Goal: Task Accomplishment & Management: Use online tool/utility

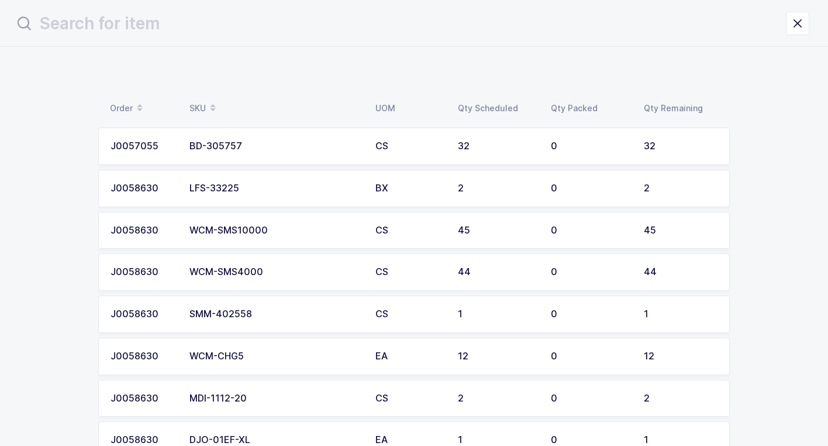
click at [285, 153] on td "BD-305757" at bounding box center [275, 145] width 186 height 37
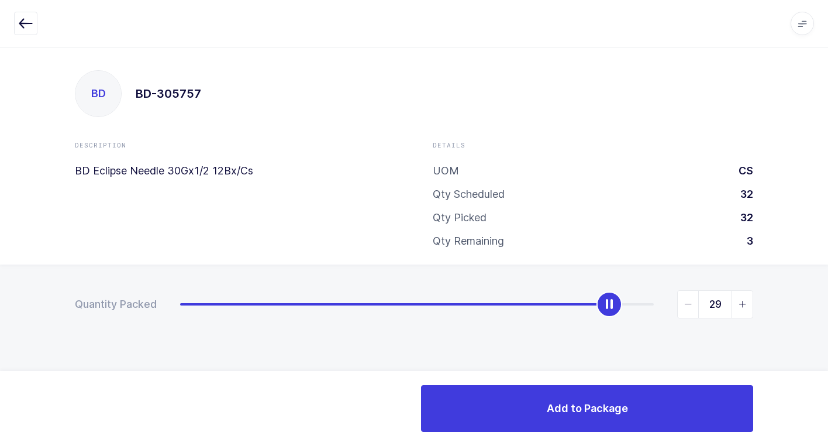
type input "30"
drag, startPoint x: 184, startPoint y: 310, endPoint x: 620, endPoint y: 334, distance: 436.8
click at [620, 334] on div "Quantity Packed 30" at bounding box center [414, 344] width 828 height 161
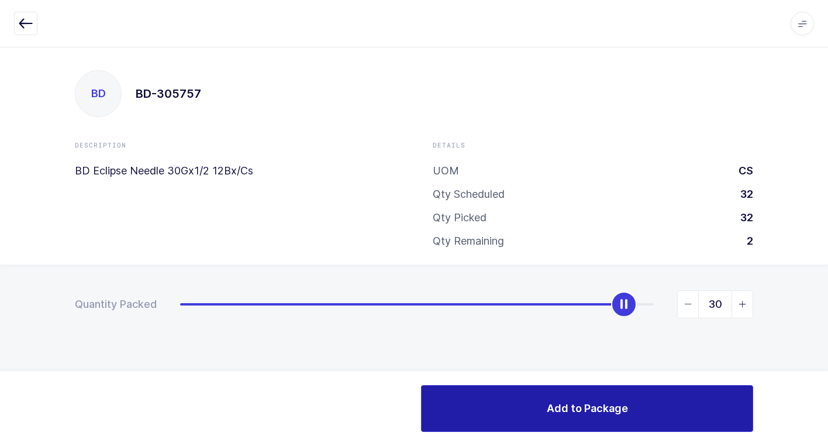
click at [585, 410] on span "Add to Package" at bounding box center [587, 407] width 81 height 15
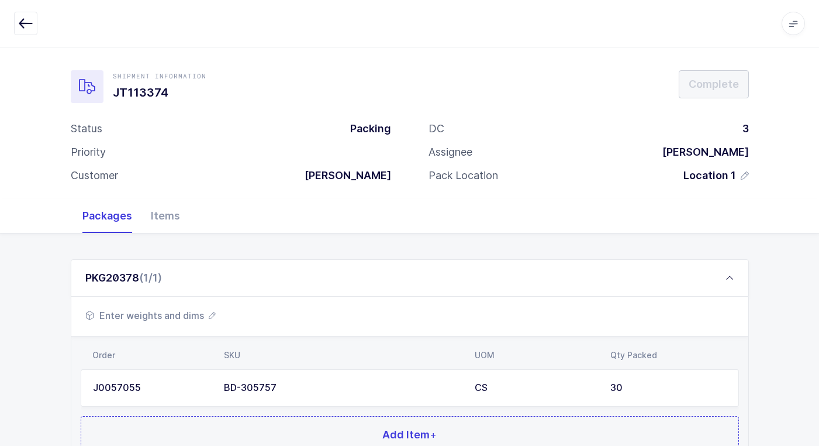
click at [162, 315] on span "Enter weights and dims" at bounding box center [150, 315] width 130 height 14
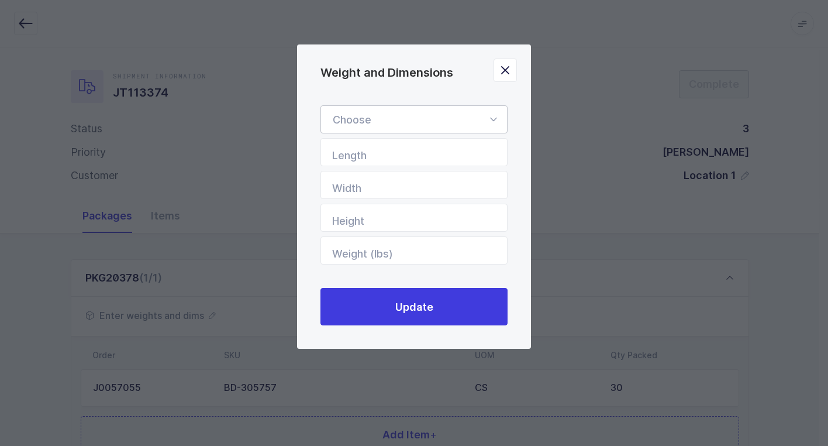
click at [491, 122] on icon "Weight and Dimensions" at bounding box center [493, 119] width 15 height 28
click at [408, 155] on span "Standard Pallet" at bounding box center [370, 153] width 75 height 12
type input "Standard Pallet"
type input "48"
type input "40"
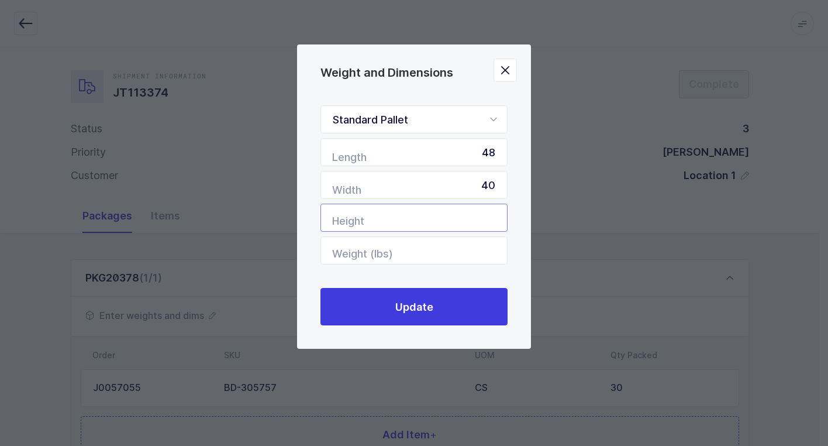
click at [422, 220] on input "Height" at bounding box center [413, 217] width 187 height 28
type input "56"
click at [436, 243] on input "Weight (lbs)" at bounding box center [413, 250] width 187 height 28
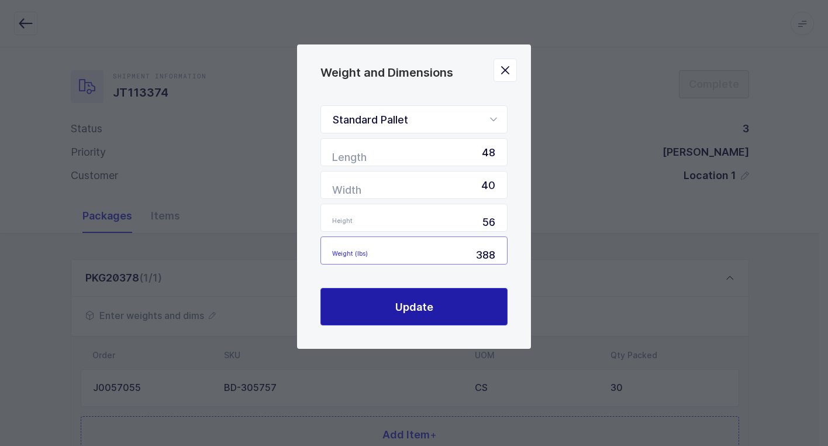
type input "388"
click at [419, 301] on span "Update" at bounding box center [414, 306] width 38 height 15
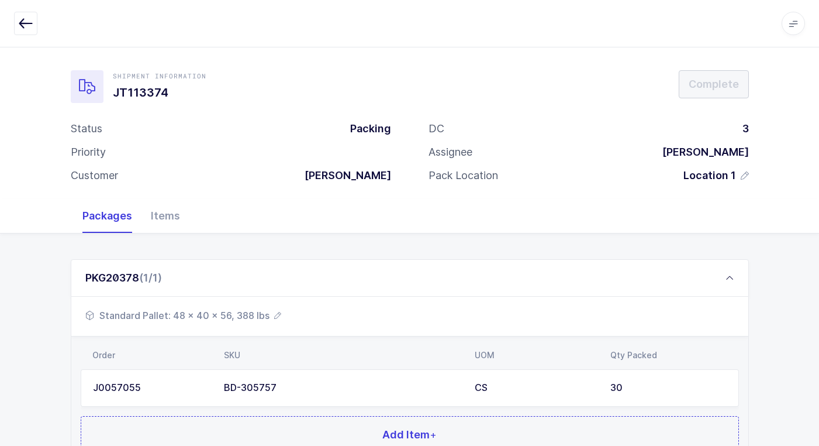
scroll to position [101, 0]
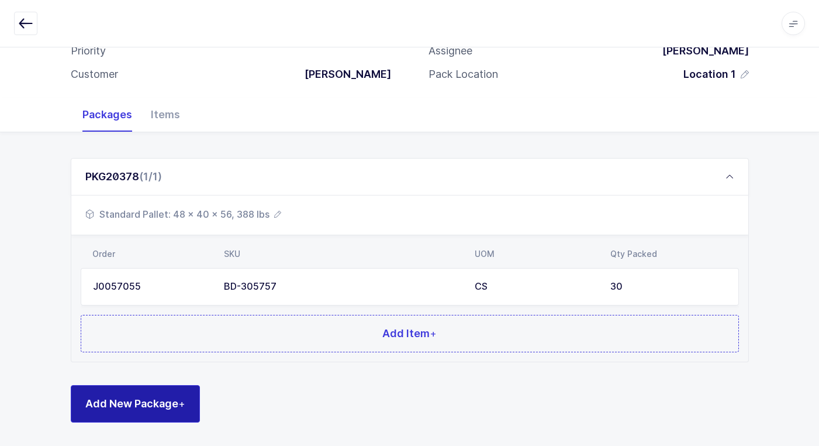
click at [153, 399] on span "Add New Package +" at bounding box center [135, 403] width 100 height 15
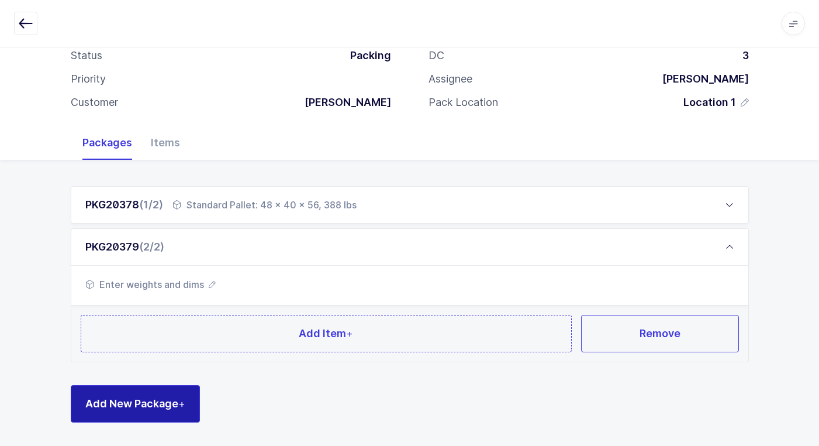
scroll to position [73, 0]
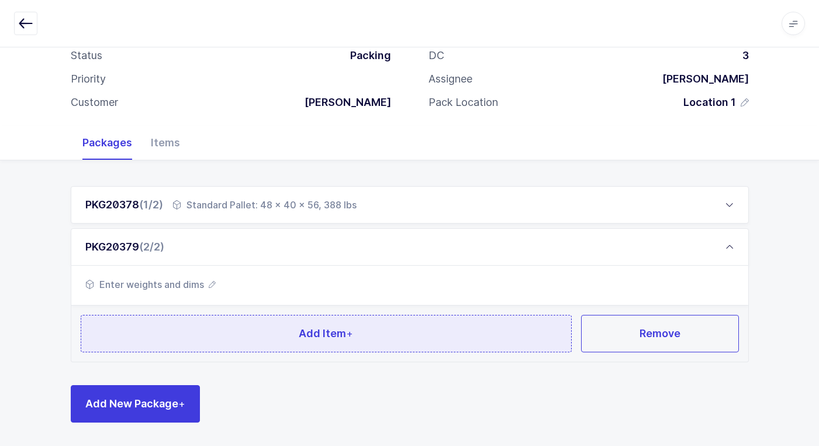
click at [246, 329] on button "Add Item +" at bounding box center [327, 333] width 492 height 37
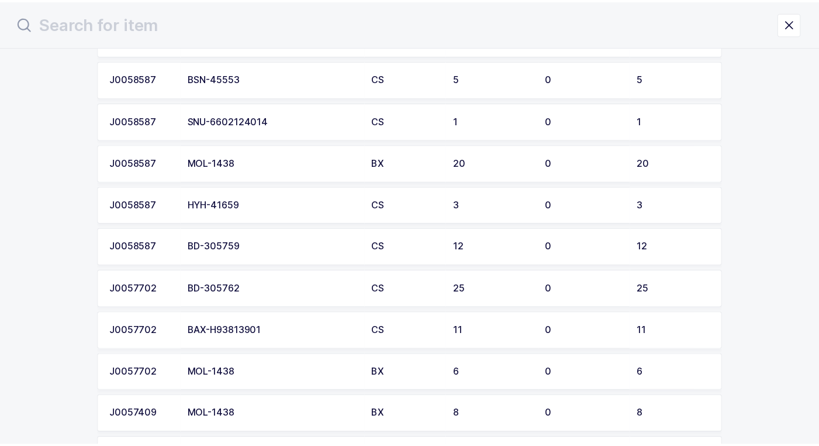
scroll to position [1929, 0]
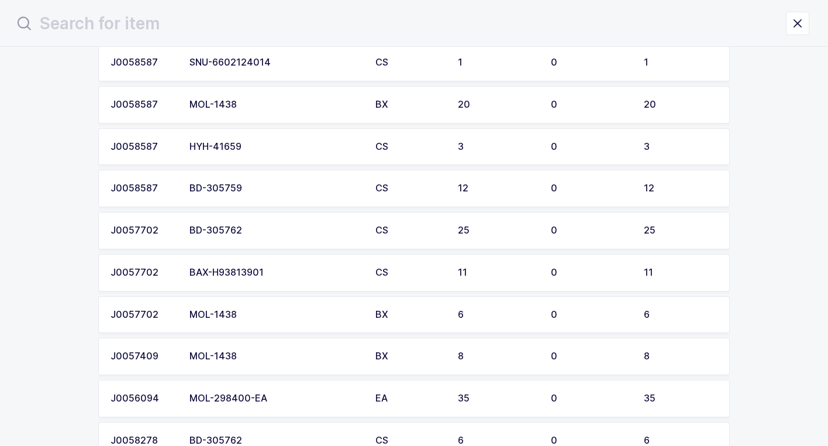
click at [272, 232] on div "BD-305762" at bounding box center [275, 230] width 172 height 11
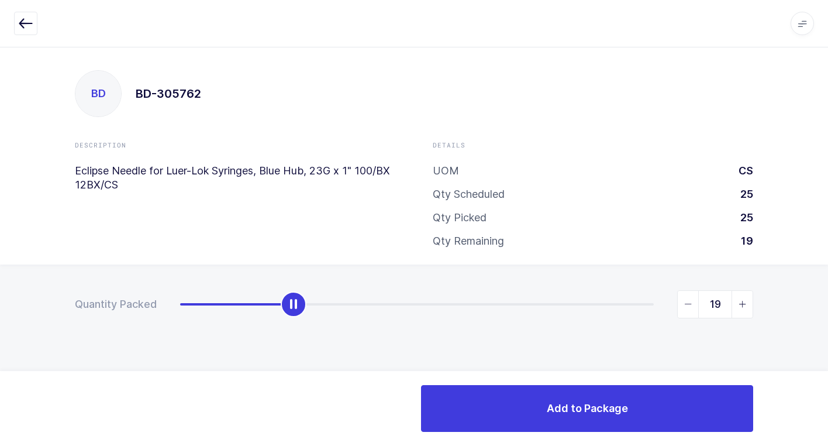
type input "25"
drag, startPoint x: 179, startPoint y: 312, endPoint x: 806, endPoint y: 400, distance: 633.6
click at [827, 381] on html "Apps Core [GEOGRAPHIC_DATA] Admin Mission Control Purchasing [PERSON_NAME] Logo…" at bounding box center [414, 223] width 828 height 446
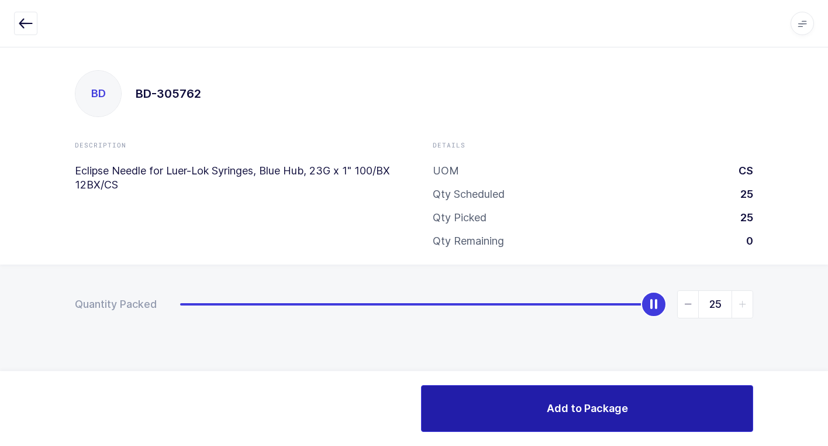
drag, startPoint x: 505, startPoint y: 421, endPoint x: 496, endPoint y: 419, distance: 9.1
click at [496, 419] on button "Add to Package" at bounding box center [587, 408] width 332 height 47
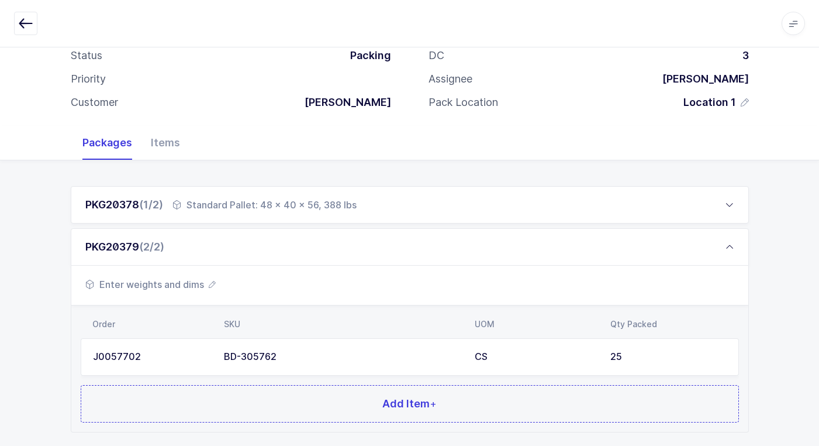
scroll to position [143, 0]
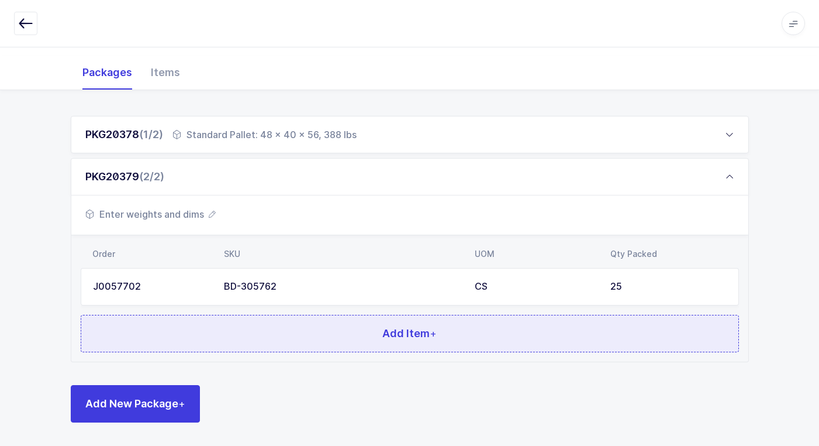
click at [334, 331] on button "Add Item +" at bounding box center [410, 333] width 658 height 37
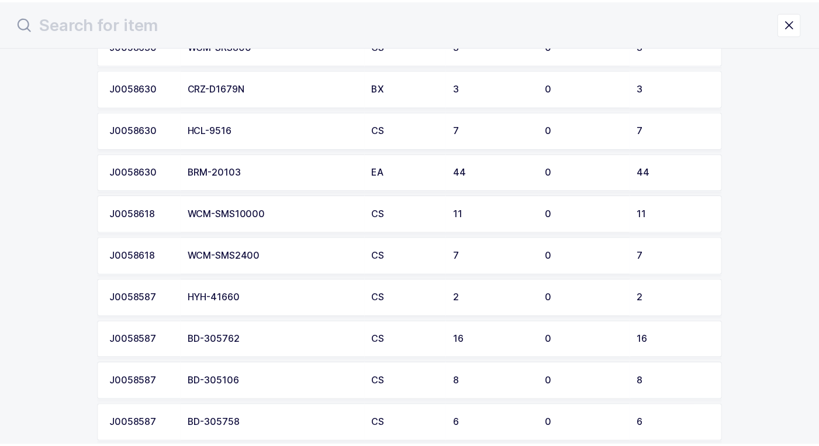
scroll to position [935, 0]
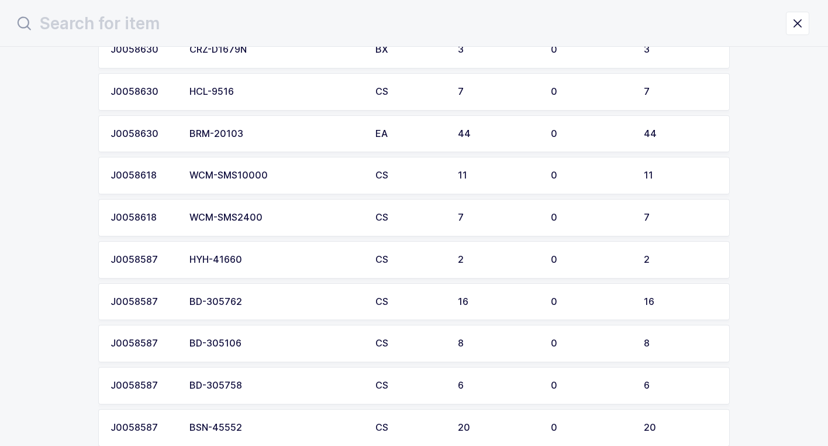
click at [272, 306] on div "BD-305762" at bounding box center [275, 301] width 172 height 11
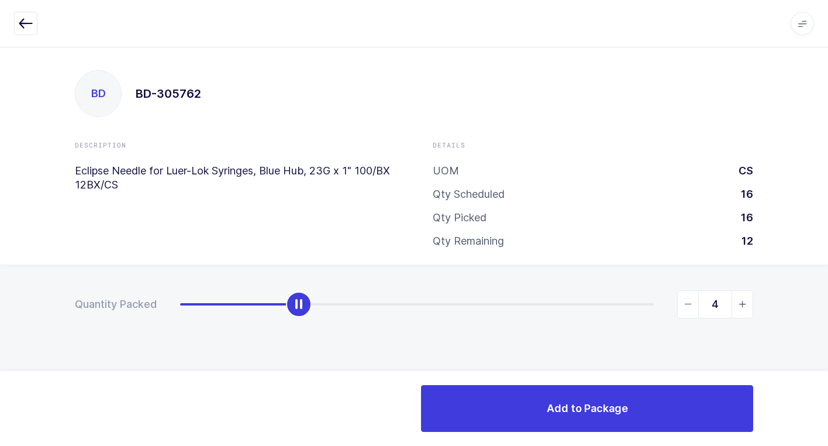
type input "5"
drag, startPoint x: 176, startPoint y: 306, endPoint x: 317, endPoint y: 305, distance: 140.9
click at [317, 305] on div "slider between 0 and 16" at bounding box center [328, 304] width 26 height 26
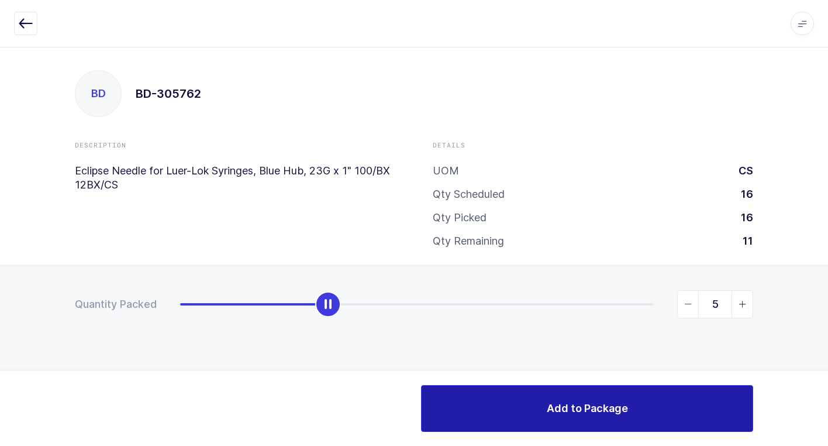
click at [517, 404] on button "Add to Package" at bounding box center [587, 408] width 332 height 47
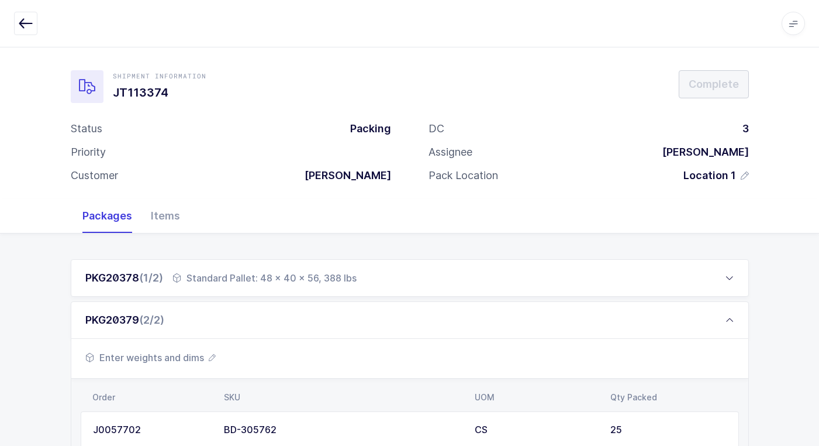
click at [163, 357] on span "Enter weights and dims" at bounding box center [150, 357] width 130 height 14
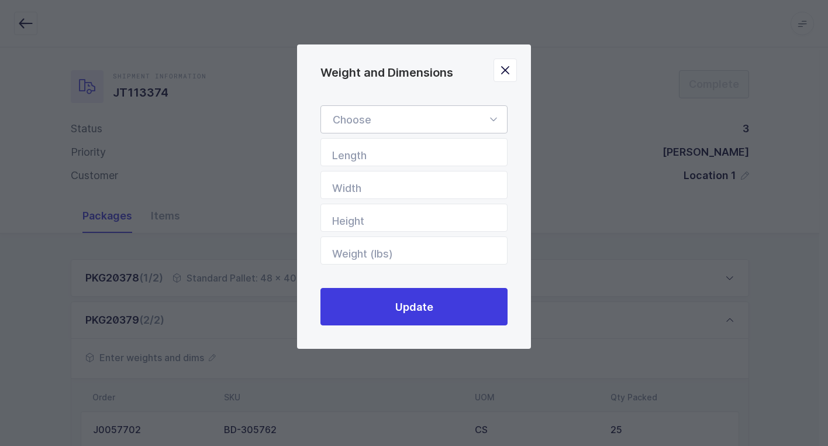
click at [488, 118] on icon "Weight and Dimensions" at bounding box center [493, 119] width 15 height 28
click at [412, 152] on li "Standard Pallet" at bounding box center [418, 153] width 185 height 22
type input "Standard Pallet"
type input "48"
type input "40"
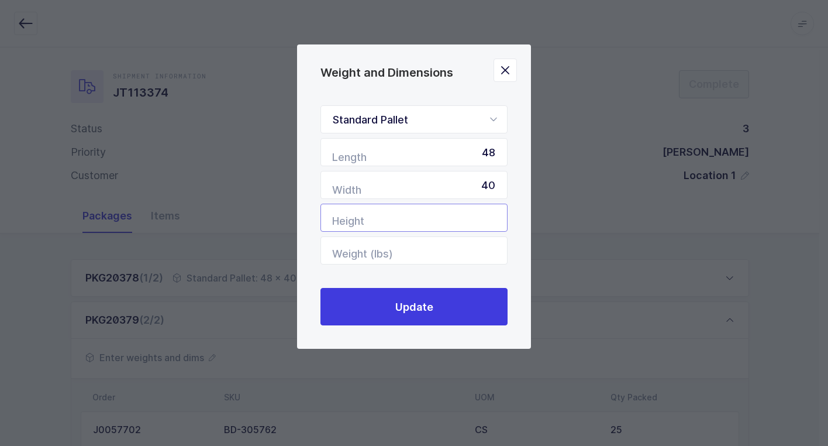
click at [485, 220] on input "Height" at bounding box center [413, 217] width 187 height 28
type input "56"
click at [468, 247] on input "Weight (lbs)" at bounding box center [413, 250] width 187 height 28
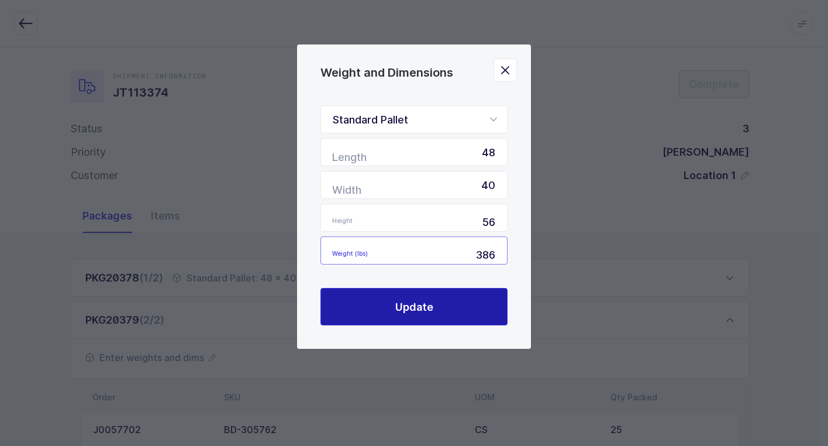
type input "386"
click at [450, 301] on button "Update" at bounding box center [413, 306] width 187 height 37
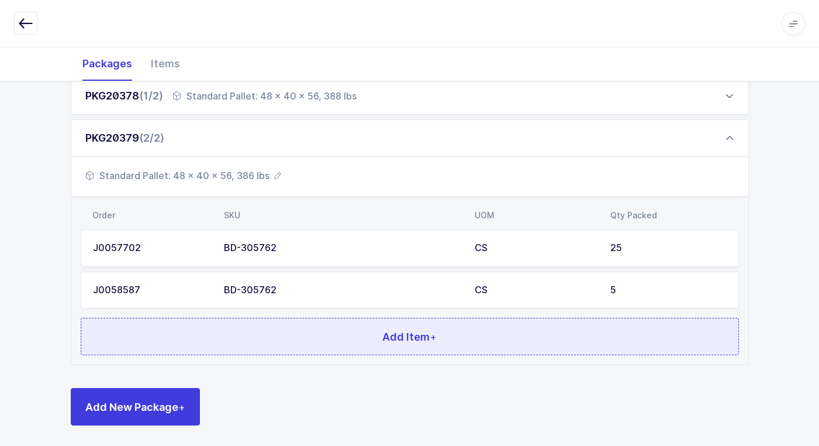
scroll to position [185, 0]
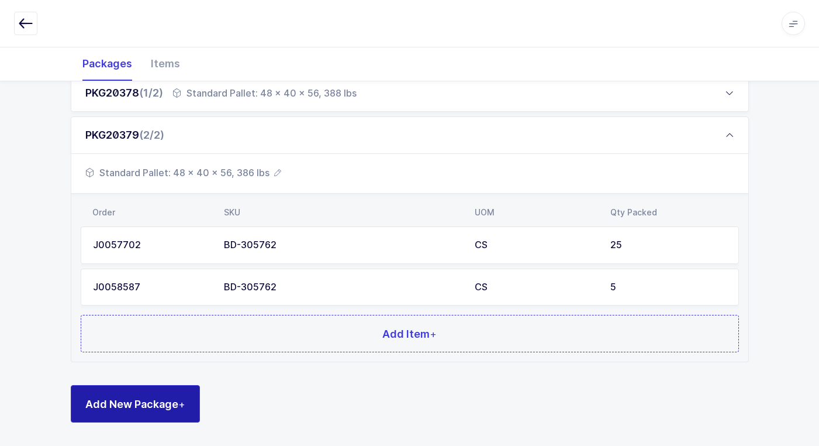
click at [149, 399] on span "Add New Package +" at bounding box center [135, 403] width 100 height 15
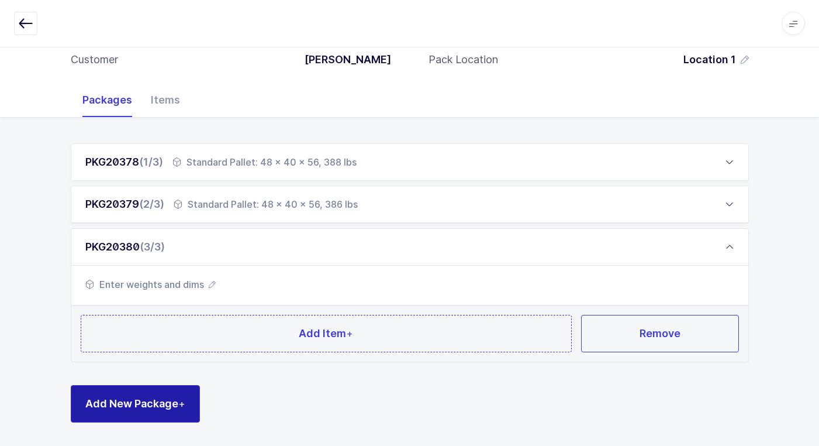
scroll to position [115, 0]
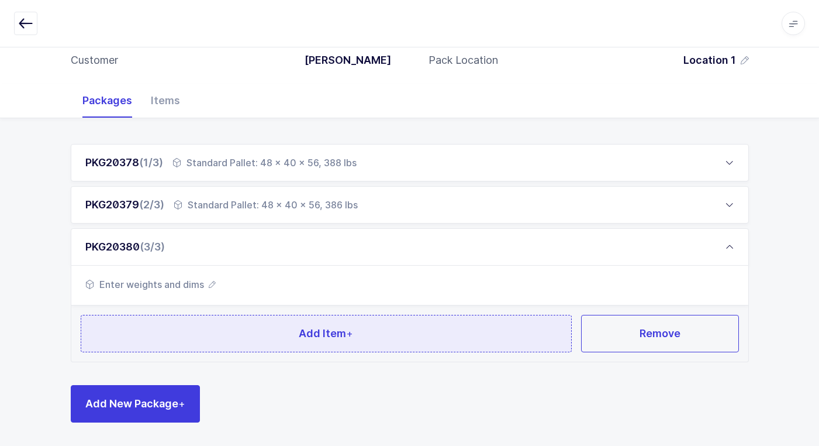
click at [259, 333] on button "Add Item +" at bounding box center [327, 333] width 492 height 37
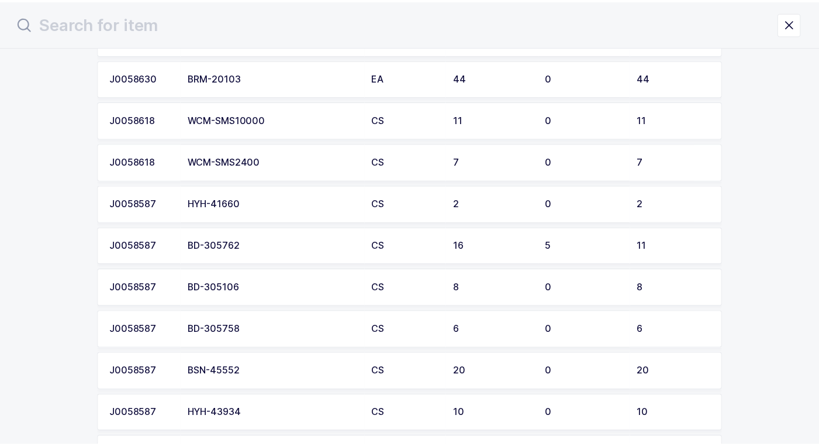
scroll to position [994, 0]
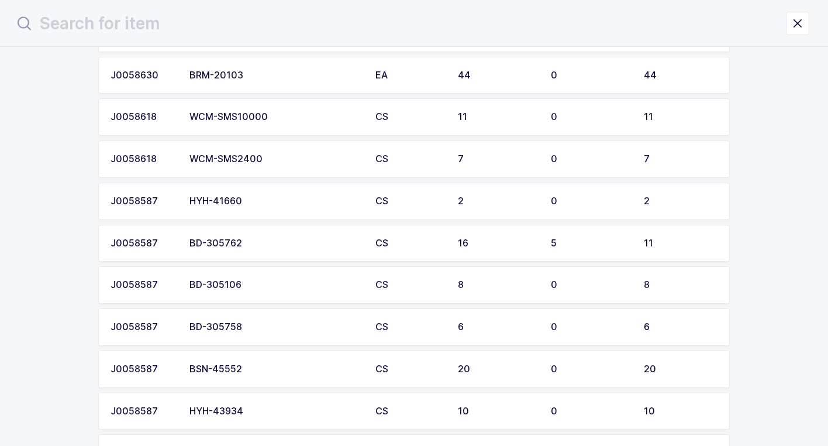
click at [264, 250] on td "BD-305762" at bounding box center [275, 243] width 186 height 37
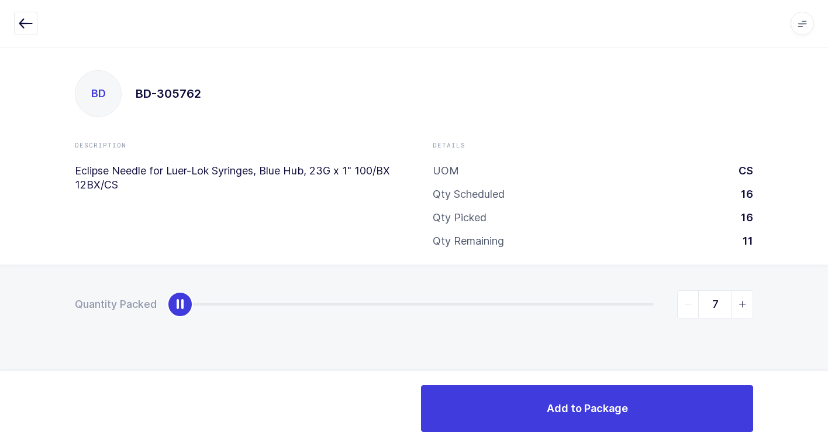
type input "11"
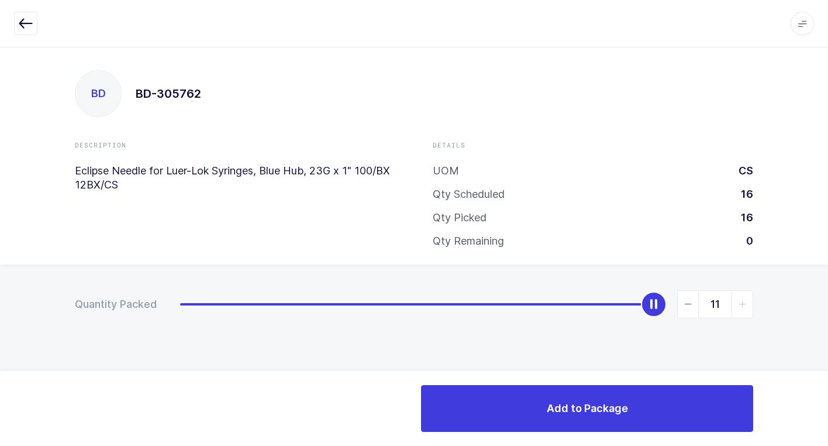
drag, startPoint x: 181, startPoint y: 307, endPoint x: 834, endPoint y: 329, distance: 653.4
click at [827, 329] on html "Apps Core [GEOGRAPHIC_DATA] Admin Mission Control Purchasing [PERSON_NAME] Logo…" at bounding box center [414, 223] width 828 height 446
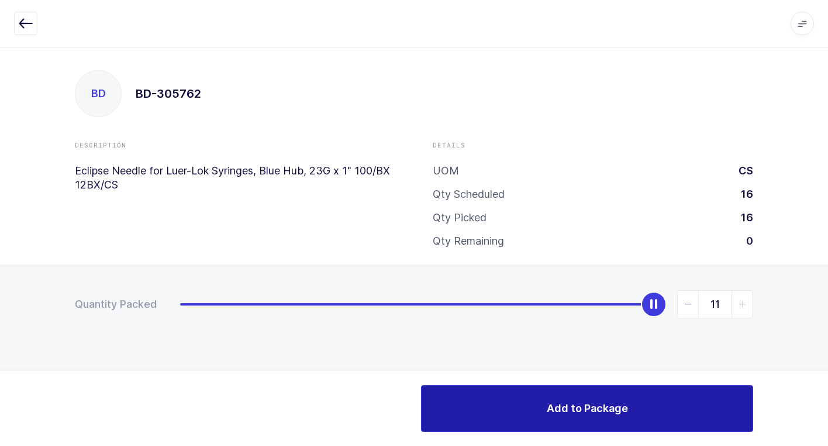
click at [521, 406] on button "Add to Package" at bounding box center [587, 408] width 332 height 47
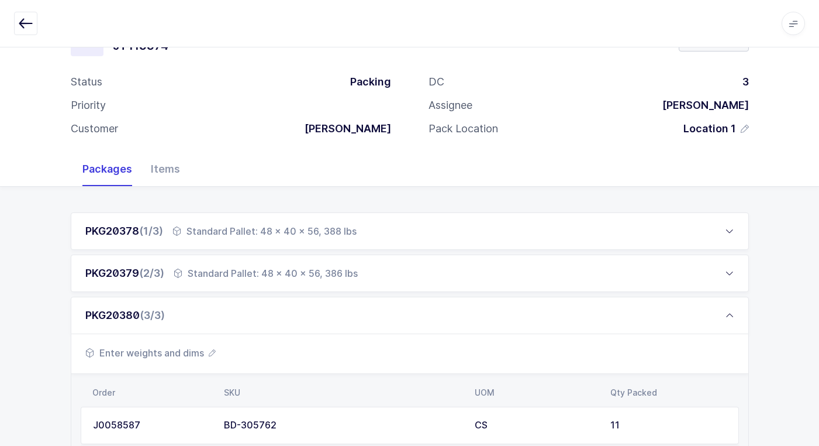
scroll to position [185, 0]
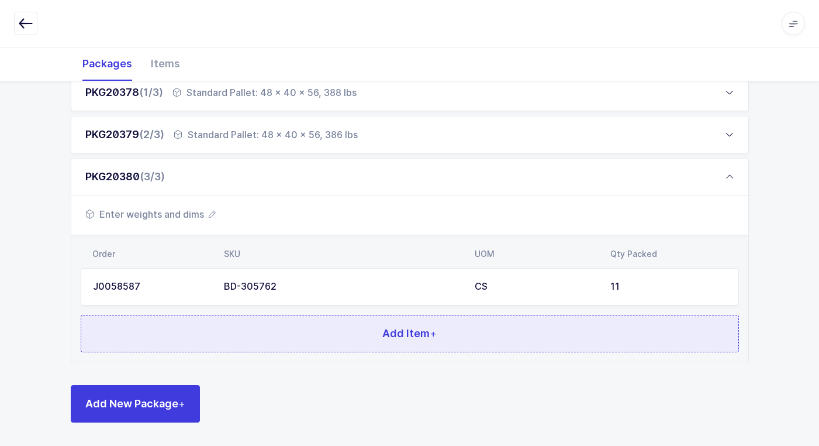
click at [269, 329] on button "Add Item +" at bounding box center [410, 333] width 658 height 37
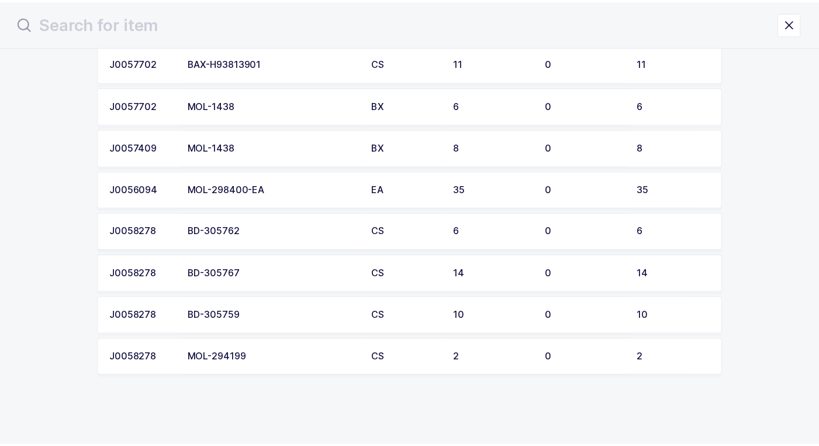
scroll to position [2054, 0]
click at [266, 233] on div "BD-305762" at bounding box center [275, 231] width 172 height 11
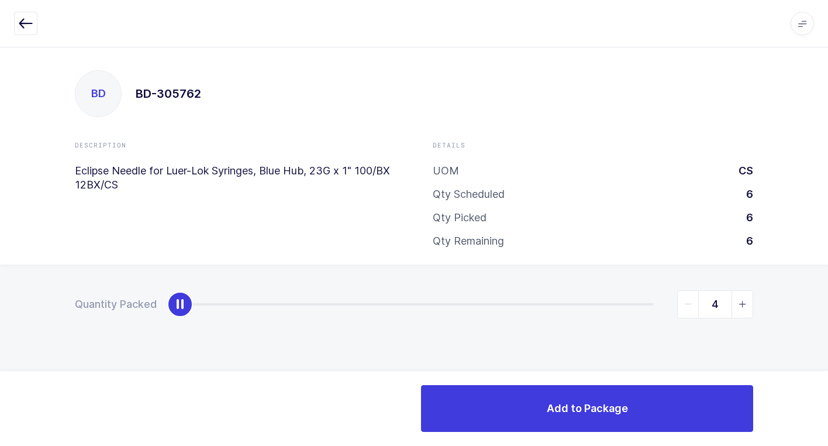
type input "6"
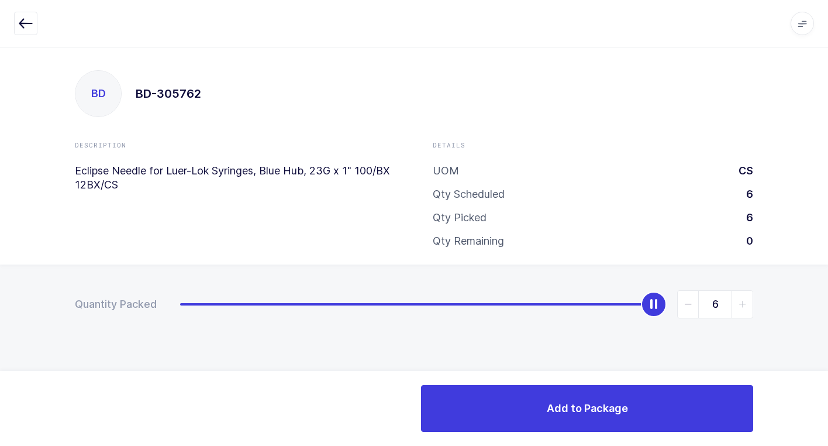
drag, startPoint x: 185, startPoint y: 306, endPoint x: 834, endPoint y: 303, distance: 649.0
click at [827, 303] on html "Apps Core [GEOGRAPHIC_DATA] Admin Mission Control Purchasing [PERSON_NAME] Logo…" at bounding box center [414, 223] width 828 height 446
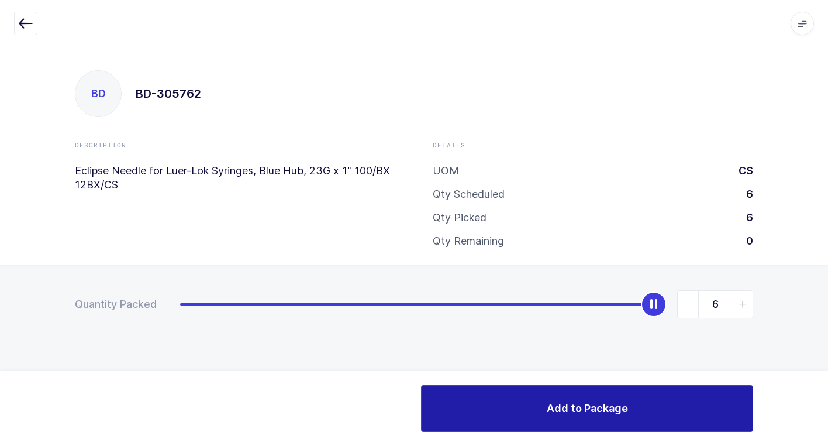
click at [512, 393] on button "Add to Package" at bounding box center [587, 408] width 332 height 47
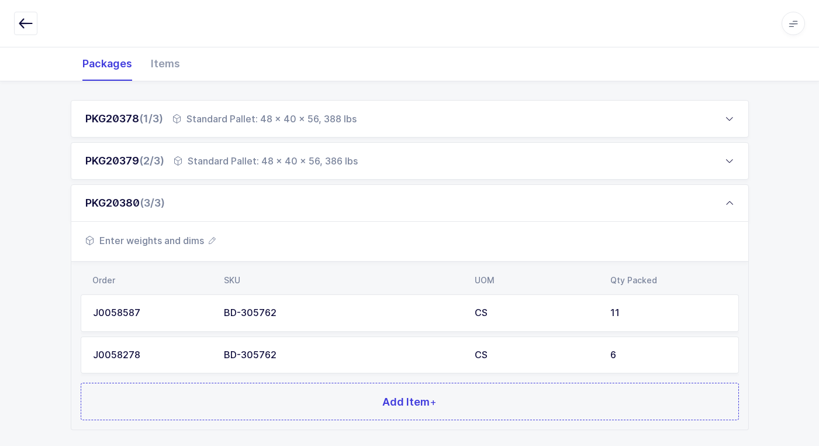
scroll to position [227, 0]
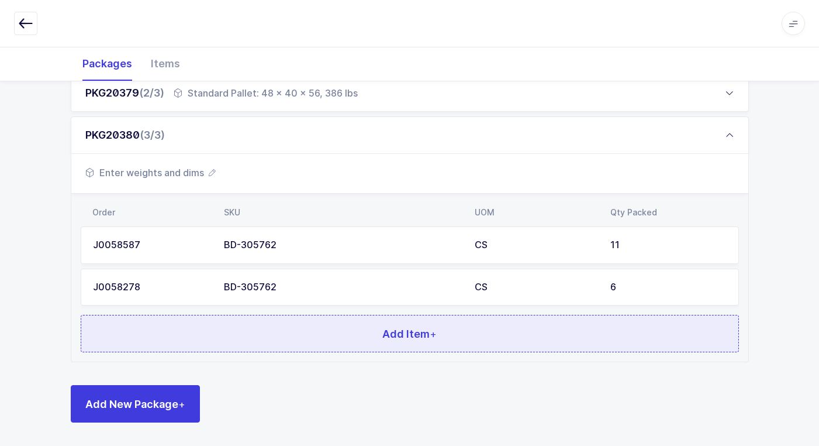
click at [325, 337] on button "Add Item +" at bounding box center [410, 333] width 658 height 37
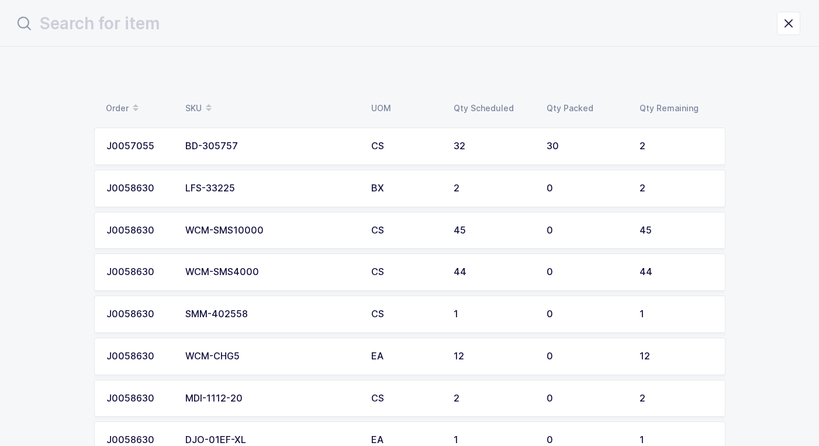
scroll to position [0, 0]
click at [260, 153] on td "BD-305757" at bounding box center [275, 145] width 186 height 37
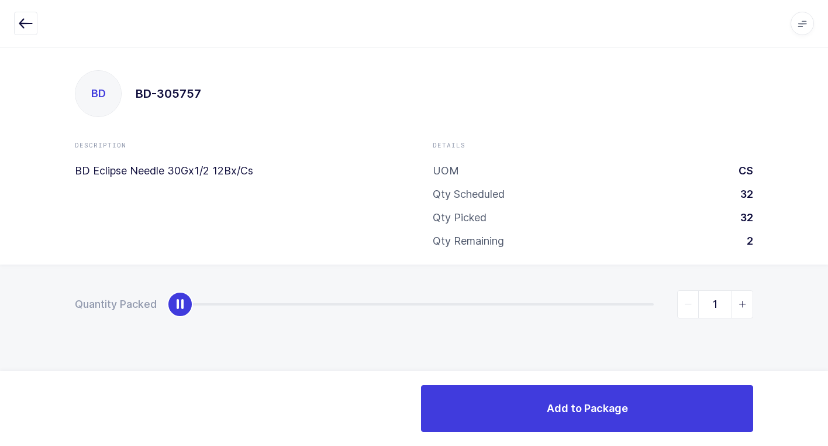
type input "2"
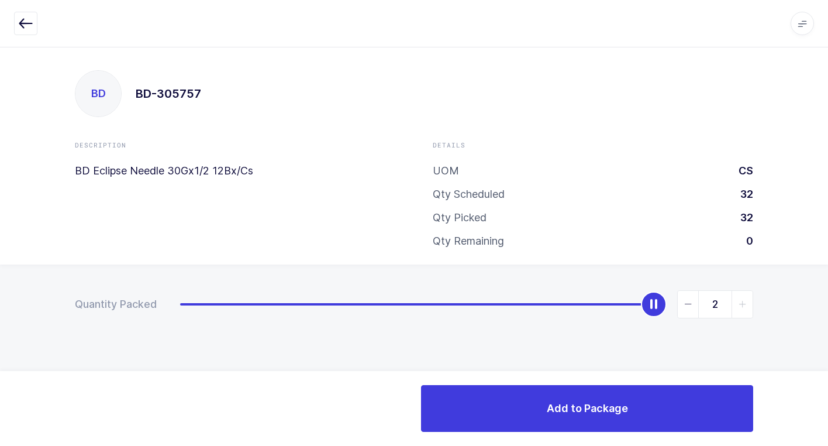
drag, startPoint x: 182, startPoint y: 304, endPoint x: 834, endPoint y: 237, distance: 655.3
click at [827, 237] on html "Apps Core [GEOGRAPHIC_DATA] Admin Mission Control Purchasing [PERSON_NAME] Logo…" at bounding box center [414, 223] width 828 height 446
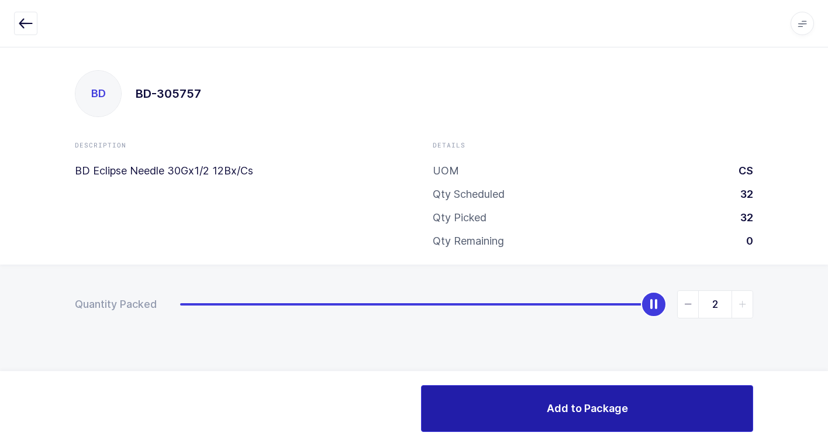
drag, startPoint x: 564, startPoint y: 400, endPoint x: 557, endPoint y: 400, distance: 7.0
click at [558, 400] on button "Add to Package" at bounding box center [587, 408] width 332 height 47
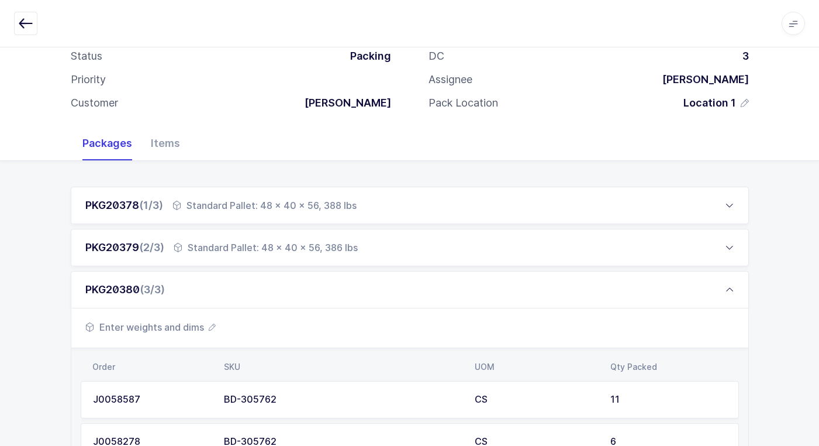
scroll to position [269, 0]
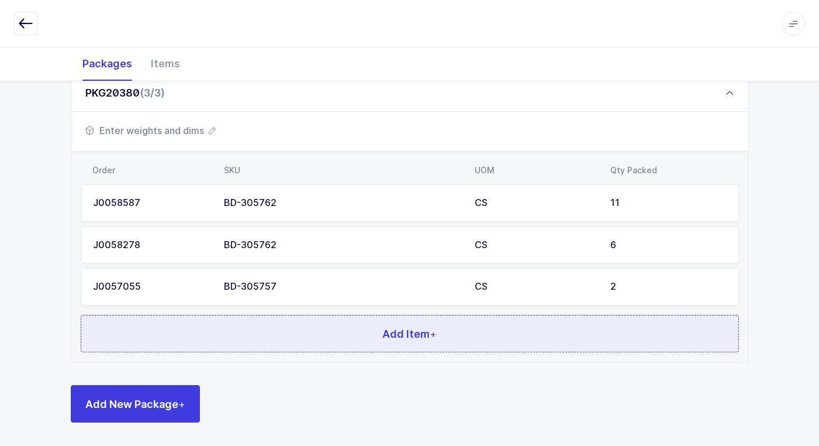
click at [361, 337] on button "Add Item +" at bounding box center [410, 333] width 658 height 37
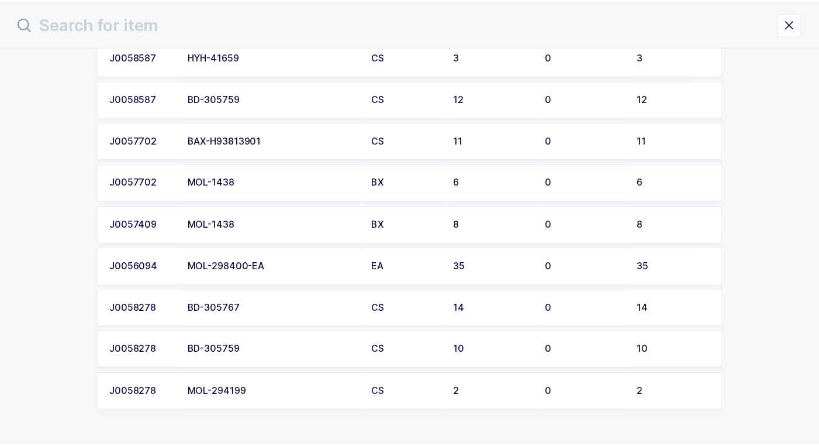
scroll to position [1971, 0]
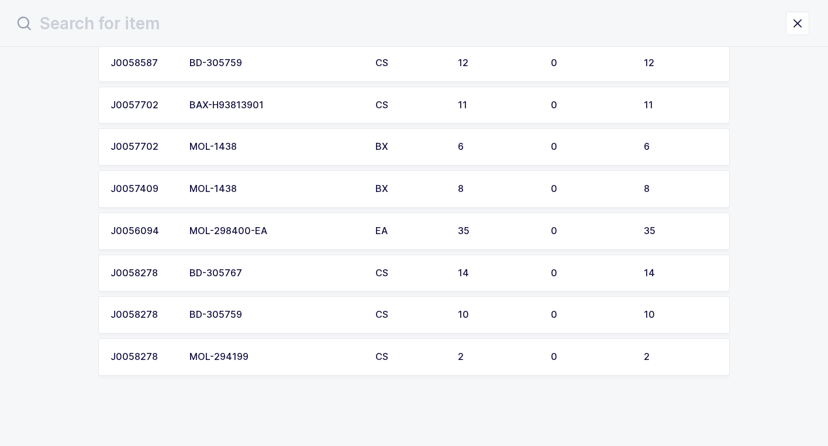
click at [293, 276] on div "BD-305767" at bounding box center [275, 273] width 172 height 11
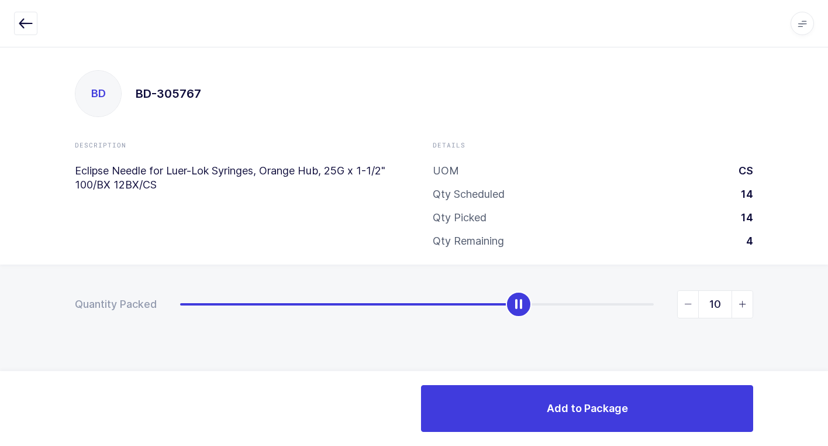
type input "11"
drag, startPoint x: 183, startPoint y: 309, endPoint x: 556, endPoint y: 314, distance: 373.0
click at [556, 314] on div "slider between 0 and 14" at bounding box center [552, 304] width 26 height 26
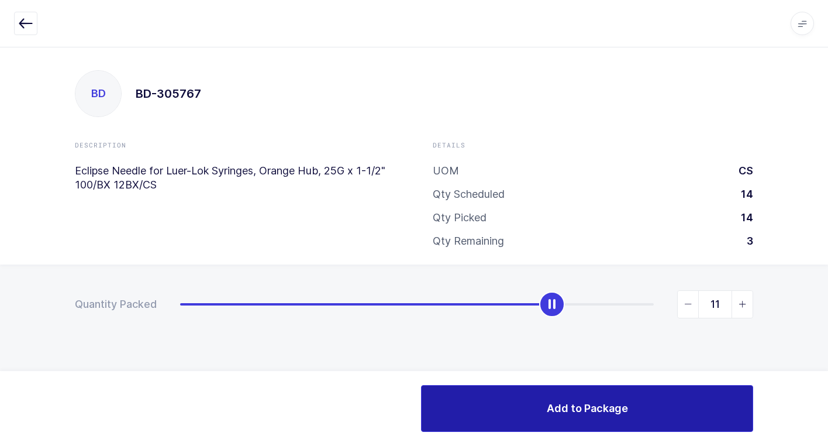
click at [570, 406] on span "Add to Package" at bounding box center [587, 407] width 81 height 15
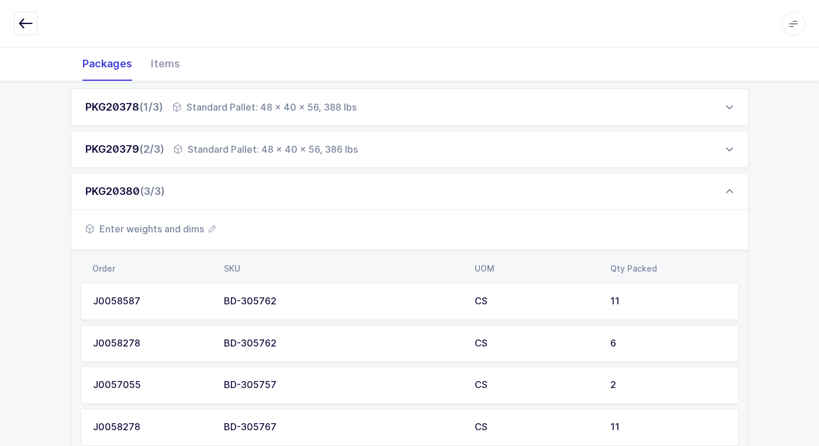
scroll to position [175, 0]
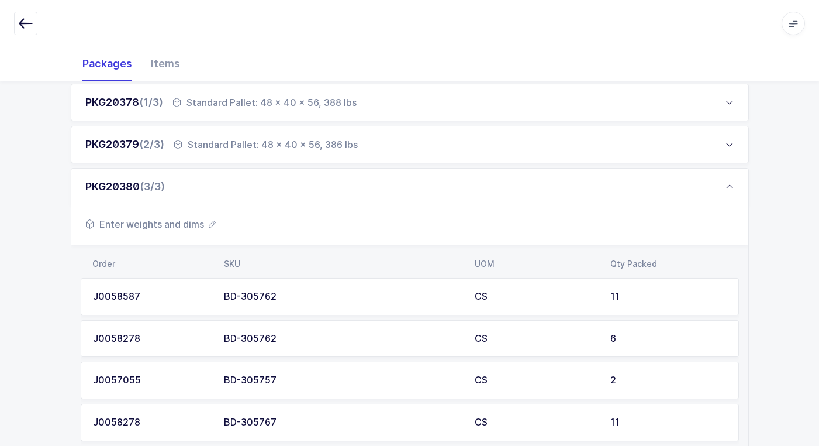
click at [182, 223] on span "Enter weights and dims" at bounding box center [150, 224] width 130 height 14
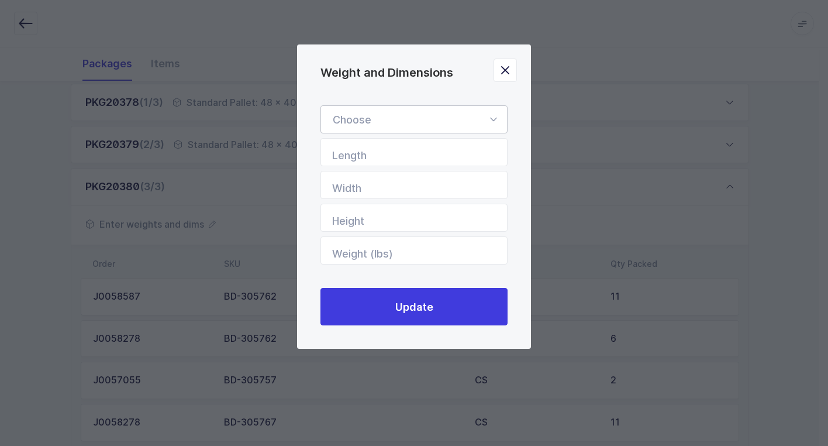
click at [493, 121] on icon "Weight and Dimensions" at bounding box center [493, 119] width 15 height 28
click at [408, 153] on span "Standard Pallet" at bounding box center [370, 153] width 75 height 12
type input "Standard Pallet"
type input "48"
type input "40"
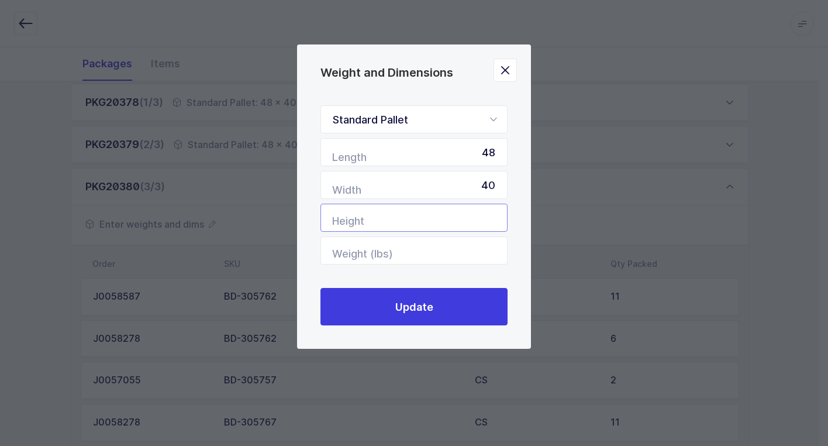
drag, startPoint x: 483, startPoint y: 219, endPoint x: 476, endPoint y: 227, distance: 10.4
click at [478, 225] on input "Height" at bounding box center [413, 217] width 187 height 28
type input "56"
click at [464, 252] on input "Weight (lbs)" at bounding box center [413, 250] width 187 height 28
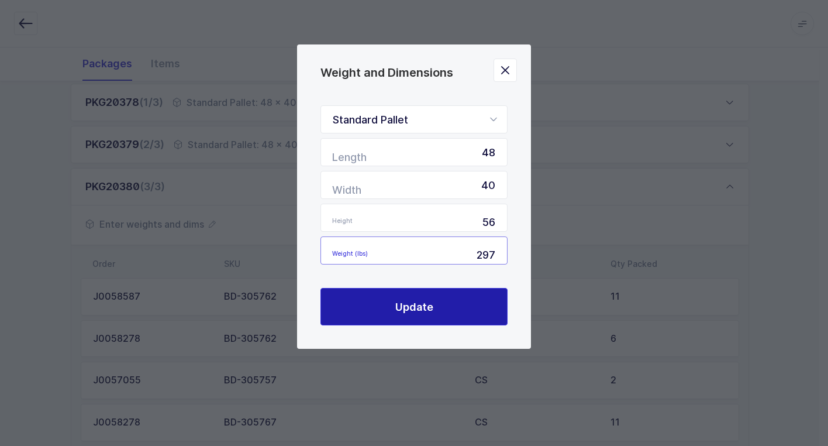
type input "297"
click at [465, 301] on button "Update" at bounding box center [413, 306] width 187 height 37
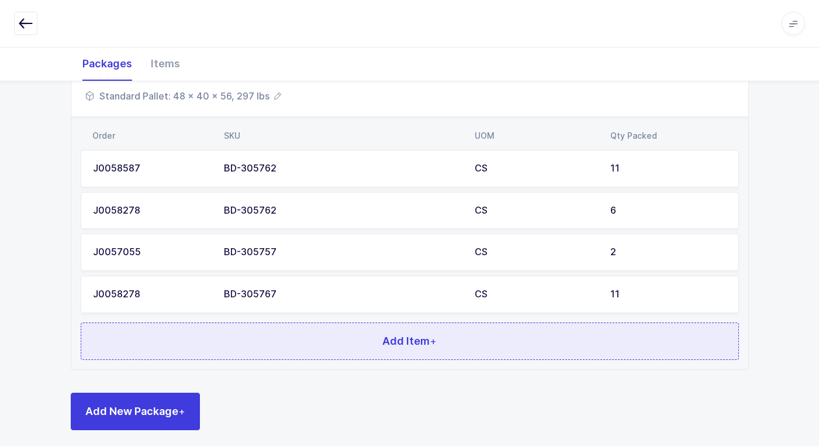
scroll to position [311, 0]
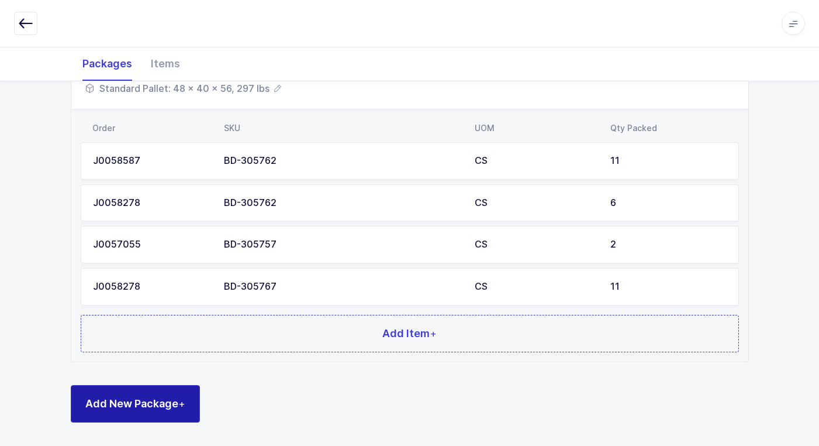
click at [177, 412] on button "Add New Package +" at bounding box center [135, 403] width 129 height 37
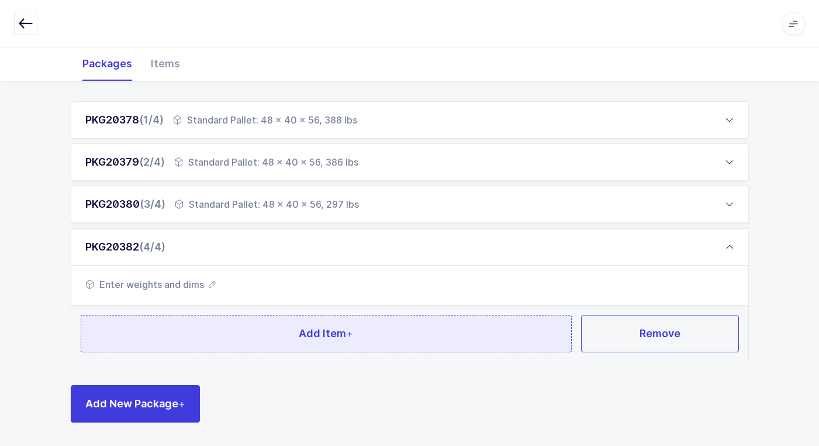
scroll to position [157, 0]
click at [215, 336] on button "Add Item +" at bounding box center [327, 333] width 492 height 37
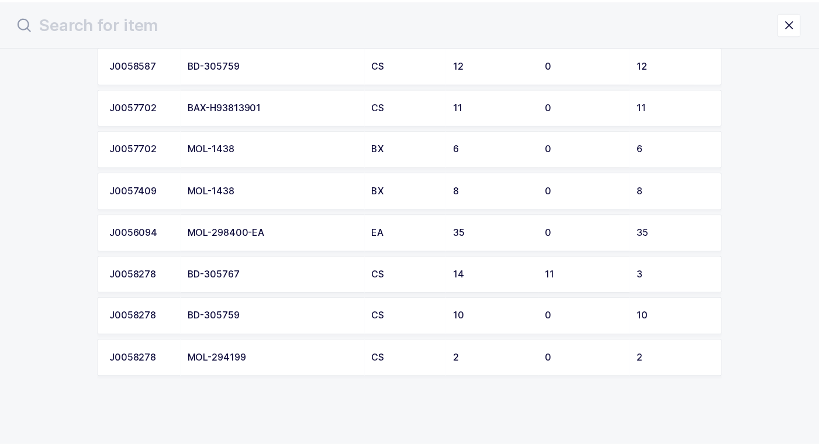
scroll to position [1971, 0]
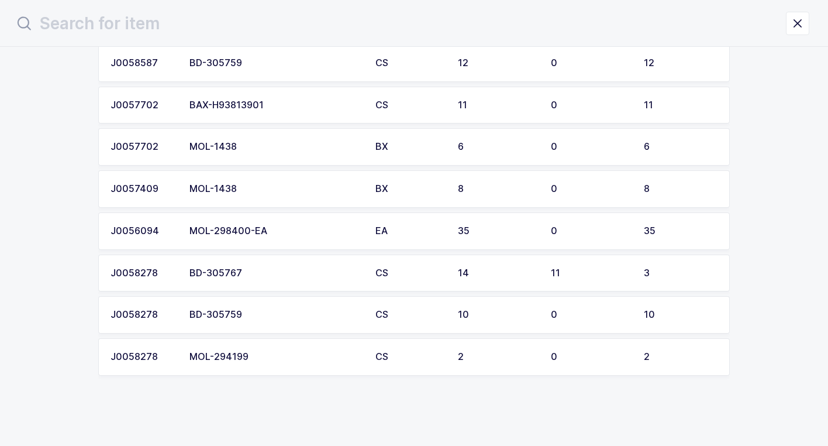
click at [268, 268] on div "BD-305767" at bounding box center [275, 273] width 172 height 11
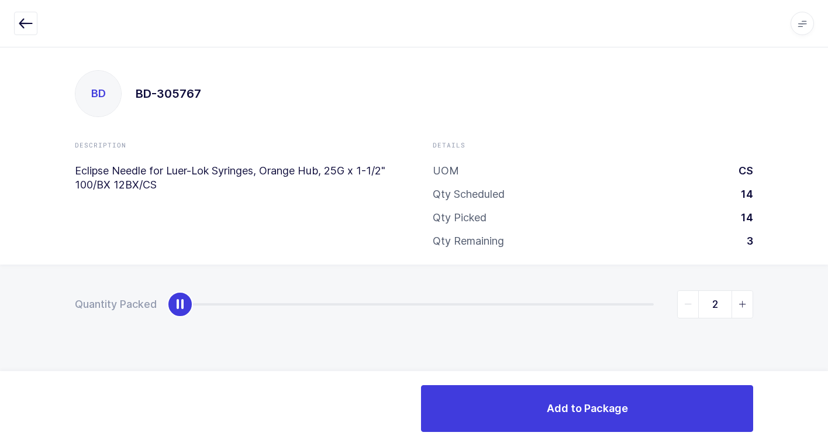
type input "3"
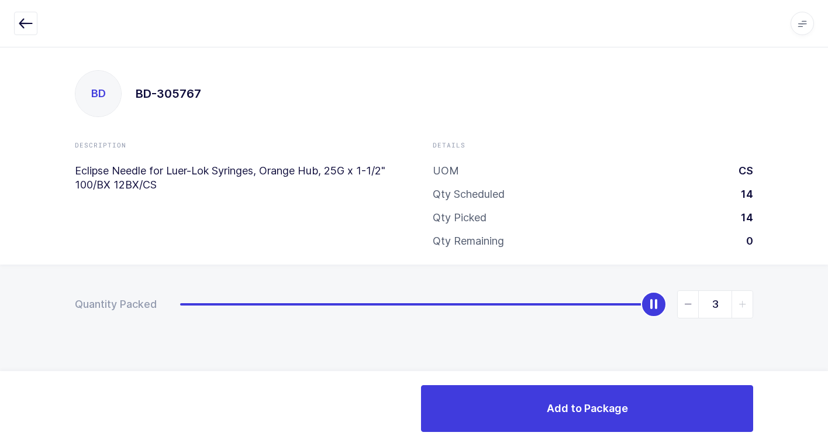
drag, startPoint x: 177, startPoint y: 306, endPoint x: 834, endPoint y: 309, distance: 657.7
click at [827, 309] on html "Apps Core [GEOGRAPHIC_DATA] Admin Mission Control Purchasing [PERSON_NAME] Logo…" at bounding box center [414, 223] width 828 height 446
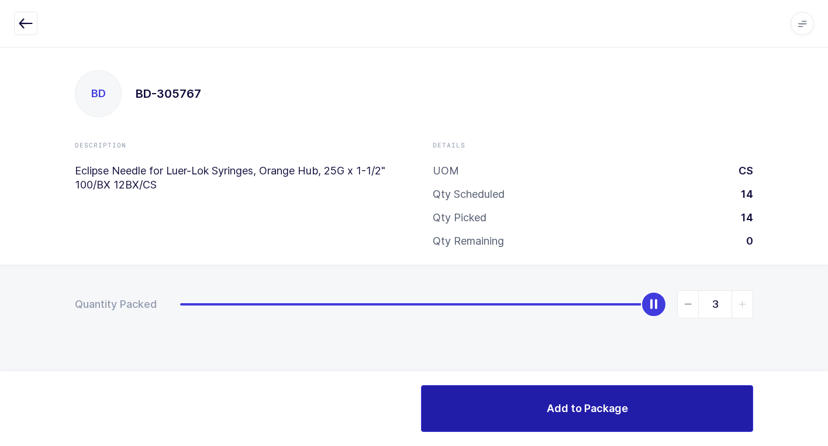
click at [554, 400] on button "Add to Package" at bounding box center [587, 408] width 332 height 47
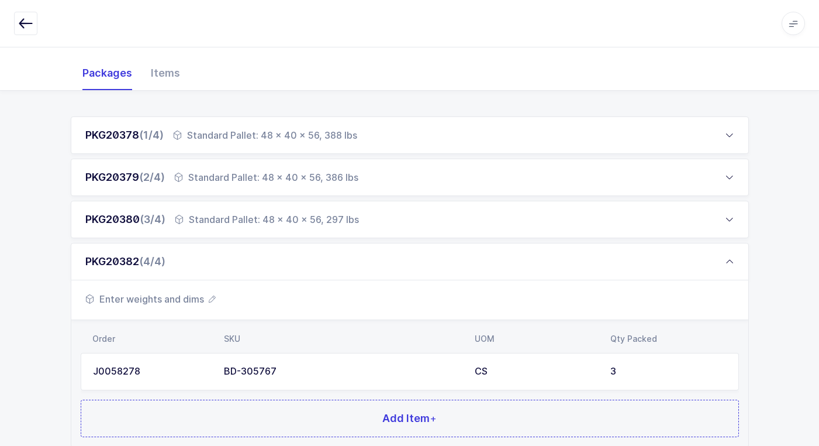
scroll to position [227, 0]
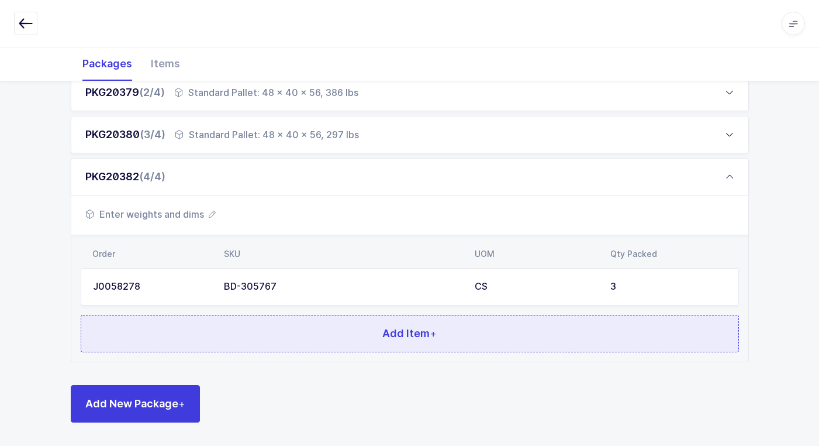
click at [324, 326] on button "Add Item +" at bounding box center [410, 333] width 658 height 37
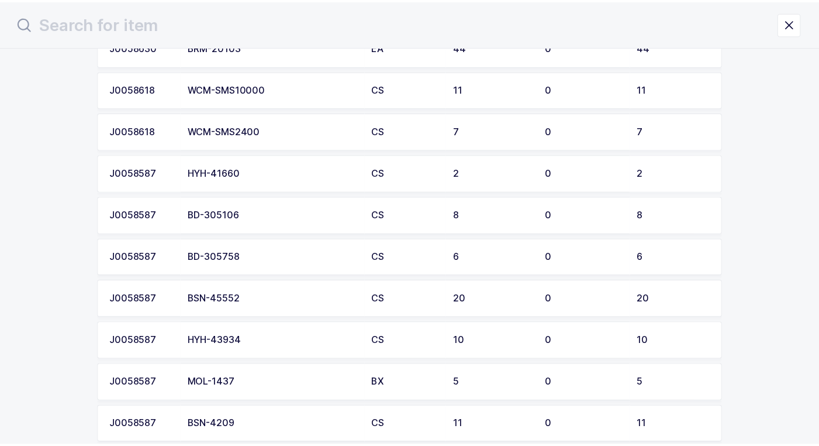
scroll to position [994, 0]
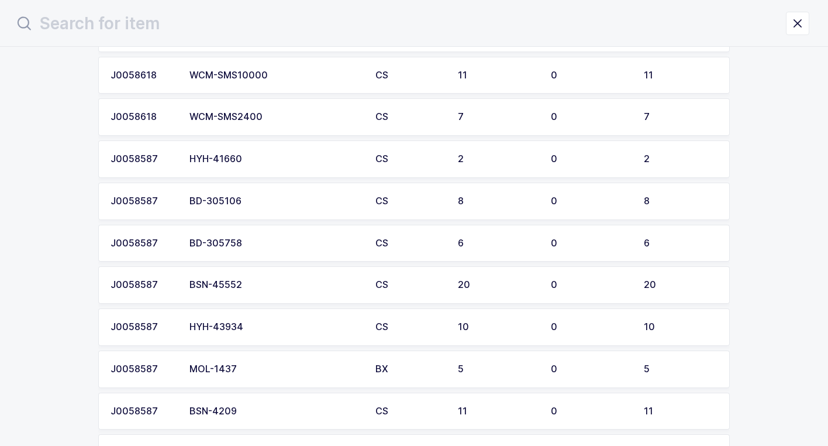
click at [271, 242] on div "BD-305758" at bounding box center [275, 243] width 172 height 11
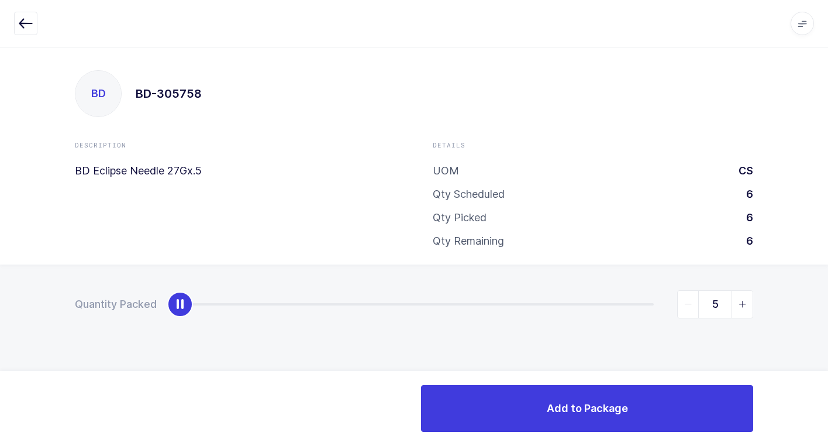
type input "6"
drag, startPoint x: 187, startPoint y: 303, endPoint x: 804, endPoint y: 310, distance: 616.8
click at [821, 303] on div "Quantity Packed 6" at bounding box center [414, 344] width 828 height 161
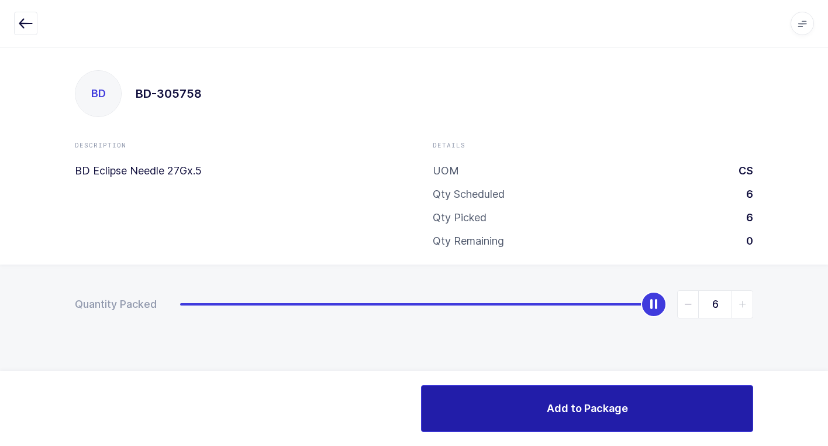
click at [560, 414] on span "Add to Package" at bounding box center [587, 407] width 81 height 15
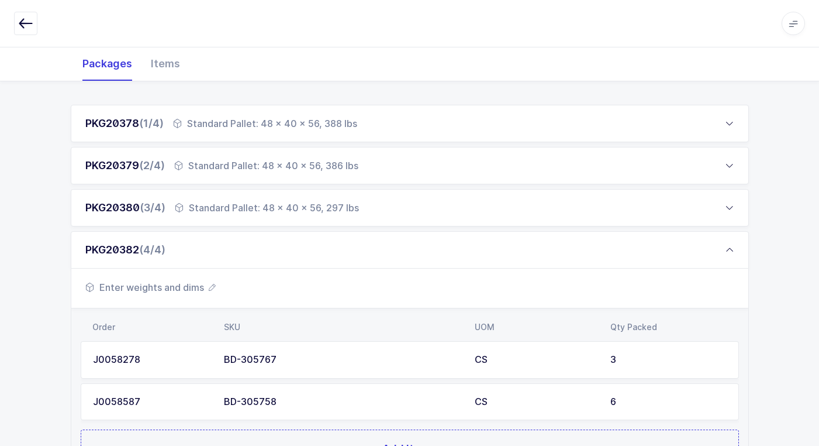
scroll to position [269, 0]
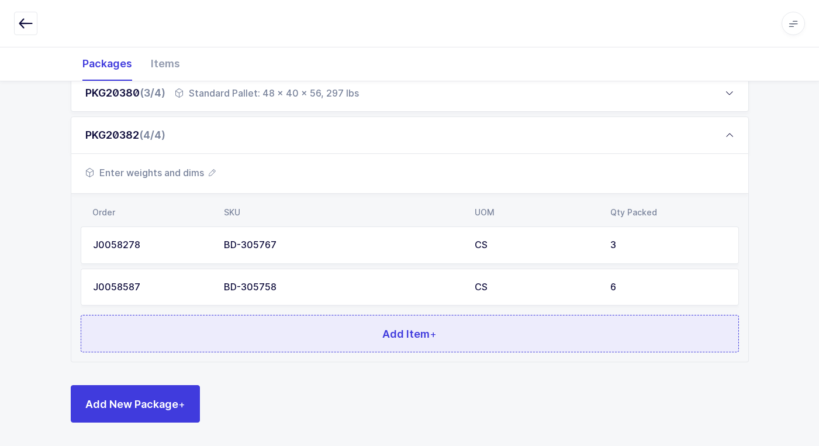
click at [357, 333] on button "Add Item +" at bounding box center [410, 333] width 658 height 37
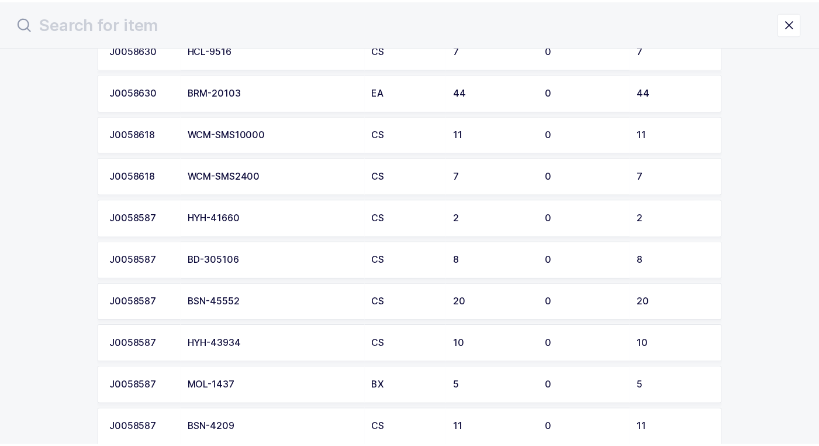
scroll to position [935, 0]
click at [232, 217] on div "HYH-41660" at bounding box center [275, 217] width 172 height 11
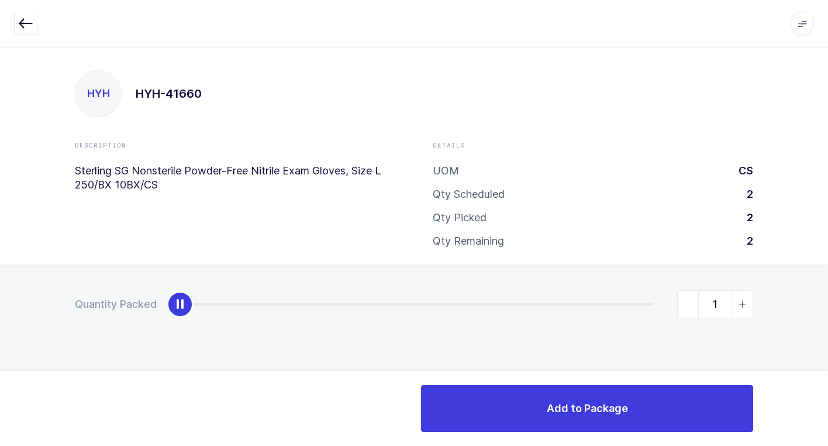
type input "2"
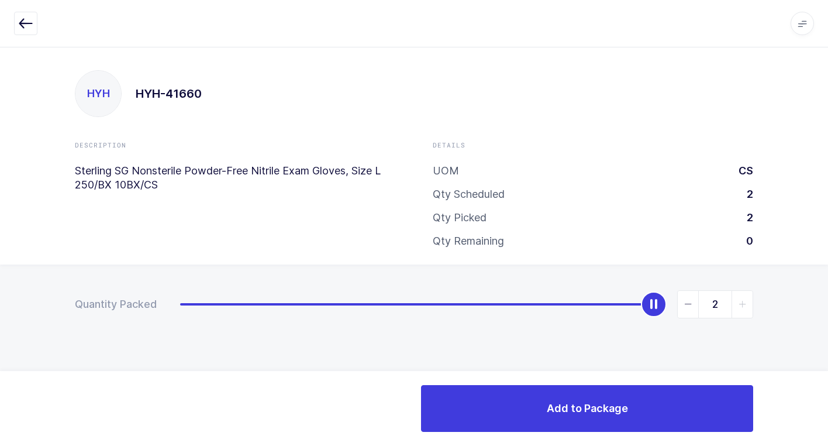
drag, startPoint x: 178, startPoint y: 301, endPoint x: 774, endPoint y: 364, distance: 599.1
click at [815, 346] on div "Quantity Packed 2" at bounding box center [414, 344] width 828 height 161
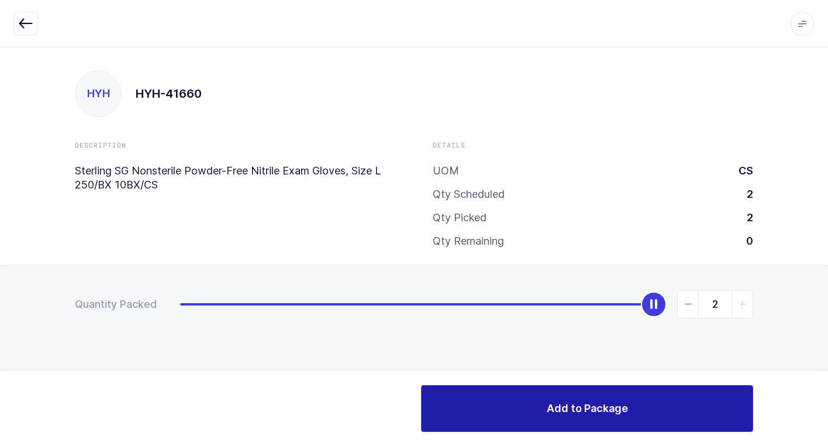
click at [568, 419] on button "Add to Package" at bounding box center [587, 408] width 332 height 47
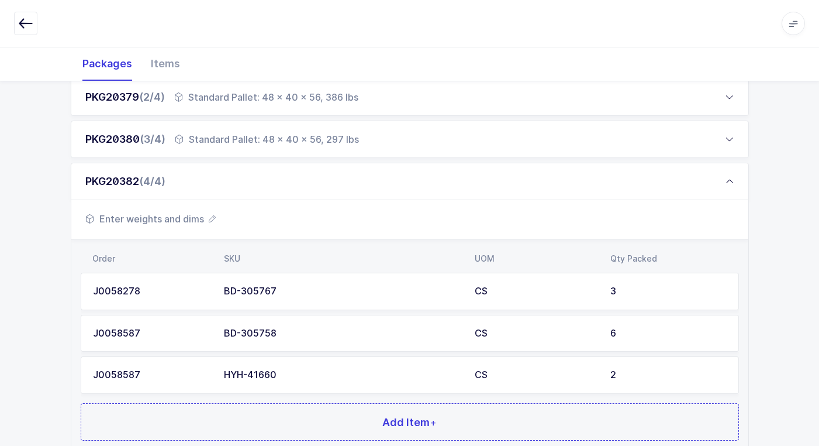
scroll to position [311, 0]
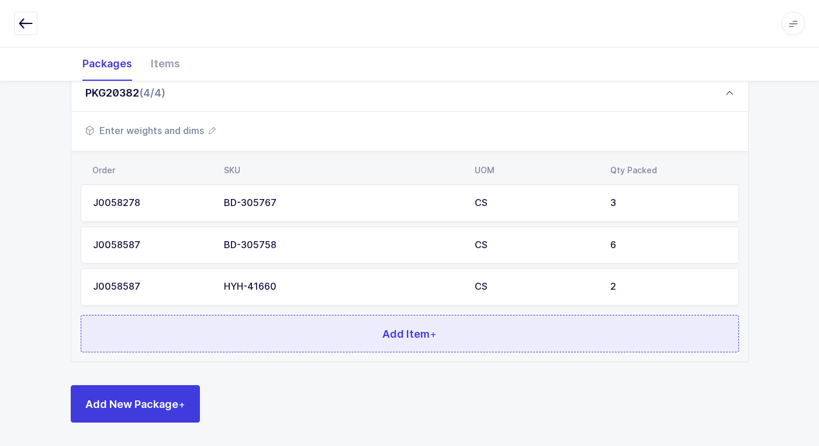
click at [271, 327] on button "Add Item +" at bounding box center [410, 333] width 658 height 37
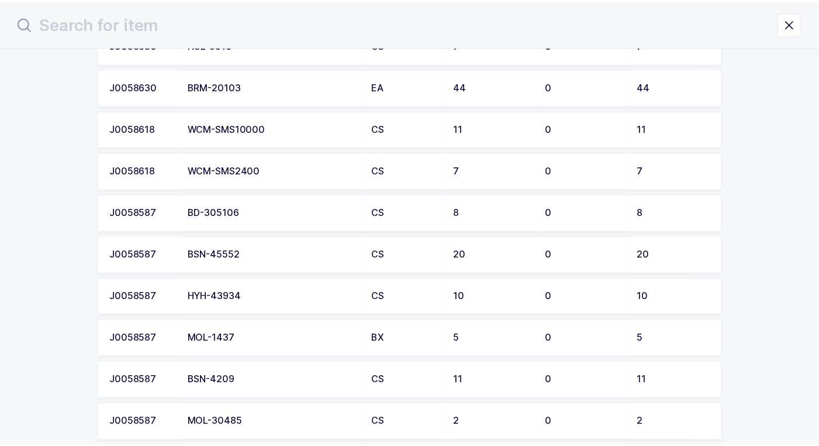
scroll to position [994, 0]
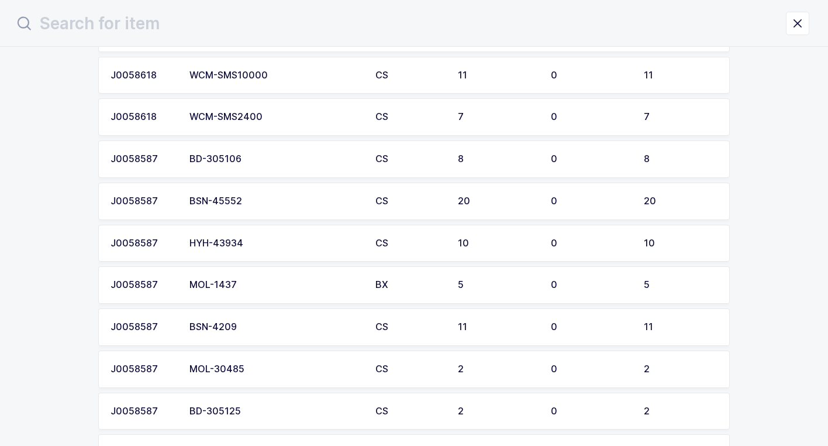
click at [272, 165] on td "BD-305106" at bounding box center [275, 158] width 186 height 37
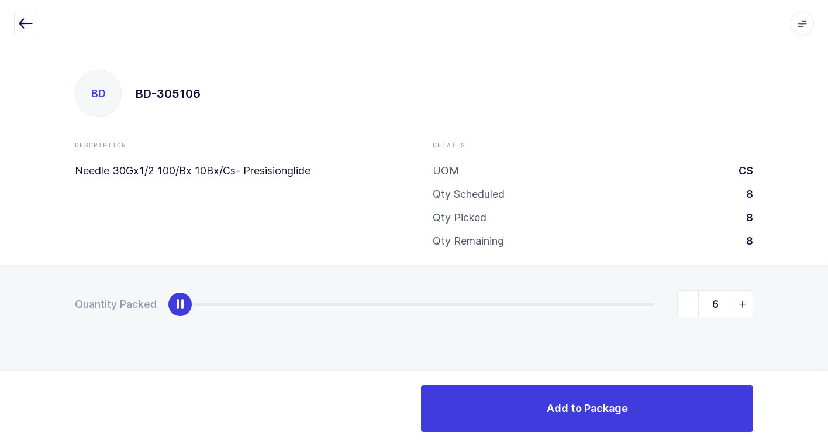
type input "8"
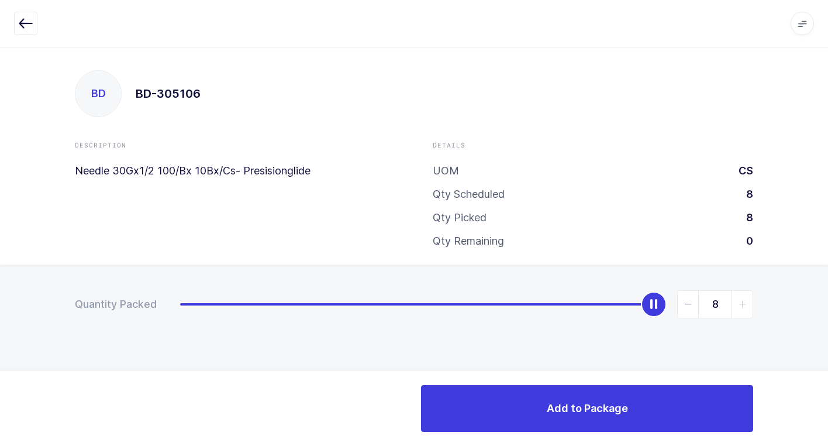
drag, startPoint x: 186, startPoint y: 306, endPoint x: 834, endPoint y: 299, distance: 648.4
click at [827, 299] on html "Apps Core [GEOGRAPHIC_DATA] Admin Mission Control Purchasing [PERSON_NAME] Logo…" at bounding box center [414, 223] width 828 height 446
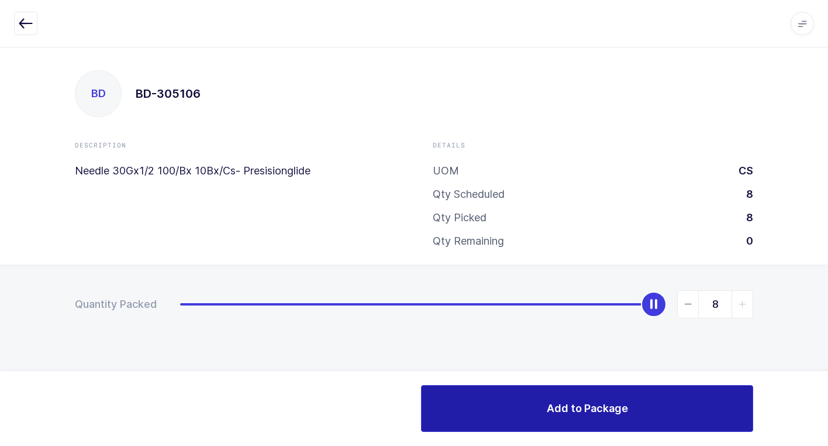
click at [530, 416] on button "Add to Package" at bounding box center [587, 408] width 332 height 47
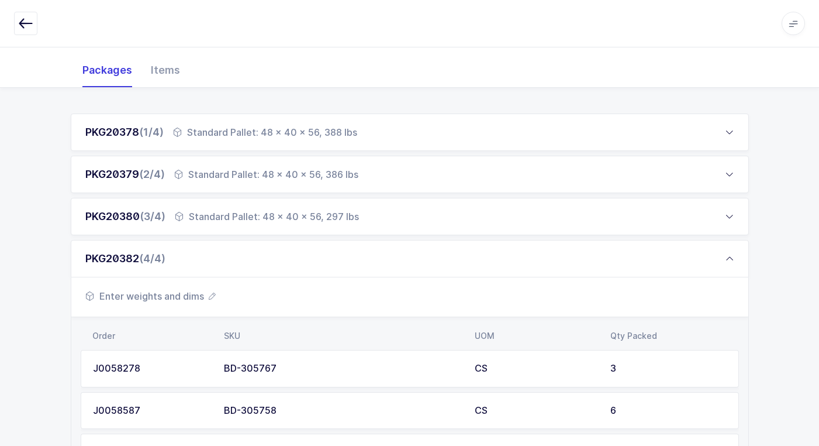
scroll to position [353, 0]
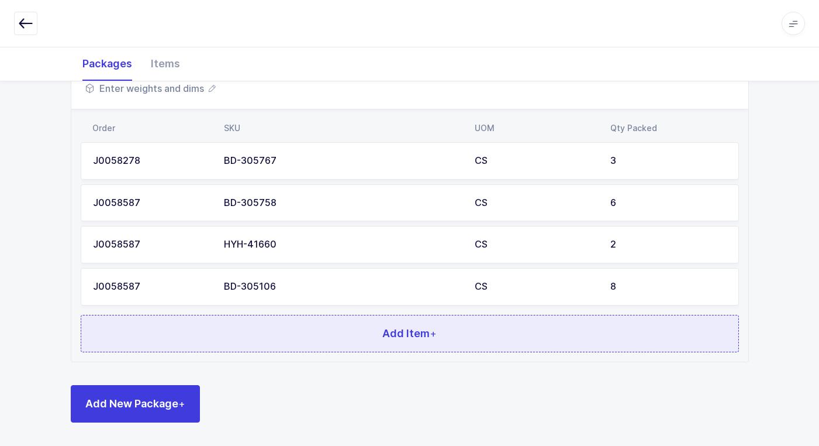
click at [365, 326] on button "Add Item +" at bounding box center [410, 333] width 658 height 37
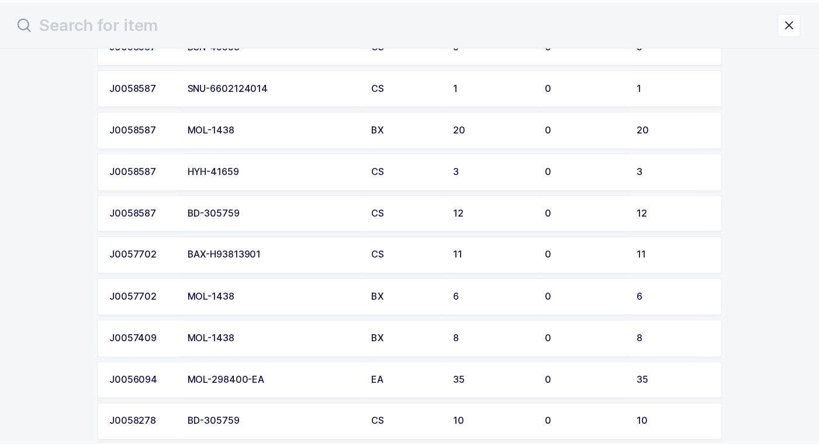
scroll to position [1695, 0]
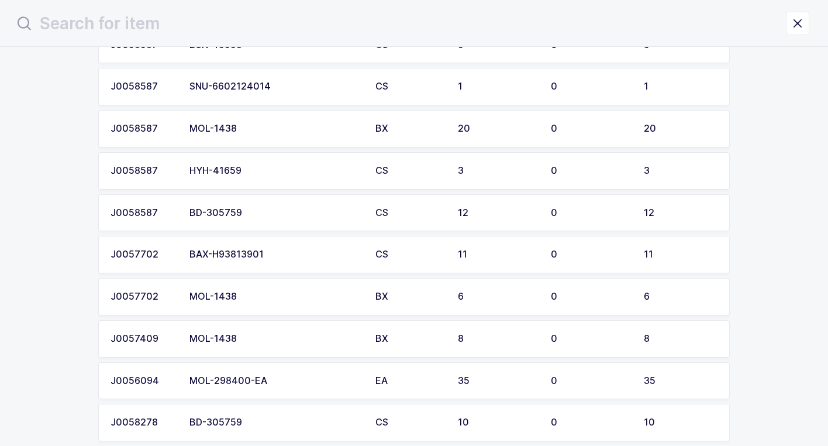
click at [289, 257] on div "BAX-H93813901" at bounding box center [275, 254] width 172 height 11
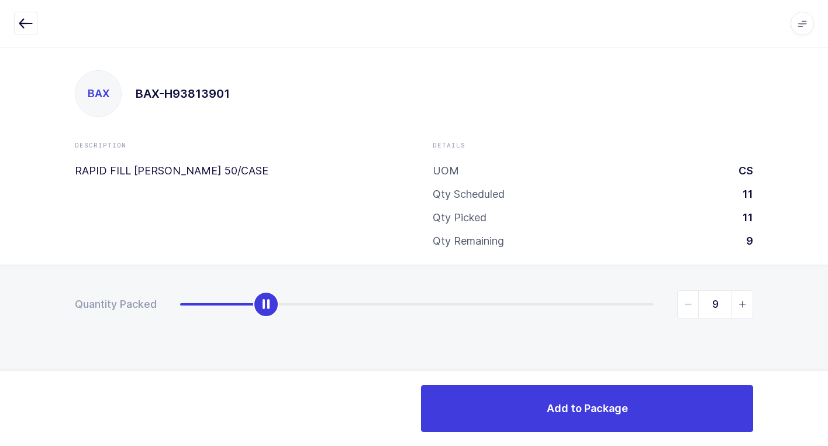
type input "11"
drag, startPoint x: 181, startPoint y: 308, endPoint x: 819, endPoint y: 292, distance: 638.0
click at [827, 282] on html "Apps Core [GEOGRAPHIC_DATA] Admin Mission Control Purchasing [PERSON_NAME] Logo…" at bounding box center [414, 223] width 828 height 446
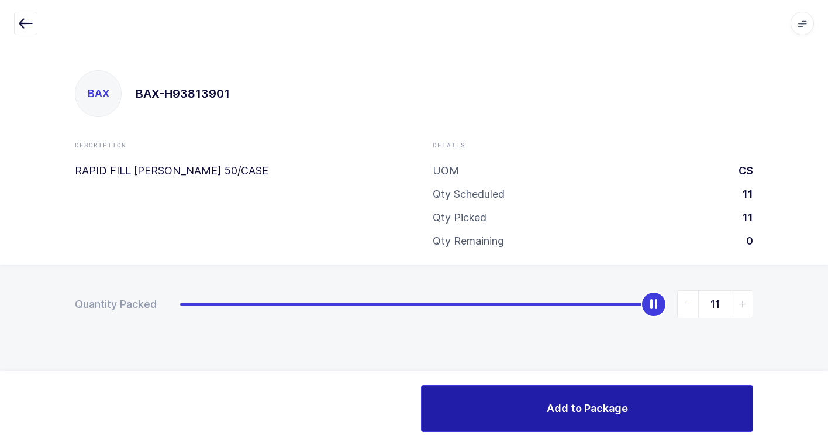
click at [544, 410] on button "Add to Package" at bounding box center [587, 408] width 332 height 47
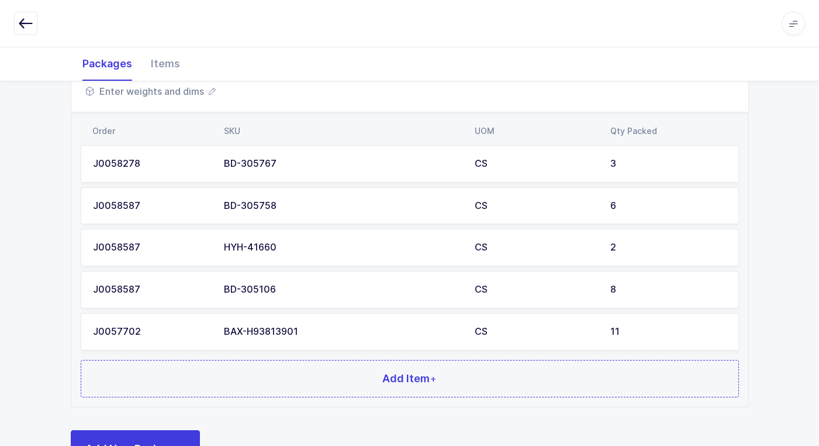
scroll to position [395, 0]
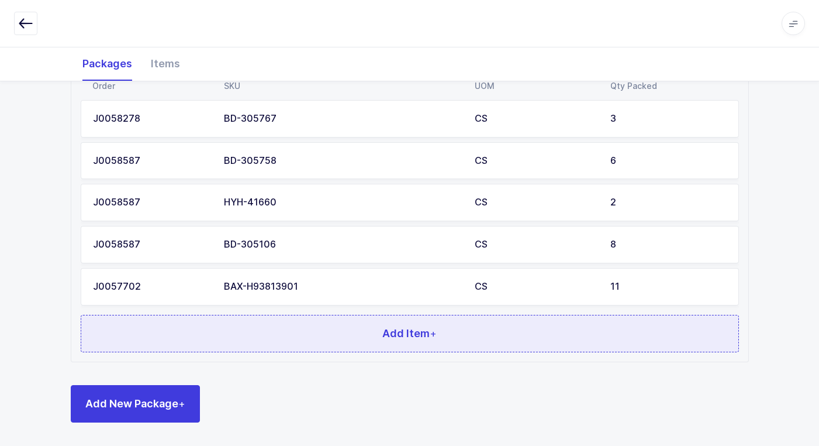
click at [306, 324] on button "Add Item +" at bounding box center [410, 333] width 658 height 37
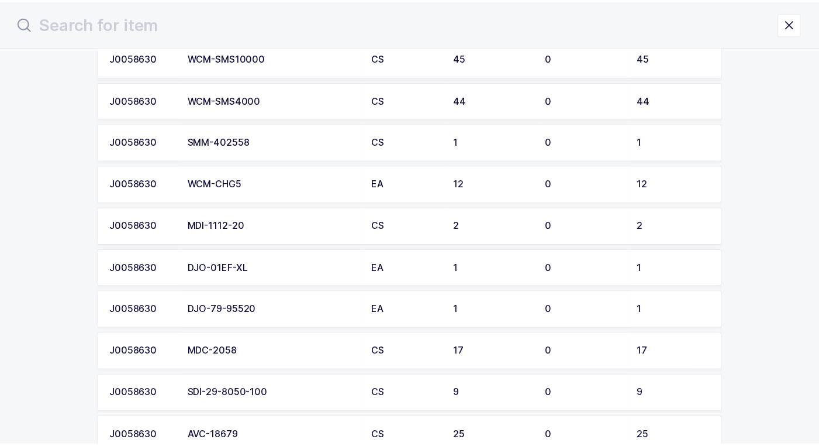
scroll to position [0, 0]
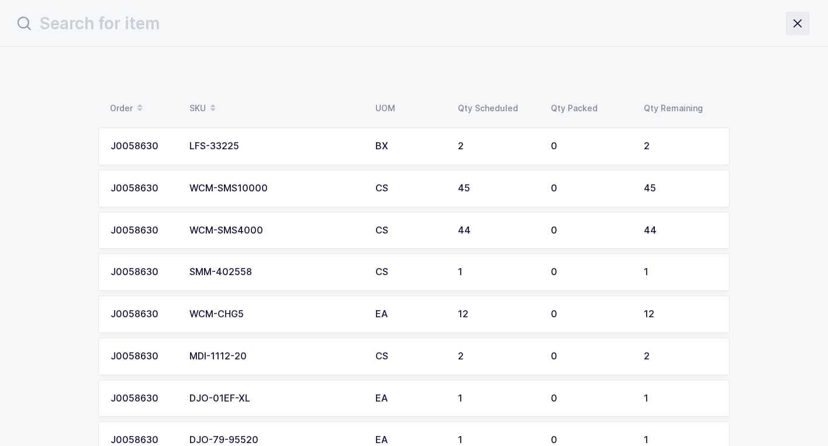
click at [804, 24] on icon "close drawer" at bounding box center [797, 23] width 16 height 16
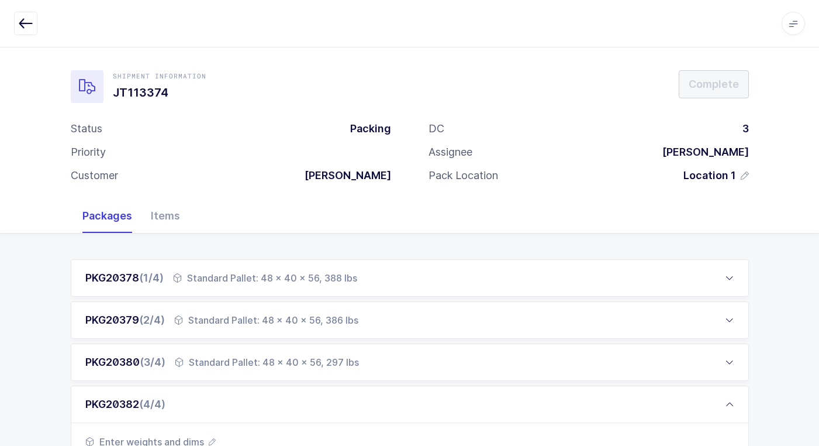
click at [790, 26] on icon at bounding box center [793, 23] width 9 height 9
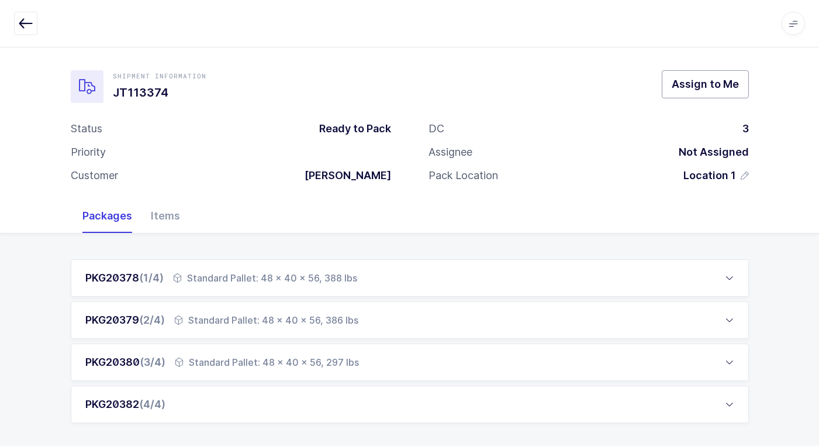
click at [665, 83] on button "Assign to Me" at bounding box center [705, 84] width 87 height 28
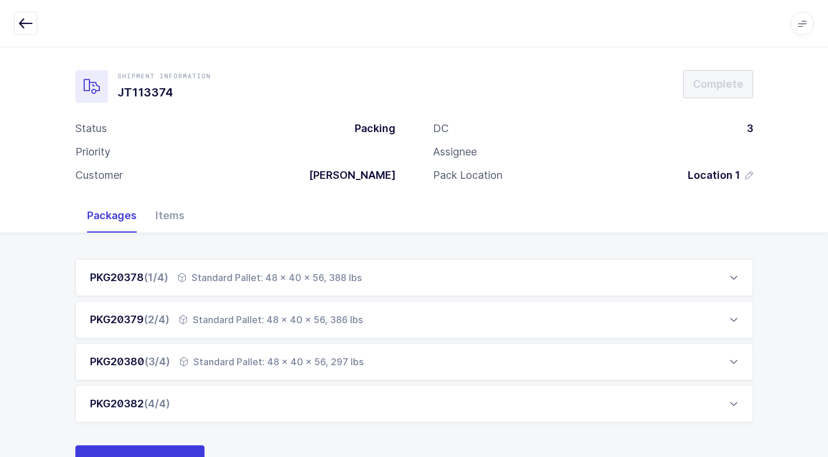
scroll to position [49, 0]
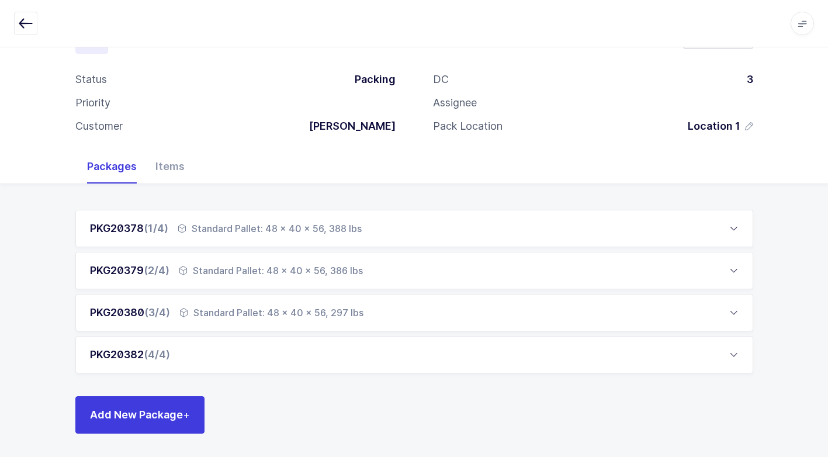
drag, startPoint x: 205, startPoint y: 361, endPoint x: 223, endPoint y: 358, distance: 17.9
click at [205, 360] on div "PKG20382 (4/4)" at bounding box center [414, 354] width 678 height 37
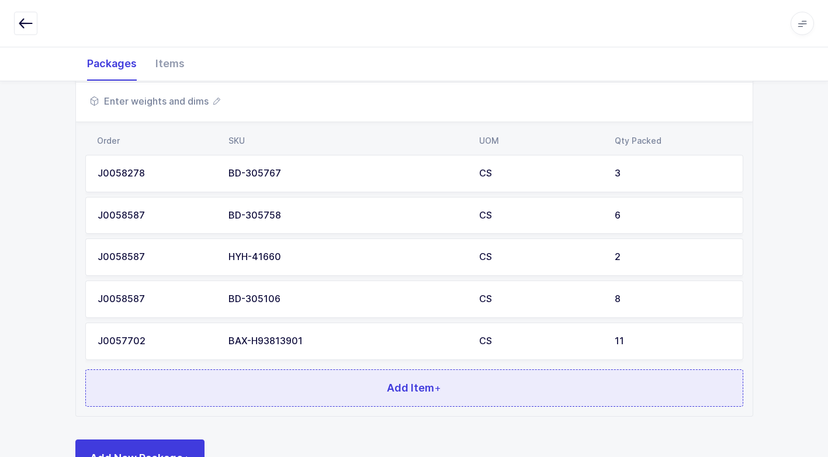
scroll to position [341, 0]
click at [271, 381] on button "Add Item +" at bounding box center [414, 386] width 658 height 37
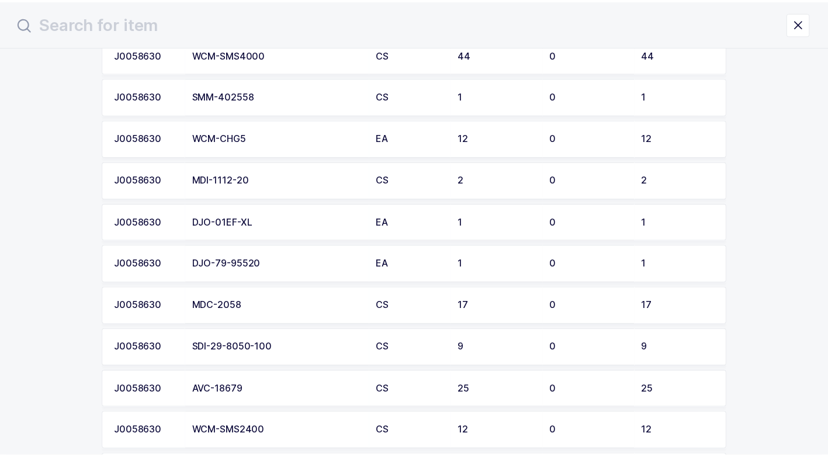
scroll to position [0, 0]
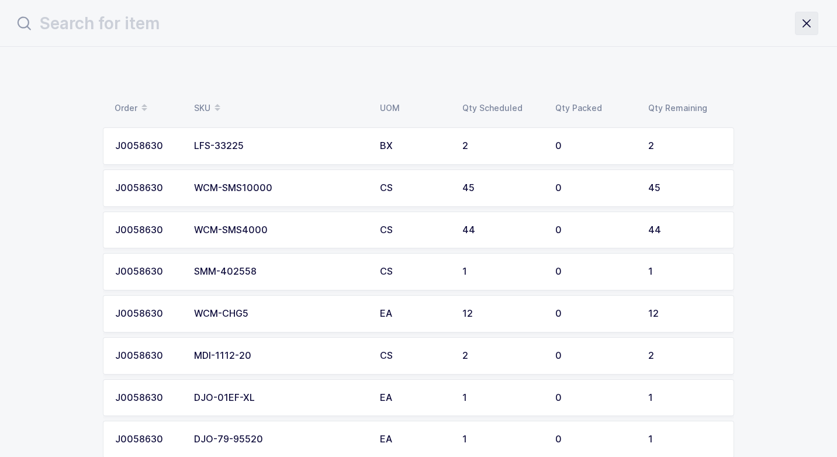
click at [803, 26] on icon "close drawer" at bounding box center [807, 23] width 16 height 16
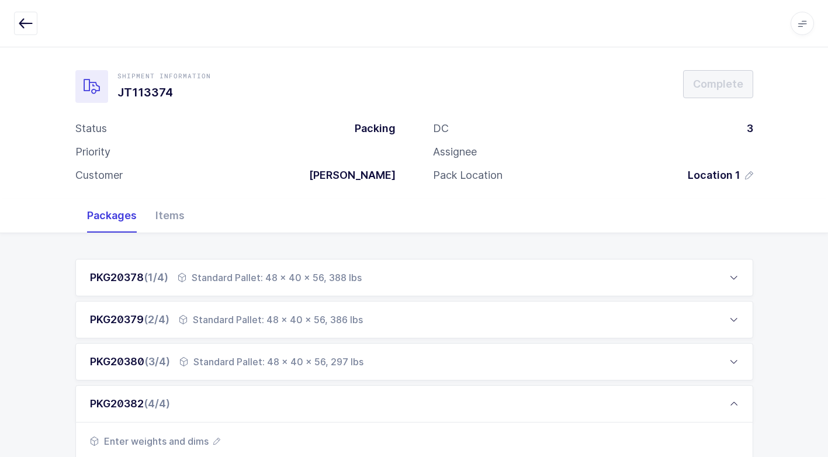
click at [183, 403] on div "PKG20382 (4/4)" at bounding box center [414, 403] width 678 height 37
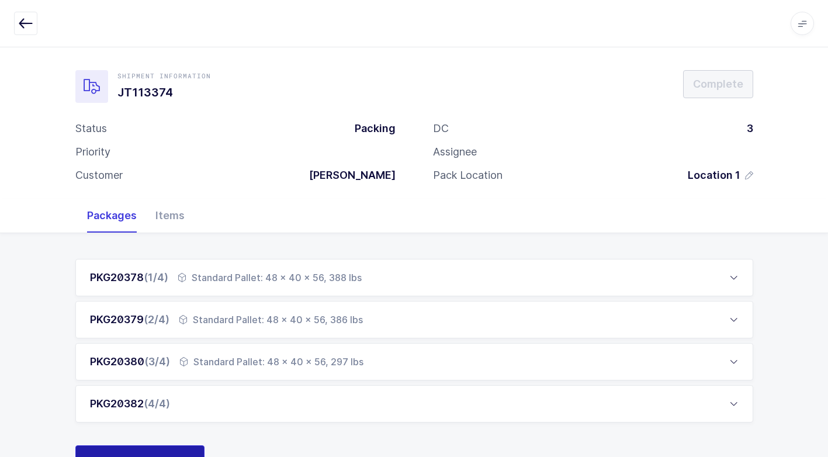
scroll to position [49, 0]
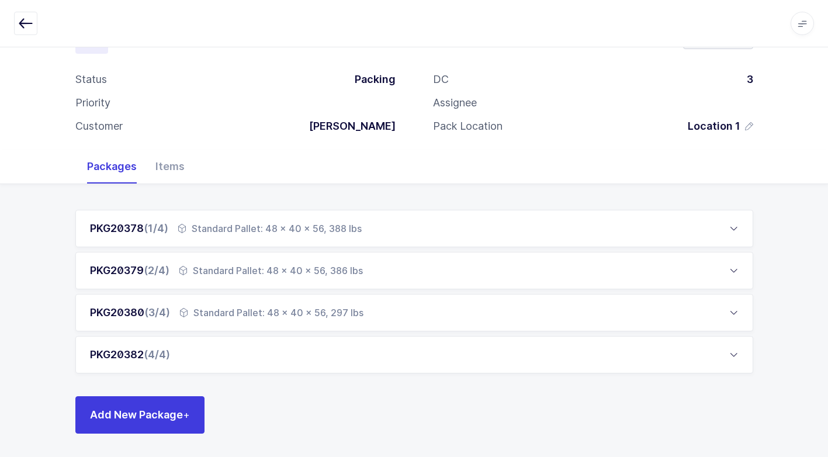
click at [170, 360] on span "(4/4)" at bounding box center [157, 354] width 26 height 12
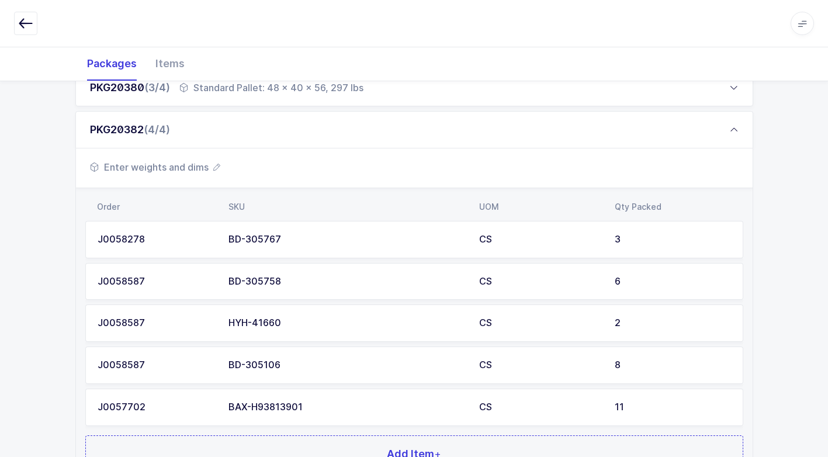
scroll to position [384, 0]
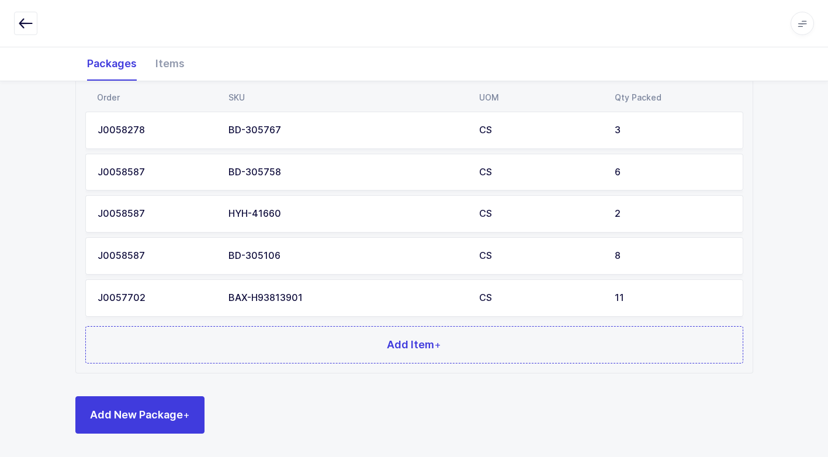
click at [215, 297] on td "J0057702" at bounding box center [153, 297] width 136 height 37
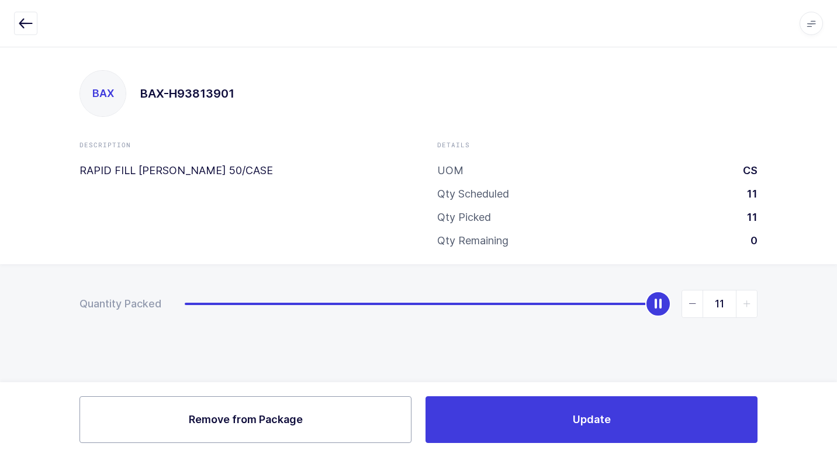
click at [206, 417] on span "Remove from Package" at bounding box center [246, 419] width 114 height 15
type input "0"
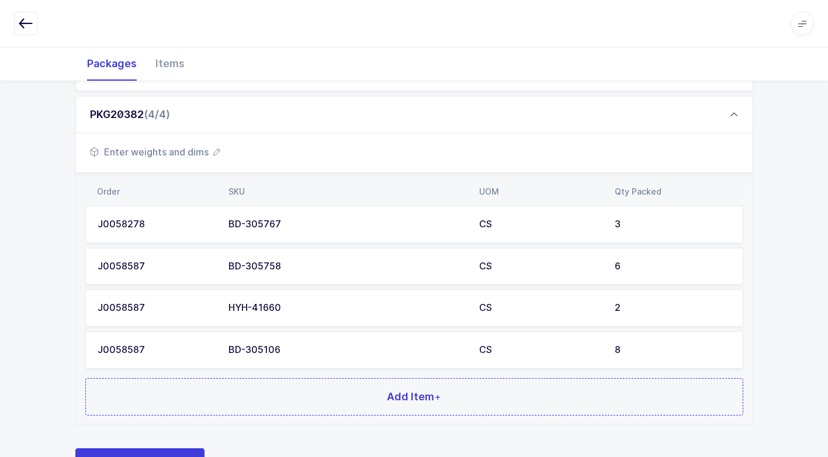
scroll to position [341, 0]
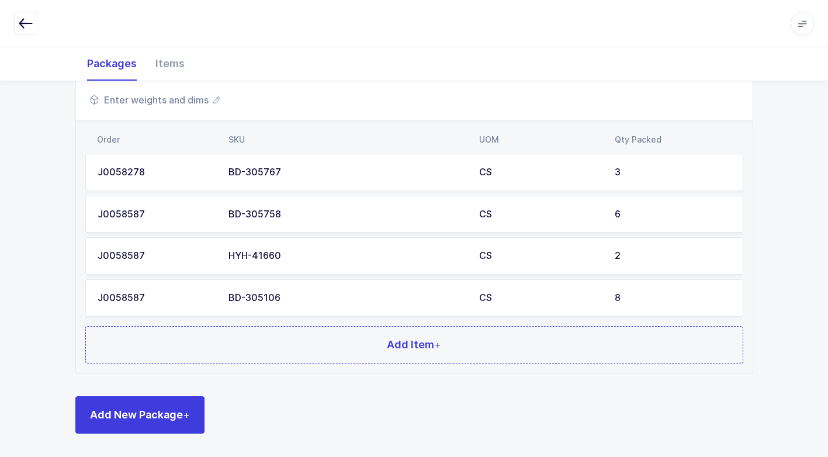
click at [211, 305] on td "J0058587" at bounding box center [153, 297] width 136 height 37
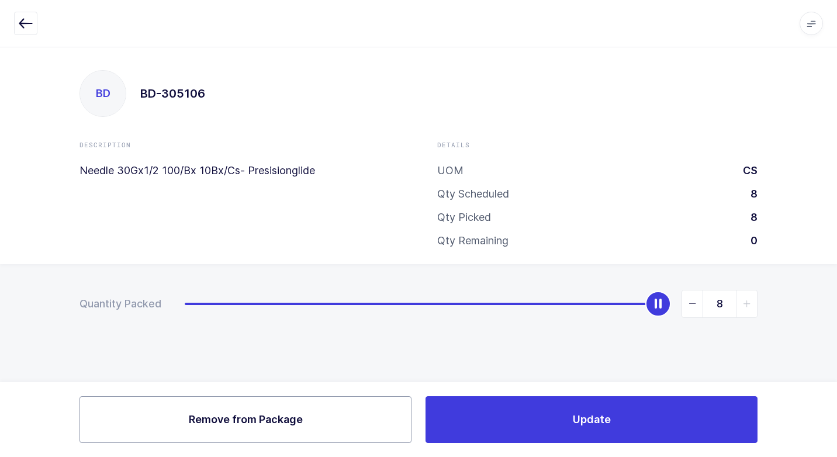
click at [257, 422] on span "Remove from Package" at bounding box center [246, 419] width 114 height 15
type input "0"
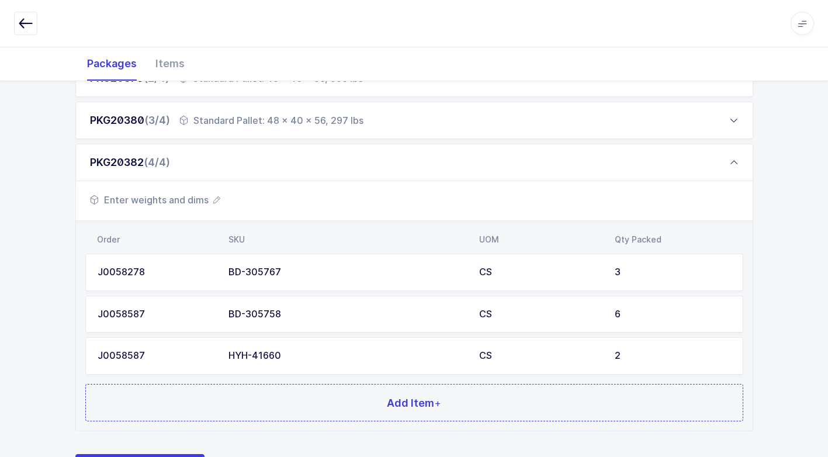
scroll to position [299, 0]
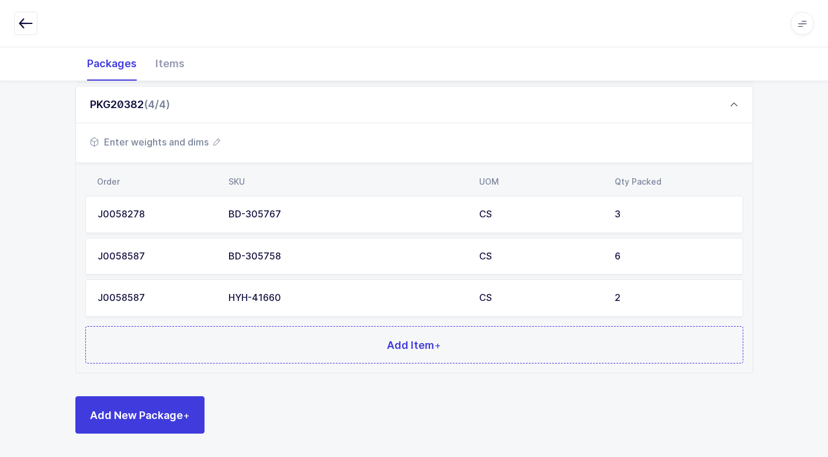
click at [237, 295] on div "HYH-41660" at bounding box center [347, 298] width 237 height 11
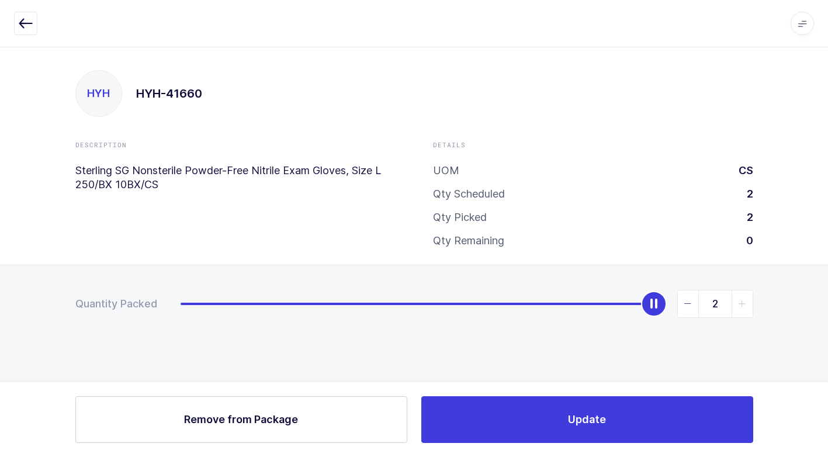
scroll to position [0, 0]
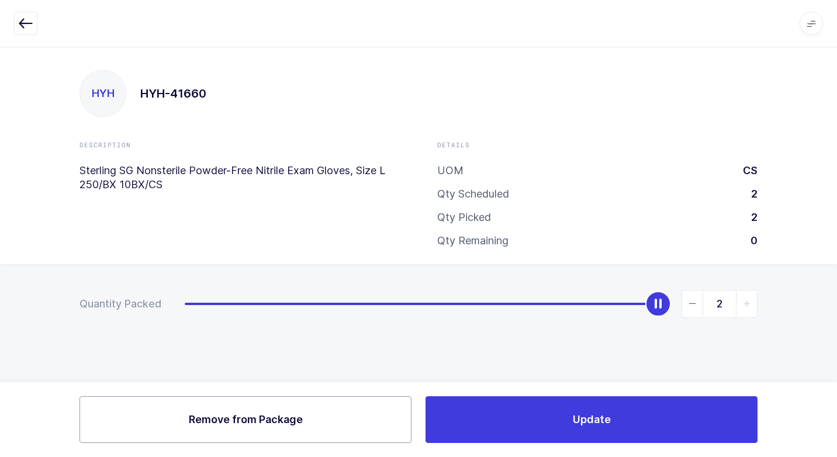
click at [243, 419] on span "Remove from Package" at bounding box center [246, 419] width 114 height 15
type input "0"
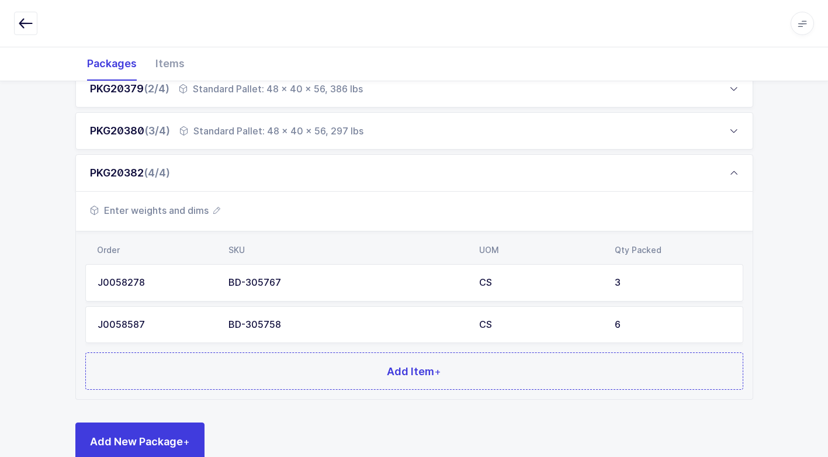
scroll to position [234, 0]
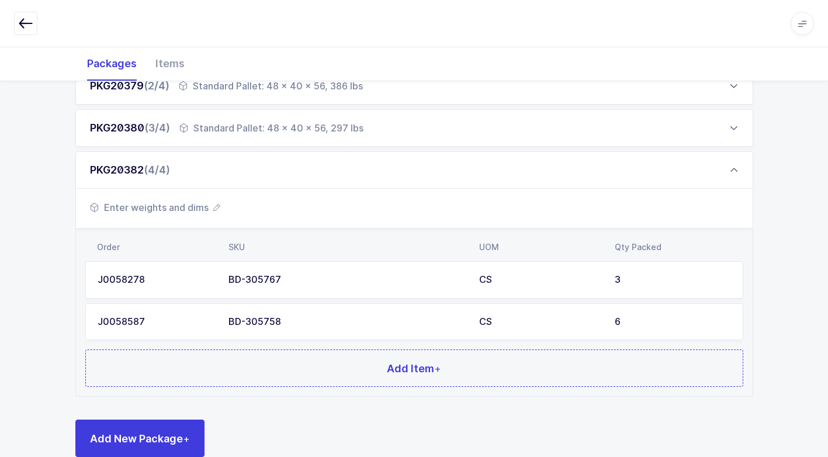
click at [219, 321] on td "J0058587" at bounding box center [153, 321] width 136 height 37
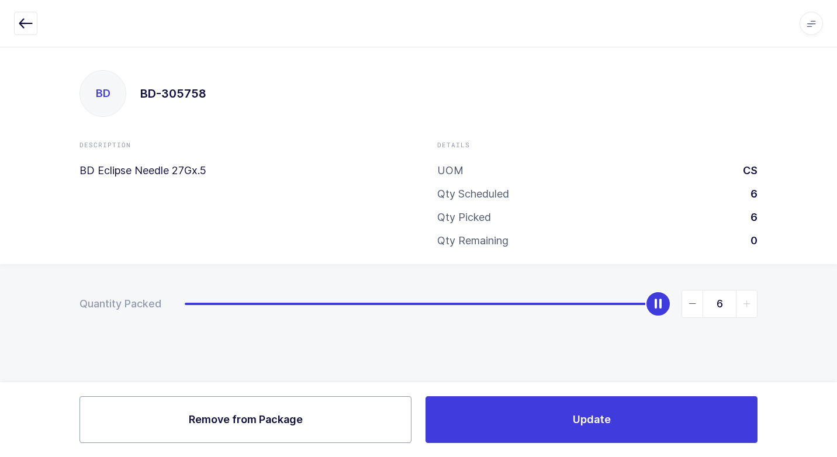
click at [226, 427] on span "Remove from Package" at bounding box center [246, 419] width 114 height 15
type input "0"
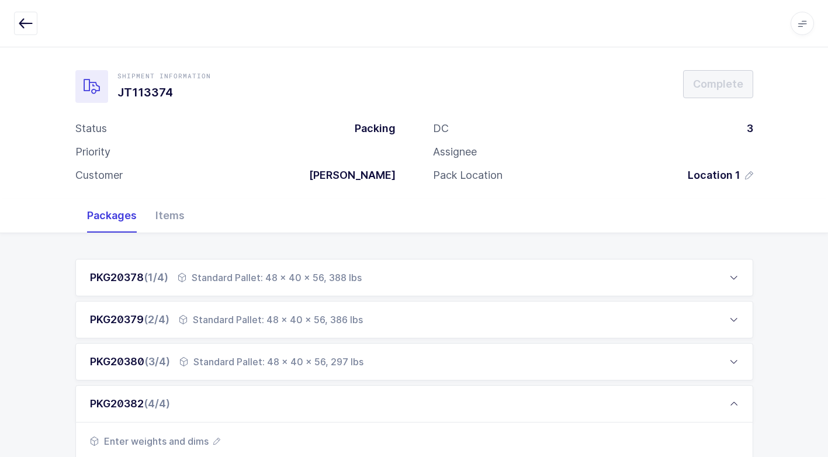
scroll to position [216, 0]
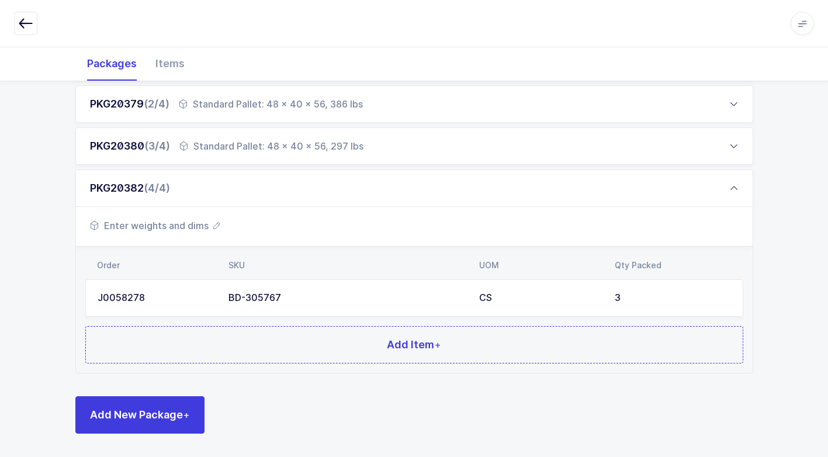
click at [241, 303] on td "BD-305767" at bounding box center [347, 297] width 251 height 37
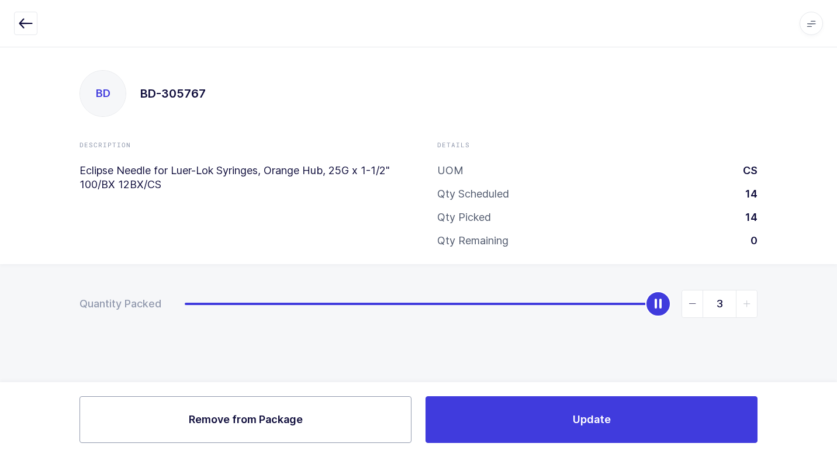
click at [243, 426] on span "Remove from Package" at bounding box center [246, 419] width 114 height 15
type input "0"
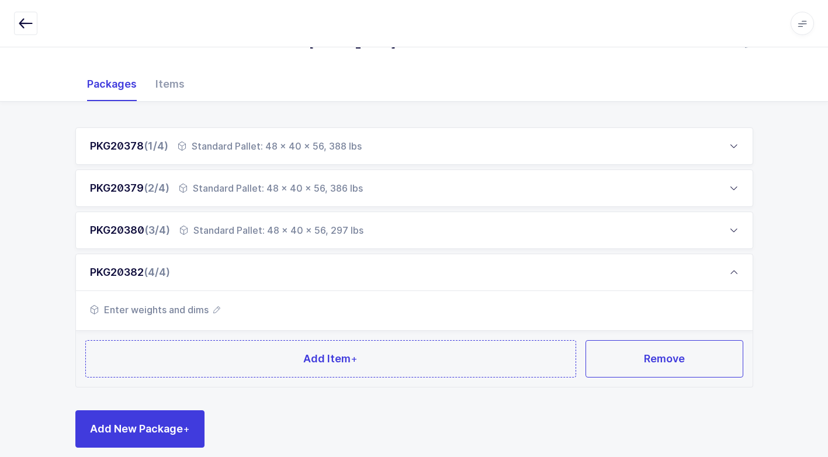
scroll to position [146, 0]
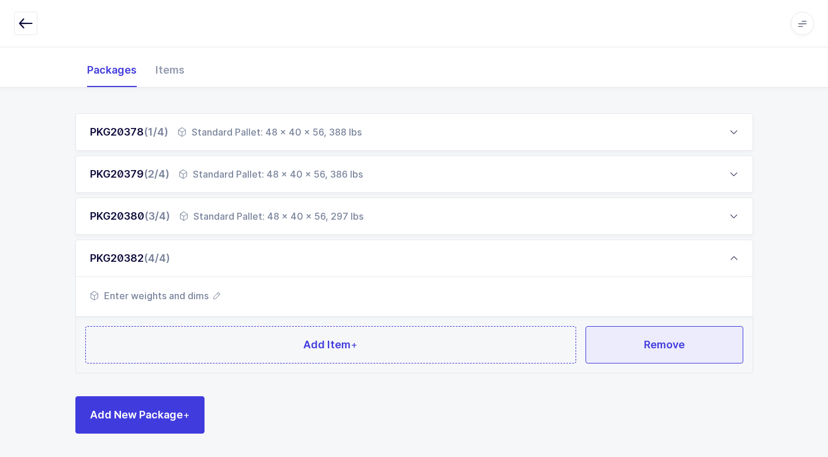
click at [598, 345] on button "Remove" at bounding box center [665, 344] width 158 height 37
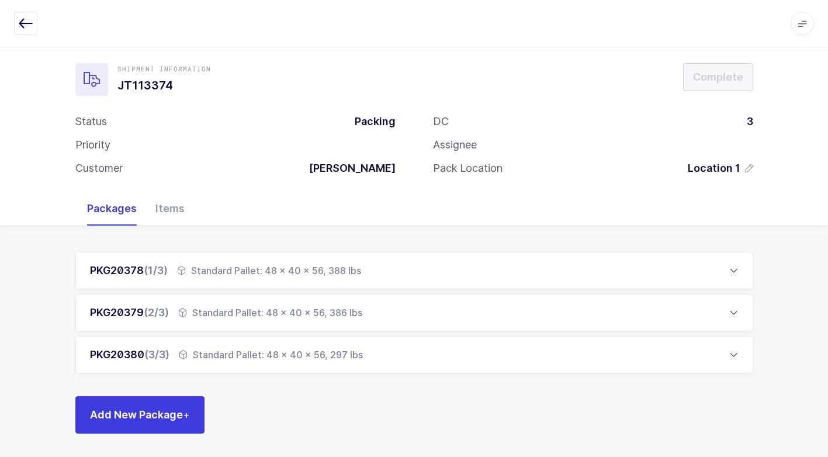
click at [268, 357] on div "Standard Pallet: 48 x 40 x 56, 297 lbs" at bounding box center [271, 355] width 184 height 14
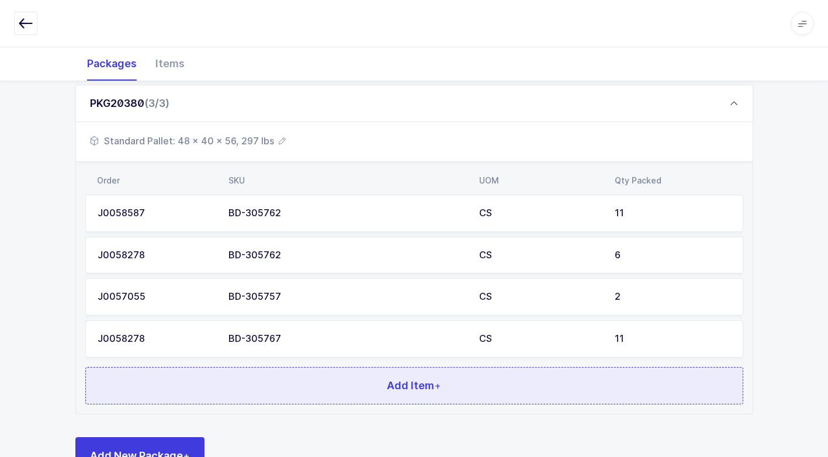
scroll to position [299, 0]
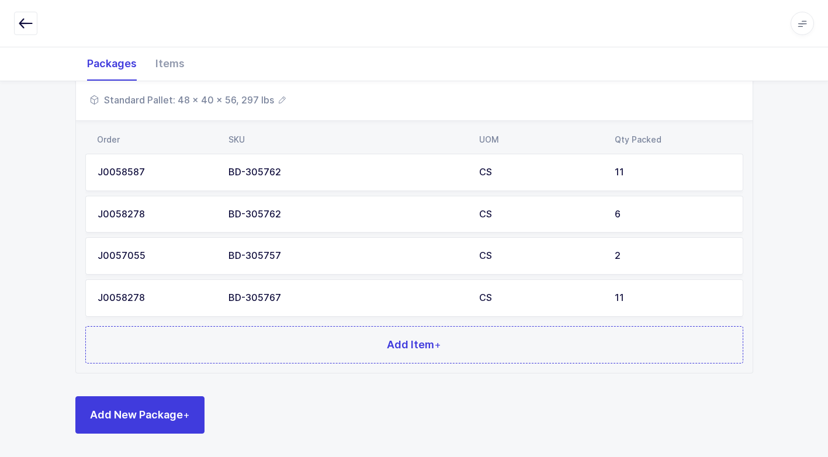
click at [379, 302] on div "BD-305767" at bounding box center [347, 298] width 237 height 11
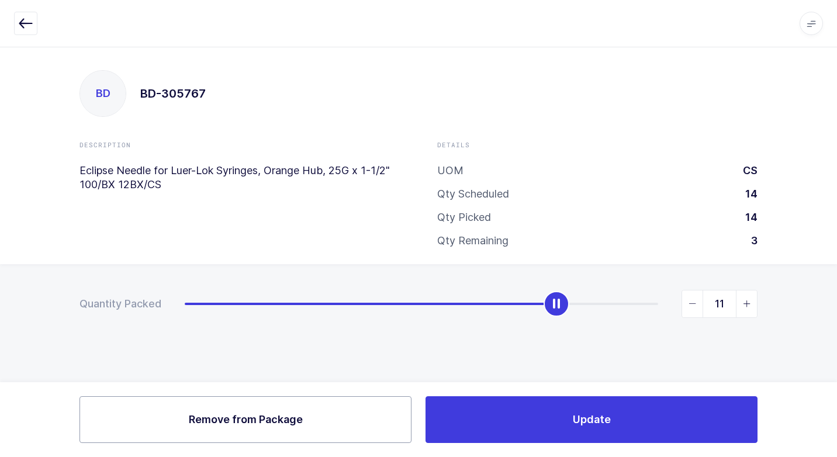
click at [283, 419] on span "Remove from Package" at bounding box center [246, 419] width 114 height 15
type input "0"
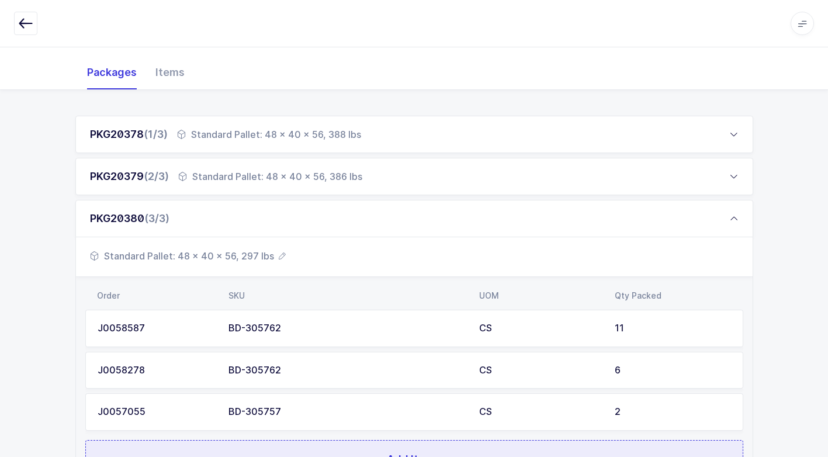
scroll to position [257, 0]
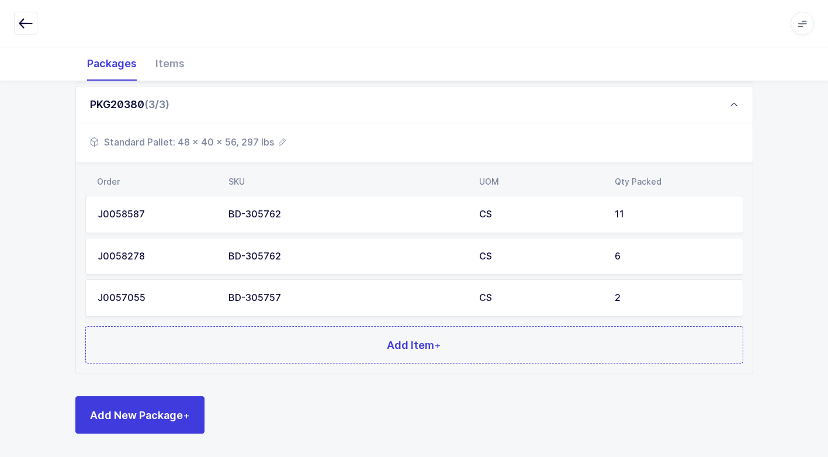
click at [259, 303] on div "BD-305757" at bounding box center [347, 298] width 237 height 11
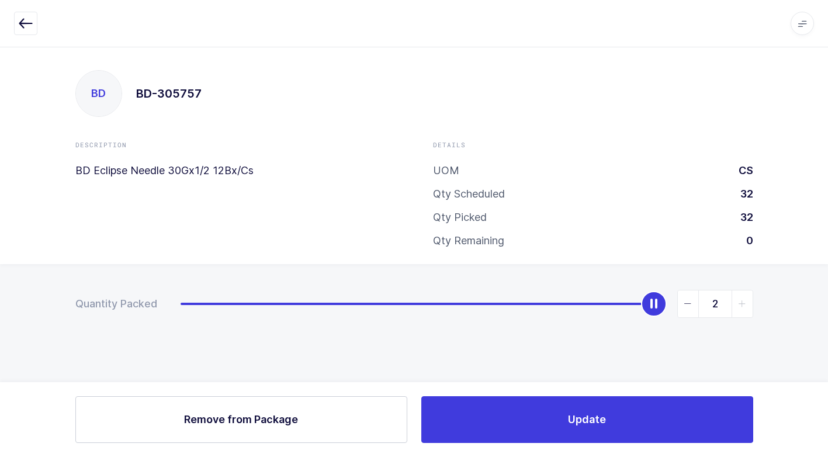
scroll to position [0, 0]
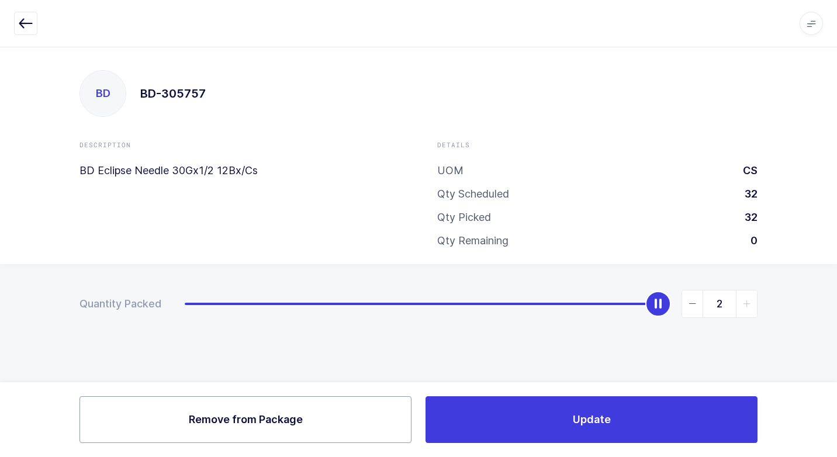
drag, startPoint x: 221, startPoint y: 410, endPoint x: 237, endPoint y: 410, distance: 16.4
click at [230, 410] on button "Remove Remove from Package" at bounding box center [246, 419] width 332 height 47
type input "0"
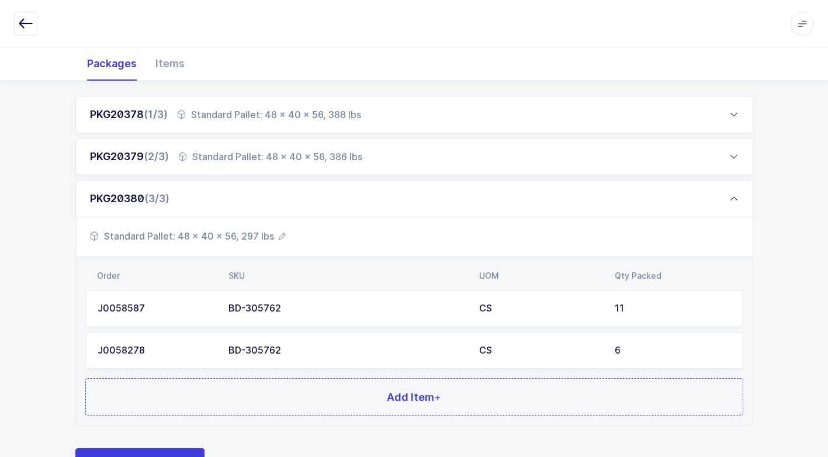
scroll to position [215, 0]
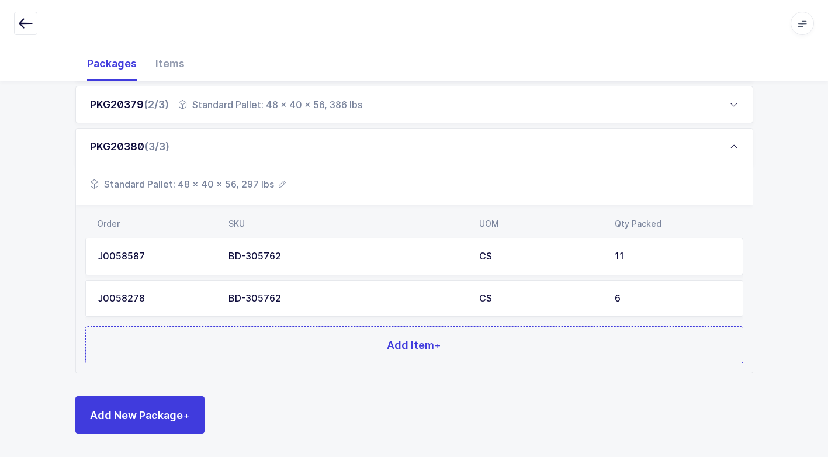
click at [267, 325] on div "Order SKU UOM Qty Packed J0058587 BD-305762 CS 11 J0058278 BD-305762 CS 6 Add I…" at bounding box center [414, 289] width 677 height 168
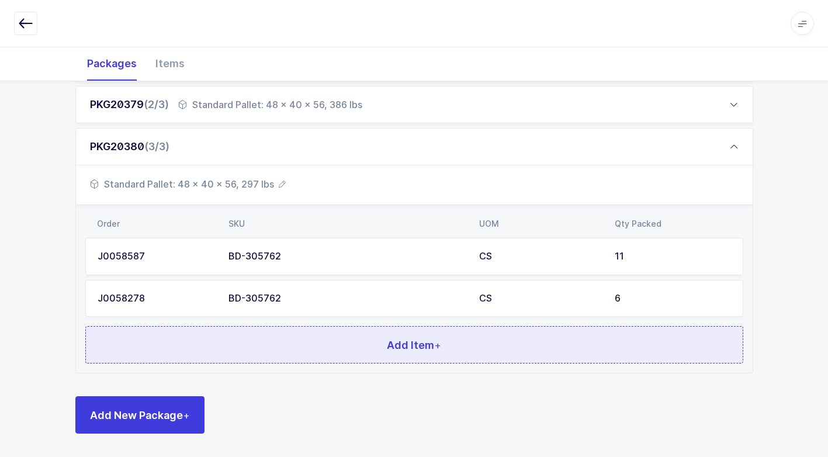
click at [251, 340] on button "Add Item +" at bounding box center [414, 344] width 658 height 37
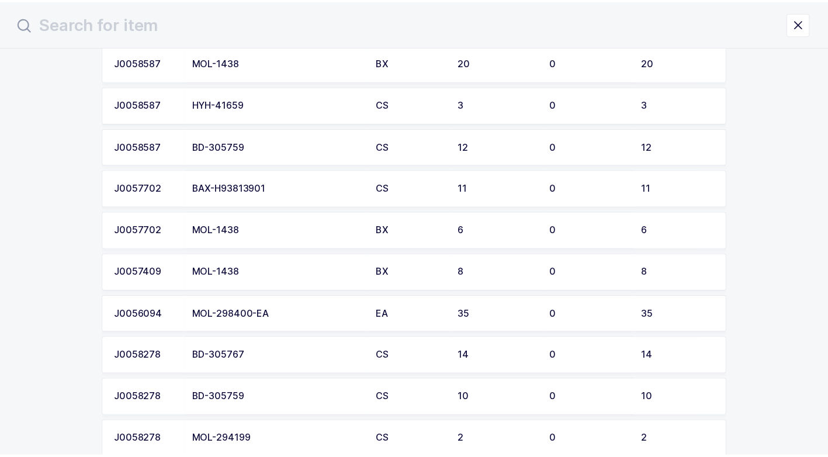
scroll to position [2001, 0]
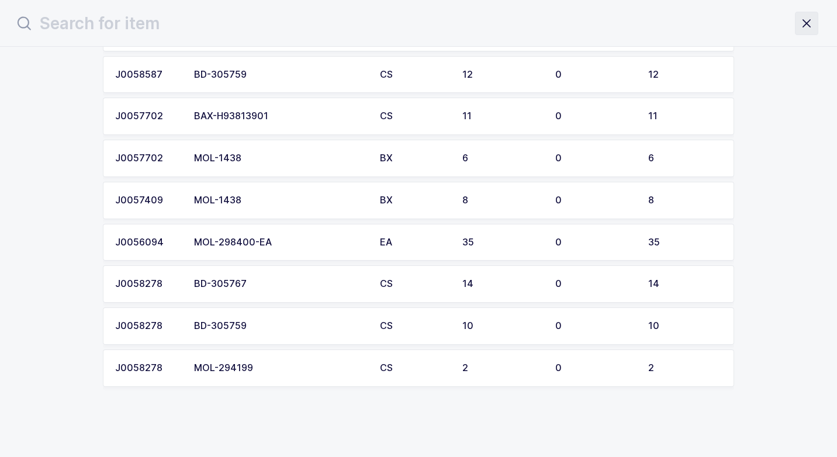
click at [809, 22] on icon "close drawer" at bounding box center [807, 23] width 16 height 16
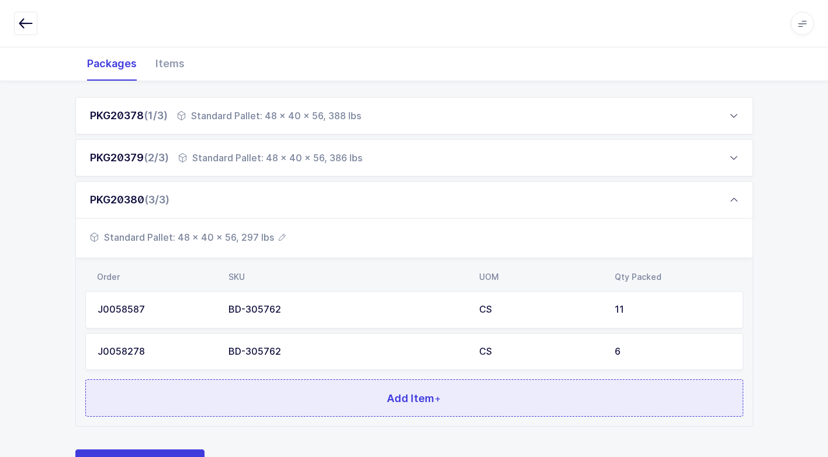
scroll to position [215, 0]
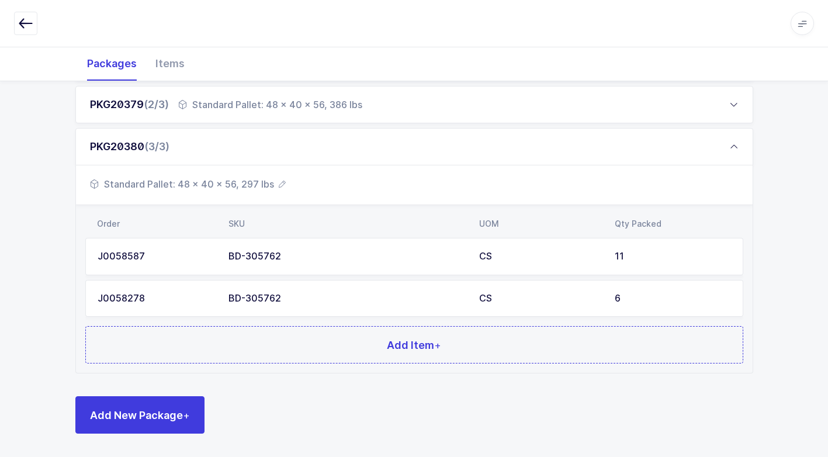
click at [320, 299] on div "BD-305762" at bounding box center [347, 298] width 237 height 11
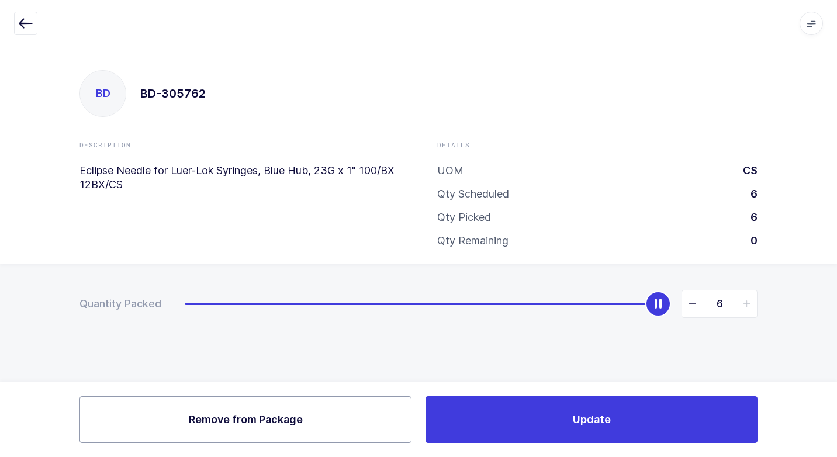
click at [288, 412] on button "Remove Remove from Package" at bounding box center [246, 419] width 332 height 47
type input "0"
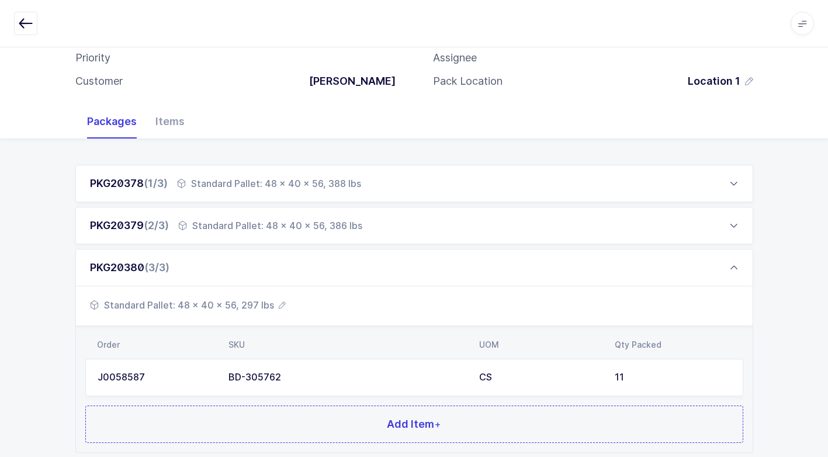
scroll to position [174, 0]
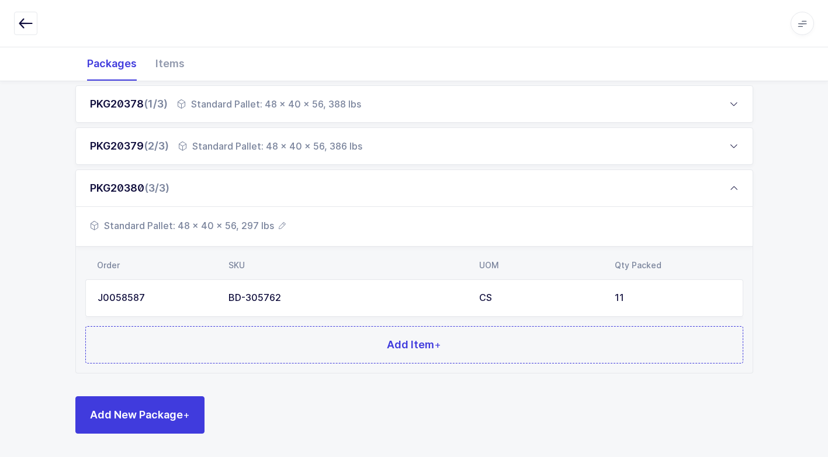
click at [313, 291] on td "BD-305762" at bounding box center [347, 297] width 251 height 37
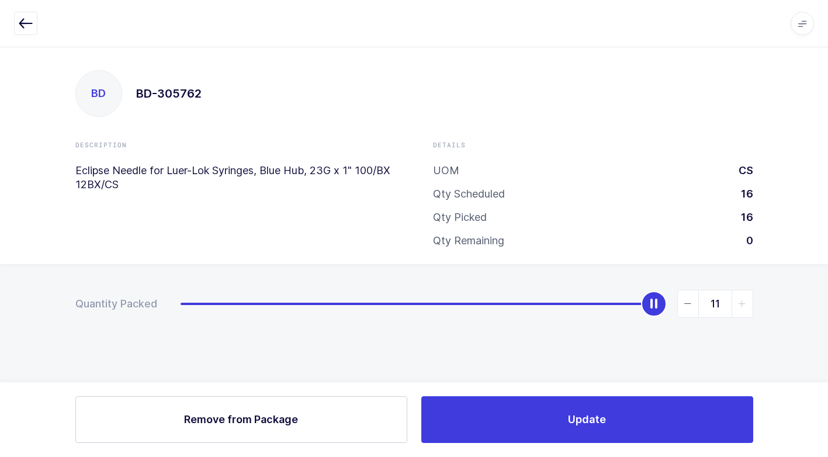
scroll to position [0, 0]
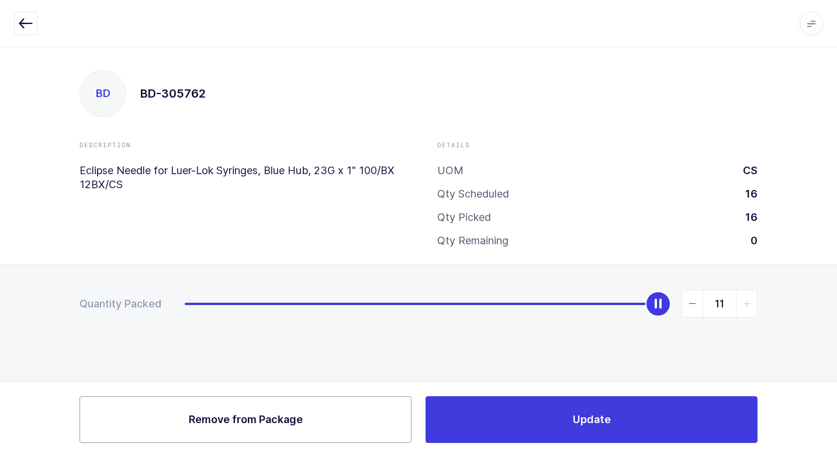
drag, startPoint x: 251, startPoint y: 418, endPoint x: 328, endPoint y: 373, distance: 89.3
click at [251, 414] on span "Remove from Package" at bounding box center [246, 419] width 114 height 15
type input "0"
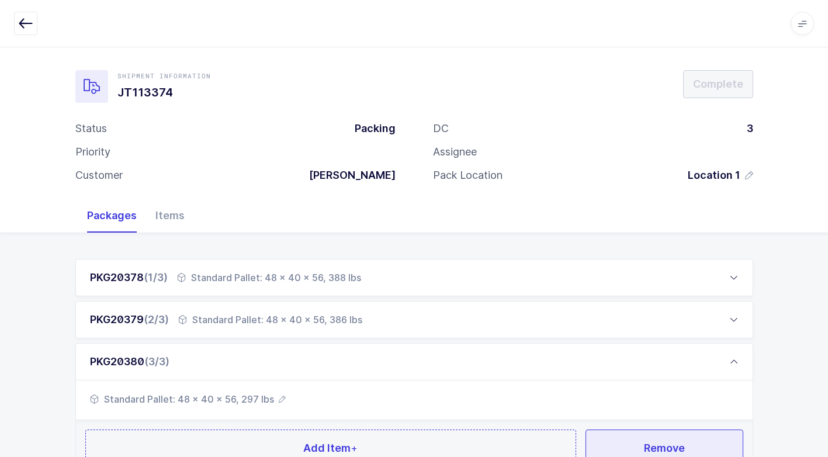
drag, startPoint x: 633, startPoint y: 446, endPoint x: 626, endPoint y: 446, distance: 6.5
click at [631, 445] on button "Remove" at bounding box center [665, 448] width 158 height 37
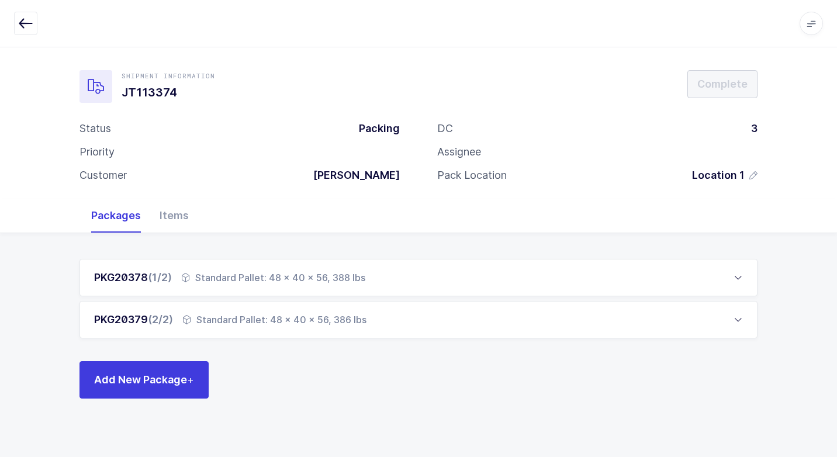
drag, startPoint x: 312, startPoint y: 316, endPoint x: 307, endPoint y: 319, distance: 6.3
click at [312, 315] on div "Standard Pallet: 48 x 40 x 56, 386 lbs" at bounding box center [274, 320] width 184 height 14
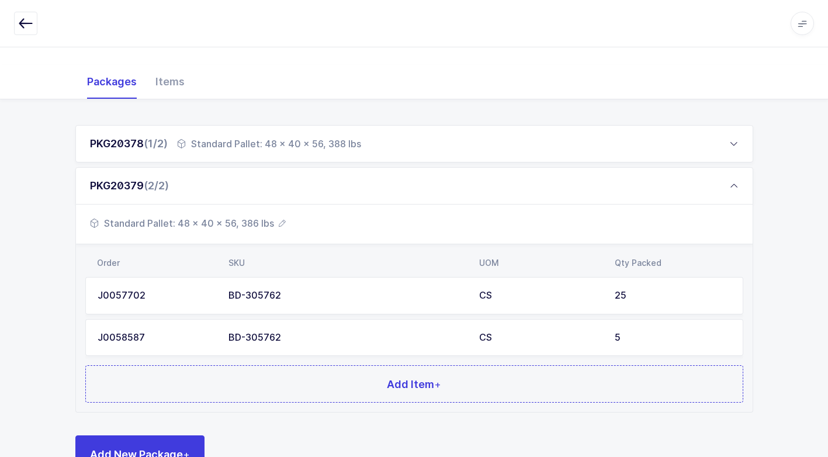
scroll to position [173, 0]
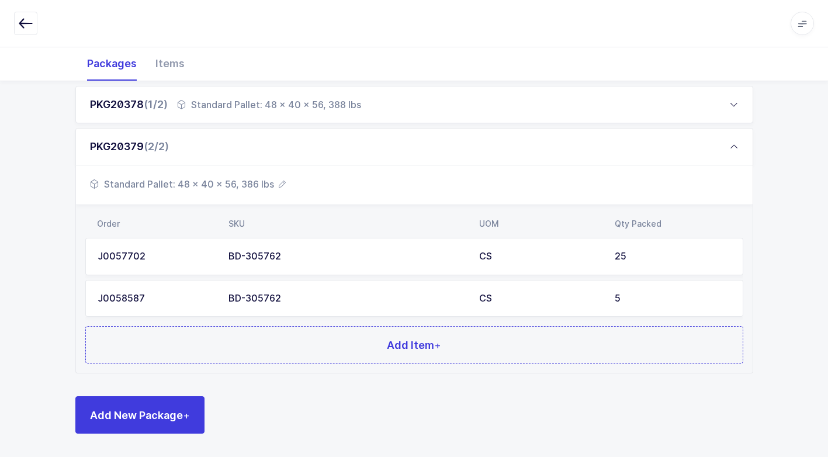
click at [281, 298] on div "BD-305762" at bounding box center [347, 298] width 237 height 11
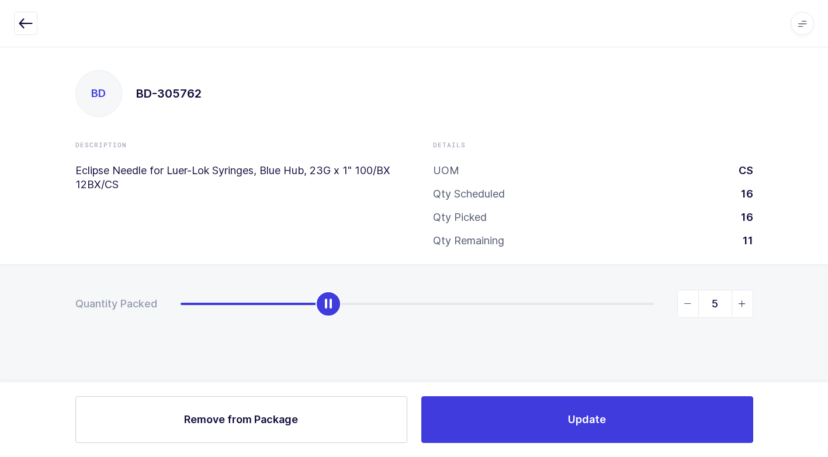
scroll to position [0, 0]
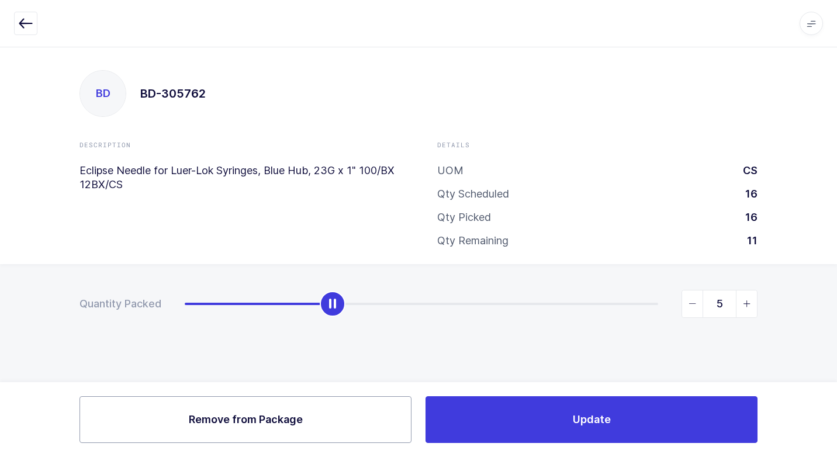
click at [243, 423] on span "Remove from Package" at bounding box center [246, 419] width 114 height 15
type input "0"
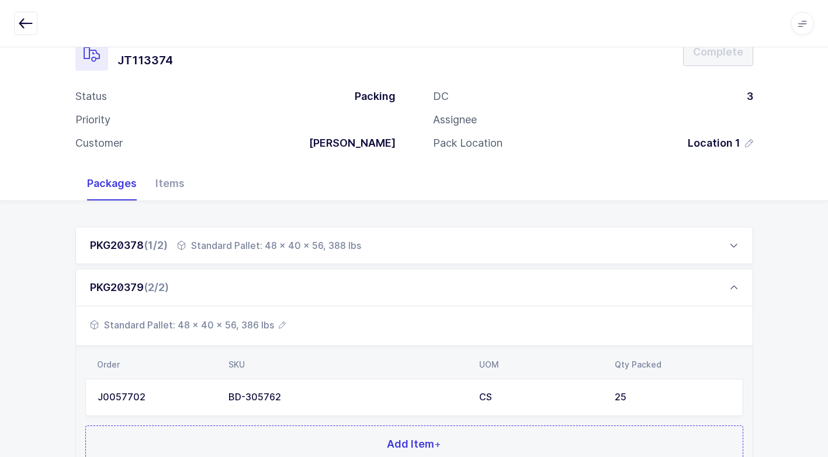
scroll to position [58, 0]
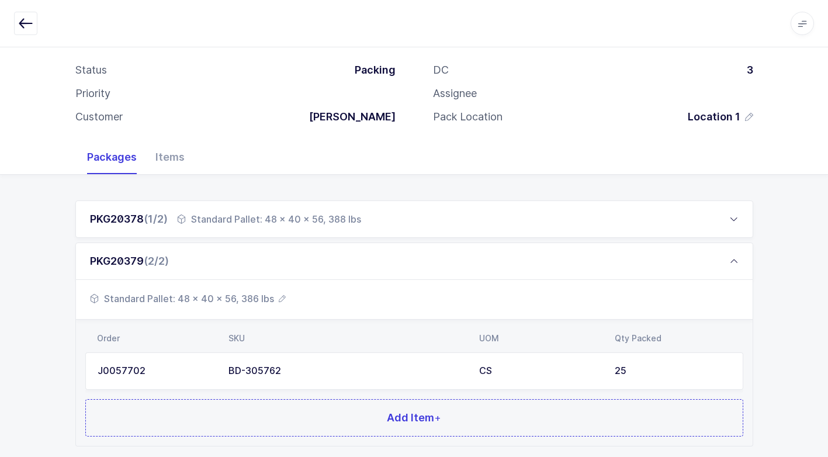
click at [271, 368] on div "BD-305762" at bounding box center [347, 371] width 237 height 11
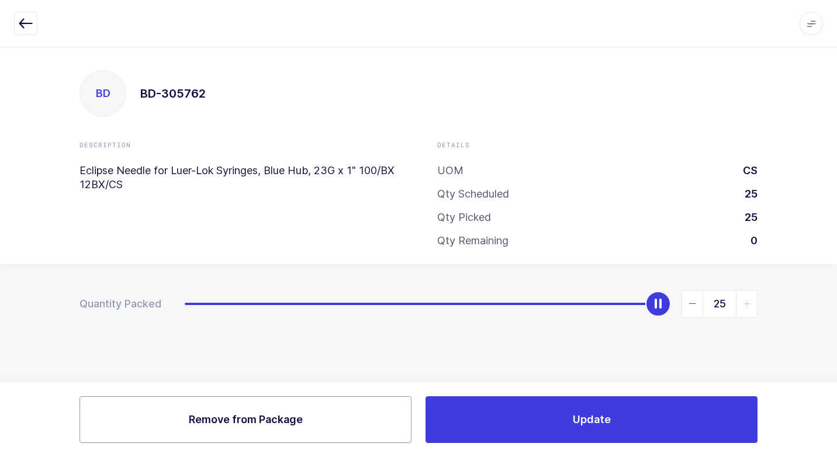
drag, startPoint x: 256, startPoint y: 424, endPoint x: 258, endPoint y: 417, distance: 7.2
click at [257, 420] on span "Remove from Package" at bounding box center [246, 419] width 114 height 15
type input "0"
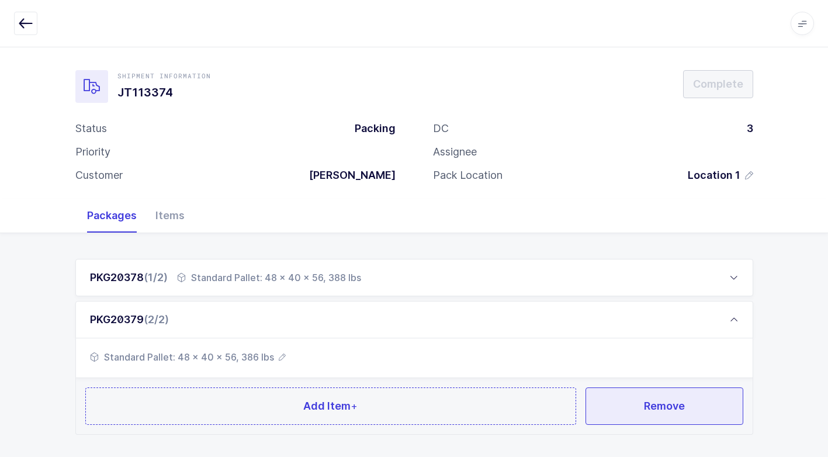
click at [672, 404] on span "Remove" at bounding box center [664, 406] width 41 height 15
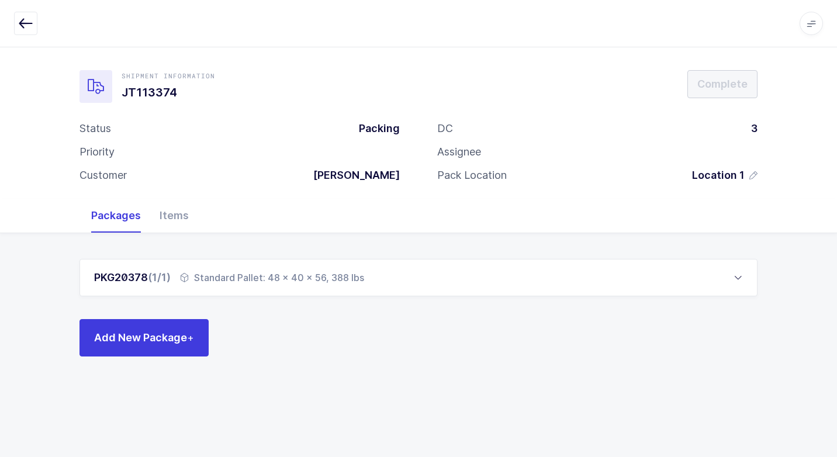
click at [289, 269] on div "PKG20378 (1/1) Standard Pallet: 48 x 40 x 56, 388 lbs" at bounding box center [419, 277] width 678 height 37
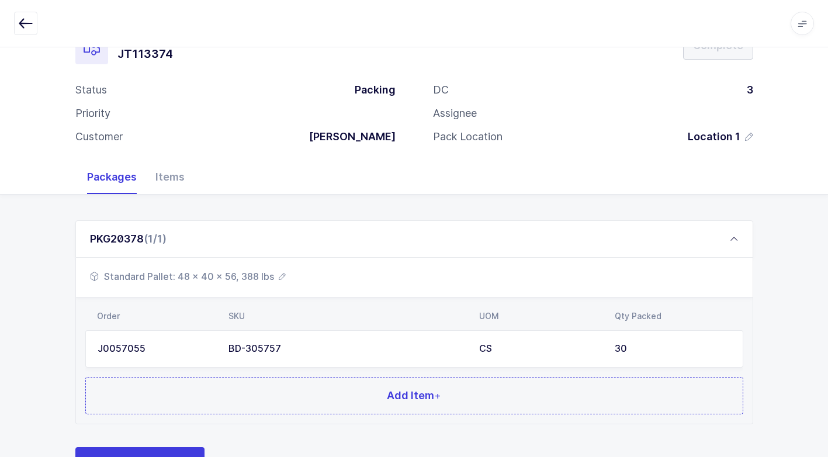
scroll to position [58, 0]
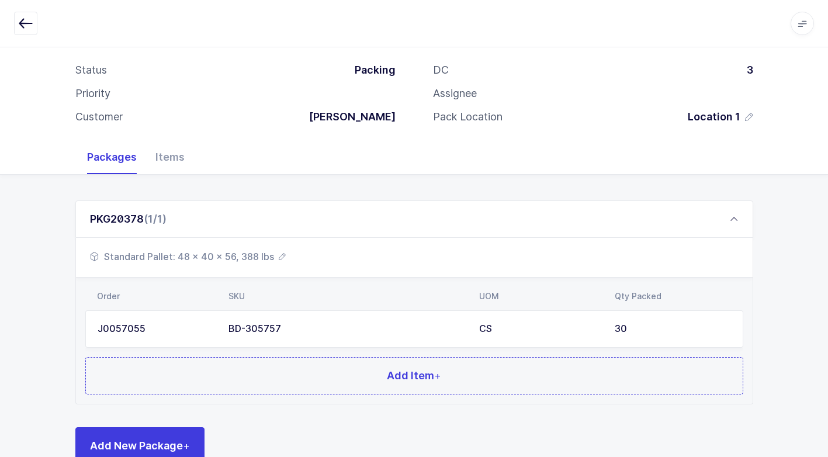
click at [288, 334] on div "BD-305757" at bounding box center [347, 329] width 237 height 11
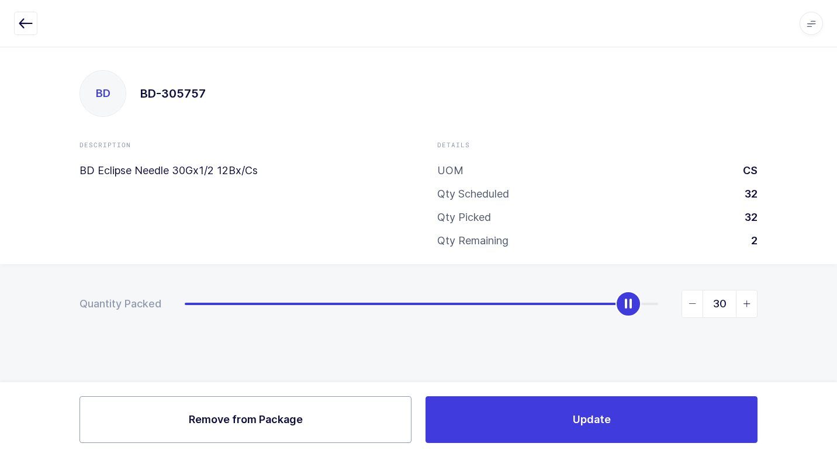
click at [258, 408] on button "Remove Remove from Package" at bounding box center [246, 419] width 332 height 47
type input "0"
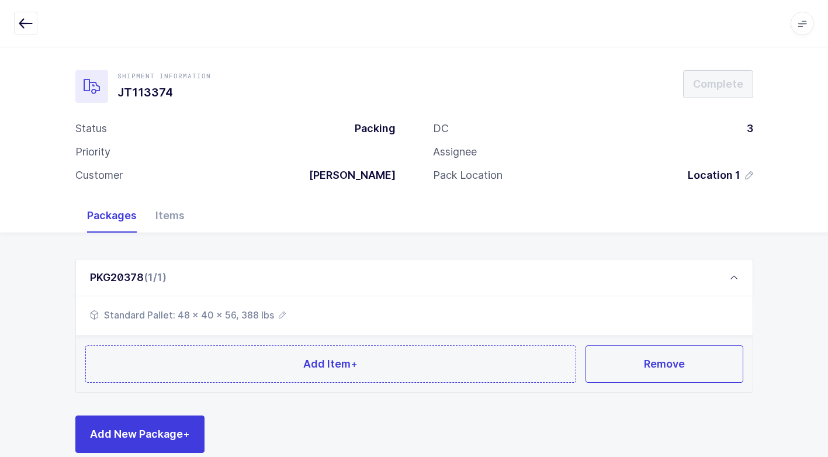
click at [282, 317] on icon "button" at bounding box center [282, 315] width 7 height 7
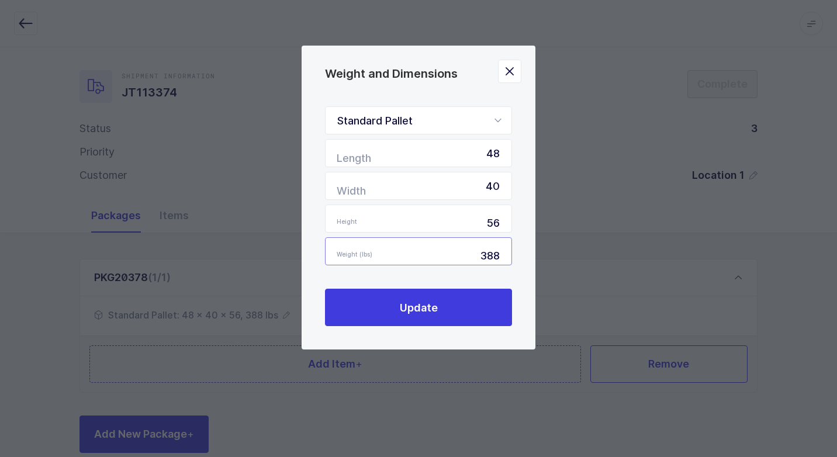
click at [506, 250] on input "388" at bounding box center [418, 251] width 187 height 28
type input "3"
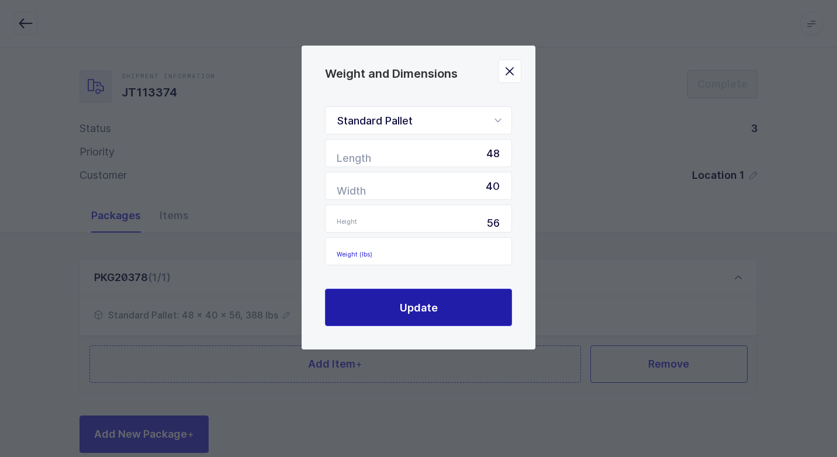
click at [459, 310] on button "Update" at bounding box center [418, 307] width 187 height 37
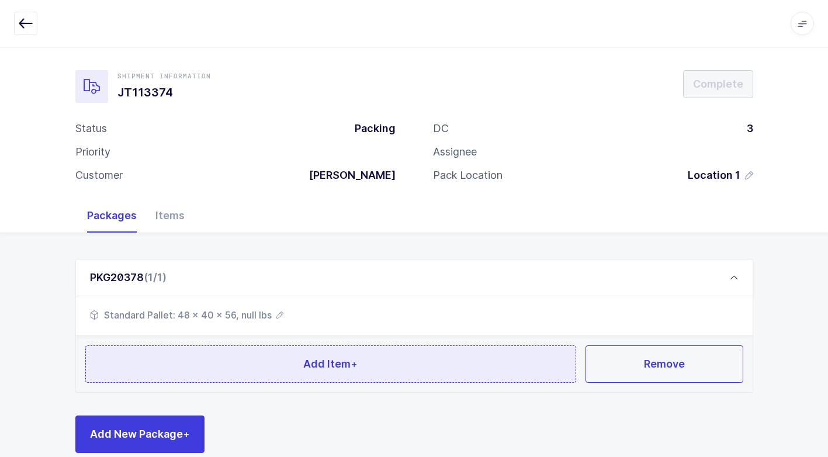
click at [308, 368] on span "Add Item +" at bounding box center [330, 364] width 54 height 15
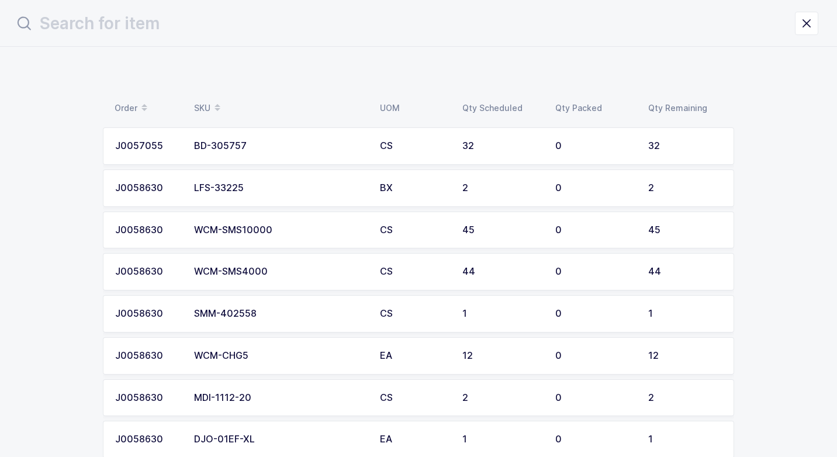
click at [290, 277] on div "WCM-SMS4000" at bounding box center [280, 272] width 172 height 11
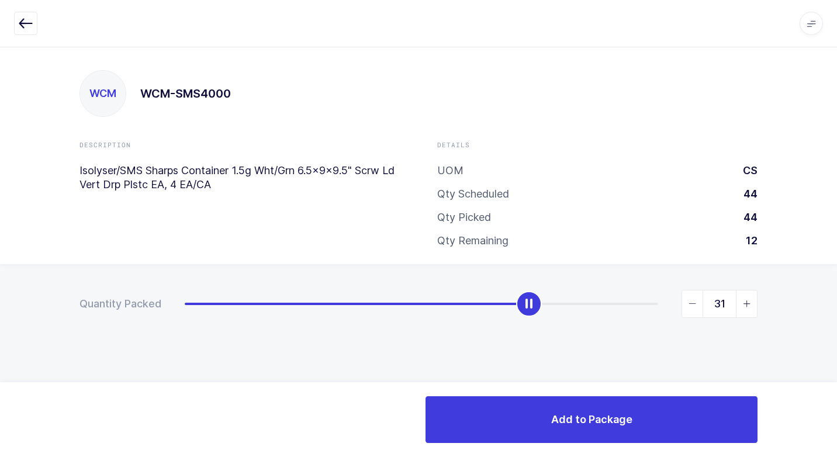
type input "30"
drag, startPoint x: 189, startPoint y: 310, endPoint x: 512, endPoint y: 360, distance: 327.0
click at [513, 360] on div "Quantity Packed 30" at bounding box center [418, 344] width 837 height 161
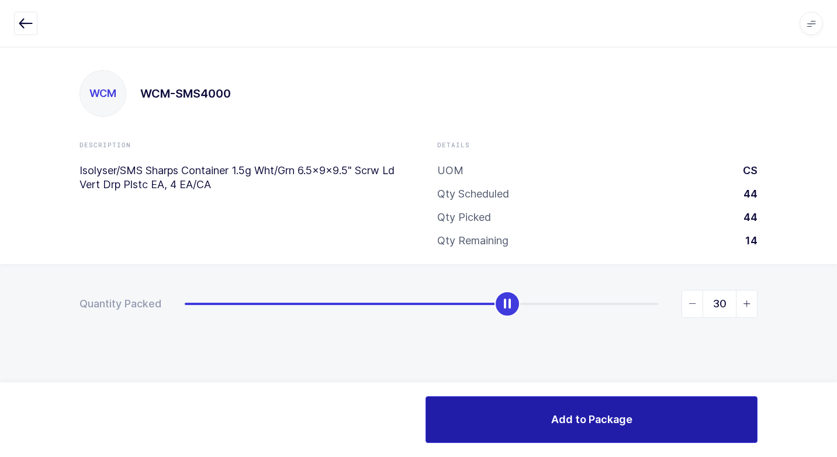
click at [571, 413] on span "Add to Package" at bounding box center [591, 419] width 81 height 15
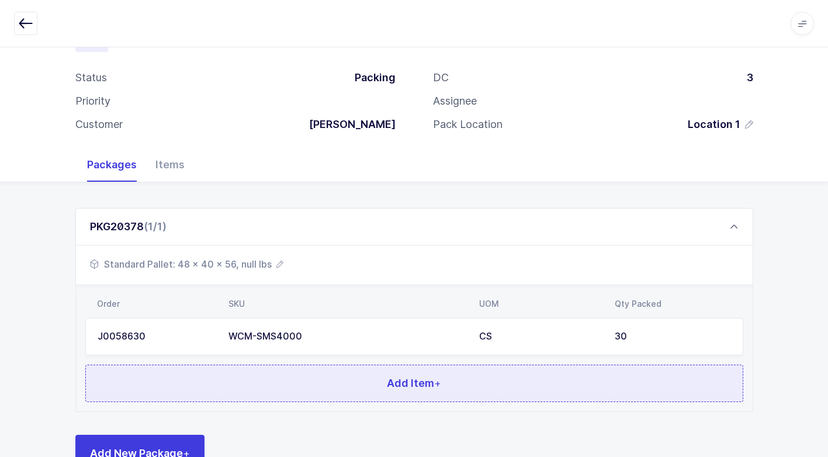
scroll to position [89, 0]
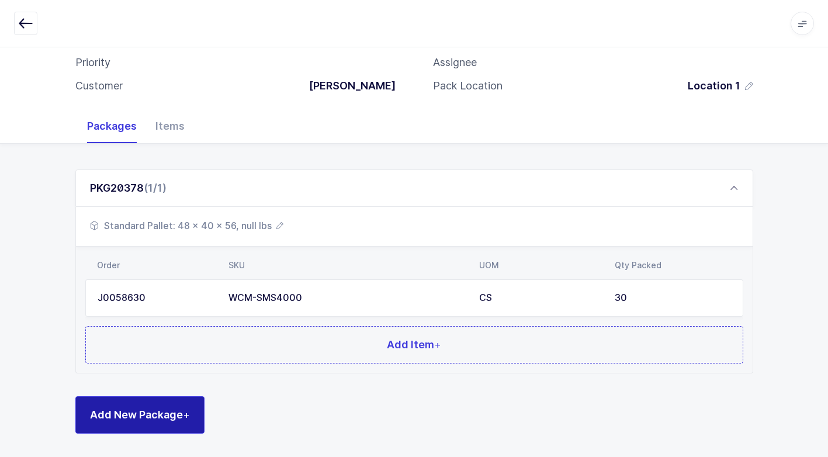
click at [187, 413] on span "+" at bounding box center [186, 415] width 7 height 12
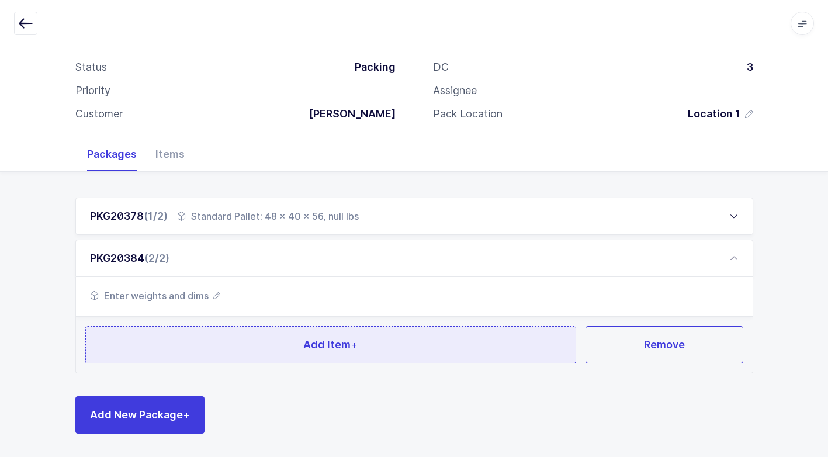
scroll to position [61, 0]
click at [220, 340] on button "Add Item +" at bounding box center [331, 344] width 492 height 37
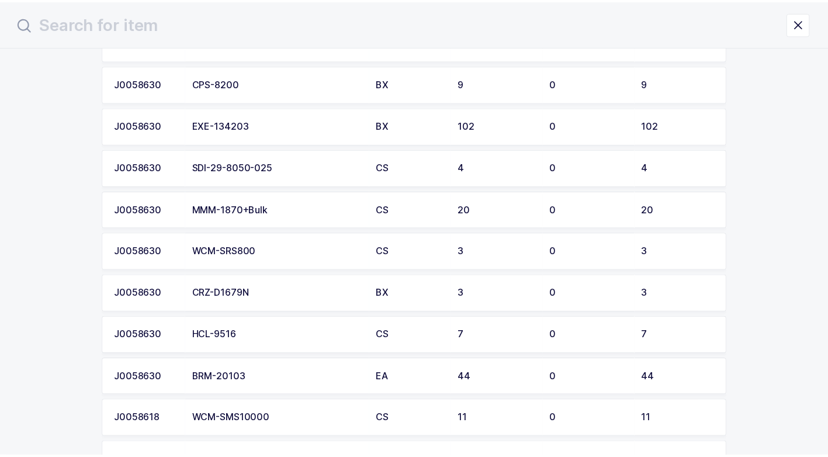
scroll to position [665, 0]
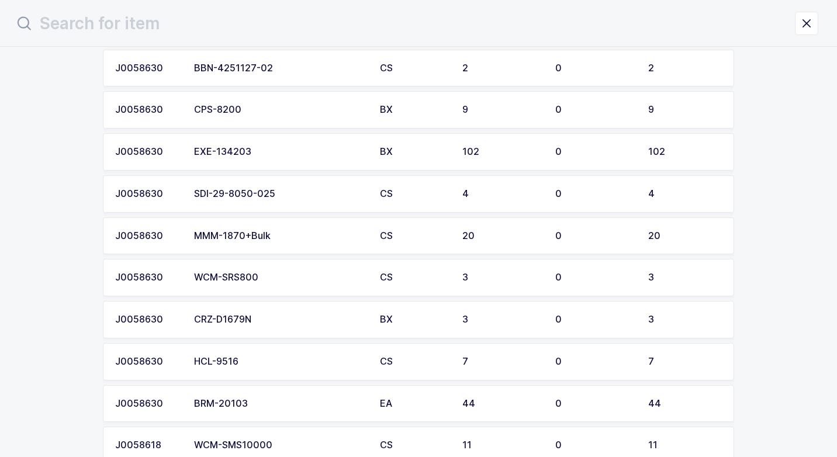
click at [279, 239] on div "MMM-1870+Bulk" at bounding box center [280, 236] width 172 height 11
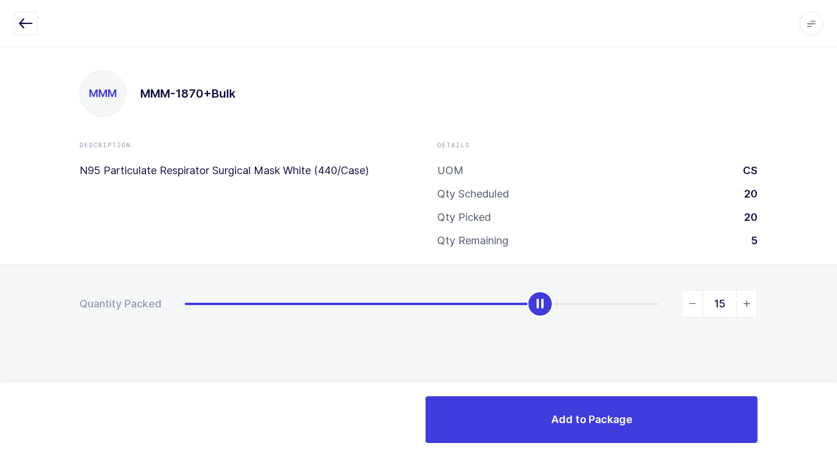
type input "16"
drag, startPoint x: 186, startPoint y: 310, endPoint x: 559, endPoint y: 289, distance: 373.6
click at [559, 289] on div "Quantity Packed 16" at bounding box center [418, 344] width 837 height 161
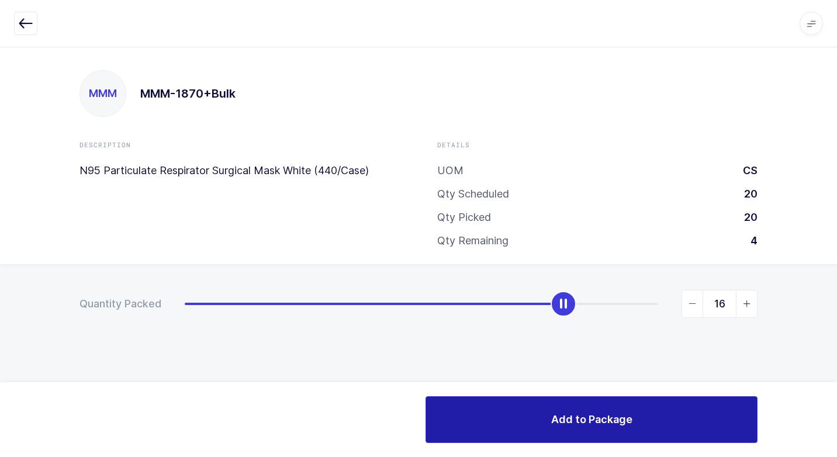
click at [538, 422] on button "Add to Package" at bounding box center [592, 419] width 332 height 47
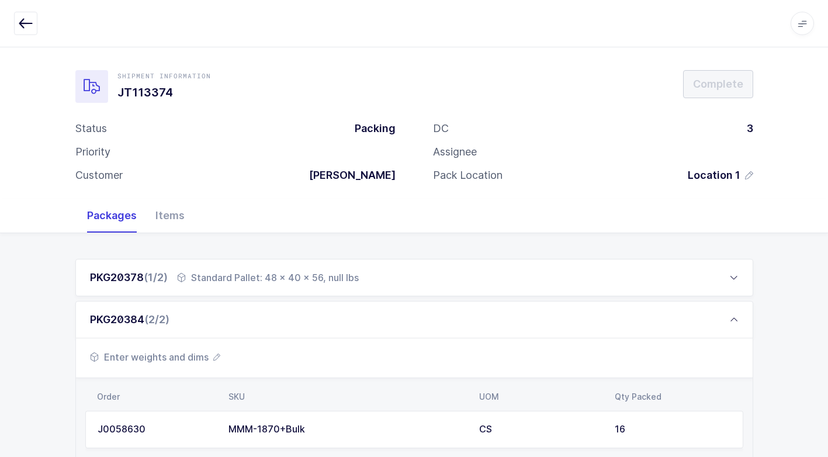
click at [174, 356] on span "Enter weights and dims" at bounding box center [155, 357] width 130 height 14
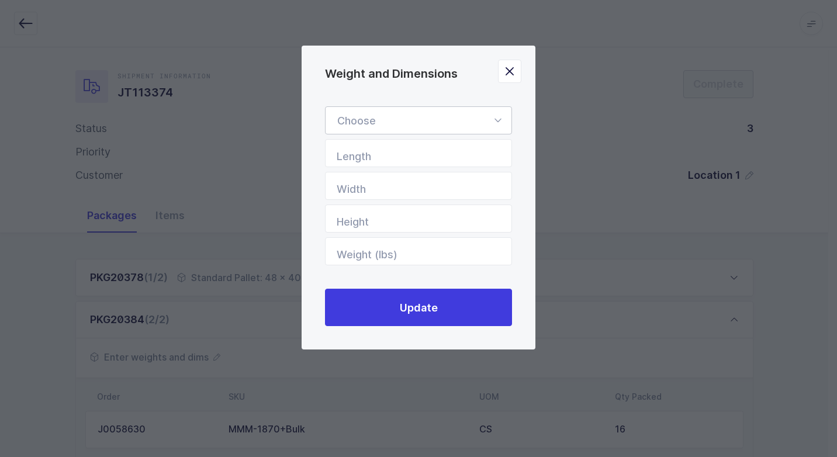
drag, startPoint x: 500, startPoint y: 122, endPoint x: 418, endPoint y: 177, distance: 98.9
click at [499, 121] on icon "Weight and Dimensions" at bounding box center [498, 120] width 15 height 28
drag, startPoint x: 407, startPoint y: 154, endPoint x: 453, endPoint y: 197, distance: 62.5
click at [409, 154] on span "Standard Pallet" at bounding box center [374, 154] width 75 height 12
type input "Standard Pallet"
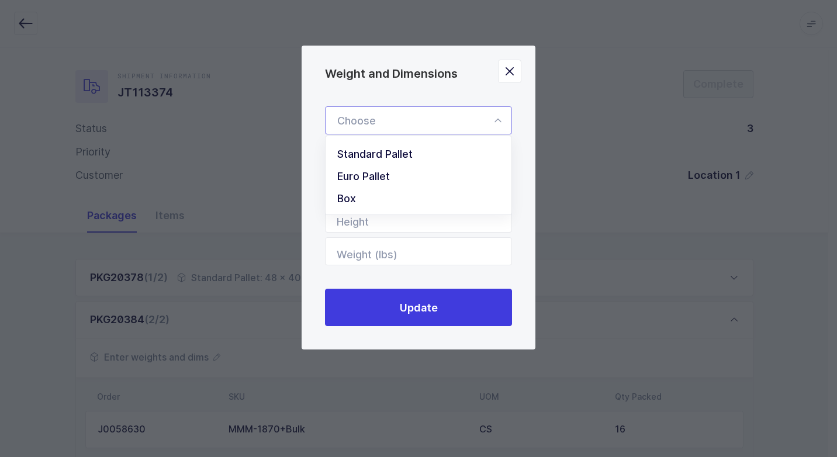
type input "48"
type input "40"
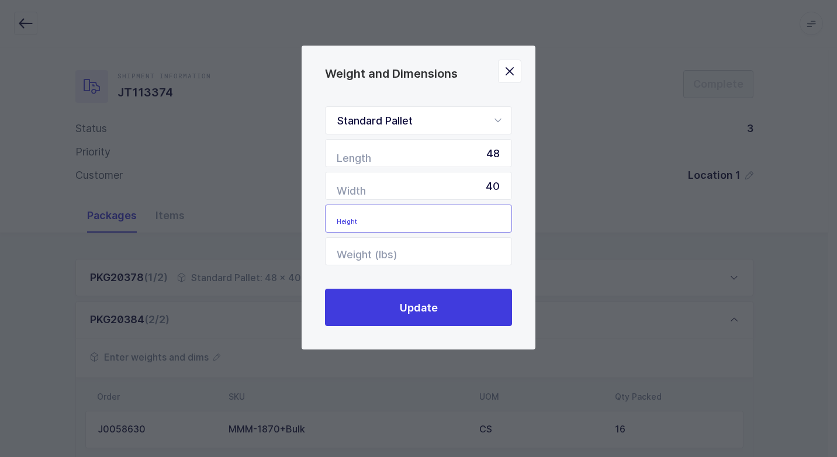
click at [481, 230] on input "Height" at bounding box center [418, 219] width 187 height 28
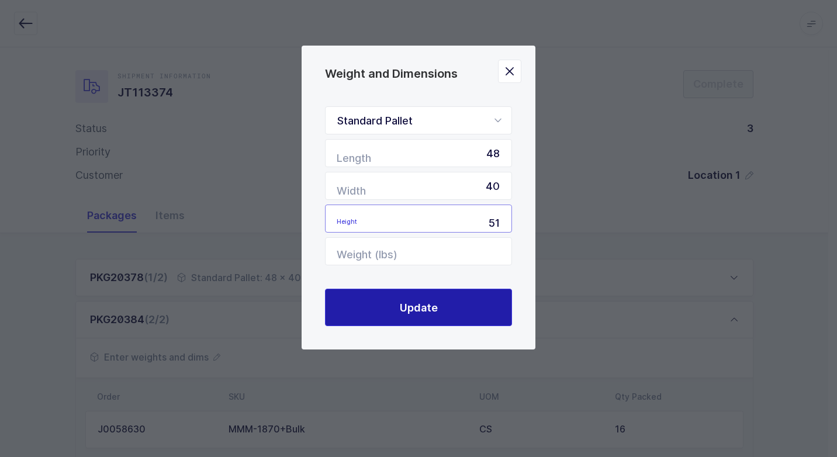
type input "51"
click at [419, 316] on button "Update" at bounding box center [418, 307] width 187 height 37
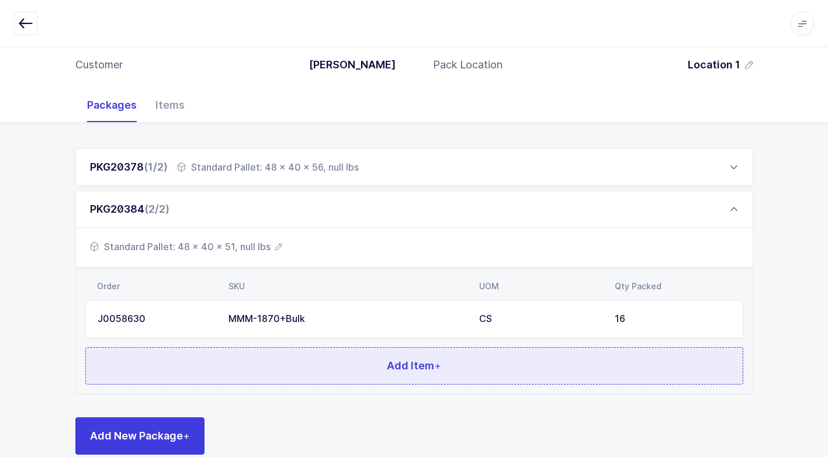
scroll to position [132, 0]
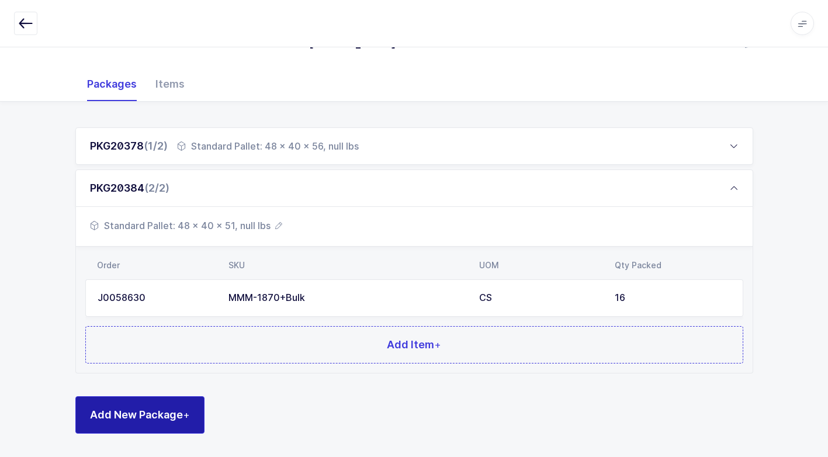
drag, startPoint x: 178, startPoint y: 412, endPoint x: 173, endPoint y: 407, distance: 7.0
click at [177, 411] on span "Add New Package +" at bounding box center [140, 415] width 100 height 15
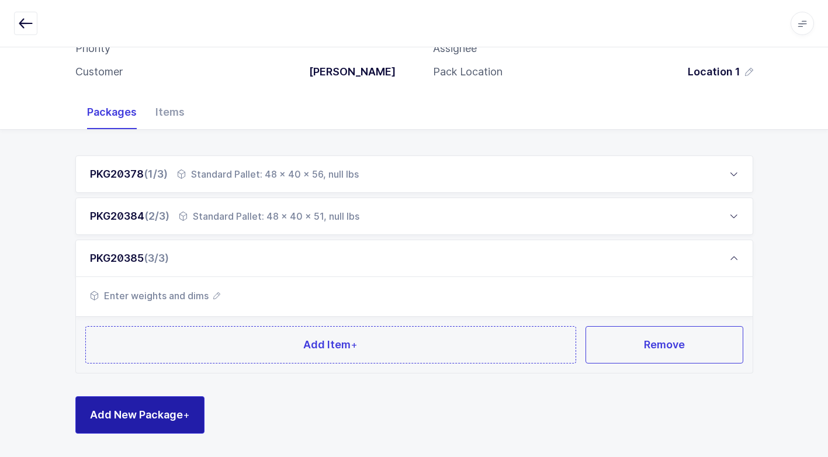
scroll to position [103, 0]
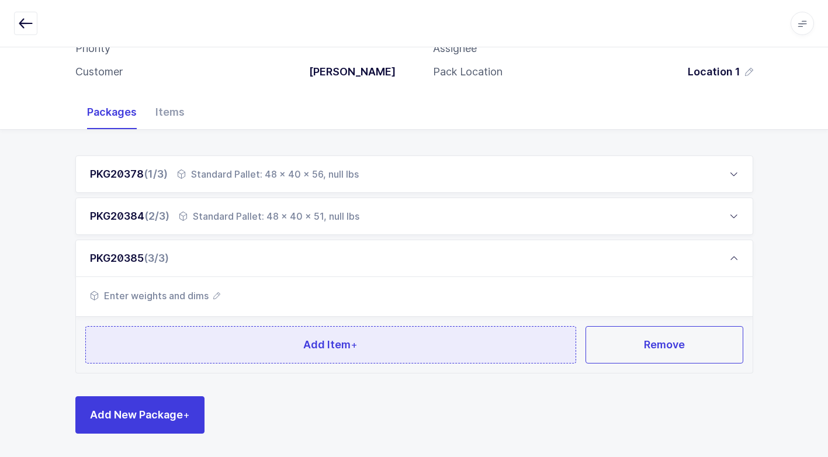
click at [270, 355] on button "Add Item +" at bounding box center [331, 344] width 492 height 37
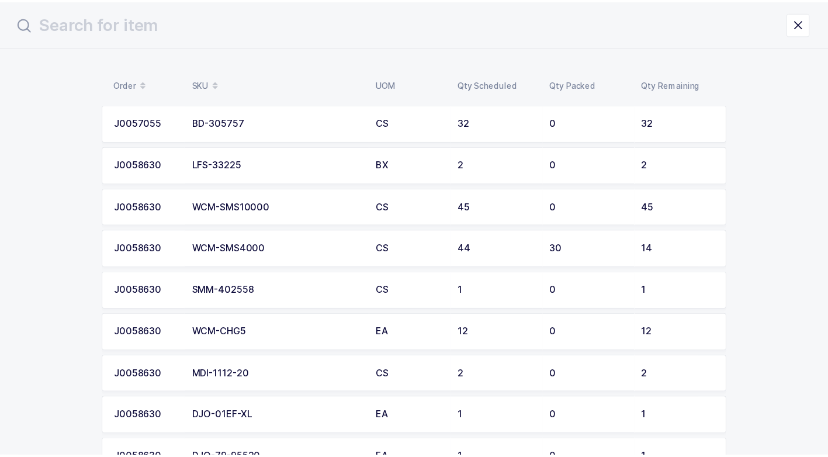
scroll to position [22, 0]
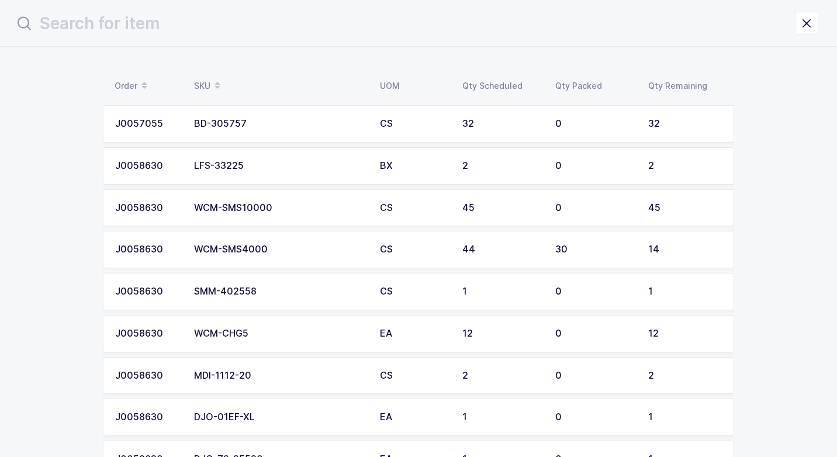
click at [321, 208] on div "WCM-SMS10000" at bounding box center [280, 208] width 172 height 11
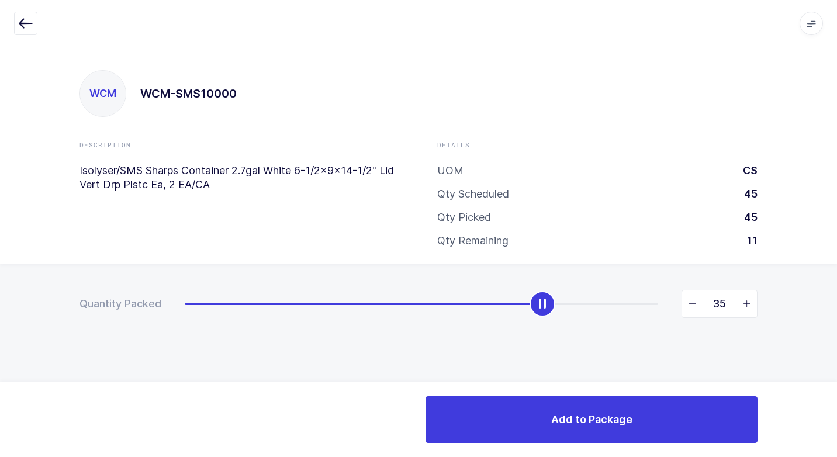
type input "36"
drag, startPoint x: 187, startPoint y: 303, endPoint x: 569, endPoint y: 253, distance: 385.2
click at [569, 253] on div "WCM WCM-SMS10000 Description Isolyser/SMS Sharps Container 2.7gal White 6-1/2x9…" at bounding box center [418, 252] width 837 height 410
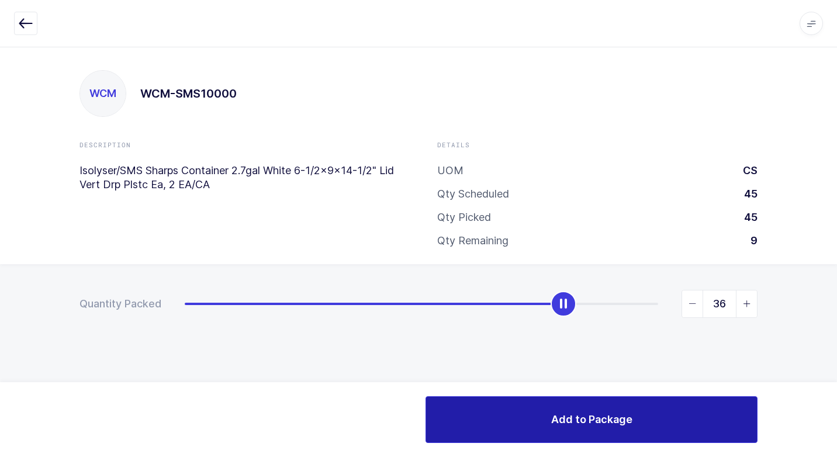
click at [596, 414] on span "Add to Package" at bounding box center [591, 419] width 81 height 15
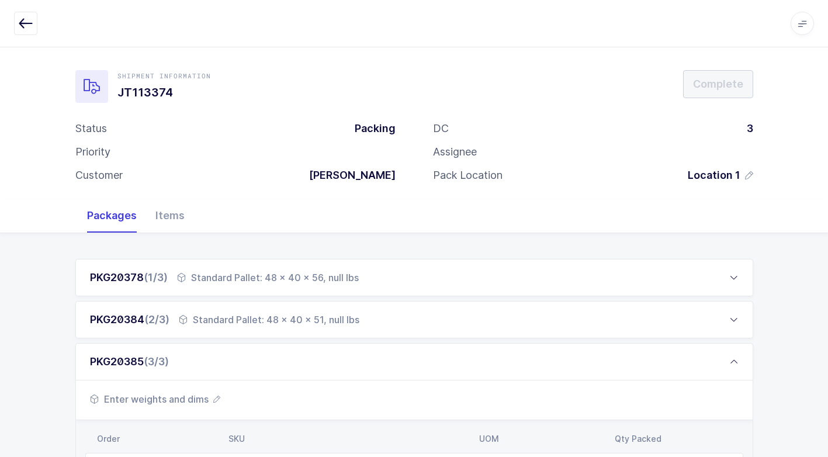
click at [172, 399] on span "Enter weights and dims" at bounding box center [155, 399] width 130 height 14
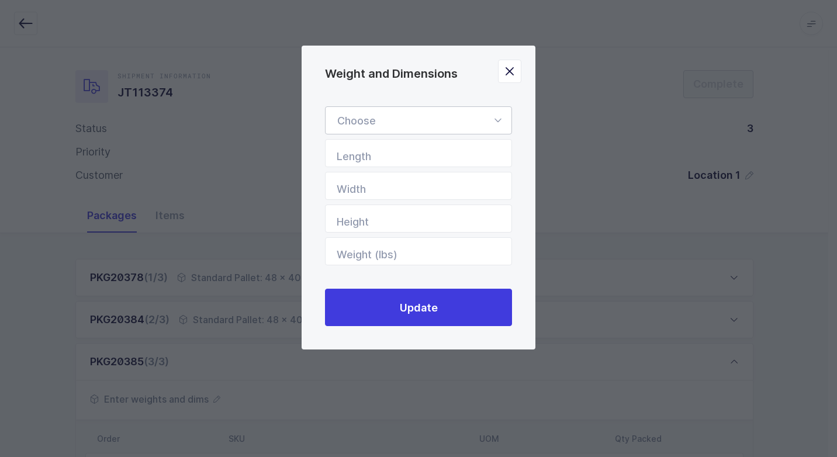
drag, startPoint x: 499, startPoint y: 118, endPoint x: 460, endPoint y: 160, distance: 57.1
click at [499, 119] on icon "Weight and Dimensions" at bounding box center [498, 120] width 15 height 28
click at [416, 157] on li "Standard Pallet" at bounding box center [422, 154] width 185 height 22
type input "Standard Pallet"
type input "48"
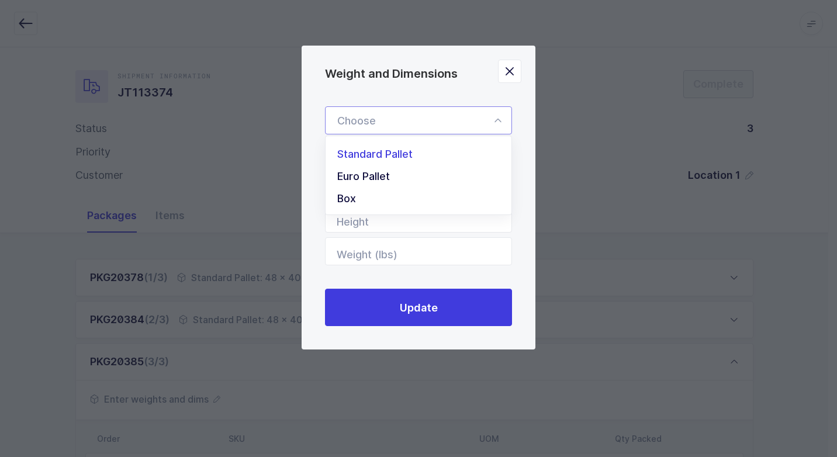
type input "40"
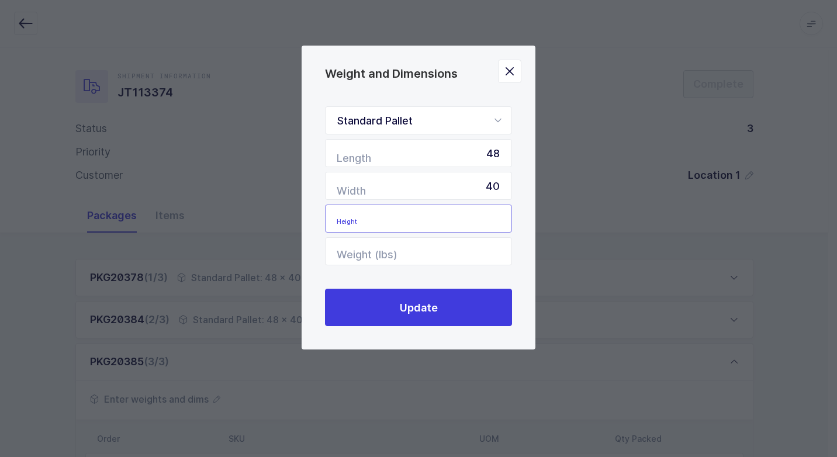
click at [482, 222] on input "Height" at bounding box center [418, 219] width 187 height 28
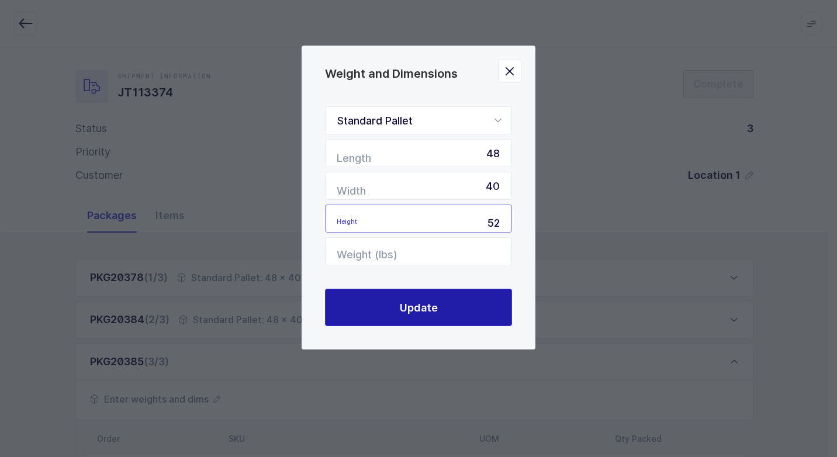
type input "52"
click at [446, 312] on button "Update" at bounding box center [418, 307] width 187 height 37
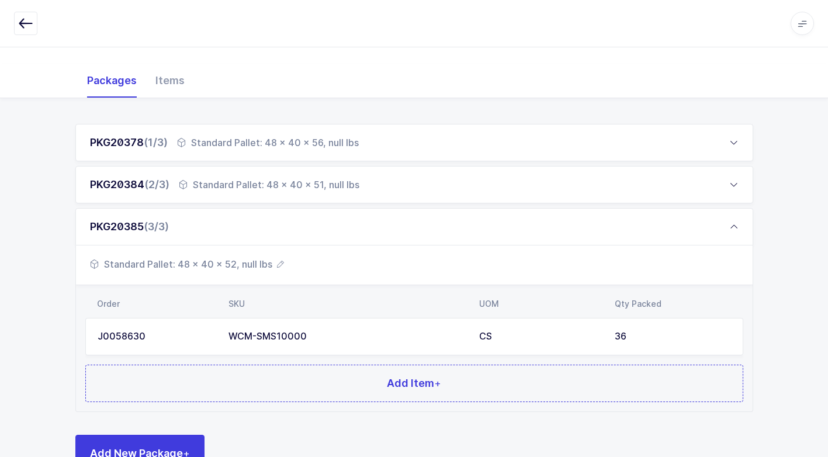
scroll to position [174, 0]
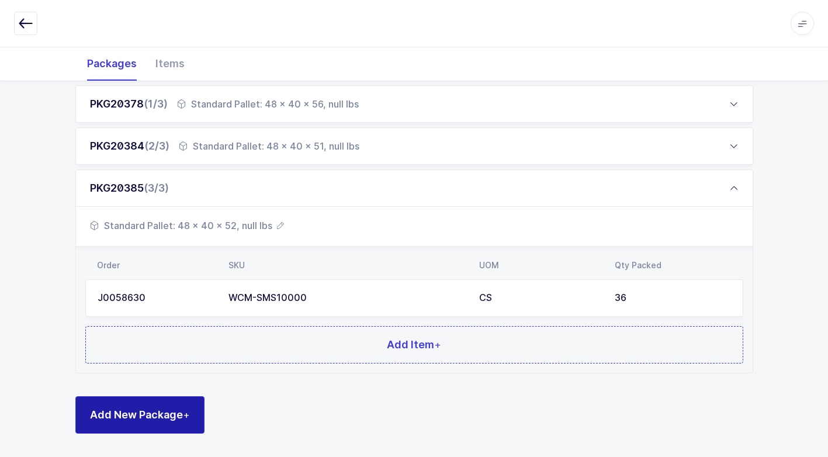
click at [182, 411] on span "Add New Package +" at bounding box center [140, 415] width 100 height 15
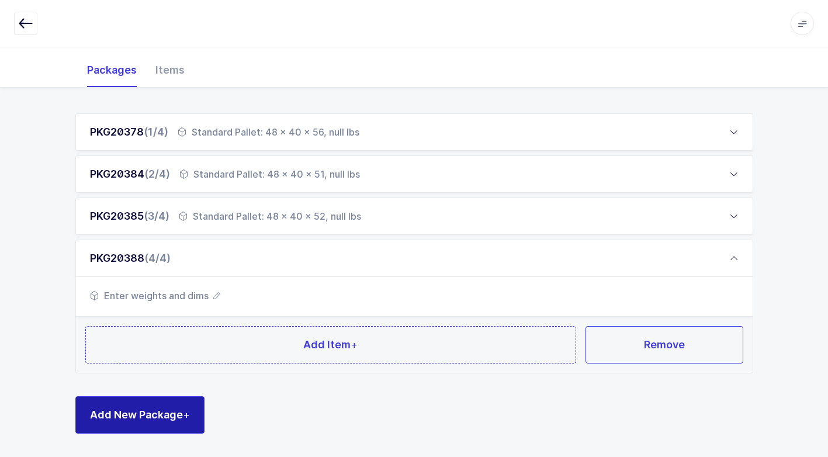
scroll to position [146, 0]
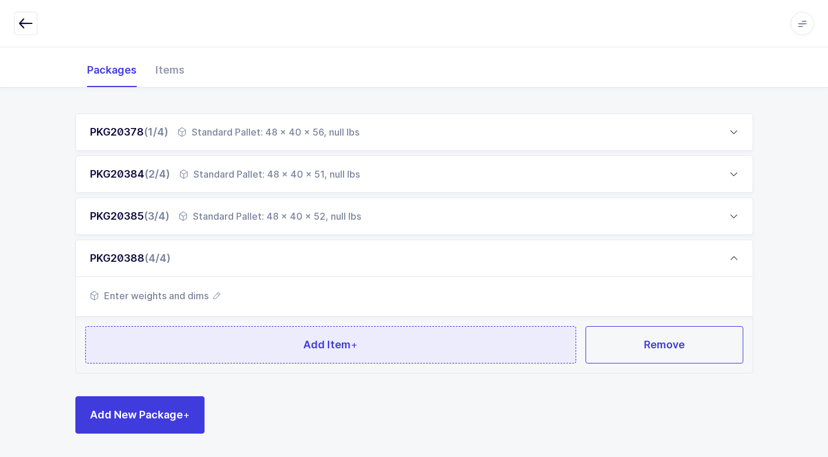
click at [225, 348] on button "Add Item +" at bounding box center [331, 344] width 492 height 37
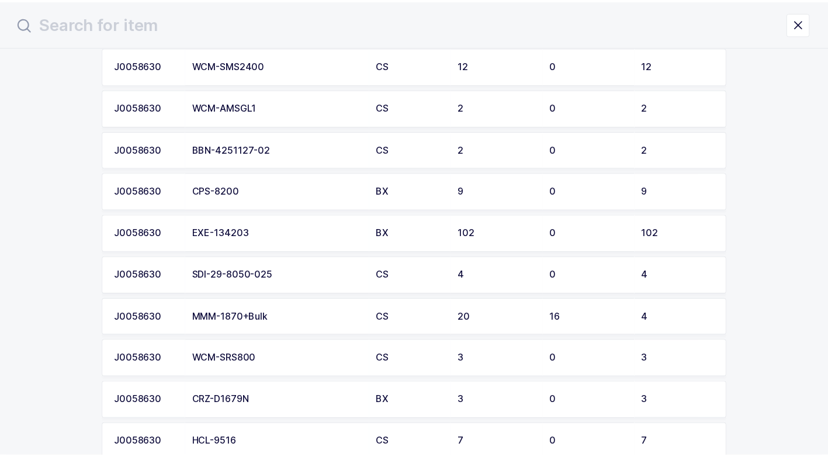
scroll to position [585, 0]
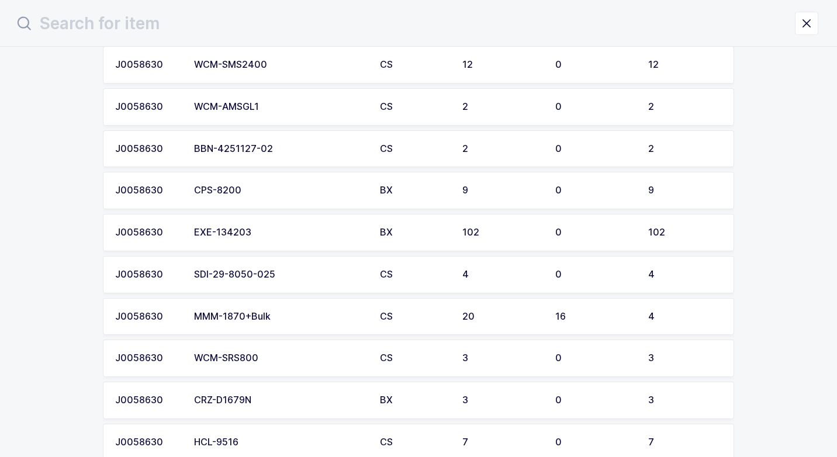
click at [258, 228] on div "EXE-134203" at bounding box center [280, 232] width 172 height 11
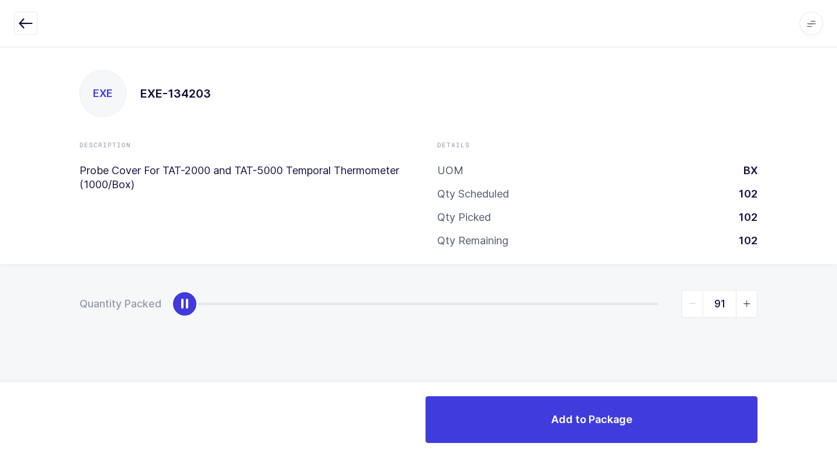
type input "102"
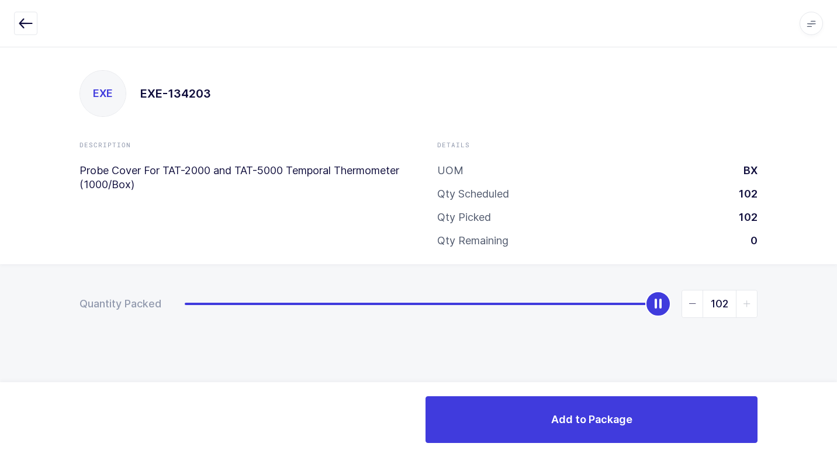
drag, startPoint x: 178, startPoint y: 308, endPoint x: 839, endPoint y: 368, distance: 663.5
click at [827, 368] on html "Apps Core [GEOGRAPHIC_DATA] Admin Mission Control Purchasing [PERSON_NAME] Logo…" at bounding box center [418, 228] width 837 height 457
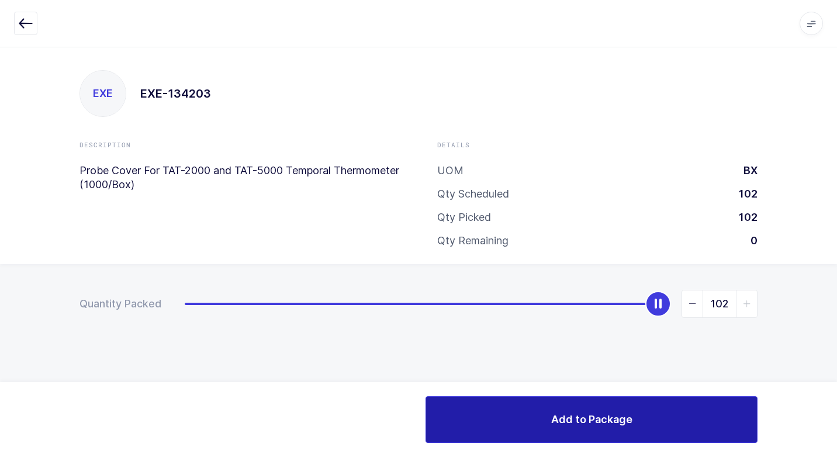
click at [575, 423] on span "Add to Package" at bounding box center [591, 419] width 81 height 15
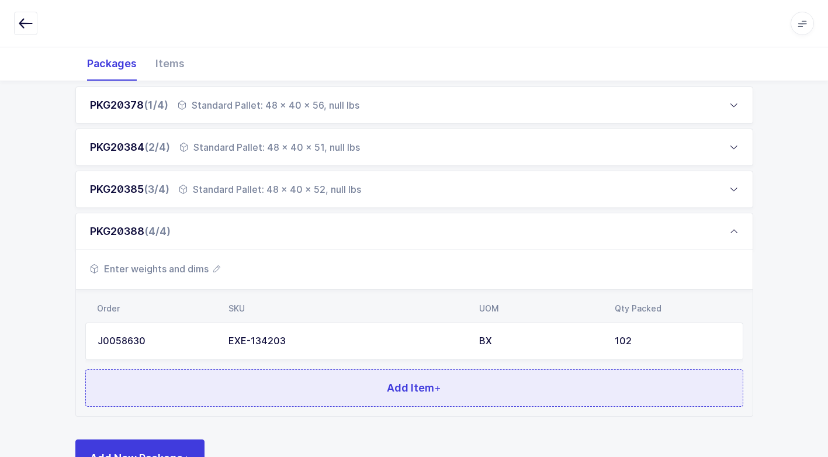
scroll to position [216, 0]
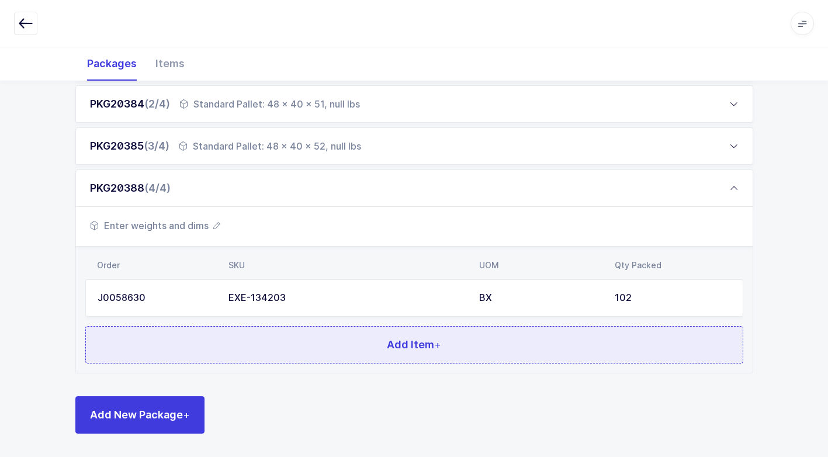
click at [182, 346] on button "Add Item +" at bounding box center [414, 344] width 658 height 37
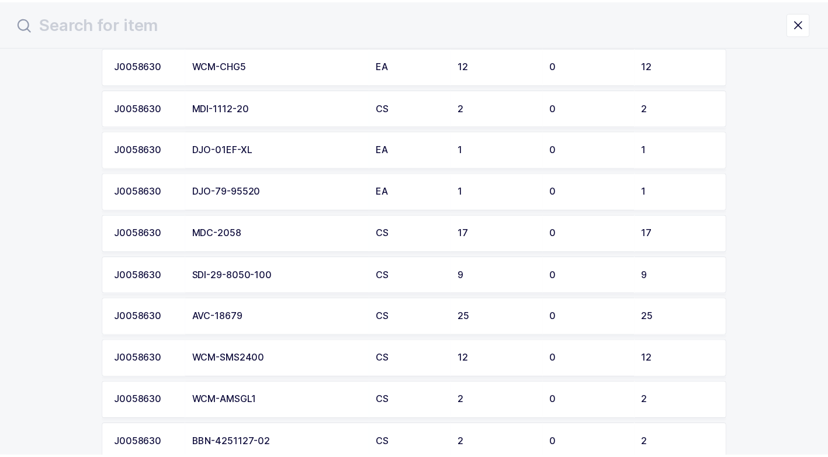
scroll to position [292, 0]
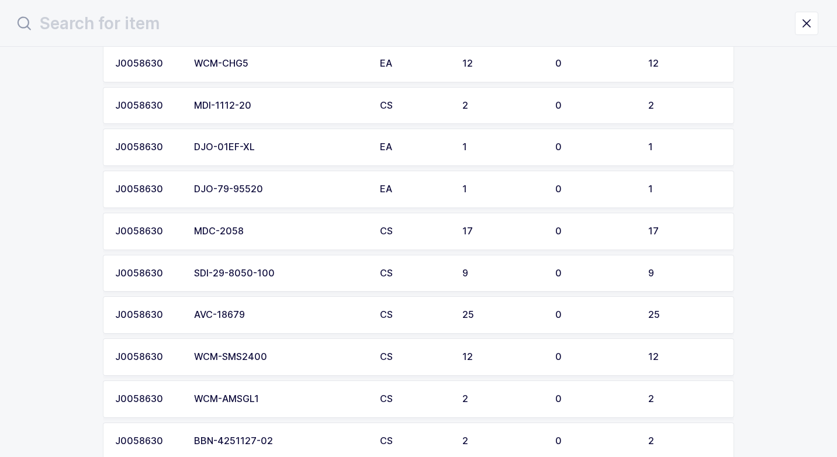
click at [259, 151] on div "DJO-01EF-XL" at bounding box center [280, 147] width 172 height 11
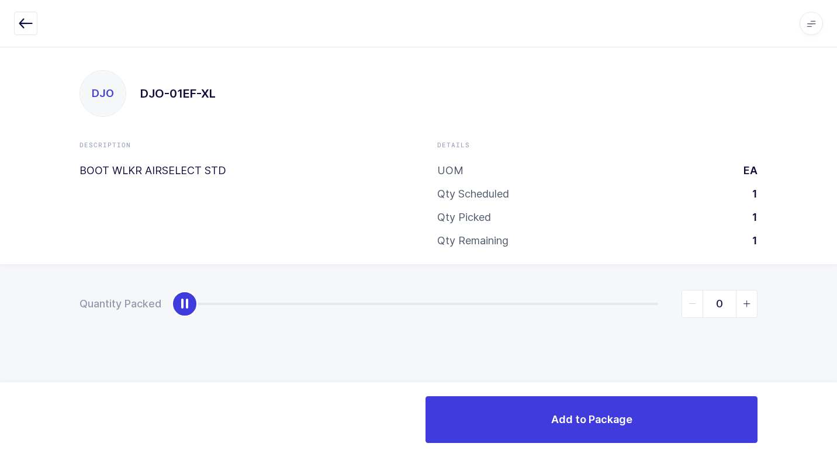
type input "1"
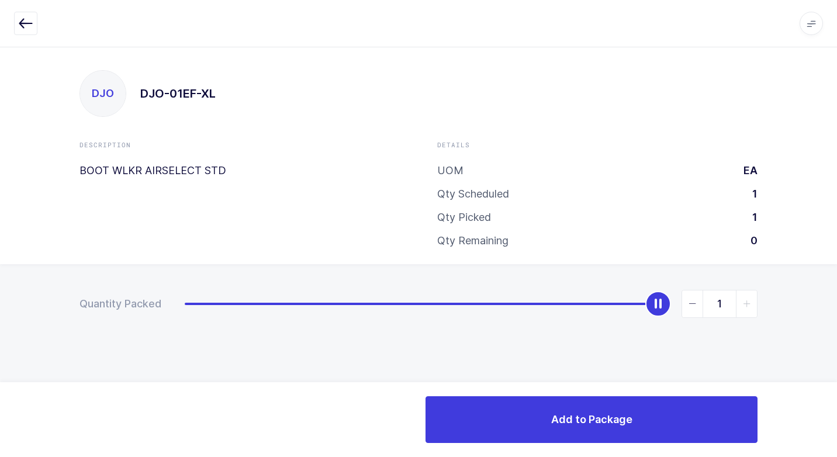
drag, startPoint x: 188, startPoint y: 308, endPoint x: 741, endPoint y: 367, distance: 556.2
click at [827, 310] on html "Apps Core [GEOGRAPHIC_DATA] Admin Mission Control Purchasing [PERSON_NAME] Logo…" at bounding box center [418, 228] width 837 height 457
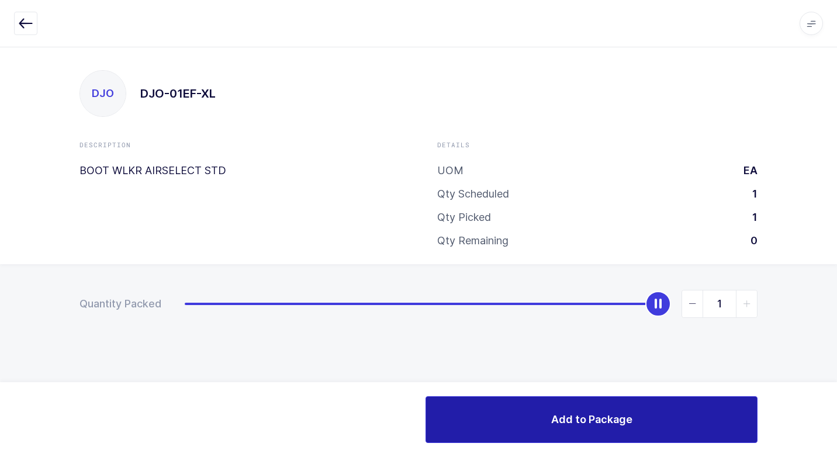
click at [602, 413] on span "Add to Package" at bounding box center [591, 419] width 81 height 15
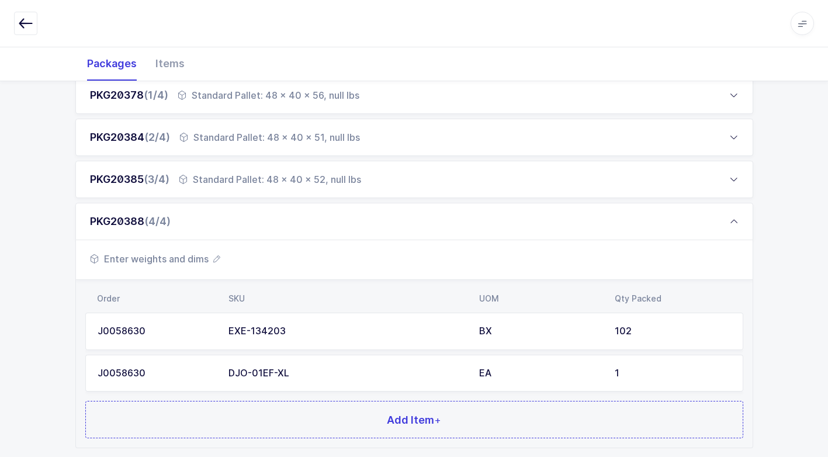
scroll to position [257, 0]
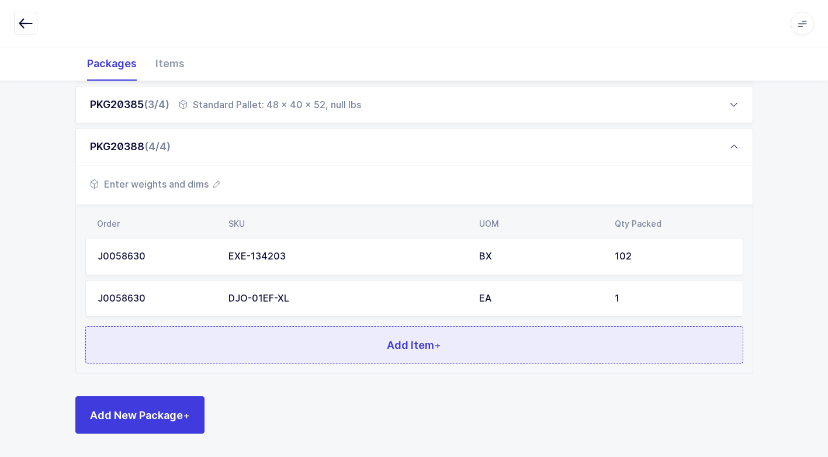
click at [187, 347] on button "Add Item +" at bounding box center [414, 344] width 658 height 37
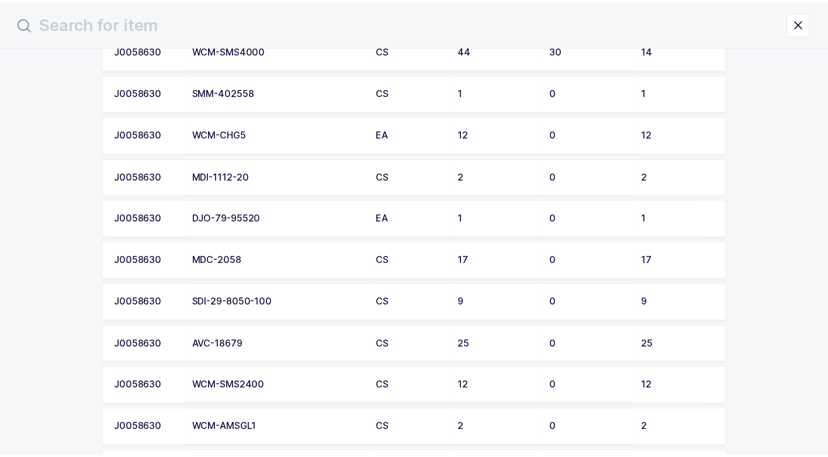
scroll to position [292, 0]
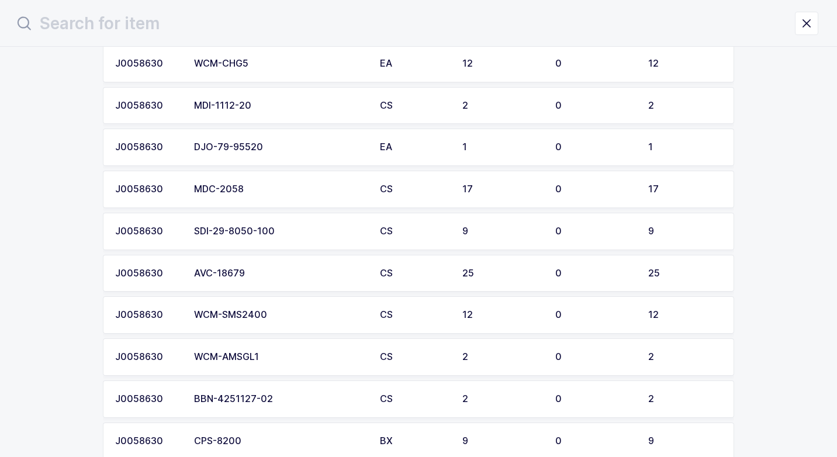
click at [267, 189] on div "MDC-2058" at bounding box center [280, 189] width 172 height 11
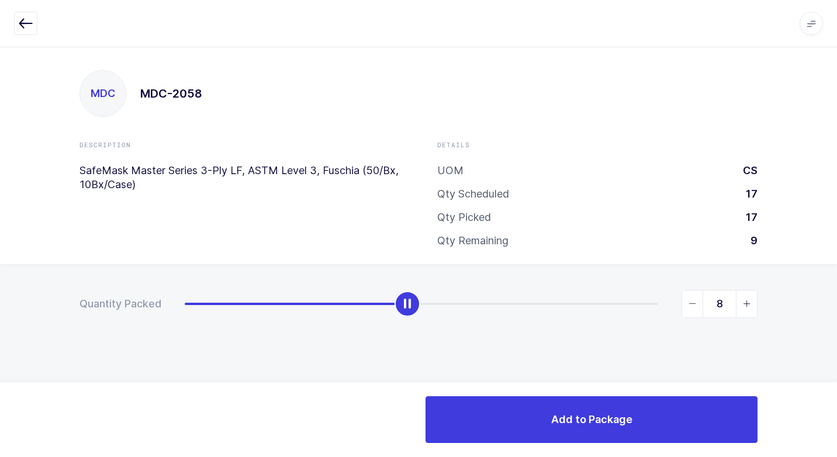
type input "9"
drag, startPoint x: 189, startPoint y: 303, endPoint x: 438, endPoint y: 282, distance: 249.4
click at [438, 282] on div "Quantity Packed 9" at bounding box center [418, 344] width 837 height 161
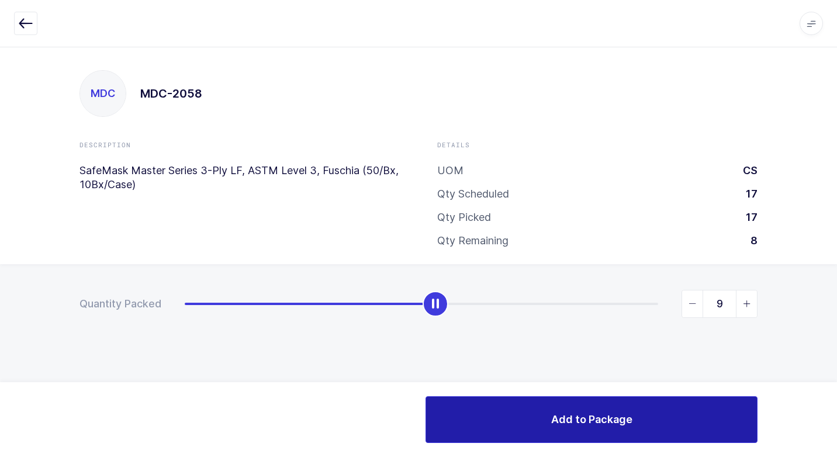
click at [579, 422] on span "Add to Package" at bounding box center [591, 419] width 81 height 15
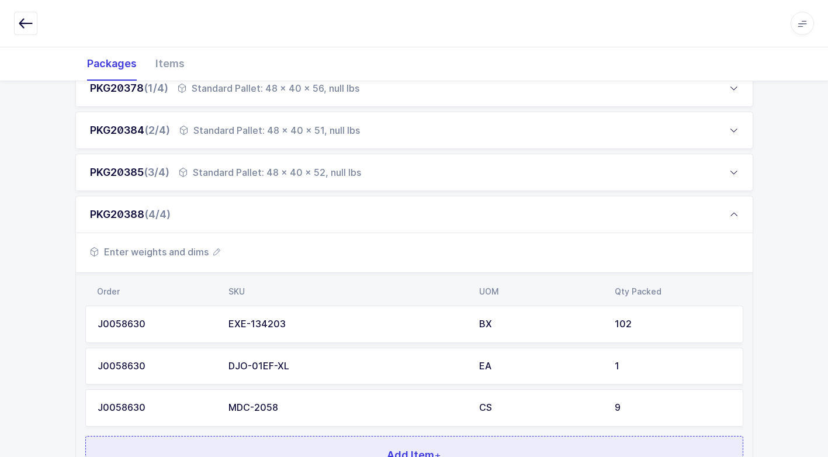
scroll to position [299, 0]
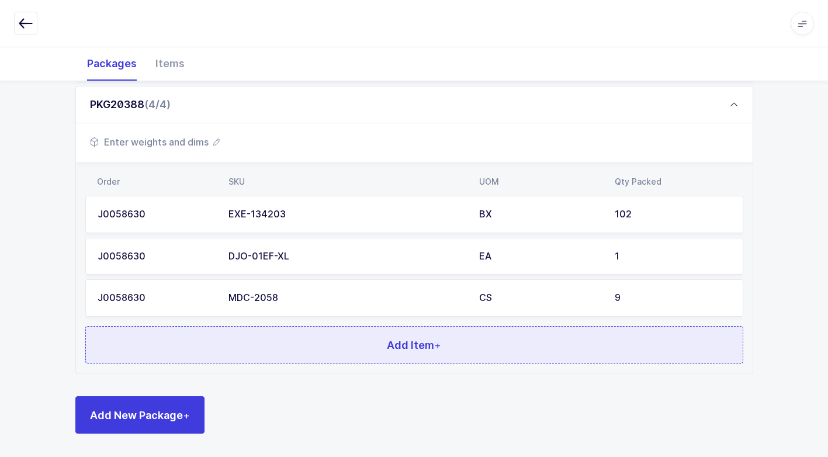
click at [283, 347] on button "Add Item +" at bounding box center [414, 344] width 658 height 37
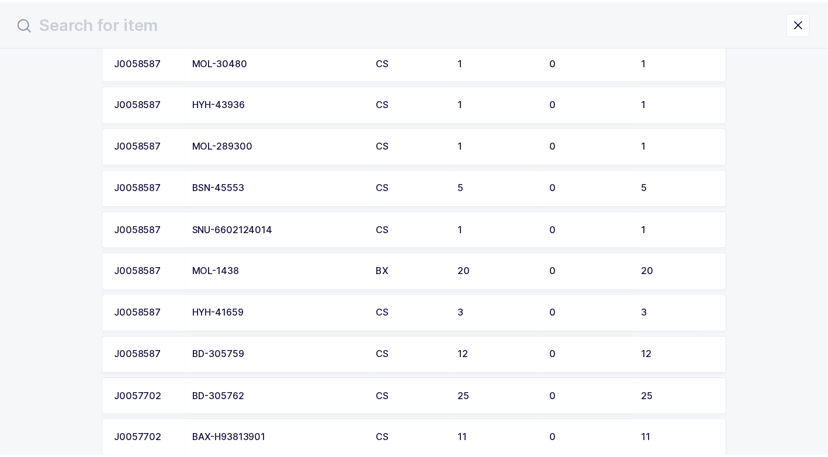
scroll to position [1754, 0]
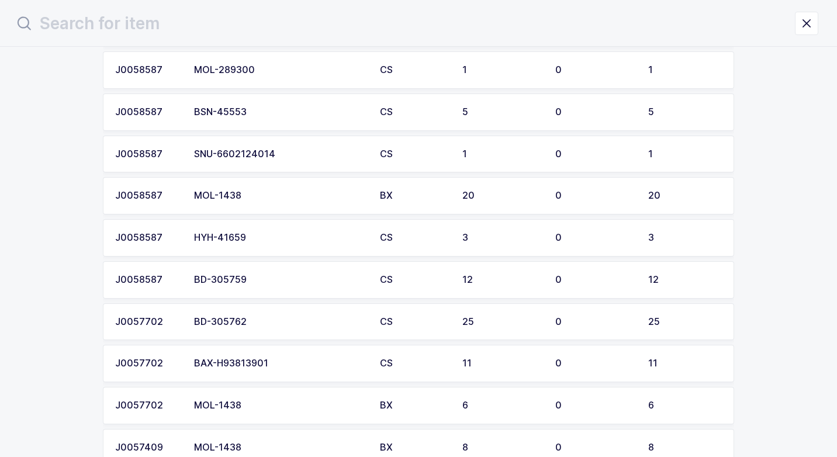
click at [247, 157] on div "SNU-6602124014" at bounding box center [280, 154] width 172 height 11
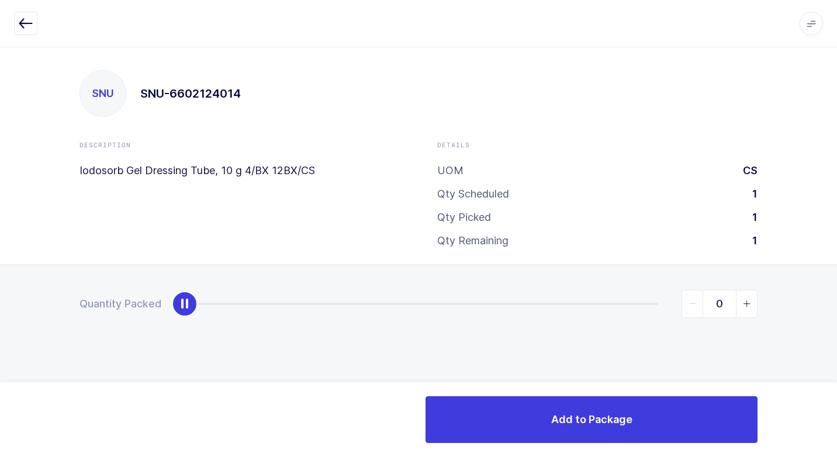
type input "1"
drag, startPoint x: 185, startPoint y: 307, endPoint x: 827, endPoint y: 203, distance: 650.2
click at [827, 185] on html "Apps Core [GEOGRAPHIC_DATA] Admin Mission Control Purchasing [PERSON_NAME] Logo…" at bounding box center [418, 228] width 837 height 457
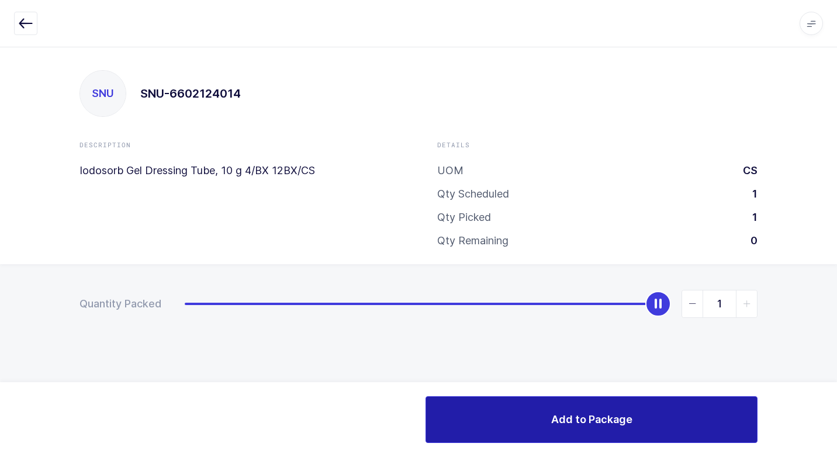
click at [584, 424] on span "Add to Package" at bounding box center [591, 419] width 81 height 15
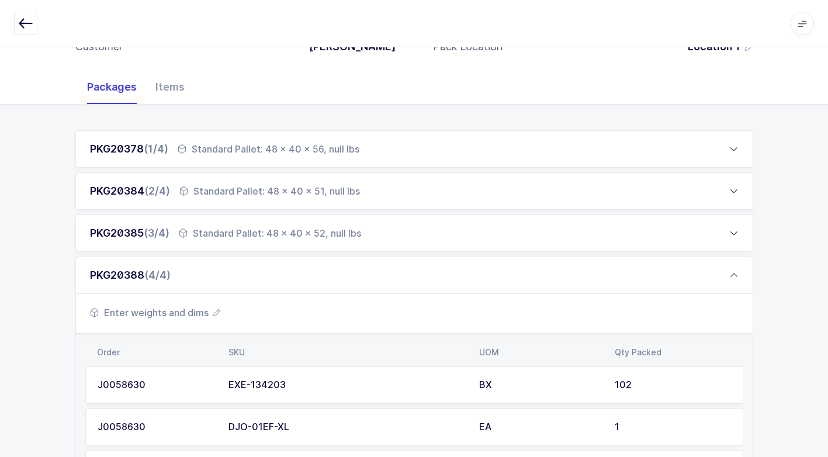
scroll to position [341, 0]
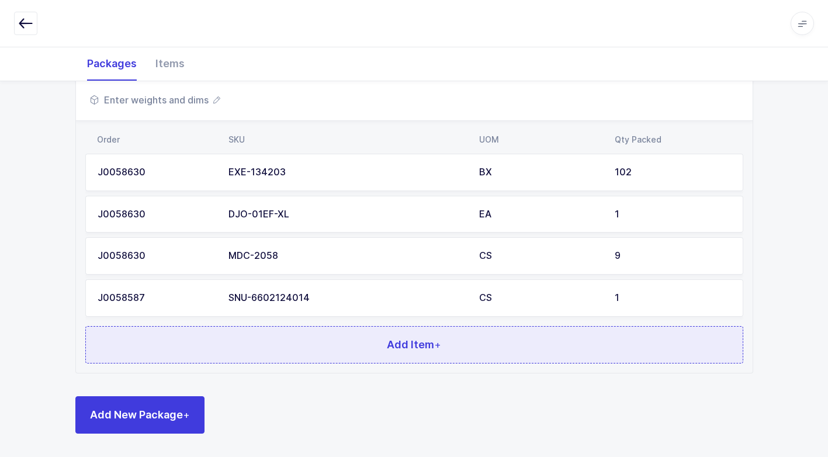
click at [241, 337] on button "Add Item +" at bounding box center [414, 344] width 658 height 37
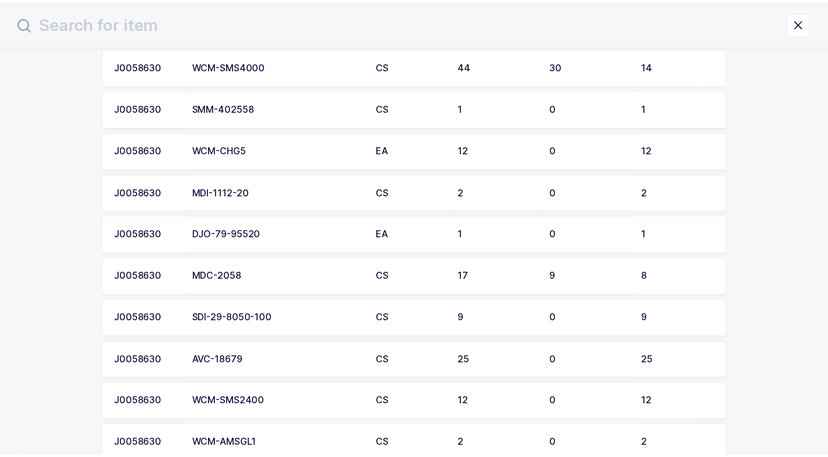
scroll to position [234, 0]
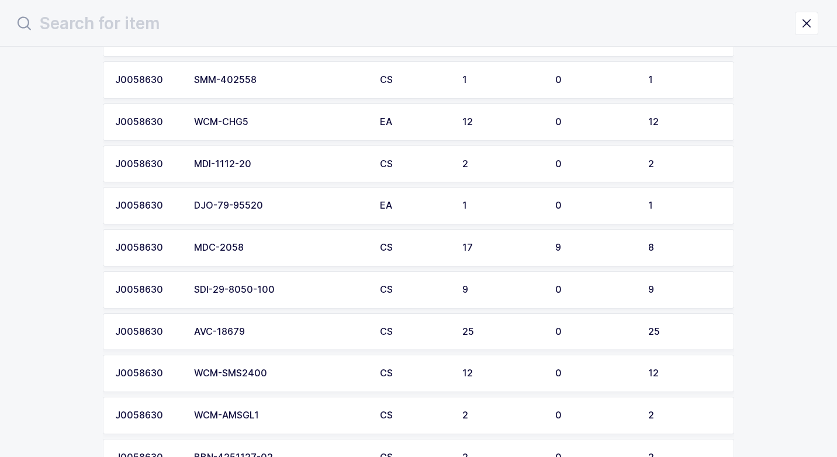
click at [267, 170] on td "MDI-1112-20" at bounding box center [280, 164] width 186 height 37
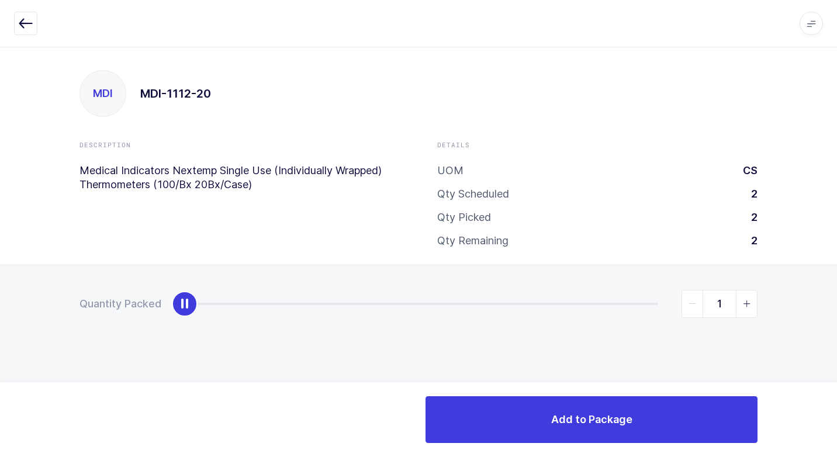
type input "2"
drag, startPoint x: 199, startPoint y: 309, endPoint x: 800, endPoint y: 255, distance: 603.4
click at [821, 243] on div "MDI MDI-1112-20 Description Medical Indicators Nextemp Single Use (Individually…" at bounding box center [418, 252] width 837 height 410
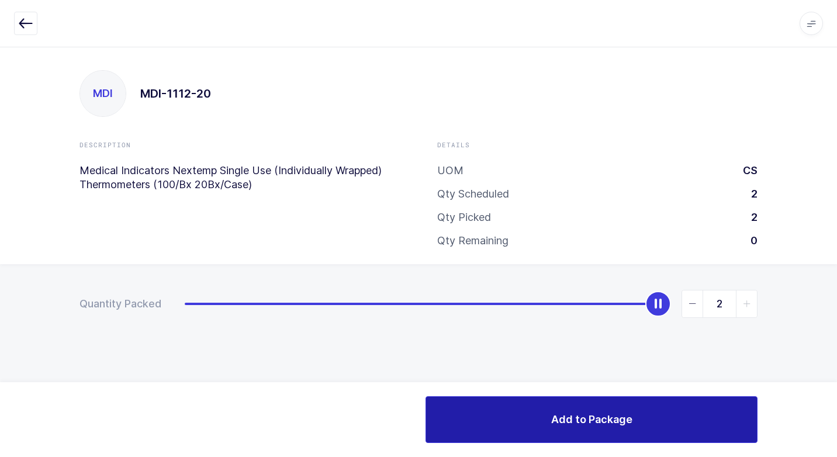
click at [557, 411] on button "Add to Package" at bounding box center [592, 419] width 332 height 47
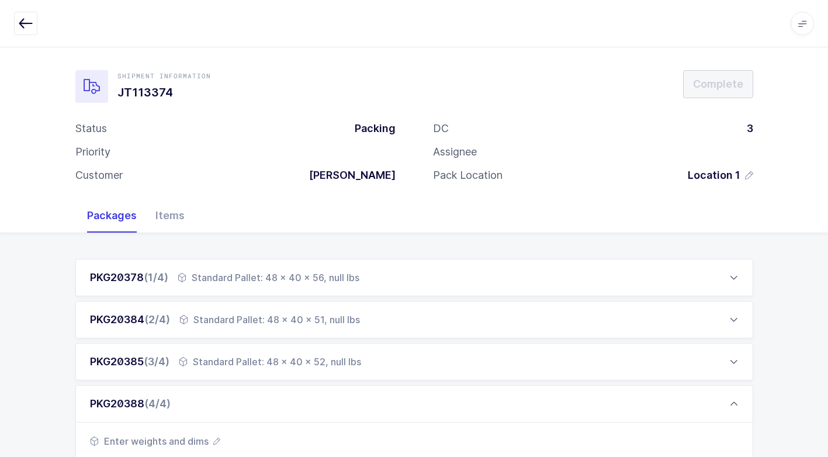
scroll to position [384, 0]
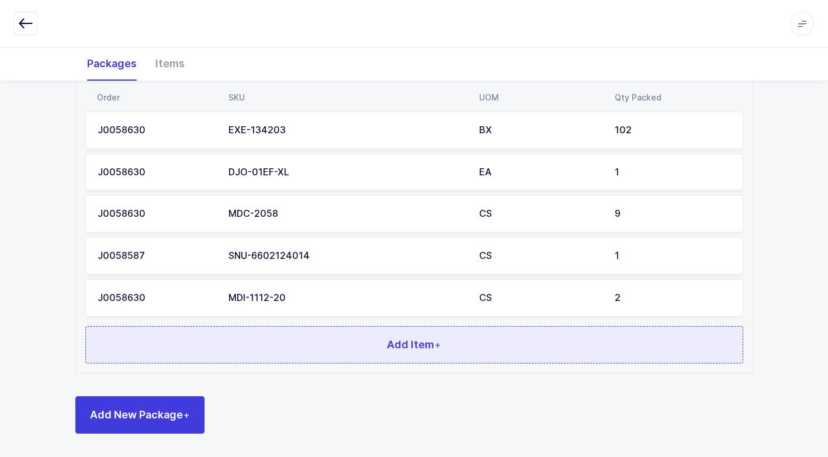
click at [263, 356] on button "Add Item +" at bounding box center [414, 344] width 658 height 37
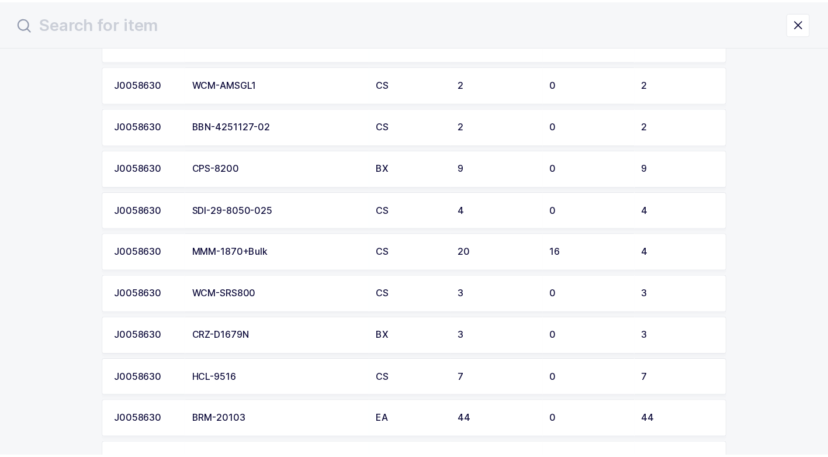
scroll to position [526, 0]
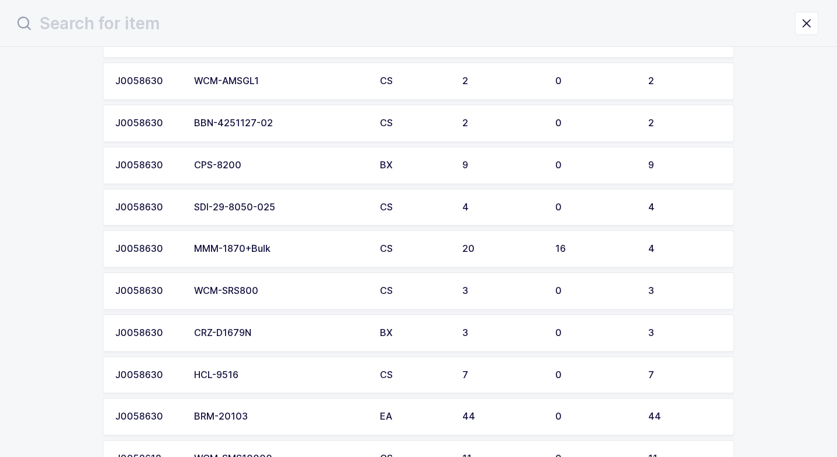
click at [247, 208] on div "SDI-29-8050-025" at bounding box center [280, 207] width 172 height 11
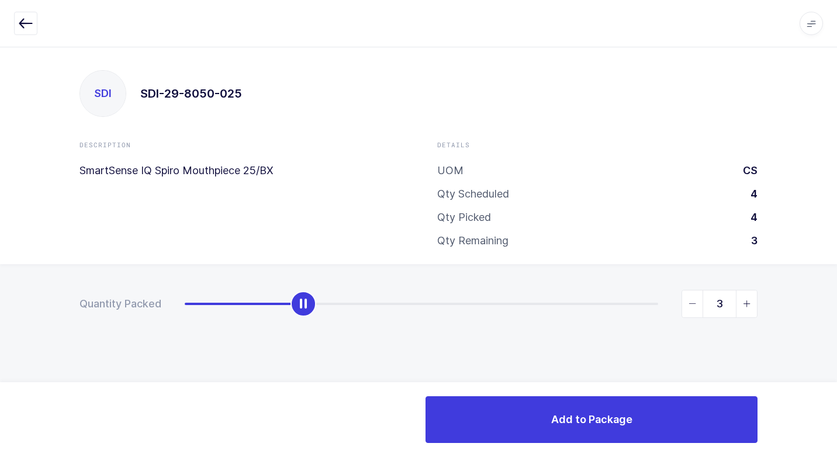
type input "4"
drag, startPoint x: 184, startPoint y: 303, endPoint x: 837, endPoint y: 277, distance: 653.0
click at [827, 277] on html "Apps Core [GEOGRAPHIC_DATA] Admin Mission Control Purchasing [PERSON_NAME] Logo…" at bounding box center [418, 228] width 837 height 457
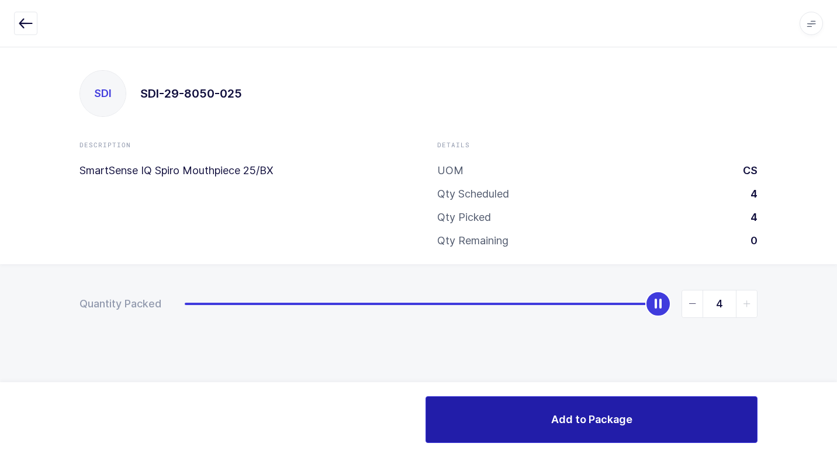
click at [485, 430] on button "Add to Package" at bounding box center [592, 419] width 332 height 47
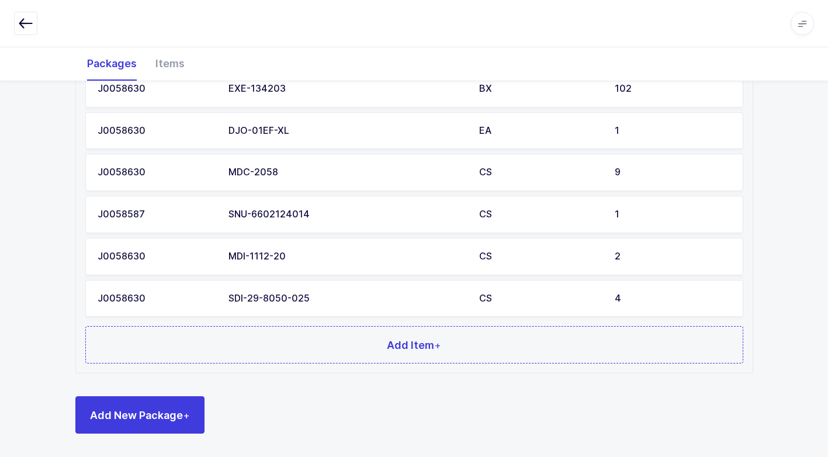
scroll to position [191, 0]
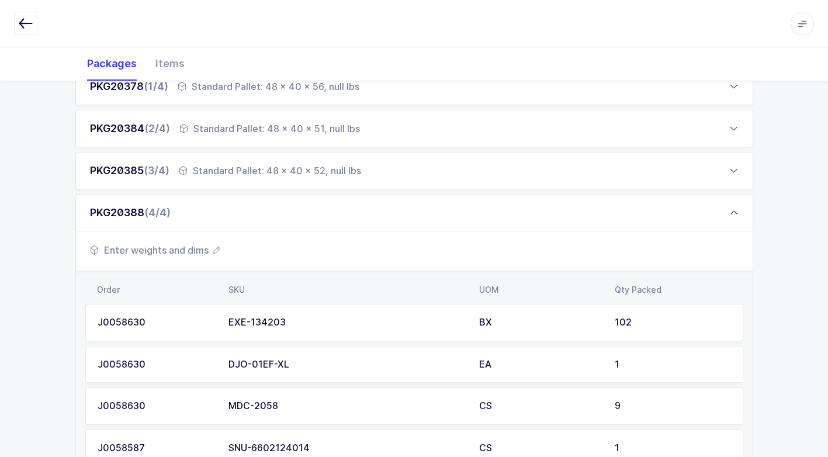
click at [177, 254] on span "Enter weights and dims" at bounding box center [155, 250] width 130 height 14
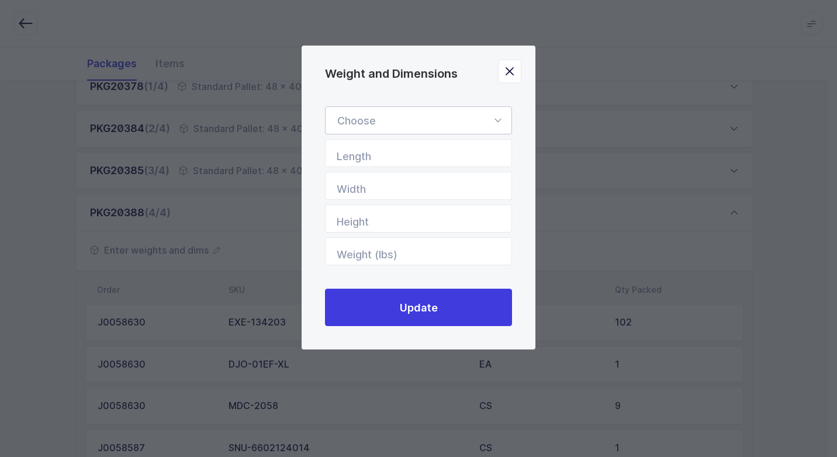
click at [499, 118] on icon "Weight and Dimensions" at bounding box center [498, 120] width 15 height 28
click at [424, 156] on li "Standard Pallet" at bounding box center [422, 154] width 185 height 22
type input "Standard Pallet"
type input "48"
type input "40"
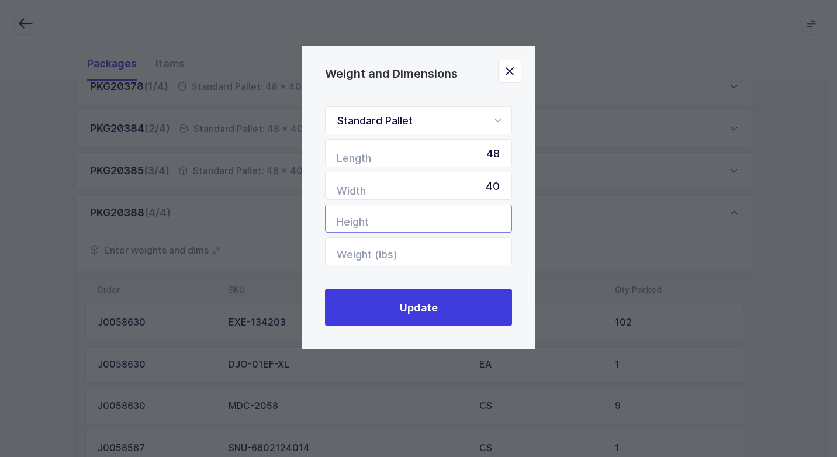
click at [450, 223] on input "Height" at bounding box center [418, 219] width 187 height 28
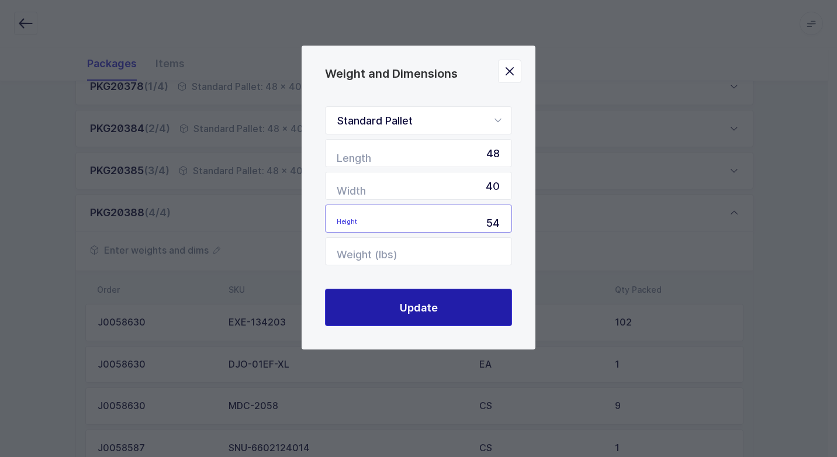
type input "54"
click at [414, 318] on button "Update" at bounding box center [418, 307] width 187 height 37
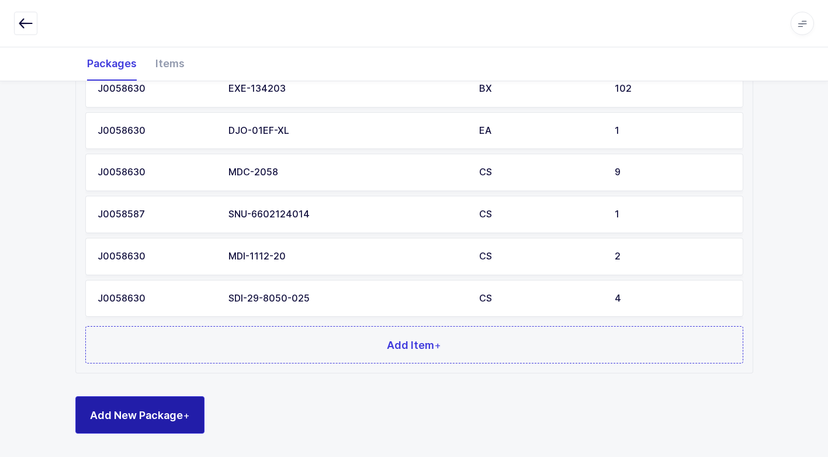
click at [178, 410] on span "Add New Package +" at bounding box center [140, 415] width 100 height 15
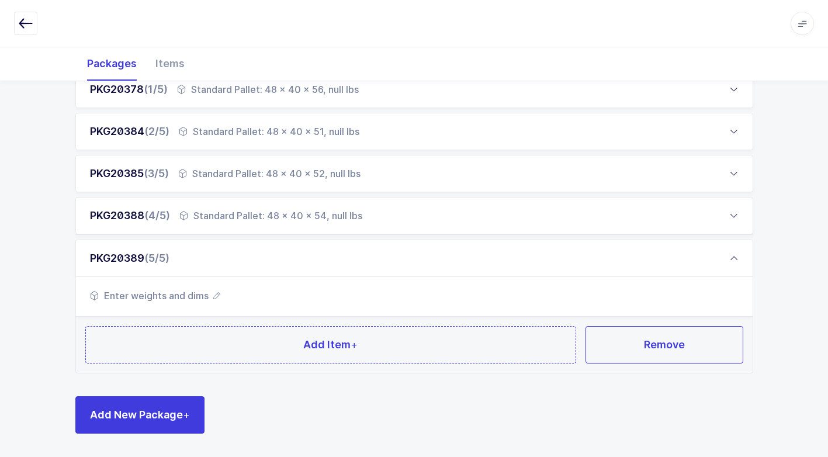
scroll to position [188, 0]
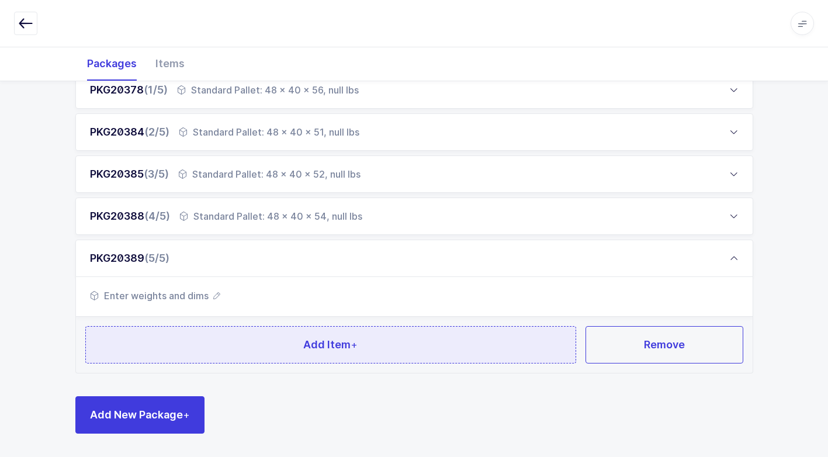
click at [206, 341] on button "Add Item +" at bounding box center [331, 344] width 492 height 37
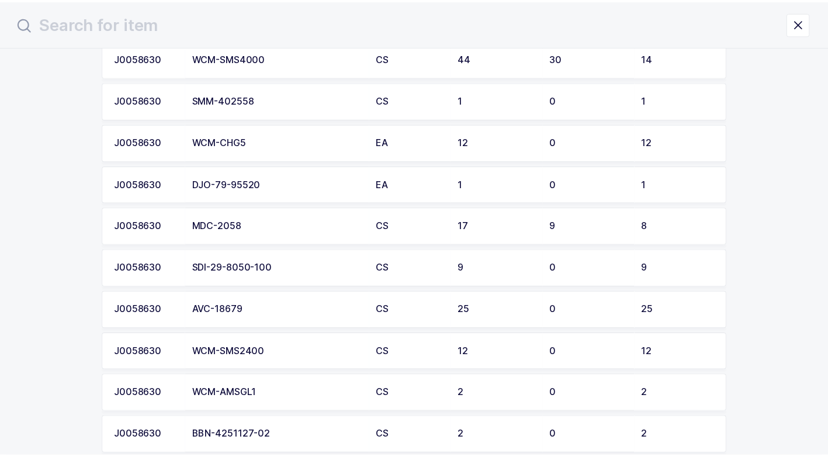
scroll to position [234, 0]
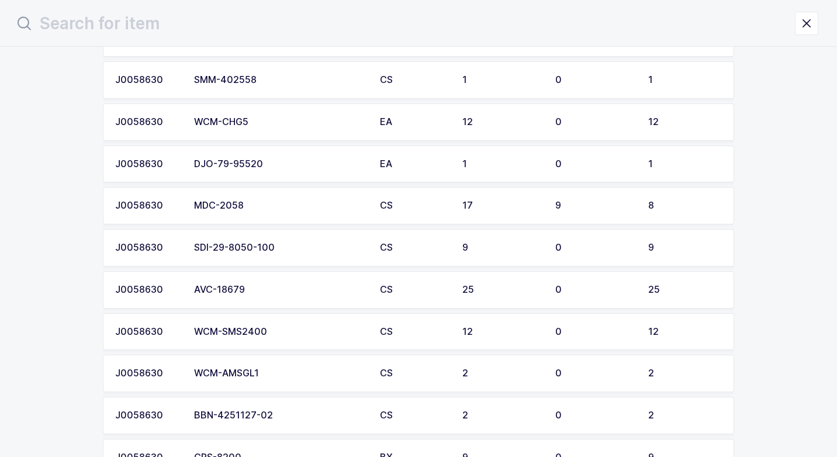
click at [244, 333] on div "WCM-SMS2400" at bounding box center [280, 332] width 172 height 11
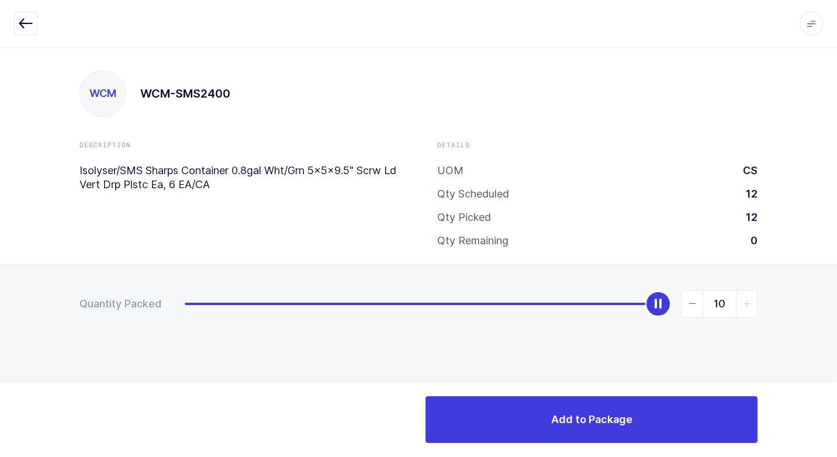
type input "12"
drag, startPoint x: 187, startPoint y: 309, endPoint x: 766, endPoint y: 391, distance: 585.1
click at [827, 363] on div "Quantity Packed 12" at bounding box center [418, 344] width 837 height 161
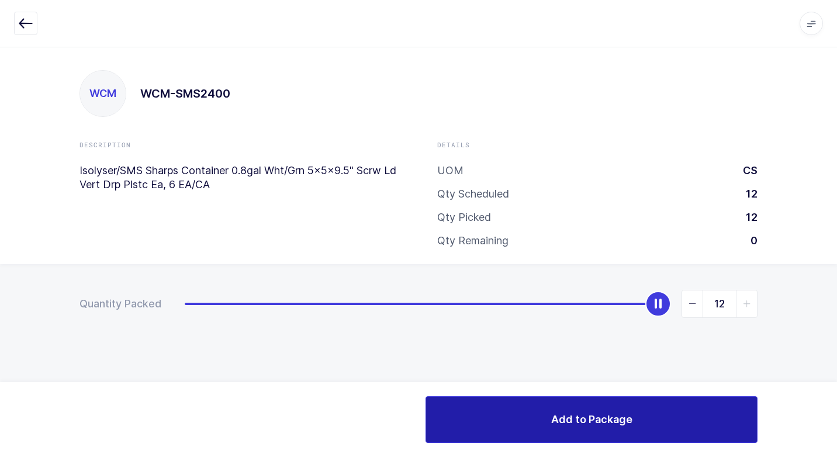
click at [557, 427] on button "Add to Package" at bounding box center [592, 419] width 332 height 47
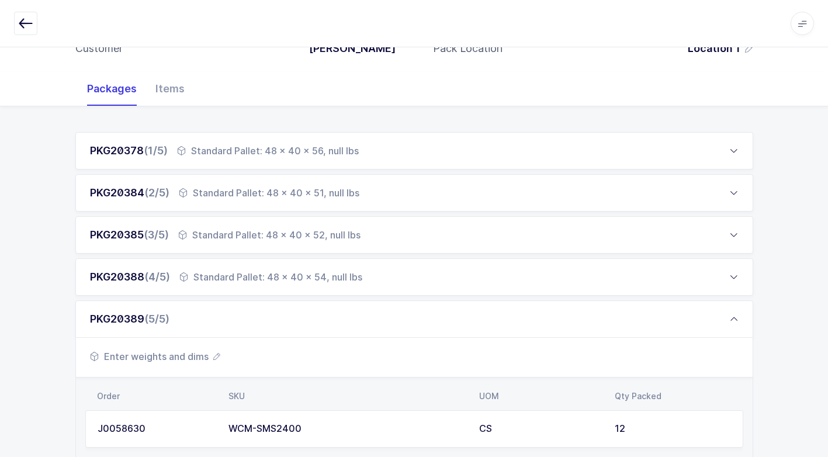
scroll to position [258, 0]
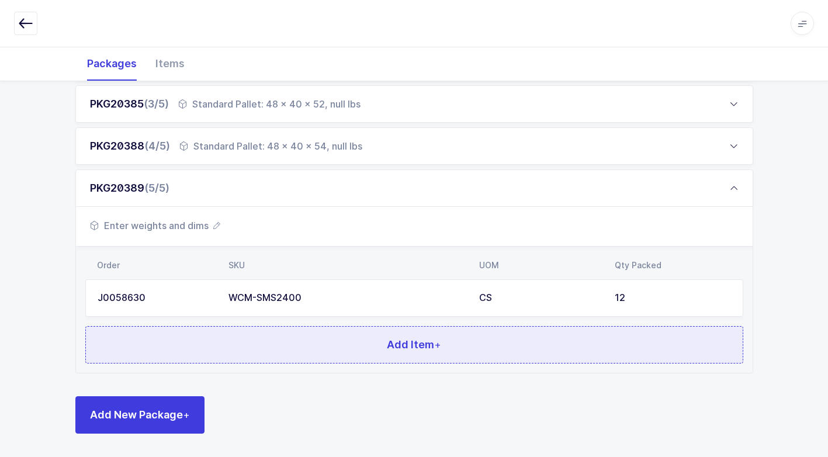
click at [303, 347] on button "Add Item +" at bounding box center [414, 344] width 658 height 37
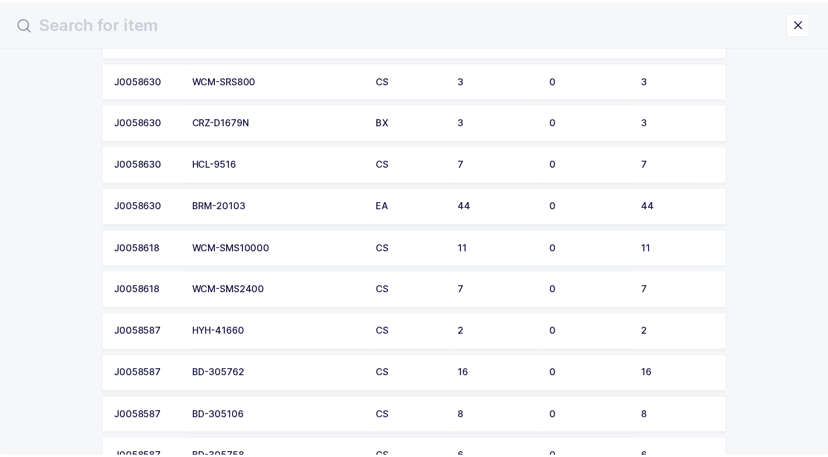
scroll to position [647, 0]
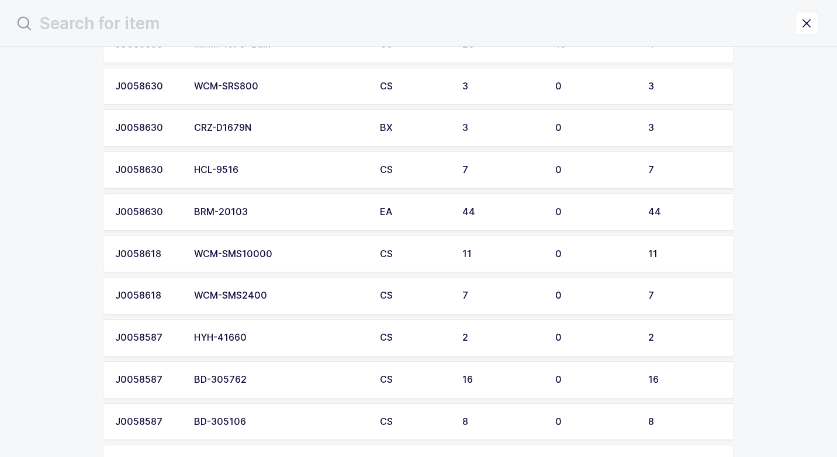
click at [252, 297] on div "WCM-SMS2400" at bounding box center [280, 296] width 172 height 11
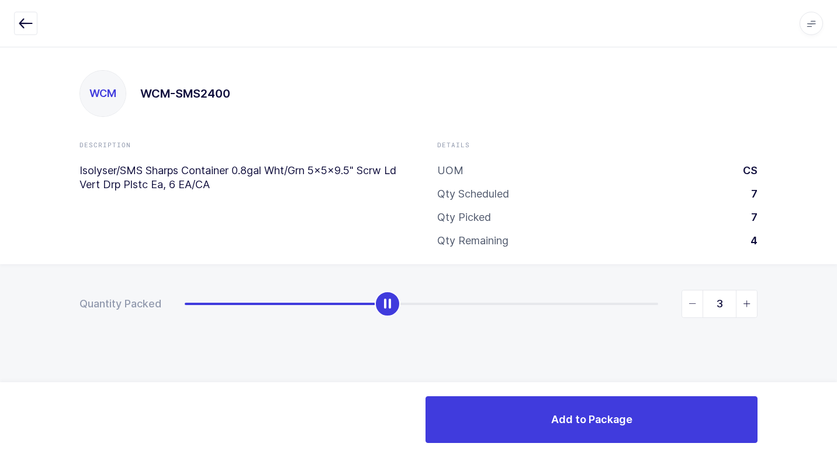
type input "4"
drag, startPoint x: 181, startPoint y: 309, endPoint x: 429, endPoint y: 319, distance: 247.5
click at [429, 319] on div "Quantity Packed 4" at bounding box center [418, 344] width 837 height 161
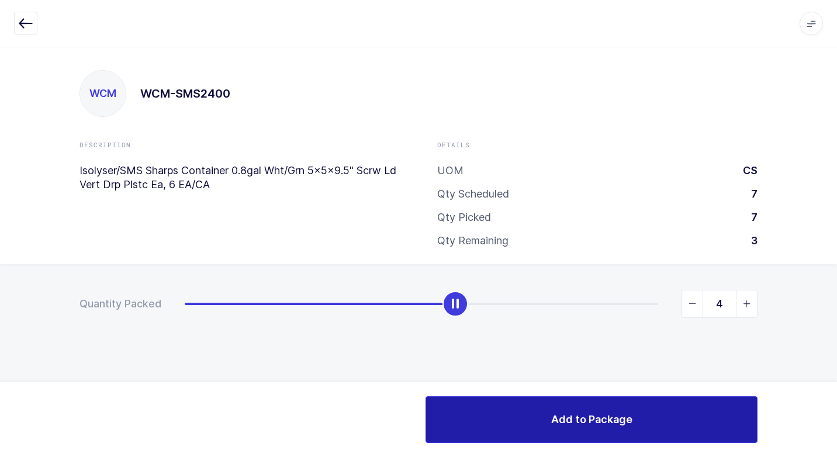
click at [548, 423] on button "Add to Package" at bounding box center [592, 419] width 332 height 47
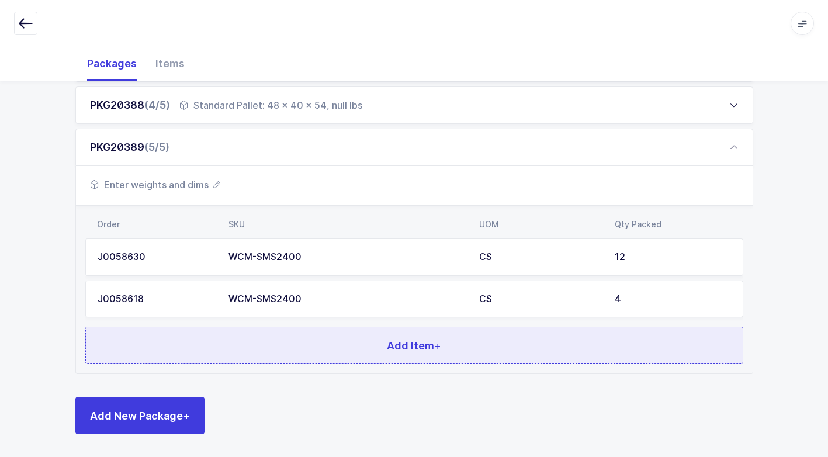
scroll to position [299, 0]
click at [239, 346] on button "Add Item +" at bounding box center [414, 344] width 658 height 37
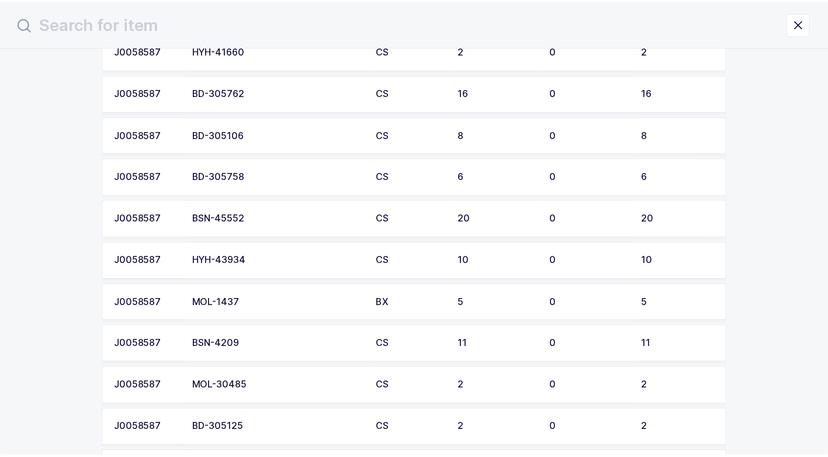
scroll to position [935, 0]
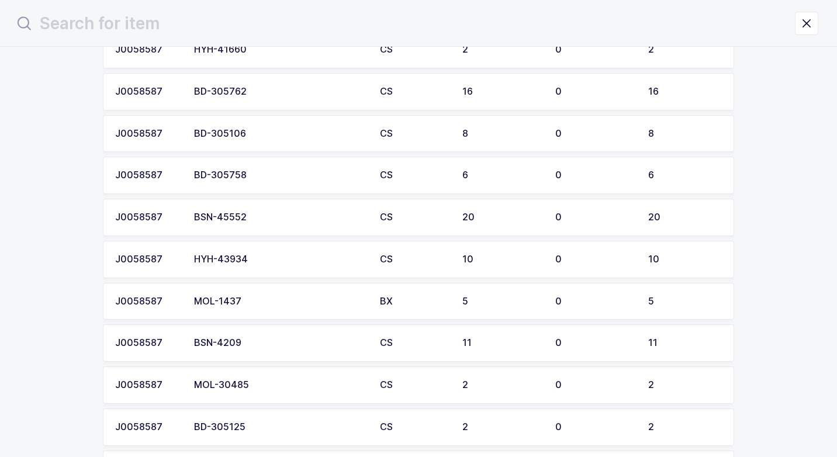
click at [265, 264] on div "HYH-43934" at bounding box center [280, 259] width 172 height 11
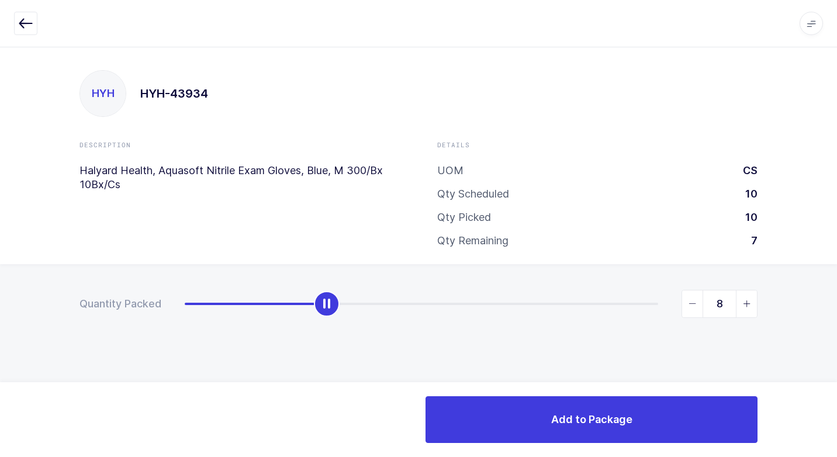
type input "10"
drag, startPoint x: 182, startPoint y: 309, endPoint x: 837, endPoint y: 376, distance: 657.7
click at [827, 375] on html "Apps Core [GEOGRAPHIC_DATA] Admin Mission Control Purchasing [PERSON_NAME] Logo…" at bounding box center [418, 228] width 837 height 457
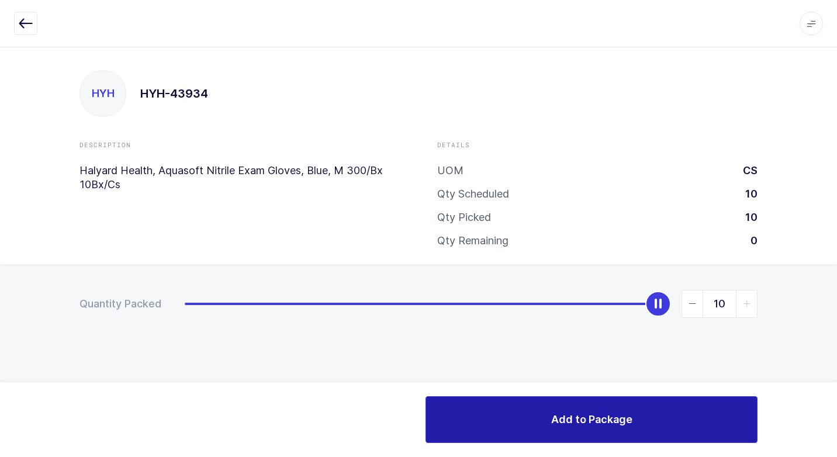
click at [604, 418] on span "Add to Package" at bounding box center [591, 419] width 81 height 15
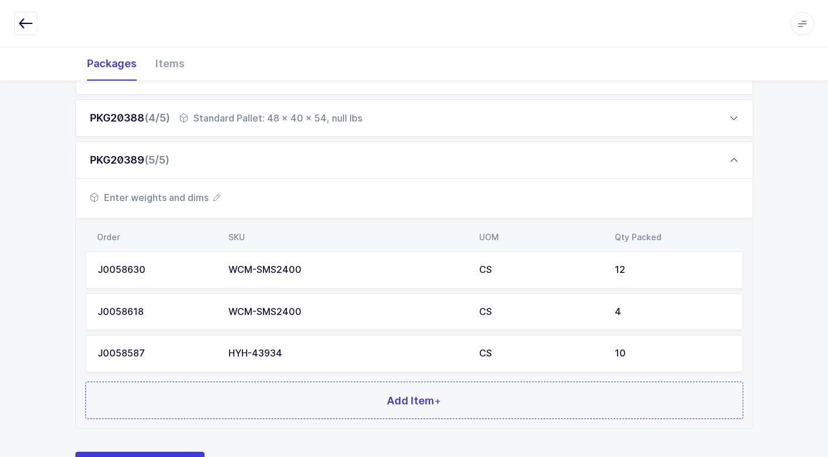
scroll to position [341, 0]
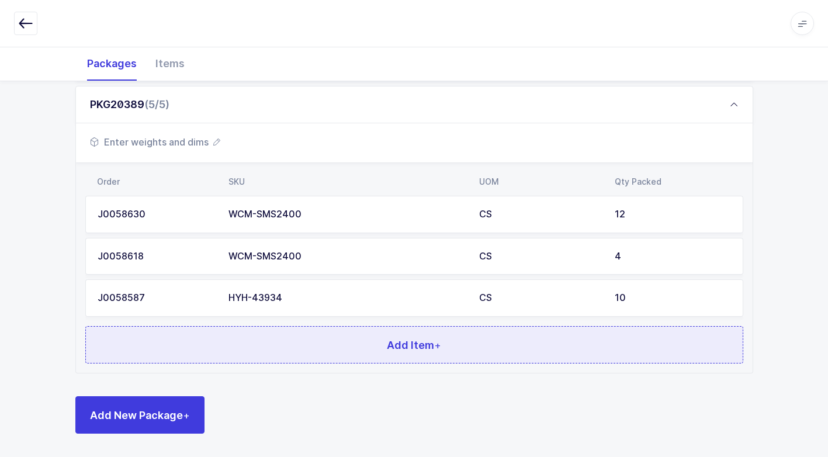
click at [317, 357] on button "Add Item +" at bounding box center [414, 344] width 658 height 37
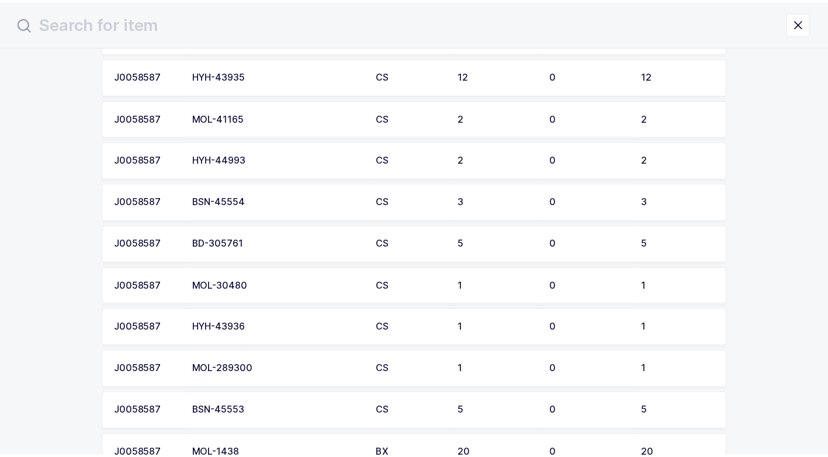
scroll to position [1345, 0]
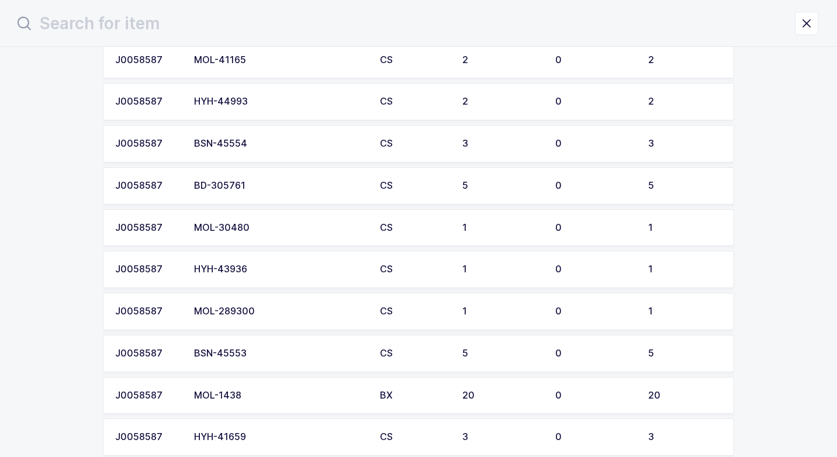
click at [264, 268] on div "HYH-43936" at bounding box center [280, 269] width 172 height 11
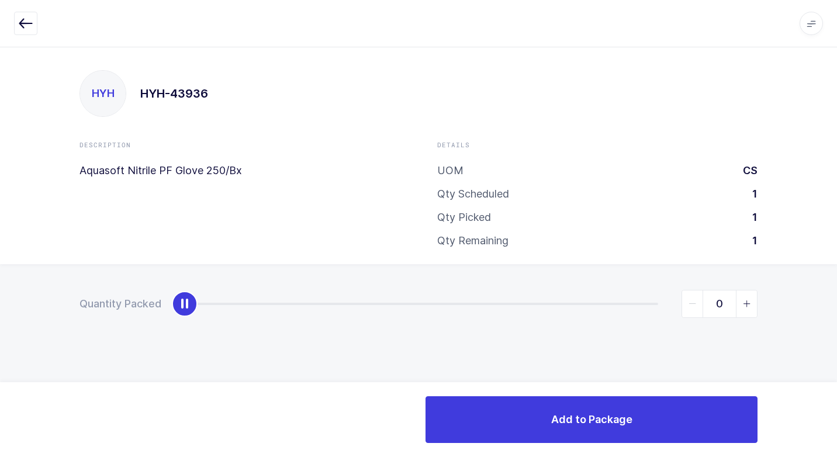
type input "1"
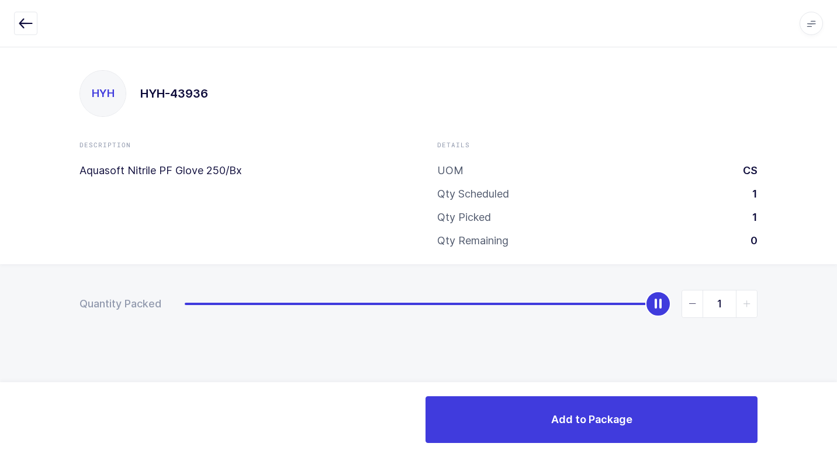
drag, startPoint x: 180, startPoint y: 312, endPoint x: 809, endPoint y: 382, distance: 632.4
click at [827, 368] on html "Apps Core [GEOGRAPHIC_DATA] Admin Mission Control Purchasing [PERSON_NAME] Logo…" at bounding box center [418, 228] width 837 height 457
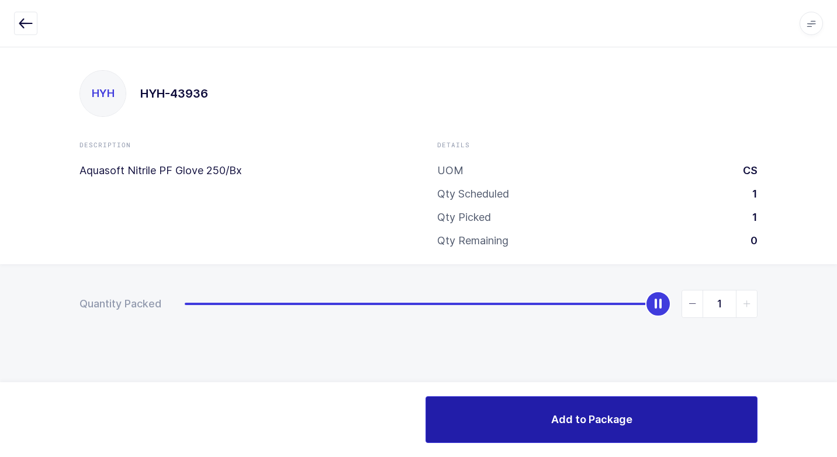
drag, startPoint x: 612, startPoint y: 426, endPoint x: 581, endPoint y: 426, distance: 31.6
click at [600, 426] on span "Add to Package" at bounding box center [591, 419] width 81 height 15
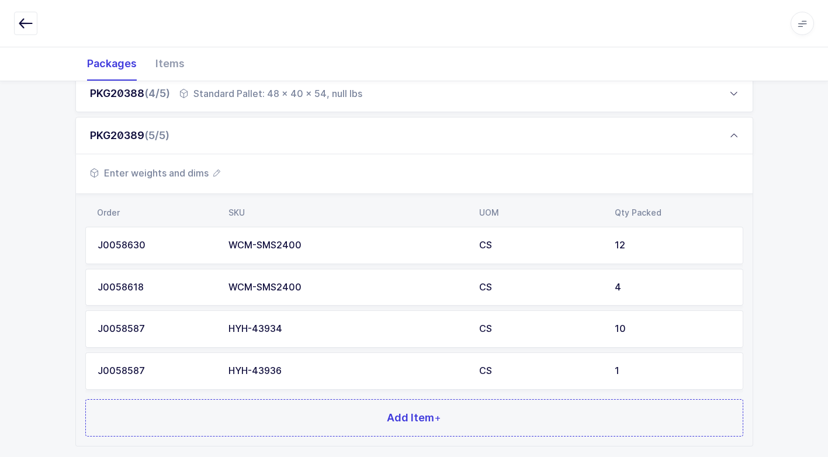
scroll to position [384, 0]
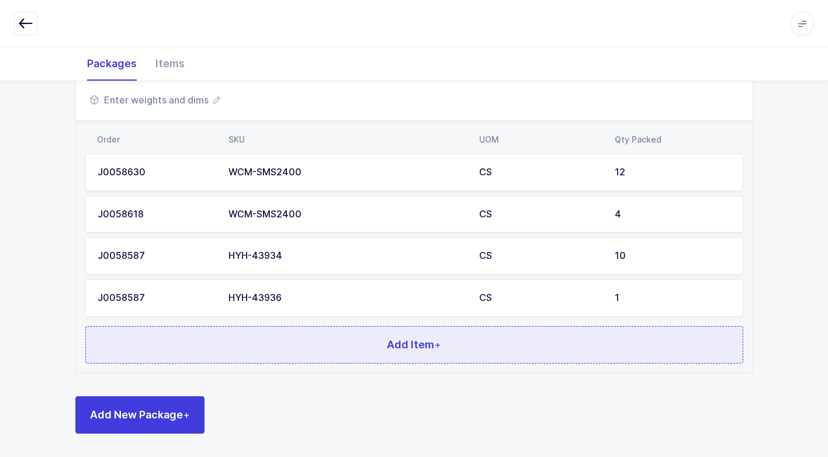
click at [259, 354] on button "Add Item +" at bounding box center [414, 344] width 658 height 37
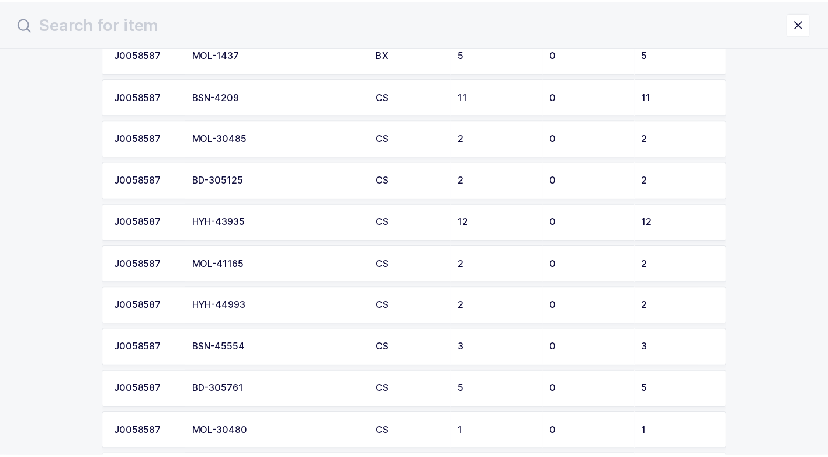
scroll to position [1169, 0]
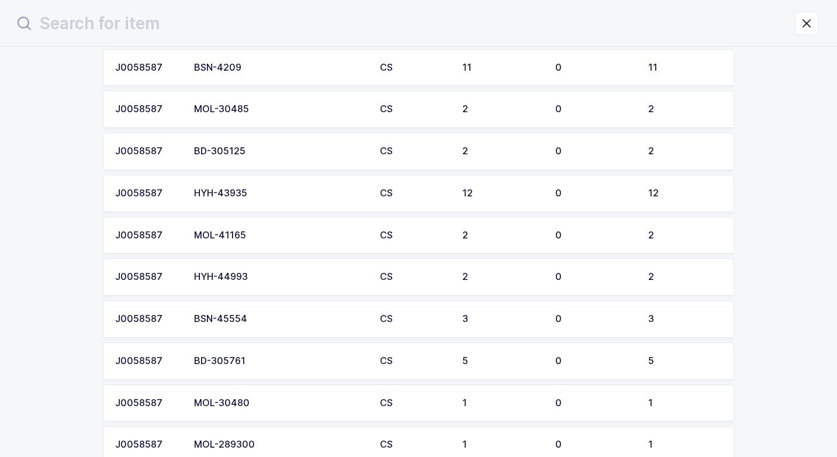
click at [253, 278] on div "HYH-44993" at bounding box center [280, 277] width 172 height 11
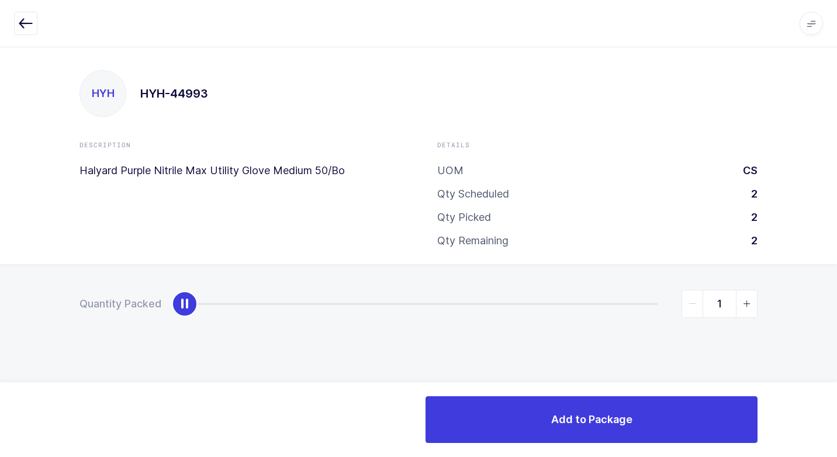
type input "2"
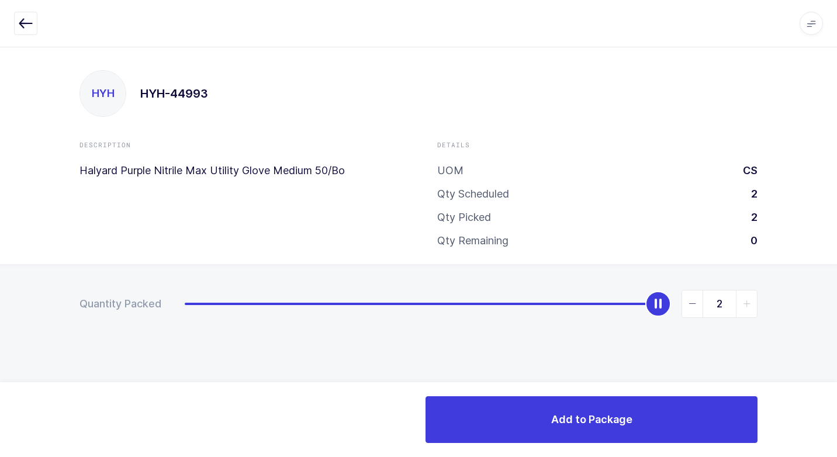
drag, startPoint x: 188, startPoint y: 309, endPoint x: 788, endPoint y: 403, distance: 607.1
click at [827, 383] on html "Apps Core [GEOGRAPHIC_DATA] Admin Mission Control Purchasing [PERSON_NAME] Logo…" at bounding box center [418, 228] width 837 height 457
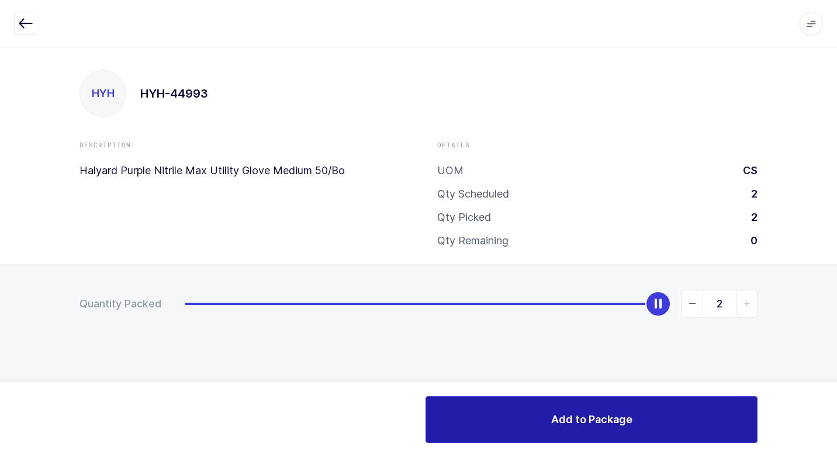
drag, startPoint x: 586, startPoint y: 418, endPoint x: 574, endPoint y: 423, distance: 13.7
click at [581, 418] on span "Add to Package" at bounding box center [591, 419] width 81 height 15
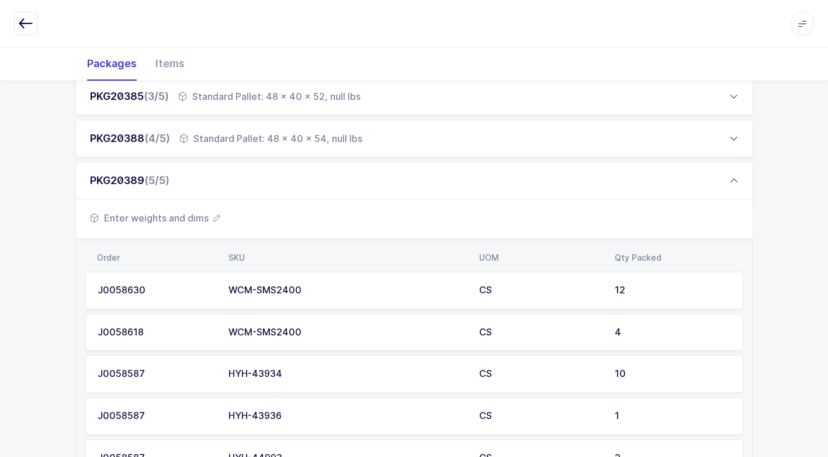
scroll to position [426, 0]
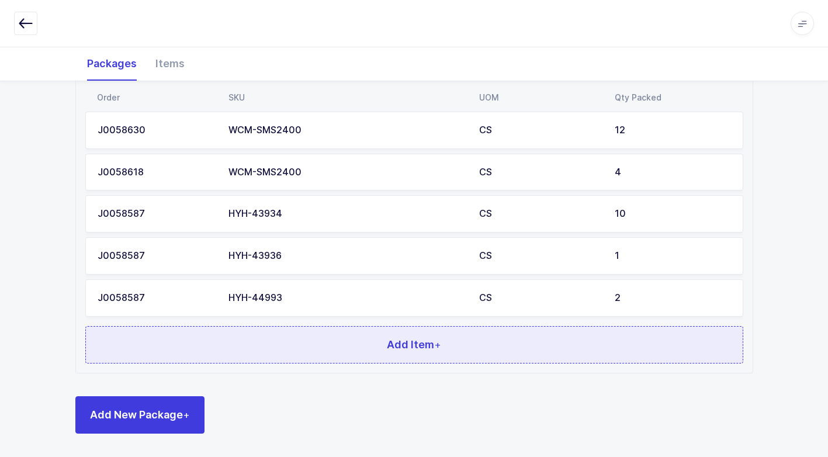
click at [264, 331] on button "Add Item +" at bounding box center [414, 344] width 658 height 37
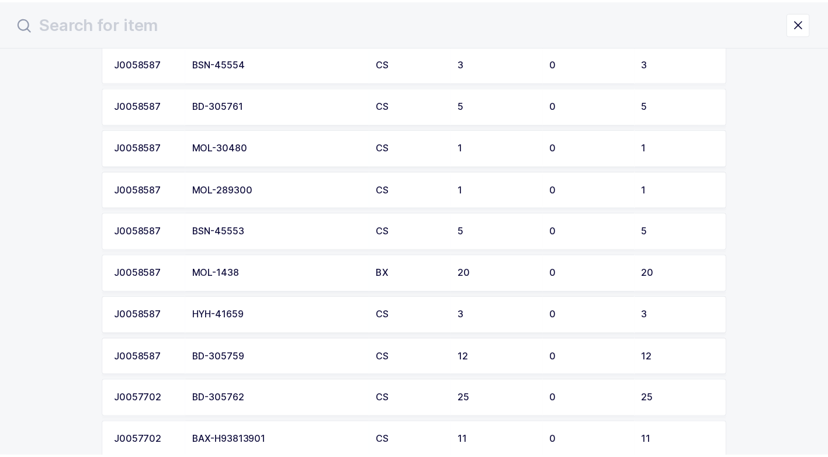
scroll to position [1403, 0]
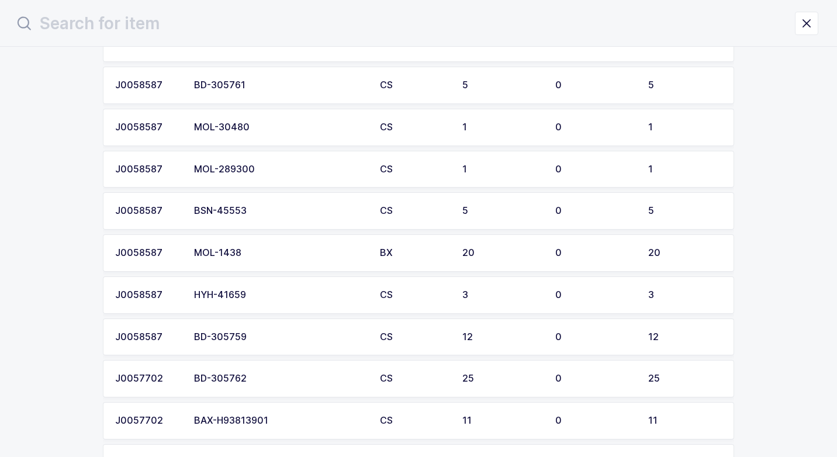
click at [263, 294] on div "HYH-41659" at bounding box center [280, 295] width 172 height 11
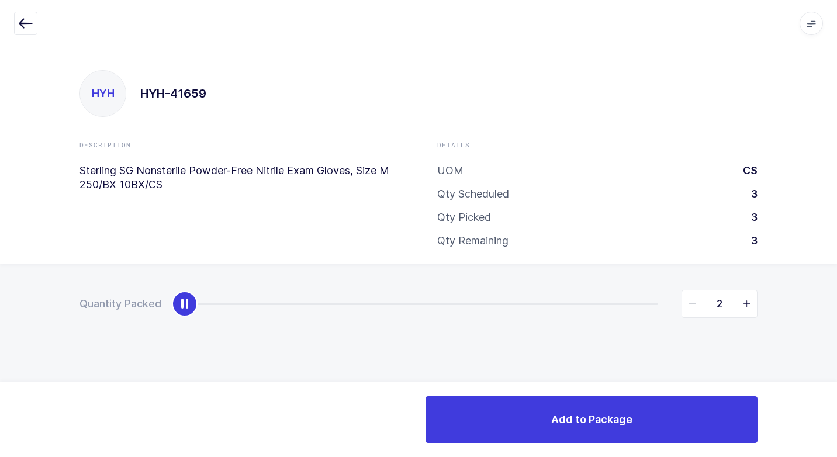
type input "3"
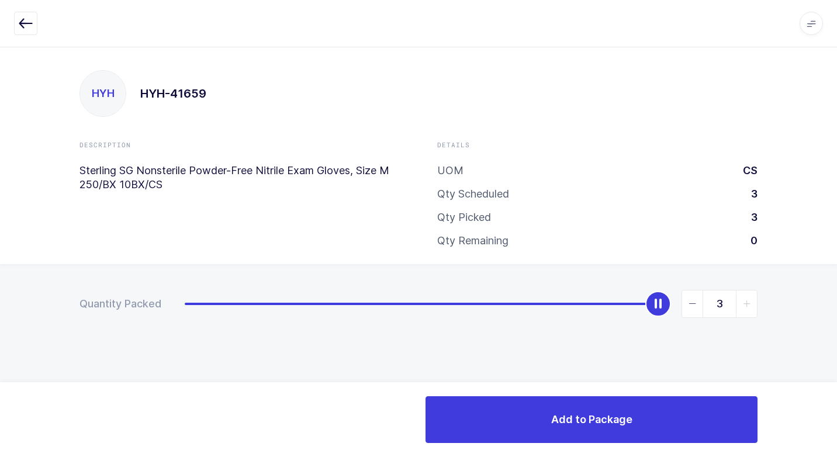
drag, startPoint x: 186, startPoint y: 308, endPoint x: 837, endPoint y: 281, distance: 651.3
click at [827, 281] on html "Apps Core [GEOGRAPHIC_DATA] Admin Mission Control Purchasing [PERSON_NAME] Logo…" at bounding box center [418, 228] width 837 height 457
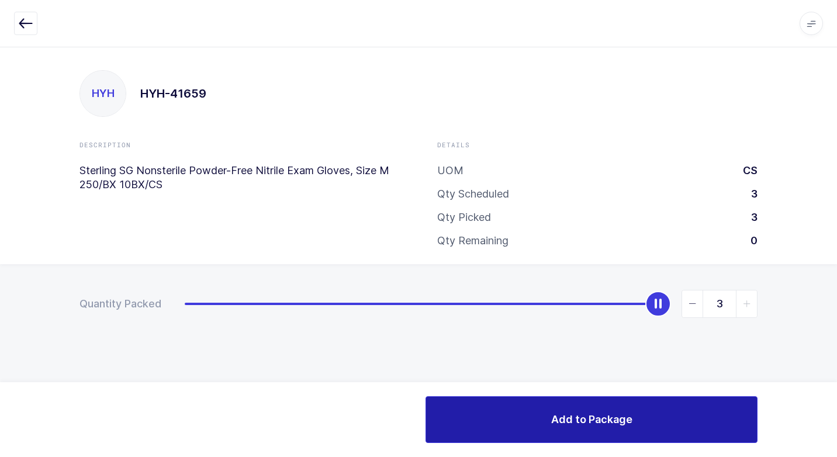
click at [495, 404] on button "Add to Package" at bounding box center [592, 419] width 332 height 47
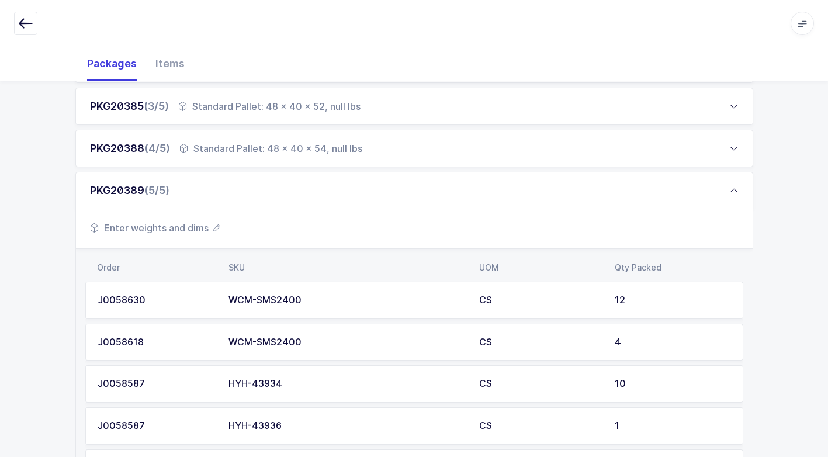
scroll to position [467, 0]
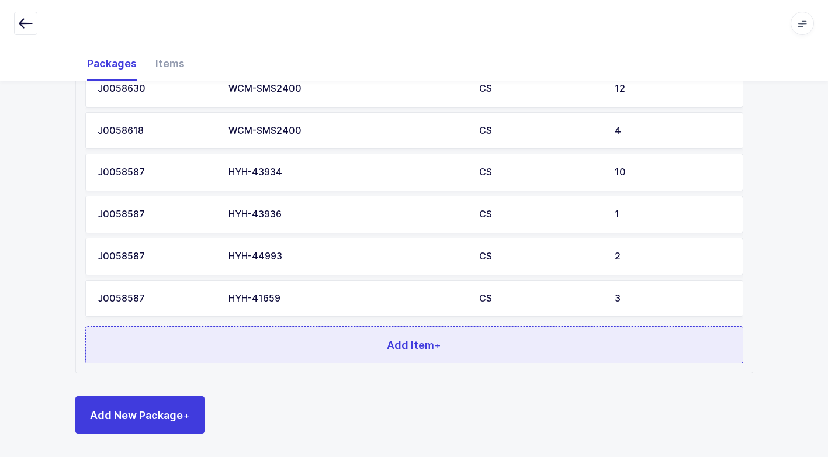
click at [335, 344] on button "Add Item +" at bounding box center [414, 344] width 658 height 37
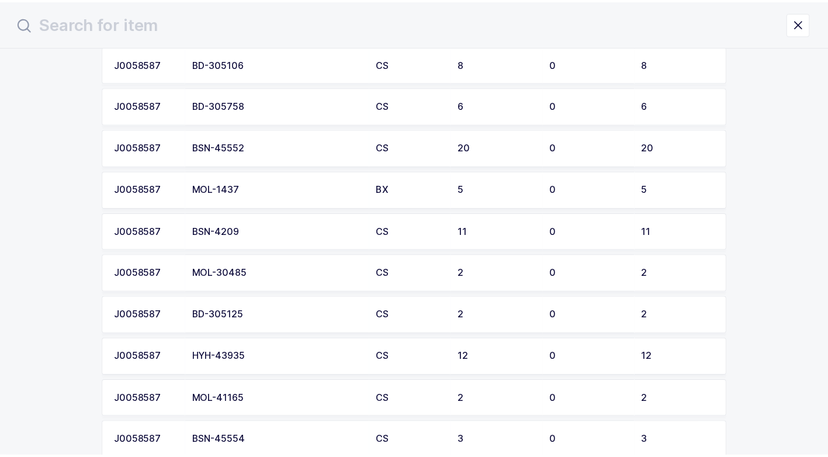
scroll to position [1052, 0]
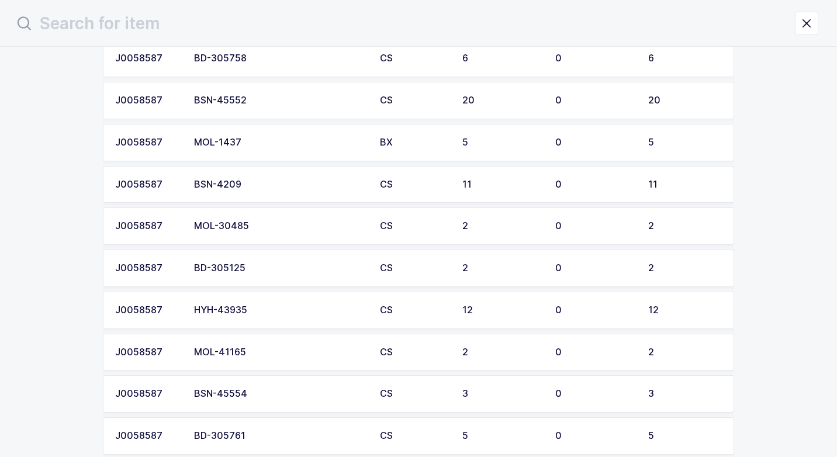
click at [239, 270] on div "BD-305125" at bounding box center [280, 268] width 172 height 11
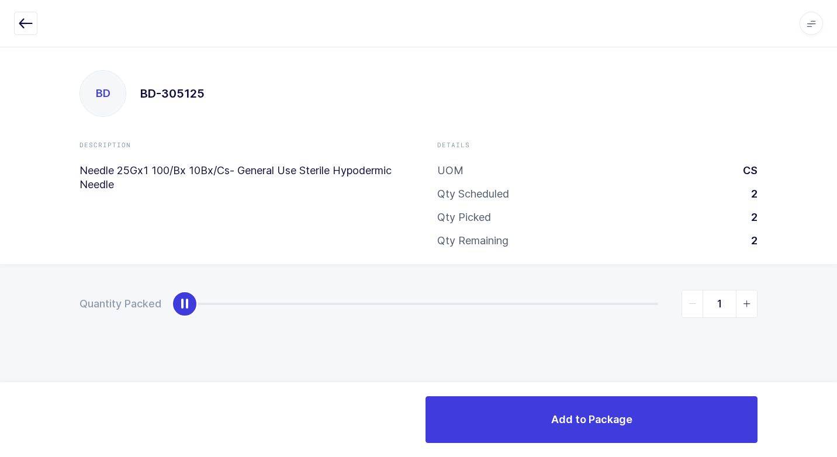
type input "2"
drag, startPoint x: 189, startPoint y: 309, endPoint x: 839, endPoint y: 339, distance: 650.3
click at [827, 339] on html "Apps Core [GEOGRAPHIC_DATA] Admin Mission Control Purchasing [PERSON_NAME] Logo…" at bounding box center [418, 228] width 837 height 457
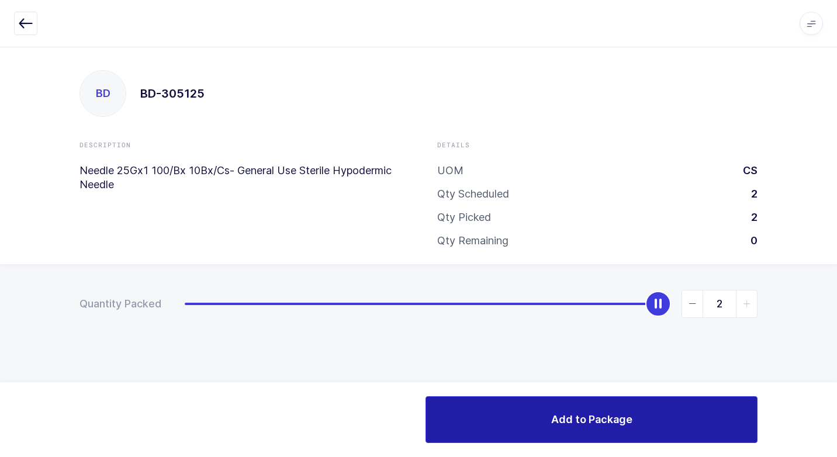
drag, startPoint x: 487, startPoint y: 406, endPoint x: 486, endPoint y: 416, distance: 9.4
click at [486, 407] on button "Add to Package" at bounding box center [592, 419] width 332 height 47
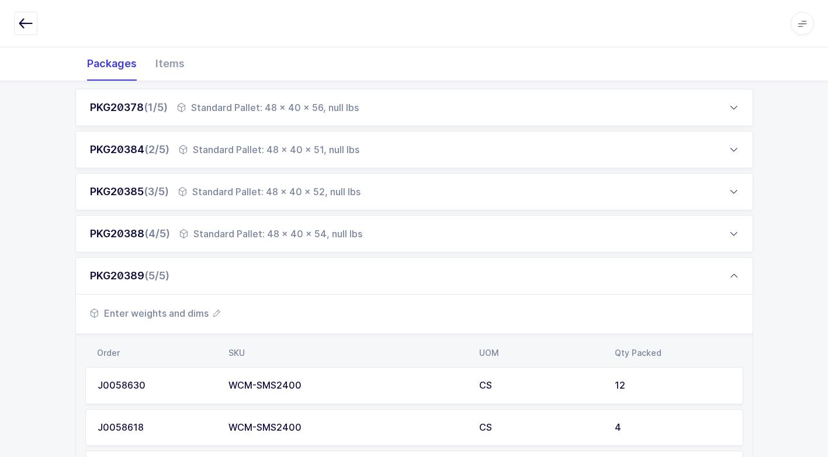
scroll to position [175, 0]
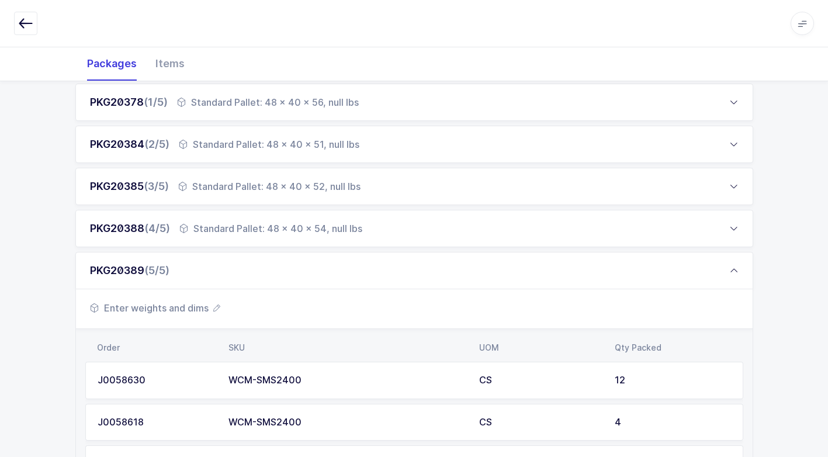
click at [189, 314] on span "Enter weights and dims" at bounding box center [155, 308] width 130 height 14
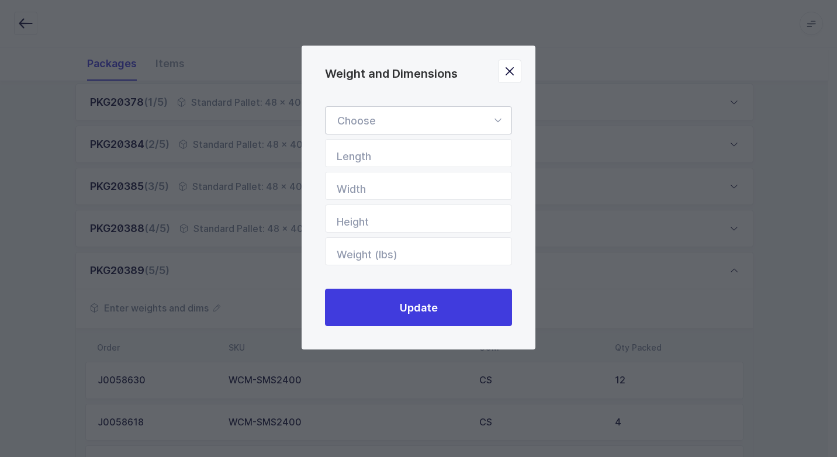
click at [496, 119] on icon "Weight and Dimensions" at bounding box center [498, 120] width 15 height 28
drag, startPoint x: 410, startPoint y: 153, endPoint x: 422, endPoint y: 178, distance: 27.0
click at [409, 154] on span "Standard Pallet" at bounding box center [374, 154] width 75 height 12
type input "Standard Pallet"
type input "48"
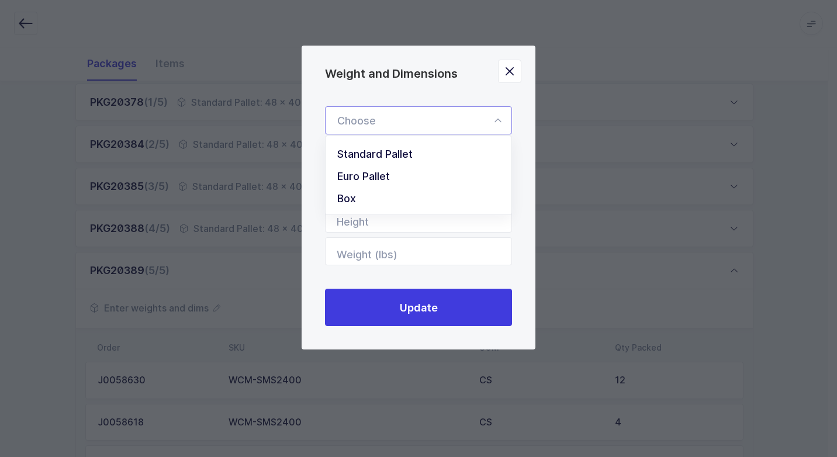
type input "40"
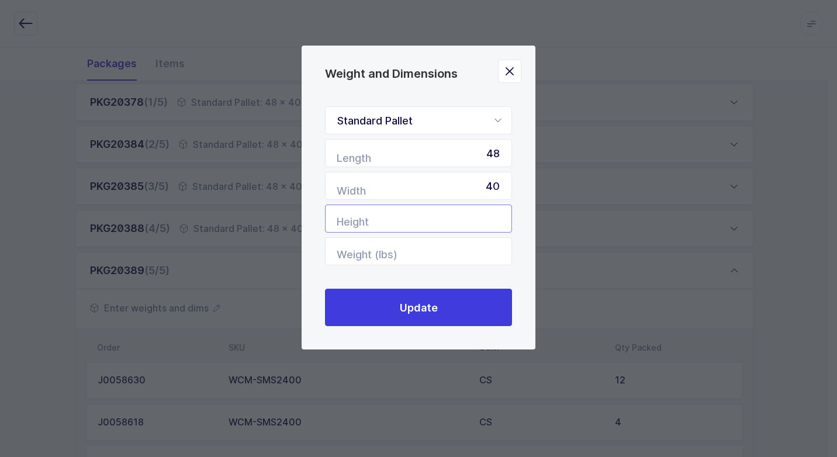
drag, startPoint x: 474, startPoint y: 217, endPoint x: 480, endPoint y: 216, distance: 6.5
click at [478, 220] on input "Height" at bounding box center [418, 219] width 187 height 28
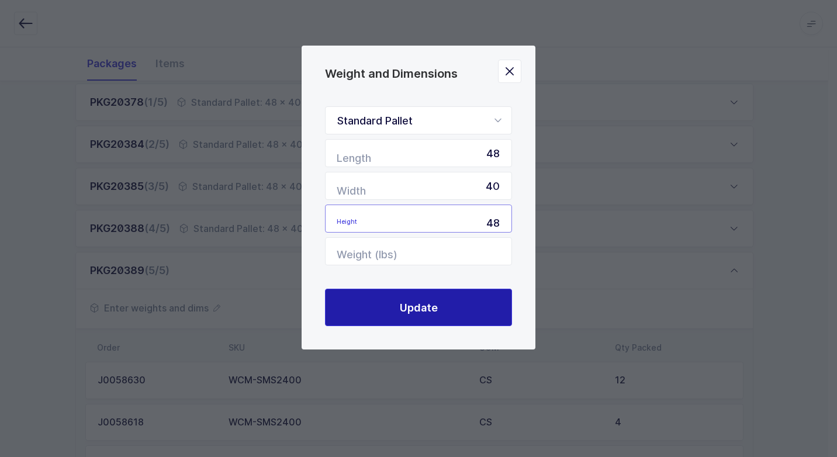
type input "48"
click at [471, 312] on button "Update" at bounding box center [418, 307] width 187 height 37
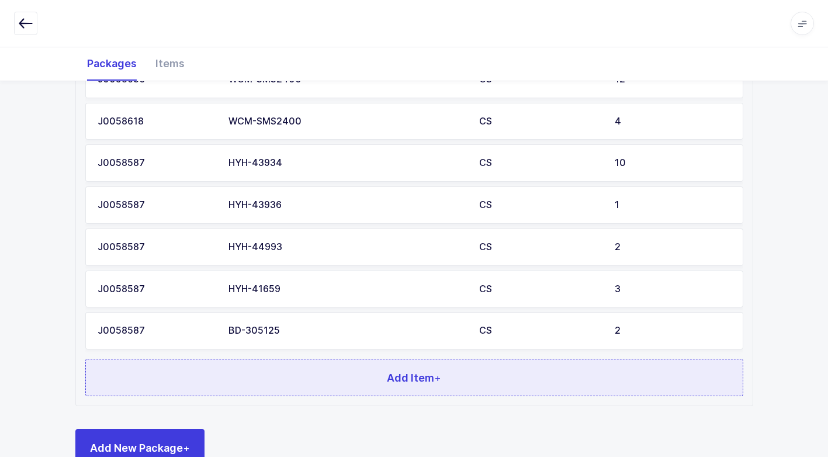
scroll to position [509, 0]
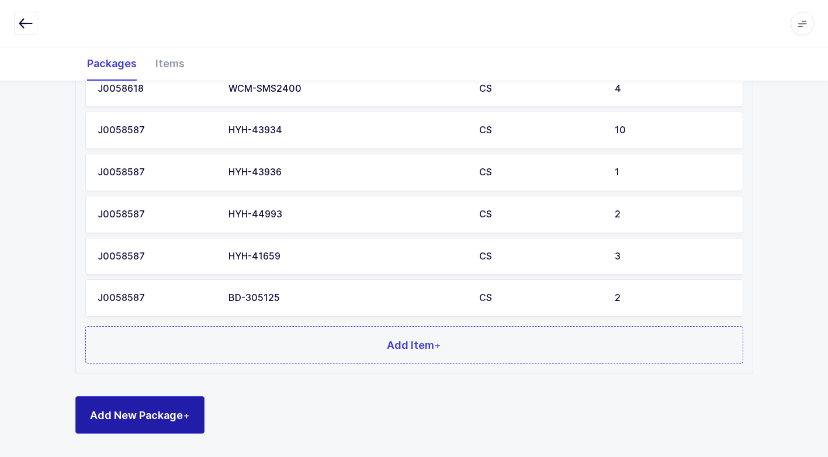
click at [182, 418] on span "Add New Package +" at bounding box center [140, 415] width 100 height 15
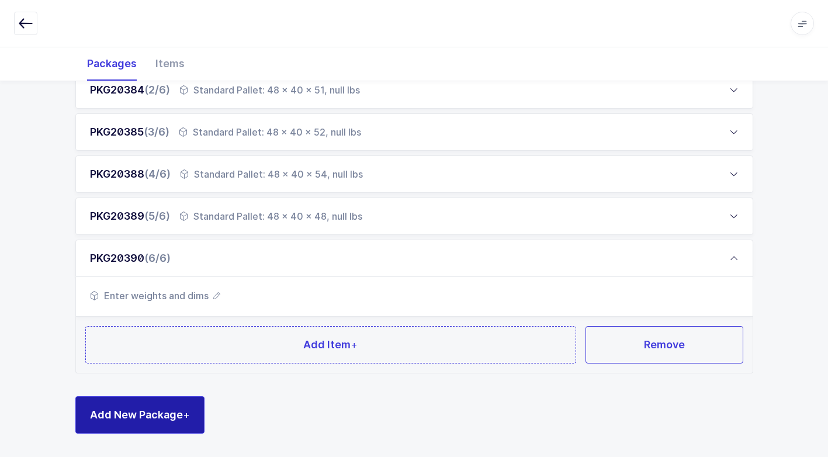
scroll to position [230, 0]
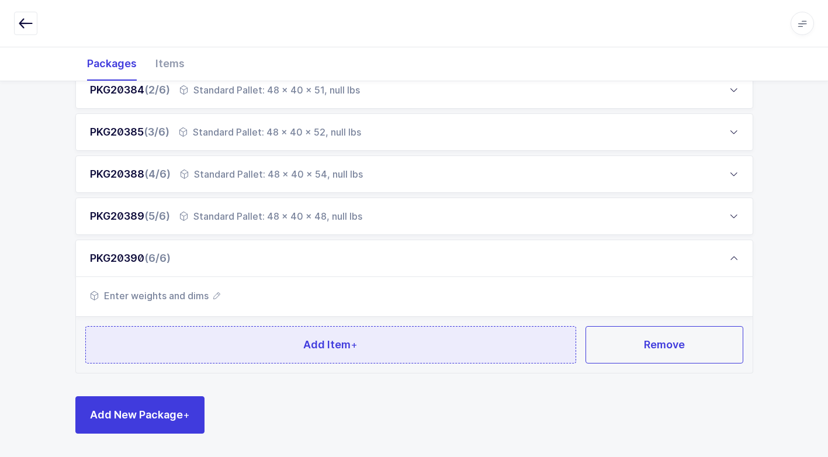
click at [285, 336] on button "Add Item +" at bounding box center [331, 344] width 492 height 37
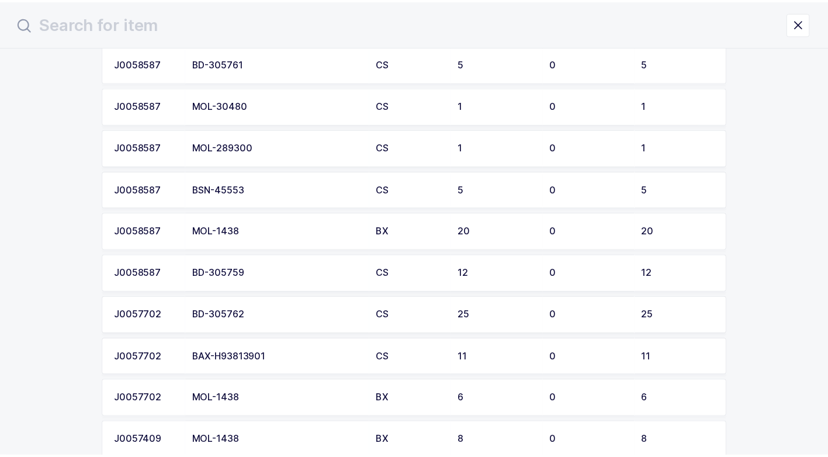
scroll to position [1403, 0]
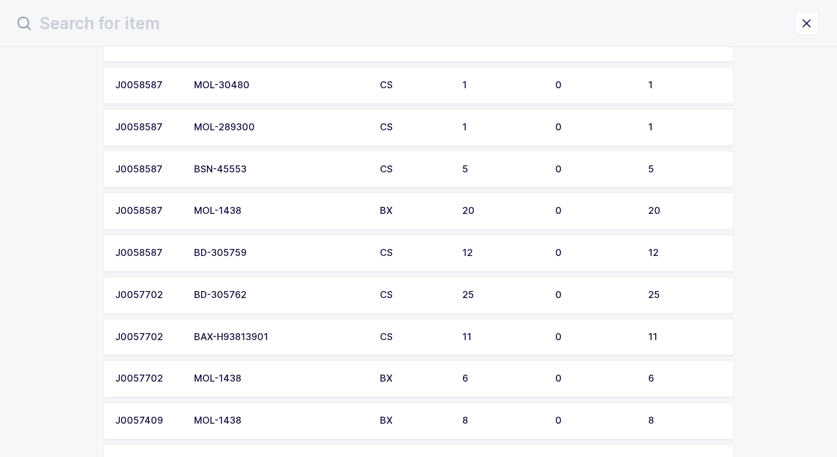
click at [260, 255] on div "BD-305759" at bounding box center [280, 253] width 172 height 11
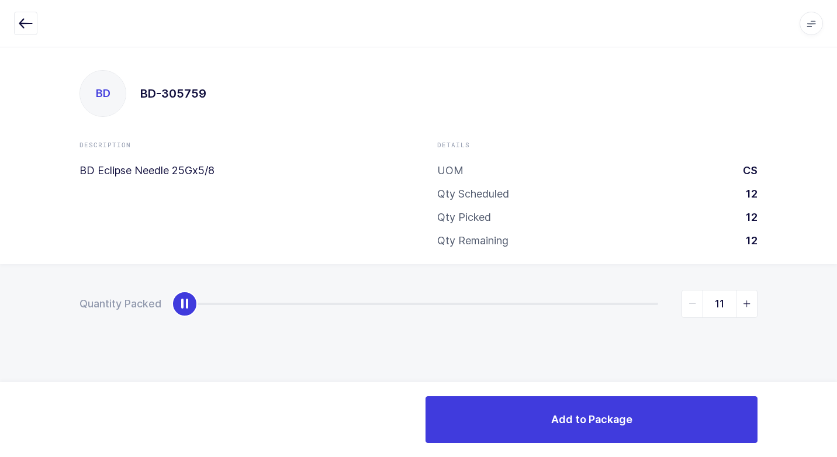
type input "12"
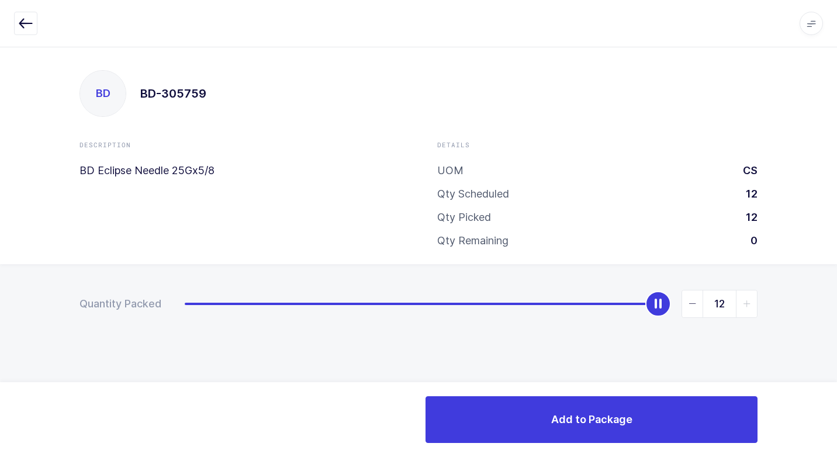
drag, startPoint x: 181, startPoint y: 307, endPoint x: 819, endPoint y: 281, distance: 638.4
click at [827, 240] on html "Apps Core [GEOGRAPHIC_DATA] Admin Mission Control Purchasing [PERSON_NAME] Logo…" at bounding box center [418, 228] width 837 height 457
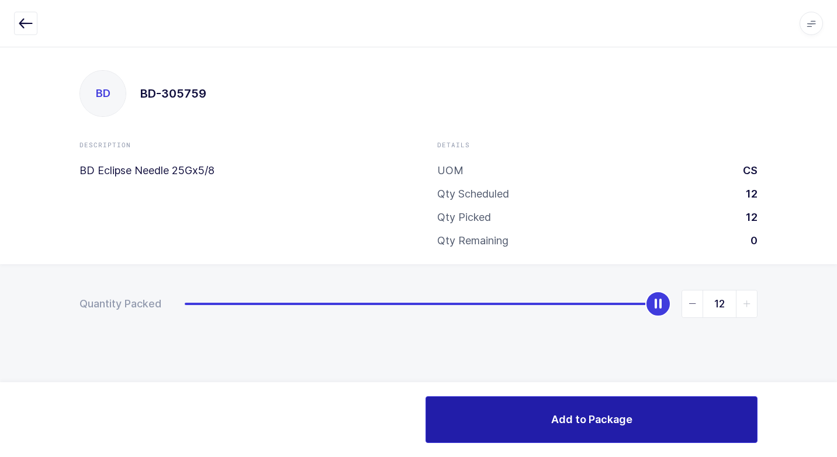
drag, startPoint x: 510, startPoint y: 407, endPoint x: 503, endPoint y: 410, distance: 7.1
click at [508, 407] on button "Add to Package" at bounding box center [592, 419] width 332 height 47
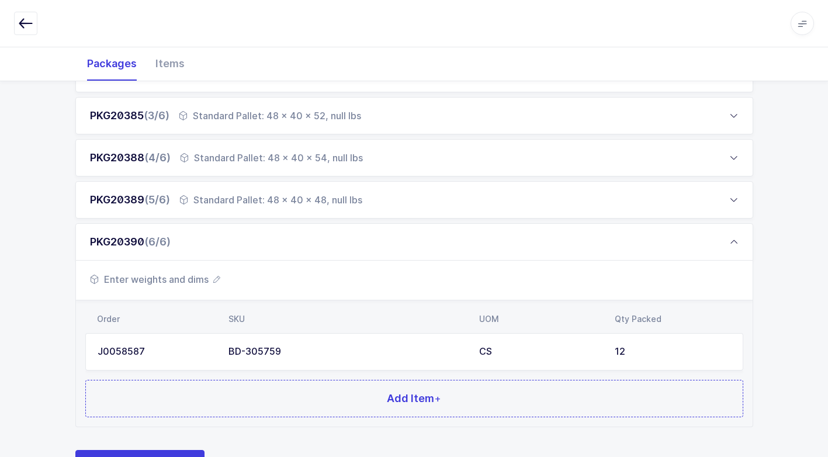
scroll to position [300, 0]
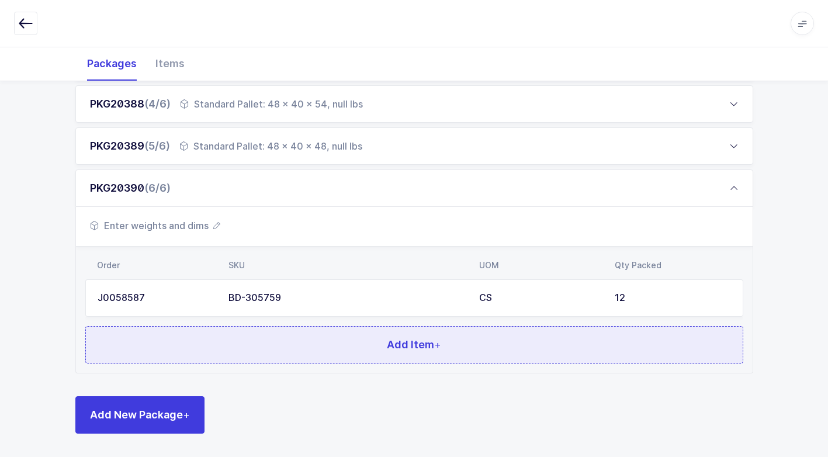
click at [334, 326] on button "Add Item +" at bounding box center [414, 344] width 658 height 37
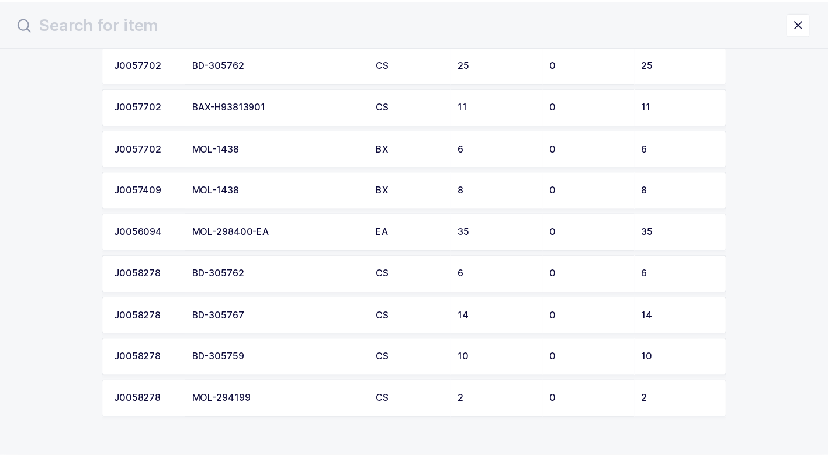
scroll to position [1624, 0]
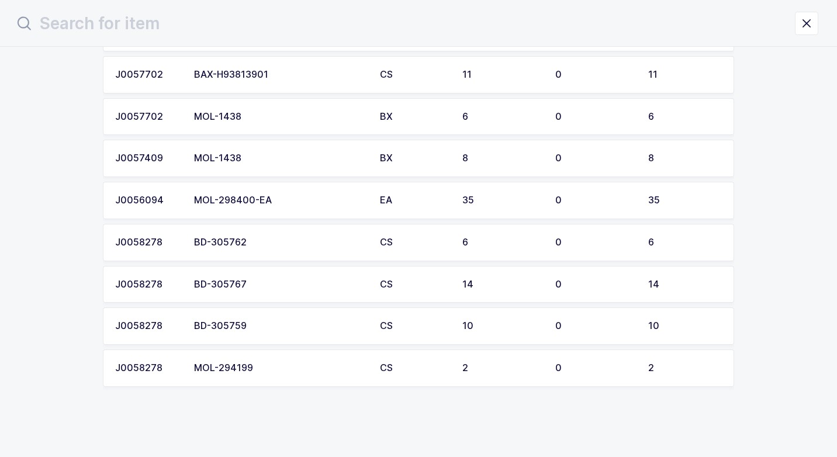
click at [254, 324] on div "BD-305759" at bounding box center [280, 326] width 172 height 11
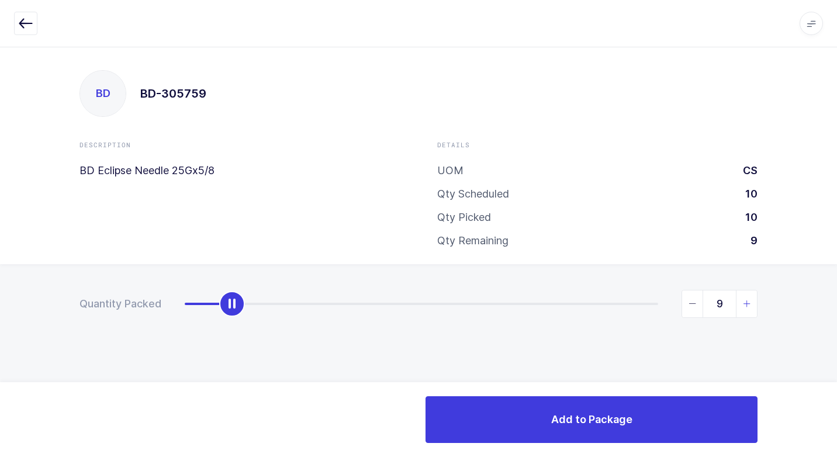
type input "10"
drag, startPoint x: 182, startPoint y: 311, endPoint x: 824, endPoint y: 310, distance: 641.4
click at [827, 293] on html "Apps Core [GEOGRAPHIC_DATA] Admin Mission Control Purchasing [PERSON_NAME] Logo…" at bounding box center [418, 228] width 837 height 457
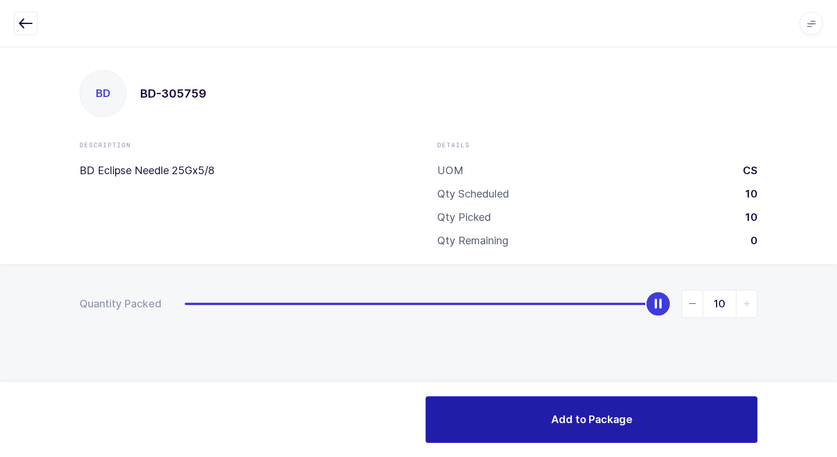
click at [573, 412] on button "Add to Package" at bounding box center [592, 419] width 332 height 47
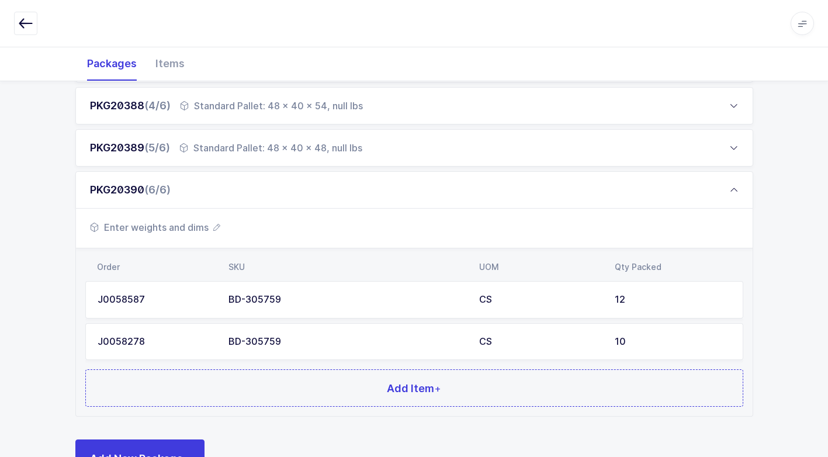
scroll to position [341, 0]
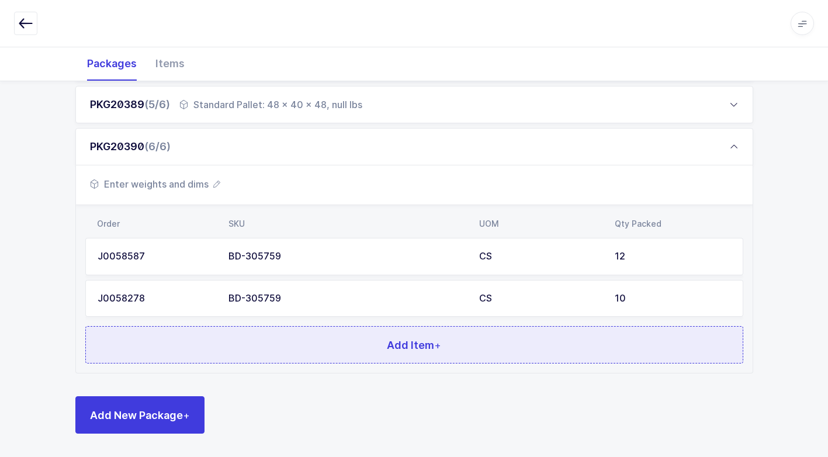
click at [317, 339] on button "Add Item +" at bounding box center [414, 344] width 658 height 37
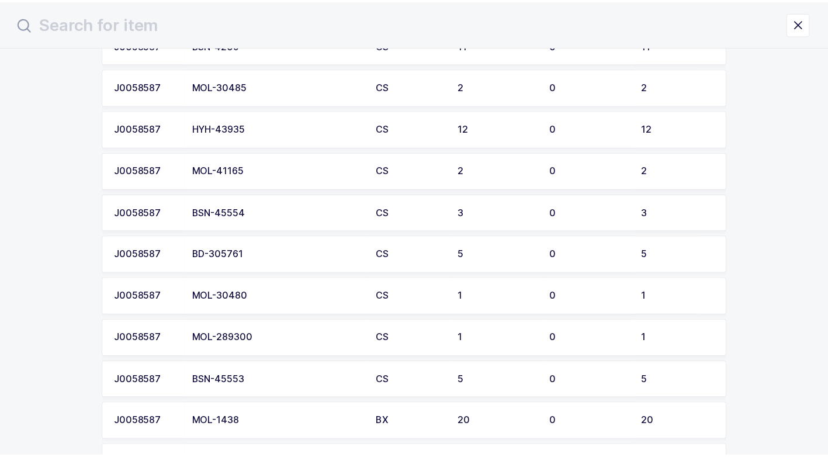
scroll to position [1172, 0]
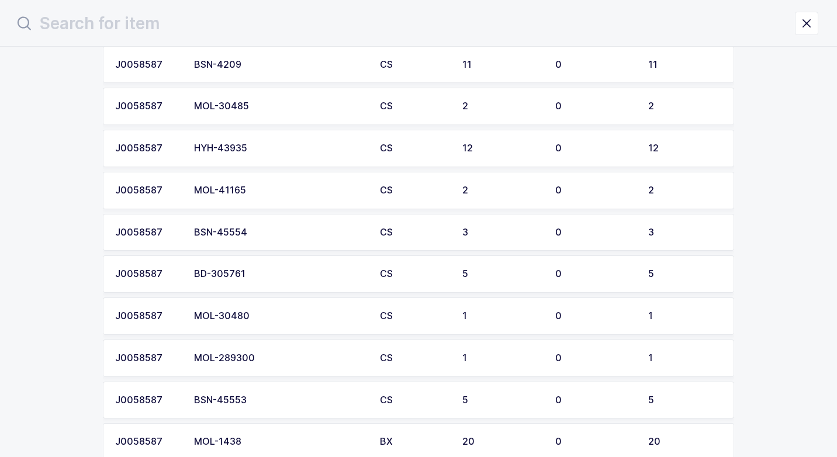
click at [270, 275] on div "BD-305761" at bounding box center [280, 274] width 172 height 11
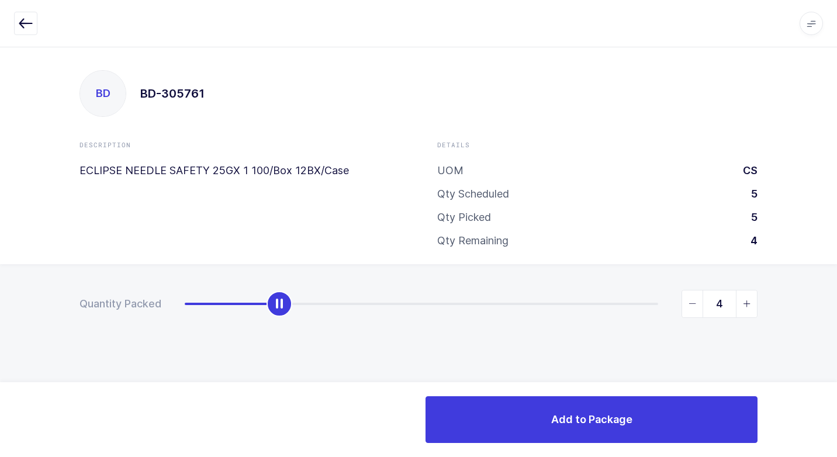
type input "5"
drag, startPoint x: 184, startPoint y: 306, endPoint x: 784, endPoint y: 371, distance: 603.3
click at [827, 319] on html "Apps Core [GEOGRAPHIC_DATA] Admin Mission Control Purchasing [PERSON_NAME] Logo…" at bounding box center [418, 228] width 837 height 457
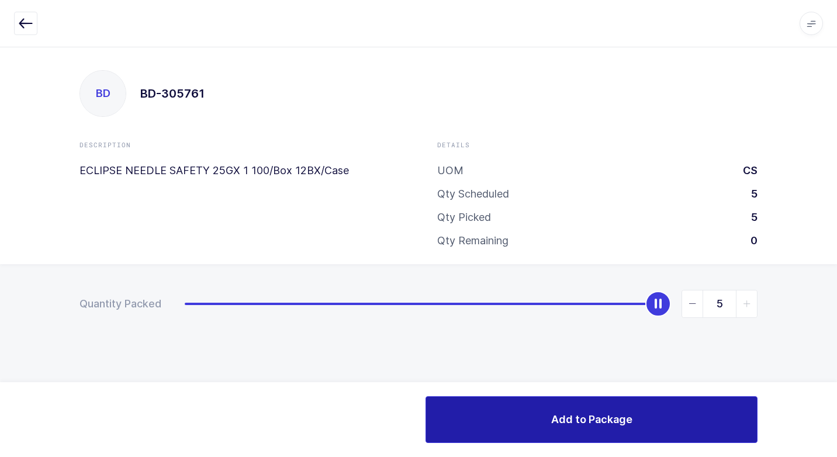
drag, startPoint x: 574, startPoint y: 410, endPoint x: 561, endPoint y: 413, distance: 13.2
click at [571, 410] on button "Add to Package" at bounding box center [592, 419] width 332 height 47
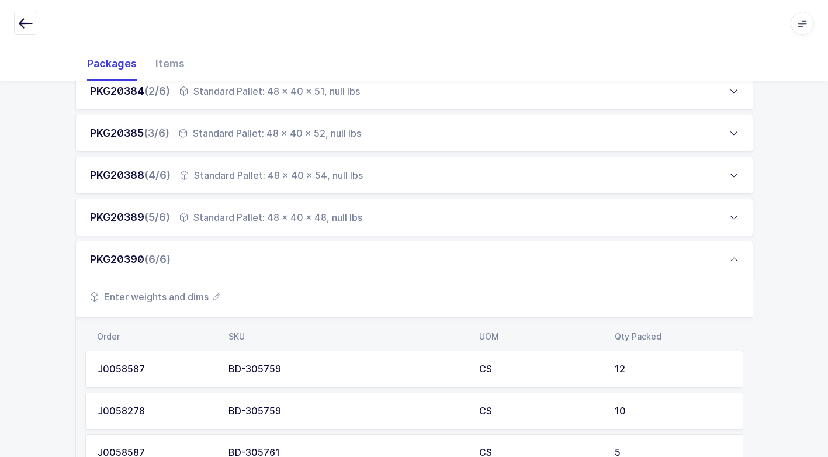
scroll to position [384, 0]
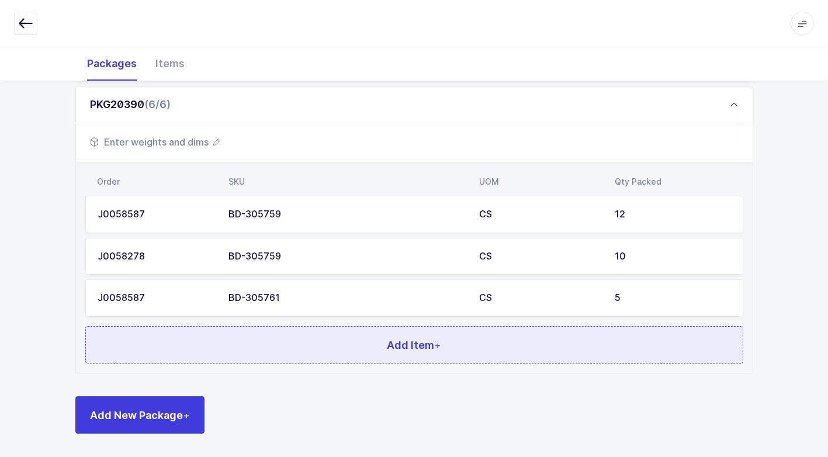
click at [315, 342] on button "Add Item +" at bounding box center [414, 344] width 658 height 37
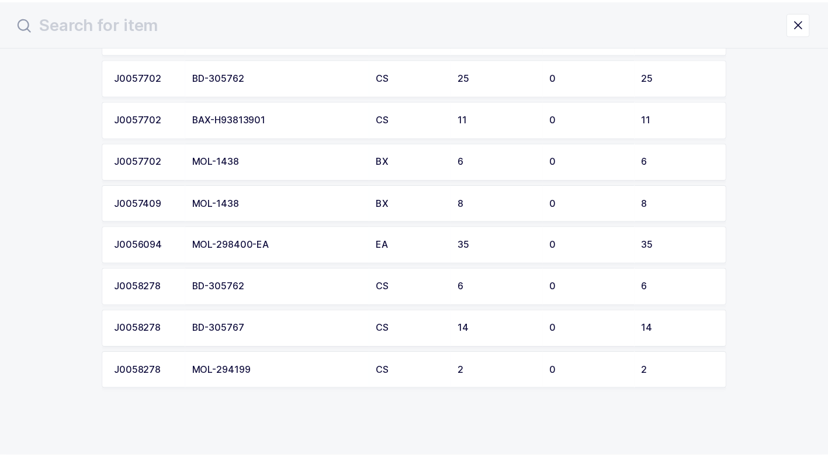
scroll to position [1539, 0]
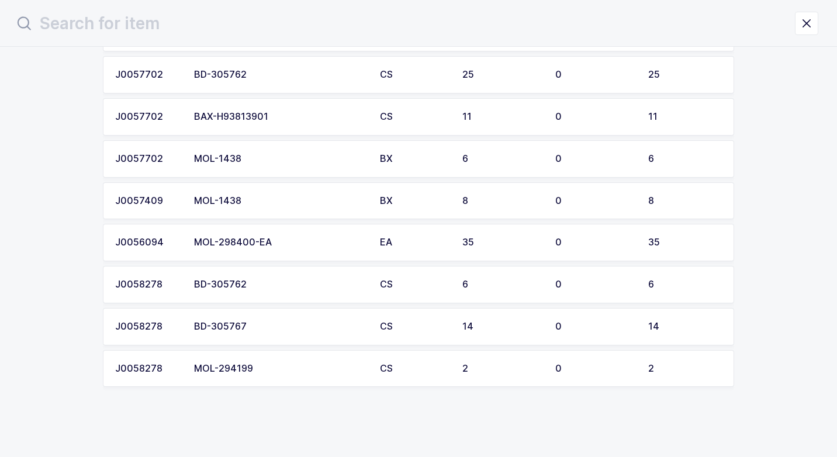
click at [268, 371] on div "MOL-294199" at bounding box center [280, 369] width 172 height 11
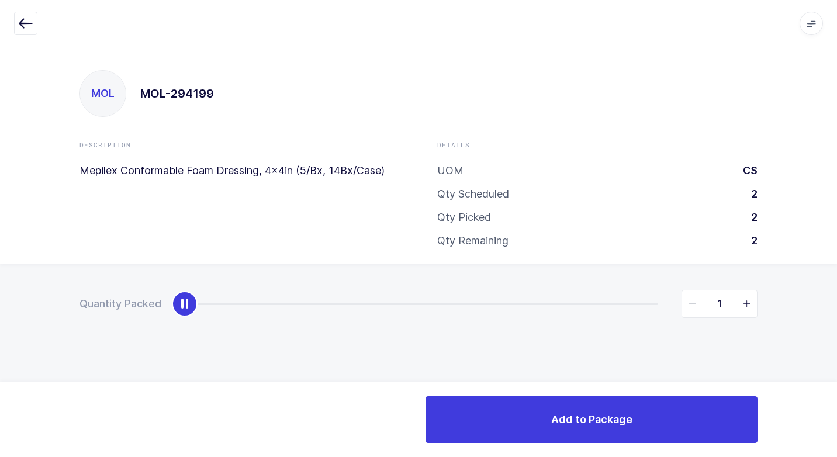
type input "2"
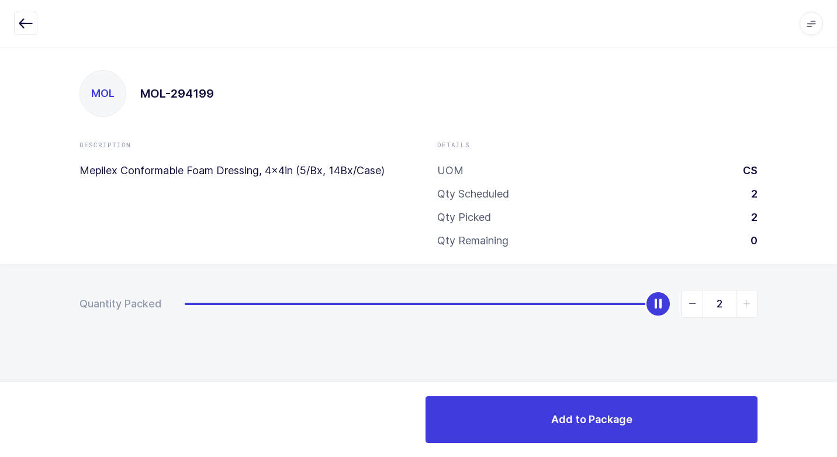
drag, startPoint x: 185, startPoint y: 310, endPoint x: 835, endPoint y: 336, distance: 650.1
click at [827, 329] on html "Apps Core [GEOGRAPHIC_DATA] Admin Mission Control Purchasing [PERSON_NAME] Logo…" at bounding box center [418, 228] width 837 height 457
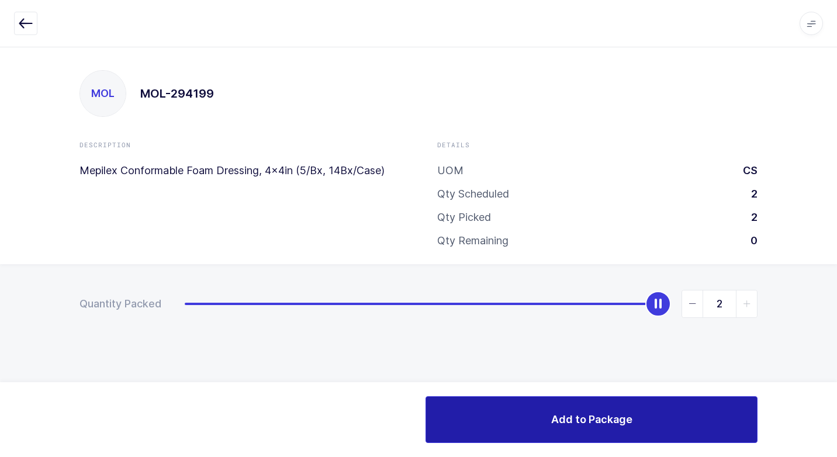
click at [631, 420] on button "Add to Package" at bounding box center [592, 419] width 332 height 47
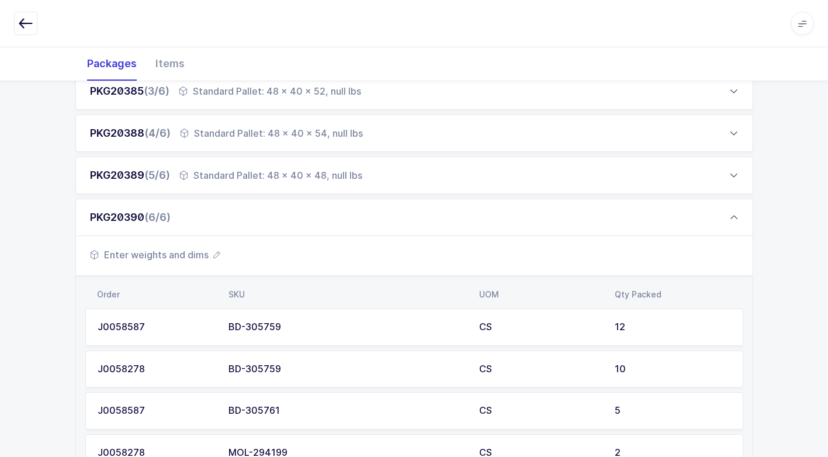
scroll to position [426, 0]
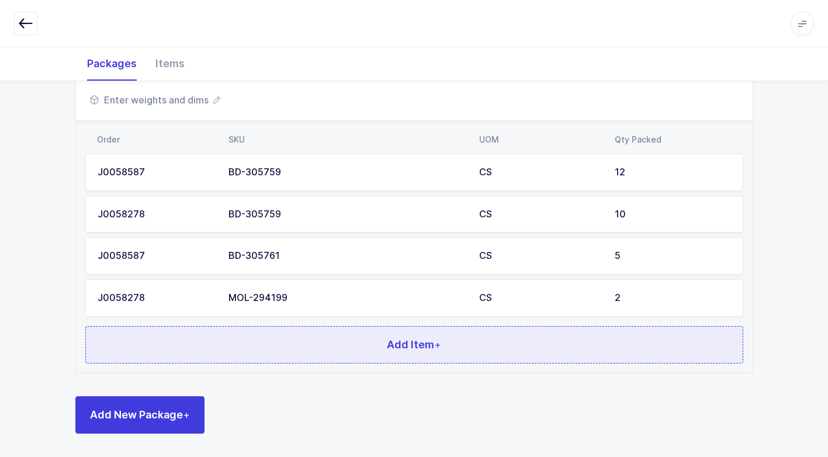
click at [330, 340] on button "Add Item +" at bounding box center [414, 344] width 658 height 37
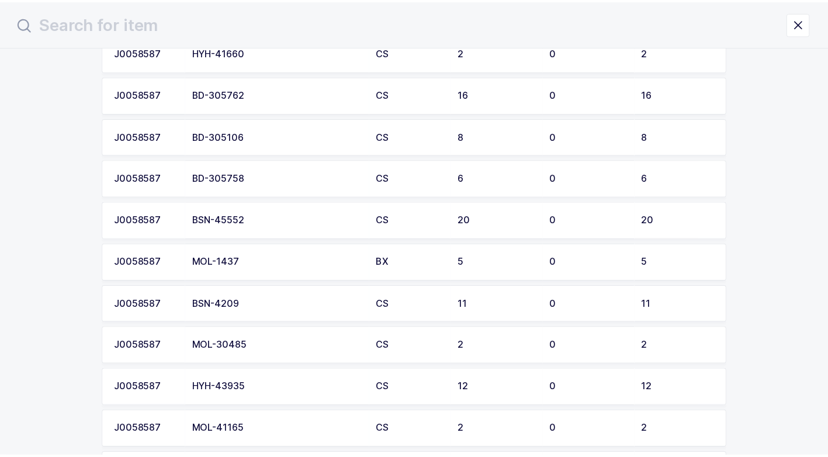
scroll to position [994, 0]
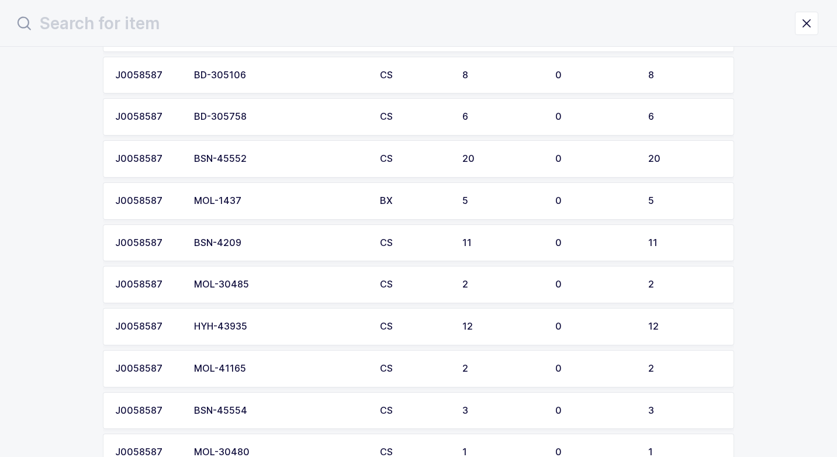
click at [288, 239] on div "BSN-4209" at bounding box center [280, 243] width 172 height 11
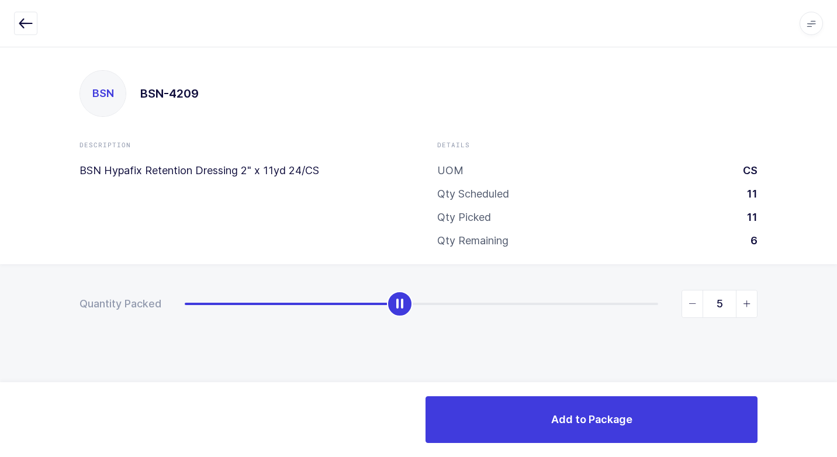
type input "6"
drag, startPoint x: 187, startPoint y: 307, endPoint x: 462, endPoint y: 305, distance: 275.4
click at [462, 305] on div "slider between 0 and 11" at bounding box center [422, 304] width 474 height 2
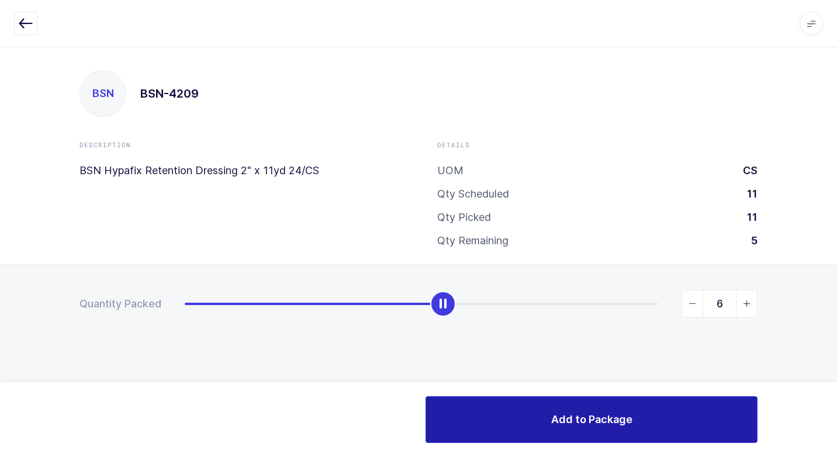
drag, startPoint x: 639, startPoint y: 417, endPoint x: 631, endPoint y: 420, distance: 8.9
click at [639, 416] on button "Add to Package" at bounding box center [592, 419] width 332 height 47
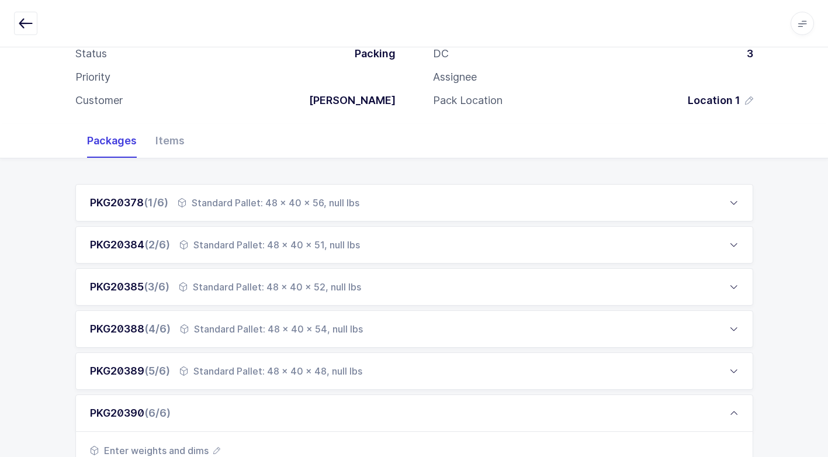
scroll to position [292, 0]
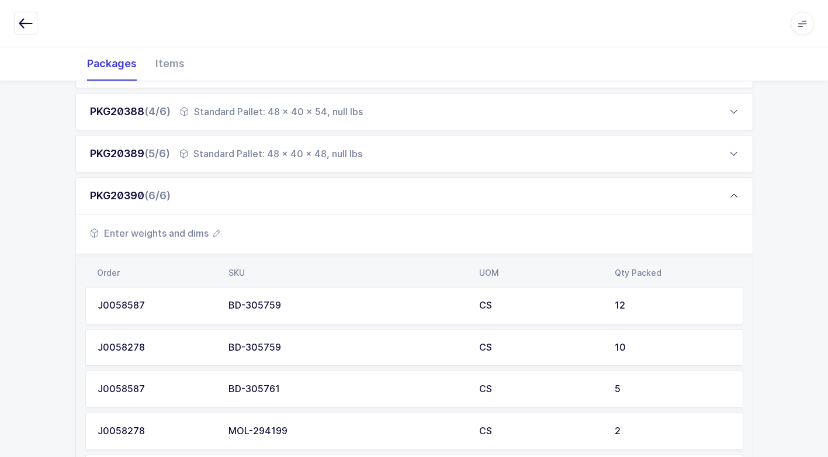
click at [201, 236] on span "Enter weights and dims" at bounding box center [155, 233] width 130 height 14
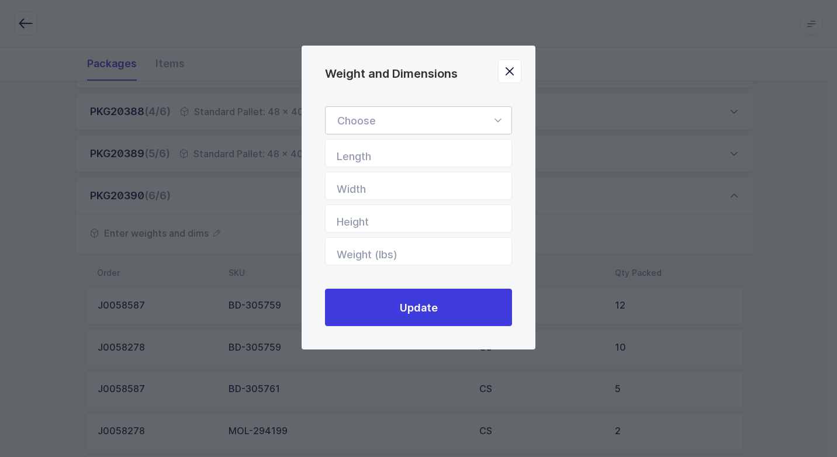
click at [498, 118] on icon "Weight and Dimensions" at bounding box center [498, 120] width 15 height 28
click at [410, 151] on span "Standard Pallet" at bounding box center [374, 154] width 75 height 12
type input "Standard Pallet"
type input "48"
type input "40"
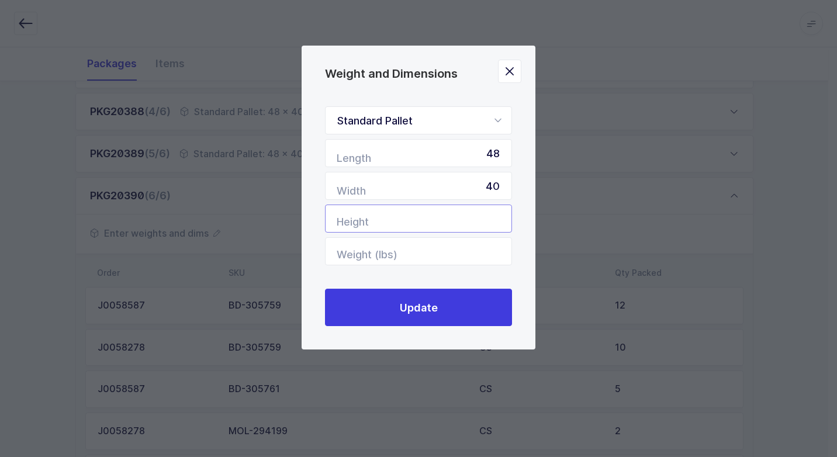
click at [476, 217] on input "Height" at bounding box center [418, 219] width 187 height 28
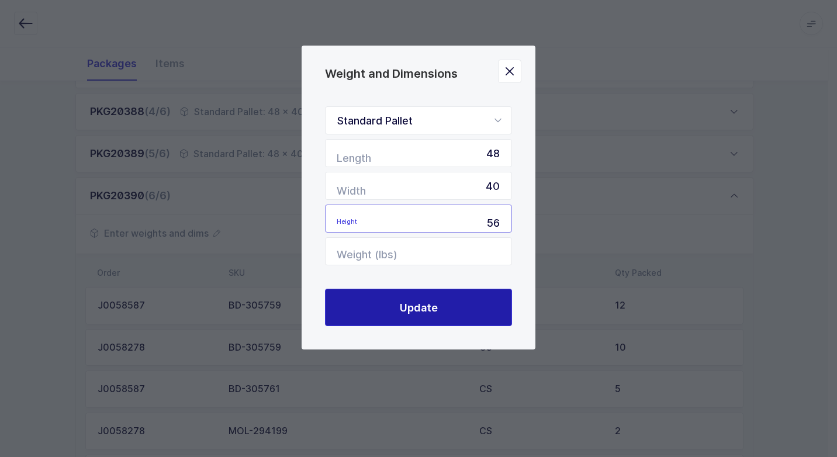
type input "56"
click at [462, 299] on button "Update" at bounding box center [418, 307] width 187 height 37
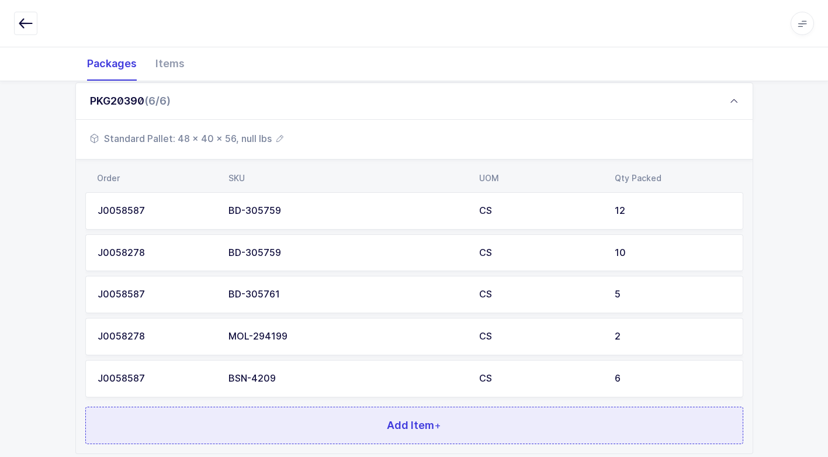
scroll to position [468, 0]
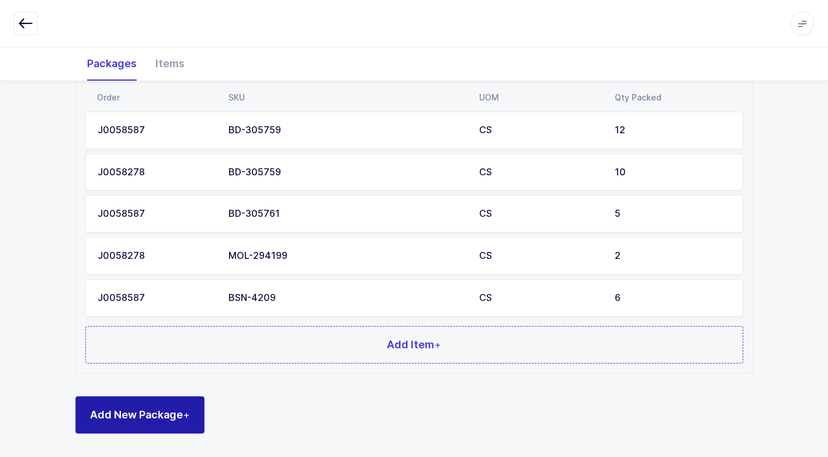
click at [157, 413] on span "Add New Package +" at bounding box center [140, 415] width 100 height 15
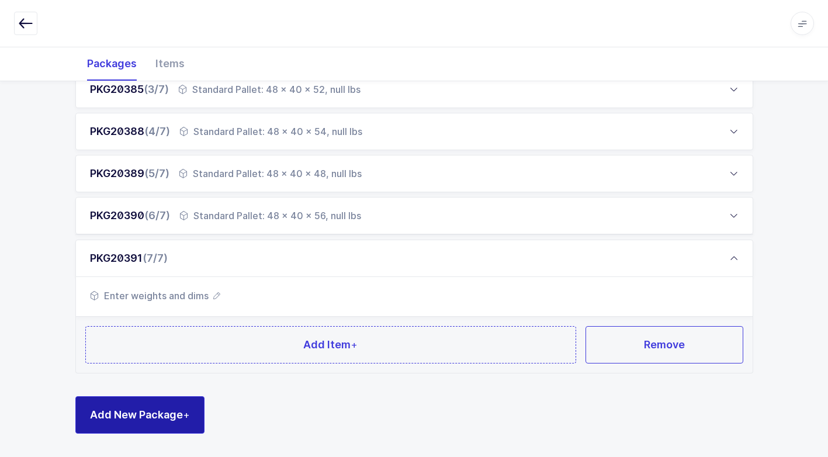
scroll to position [272, 0]
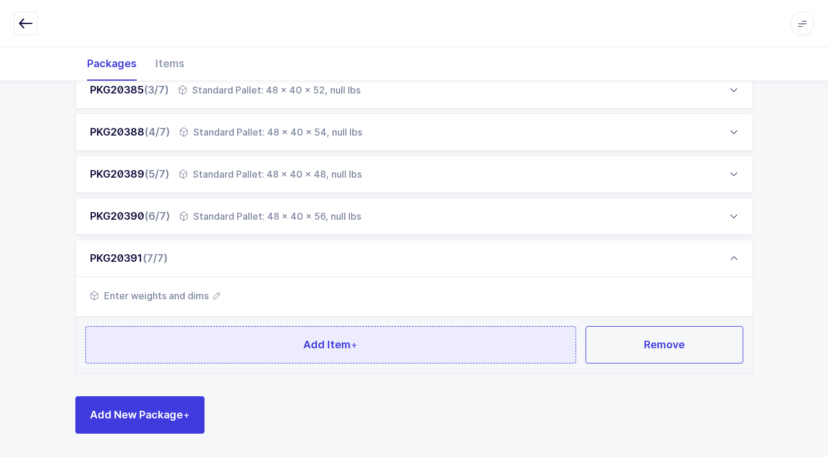
click at [245, 351] on button "Add Item +" at bounding box center [331, 344] width 492 height 37
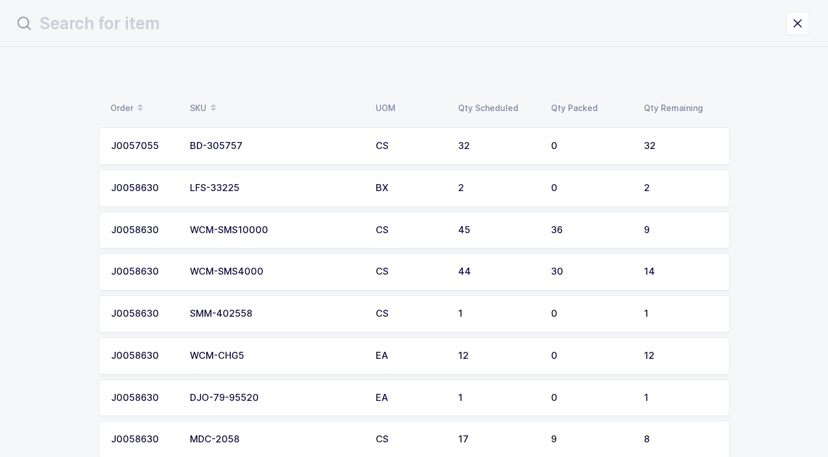
scroll to position [0, 0]
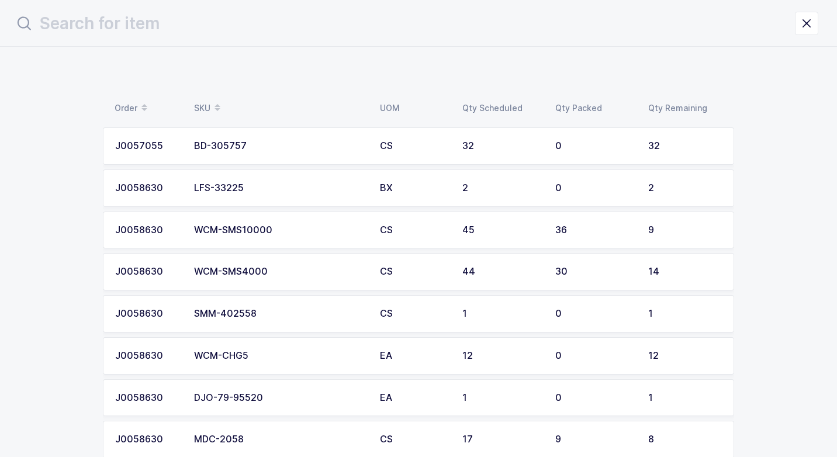
click at [289, 232] on div "WCM-SMS10000" at bounding box center [280, 230] width 172 height 11
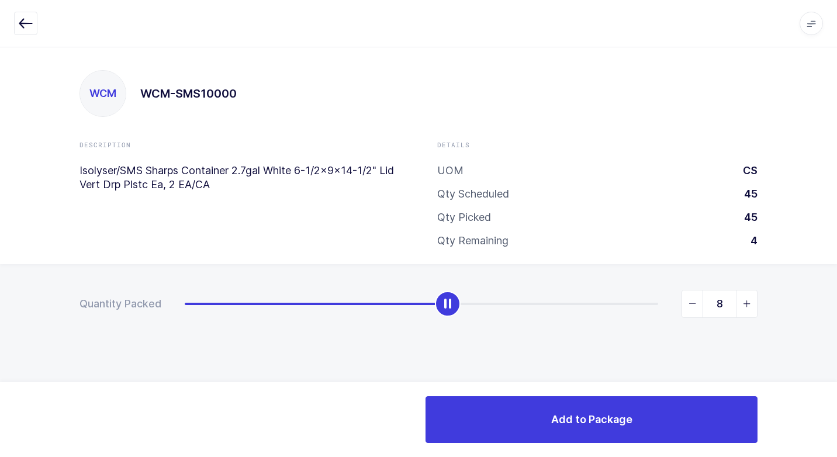
type input "9"
drag, startPoint x: 192, startPoint y: 303, endPoint x: 839, endPoint y: 229, distance: 650.9
click at [827, 229] on html "Apps Core [GEOGRAPHIC_DATA] Admin Mission Control Purchasing [PERSON_NAME] Logo…" at bounding box center [418, 228] width 837 height 457
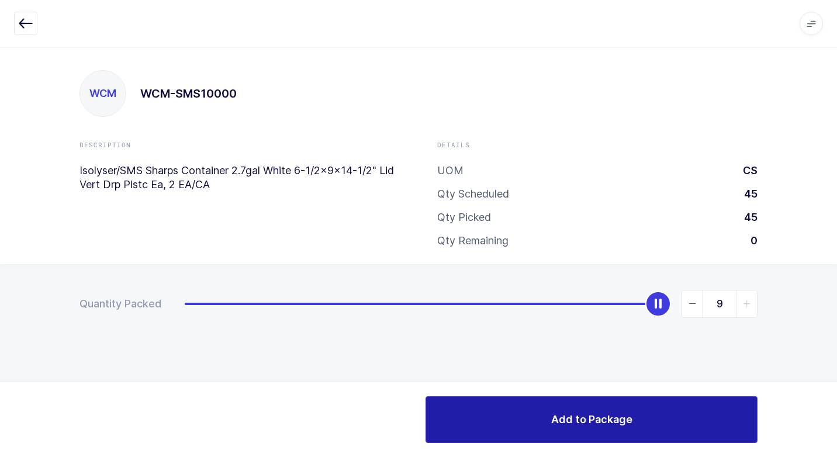
click at [520, 430] on button "Add to Package" at bounding box center [592, 419] width 332 height 47
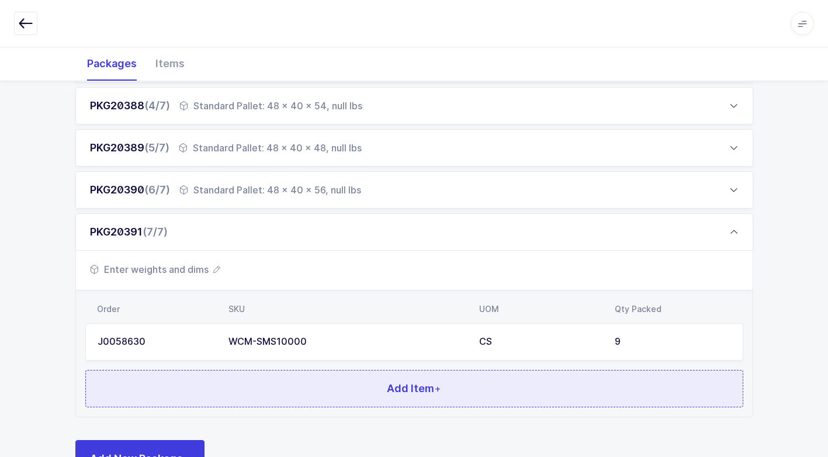
scroll to position [342, 0]
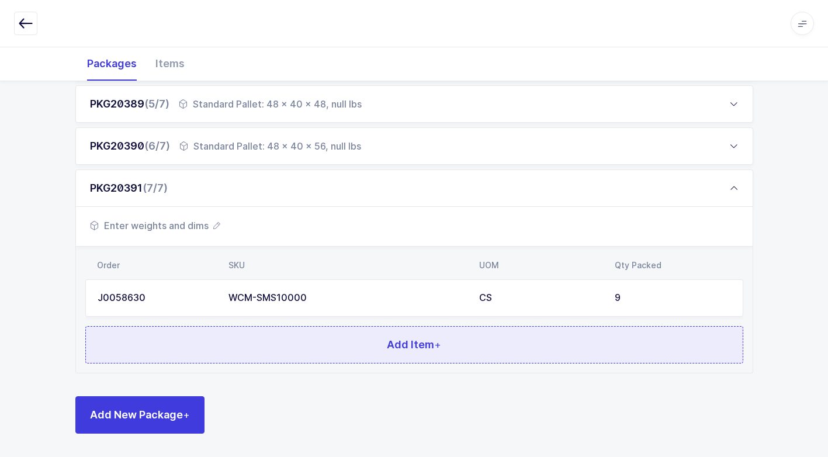
click at [350, 358] on button "Add Item +" at bounding box center [414, 344] width 658 height 37
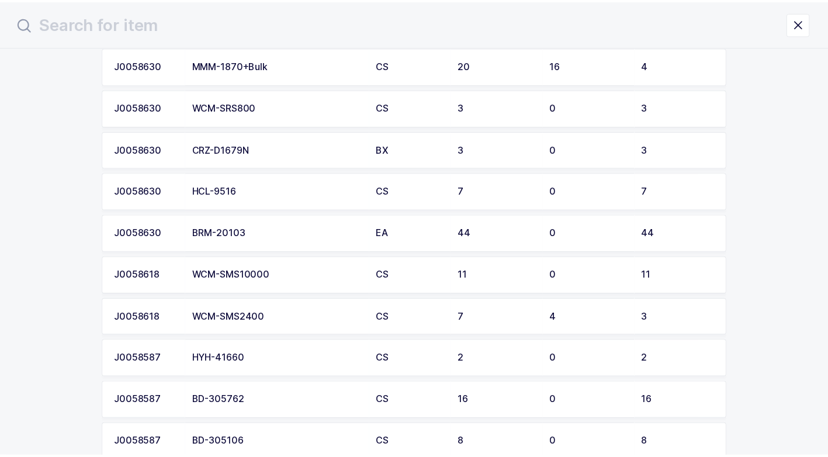
scroll to position [585, 0]
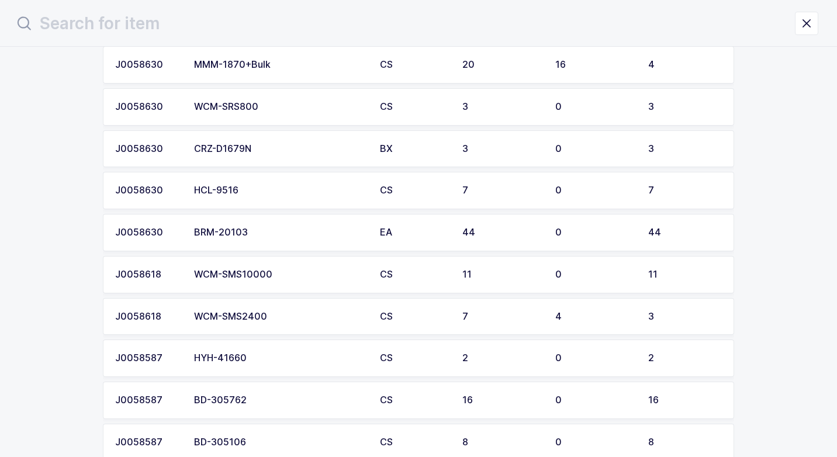
click at [317, 270] on div "WCM-SMS10000" at bounding box center [280, 275] width 172 height 11
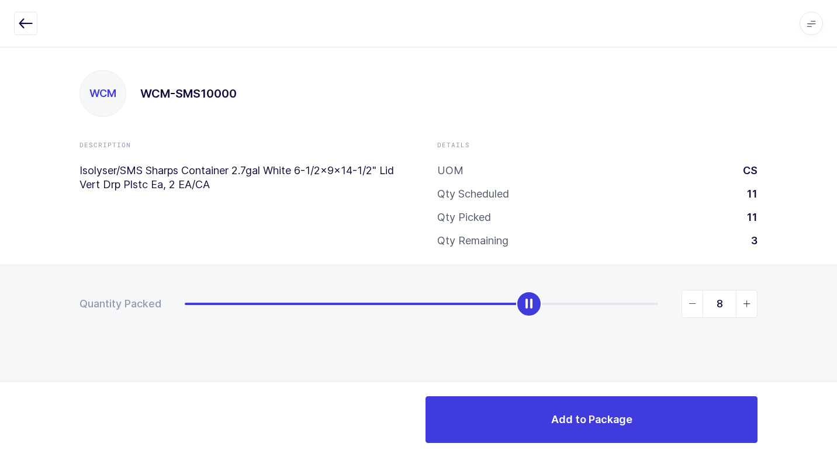
type input "9"
drag, startPoint x: 182, startPoint y: 303, endPoint x: 550, endPoint y: 325, distance: 368.4
click at [550, 325] on div "Quantity Packed 9" at bounding box center [418, 344] width 837 height 161
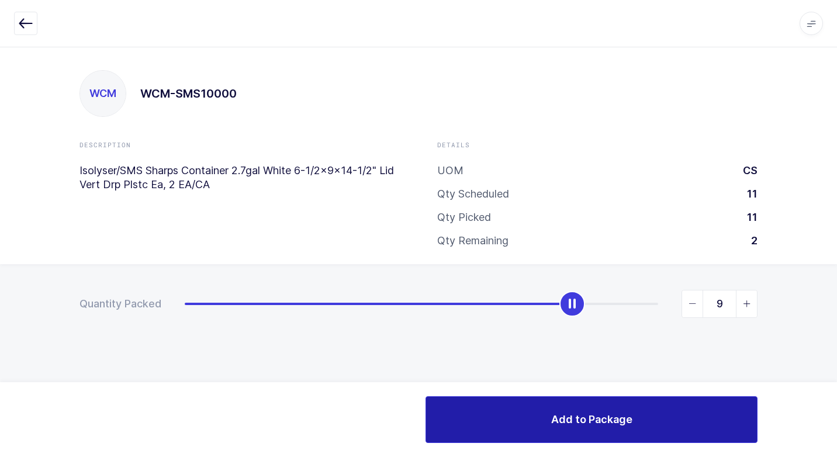
click at [557, 420] on span "Add to Package" at bounding box center [591, 419] width 81 height 15
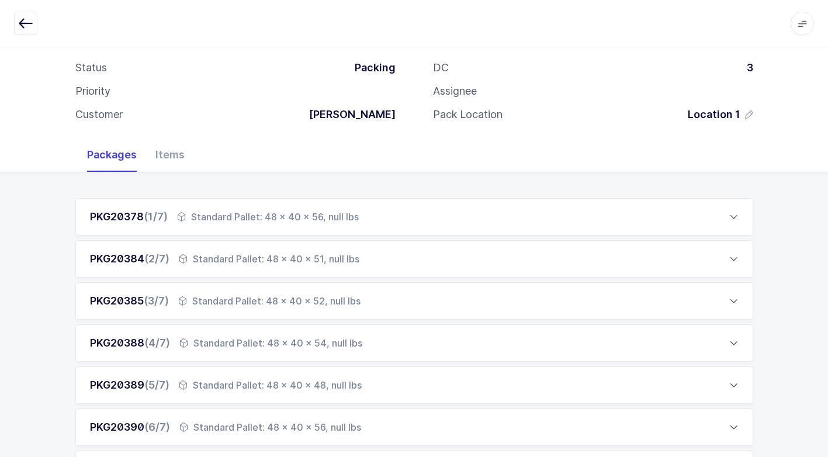
scroll to position [384, 0]
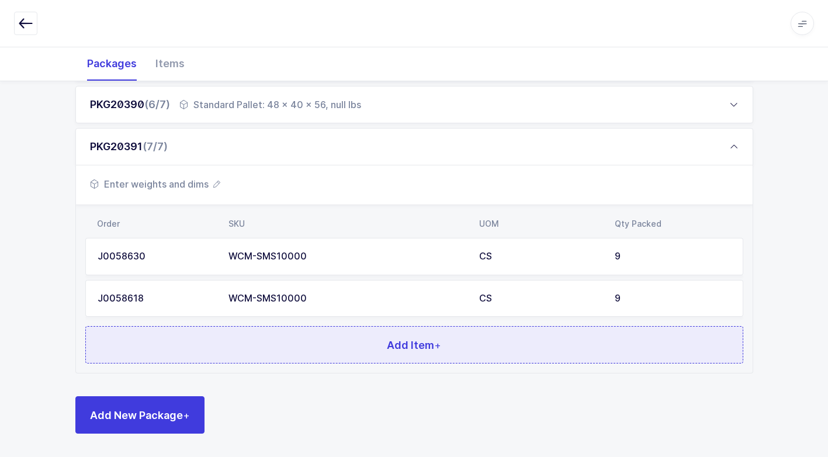
click at [269, 356] on button "Add Item +" at bounding box center [414, 344] width 658 height 37
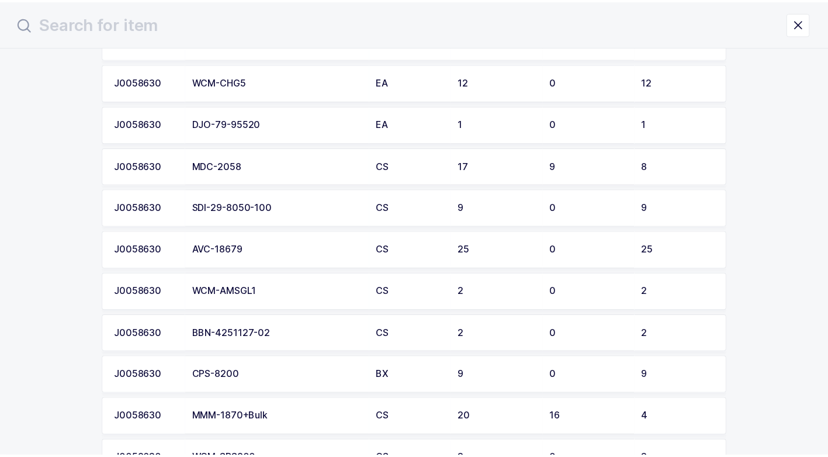
scroll to position [234, 0]
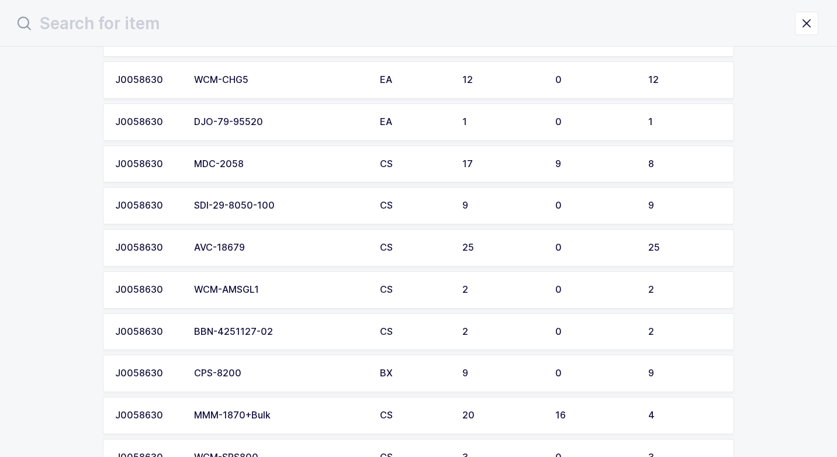
click at [255, 252] on div "AVC-18679" at bounding box center [280, 248] width 172 height 11
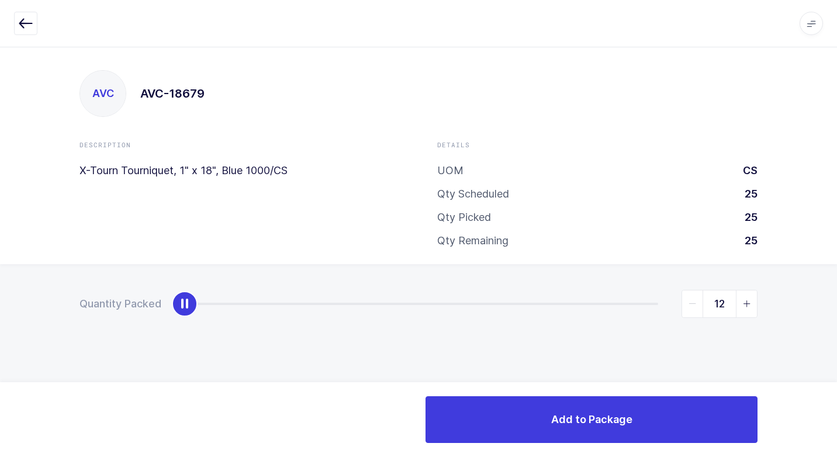
type input "25"
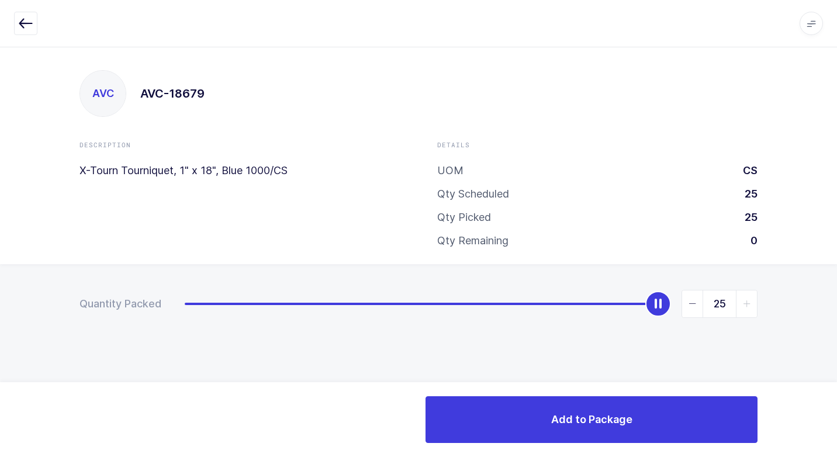
drag, startPoint x: 189, startPoint y: 302, endPoint x: 820, endPoint y: 264, distance: 632.6
click at [826, 258] on div "AVC AVC-18679 Description X-Tourn Tourniquet, 1" x 18", Blue 1000/CS Details UO…" at bounding box center [418, 252] width 837 height 410
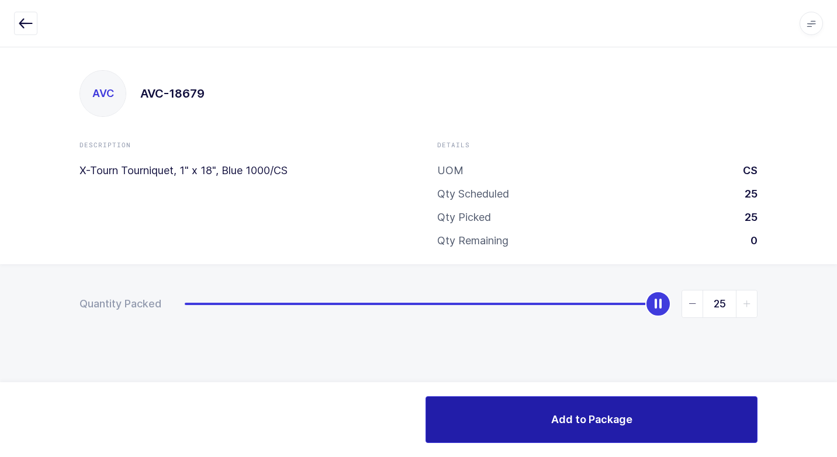
drag, startPoint x: 563, startPoint y: 412, endPoint x: 555, endPoint y: 416, distance: 9.2
click at [558, 413] on button "Add to Package" at bounding box center [592, 419] width 332 height 47
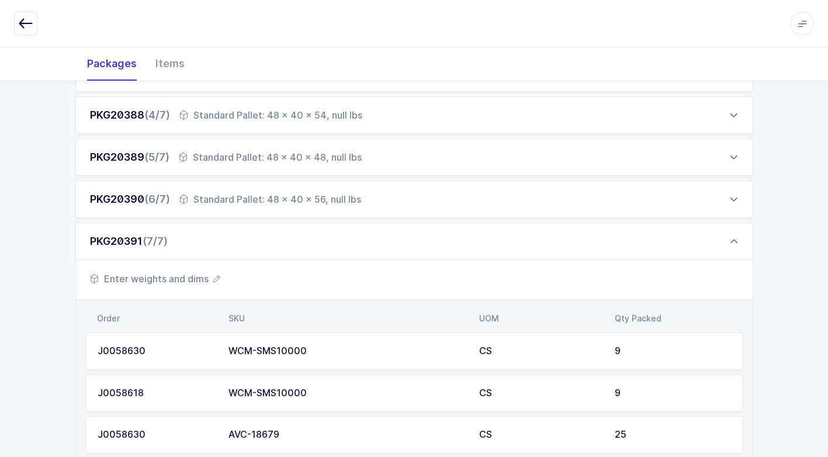
scroll to position [426, 0]
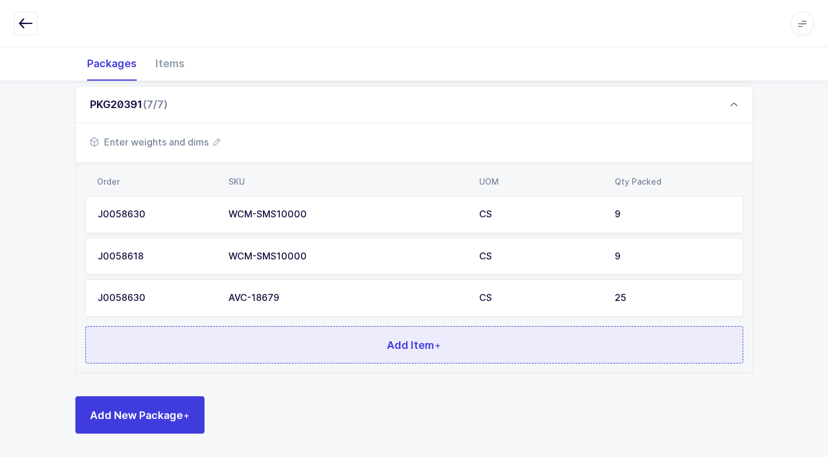
click at [314, 349] on button "Add Item +" at bounding box center [414, 344] width 658 height 37
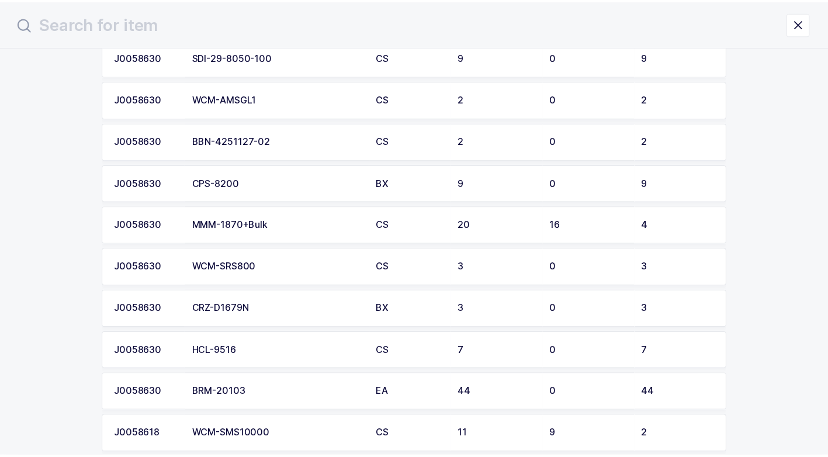
scroll to position [409, 0]
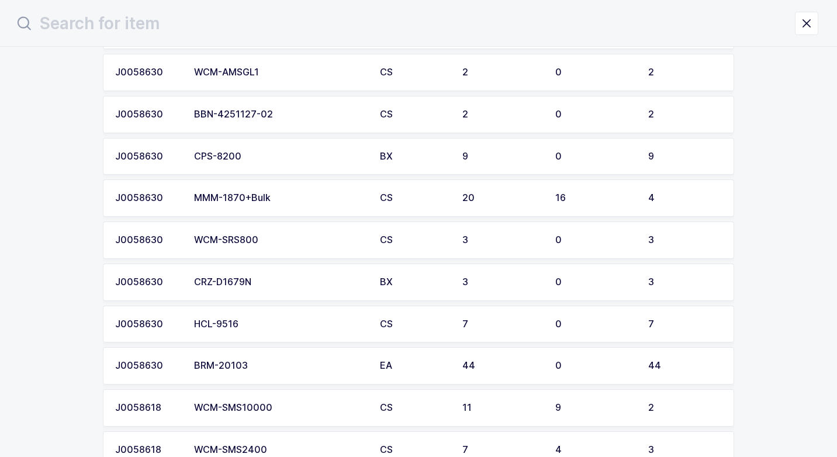
click at [271, 239] on div "WCM-SRS800" at bounding box center [280, 240] width 172 height 11
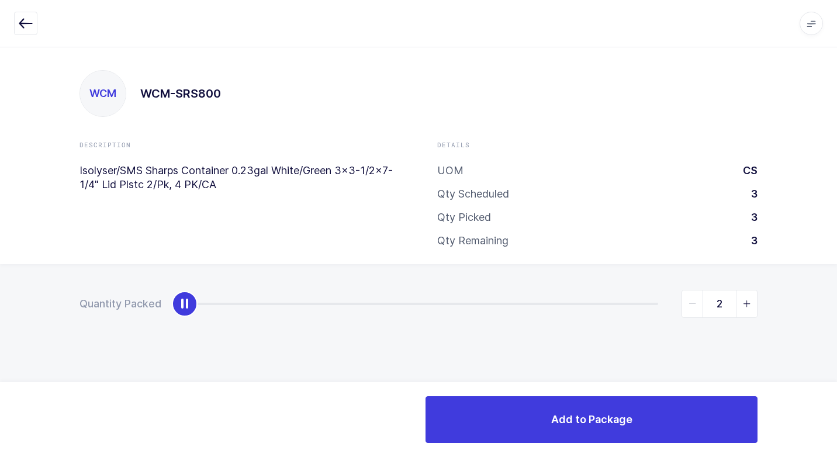
type input "3"
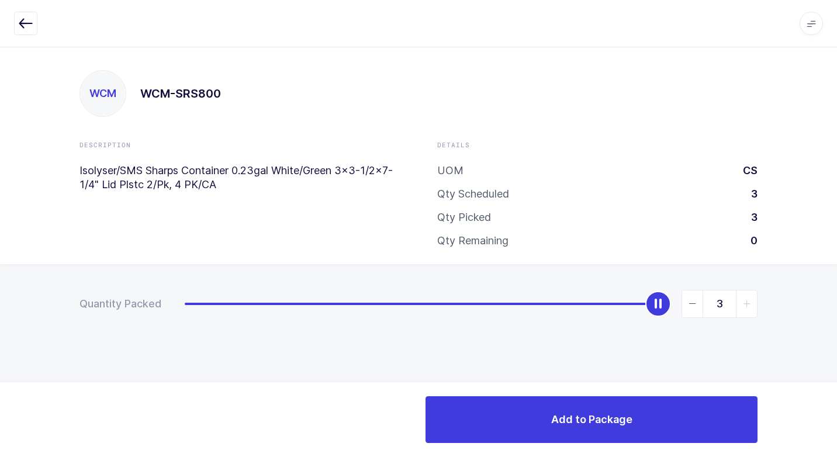
drag, startPoint x: 184, startPoint y: 311, endPoint x: 839, endPoint y: 381, distance: 658.5
click at [827, 381] on html "Apps Core [GEOGRAPHIC_DATA] Admin Mission Control Purchasing [PERSON_NAME] Logo…" at bounding box center [418, 228] width 837 height 457
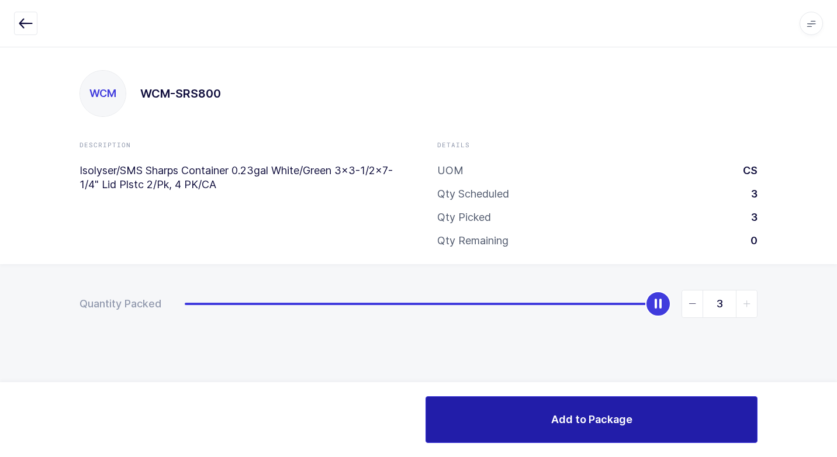
drag, startPoint x: 579, startPoint y: 424, endPoint x: 568, endPoint y: 426, distance: 10.7
click at [575, 424] on span "Add to Package" at bounding box center [591, 419] width 81 height 15
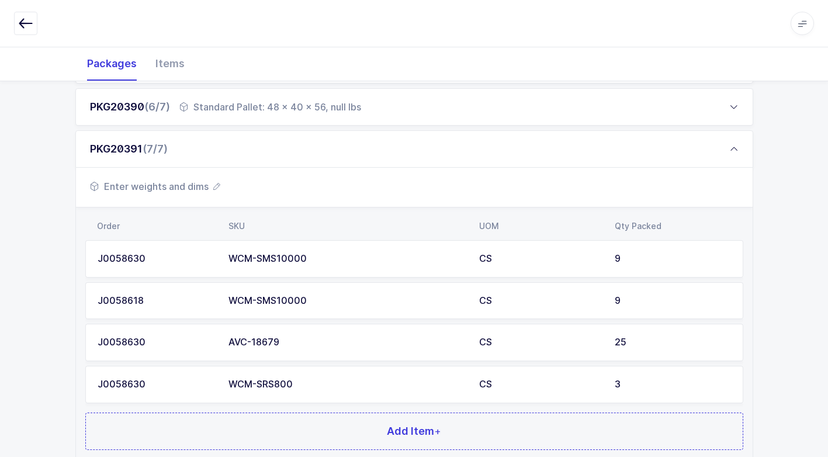
scroll to position [468, 0]
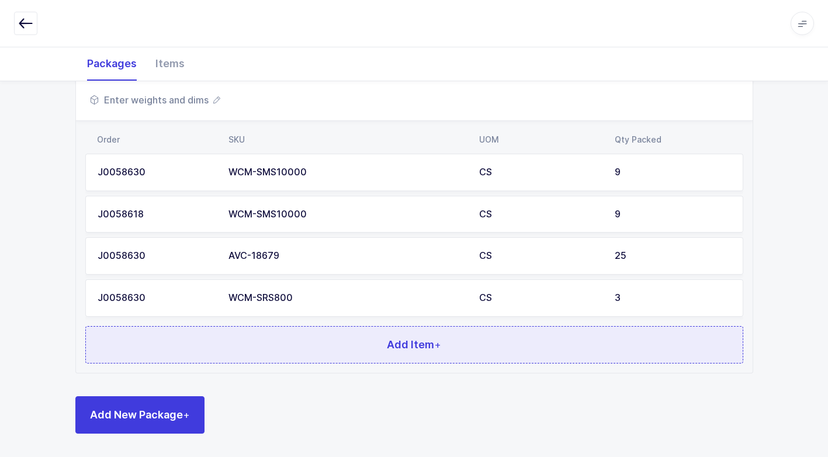
click at [310, 350] on button "Add Item +" at bounding box center [414, 344] width 658 height 37
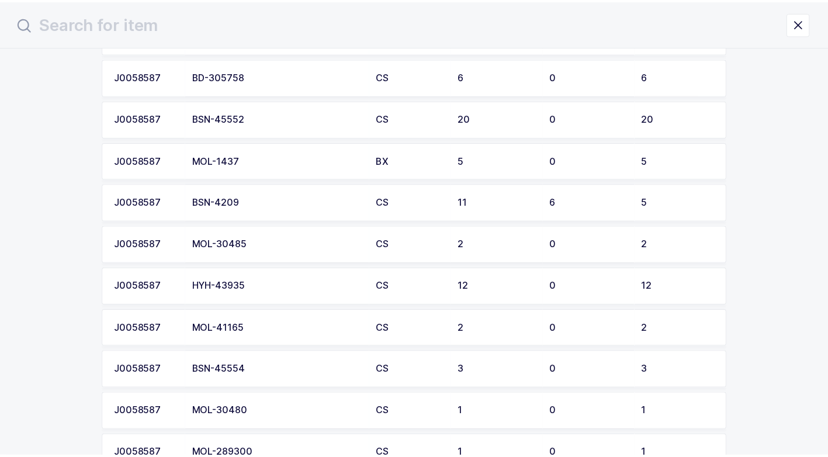
scroll to position [935, 0]
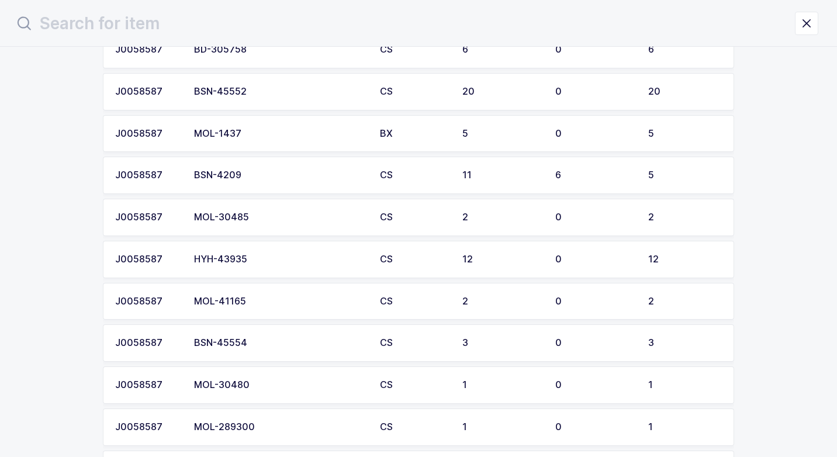
click at [244, 222] on div "MOL-30485" at bounding box center [280, 217] width 172 height 11
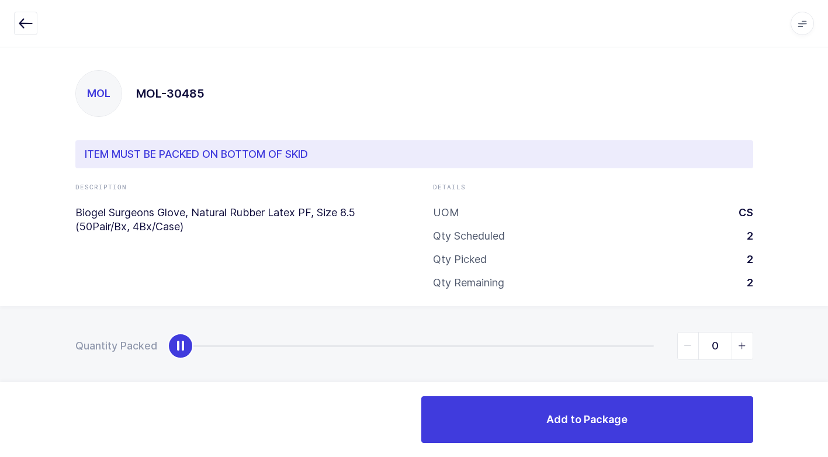
type input "1"
drag, startPoint x: 184, startPoint y: 348, endPoint x: 466, endPoint y: 360, distance: 282.0
click at [466, 360] on div "1" at bounding box center [467, 346] width 573 height 28
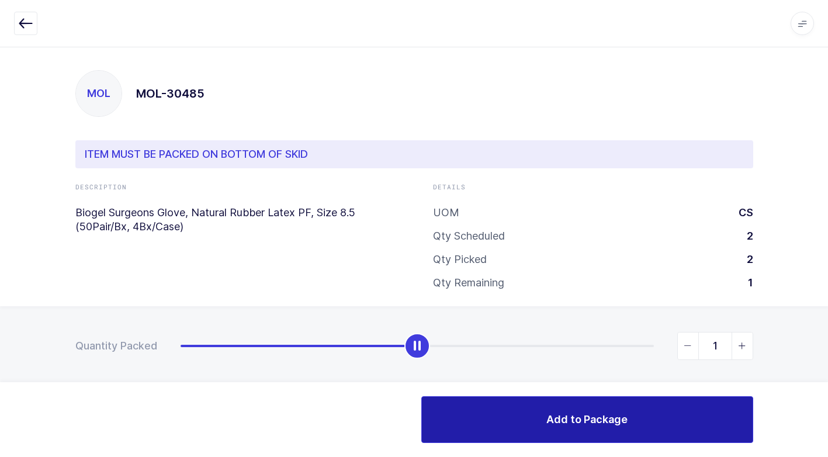
click at [613, 420] on span "Add to Package" at bounding box center [587, 419] width 81 height 15
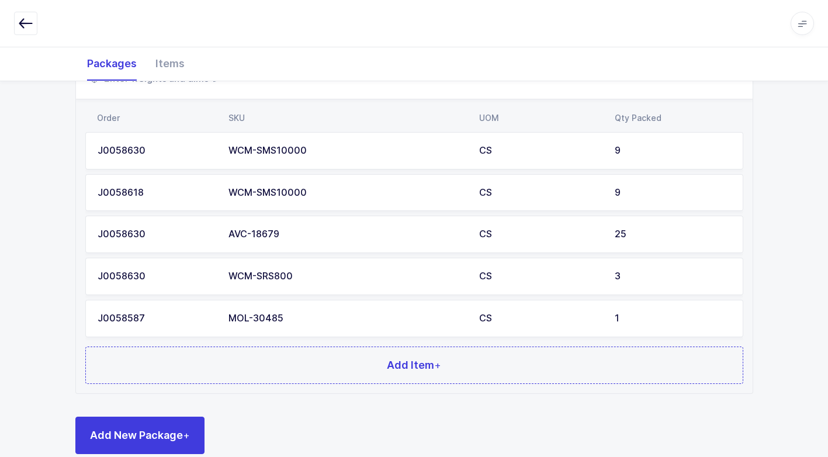
scroll to position [510, 0]
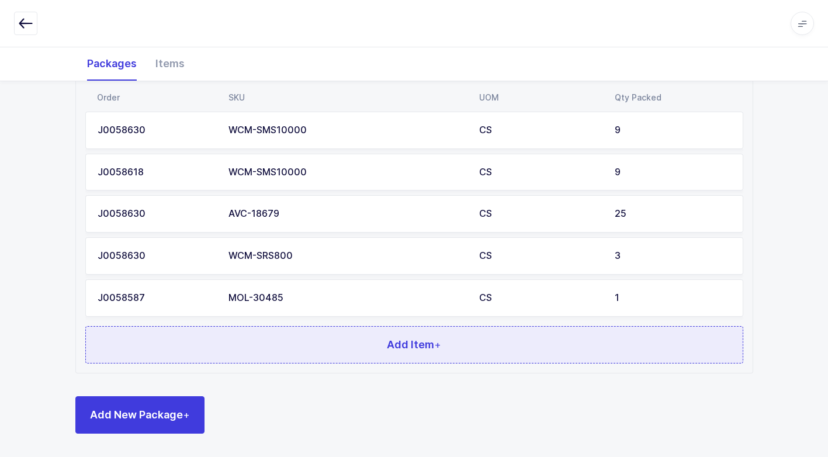
click at [368, 350] on button "Add Item +" at bounding box center [414, 344] width 658 height 37
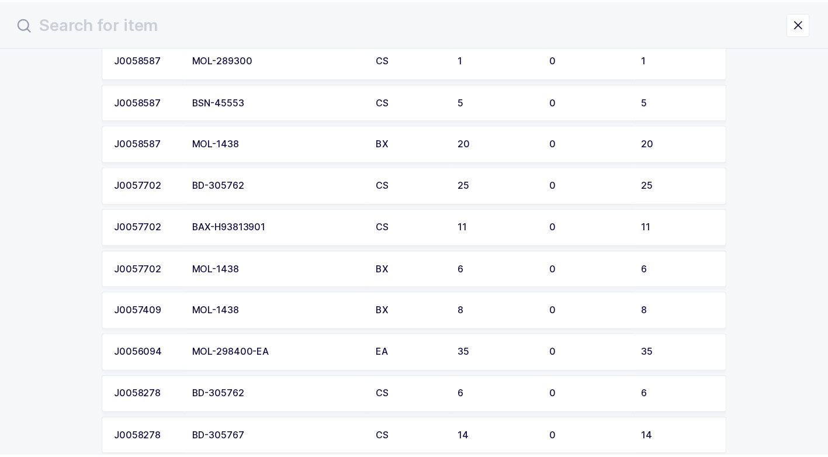
scroll to position [1372, 0]
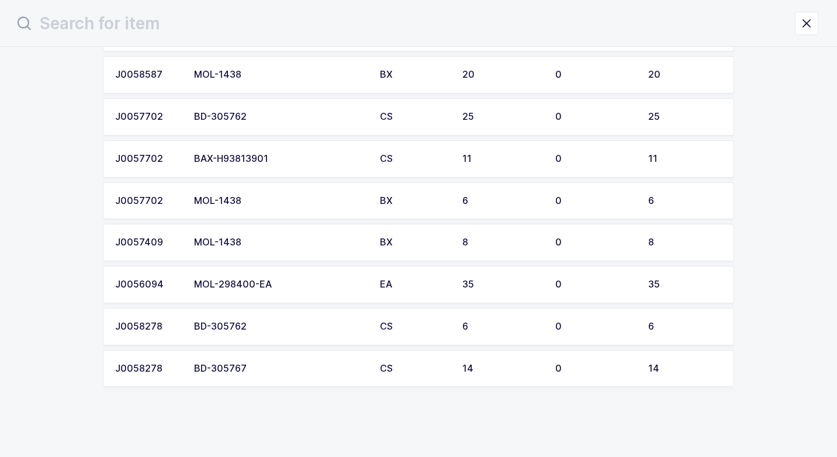
click at [246, 286] on div "MOL-298400-EA" at bounding box center [280, 284] width 172 height 11
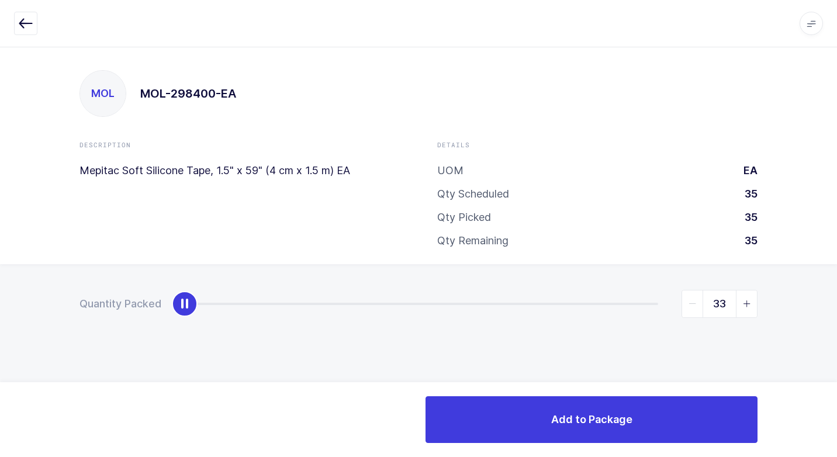
type input "35"
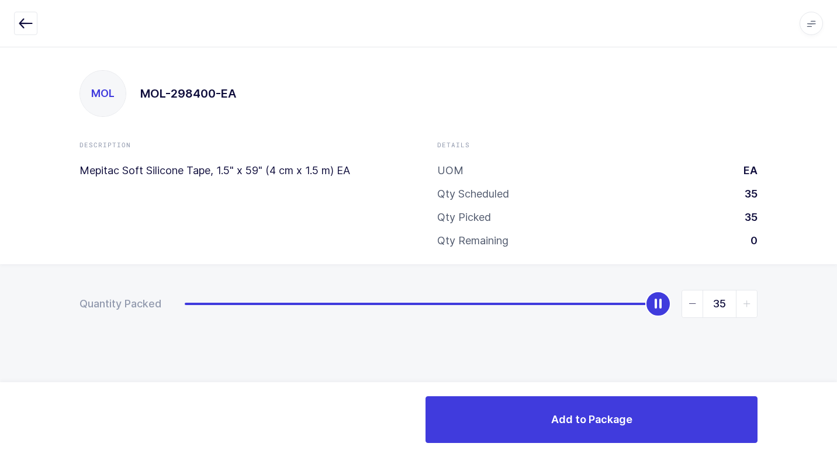
drag, startPoint x: 196, startPoint y: 312, endPoint x: 834, endPoint y: 257, distance: 640.2
click at [827, 257] on div "MOL MOL-298400-EA Description Mepitac Soft Silicone Tape, 1.5" x 59" (4 cm x 1.…" at bounding box center [418, 252] width 837 height 410
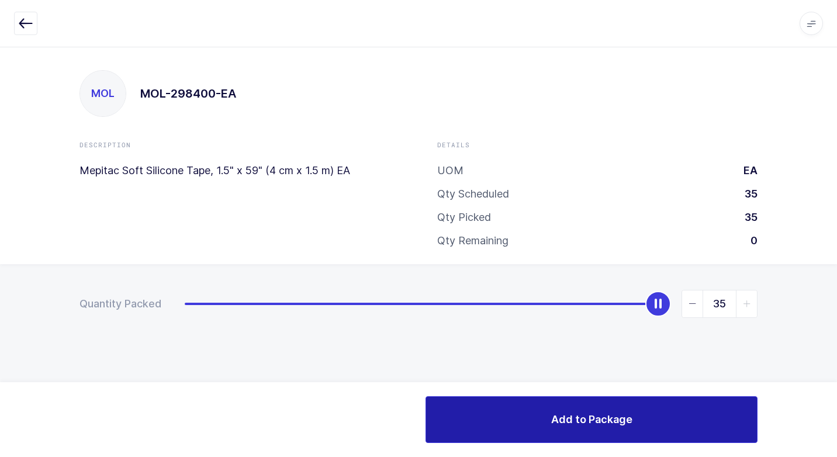
click at [544, 431] on button "Add to Package" at bounding box center [592, 419] width 332 height 47
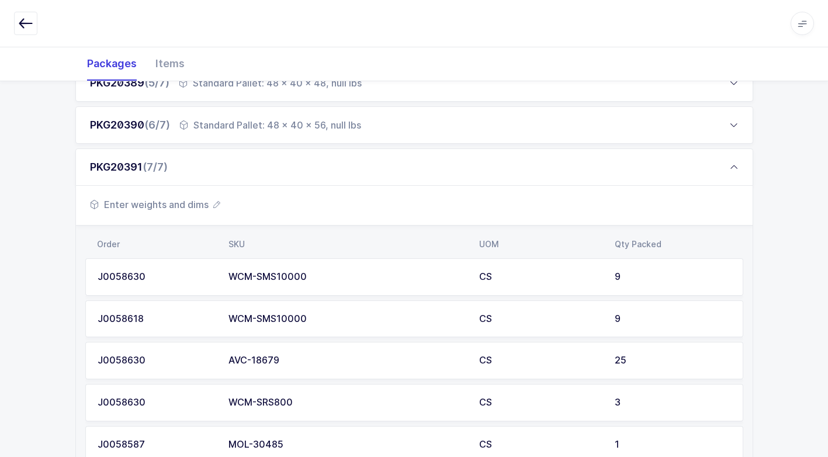
scroll to position [551, 0]
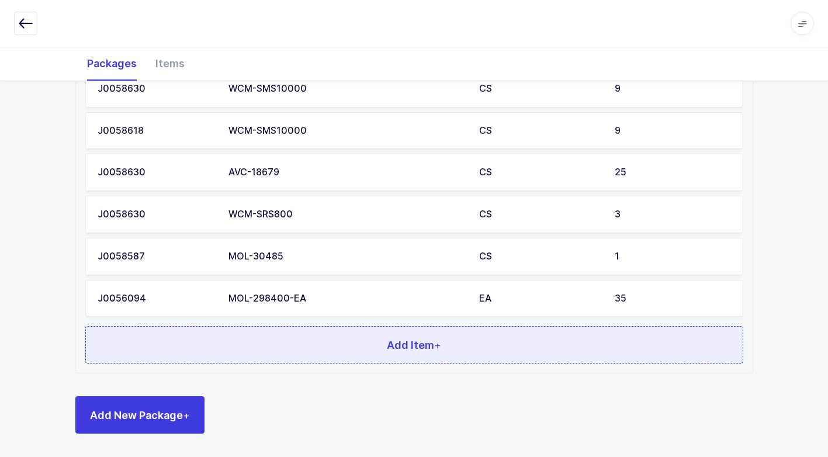
click at [283, 361] on button "Add Item +" at bounding box center [414, 344] width 658 height 37
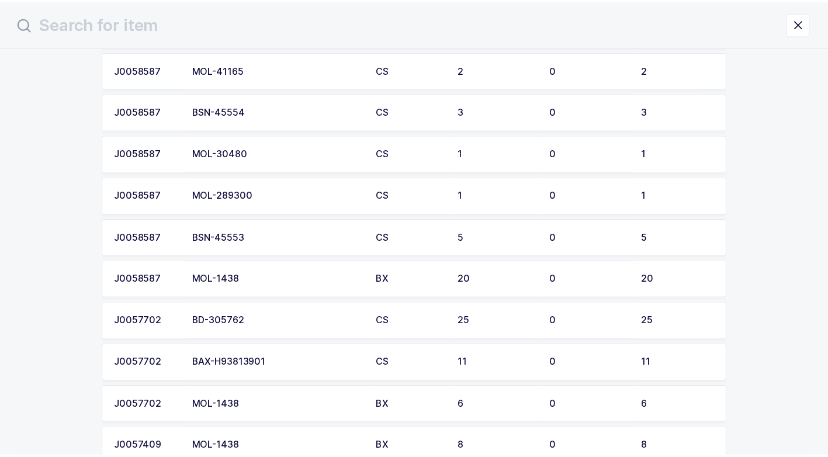
scroll to position [1169, 0]
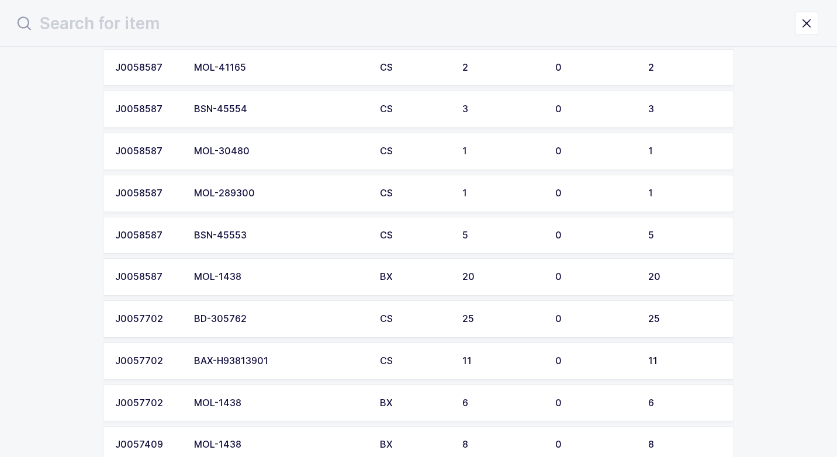
click at [316, 193] on div "MOL-289300" at bounding box center [280, 193] width 172 height 11
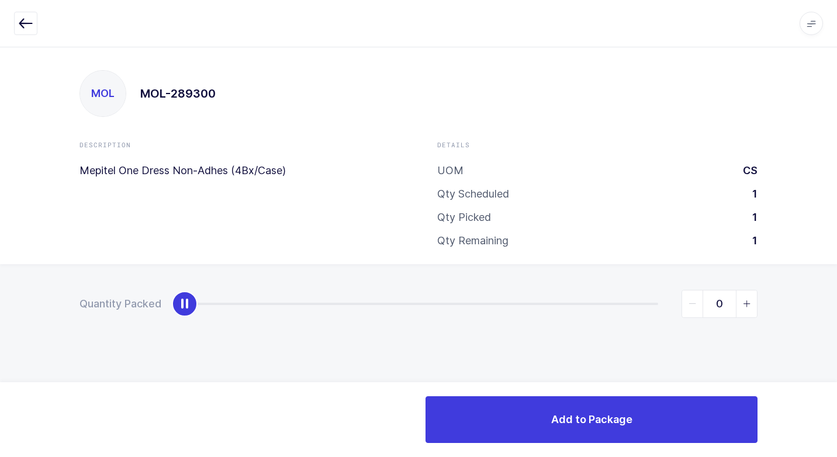
type input "1"
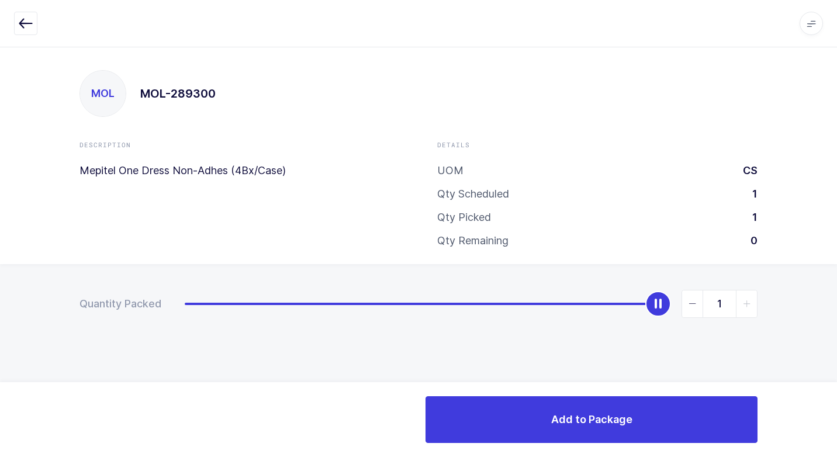
drag, startPoint x: 179, startPoint y: 306, endPoint x: 839, endPoint y: 250, distance: 661.9
click at [827, 250] on html "Apps Core [GEOGRAPHIC_DATA] Admin Mission Control Purchasing [PERSON_NAME] Logo…" at bounding box center [418, 228] width 837 height 457
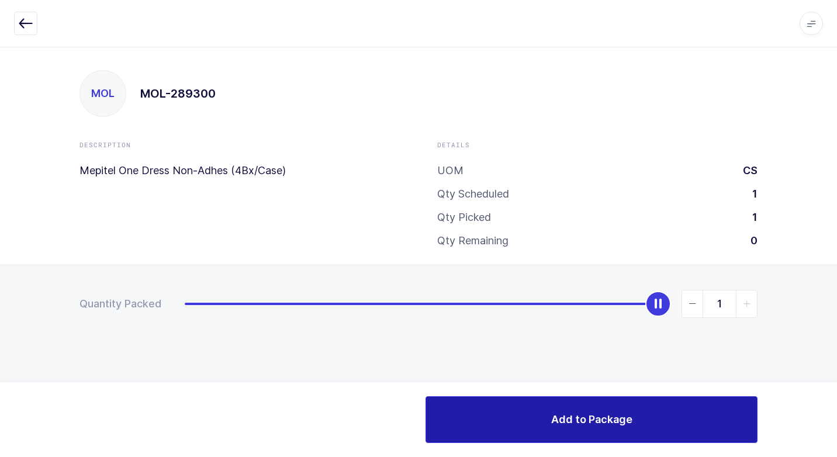
drag, startPoint x: 613, startPoint y: 413, endPoint x: 578, endPoint y: 428, distance: 38.0
click at [599, 419] on span "Add to Package" at bounding box center [591, 419] width 81 height 15
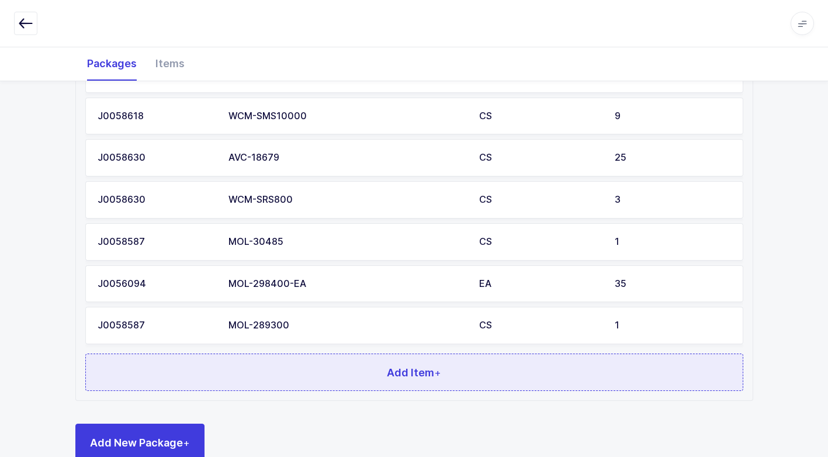
scroll to position [593, 0]
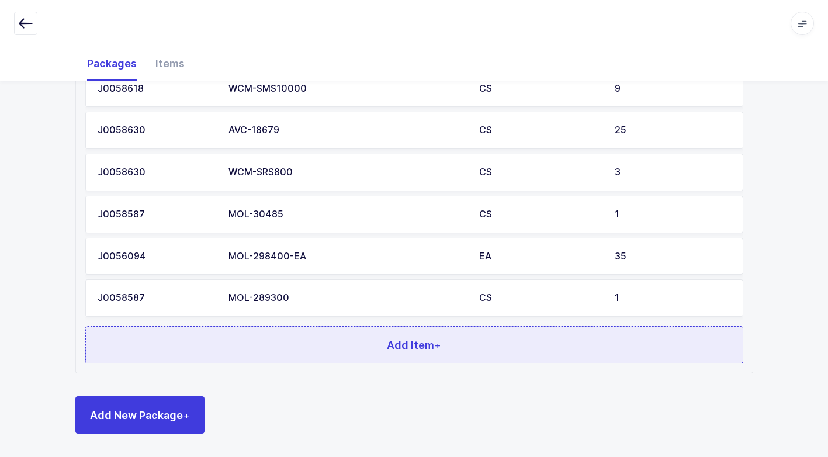
click at [295, 347] on button "Add Item +" at bounding box center [414, 344] width 658 height 37
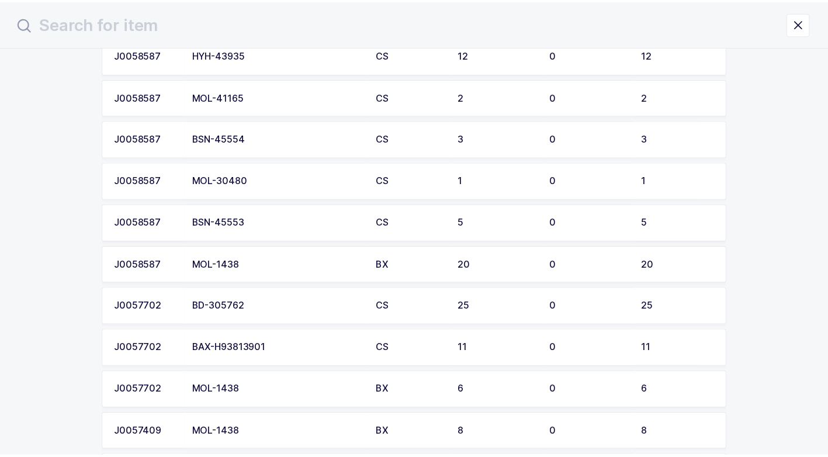
scroll to position [1169, 0]
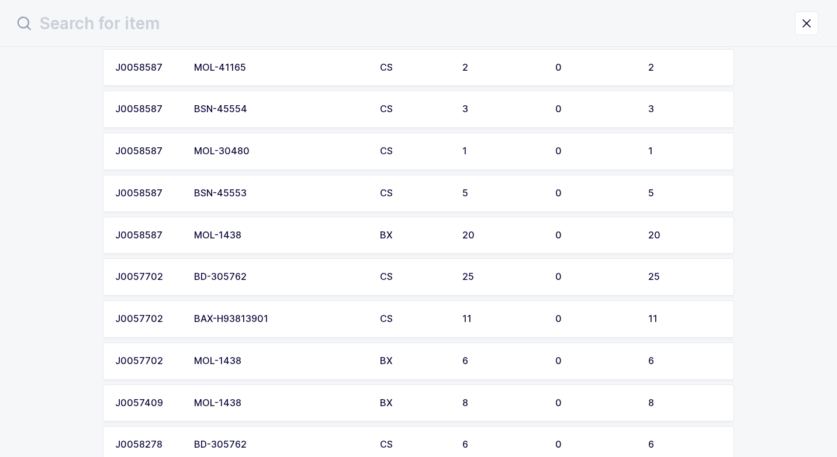
click at [281, 194] on div "BSN-45553" at bounding box center [280, 193] width 172 height 11
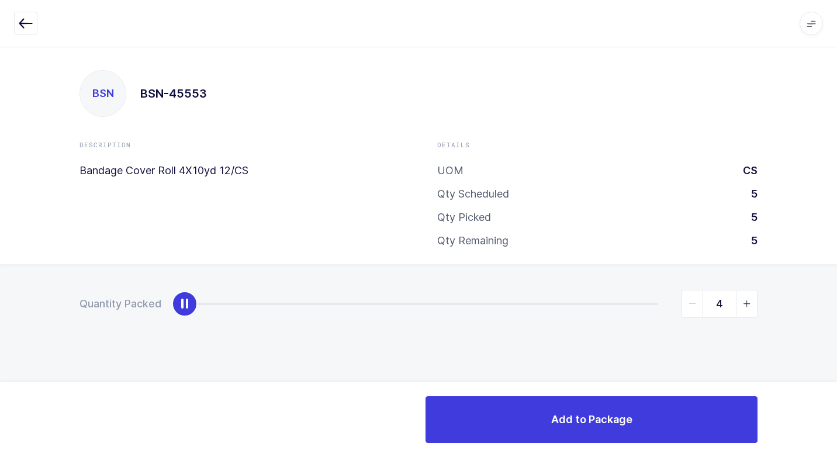
type input "5"
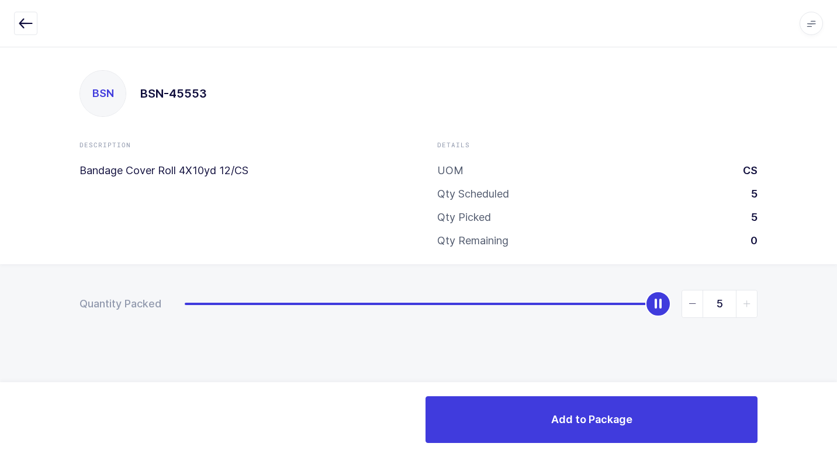
drag, startPoint x: 183, startPoint y: 305, endPoint x: 839, endPoint y: 290, distance: 656.2
click at [827, 290] on html "Apps Core [GEOGRAPHIC_DATA] Admin Mission Control Purchasing [PERSON_NAME] Logo…" at bounding box center [418, 228] width 837 height 457
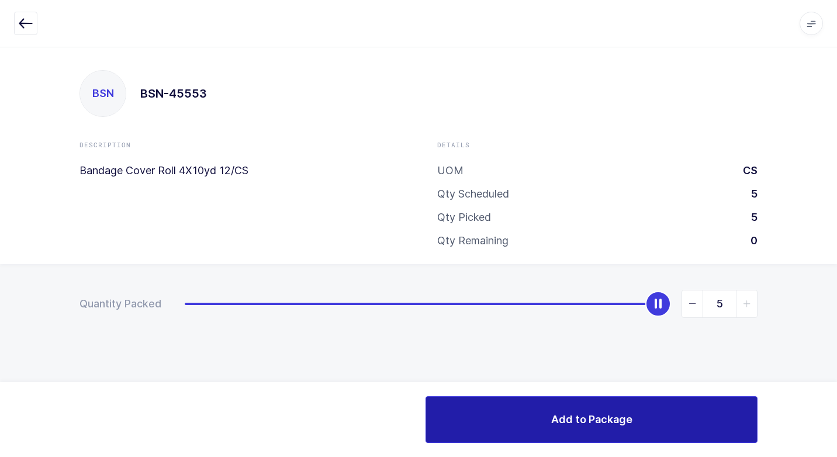
drag, startPoint x: 561, startPoint y: 431, endPoint x: 506, endPoint y: 435, distance: 55.1
click at [550, 431] on button "Add to Package" at bounding box center [592, 419] width 332 height 47
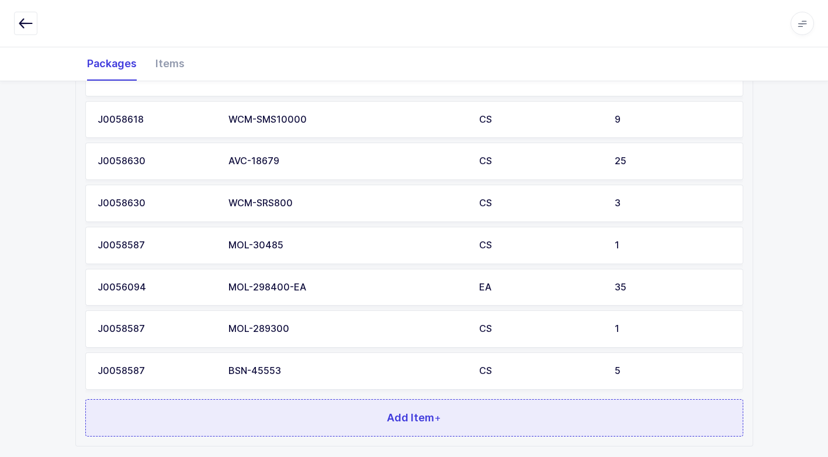
scroll to position [636, 0]
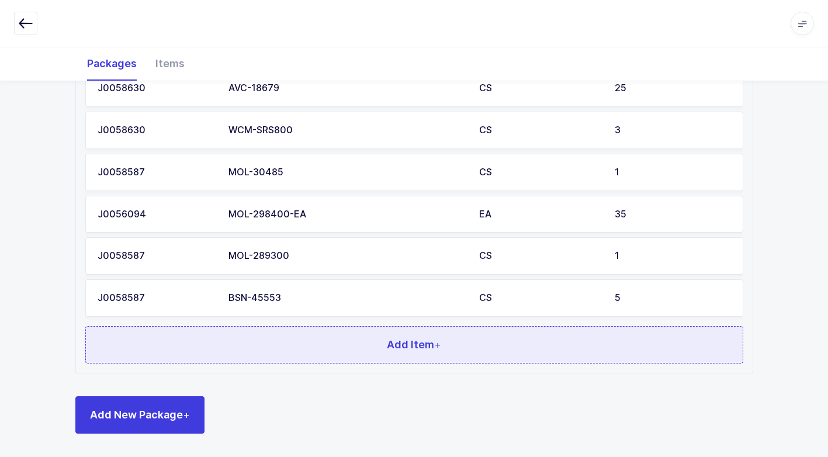
click at [305, 332] on button "Add Item +" at bounding box center [414, 344] width 658 height 37
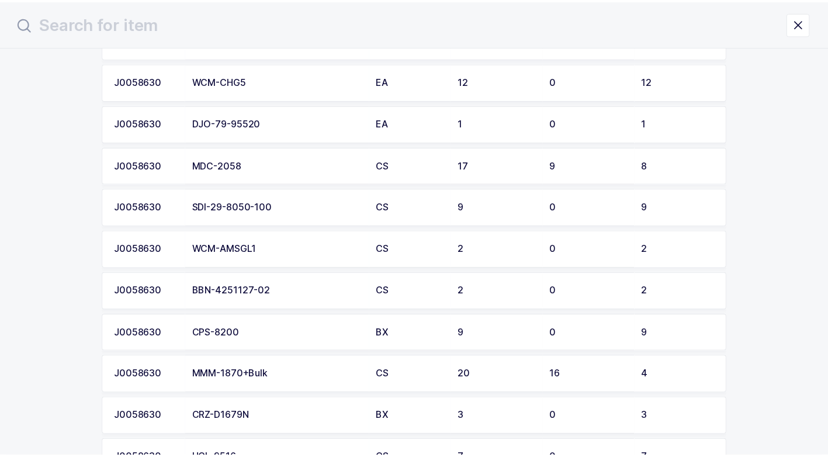
scroll to position [234, 0]
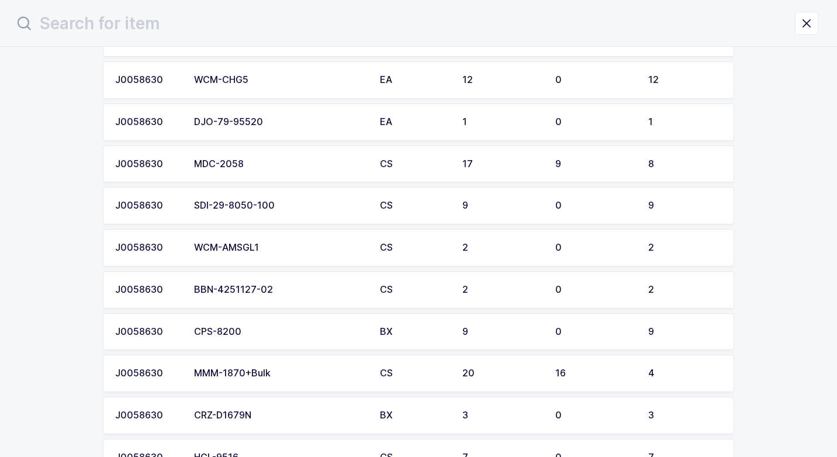
click at [296, 200] on td "SDI-29-8050-100" at bounding box center [280, 205] width 186 height 37
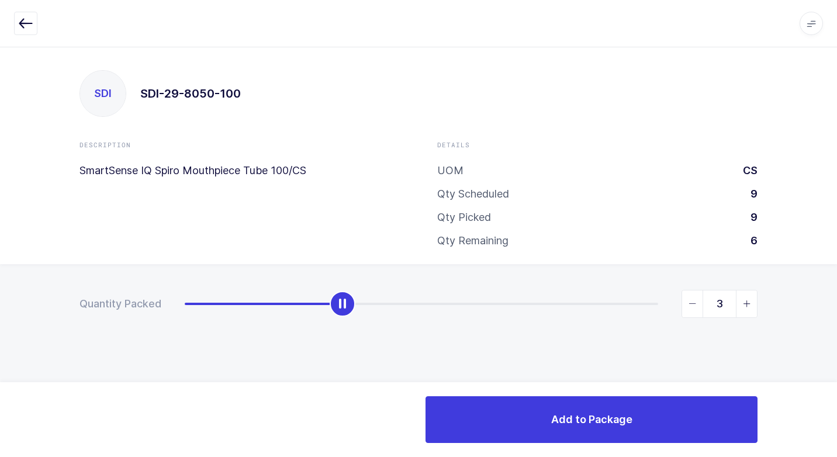
type input "2"
drag, startPoint x: 184, startPoint y: 307, endPoint x: 301, endPoint y: 323, distance: 118.0
click at [307, 321] on div "Quantity Packed 2" at bounding box center [418, 344] width 837 height 161
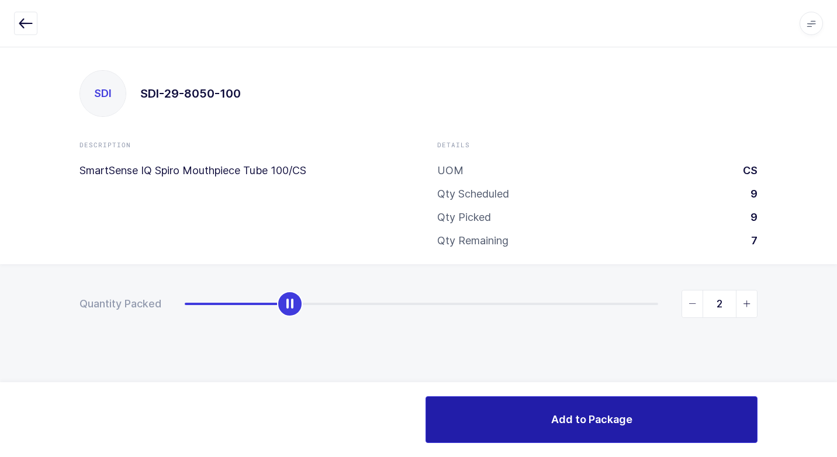
click at [576, 419] on span "Add to Package" at bounding box center [591, 419] width 81 height 15
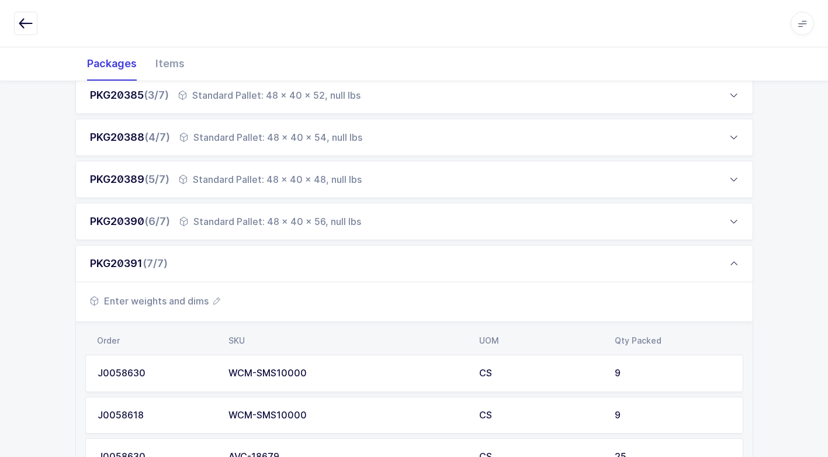
scroll to position [292, 0]
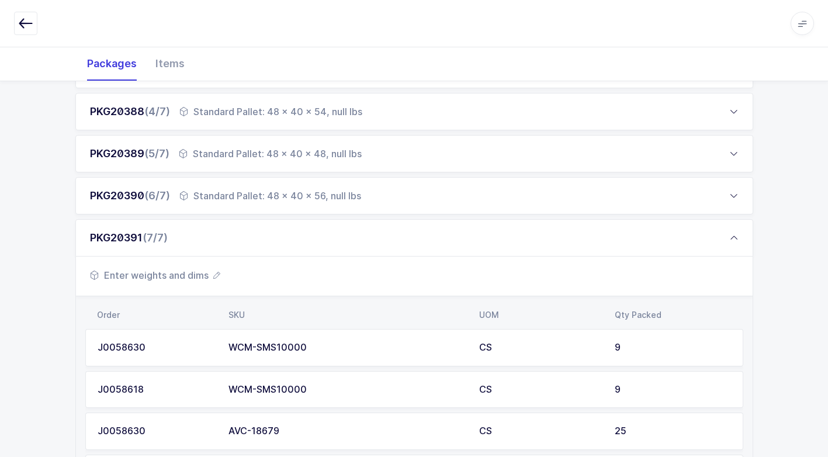
click at [173, 269] on span "Enter weights and dims" at bounding box center [155, 275] width 130 height 14
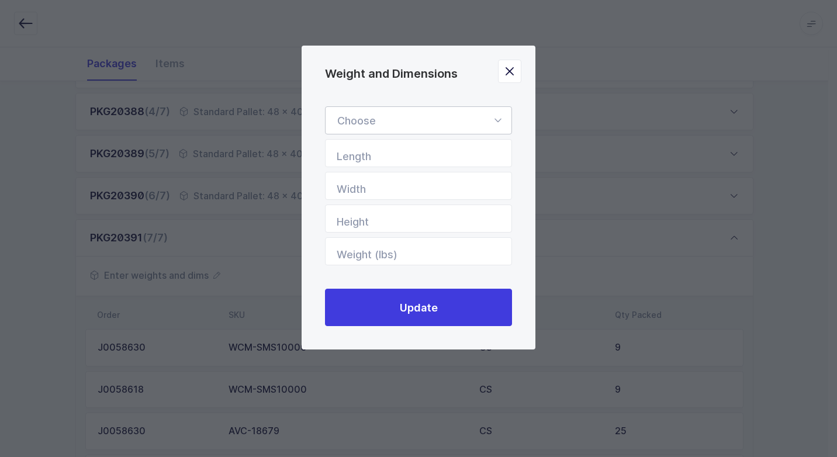
drag, startPoint x: 501, startPoint y: 112, endPoint x: 474, endPoint y: 134, distance: 34.9
click at [501, 112] on icon "Weight and Dimensions" at bounding box center [498, 120] width 15 height 28
click at [413, 155] on span "Standard Pallet" at bounding box center [374, 154] width 75 height 12
type input "Standard Pallet"
type input "48"
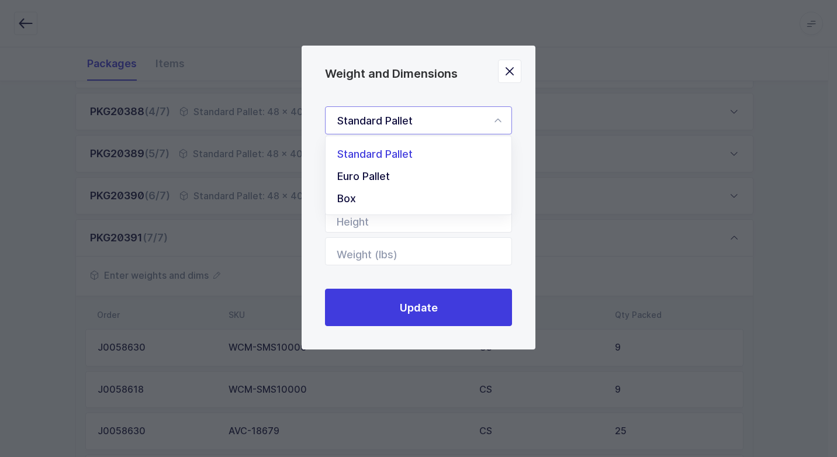
type input "40"
click at [469, 226] on input "Height" at bounding box center [418, 219] width 187 height 28
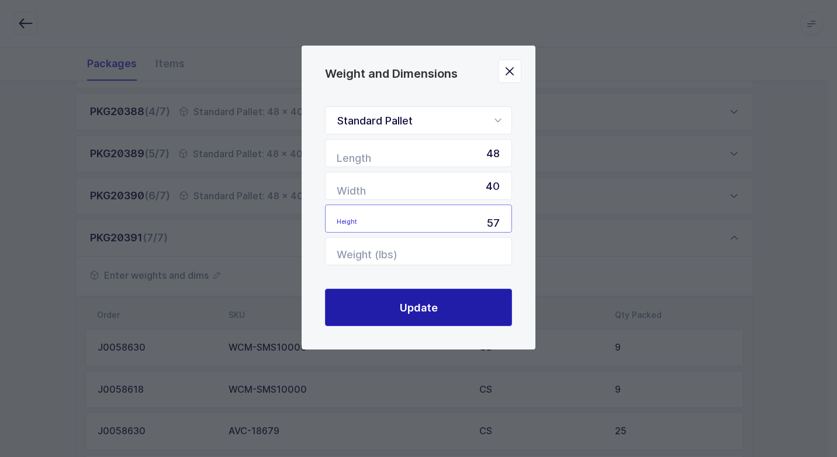
type input "57"
click at [420, 303] on span "Update" at bounding box center [419, 308] width 38 height 15
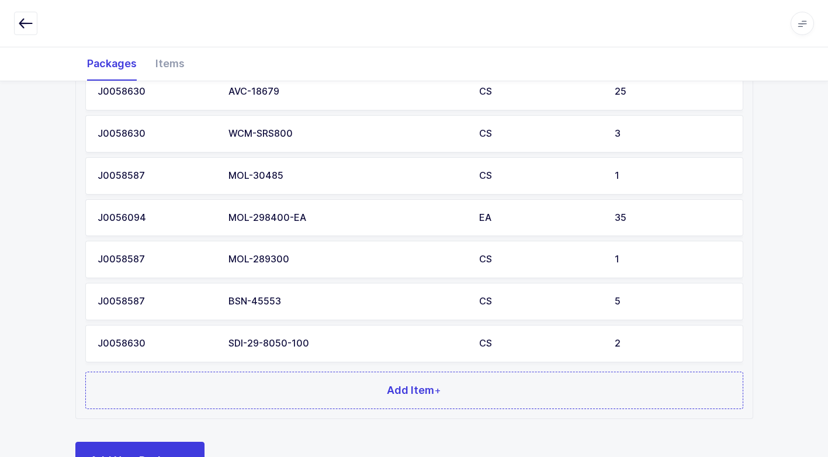
scroll to position [678, 0]
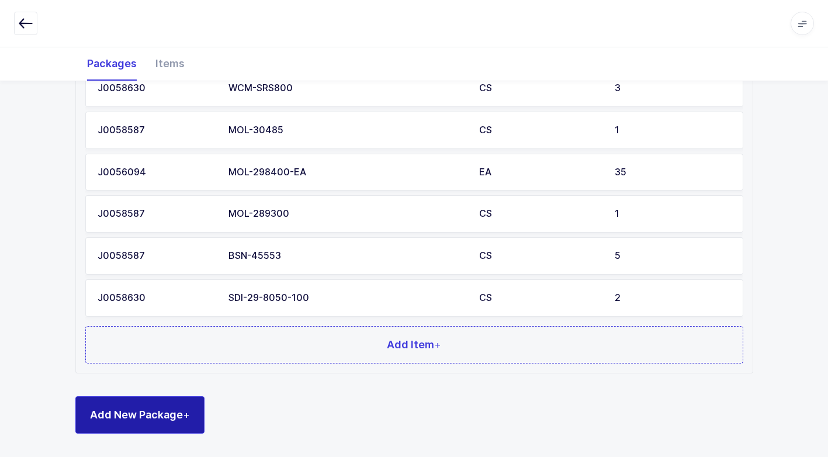
click at [171, 413] on span "Add New Package +" at bounding box center [140, 415] width 100 height 15
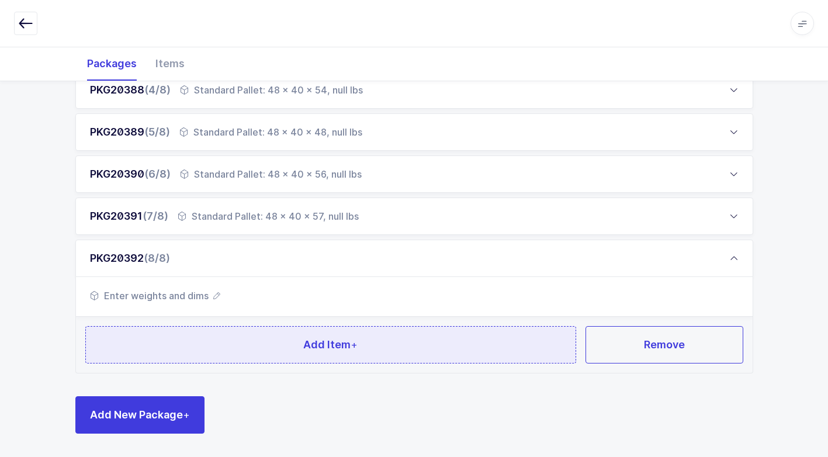
scroll to position [314, 0]
click at [218, 332] on button "Add Item +" at bounding box center [331, 344] width 492 height 37
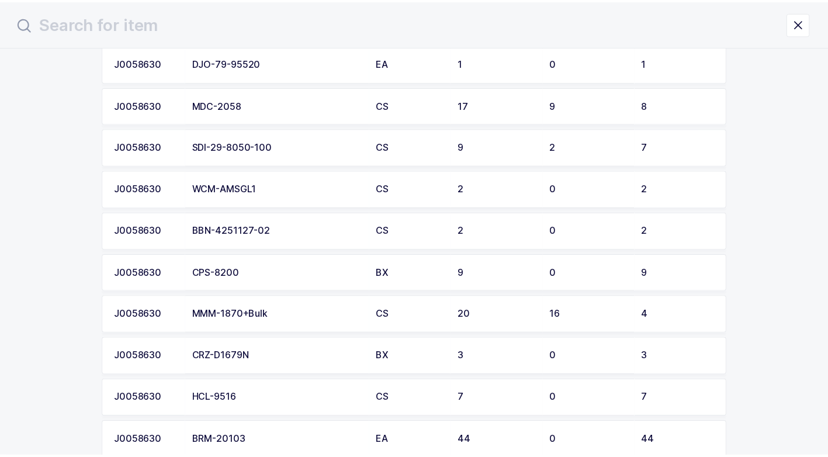
scroll to position [351, 0]
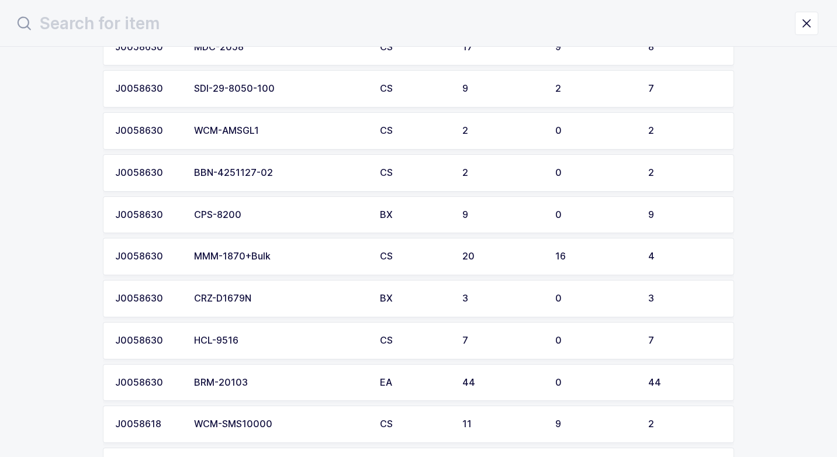
click at [276, 253] on div "MMM-1870+Bulk" at bounding box center [280, 256] width 172 height 11
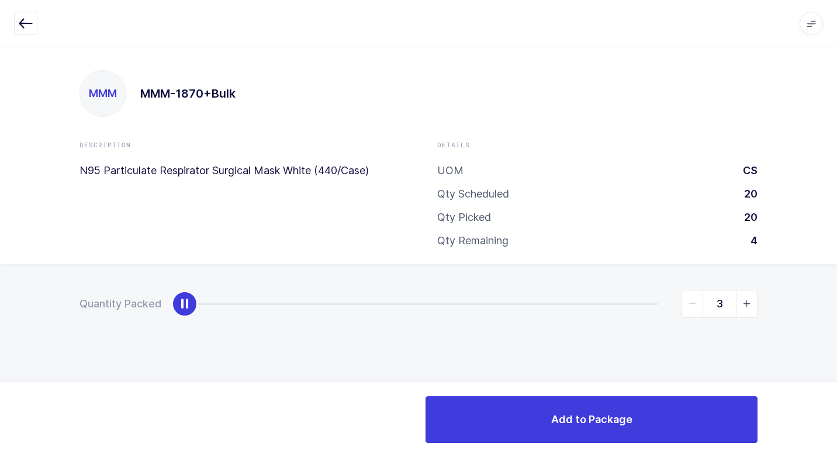
type input "4"
drag, startPoint x: 187, startPoint y: 304, endPoint x: 839, endPoint y: 304, distance: 651.9
click at [827, 304] on html "Apps Core [GEOGRAPHIC_DATA] Admin Mission Control Purchasing [PERSON_NAME] Logo…" at bounding box center [418, 228] width 837 height 457
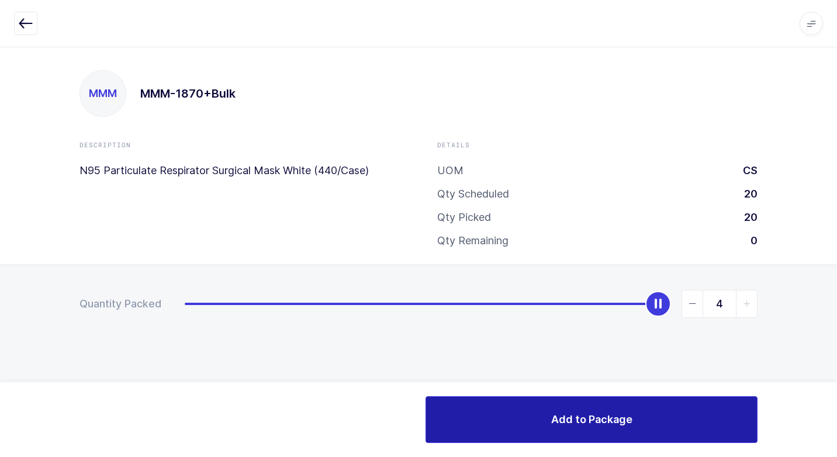
drag, startPoint x: 608, startPoint y: 415, endPoint x: 605, endPoint y: 421, distance: 7.3
click at [607, 415] on span "Add to Package" at bounding box center [591, 419] width 81 height 15
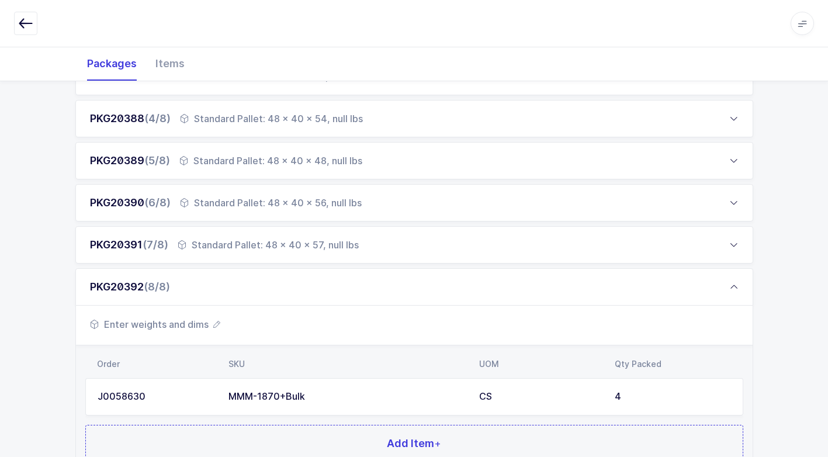
scroll to position [384, 0]
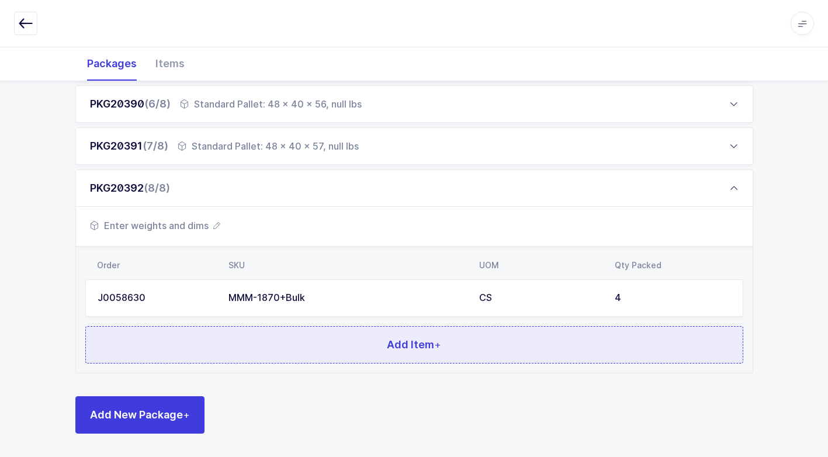
click at [221, 336] on button "Add Item +" at bounding box center [414, 344] width 658 height 37
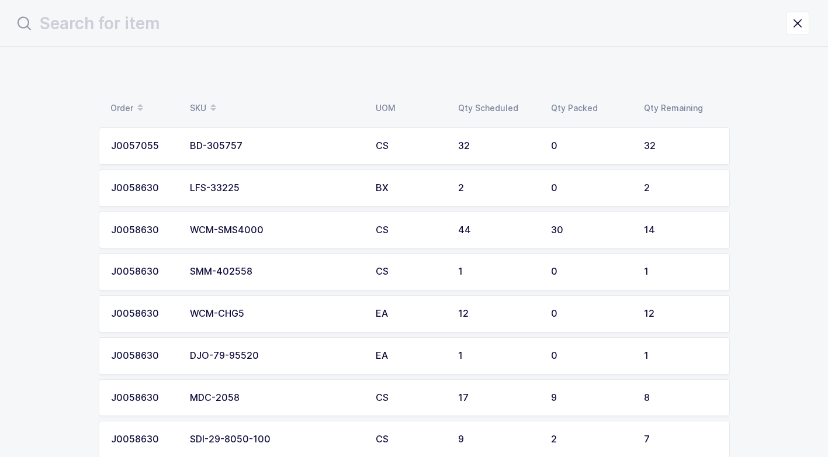
scroll to position [0, 0]
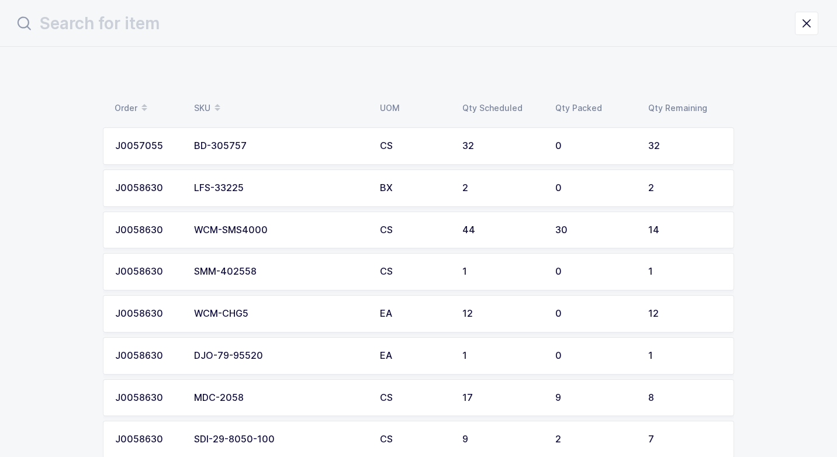
click at [262, 234] on div "WCM-SMS4000" at bounding box center [280, 230] width 172 height 11
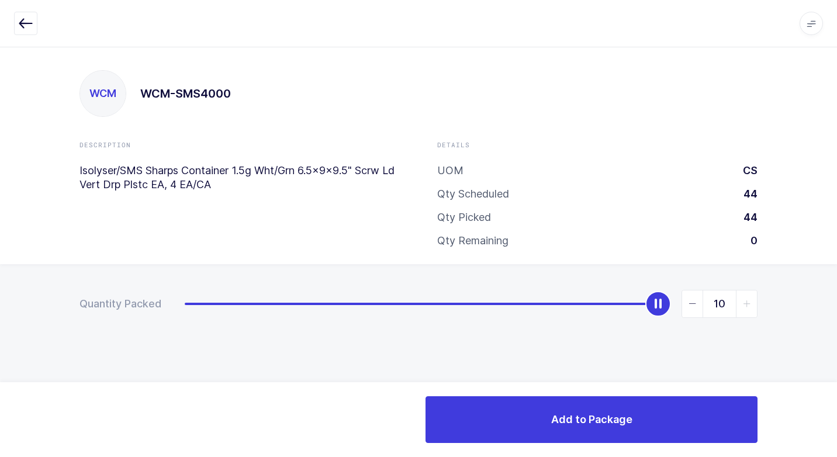
type input "14"
drag, startPoint x: 181, startPoint y: 302, endPoint x: 788, endPoint y: 294, distance: 607.5
click at [827, 248] on html "Apps Core [GEOGRAPHIC_DATA] Admin Mission Control Purchasing [PERSON_NAME] Logo…" at bounding box center [418, 228] width 837 height 457
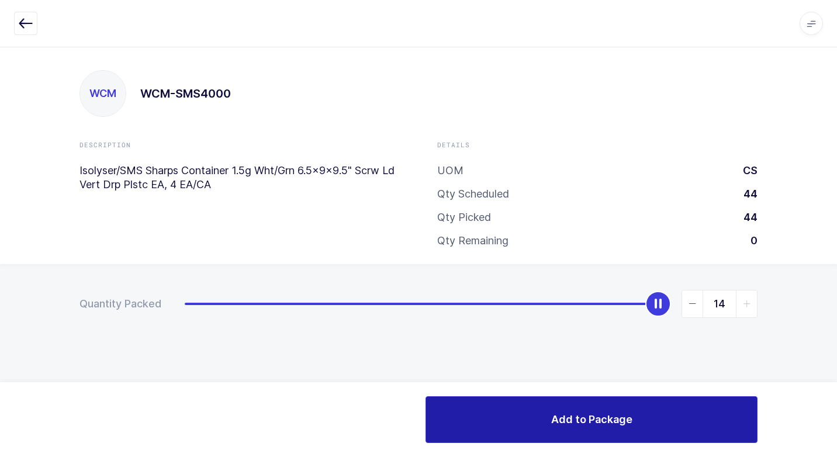
click at [578, 415] on span "Add to Package" at bounding box center [591, 419] width 81 height 15
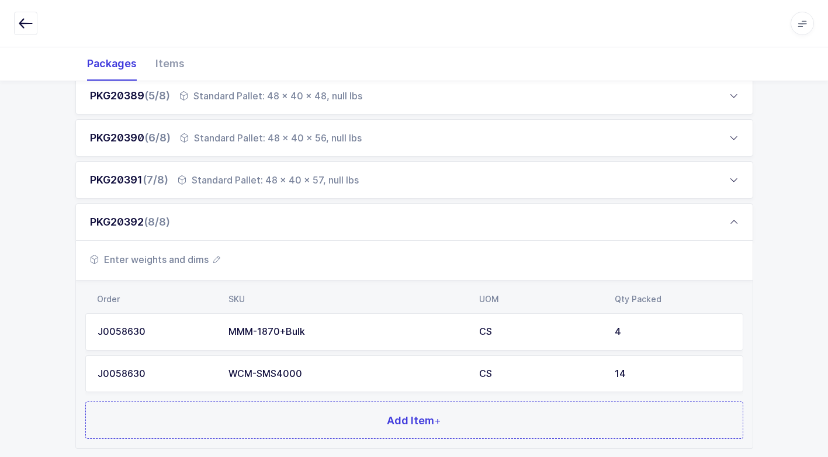
scroll to position [426, 0]
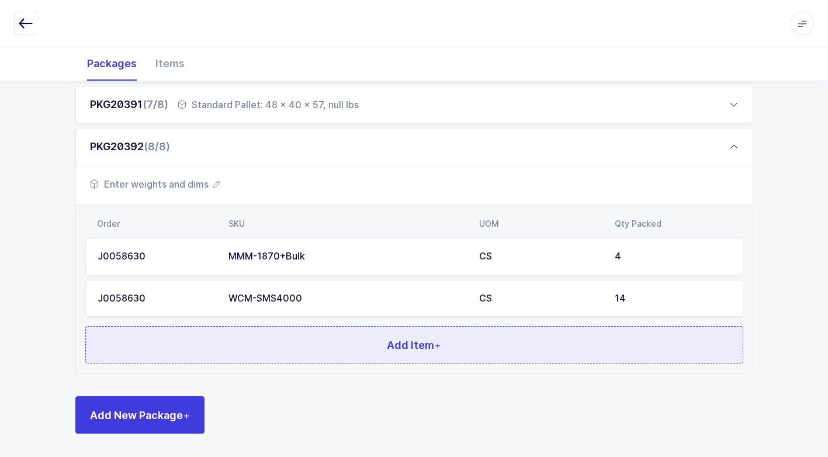
click at [263, 341] on button "Add Item +" at bounding box center [414, 344] width 658 height 37
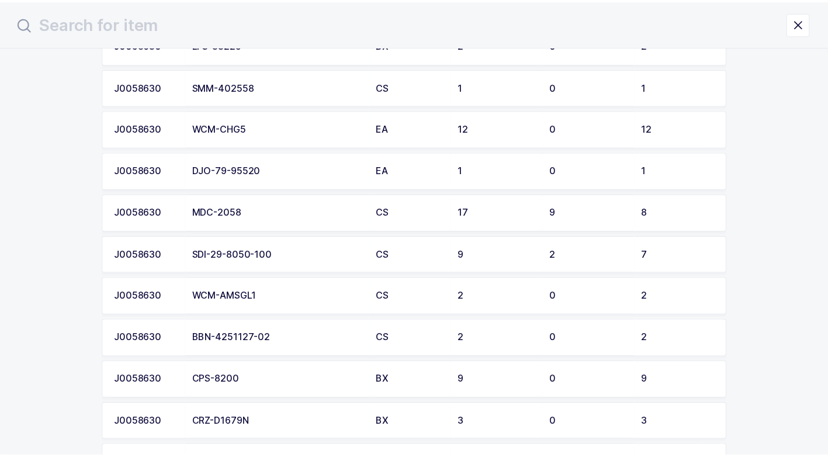
scroll to position [175, 0]
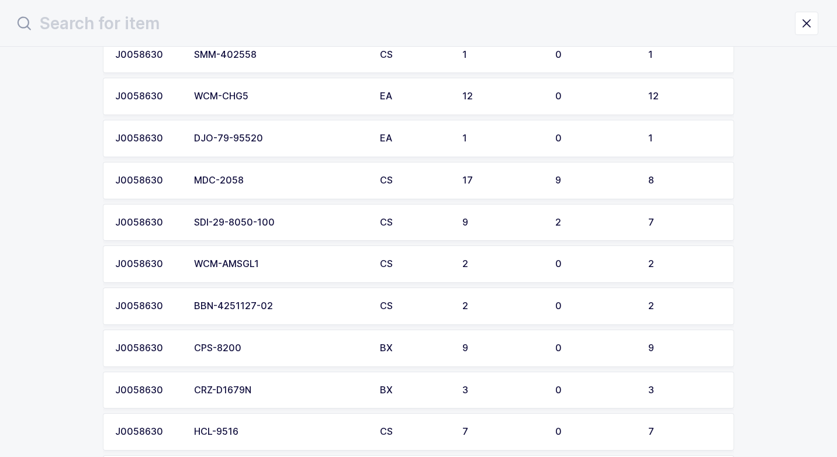
click at [277, 222] on div "SDI-29-8050-100" at bounding box center [280, 222] width 172 height 11
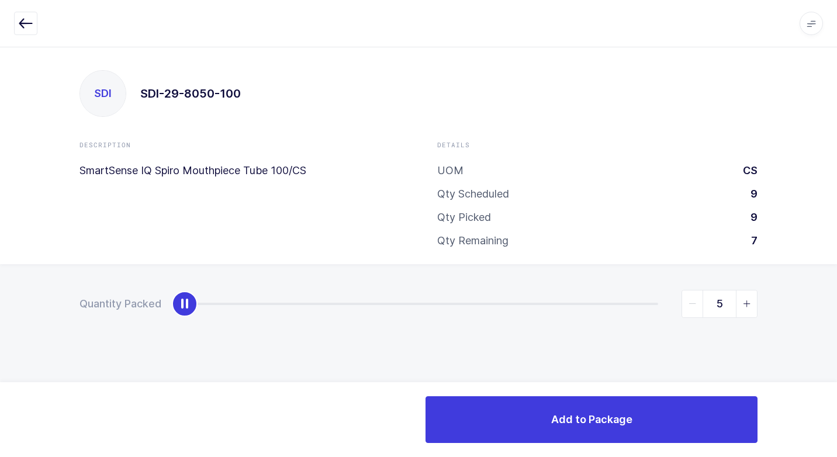
type input "7"
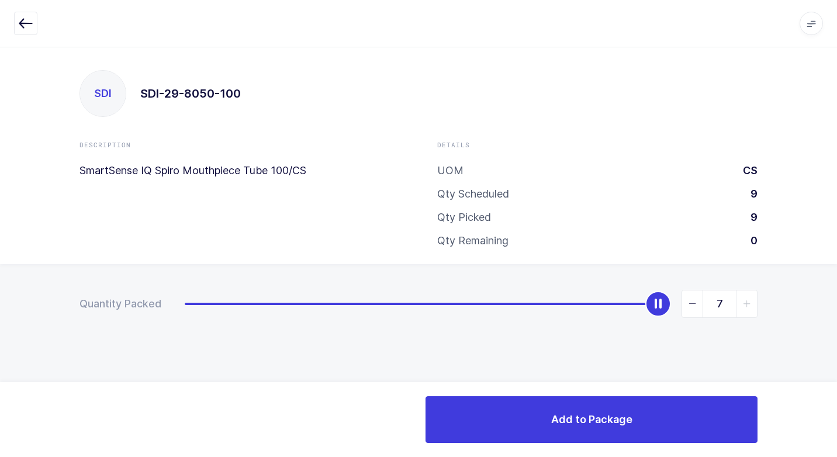
drag, startPoint x: 185, startPoint y: 308, endPoint x: 719, endPoint y: 347, distance: 534.6
click at [827, 281] on html "Apps Core [GEOGRAPHIC_DATA] Admin Mission Control Purchasing [PERSON_NAME] Logo…" at bounding box center [418, 228] width 837 height 457
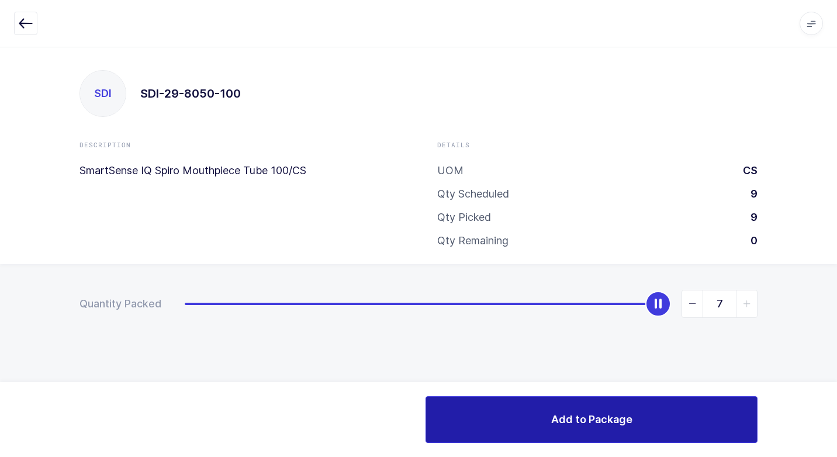
click at [554, 424] on span "Add to Package" at bounding box center [591, 419] width 81 height 15
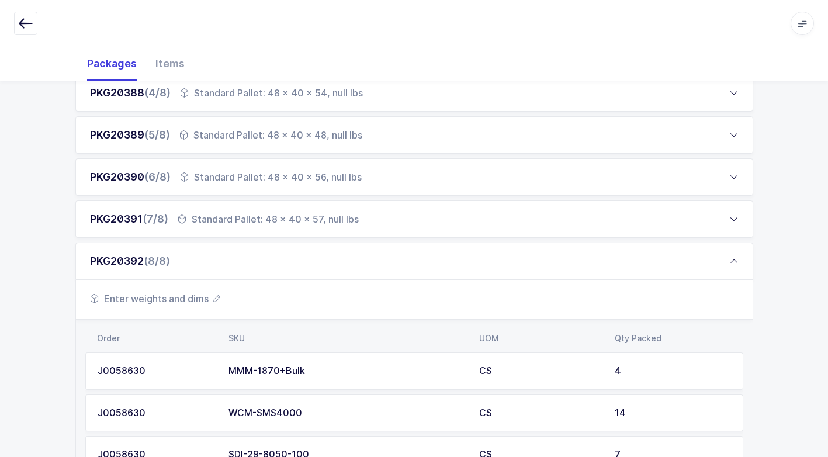
scroll to position [468, 0]
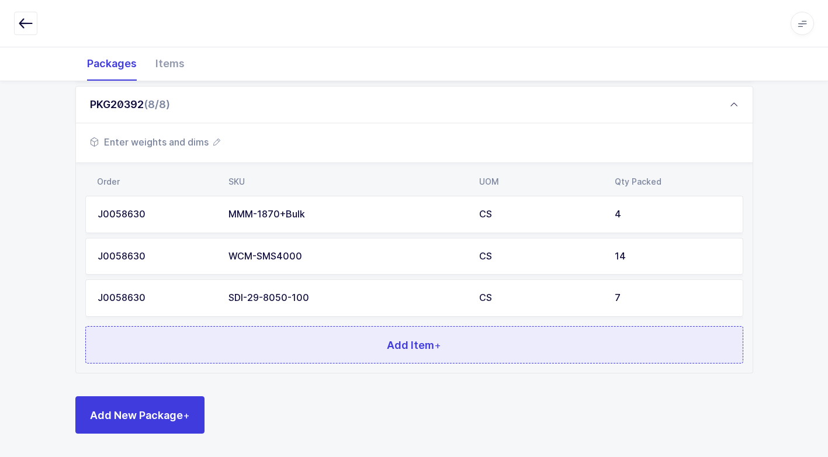
click at [293, 352] on button "Add Item +" at bounding box center [414, 344] width 658 height 37
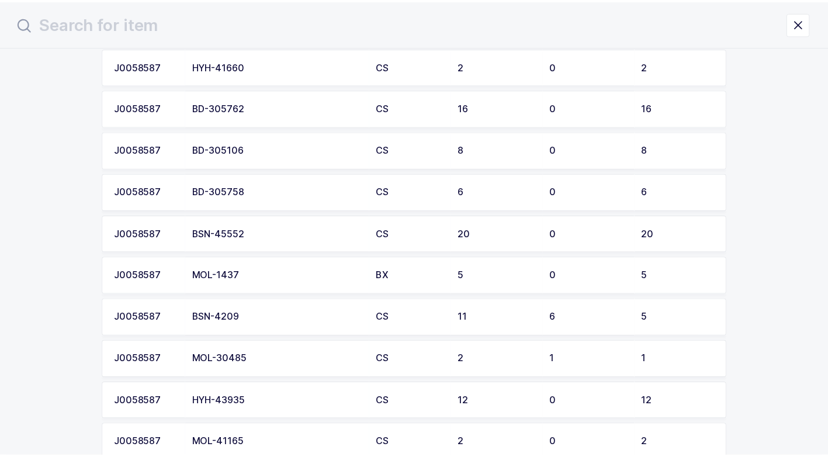
scroll to position [702, 0]
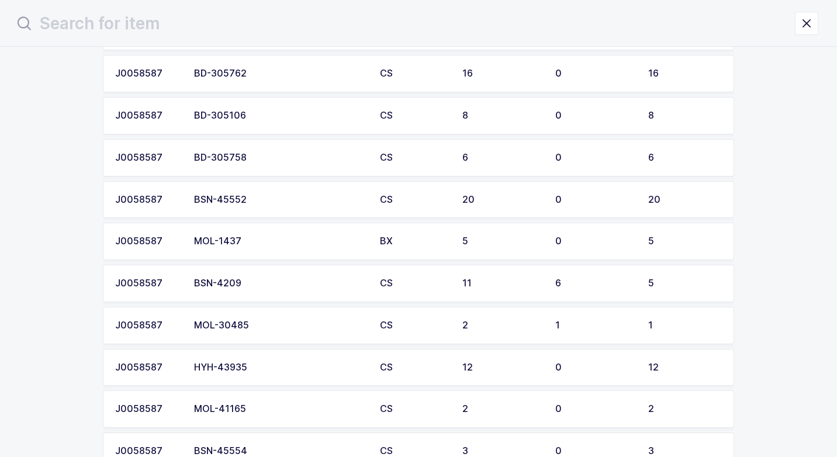
click at [258, 202] on div "BSN-45552" at bounding box center [280, 200] width 172 height 11
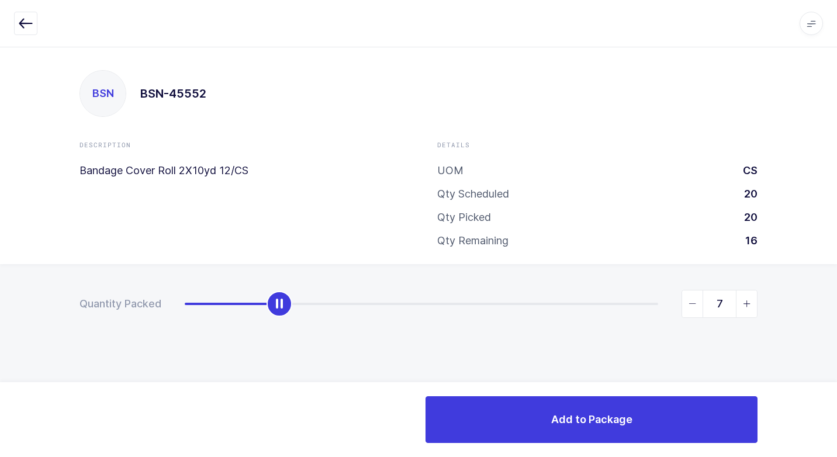
type input "8"
drag, startPoint x: 182, startPoint y: 303, endPoint x: 379, endPoint y: 327, distance: 197.9
click at [379, 327] on div "Quantity Packed 8" at bounding box center [418, 344] width 837 height 161
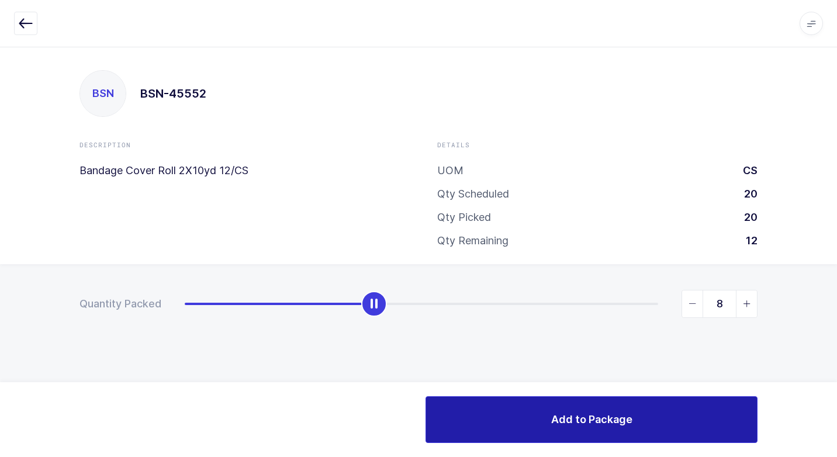
click at [522, 419] on button "Add to Package" at bounding box center [592, 419] width 332 height 47
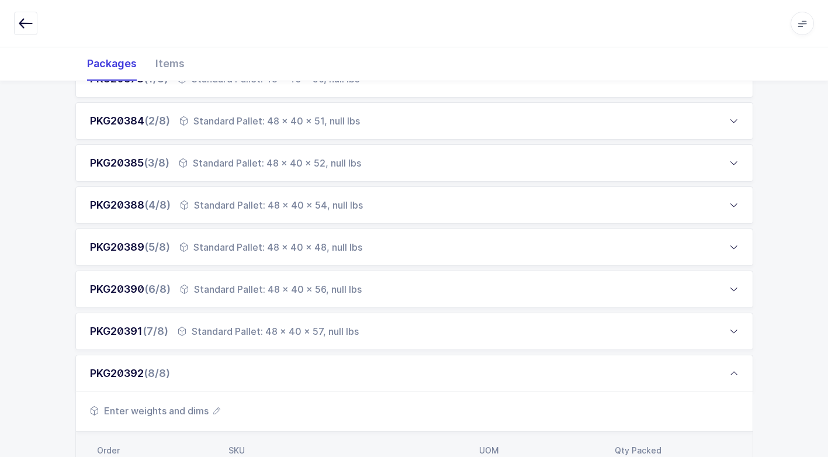
scroll to position [510, 0]
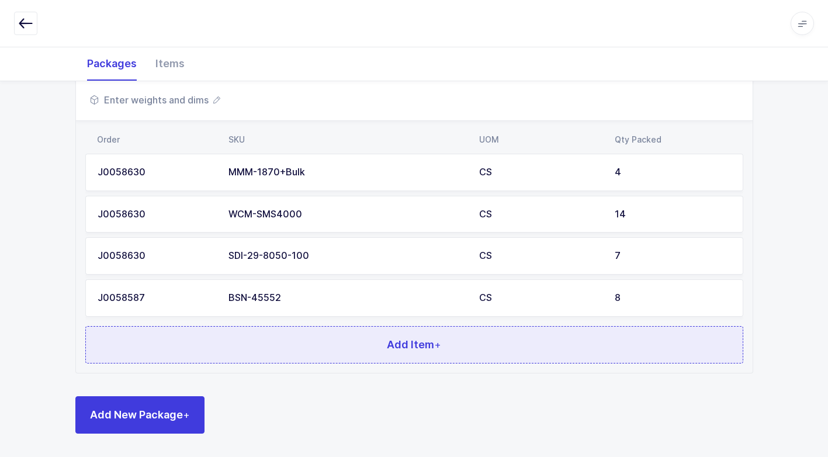
click at [313, 353] on button "Add Item +" at bounding box center [414, 344] width 658 height 37
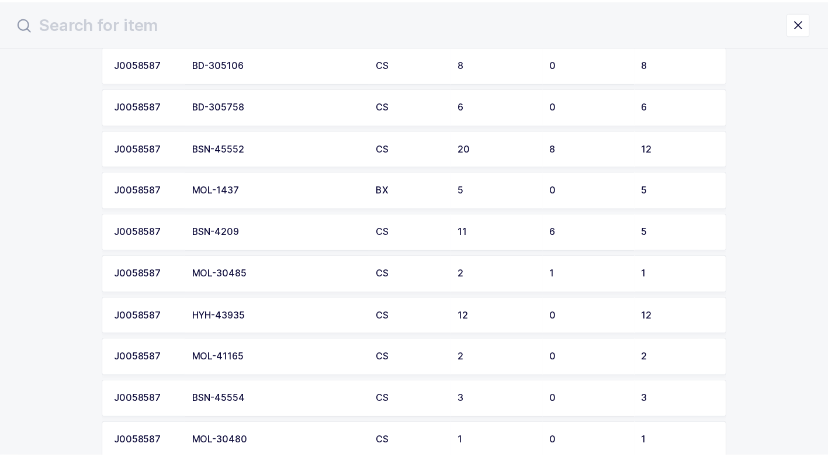
scroll to position [760, 0]
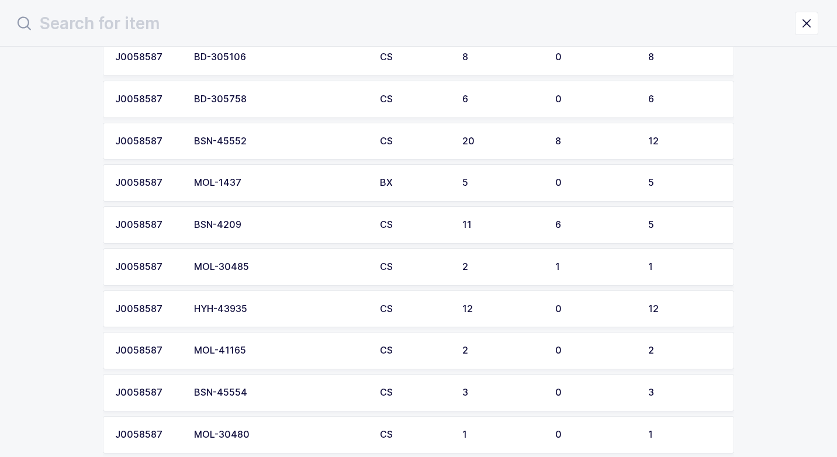
click at [253, 234] on td "BSN-4209" at bounding box center [280, 224] width 186 height 37
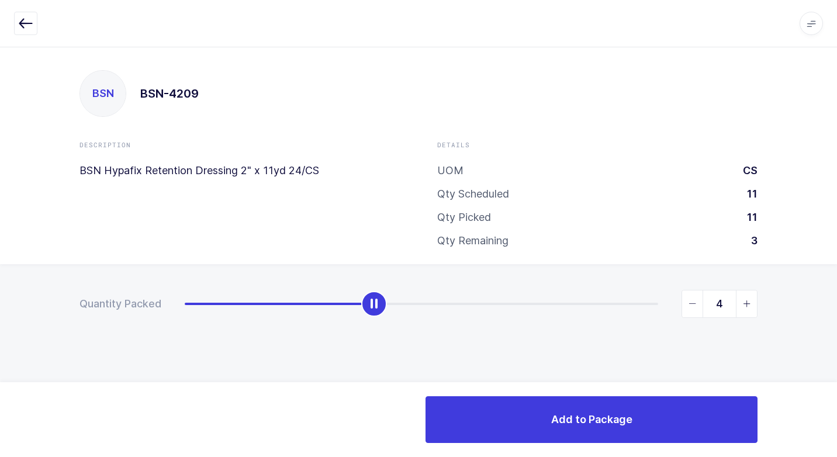
type input "5"
drag, startPoint x: 189, startPoint y: 309, endPoint x: 837, endPoint y: 371, distance: 650.1
click at [827, 369] on html "Apps Core [GEOGRAPHIC_DATA] Admin Mission Control Purchasing [PERSON_NAME] Logo…" at bounding box center [418, 228] width 837 height 457
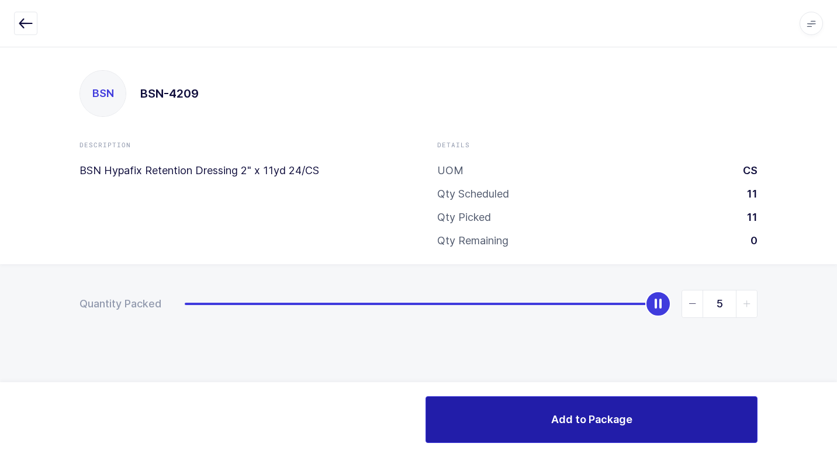
click at [552, 427] on span "Add to Package" at bounding box center [591, 419] width 81 height 15
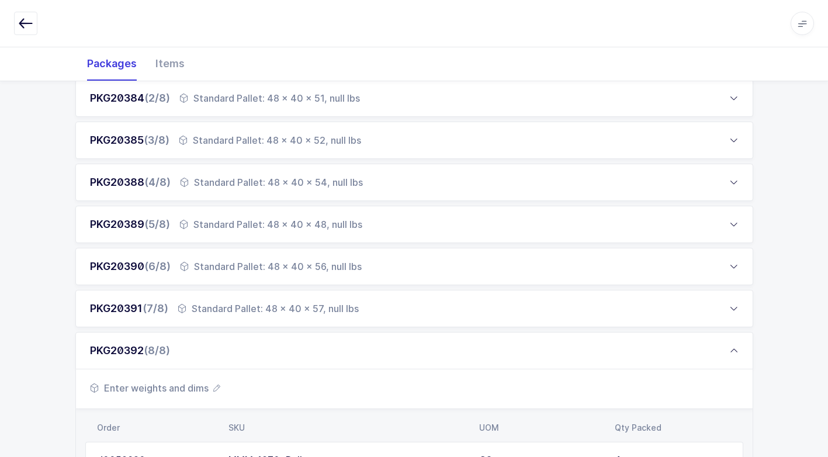
scroll to position [409, 0]
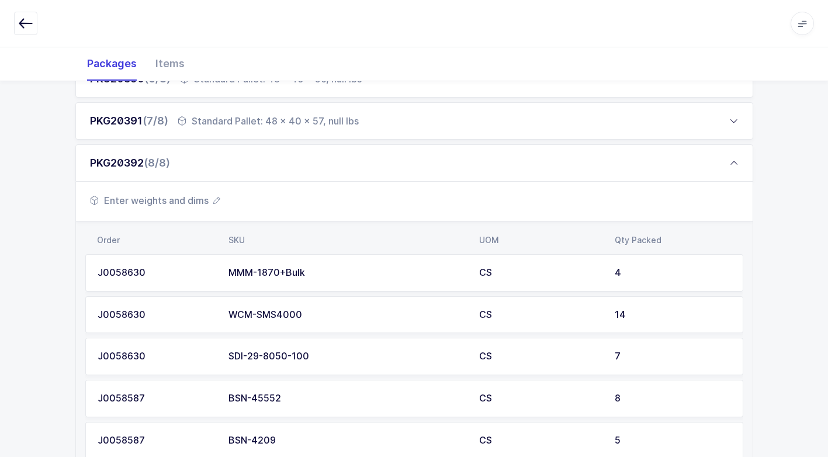
click at [178, 198] on span "Enter weights and dims" at bounding box center [155, 201] width 130 height 14
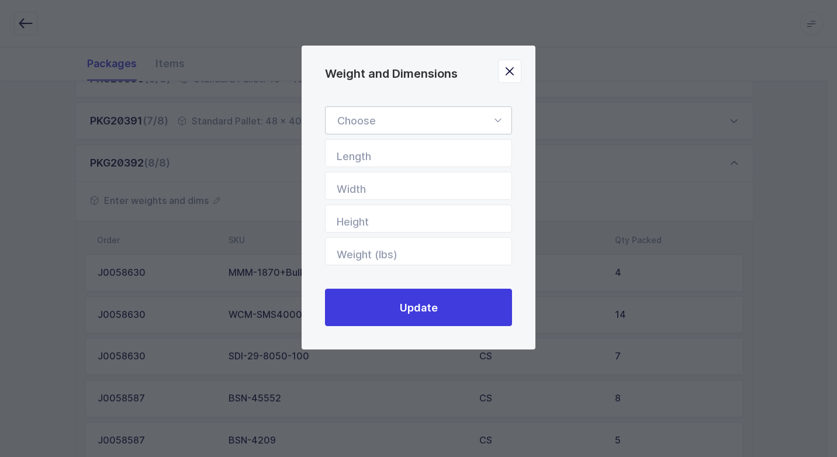
click at [497, 119] on icon "Weight and Dimensions" at bounding box center [498, 120] width 15 height 28
click at [443, 156] on li "Standard Pallet" at bounding box center [422, 154] width 185 height 22
type input "Standard Pallet"
type input "48"
type input "40"
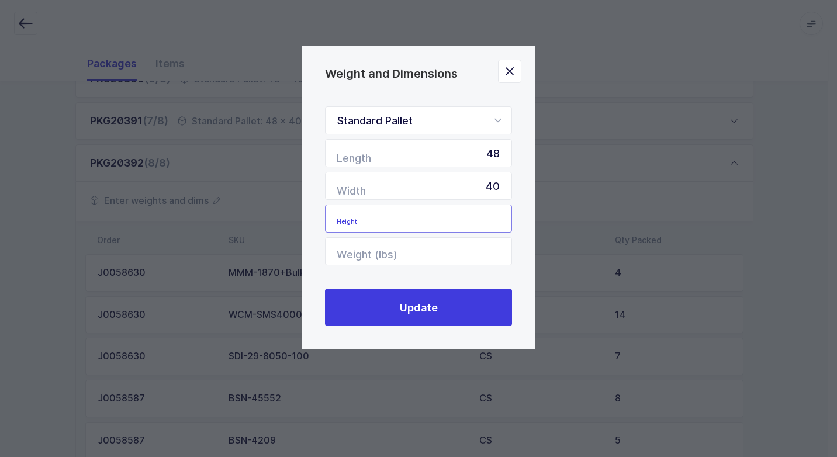
click at [471, 215] on input "Height" at bounding box center [418, 219] width 187 height 28
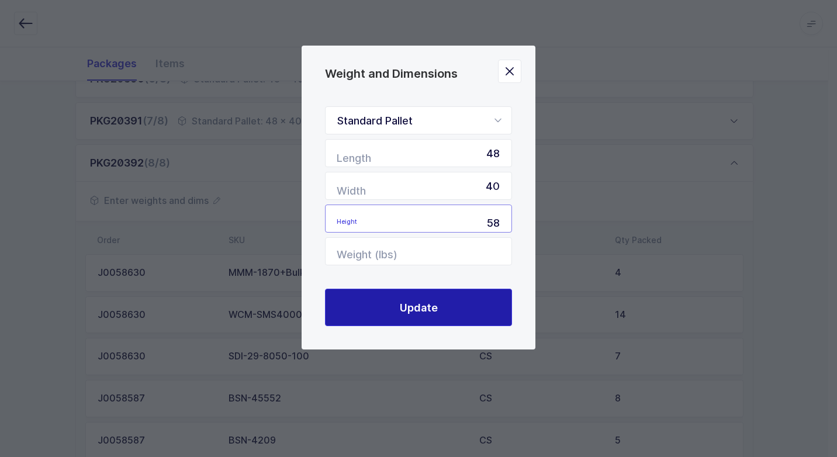
type input "58"
click at [440, 314] on button "Update" at bounding box center [418, 307] width 187 height 37
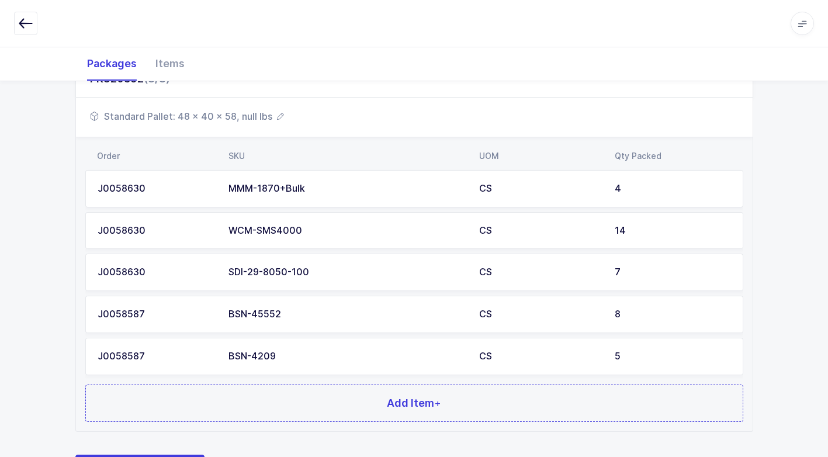
scroll to position [552, 0]
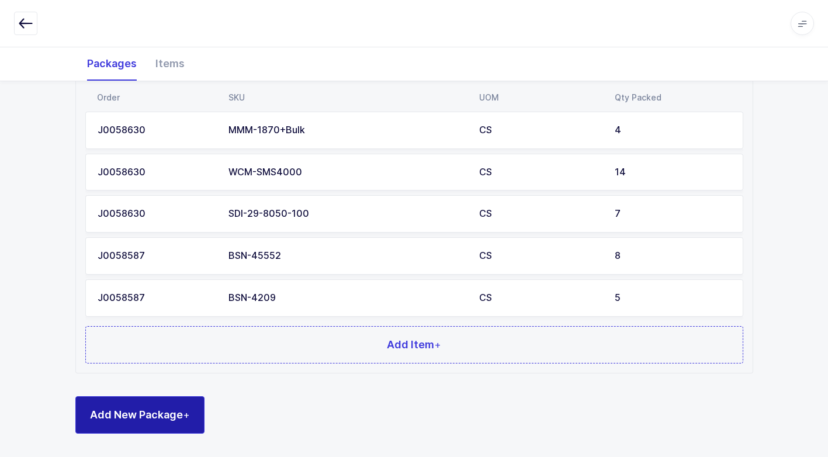
click at [144, 416] on span "Add New Package +" at bounding box center [140, 415] width 100 height 15
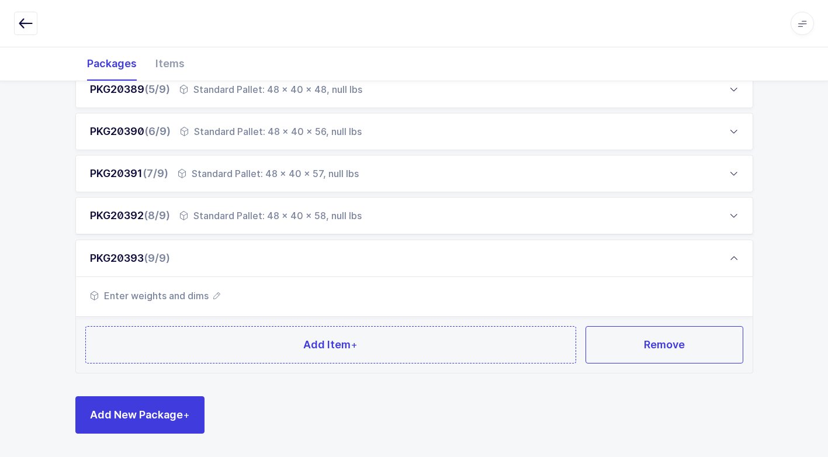
scroll to position [356, 0]
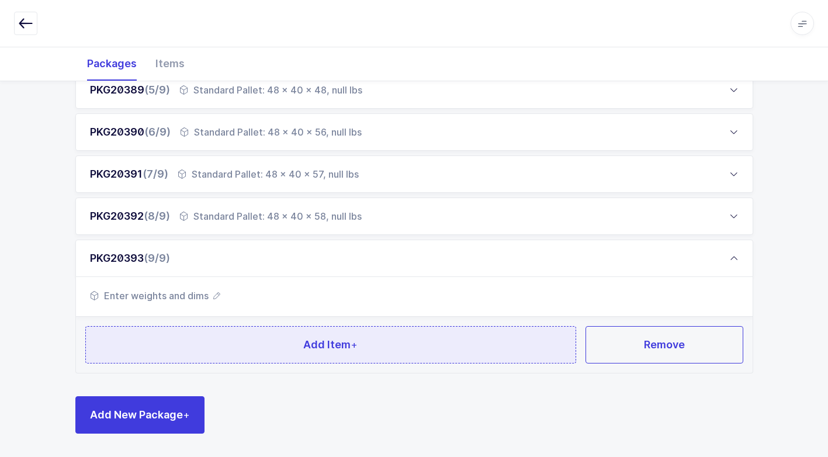
click at [241, 344] on button "Add Item +" at bounding box center [331, 344] width 492 height 37
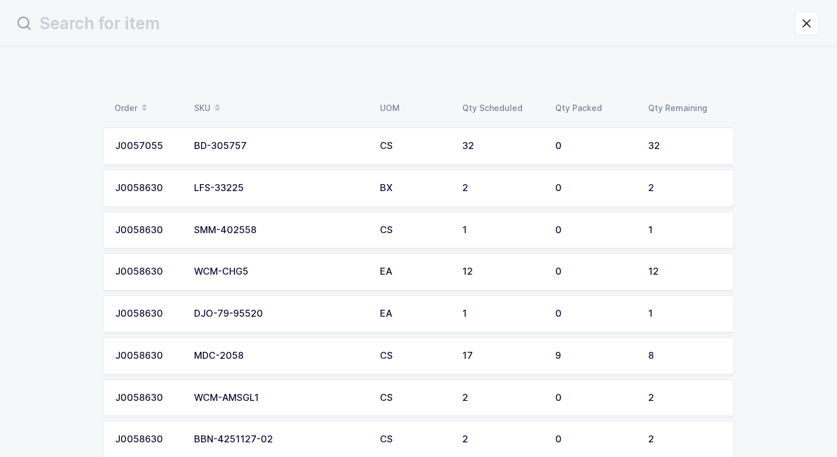
click at [257, 268] on div "WCM-CHG5" at bounding box center [280, 272] width 172 height 11
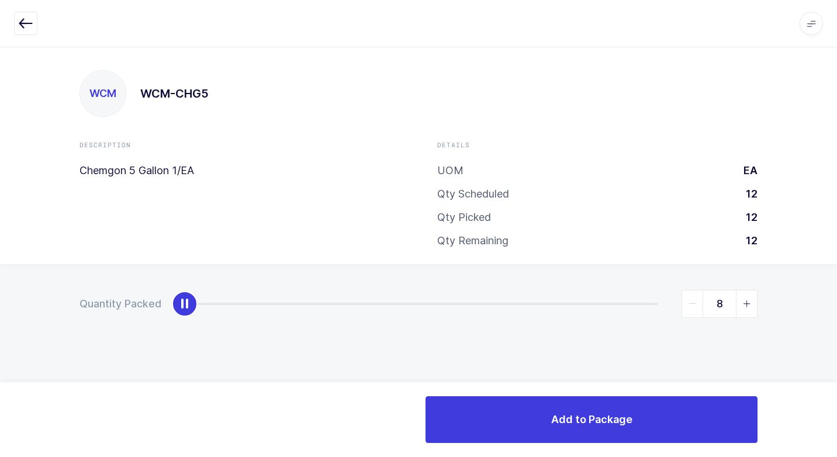
type input "12"
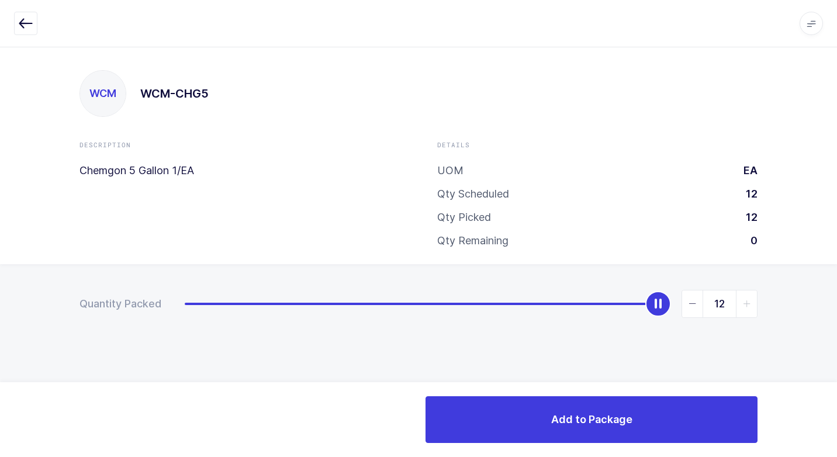
drag, startPoint x: 187, startPoint y: 306, endPoint x: 824, endPoint y: 334, distance: 637.3
click at [827, 311] on html "Apps Core [GEOGRAPHIC_DATA] Admin Mission Control Purchasing [PERSON_NAME] Logo…" at bounding box center [418, 228] width 837 height 457
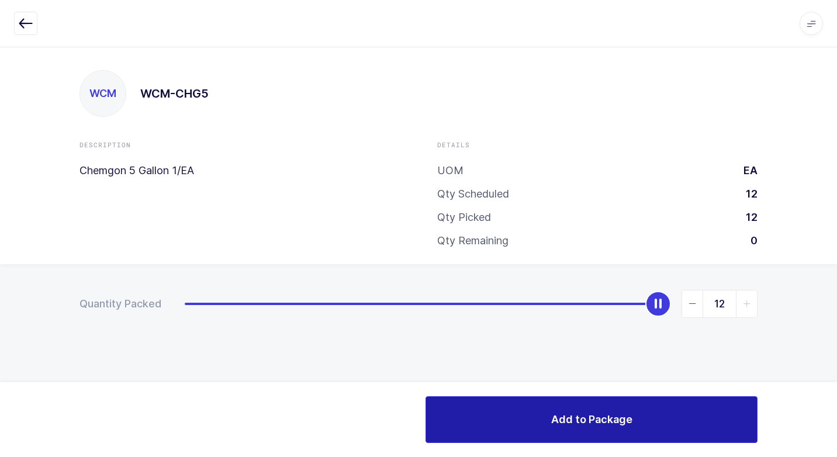
click at [619, 423] on span "Add to Package" at bounding box center [591, 419] width 81 height 15
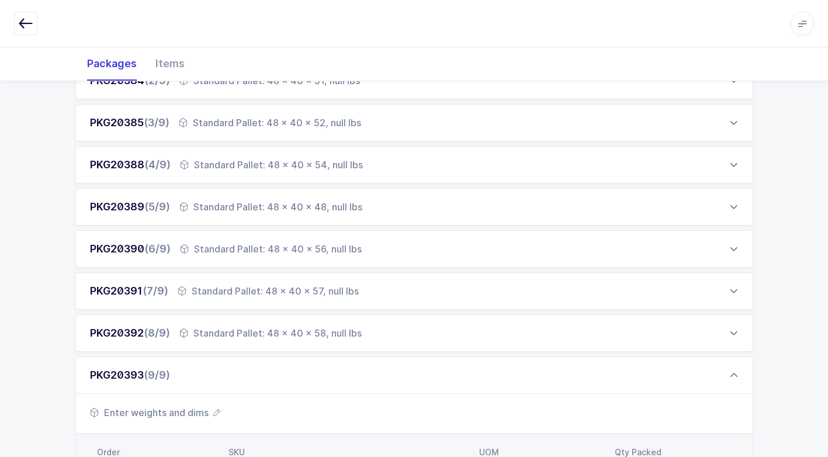
scroll to position [426, 0]
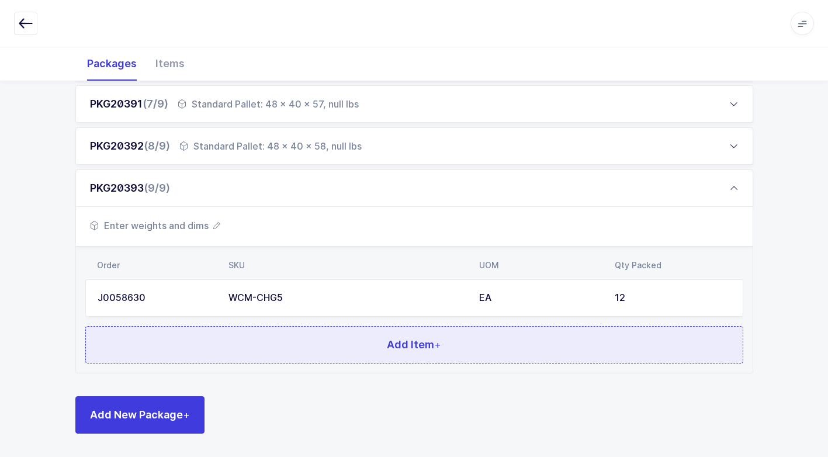
click at [316, 338] on button "Add Item +" at bounding box center [414, 344] width 658 height 37
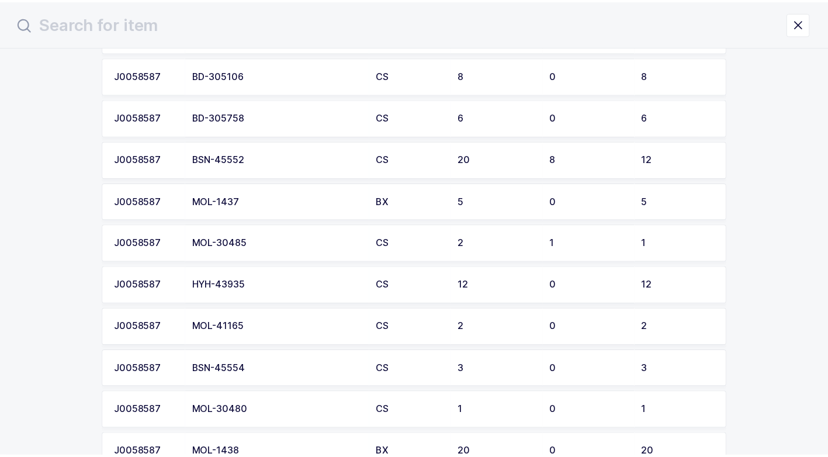
scroll to position [702, 0]
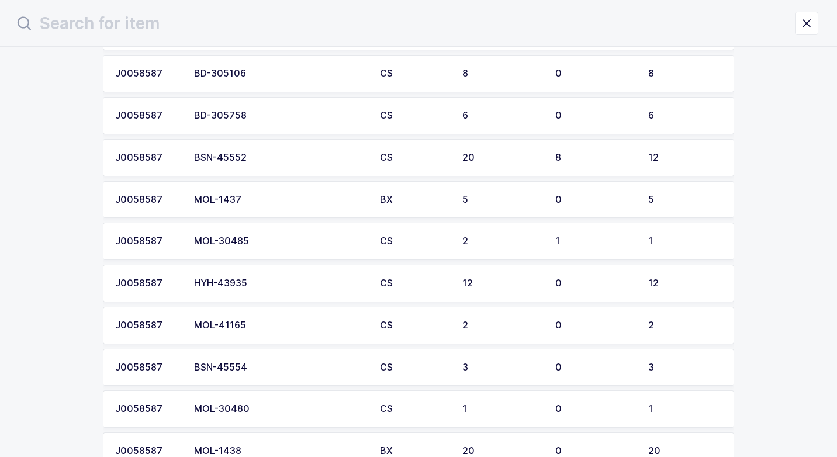
click at [264, 244] on div "MOL-30485" at bounding box center [280, 241] width 172 height 11
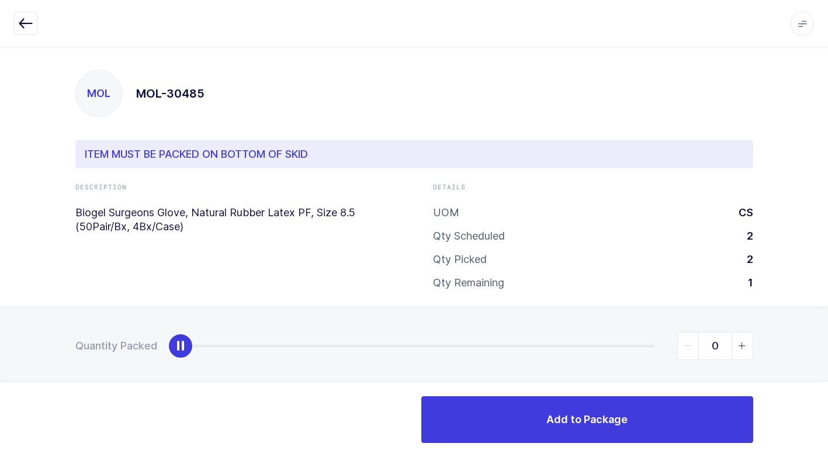
type input "1"
drag, startPoint x: 185, startPoint y: 346, endPoint x: 839, endPoint y: 344, distance: 653.6
click at [827, 344] on html "Apps Core [GEOGRAPHIC_DATA] Admin Mission Control Purchasing [PERSON_NAME] Logo…" at bounding box center [414, 234] width 828 height 468
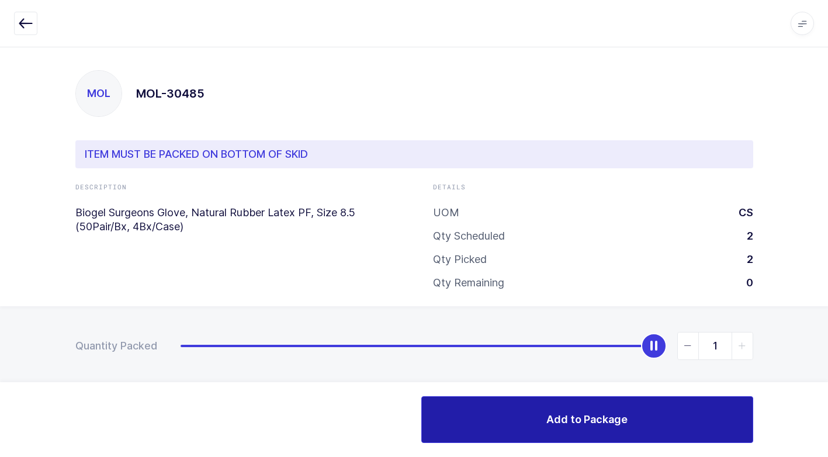
drag, startPoint x: 620, startPoint y: 405, endPoint x: 614, endPoint y: 408, distance: 7.1
click at [619, 405] on button "Add to Package" at bounding box center [588, 419] width 332 height 47
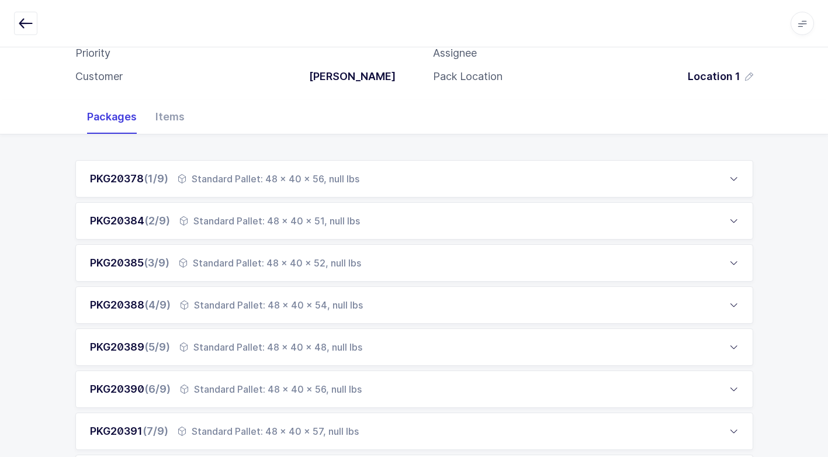
scroll to position [468, 0]
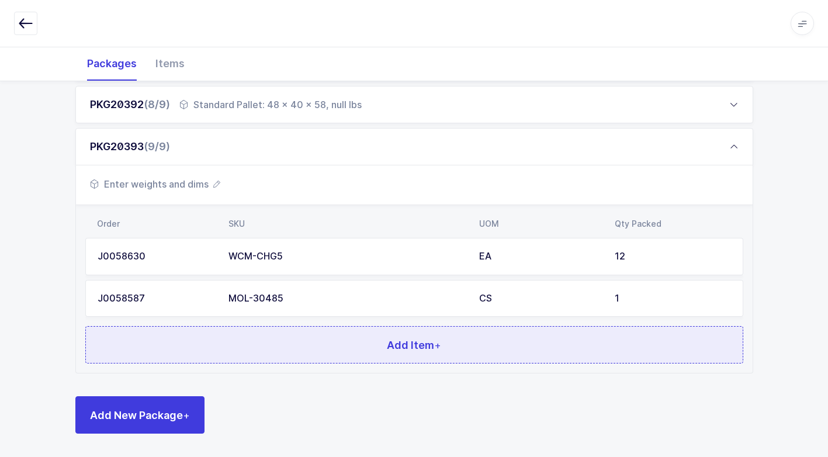
click at [309, 337] on button "Add Item +" at bounding box center [414, 344] width 658 height 37
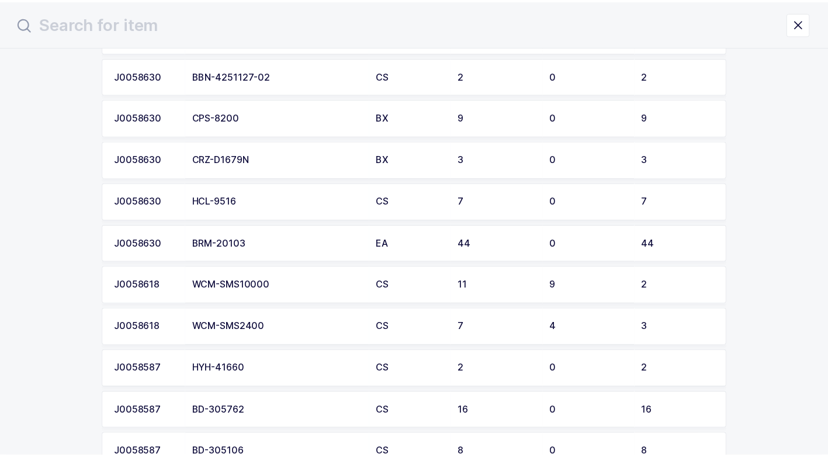
scroll to position [409, 0]
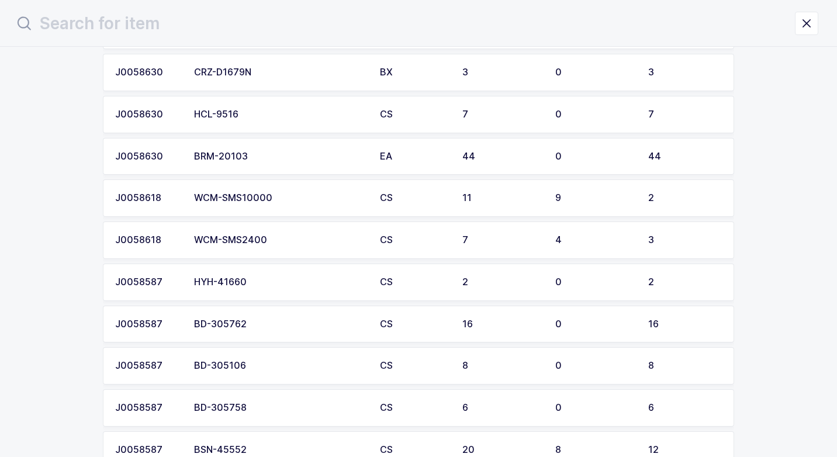
click at [257, 243] on div "WCM-SMS2400" at bounding box center [280, 240] width 172 height 11
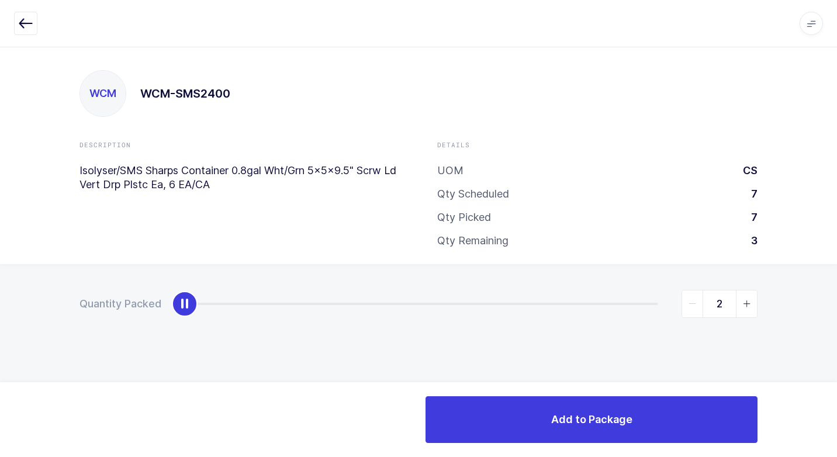
type input "3"
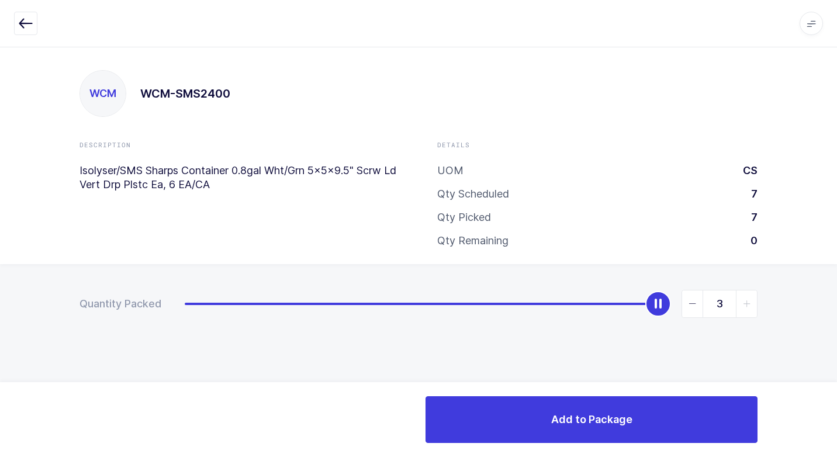
drag, startPoint x: 188, startPoint y: 305, endPoint x: 835, endPoint y: 341, distance: 647.6
click at [827, 333] on html "Apps Core [GEOGRAPHIC_DATA] Admin Mission Control Purchasing [PERSON_NAME] Logo…" at bounding box center [418, 228] width 837 height 457
click at [620, 394] on div "Add to Package" at bounding box center [418, 419] width 837 height 75
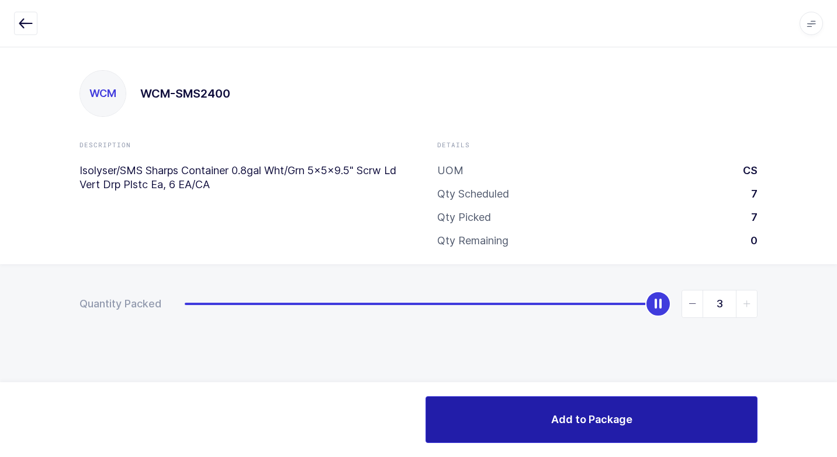
click at [606, 406] on button "Add to Package" at bounding box center [592, 419] width 332 height 47
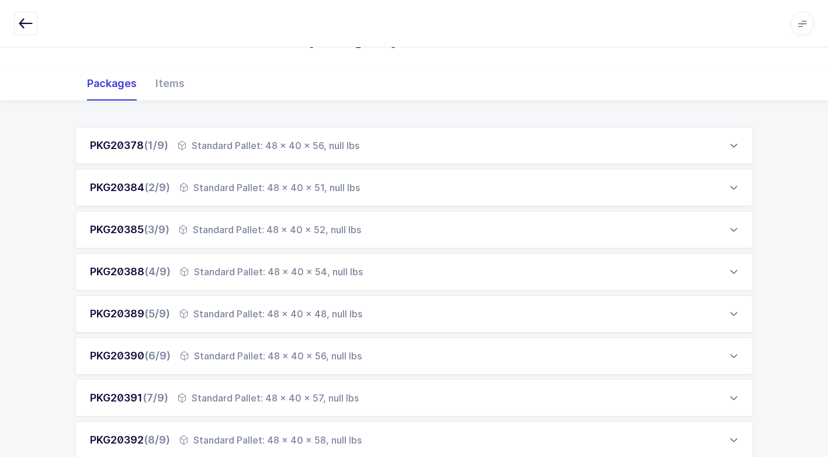
scroll to position [510, 0]
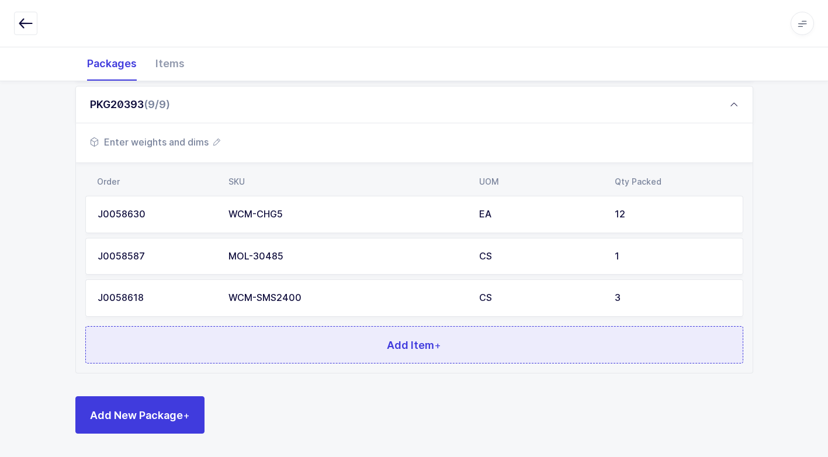
click at [327, 347] on button "Add Item +" at bounding box center [414, 344] width 658 height 37
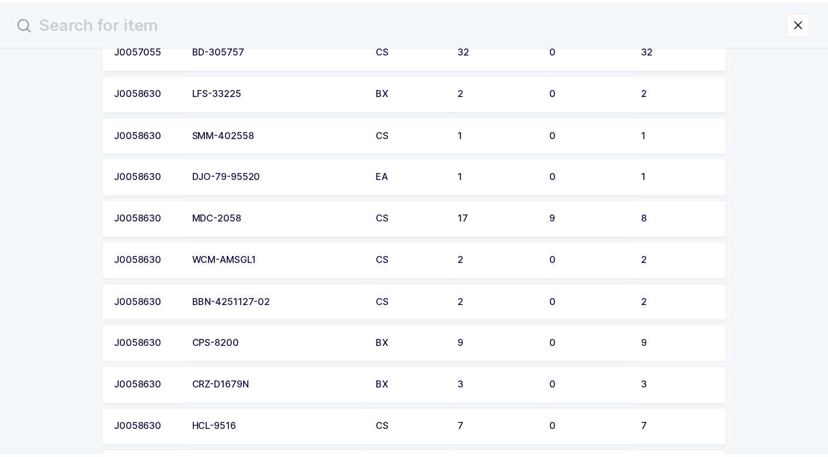
scroll to position [117, 0]
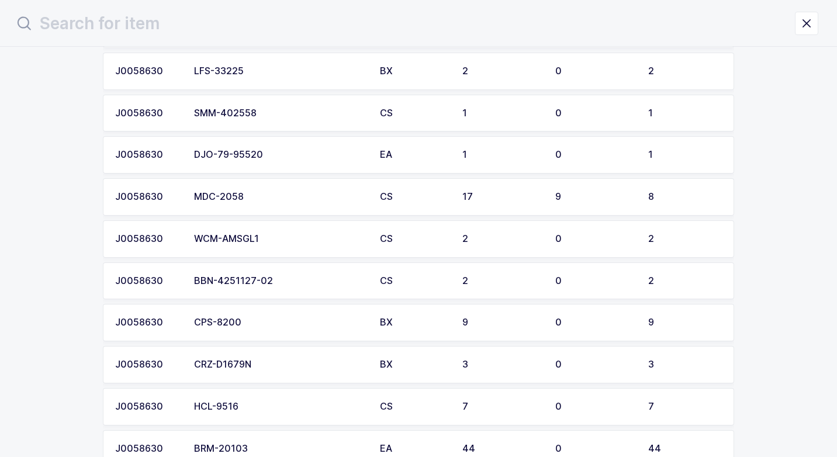
click at [270, 240] on div "WCM-AMSGL1" at bounding box center [280, 239] width 172 height 11
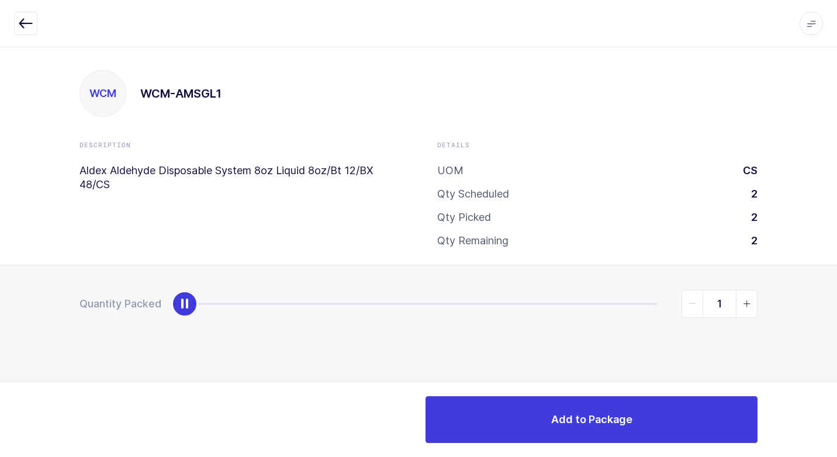
type input "2"
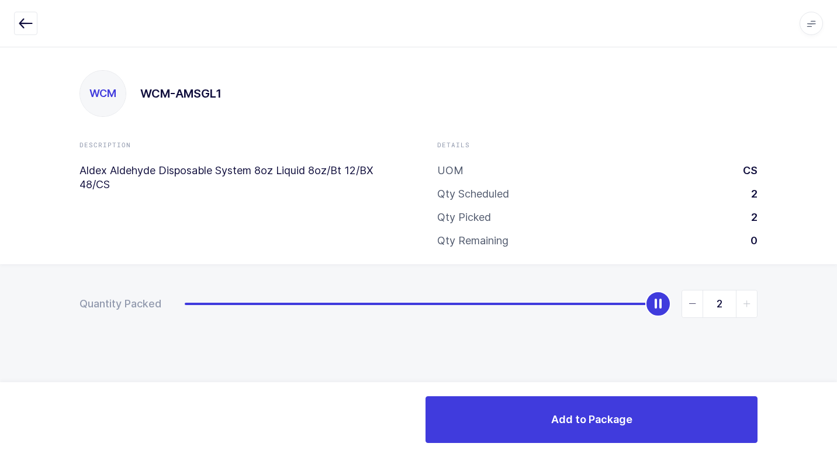
drag, startPoint x: 188, startPoint y: 308, endPoint x: 839, endPoint y: 340, distance: 652.1
click at [827, 340] on html "Apps Core [GEOGRAPHIC_DATA] Admin Mission Control Purchasing [PERSON_NAME] Logo…" at bounding box center [418, 228] width 837 height 457
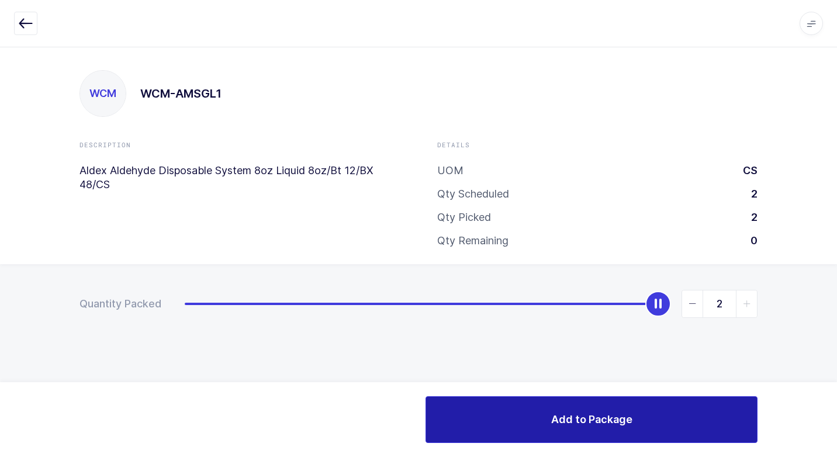
click at [617, 421] on span "Add to Package" at bounding box center [591, 419] width 81 height 15
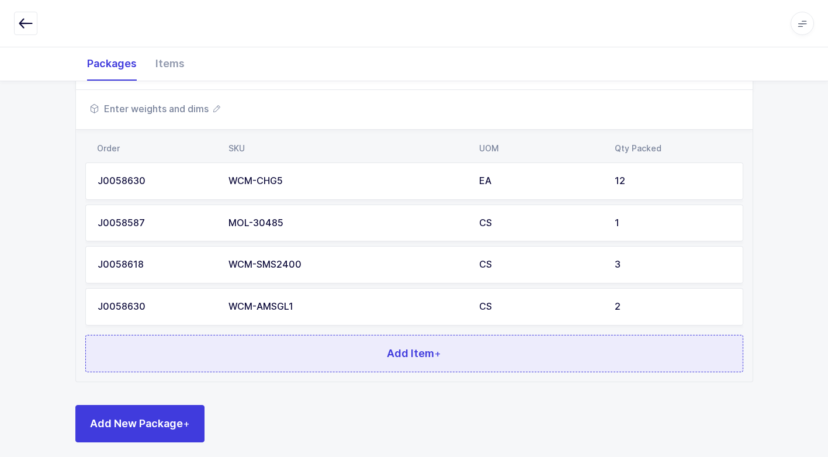
scroll to position [552, 0]
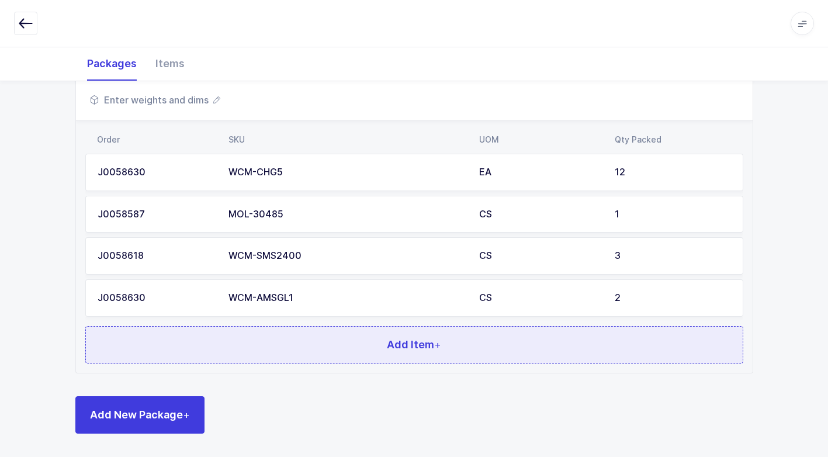
click at [291, 357] on button "Add Item +" at bounding box center [414, 344] width 658 height 37
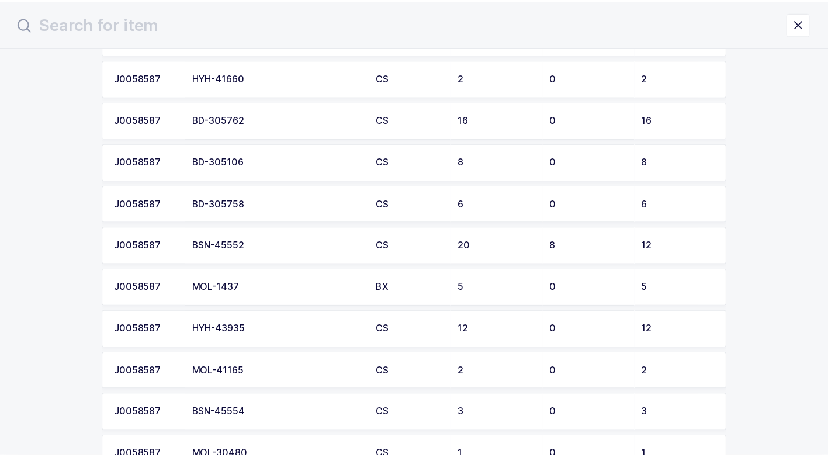
scroll to position [501, 0]
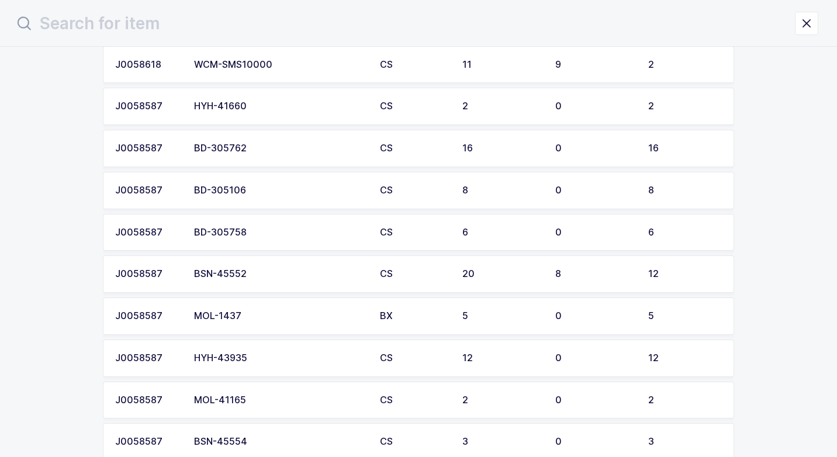
click at [272, 277] on div "BSN-45552" at bounding box center [280, 274] width 172 height 11
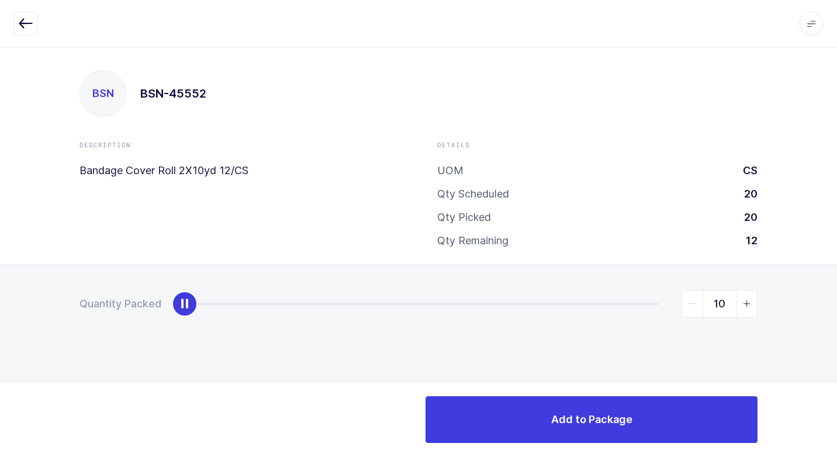
type input "12"
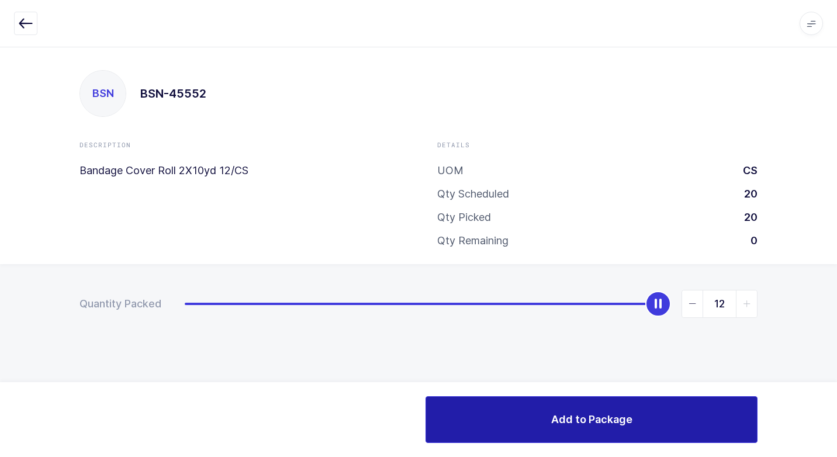
drag, startPoint x: 189, startPoint y: 310, endPoint x: 699, endPoint y: 441, distance: 526.4
click at [827, 409] on div "Apps Core [GEOGRAPHIC_DATA] Admin Mission Control Purchasing [PERSON_NAME] Logo…" at bounding box center [418, 252] width 837 height 410
click at [517, 417] on button "Add to Package" at bounding box center [592, 419] width 332 height 47
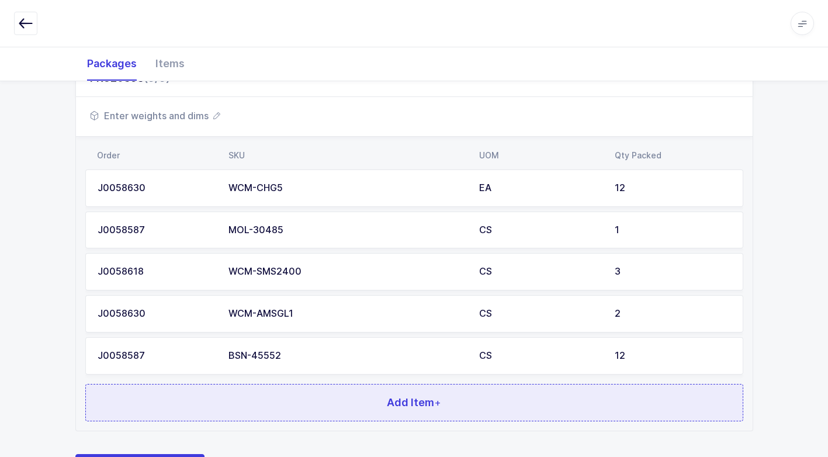
scroll to position [594, 0]
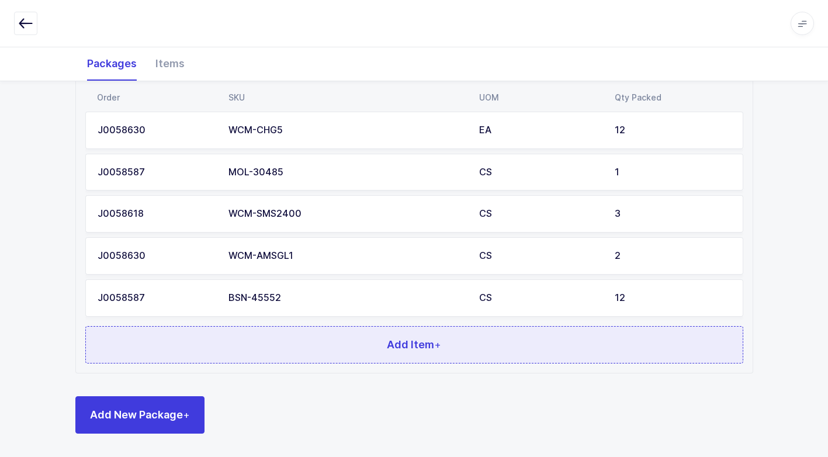
click at [311, 349] on button "Add Item +" at bounding box center [414, 344] width 658 height 37
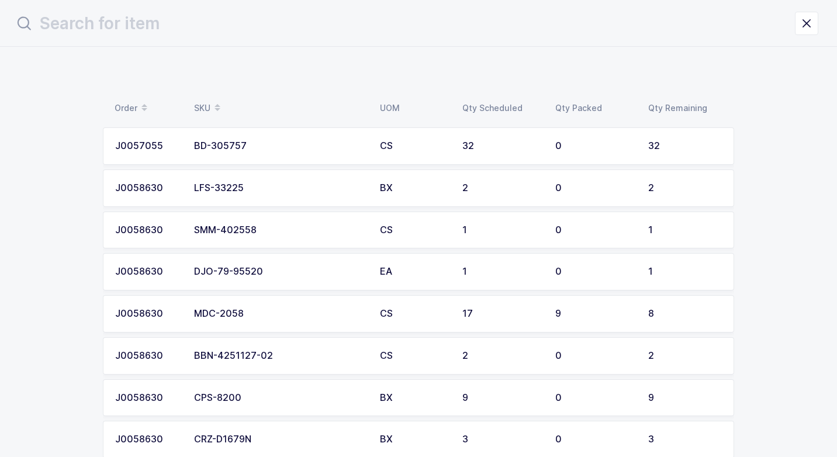
click at [318, 235] on div "SMM-402558" at bounding box center [280, 230] width 172 height 11
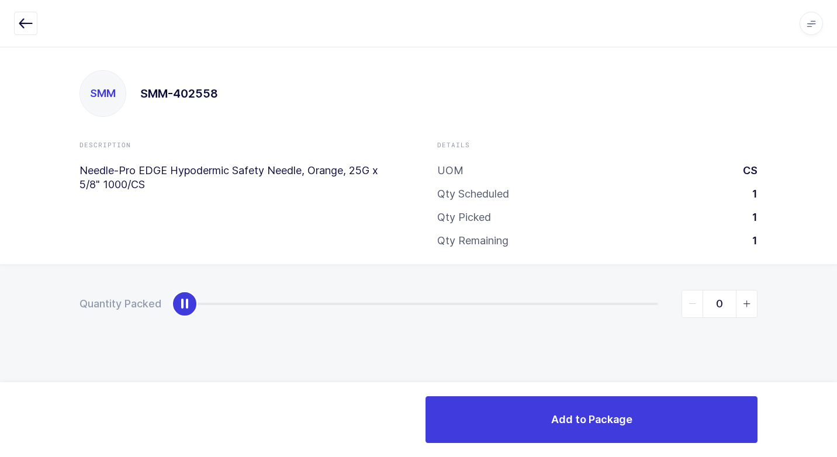
type input "1"
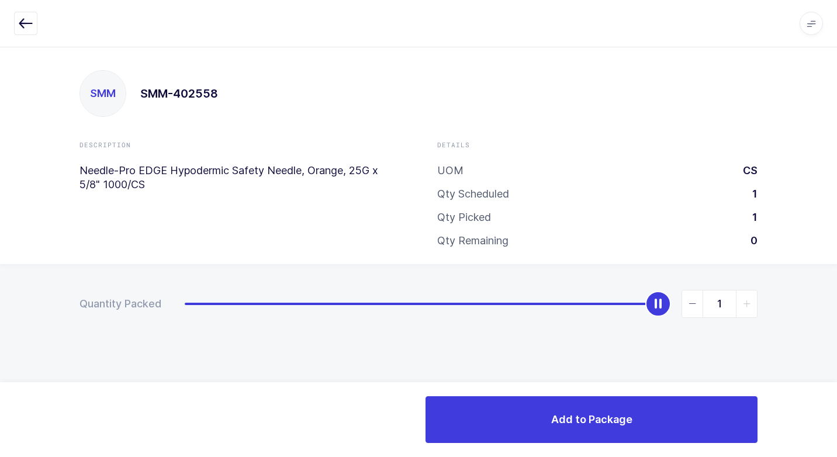
drag, startPoint x: 204, startPoint y: 301, endPoint x: 830, endPoint y: 389, distance: 631.7
click at [827, 381] on html "Apps Core [GEOGRAPHIC_DATA] Admin Mission Control Purchasing [PERSON_NAME] Logo…" at bounding box center [418, 228] width 837 height 457
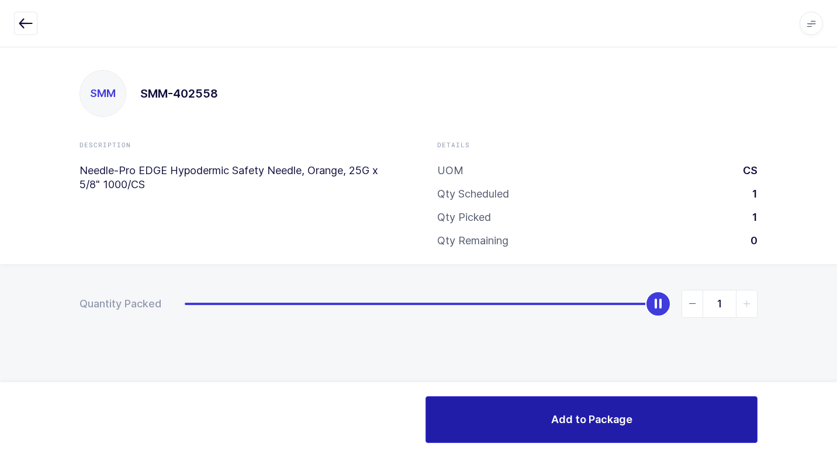
click at [623, 409] on button "Add to Package" at bounding box center [592, 419] width 332 height 47
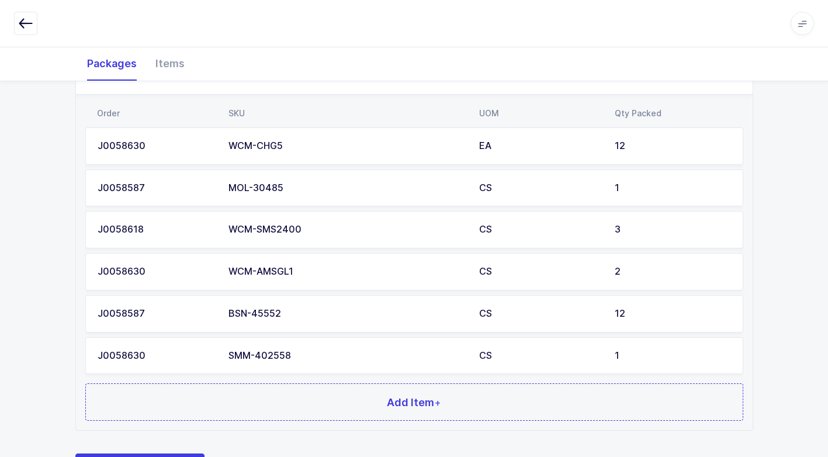
scroll to position [636, 0]
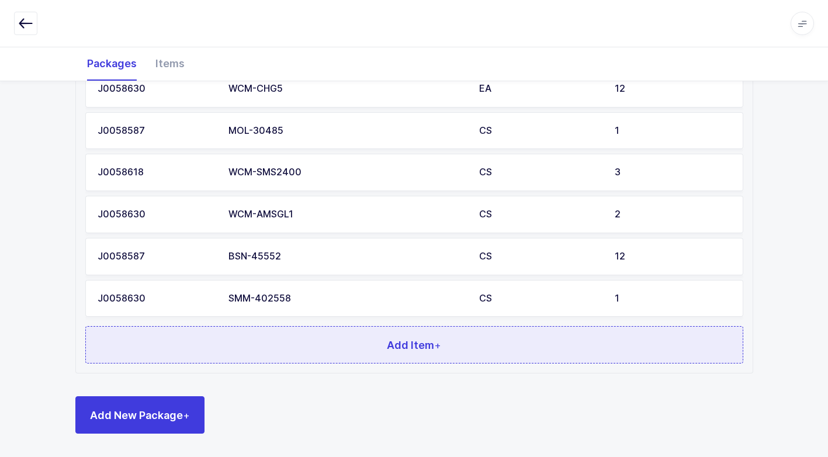
click at [296, 352] on button "Add Item +" at bounding box center [414, 344] width 658 height 37
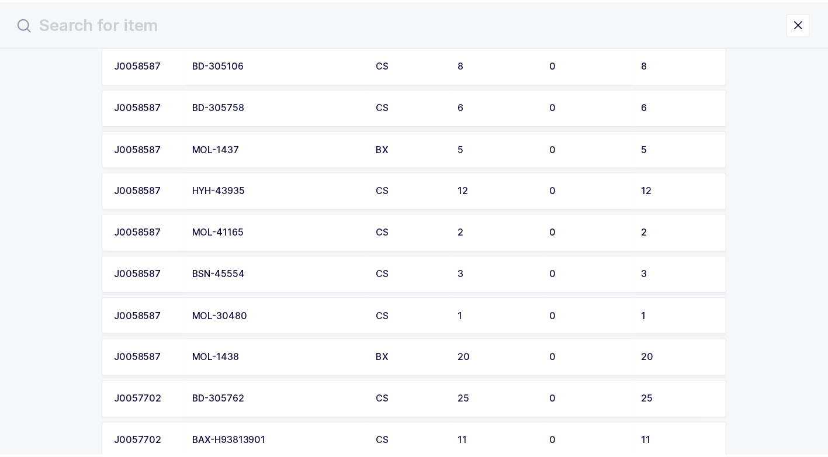
scroll to position [643, 0]
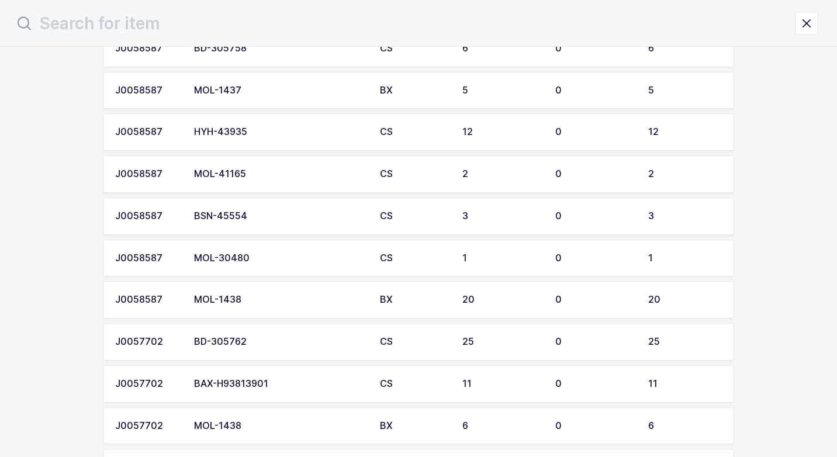
click at [265, 177] on div "MOL-41165" at bounding box center [280, 174] width 172 height 11
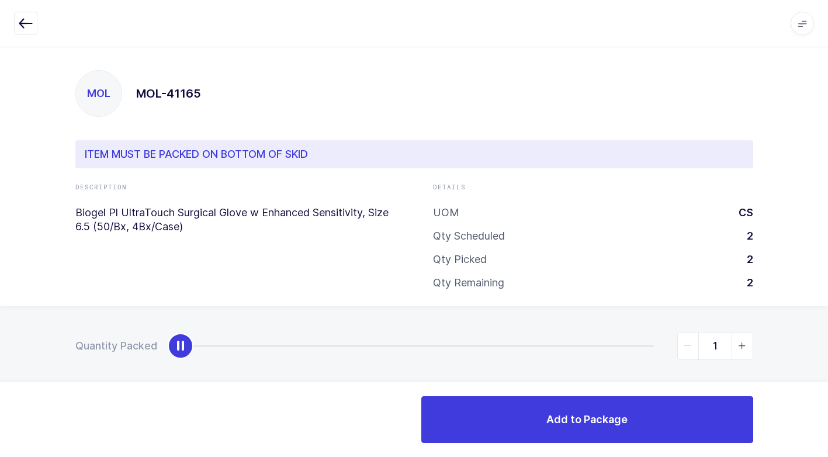
type input "2"
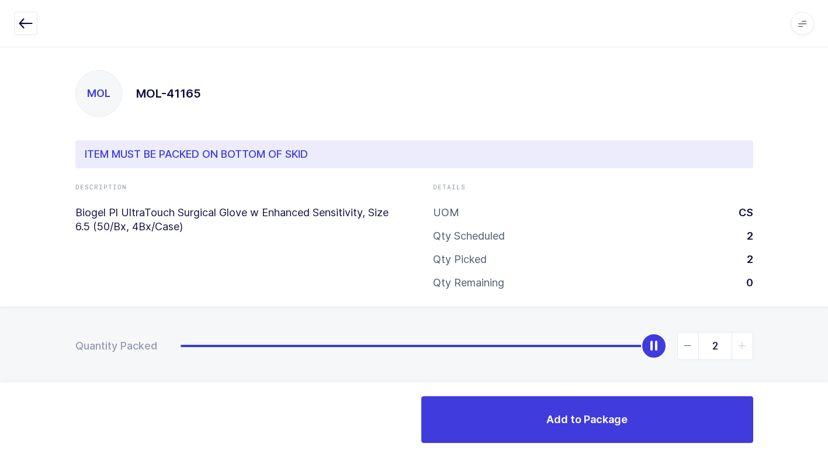
drag, startPoint x: 177, startPoint y: 348, endPoint x: 785, endPoint y: 424, distance: 612.8
click at [827, 392] on html "Apps Core [GEOGRAPHIC_DATA] Admin Mission Control Purchasing [PERSON_NAME] Logo…" at bounding box center [414, 234] width 828 height 468
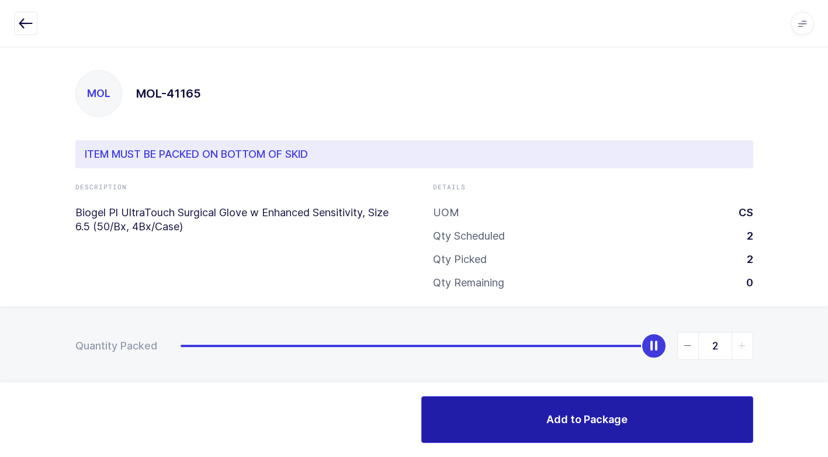
click at [639, 417] on button "Add to Package" at bounding box center [588, 419] width 332 height 47
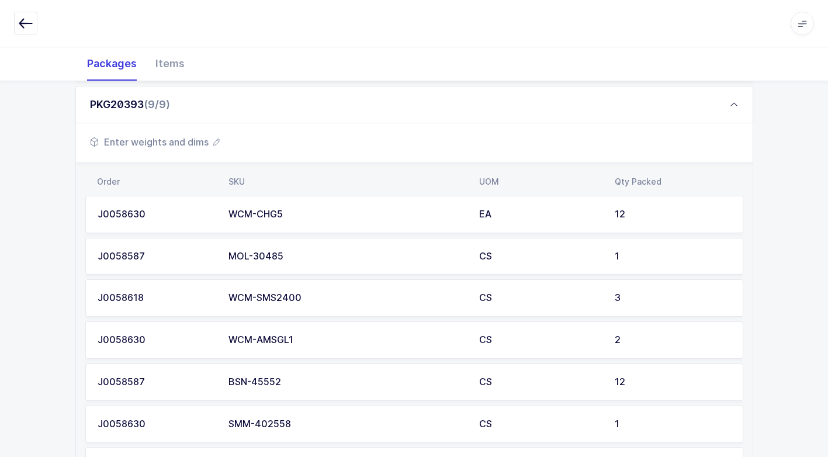
scroll to position [678, 0]
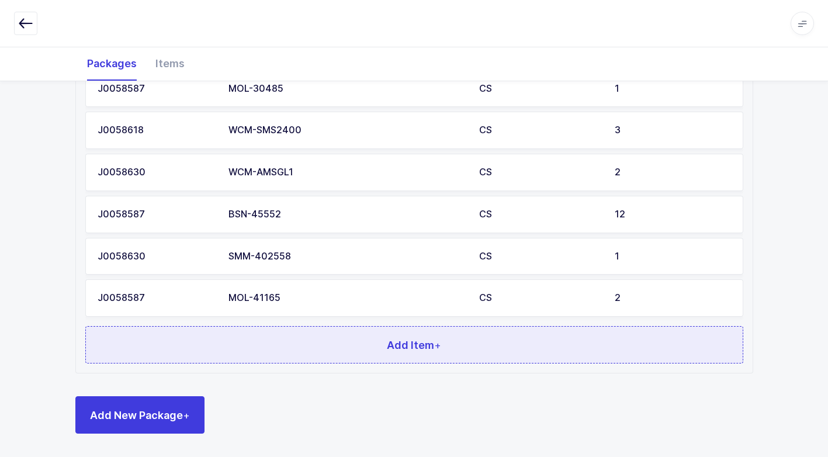
click at [282, 343] on button "Add Item +" at bounding box center [414, 344] width 658 height 37
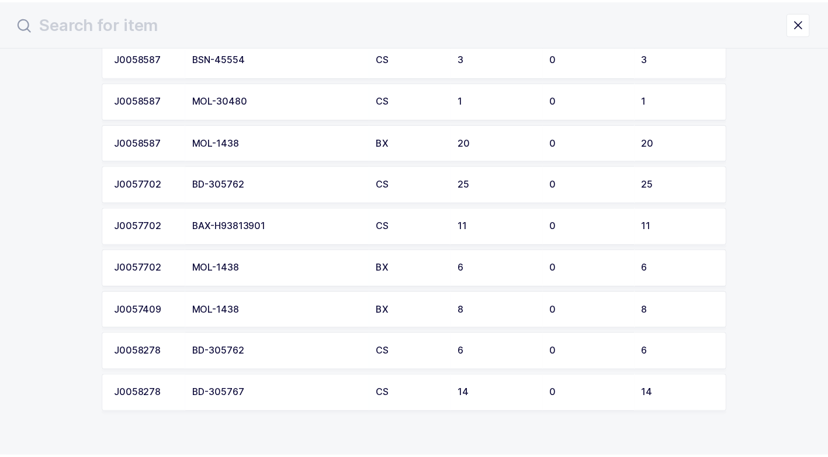
scroll to position [760, 0]
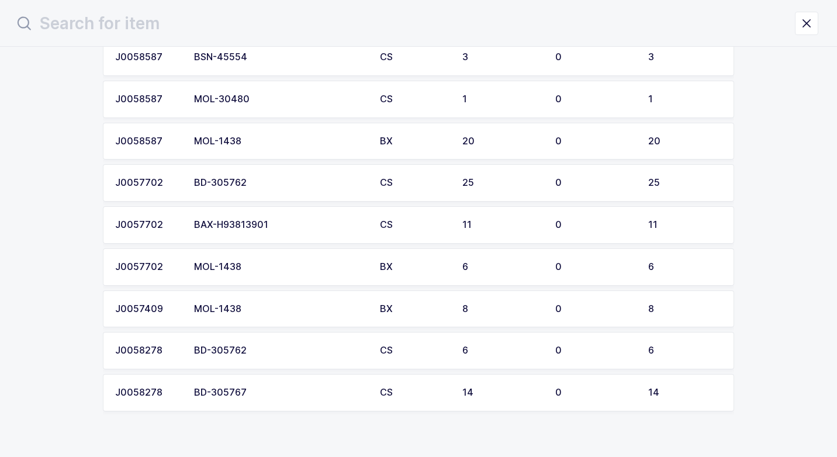
click at [249, 144] on div "MOL-1438" at bounding box center [280, 141] width 172 height 11
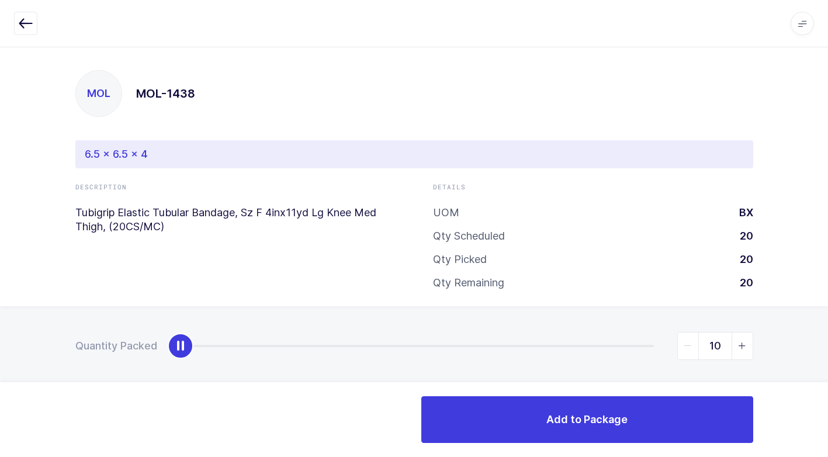
type input "20"
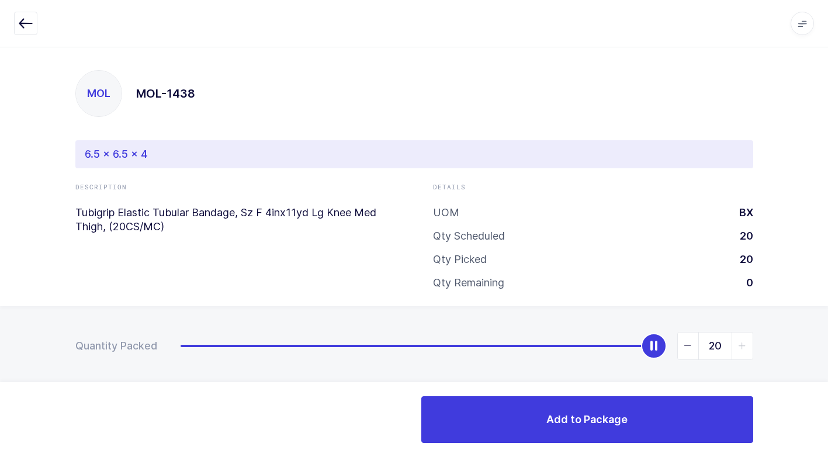
drag, startPoint x: 181, startPoint y: 352, endPoint x: 839, endPoint y: 414, distance: 661.2
click at [827, 414] on html "Apps Core [GEOGRAPHIC_DATA] Admin Mission Control Purchasing [PERSON_NAME] Logo…" at bounding box center [414, 234] width 828 height 468
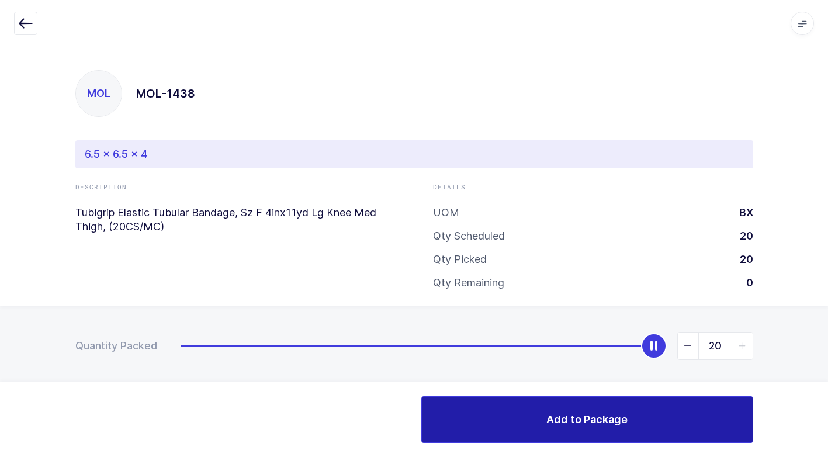
drag, startPoint x: 614, startPoint y: 427, endPoint x: 598, endPoint y: 422, distance: 17.0
click at [607, 424] on span "Add to Package" at bounding box center [587, 419] width 81 height 15
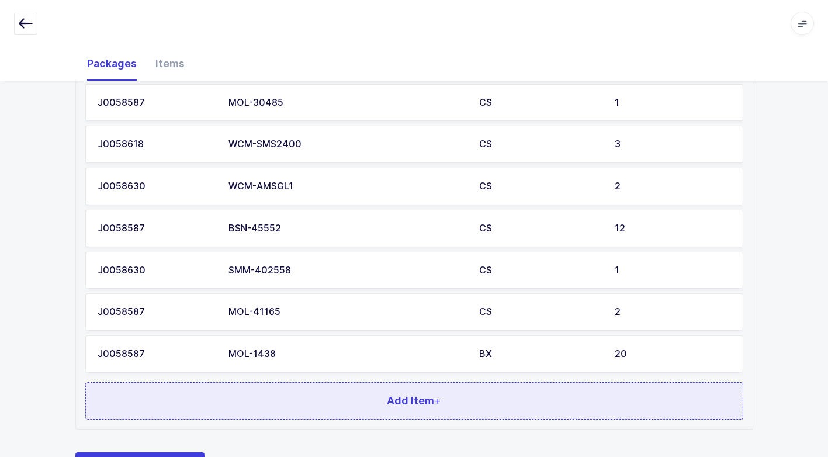
scroll to position [720, 0]
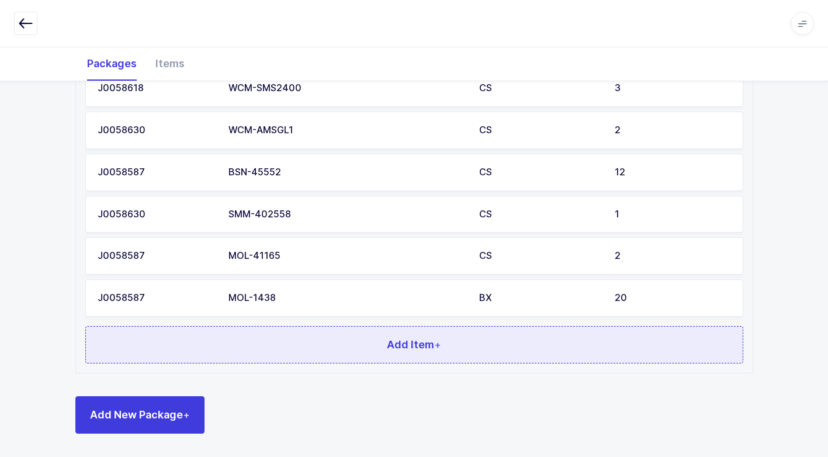
click at [257, 331] on button "Add Item +" at bounding box center [414, 344] width 658 height 37
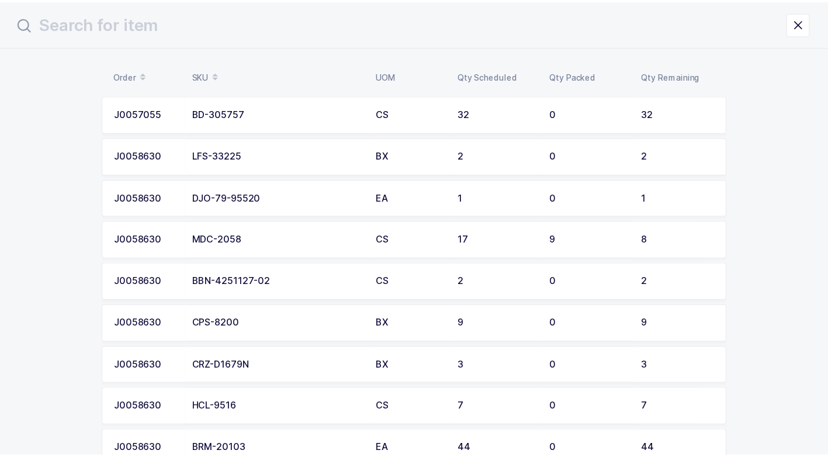
scroll to position [58, 0]
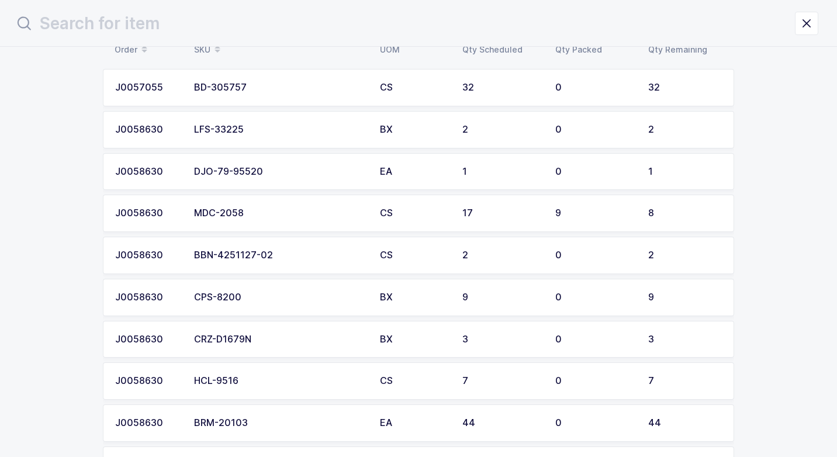
click at [246, 253] on div "BBN-4251127-02" at bounding box center [280, 255] width 172 height 11
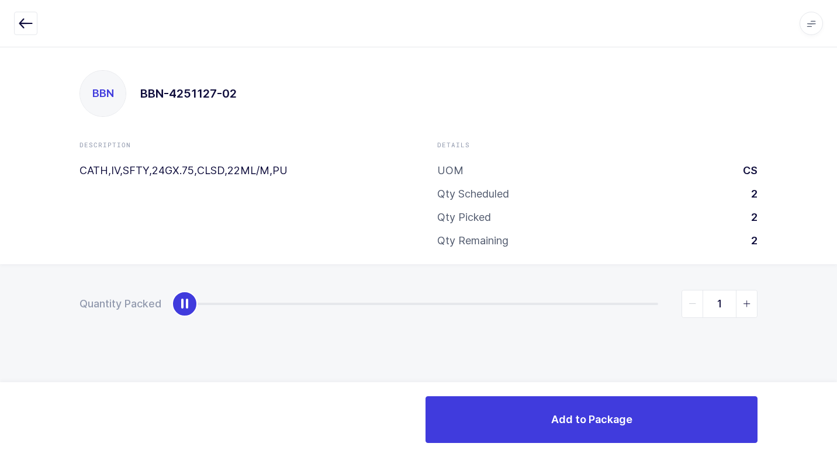
type input "2"
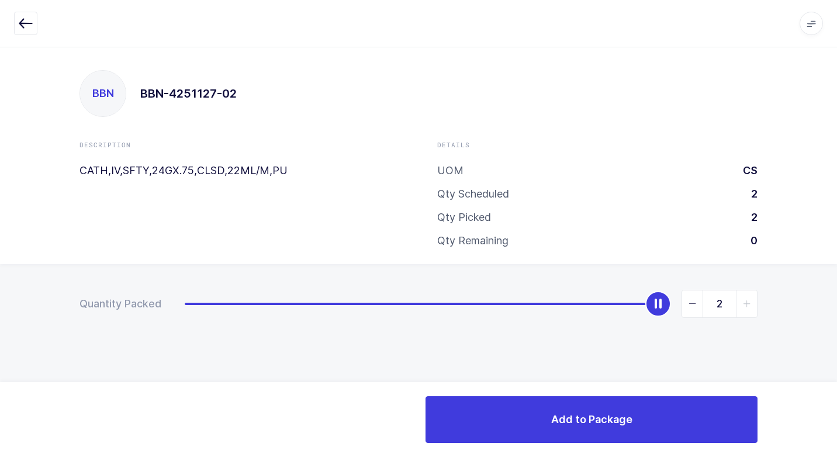
drag, startPoint x: 185, startPoint y: 305, endPoint x: 779, endPoint y: 423, distance: 606.2
click at [827, 410] on div "Apps Core [GEOGRAPHIC_DATA] Admin Mission Control Purchasing [PERSON_NAME] Logo…" at bounding box center [418, 252] width 837 height 410
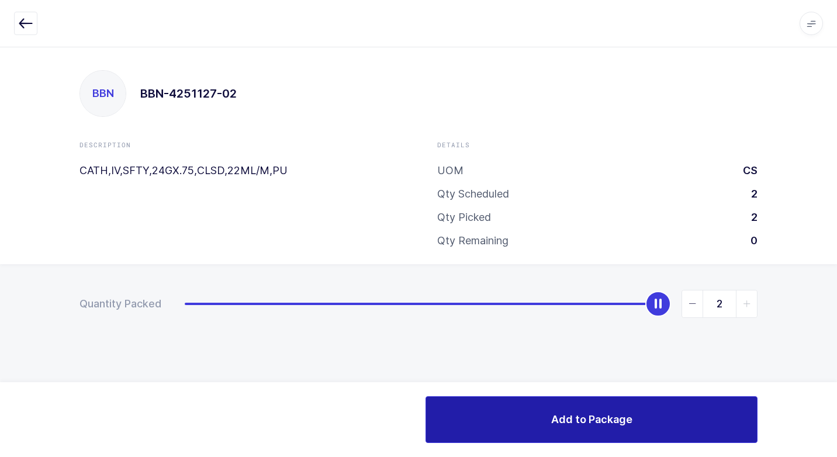
drag, startPoint x: 565, startPoint y: 436, endPoint x: 562, endPoint y: 429, distance: 7.4
click at [563, 429] on button "Add to Package" at bounding box center [592, 419] width 332 height 47
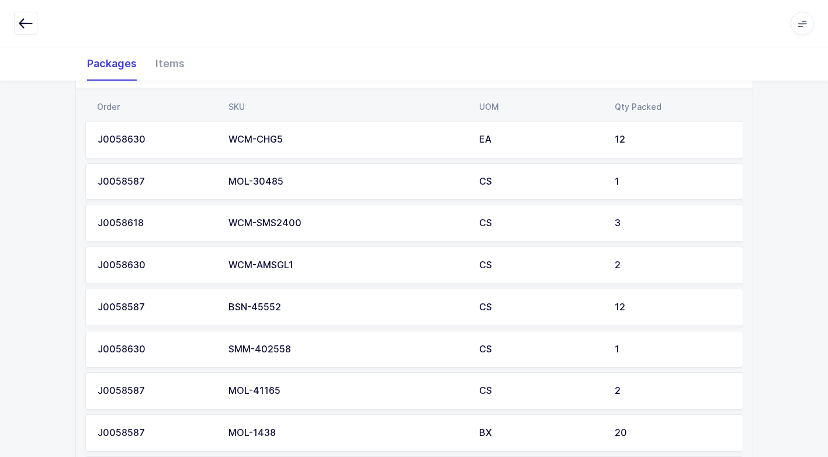
scroll to position [762, 0]
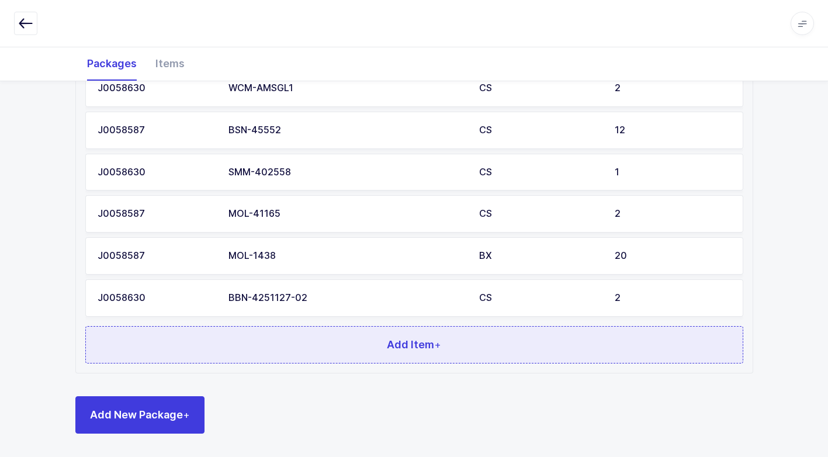
click at [228, 339] on button "Add Item +" at bounding box center [414, 344] width 658 height 37
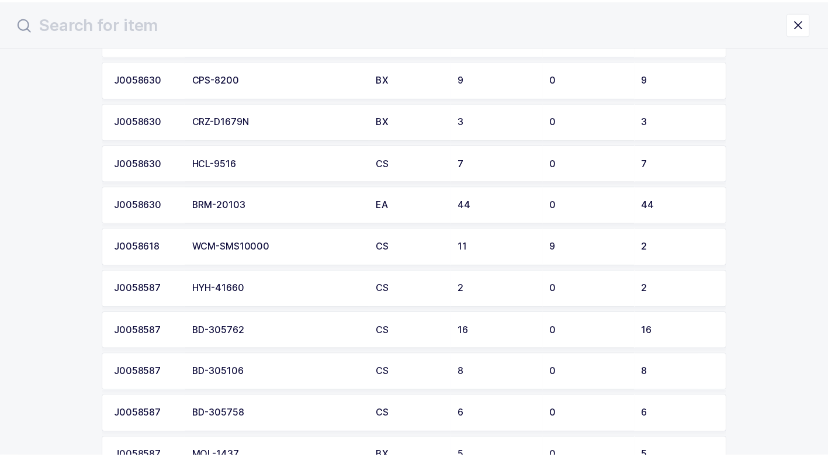
scroll to position [234, 0]
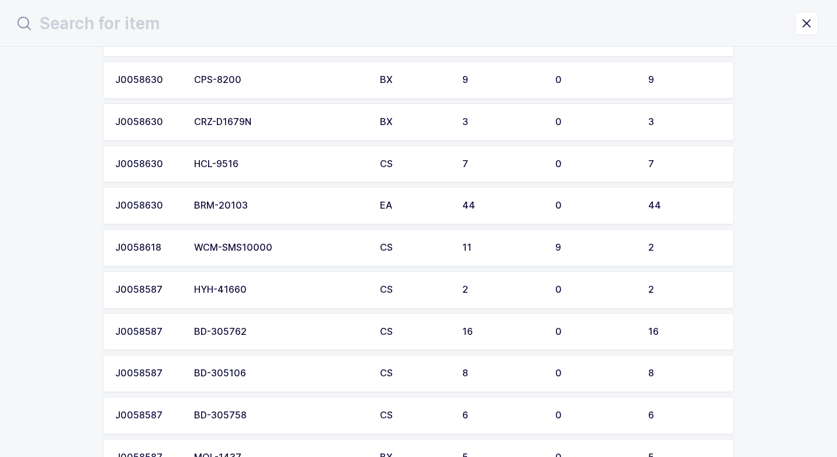
click at [248, 166] on div "HCL-9516" at bounding box center [280, 164] width 172 height 11
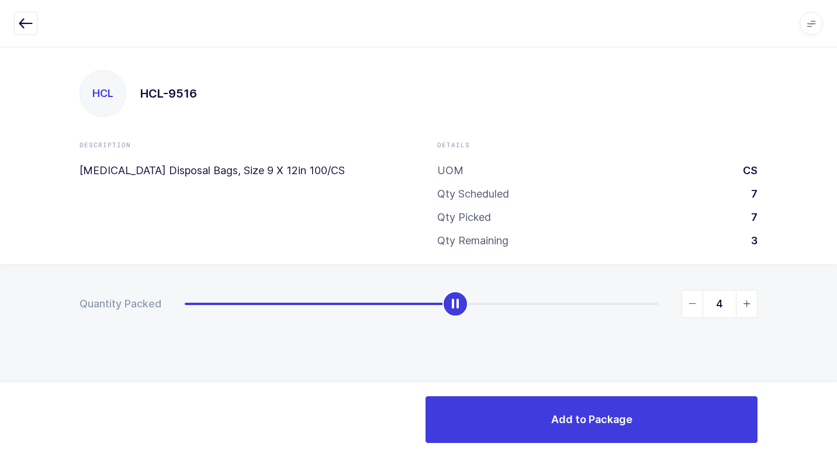
type input "5"
drag, startPoint x: 183, startPoint y: 304, endPoint x: 487, endPoint y: 328, distance: 305.0
click at [487, 328] on div "Quantity Packed 5" at bounding box center [418, 344] width 837 height 161
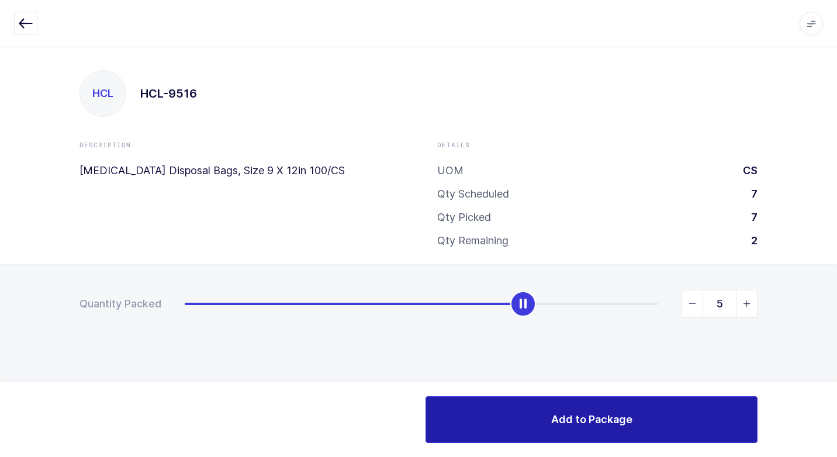
click at [546, 403] on button "Add to Package" at bounding box center [592, 419] width 332 height 47
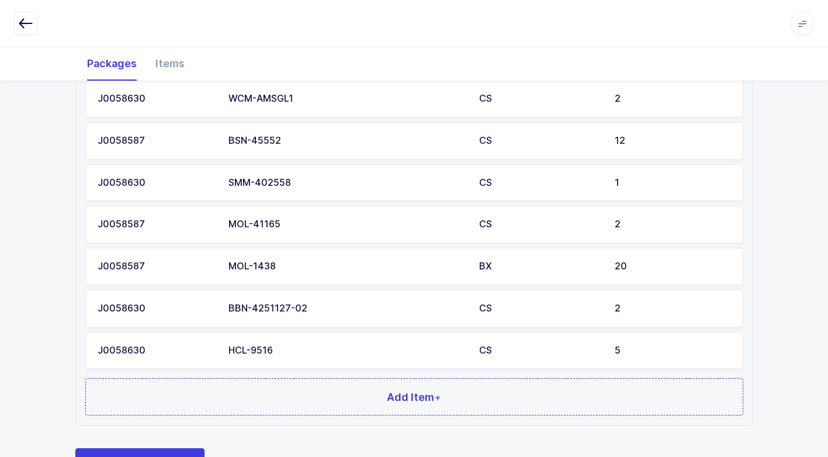
scroll to position [803, 0]
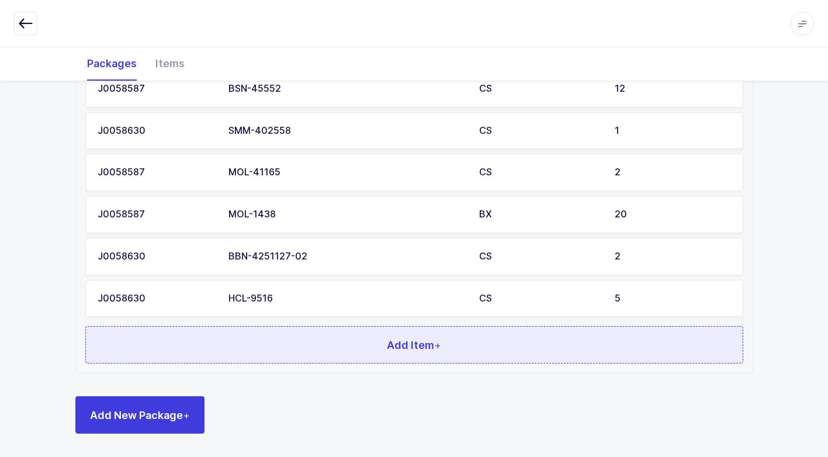
click at [323, 347] on button "Add Item +" at bounding box center [414, 344] width 658 height 37
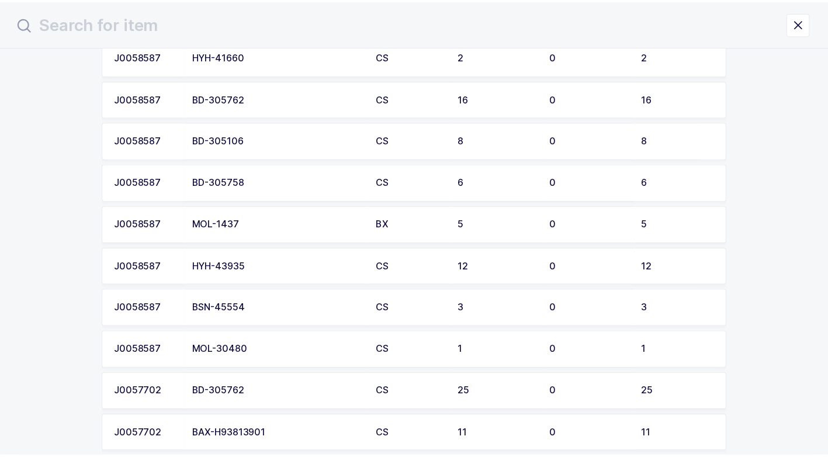
scroll to position [468, 0]
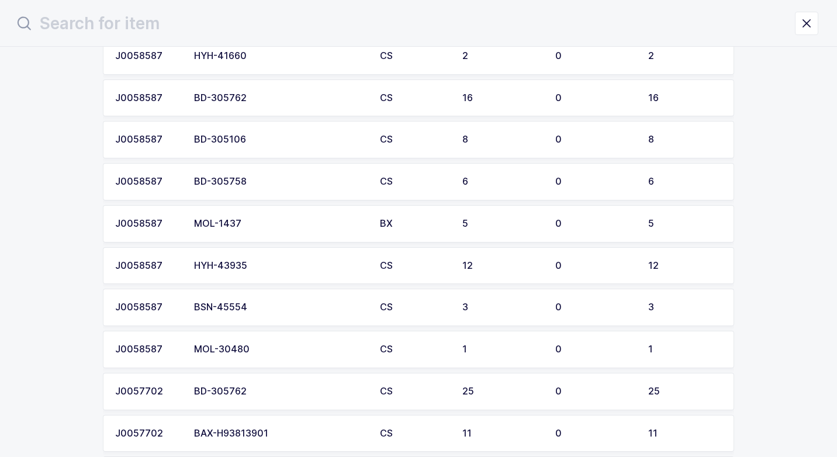
click at [255, 267] on div "HYH-43935" at bounding box center [280, 266] width 172 height 11
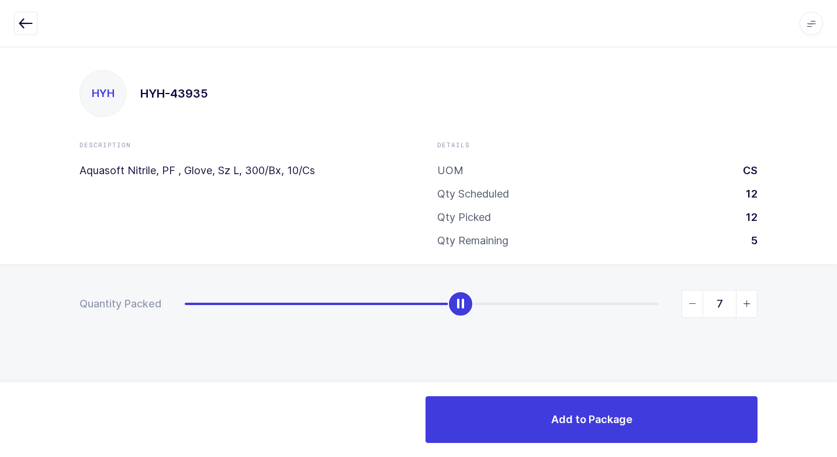
type input "8"
drag, startPoint x: 181, startPoint y: 308, endPoint x: 489, endPoint y: 344, distance: 310.2
click at [489, 344] on div "Quantity Packed 8" at bounding box center [418, 344] width 837 height 161
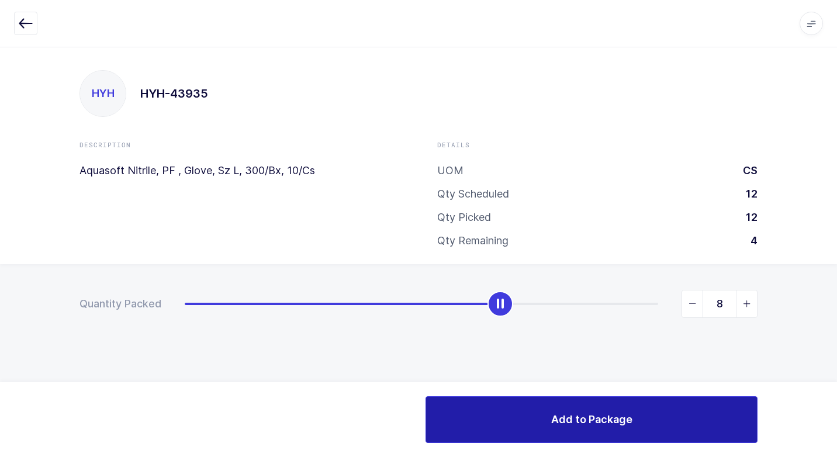
click at [525, 431] on button "Add to Package" at bounding box center [592, 419] width 332 height 47
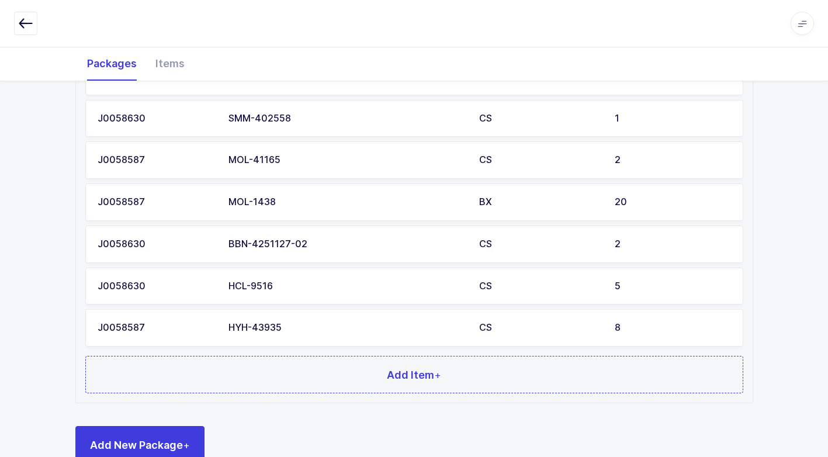
scroll to position [845, 0]
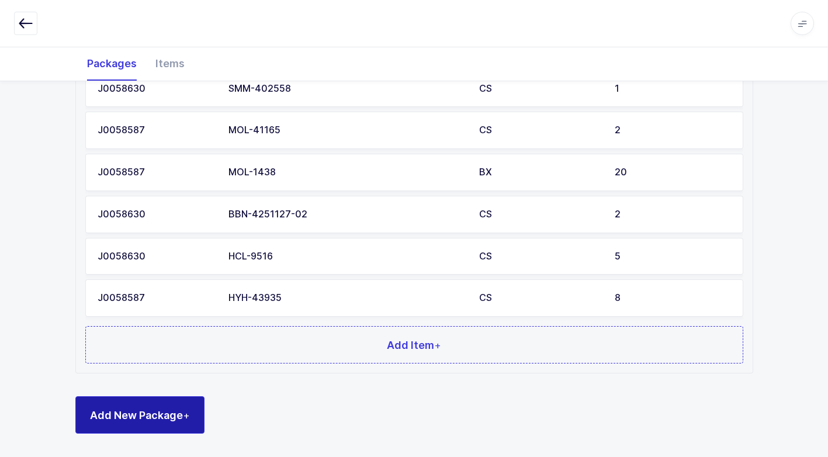
drag, startPoint x: 161, startPoint y: 412, endPoint x: 155, endPoint y: 411, distance: 6.5
click at [160, 412] on span "Add New Package +" at bounding box center [140, 415] width 100 height 15
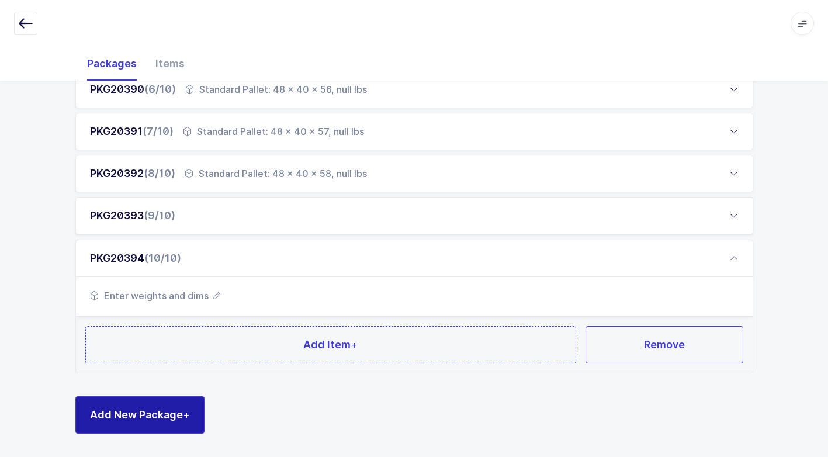
scroll to position [398, 0]
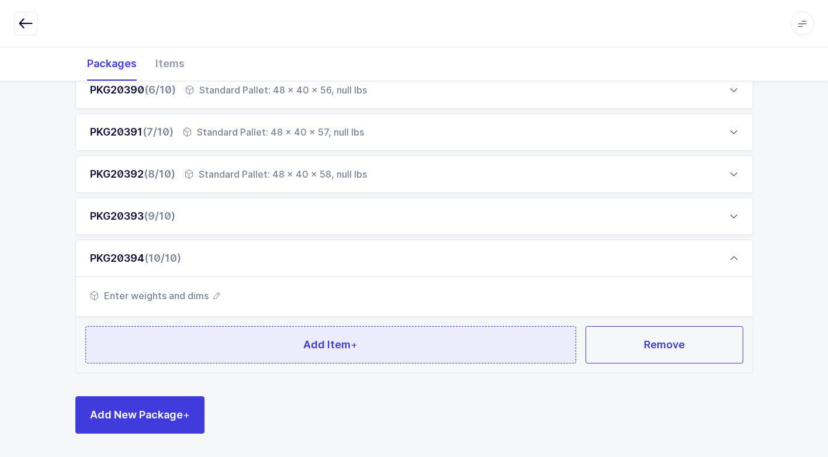
click at [234, 350] on button "Add Item +" at bounding box center [331, 344] width 492 height 37
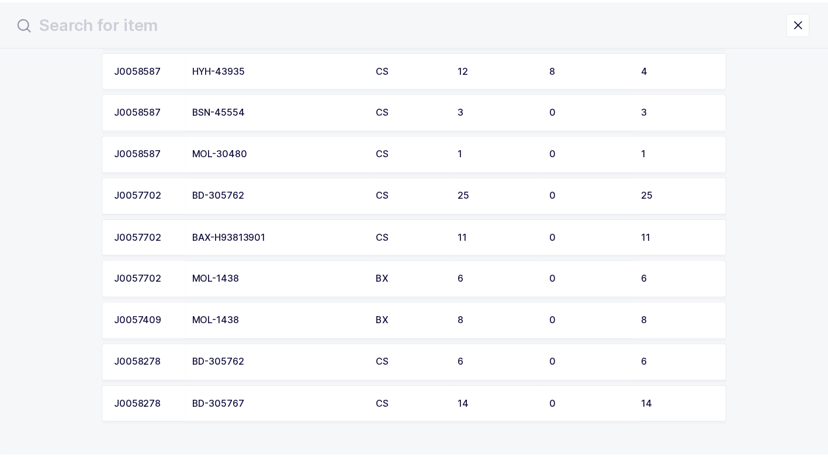
scroll to position [700, 0]
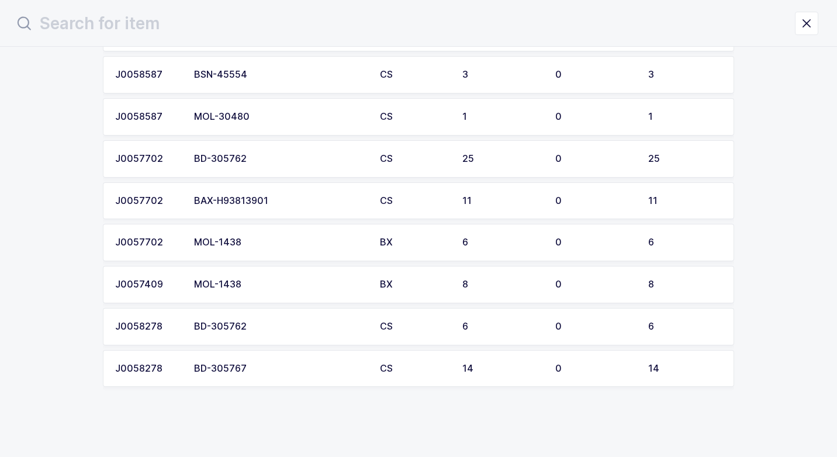
click at [265, 243] on div "MOL-1438" at bounding box center [280, 242] width 172 height 11
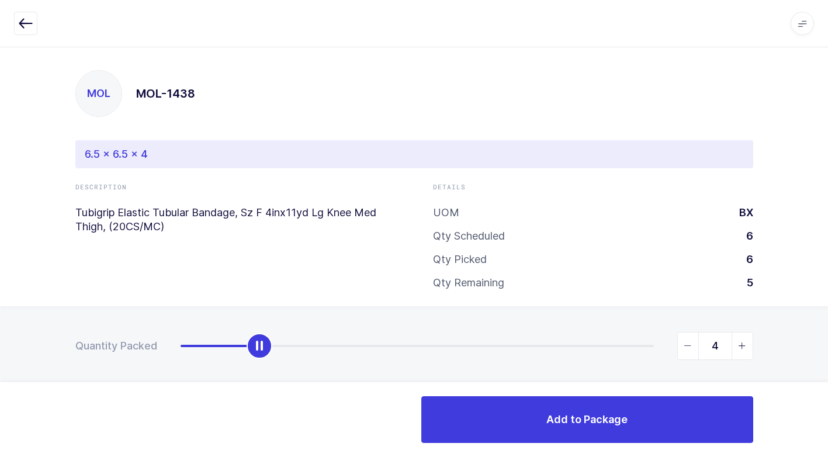
type input "6"
drag, startPoint x: 181, startPoint y: 347, endPoint x: 783, endPoint y: 457, distance: 612.1
click at [827, 444] on html "Apps Core [GEOGRAPHIC_DATA] Admin Mission Control Purchasing [PERSON_NAME] Logo…" at bounding box center [414, 234] width 828 height 468
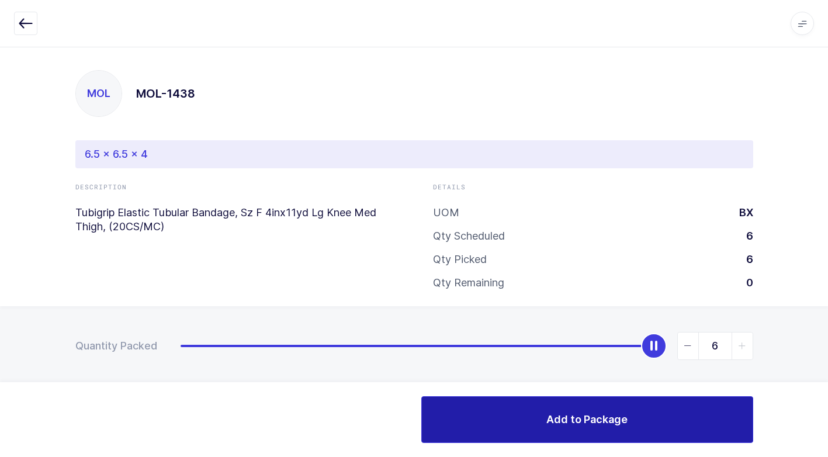
click at [563, 411] on button "Add to Package" at bounding box center [588, 419] width 332 height 47
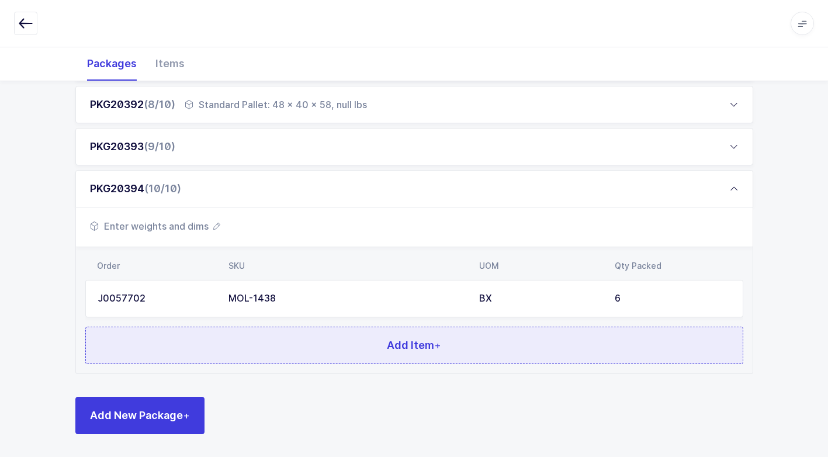
scroll to position [468, 0]
click at [388, 339] on span "Add Item +" at bounding box center [414, 344] width 54 height 15
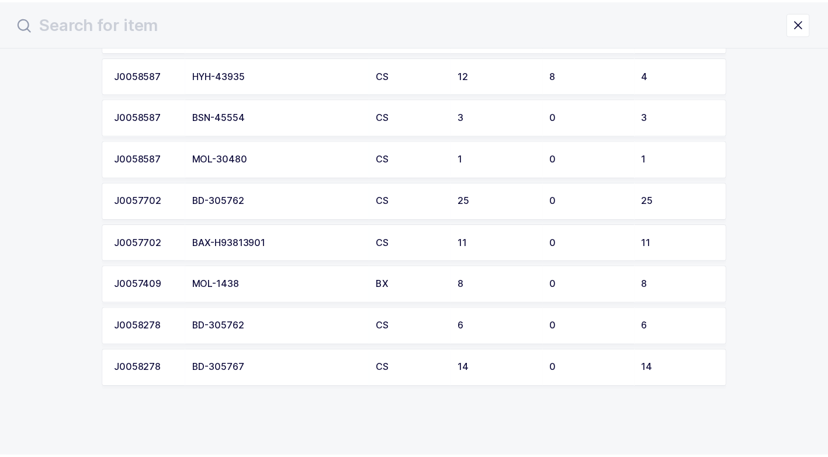
scroll to position [659, 0]
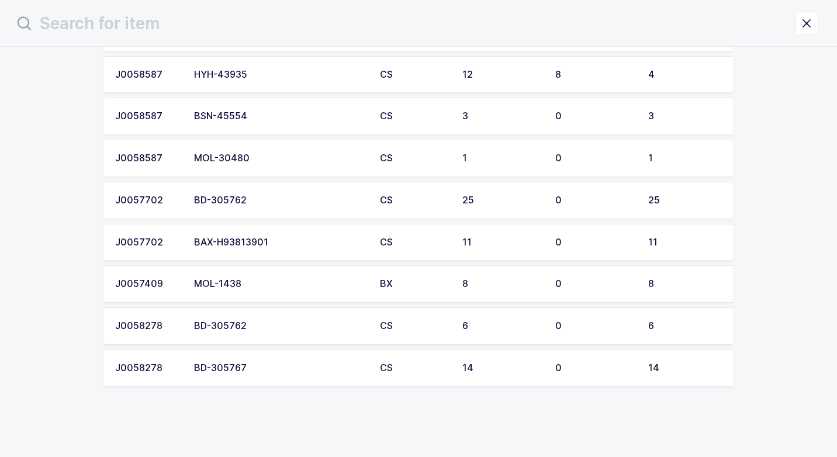
click at [282, 282] on div "MOL-1438" at bounding box center [280, 284] width 172 height 11
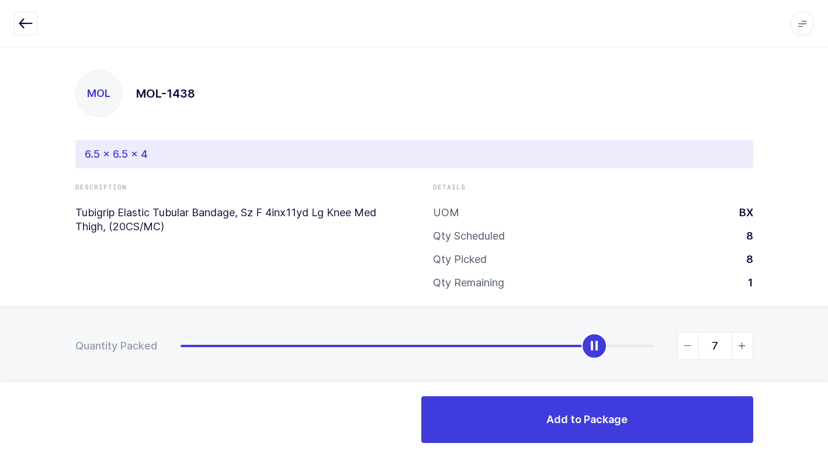
type input "8"
drag, startPoint x: 182, startPoint y: 343, endPoint x: 786, endPoint y: 380, distance: 605.7
click at [786, 380] on div "Quantity Packed 8" at bounding box center [414, 386] width 828 height 161
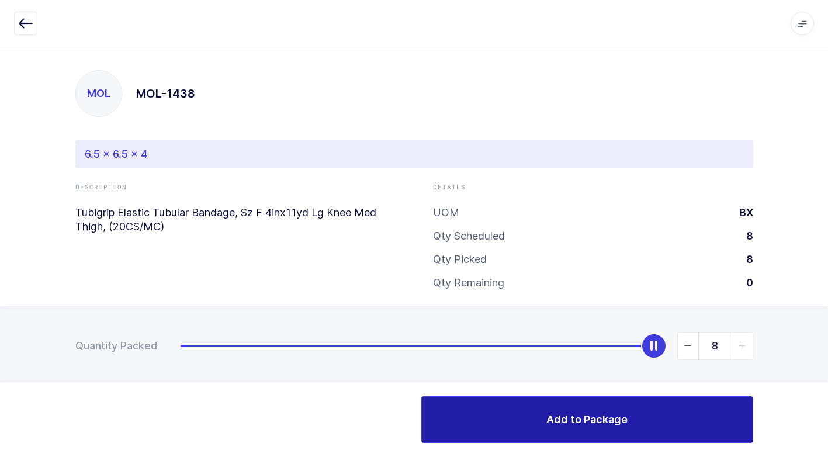
drag, startPoint x: 546, startPoint y: 420, endPoint x: 540, endPoint y: 419, distance: 6.1
click at [540, 419] on button "Add to Package" at bounding box center [588, 419] width 332 height 47
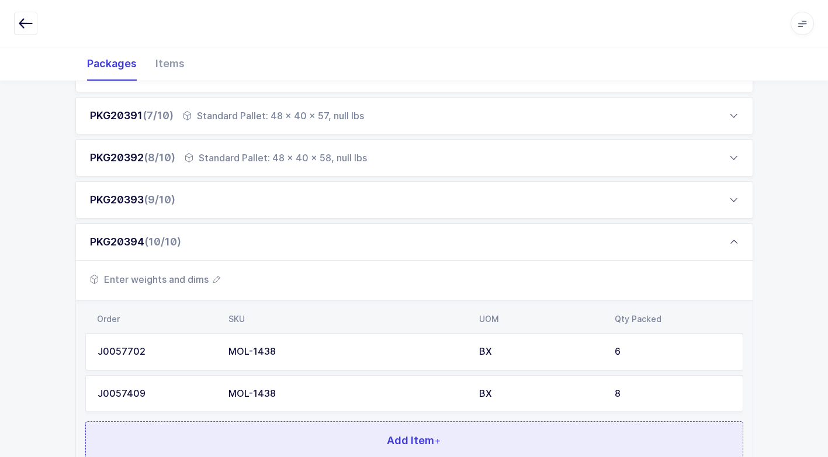
scroll to position [510, 0]
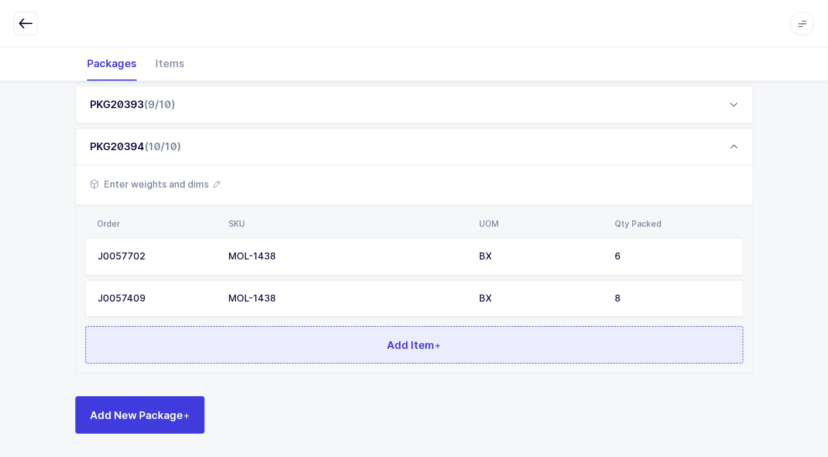
click at [302, 332] on button "Add Item +" at bounding box center [414, 344] width 658 height 37
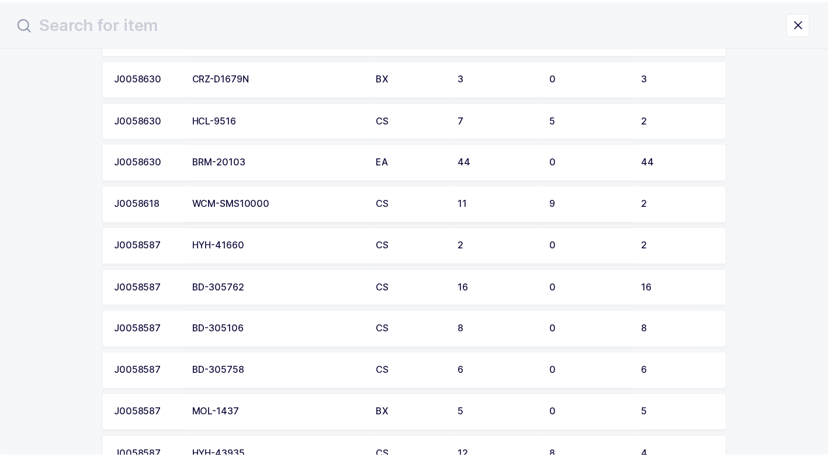
scroll to position [409, 0]
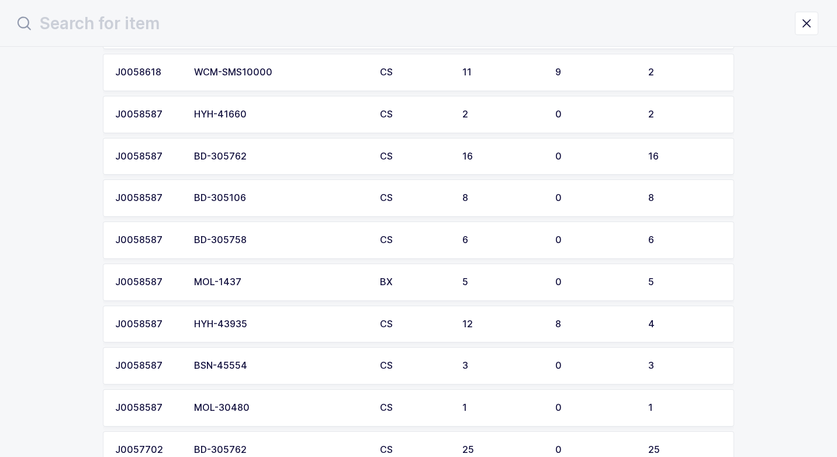
click at [257, 286] on div "MOL-1437" at bounding box center [280, 282] width 172 height 11
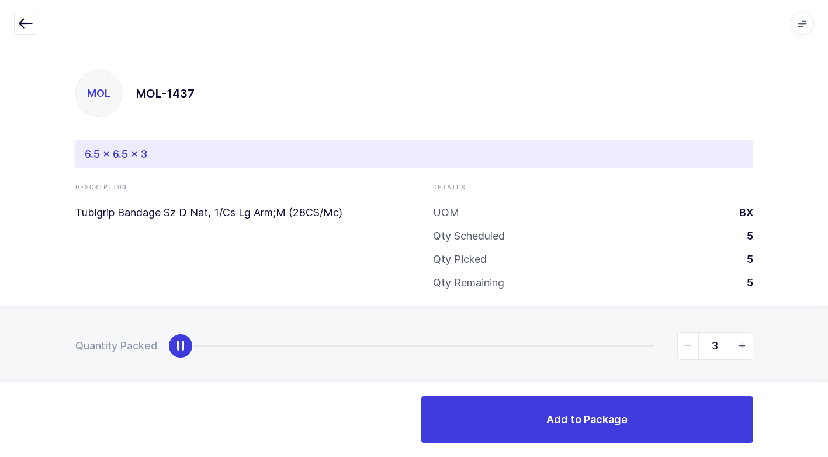
type input "5"
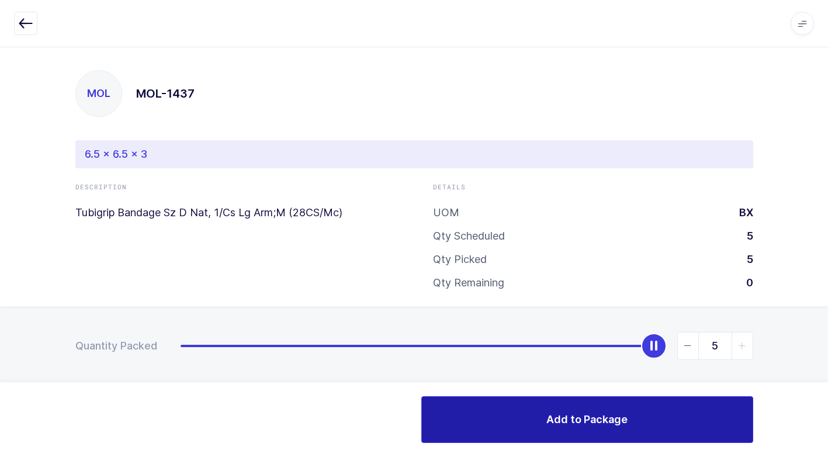
drag, startPoint x: 193, startPoint y: 349, endPoint x: 686, endPoint y: 408, distance: 496.9
click at [827, 337] on html "Apps Core [GEOGRAPHIC_DATA] Admin Mission Control Purchasing [PERSON_NAME] Logo…" at bounding box center [414, 234] width 828 height 468
drag, startPoint x: 571, startPoint y: 425, endPoint x: 571, endPoint y: 418, distance: 7.0
click at [571, 424] on span "Add to Package" at bounding box center [587, 419] width 81 height 15
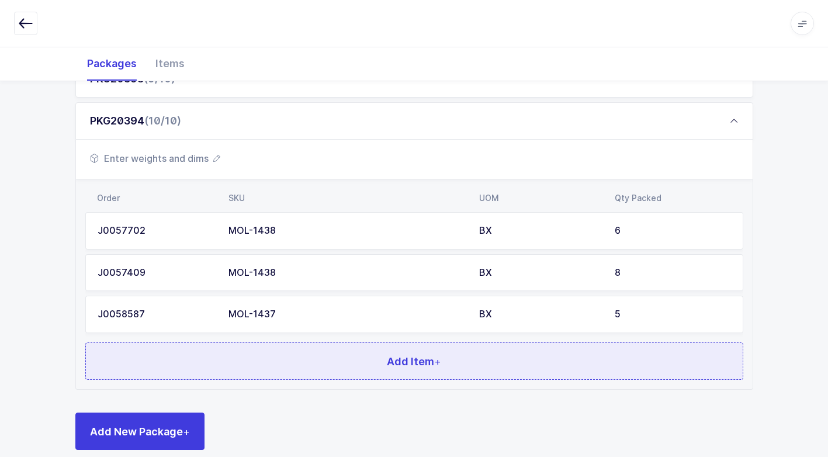
scroll to position [552, 0]
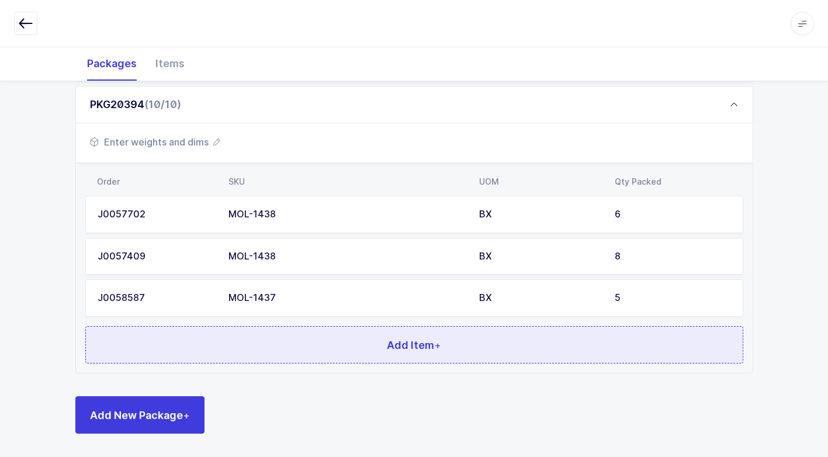
click at [298, 347] on button "Add Item +" at bounding box center [414, 344] width 658 height 37
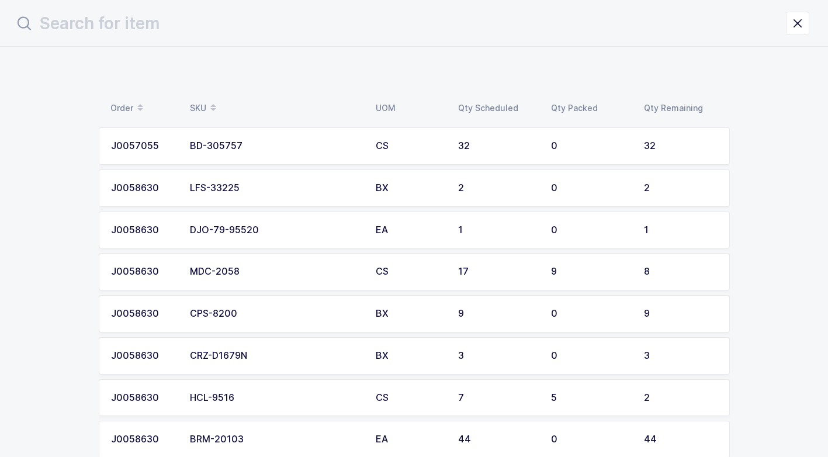
scroll to position [0, 0]
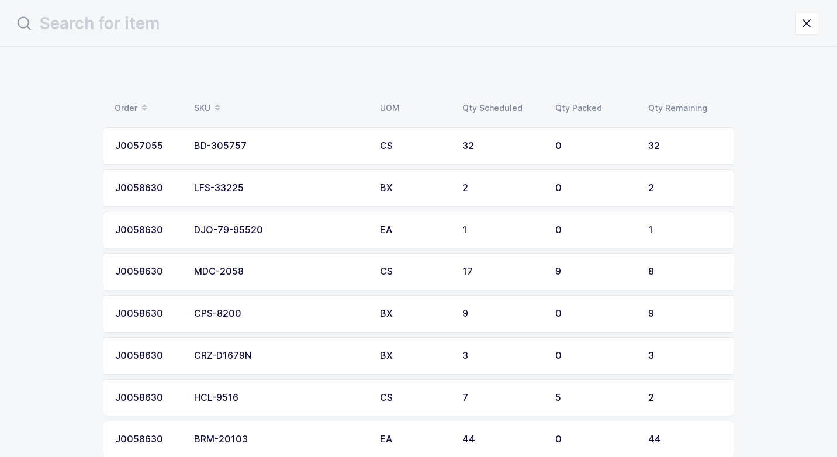
click at [362, 191] on td "LFS-33225" at bounding box center [280, 188] width 186 height 37
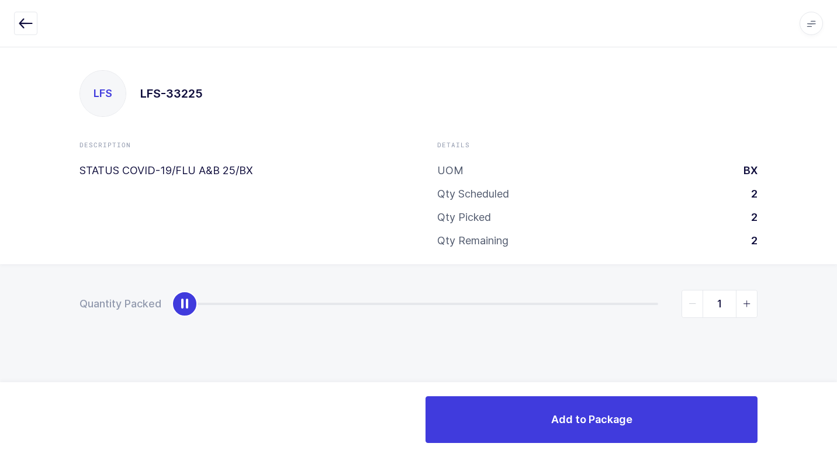
type input "2"
drag, startPoint x: 181, startPoint y: 308, endPoint x: 831, endPoint y: 310, distance: 650.7
click at [827, 301] on html "Apps Core [GEOGRAPHIC_DATA] Admin Mission Control Purchasing [PERSON_NAME] Logo…" at bounding box center [418, 228] width 837 height 457
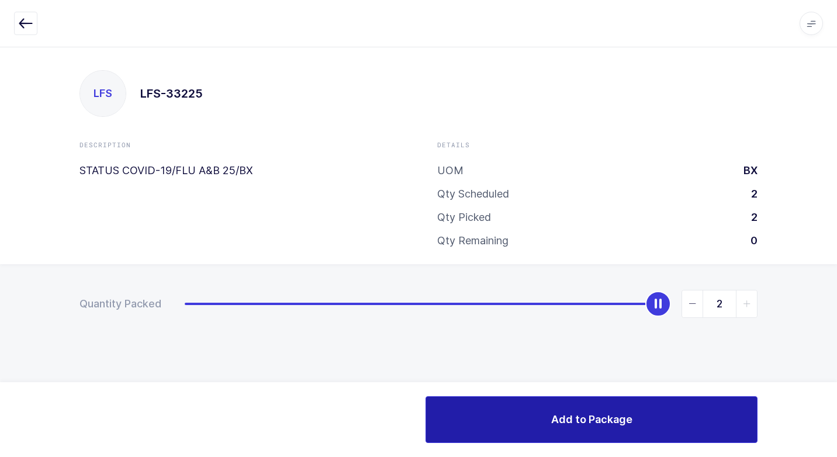
click at [507, 418] on button "Add to Package" at bounding box center [592, 419] width 332 height 47
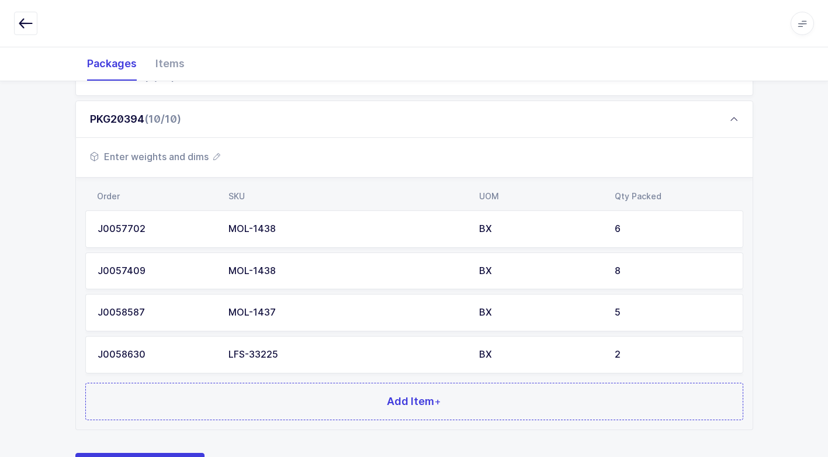
scroll to position [594, 0]
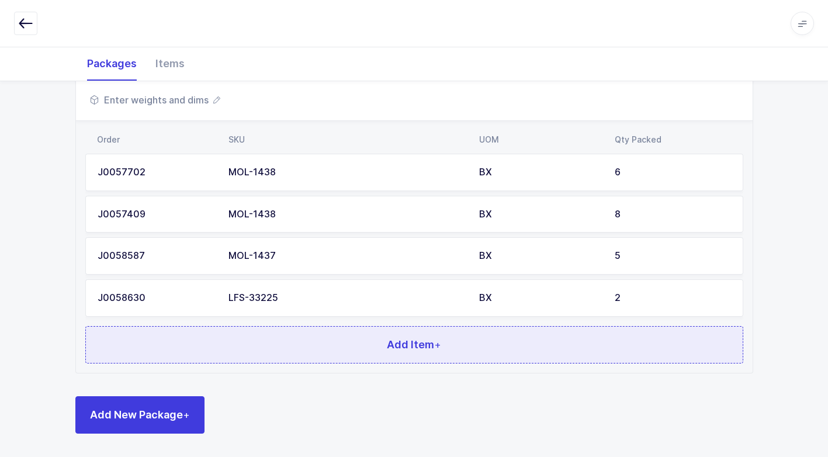
click at [293, 357] on button "Add Item +" at bounding box center [414, 344] width 658 height 37
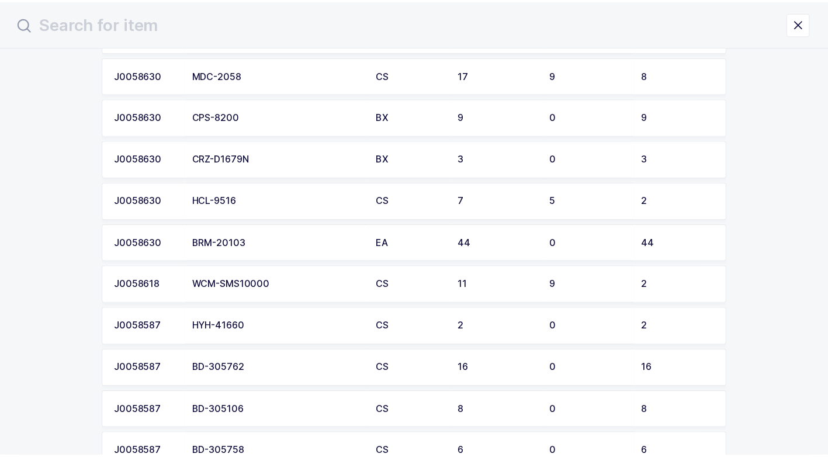
scroll to position [175, 0]
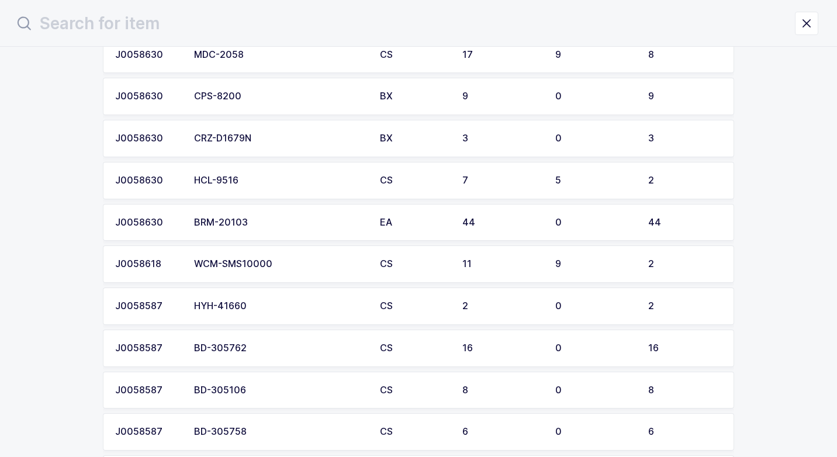
click at [277, 188] on td "HCL-9516" at bounding box center [280, 180] width 186 height 37
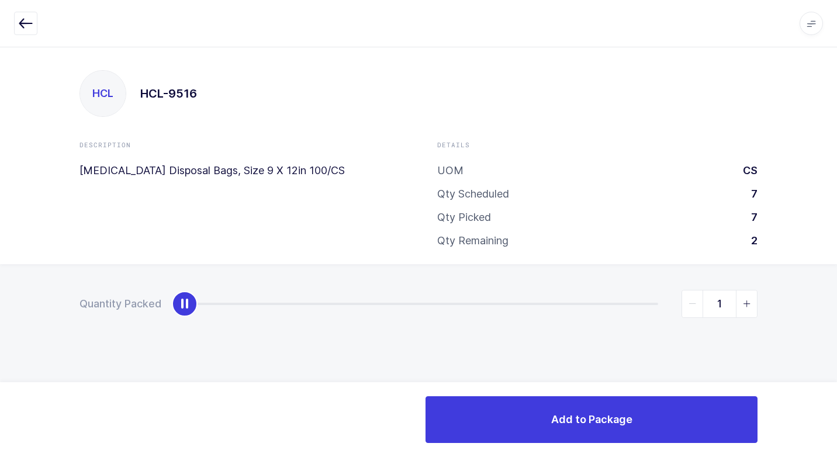
type input "2"
drag, startPoint x: 189, startPoint y: 302, endPoint x: 820, endPoint y: 322, distance: 631.2
click at [827, 311] on div "Quantity Packed 2" at bounding box center [418, 344] width 837 height 161
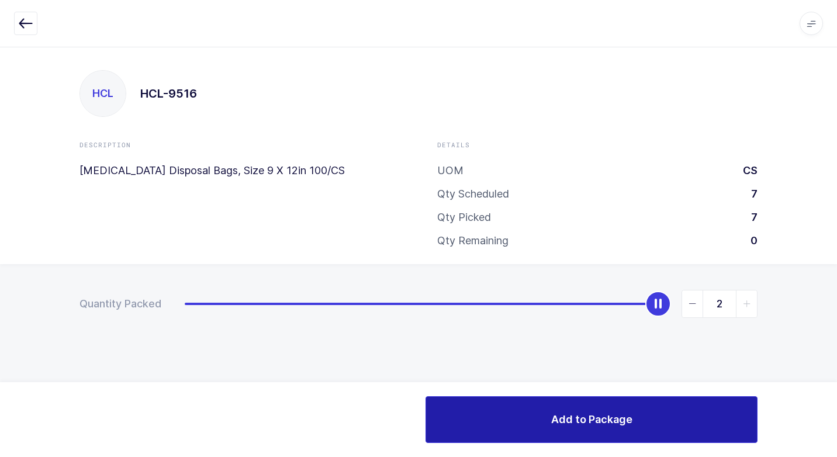
click at [569, 415] on span "Add to Package" at bounding box center [591, 419] width 81 height 15
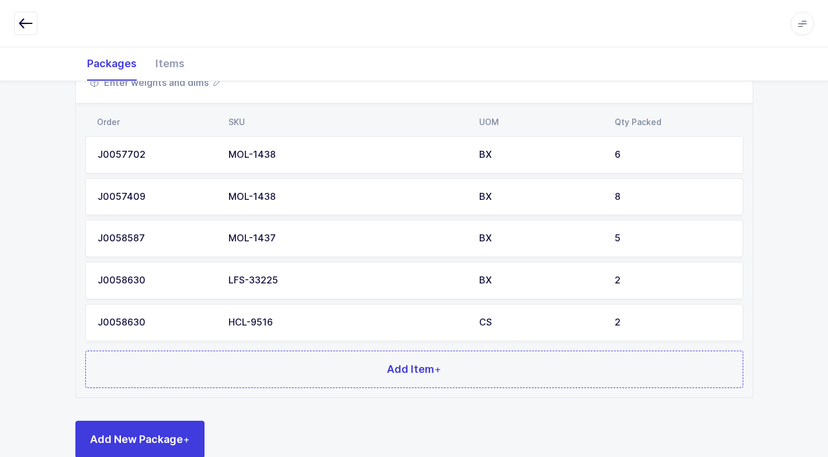
scroll to position [636, 0]
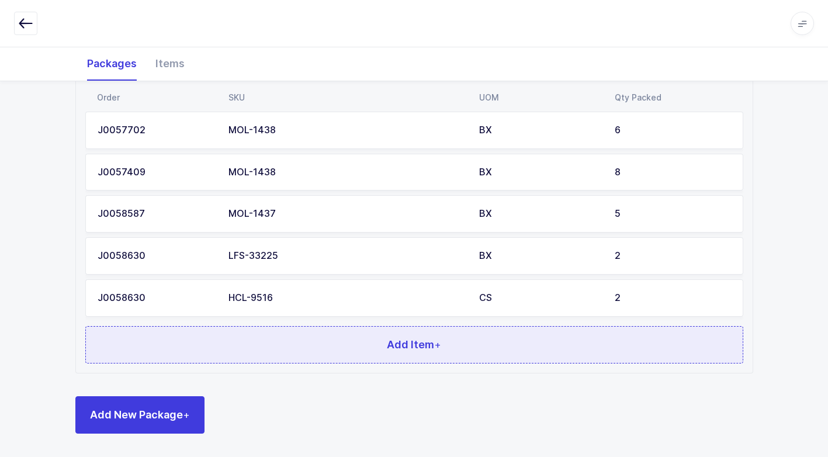
click at [294, 334] on button "Add Item +" at bounding box center [414, 344] width 658 height 37
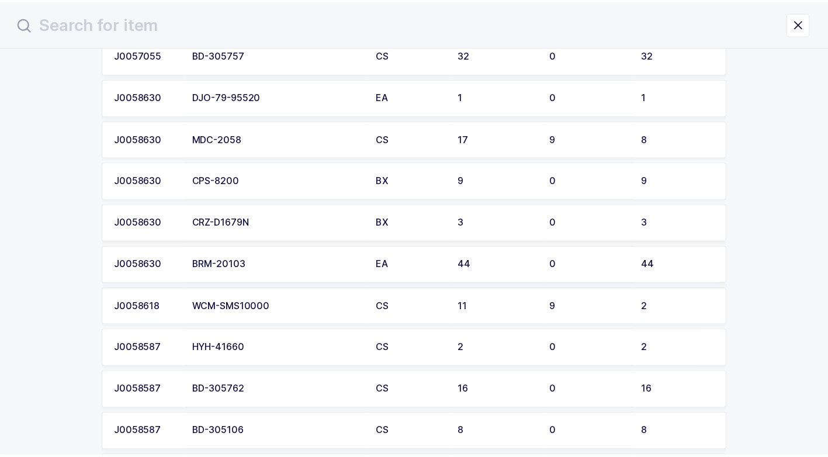
scroll to position [117, 0]
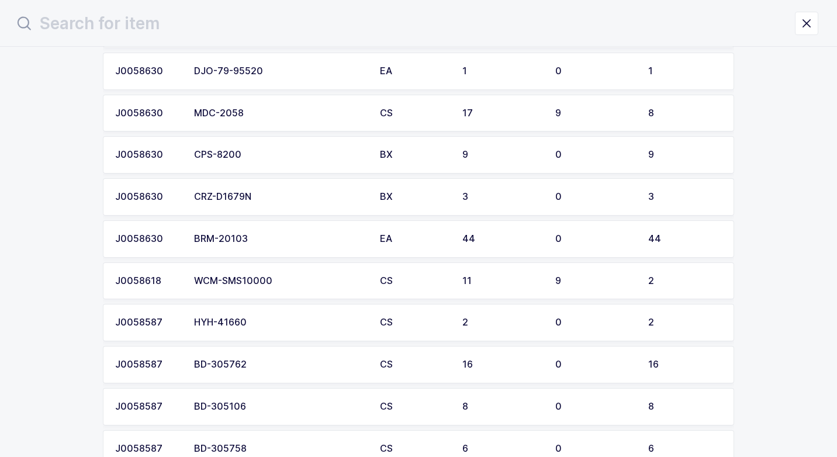
click at [277, 200] on div "CRZ-D1679N" at bounding box center [280, 197] width 172 height 11
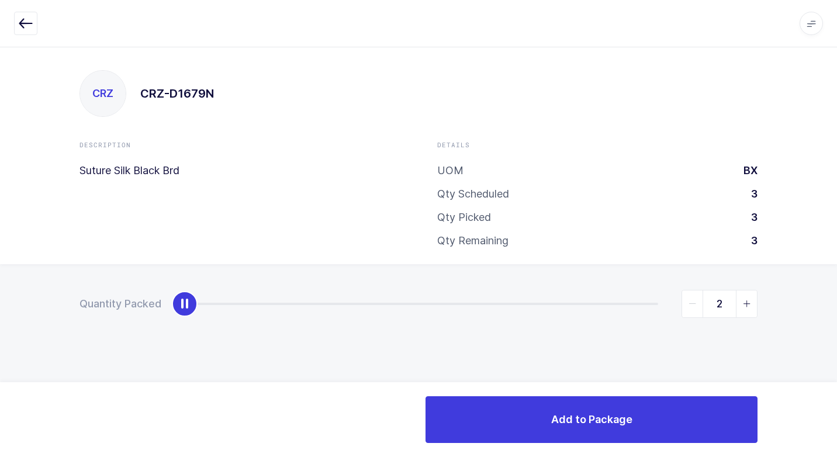
type input "3"
drag, startPoint x: 191, startPoint y: 303, endPoint x: 792, endPoint y: 396, distance: 607.6
click at [827, 350] on html "Apps Core [GEOGRAPHIC_DATA] Admin Mission Control Purchasing [PERSON_NAME] Logo…" at bounding box center [418, 228] width 837 height 457
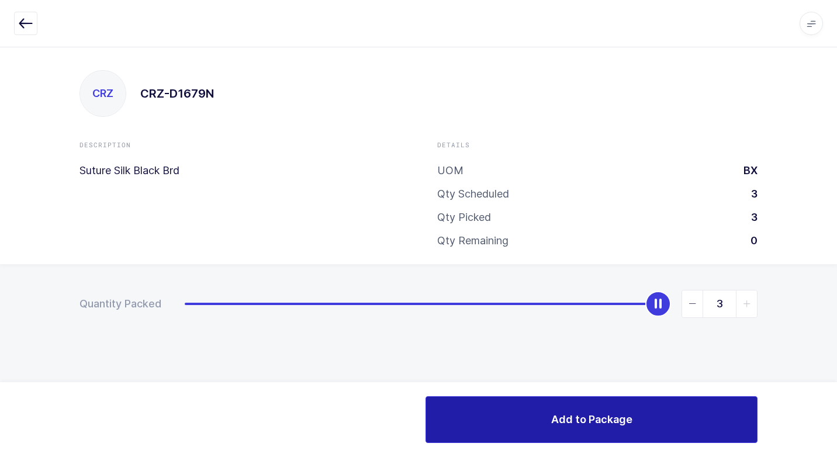
click at [638, 417] on button "Add to Package" at bounding box center [592, 419] width 332 height 47
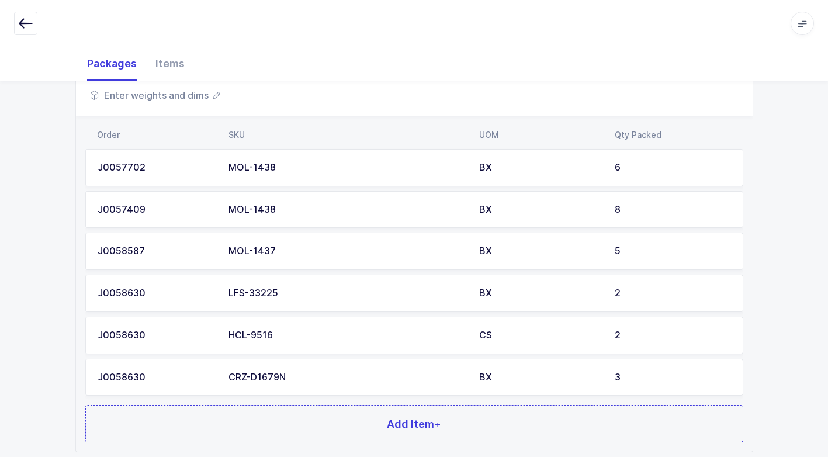
scroll to position [678, 0]
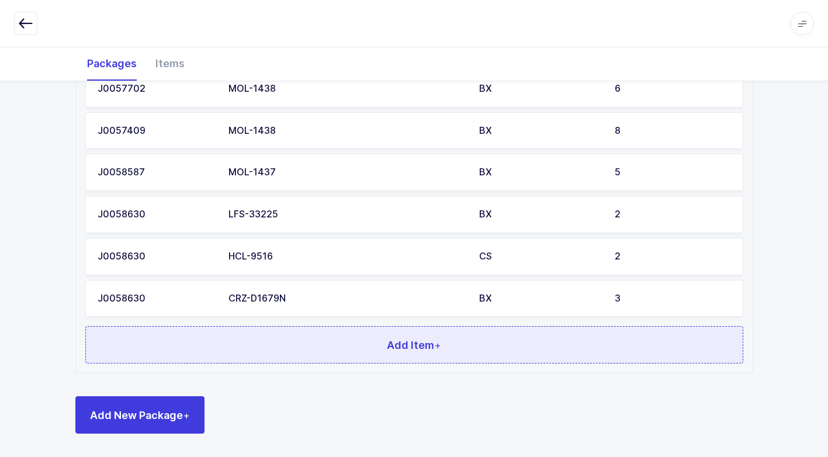
click at [244, 343] on button "Add Item +" at bounding box center [414, 344] width 658 height 37
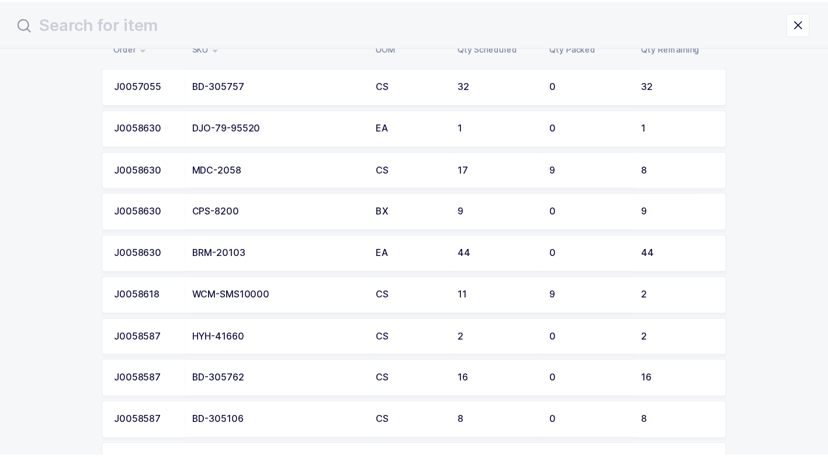
scroll to position [40, 0]
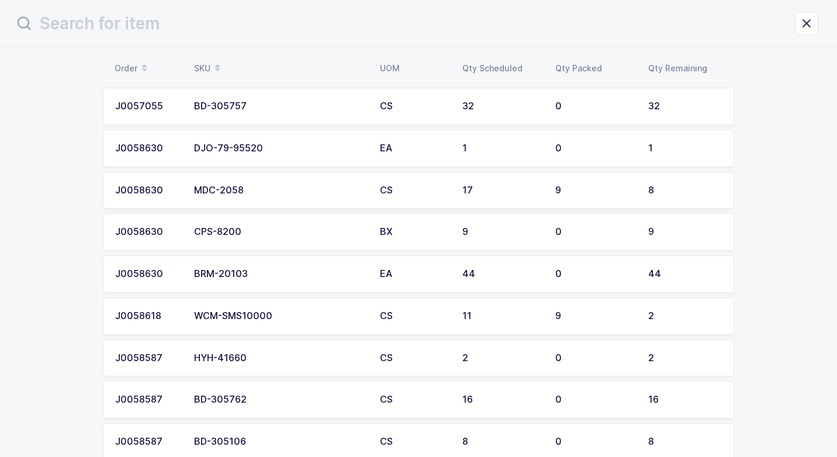
click at [246, 280] on td "BRM-20103" at bounding box center [280, 273] width 186 height 37
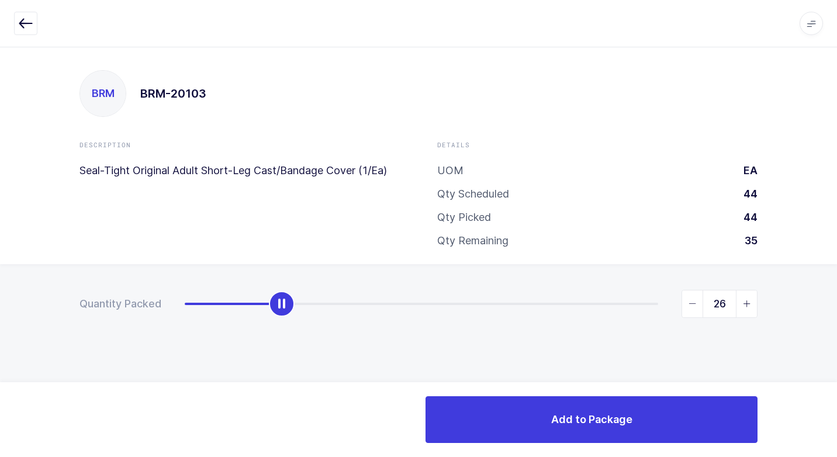
type input "44"
drag, startPoint x: 186, startPoint y: 302, endPoint x: 837, endPoint y: 344, distance: 652.0
click at [827, 344] on html "Apps Core [GEOGRAPHIC_DATA] Admin Mission Control Purchasing [PERSON_NAME] Logo…" at bounding box center [418, 228] width 837 height 457
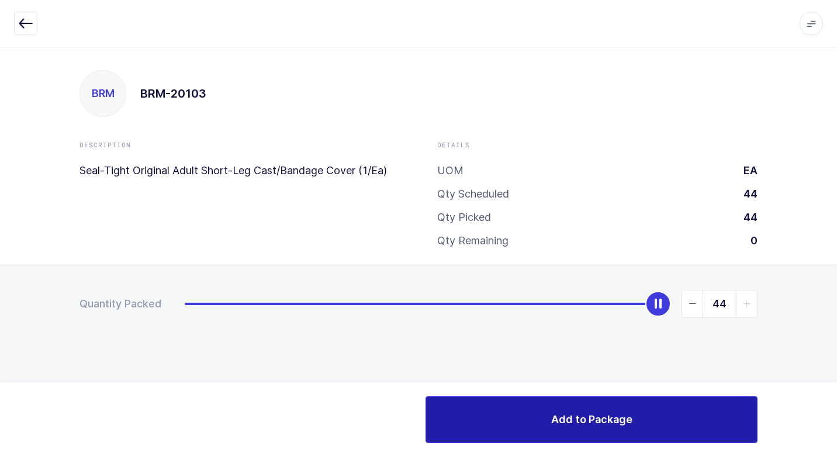
click at [563, 412] on span "Add to Package" at bounding box center [591, 419] width 81 height 15
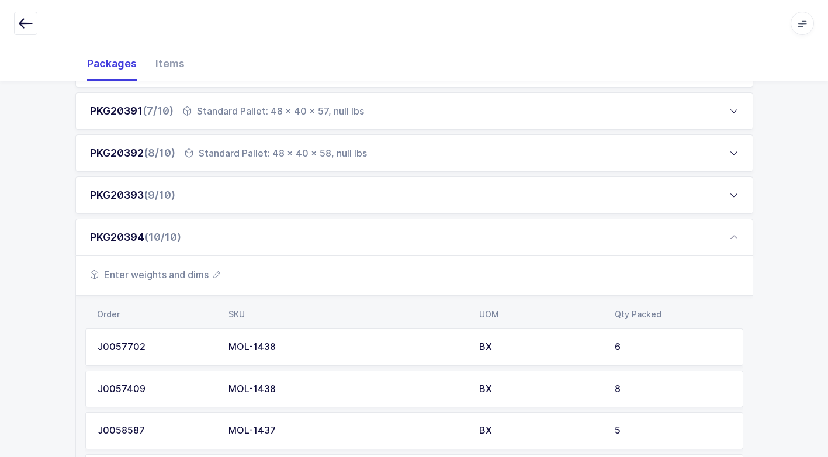
scroll to position [702, 0]
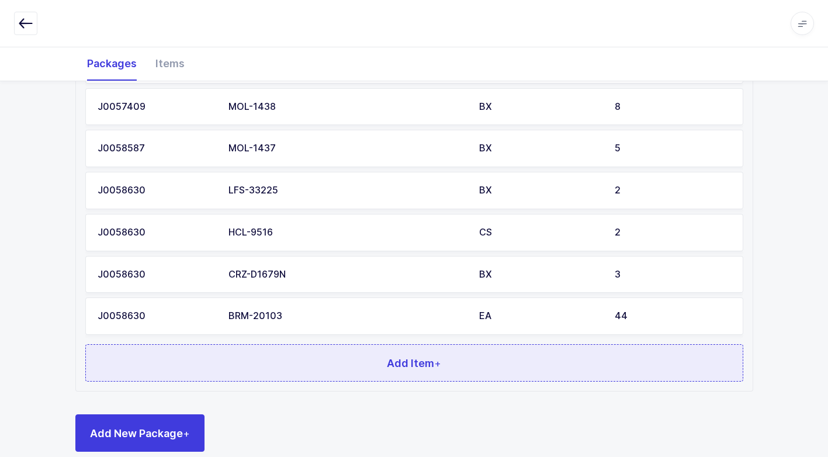
click at [349, 373] on button "Add Item +" at bounding box center [414, 362] width 658 height 37
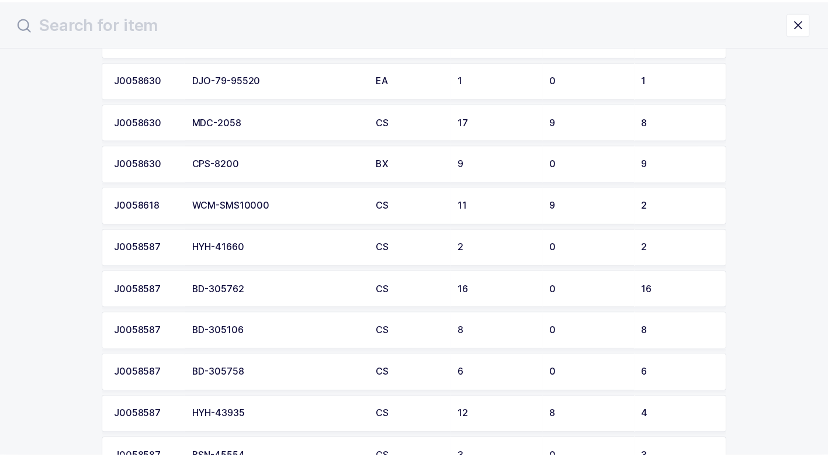
scroll to position [117, 0]
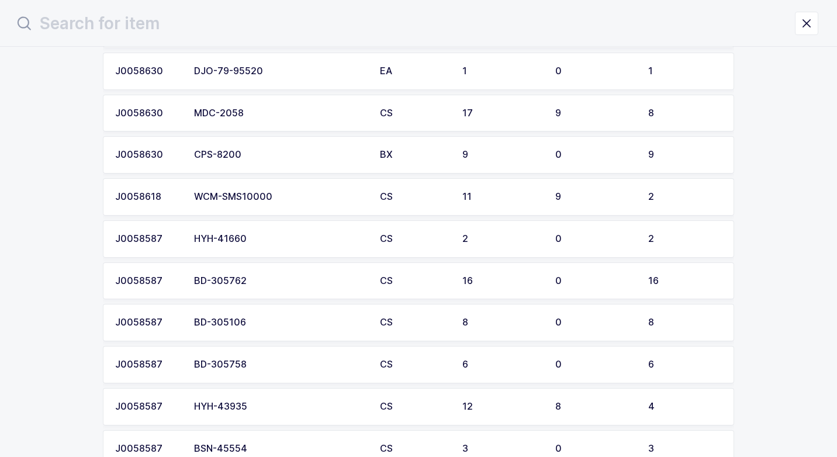
click at [275, 158] on div "CPS-8200" at bounding box center [280, 155] width 172 height 11
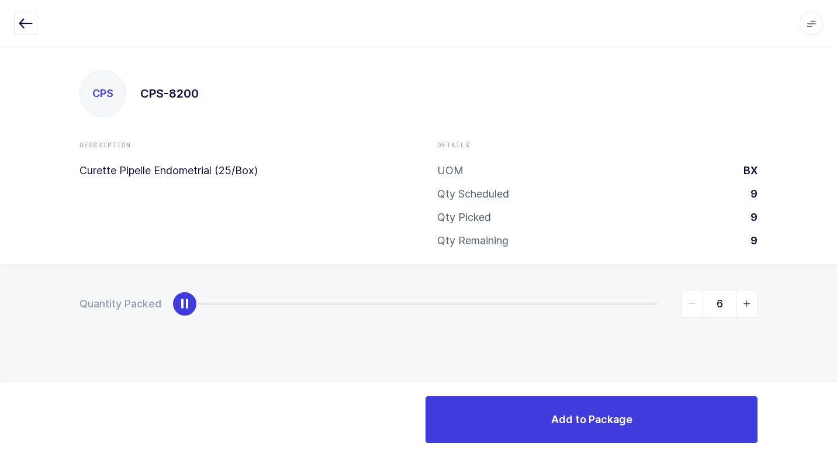
type input "9"
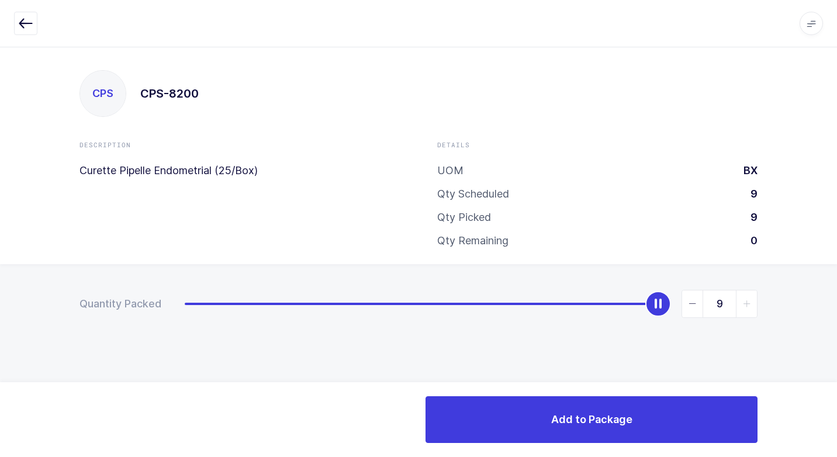
drag, startPoint x: 181, startPoint y: 312, endPoint x: 800, endPoint y: 382, distance: 623.2
click at [827, 347] on html "Apps Core [GEOGRAPHIC_DATA] Admin Mission Control Purchasing [PERSON_NAME] Logo…" at bounding box center [418, 228] width 837 height 457
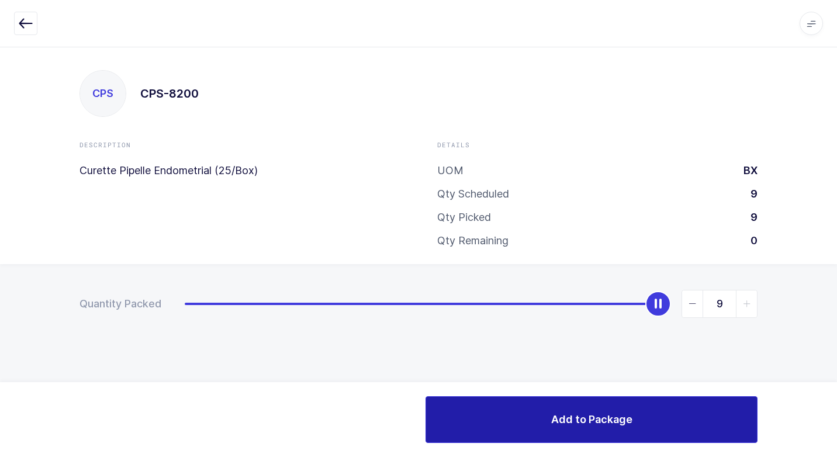
click at [644, 415] on button "Add to Package" at bounding box center [592, 419] width 332 height 47
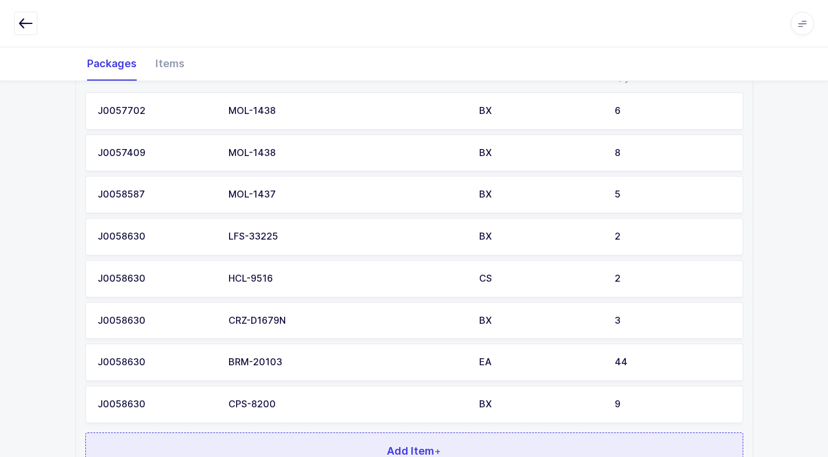
scroll to position [762, 0]
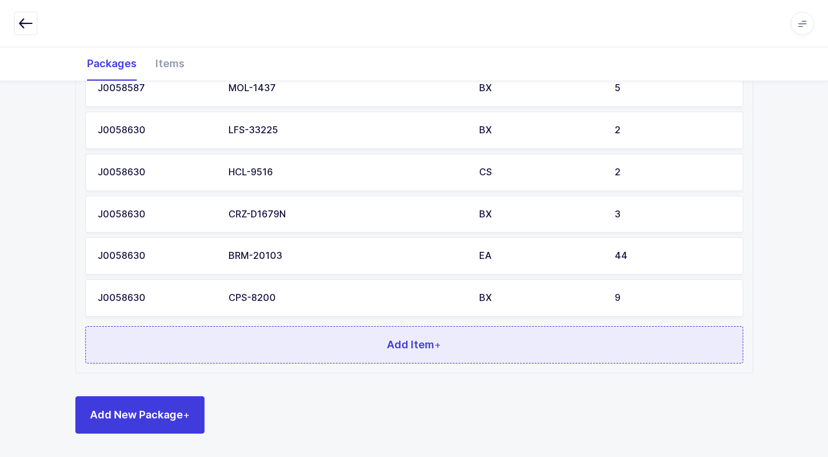
click at [284, 341] on button "Add Item +" at bounding box center [414, 344] width 658 height 37
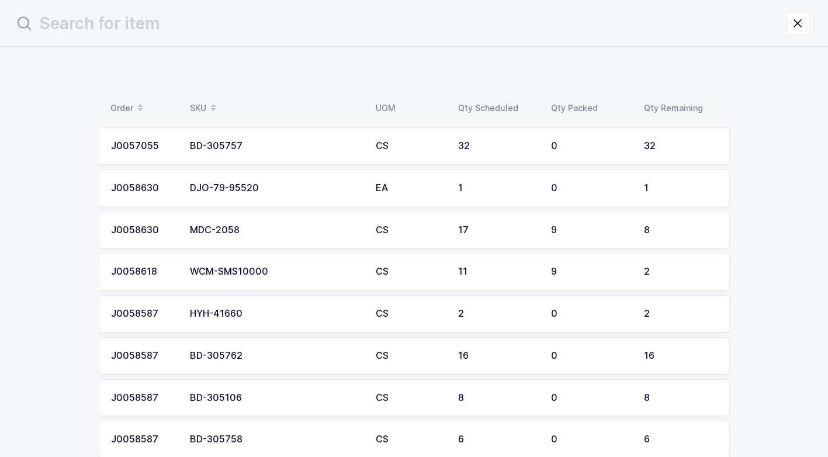
scroll to position [0, 0]
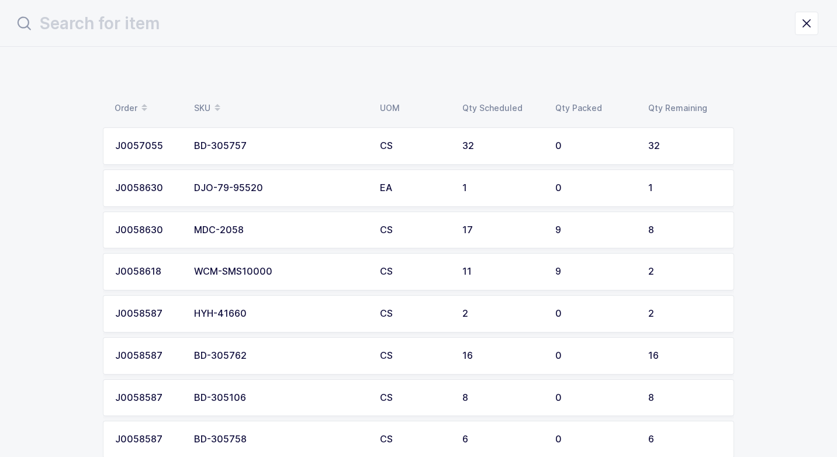
click at [261, 190] on div "DJO-79-95520" at bounding box center [280, 188] width 172 height 11
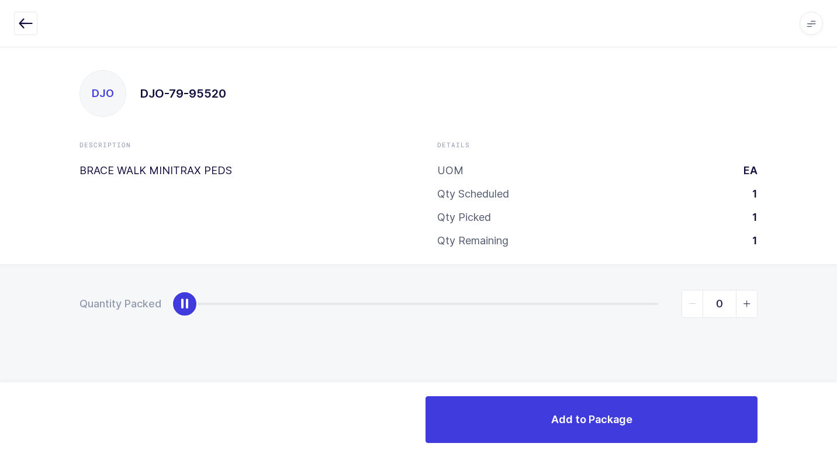
type input "1"
drag, startPoint x: 198, startPoint y: 308, endPoint x: 839, endPoint y: 319, distance: 640.9
click at [827, 319] on html "Apps Core [GEOGRAPHIC_DATA] Admin Mission Control Purchasing [PERSON_NAME] Logo…" at bounding box center [418, 228] width 837 height 457
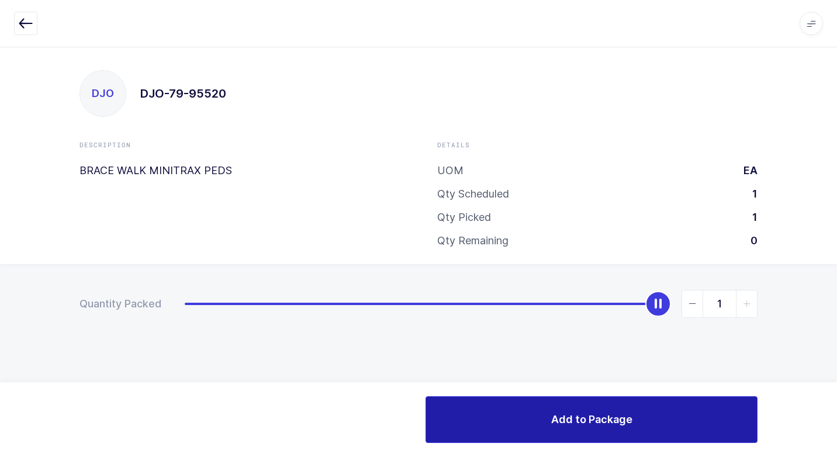
click at [527, 419] on button "Add to Package" at bounding box center [592, 419] width 332 height 47
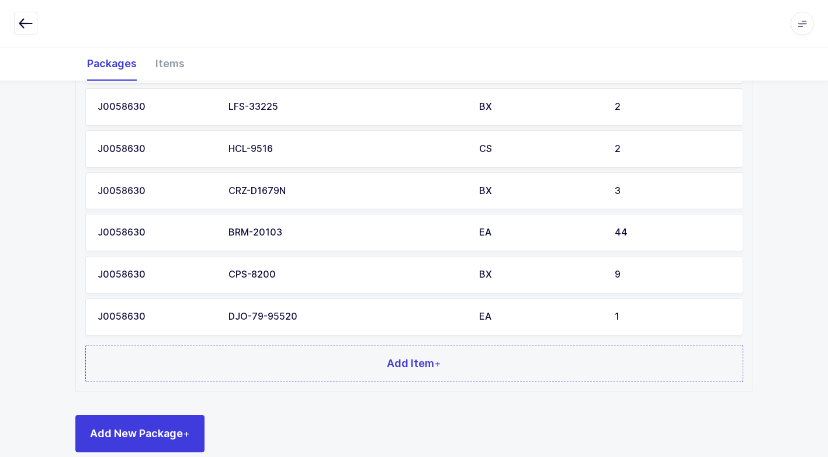
scroll to position [804, 0]
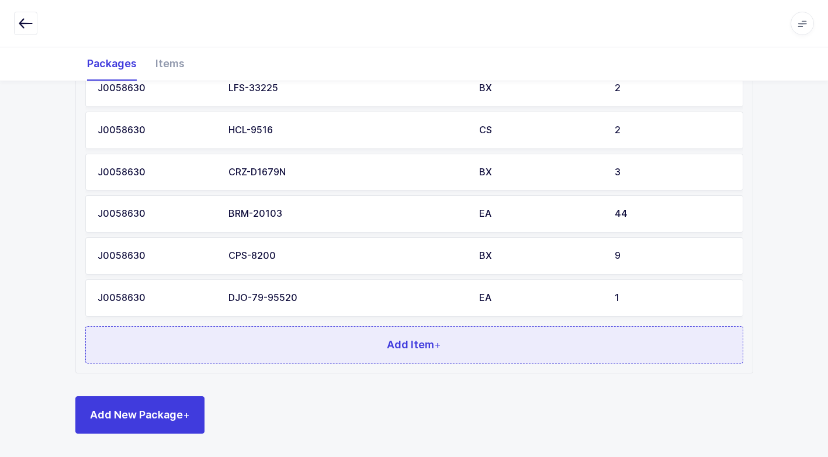
click at [293, 344] on button "Add Item +" at bounding box center [414, 344] width 658 height 37
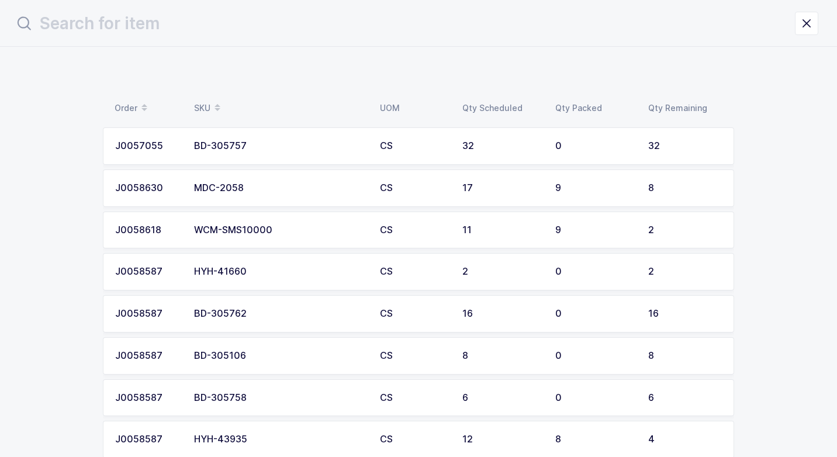
click at [281, 188] on div "MDC-2058" at bounding box center [280, 188] width 172 height 11
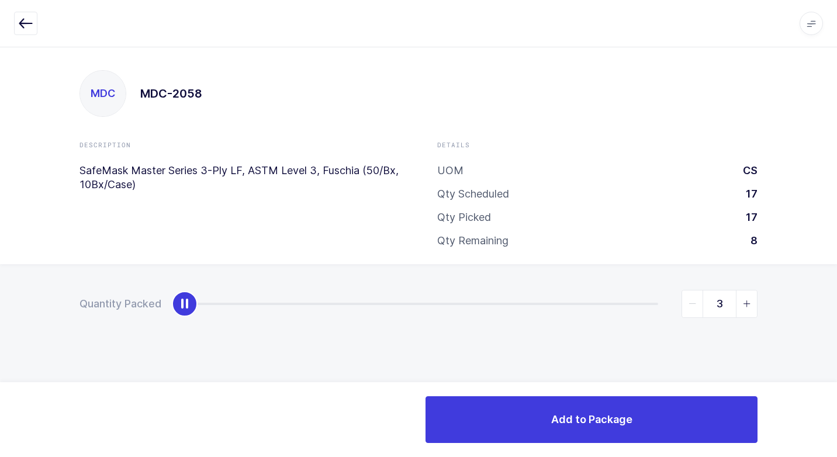
type input "8"
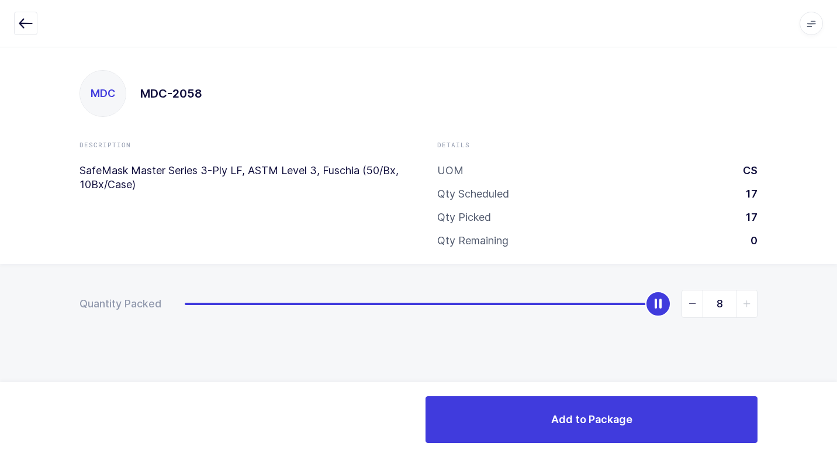
drag, startPoint x: 188, startPoint y: 307, endPoint x: 809, endPoint y: 402, distance: 628.1
click at [827, 365] on html "Apps Core [GEOGRAPHIC_DATA] Admin Mission Control Purchasing [PERSON_NAME] Logo…" at bounding box center [418, 228] width 837 height 457
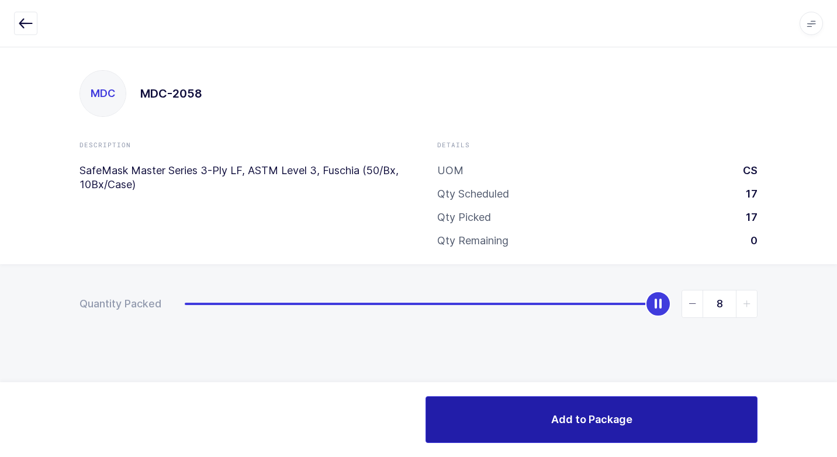
drag, startPoint x: 593, startPoint y: 427, endPoint x: 595, endPoint y: 417, distance: 9.4
click at [595, 417] on span "Add to Package" at bounding box center [591, 419] width 81 height 15
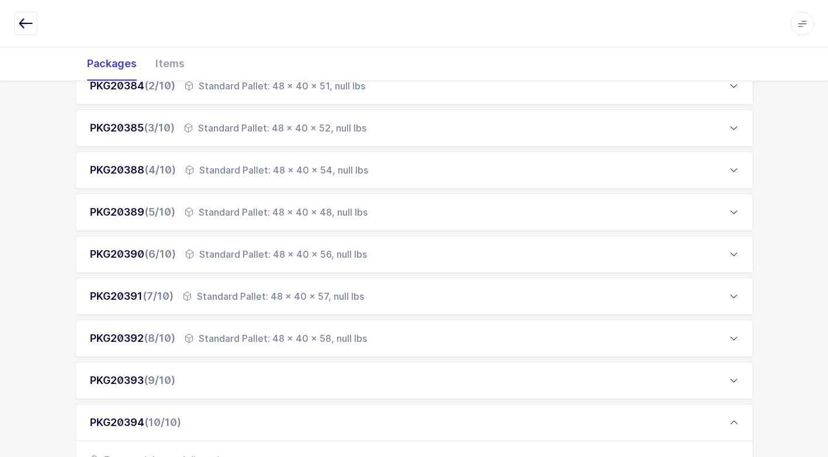
scroll to position [468, 0]
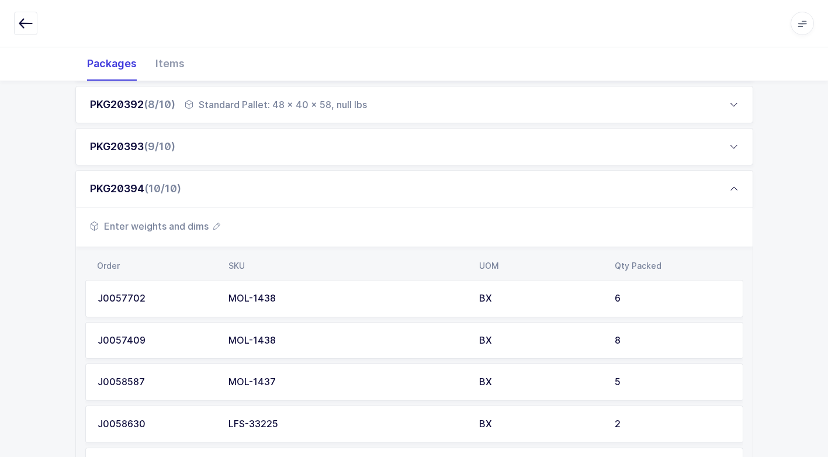
click at [188, 228] on span "Enter weights and dims" at bounding box center [155, 226] width 130 height 14
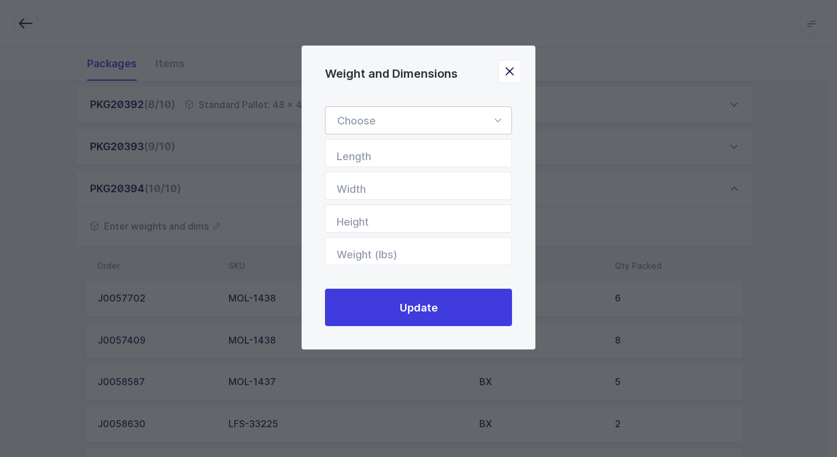
drag, startPoint x: 499, startPoint y: 116, endPoint x: 433, endPoint y: 147, distance: 72.7
click at [498, 115] on icon "Weight and Dimensions" at bounding box center [498, 120] width 15 height 28
click at [400, 149] on span "Standard Pallet" at bounding box center [374, 154] width 75 height 12
type input "Standard Pallet"
type input "48"
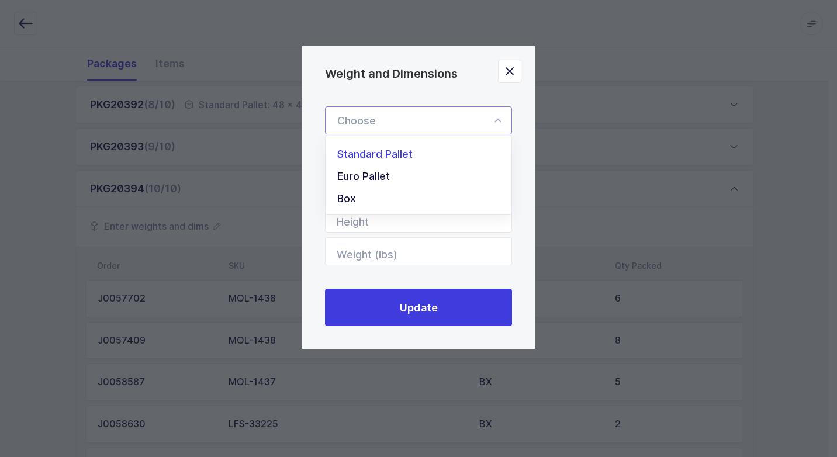
type input "40"
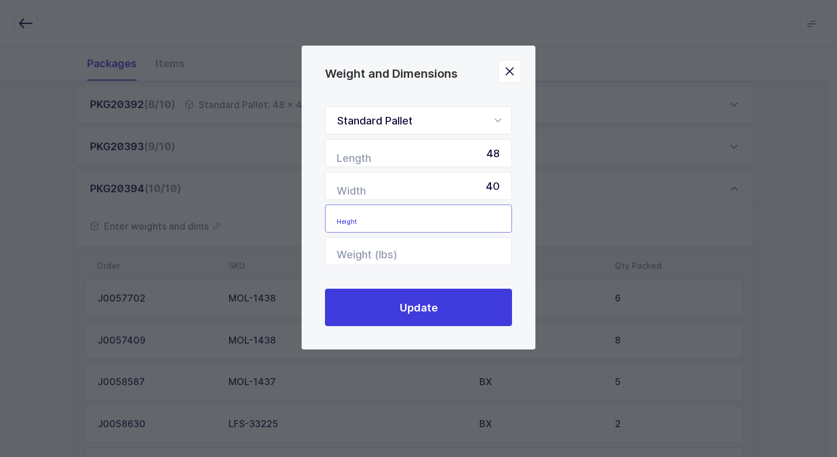
click at [444, 217] on input "Height" at bounding box center [418, 219] width 187 height 28
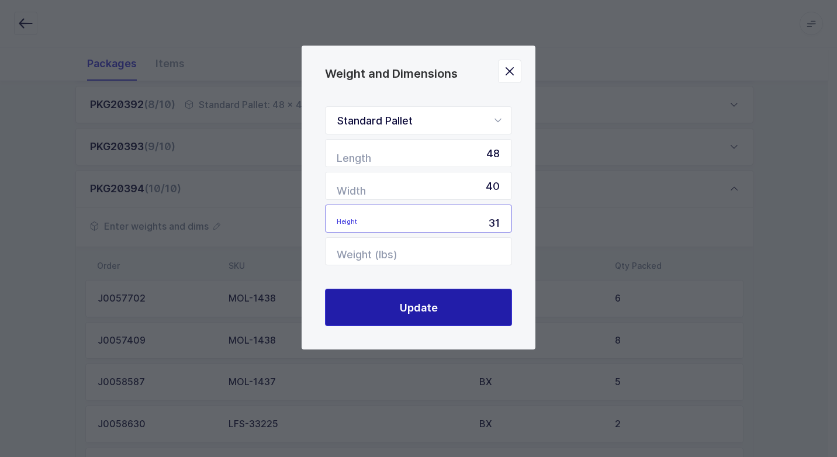
type input "31"
click at [443, 309] on button "Update" at bounding box center [418, 307] width 187 height 37
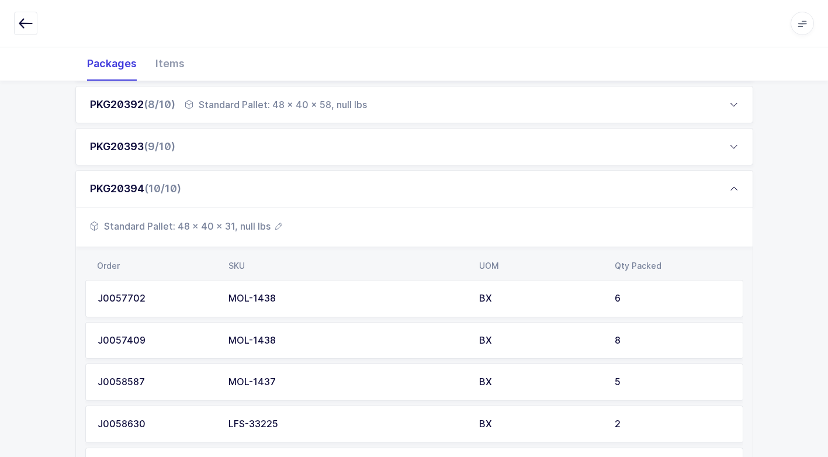
click at [222, 144] on div "PKG20393 (9/10)" at bounding box center [414, 146] width 678 height 37
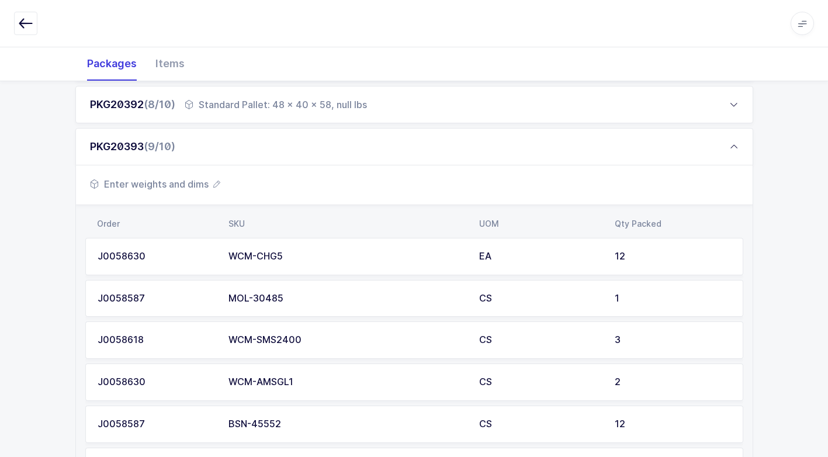
click at [171, 187] on span "Enter weights and dims" at bounding box center [155, 184] width 130 height 14
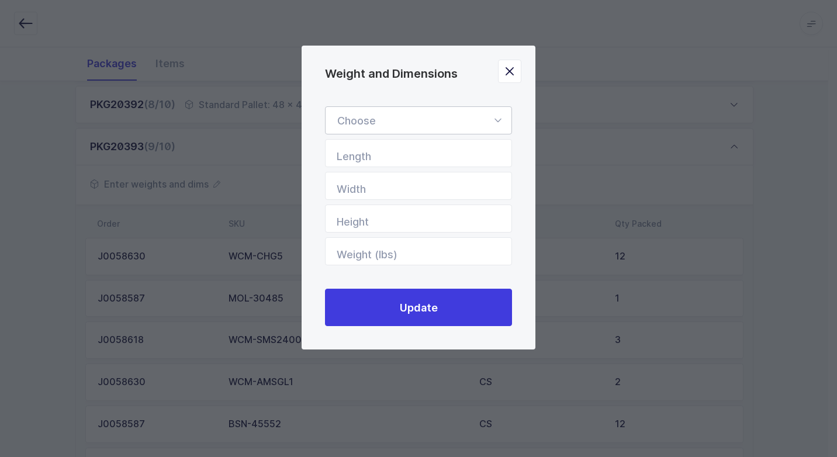
drag, startPoint x: 501, startPoint y: 121, endPoint x: 486, endPoint y: 125, distance: 15.0
click at [499, 121] on icon "Weight and Dimensions" at bounding box center [498, 120] width 15 height 28
click at [412, 158] on span "Standard Pallet" at bounding box center [374, 154] width 75 height 12
type input "Standard Pallet"
type input "48"
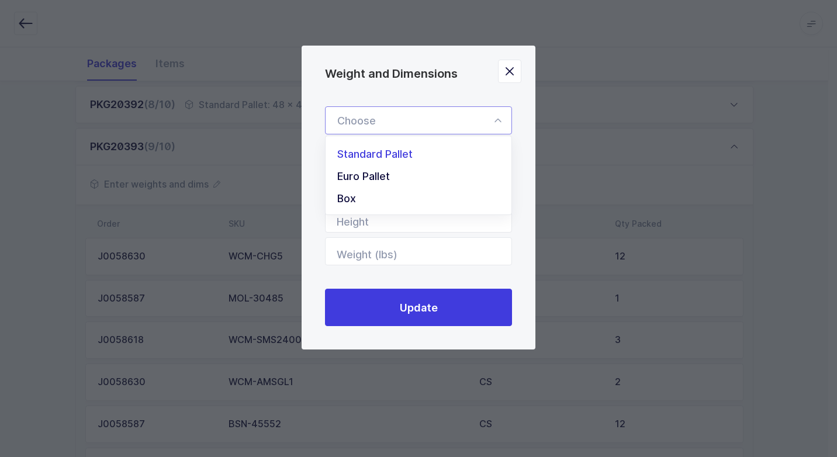
type input "40"
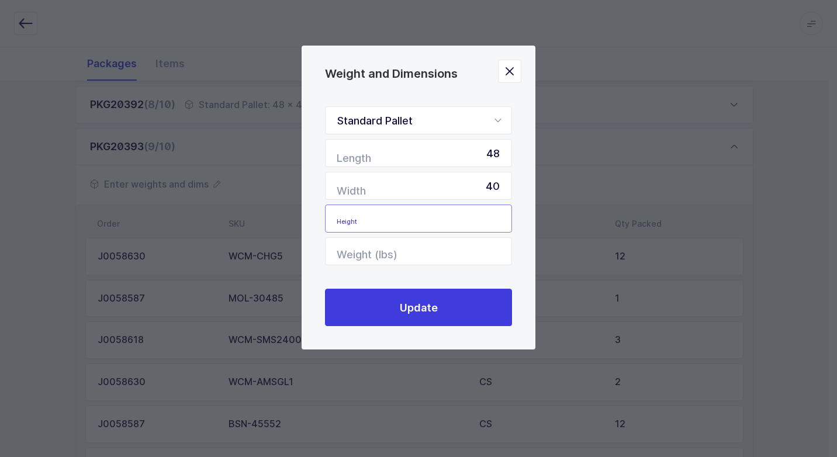
drag, startPoint x: 485, startPoint y: 218, endPoint x: 478, endPoint y: 218, distance: 7.0
click at [482, 218] on input "Height" at bounding box center [418, 219] width 187 height 28
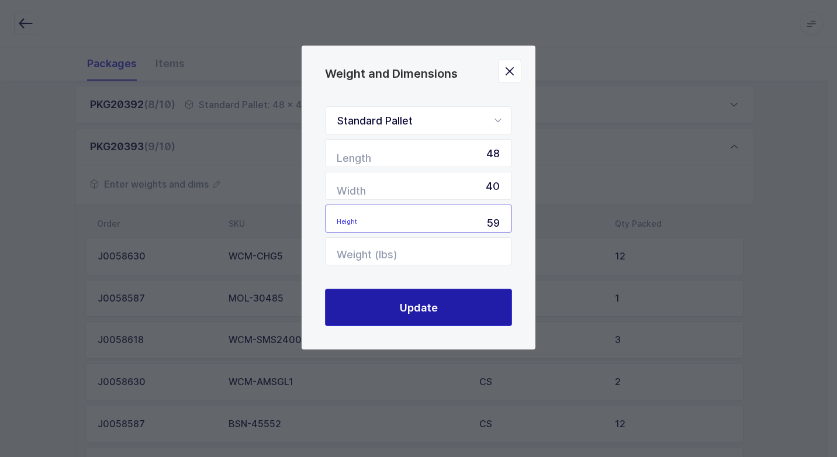
type input "59"
click at [467, 299] on button "Update" at bounding box center [418, 307] width 187 height 37
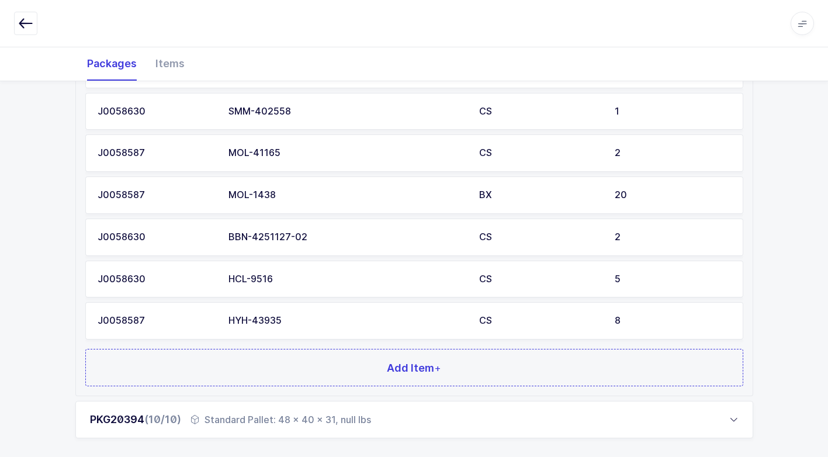
scroll to position [888, 0]
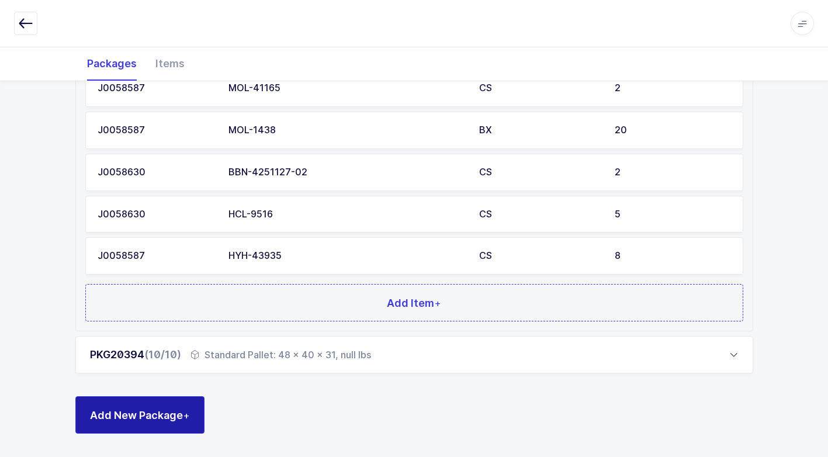
click at [181, 422] on span "Add New Package +" at bounding box center [140, 415] width 100 height 15
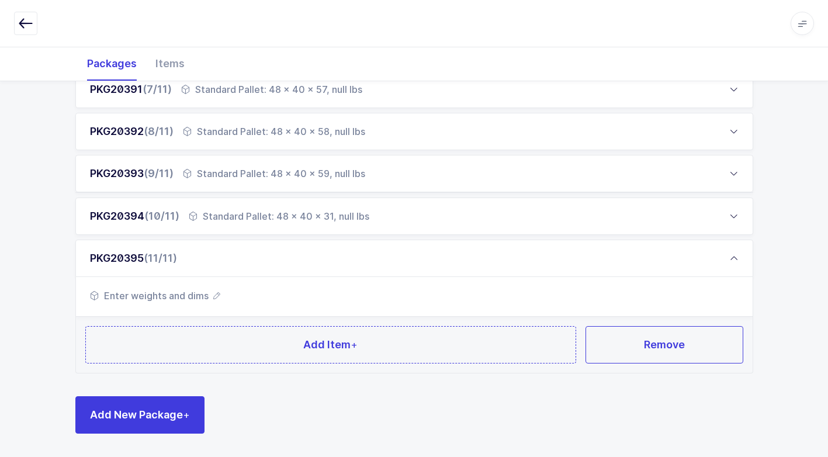
scroll to position [440, 0]
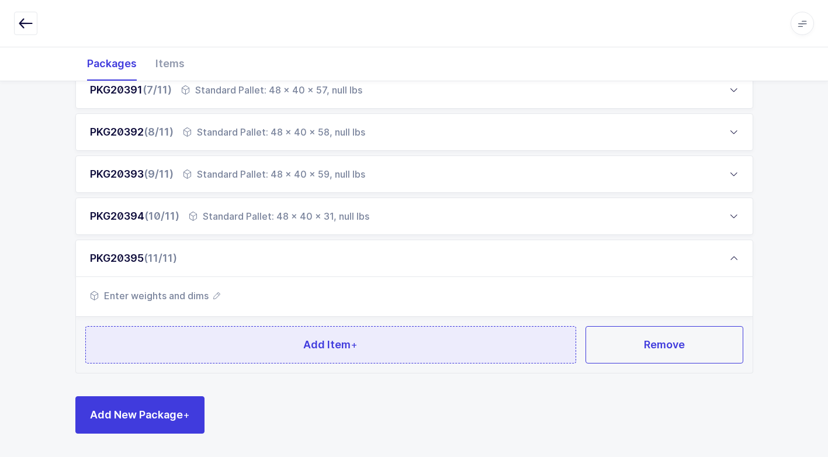
click at [227, 354] on button "Add Item +" at bounding box center [331, 344] width 492 height 37
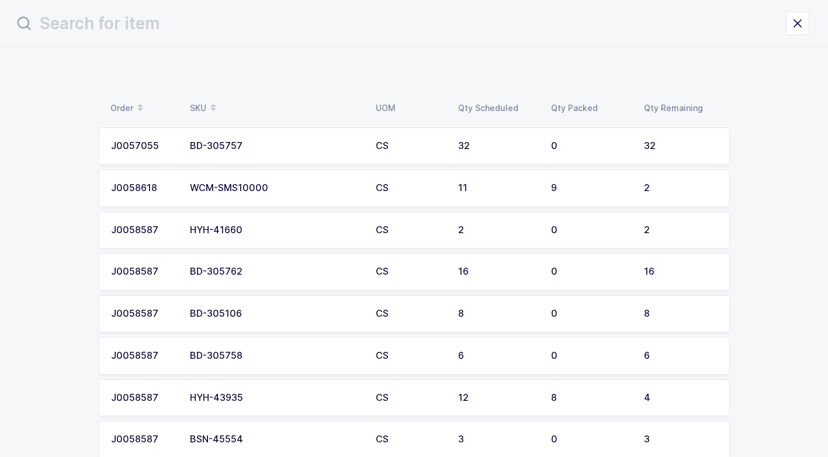
scroll to position [0, 0]
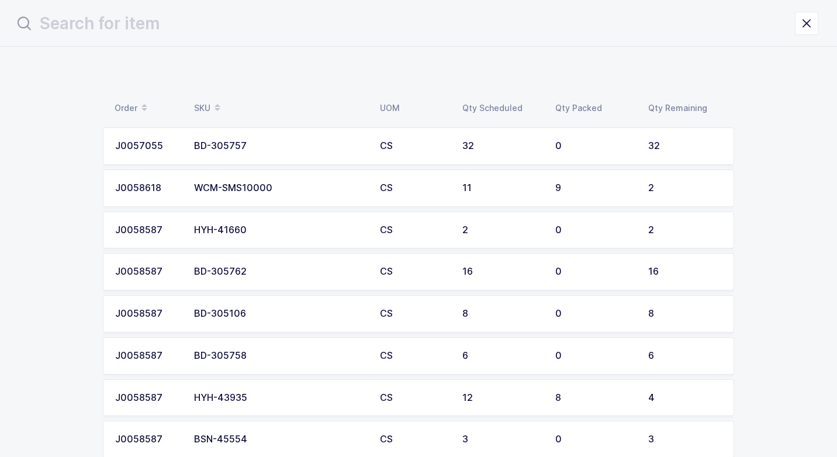
click at [288, 151] on div "BD-305757" at bounding box center [280, 146] width 172 height 11
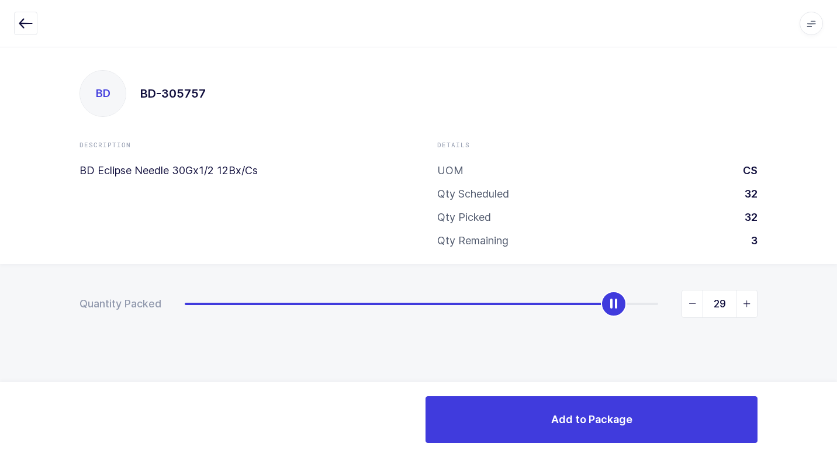
type input "30"
drag, startPoint x: 181, startPoint y: 308, endPoint x: 619, endPoint y: 340, distance: 439.1
click at [619, 340] on div "Quantity Packed 30" at bounding box center [418, 344] width 837 height 161
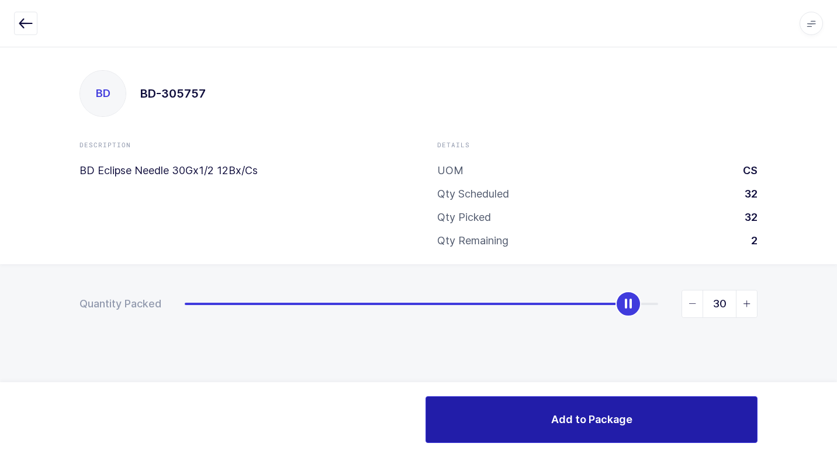
click at [592, 430] on button "Add to Package" at bounding box center [592, 419] width 332 height 47
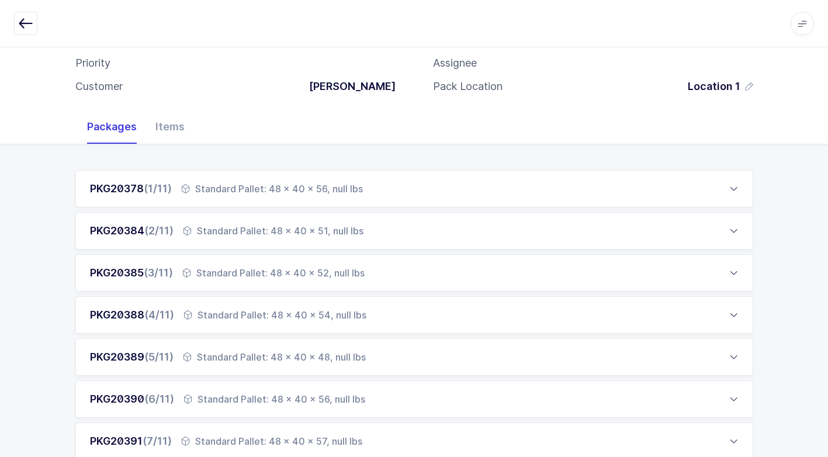
scroll to position [468, 0]
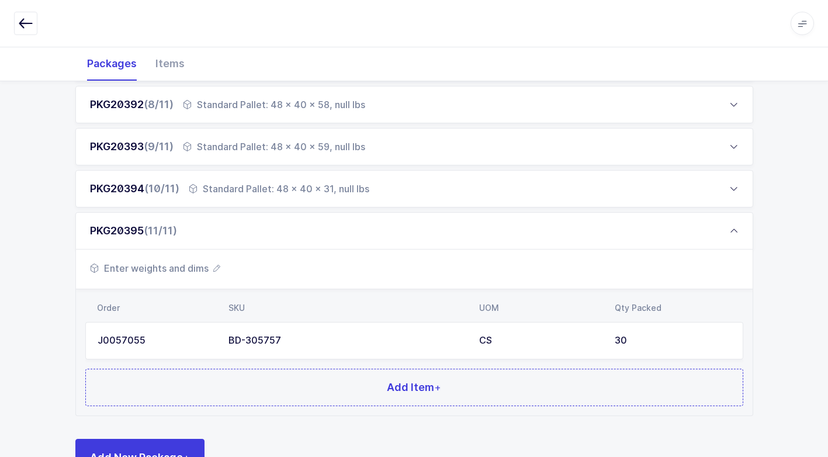
click at [194, 266] on span "Enter weights and dims" at bounding box center [155, 268] width 130 height 14
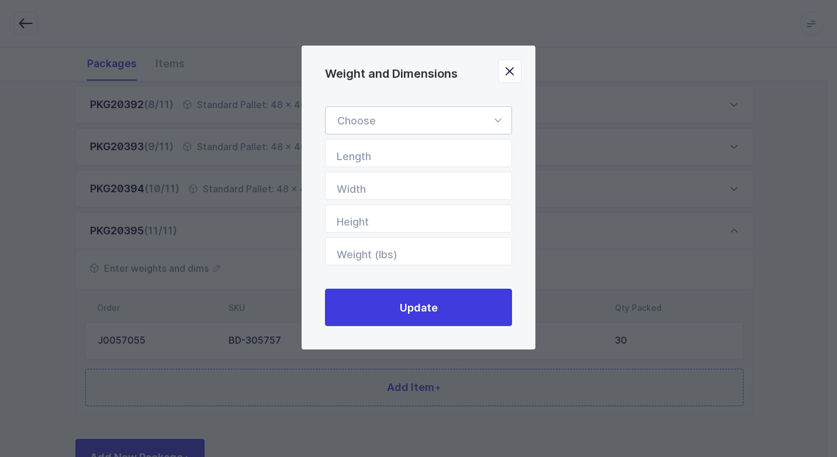
click at [501, 120] on icon "Weight and Dimensions" at bounding box center [498, 120] width 15 height 28
drag, startPoint x: 395, startPoint y: 145, endPoint x: 392, endPoint y: 167, distance: 21.9
click at [395, 146] on li "Standard Pallet" at bounding box center [422, 154] width 185 height 22
type input "Standard Pallet"
type input "48"
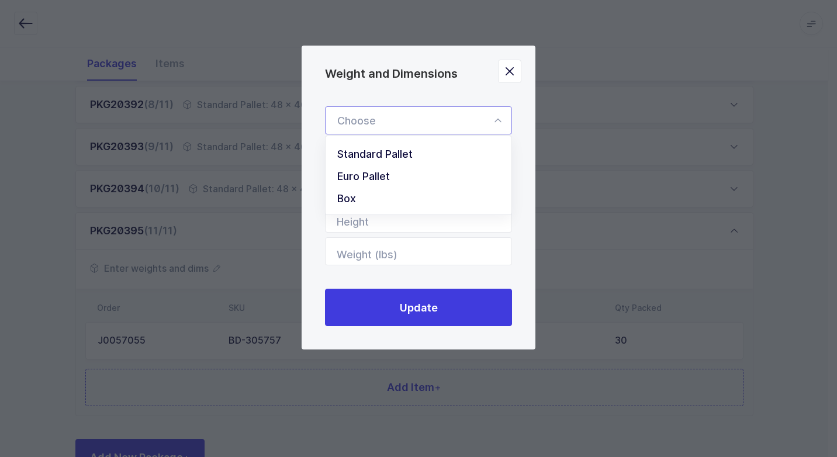
type input "40"
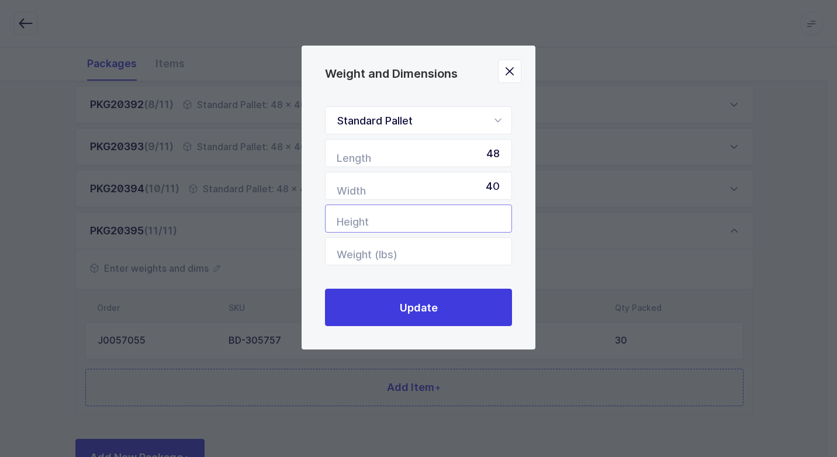
click at [468, 229] on input "Height" at bounding box center [418, 219] width 187 height 28
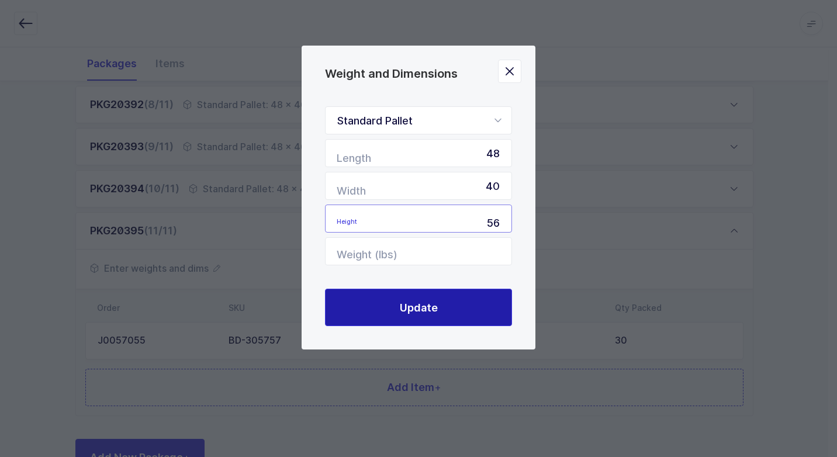
type input "56"
click at [443, 310] on button "Update" at bounding box center [418, 307] width 187 height 37
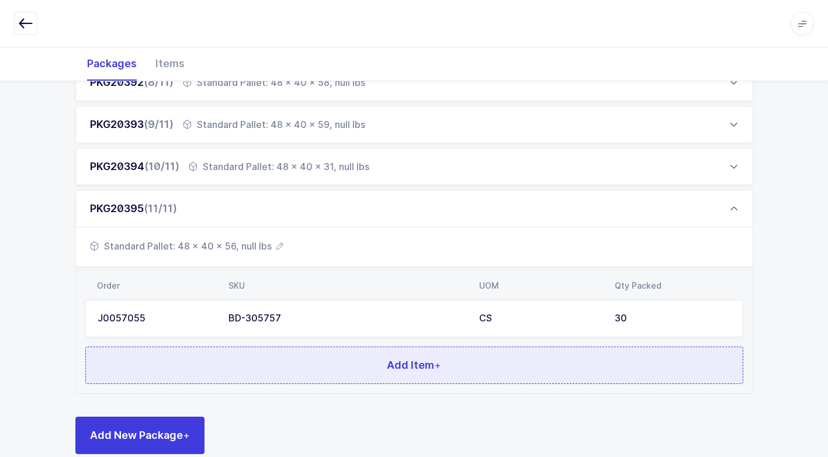
scroll to position [510, 0]
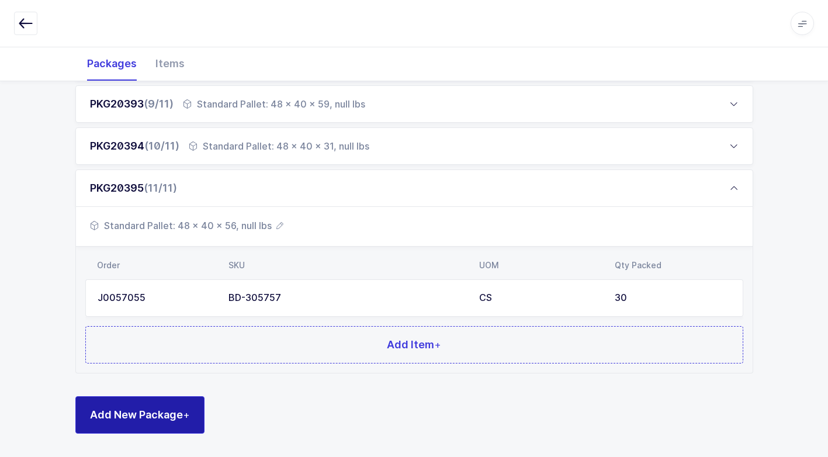
click at [174, 420] on span "Add New Package +" at bounding box center [140, 415] width 100 height 15
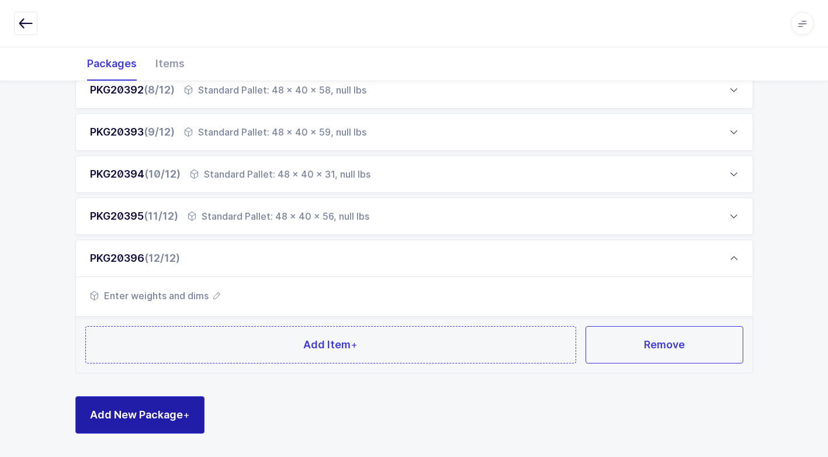
scroll to position [482, 0]
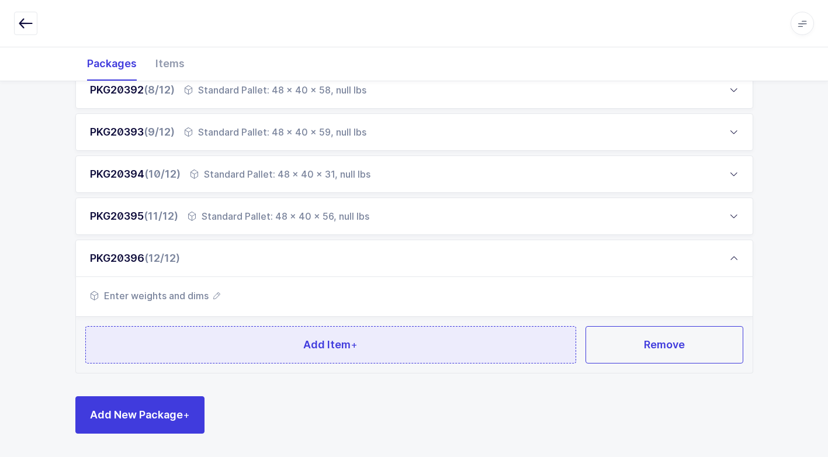
click at [201, 362] on button "Add Item +" at bounding box center [331, 344] width 492 height 37
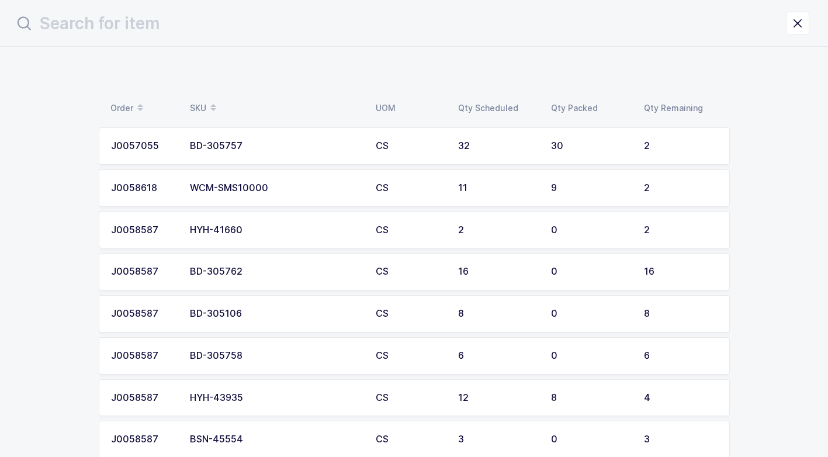
scroll to position [0, 0]
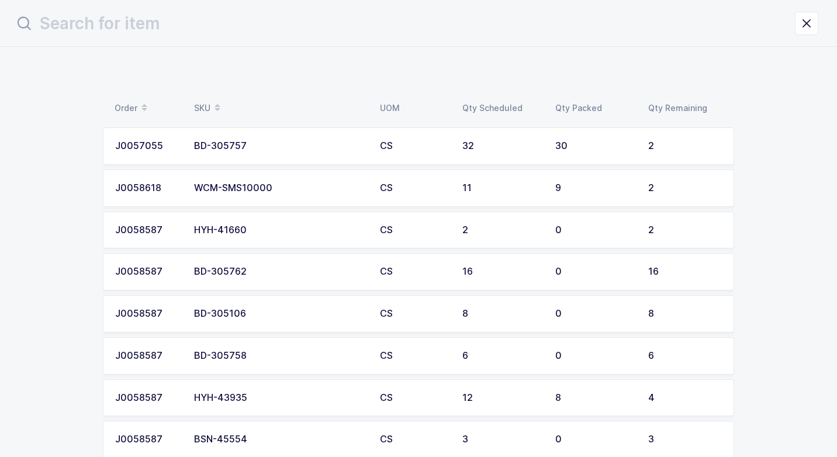
click at [263, 271] on div "BD-305762" at bounding box center [280, 272] width 172 height 11
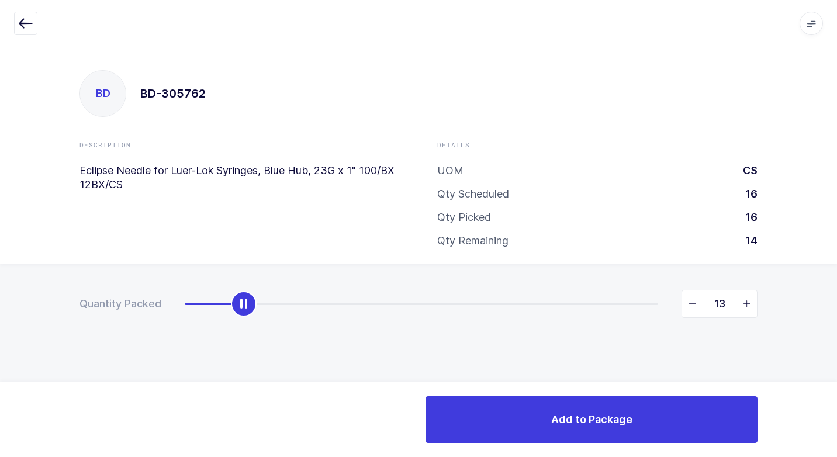
type input "16"
drag, startPoint x: 182, startPoint y: 309, endPoint x: 839, endPoint y: 315, distance: 656.6
click at [827, 315] on html "Apps Core [GEOGRAPHIC_DATA] Admin Mission Control Purchasing [PERSON_NAME] Logo…" at bounding box center [418, 228] width 837 height 457
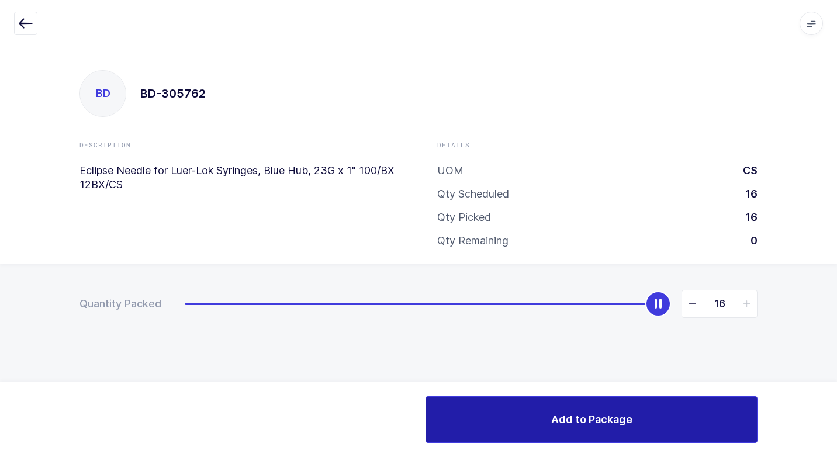
drag, startPoint x: 554, startPoint y: 395, endPoint x: 529, endPoint y: 396, distance: 25.2
click at [549, 395] on div "Add to Package" at bounding box center [418, 419] width 837 height 75
click at [524, 419] on button "Add to Package" at bounding box center [592, 419] width 332 height 47
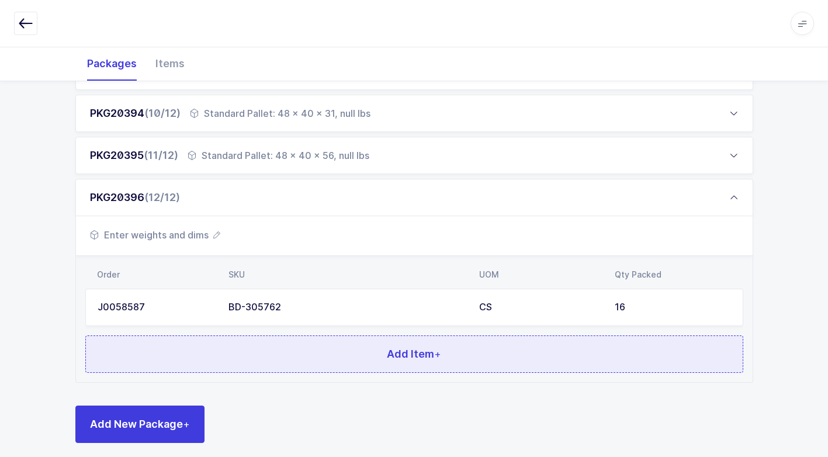
scroll to position [552, 0]
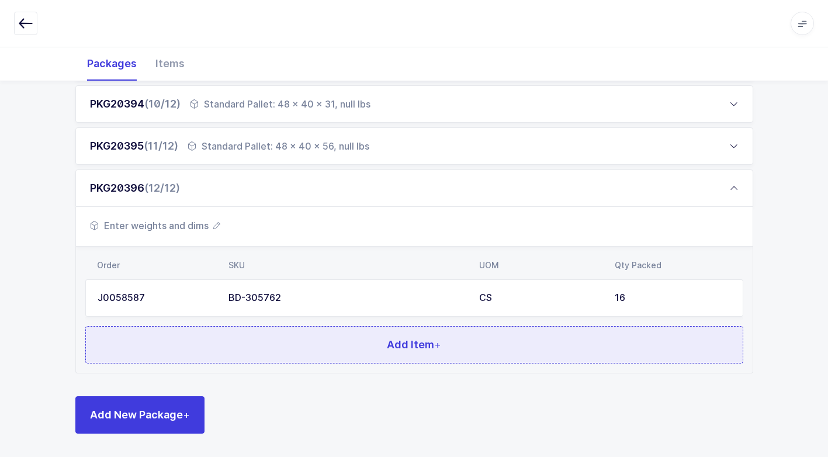
click at [258, 351] on button "Add Item +" at bounding box center [414, 344] width 658 height 37
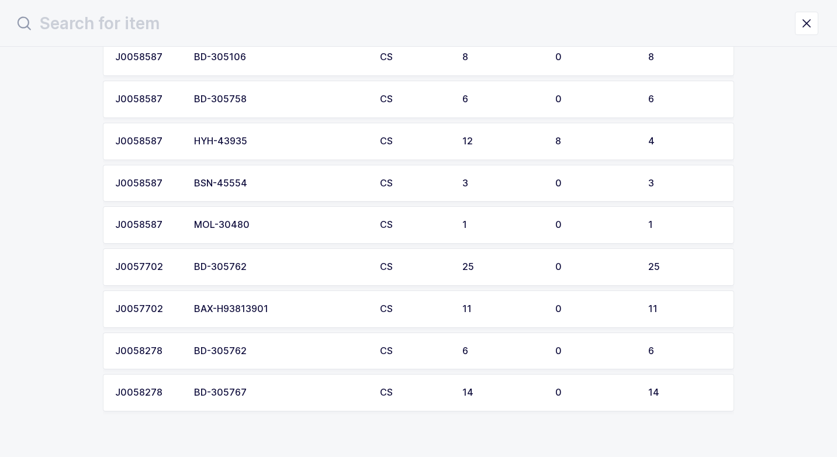
scroll to position [234, 0]
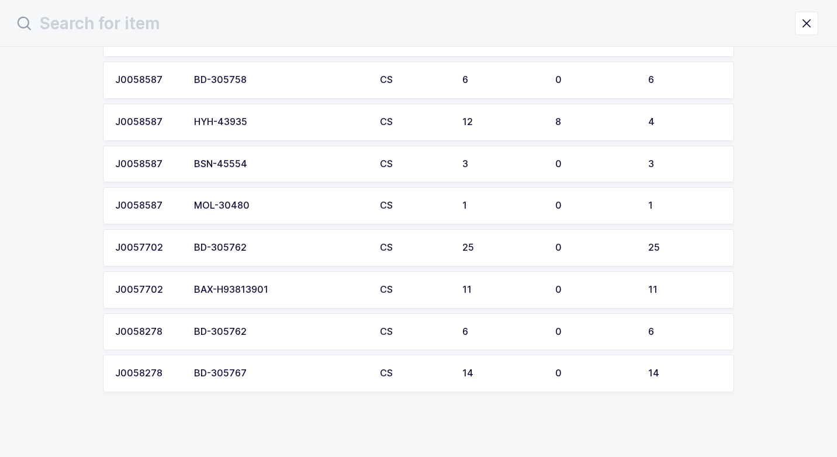
click at [274, 246] on div "BD-305762" at bounding box center [280, 248] width 172 height 11
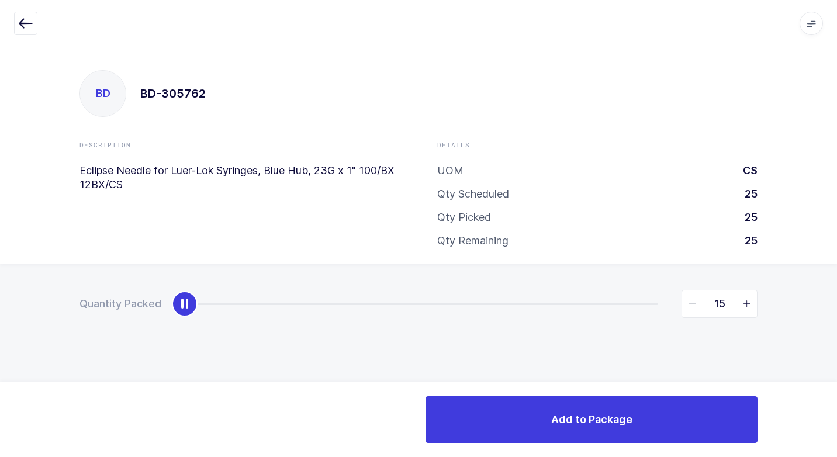
type input "25"
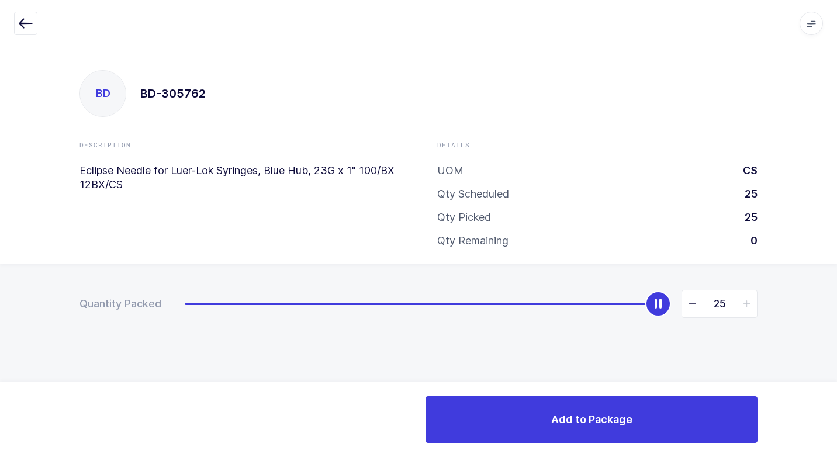
drag, startPoint x: 180, startPoint y: 304, endPoint x: 839, endPoint y: 321, distance: 659.1
click at [827, 321] on html "Apps Core [GEOGRAPHIC_DATA] Admin Mission Control Purchasing [PERSON_NAME] Logo…" at bounding box center [418, 228] width 837 height 457
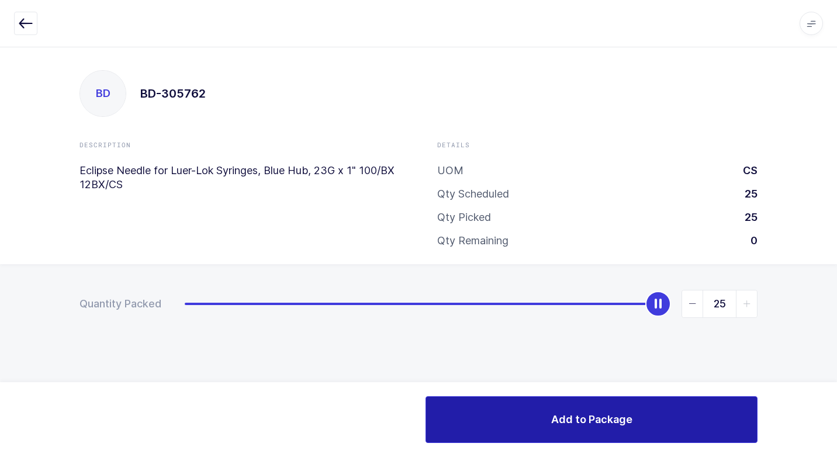
drag, startPoint x: 562, startPoint y: 426, endPoint x: 530, endPoint y: 413, distance: 34.6
click at [551, 420] on span "Add to Package" at bounding box center [591, 419] width 81 height 15
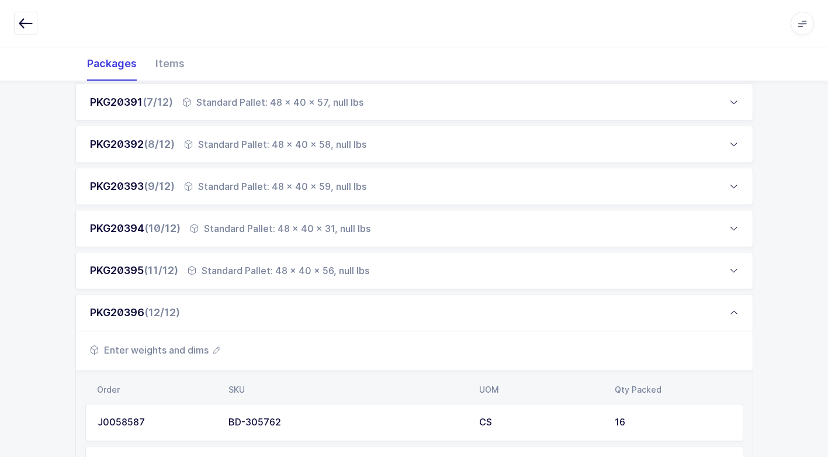
scroll to position [526, 0]
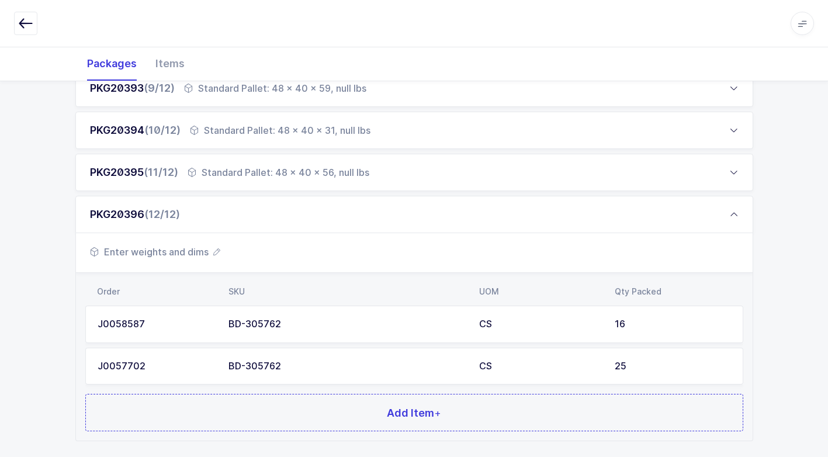
click at [359, 321] on div "BD-305762" at bounding box center [347, 324] width 237 height 11
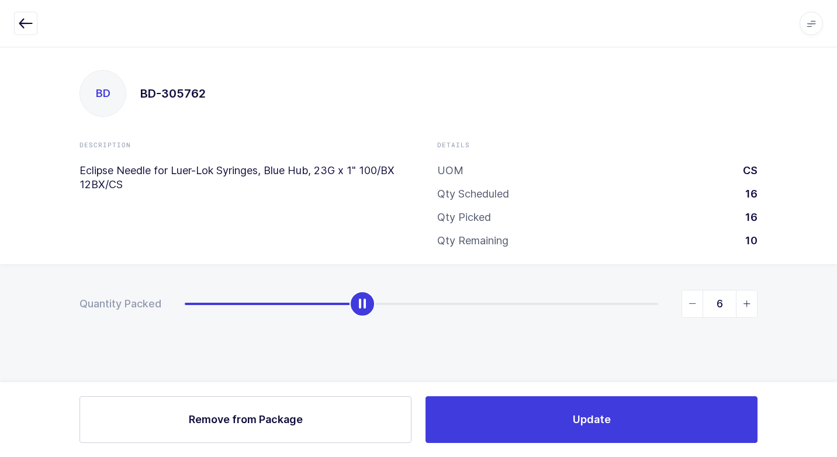
type input "5"
drag, startPoint x: 657, startPoint y: 309, endPoint x: 330, endPoint y: 328, distance: 327.9
click at [335, 328] on div "Quantity Packed 5" at bounding box center [418, 344] width 837 height 161
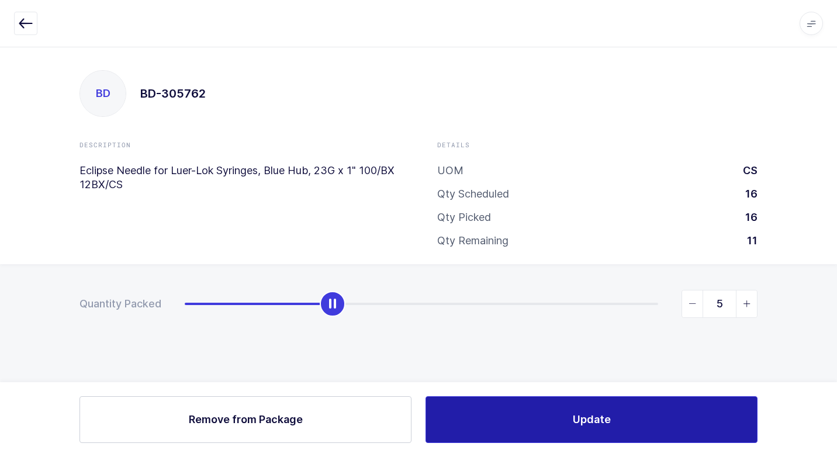
click at [568, 415] on button "Update" at bounding box center [592, 419] width 332 height 47
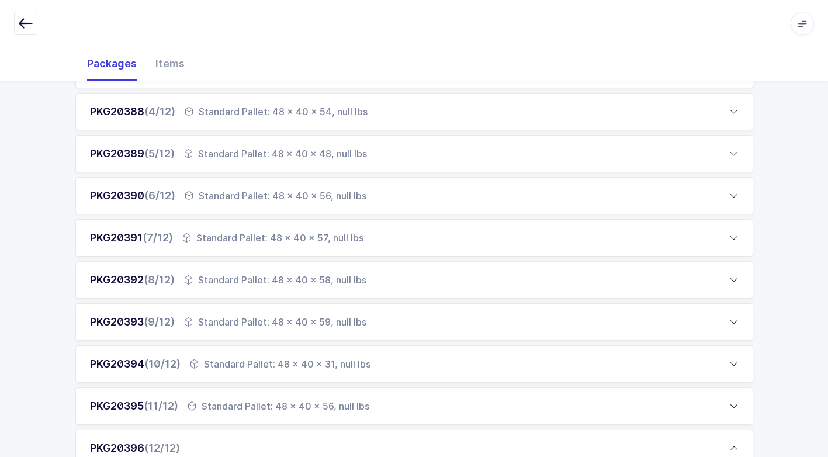
scroll to position [585, 0]
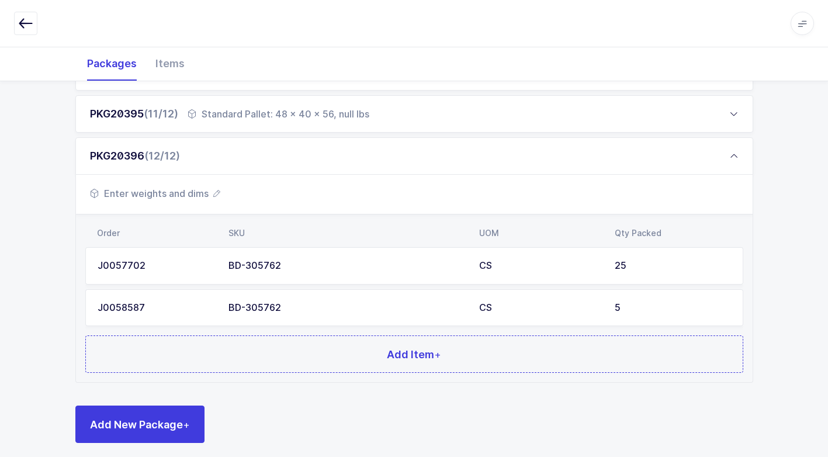
click at [191, 191] on span "Enter weights and dims" at bounding box center [155, 194] width 130 height 14
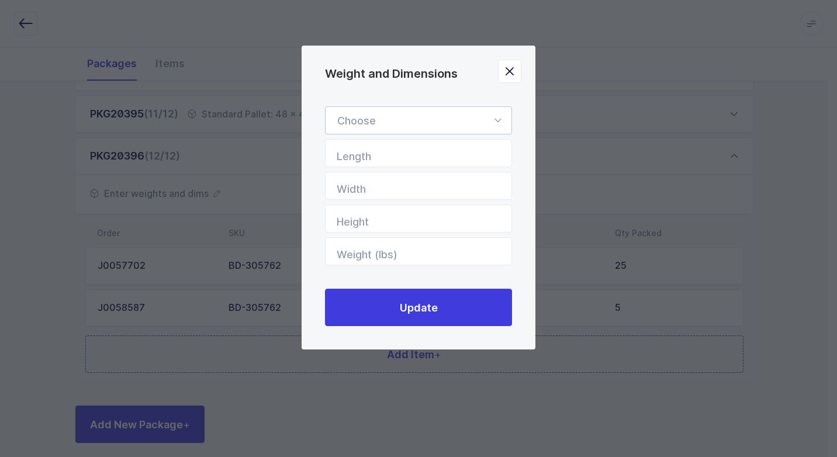
click at [490, 116] on div "Weight and Dimensions" at bounding box center [418, 120] width 187 height 28
drag, startPoint x: 436, startPoint y: 158, endPoint x: 443, endPoint y: 182, distance: 25.4
click at [435, 158] on li "Standard Pallet" at bounding box center [422, 154] width 185 height 22
type input "Standard Pallet"
type input "48"
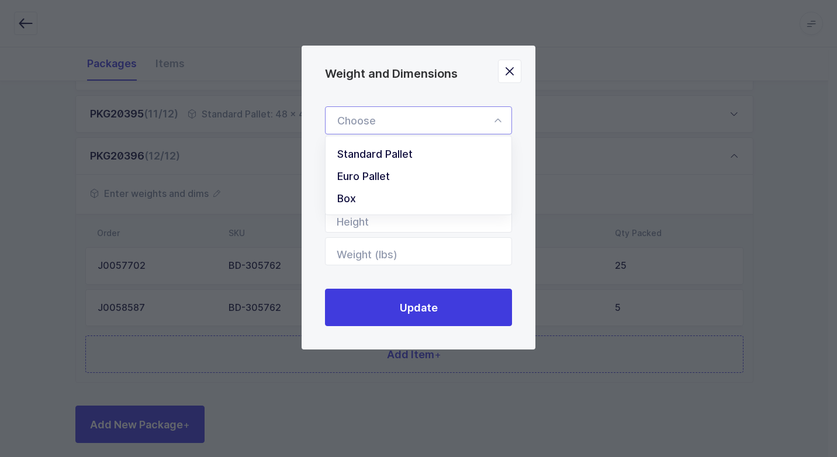
type input "40"
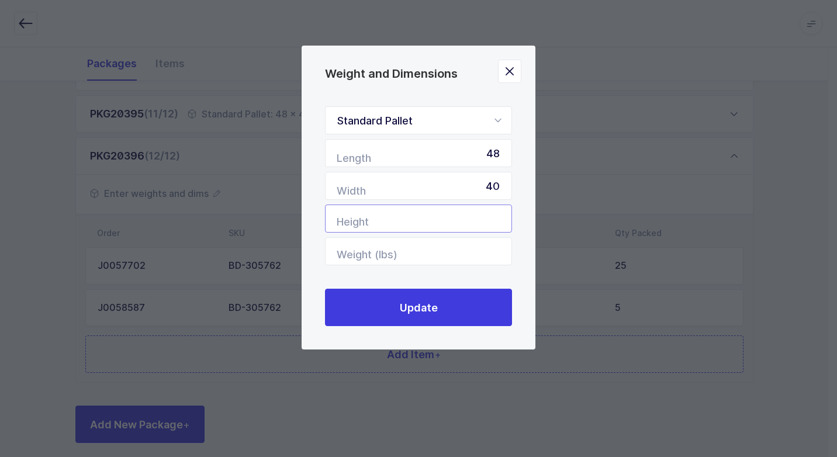
click at [450, 222] on input "Height" at bounding box center [418, 219] width 187 height 28
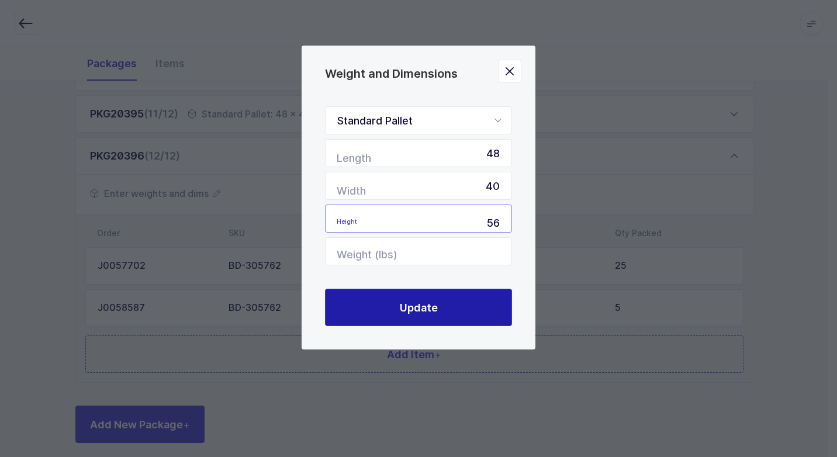
type input "56"
drag, startPoint x: 436, startPoint y: 302, endPoint x: 429, endPoint y: 304, distance: 7.2
click at [434, 303] on span "Update" at bounding box center [419, 308] width 38 height 15
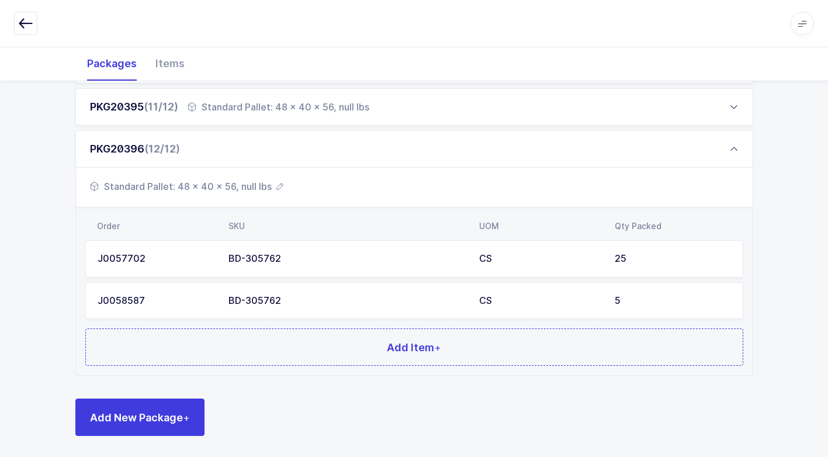
scroll to position [594, 0]
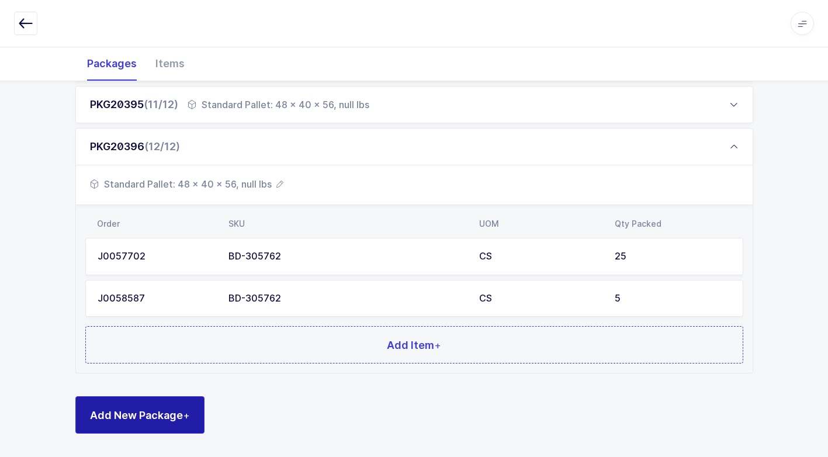
click at [135, 417] on span "Add New Package +" at bounding box center [140, 415] width 100 height 15
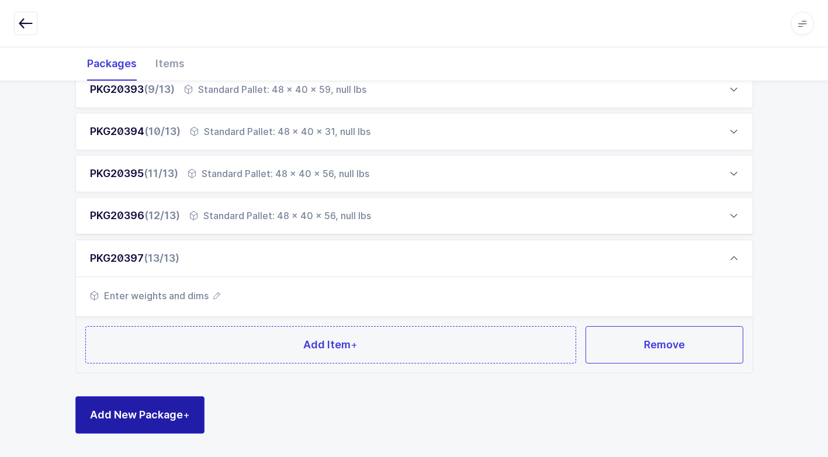
scroll to position [524, 0]
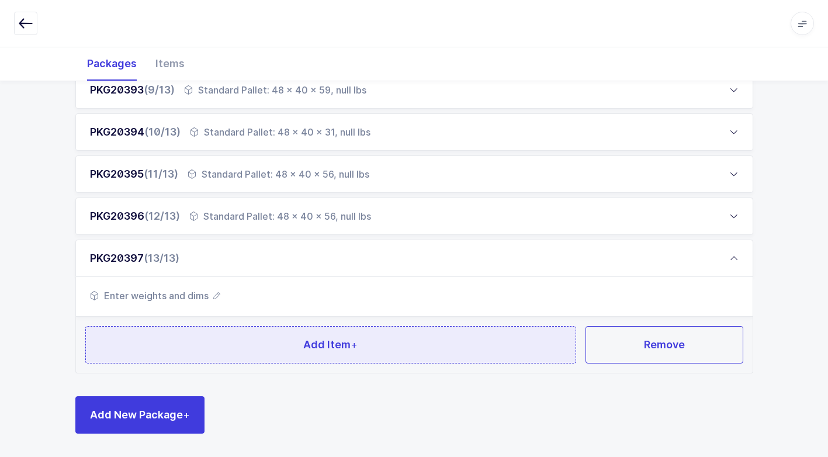
click at [179, 360] on button "Add Item +" at bounding box center [331, 344] width 492 height 37
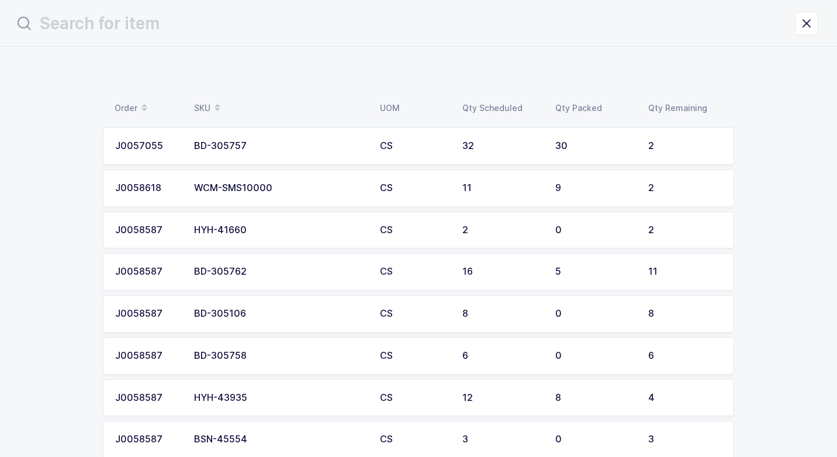
click at [270, 272] on div "BD-305762" at bounding box center [280, 272] width 172 height 11
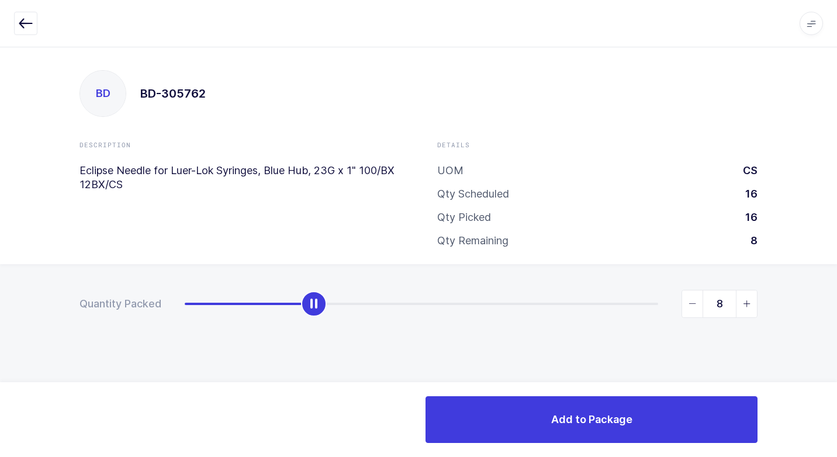
type input "11"
drag, startPoint x: 190, startPoint y: 309, endPoint x: 839, endPoint y: 479, distance: 670.9
click at [827, 445] on html "Apps Core [GEOGRAPHIC_DATA] Admin Mission Control Purchasing [PERSON_NAME] Logo…" at bounding box center [418, 228] width 837 height 457
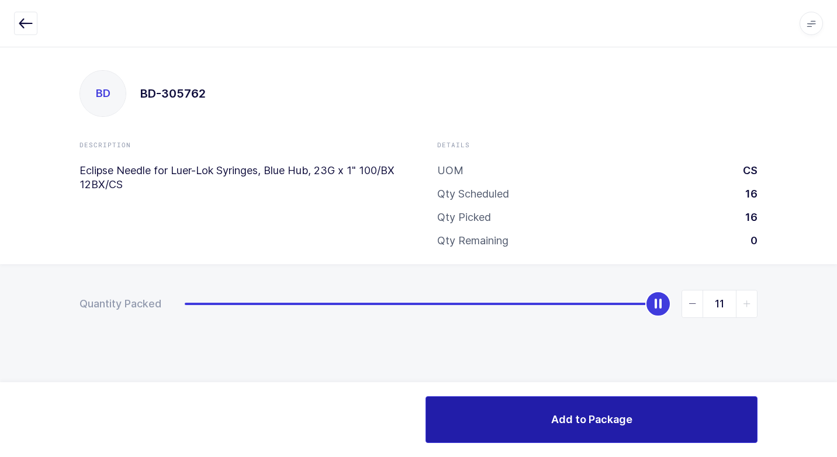
click at [582, 414] on span "Add to Package" at bounding box center [591, 419] width 81 height 15
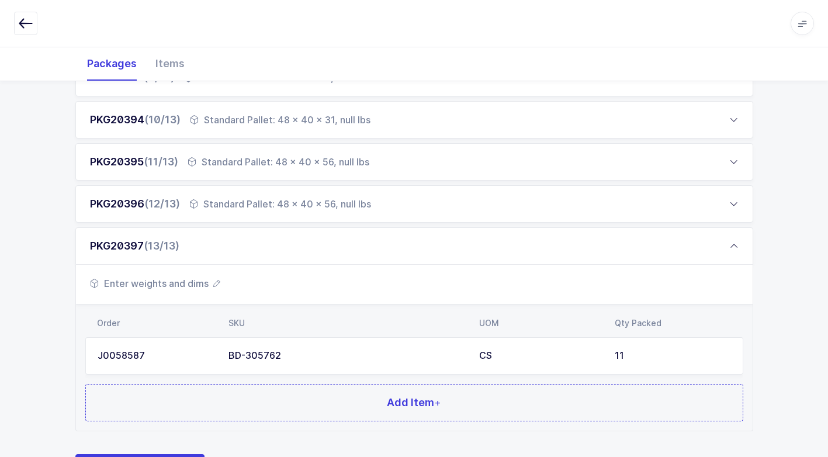
scroll to position [595, 0]
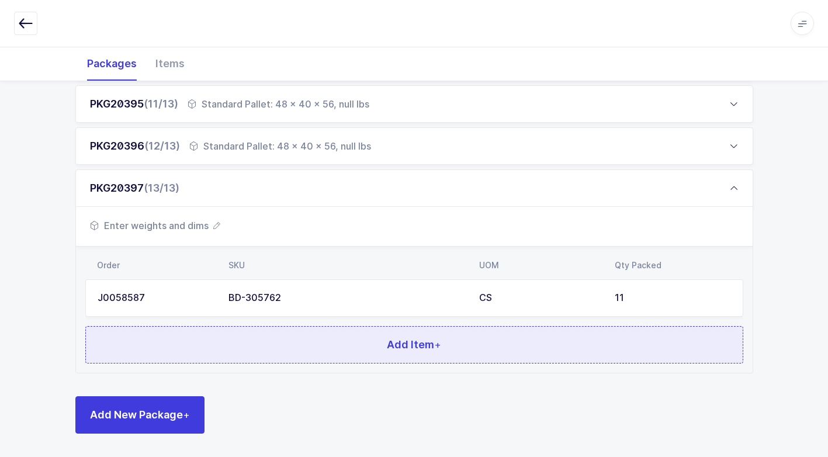
click at [315, 342] on button "Add Item +" at bounding box center [414, 344] width 658 height 37
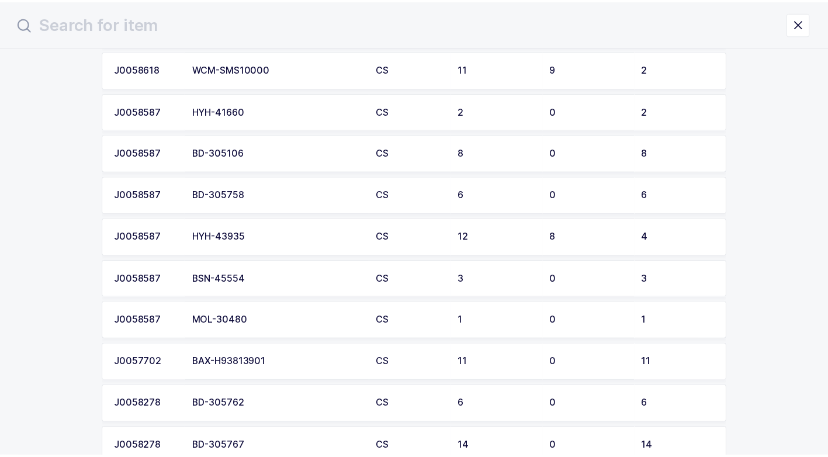
scroll to position [197, 0]
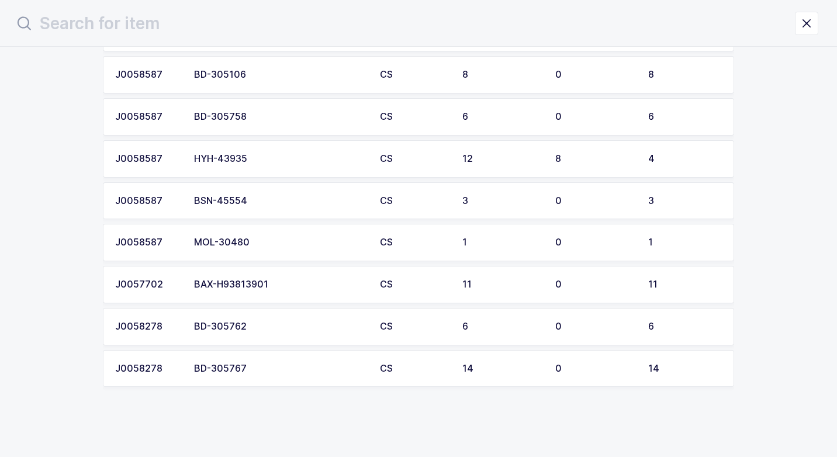
click at [278, 326] on div "BD-305762" at bounding box center [280, 327] width 172 height 11
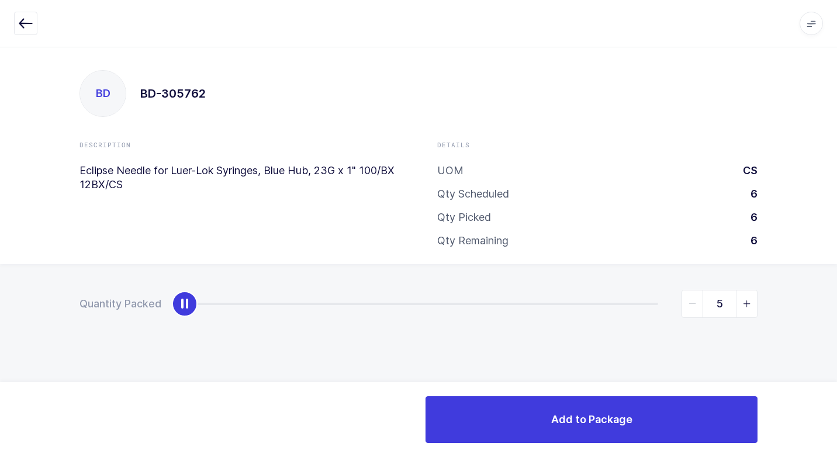
type input "6"
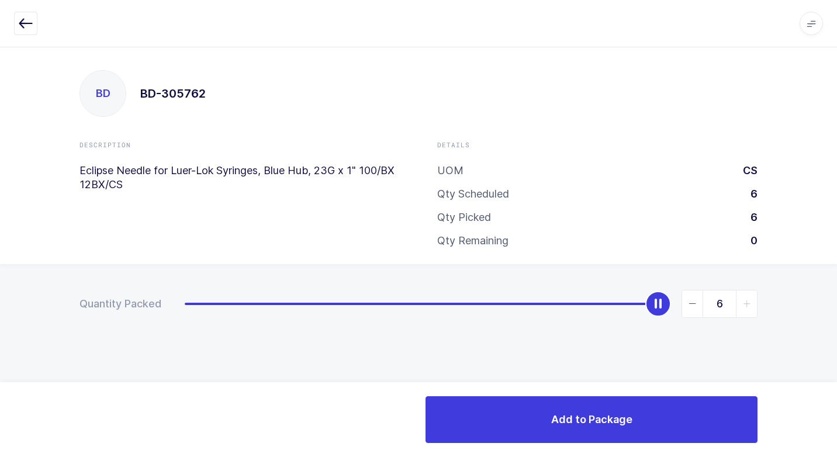
drag, startPoint x: 185, startPoint y: 308, endPoint x: 836, endPoint y: 420, distance: 660.8
click at [827, 412] on html "Apps Core [GEOGRAPHIC_DATA] Admin Mission Control Purchasing [PERSON_NAME] Logo…" at bounding box center [418, 228] width 837 height 457
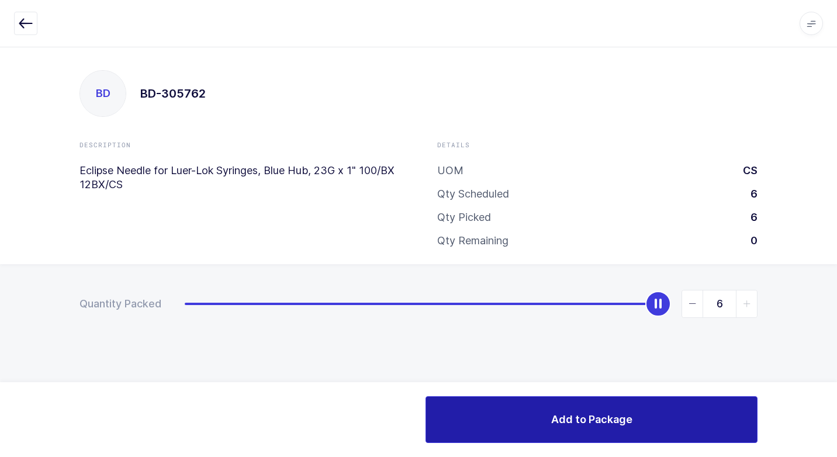
click at [545, 423] on button "Add to Package" at bounding box center [592, 419] width 332 height 47
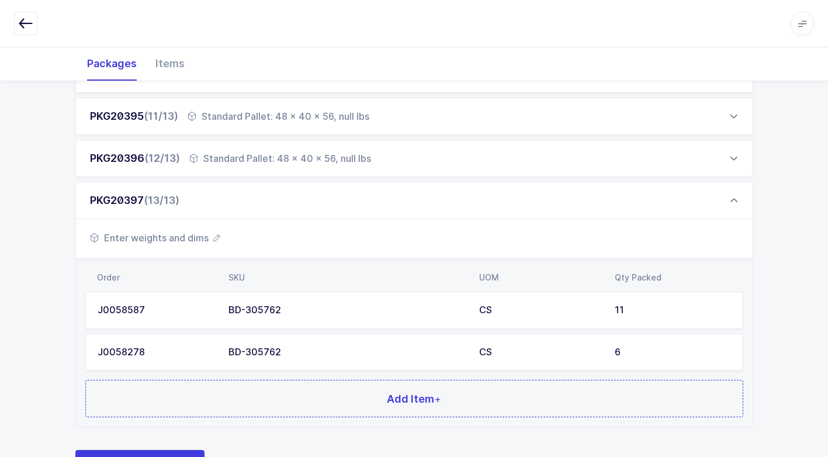
scroll to position [636, 0]
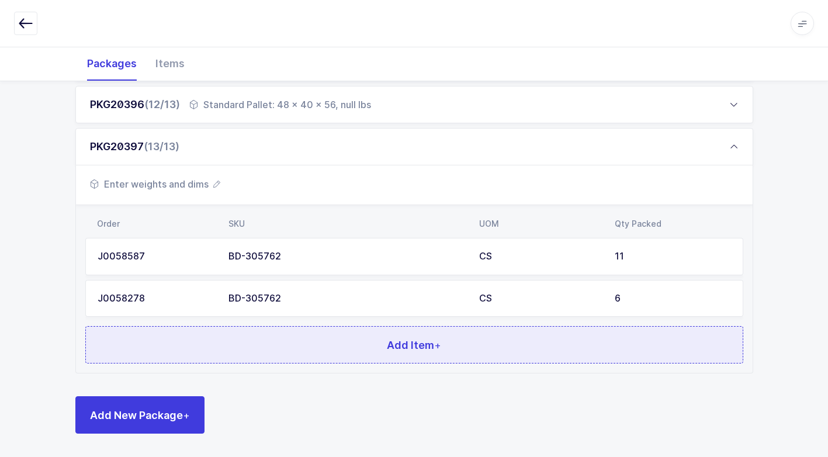
click at [292, 347] on button "Add Item +" at bounding box center [414, 344] width 658 height 37
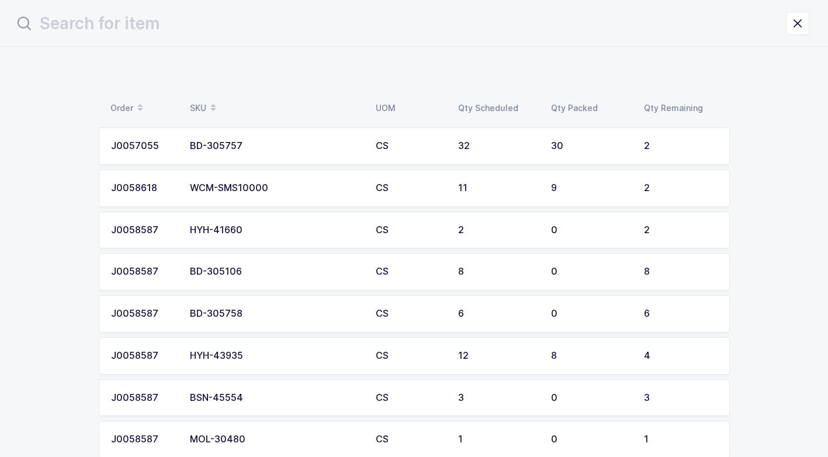
scroll to position [0, 0]
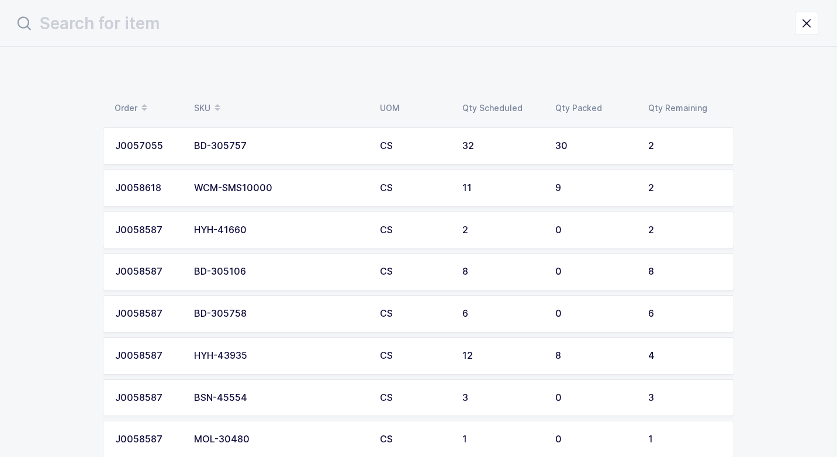
click at [285, 150] on div "BD-305757" at bounding box center [280, 146] width 172 height 11
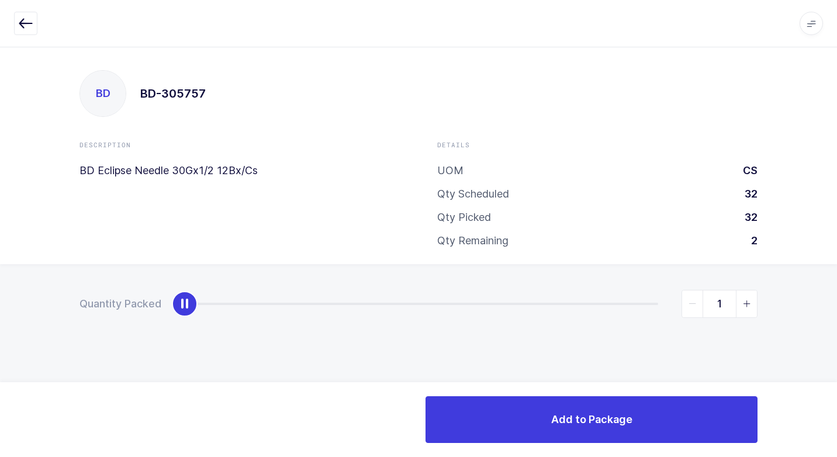
type input "2"
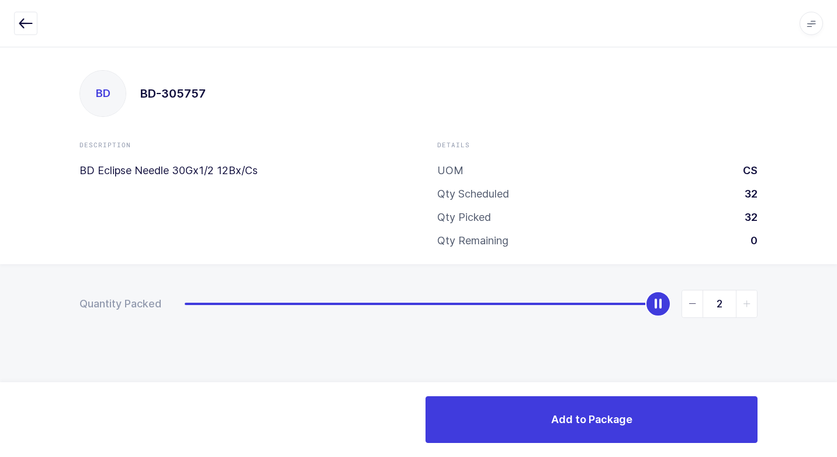
drag, startPoint x: 185, startPoint y: 305, endPoint x: 761, endPoint y: 405, distance: 585.0
click at [827, 331] on html "Apps Core [GEOGRAPHIC_DATA] Admin Mission Control Purchasing [PERSON_NAME] Logo…" at bounding box center [418, 228] width 837 height 457
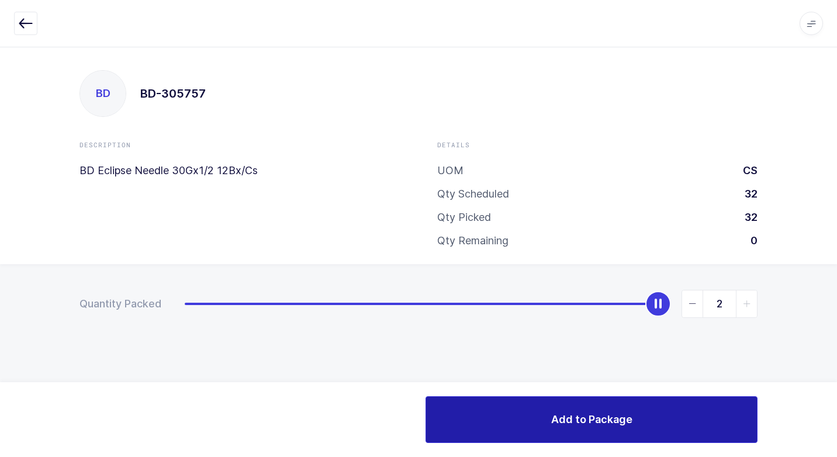
drag, startPoint x: 619, startPoint y: 425, endPoint x: 576, endPoint y: 424, distance: 43.3
click at [611, 423] on span "Add to Package" at bounding box center [591, 419] width 81 height 15
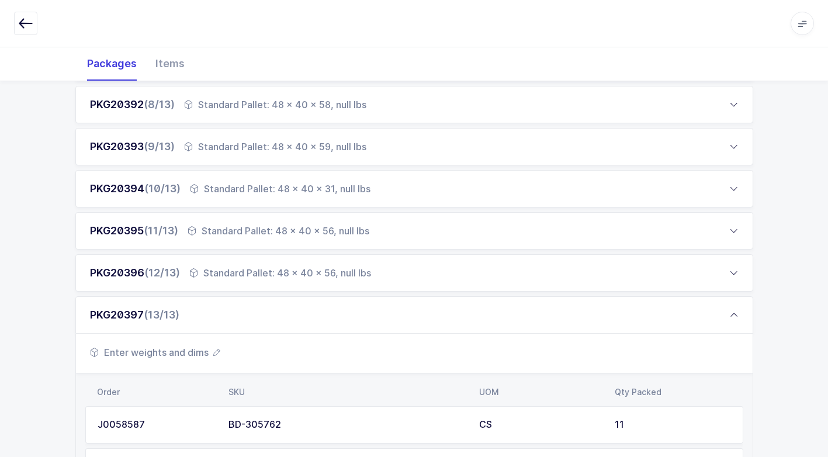
scroll to position [678, 0]
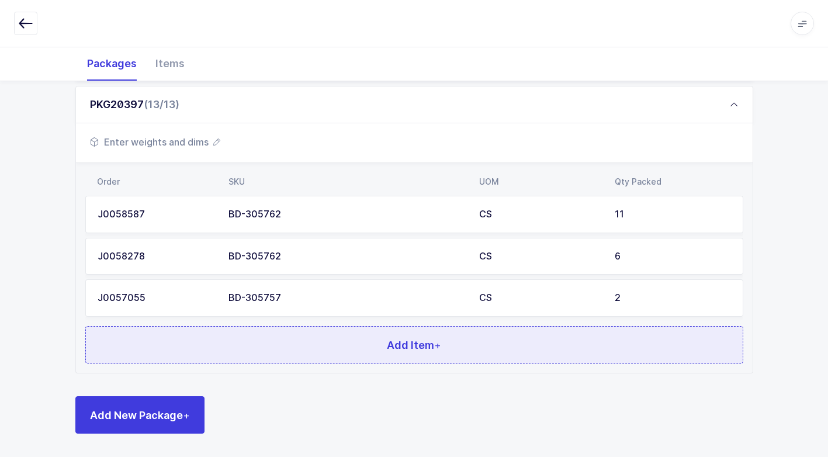
drag, startPoint x: 298, startPoint y: 346, endPoint x: 293, endPoint y: 353, distance: 8.4
click at [293, 353] on button "Add Item +" at bounding box center [414, 344] width 658 height 37
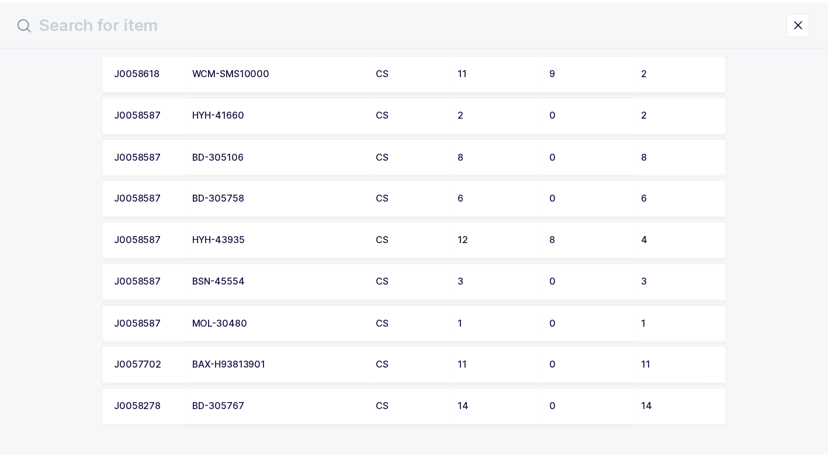
scroll to position [113, 0]
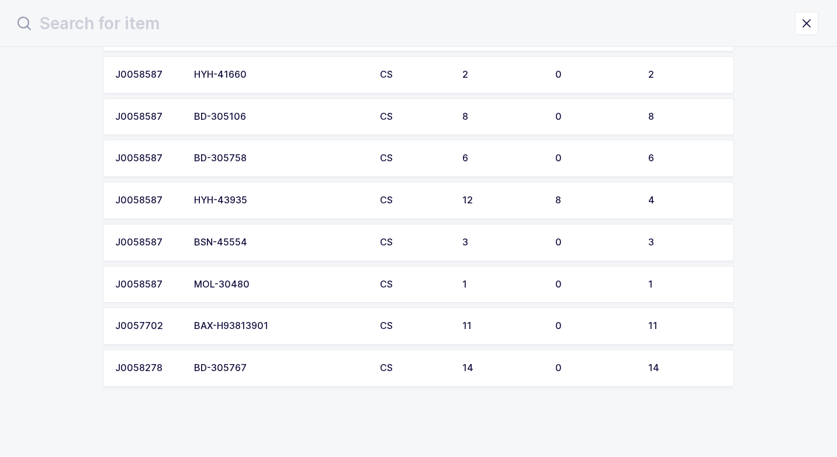
click at [251, 365] on div "BD-305767" at bounding box center [280, 368] width 172 height 11
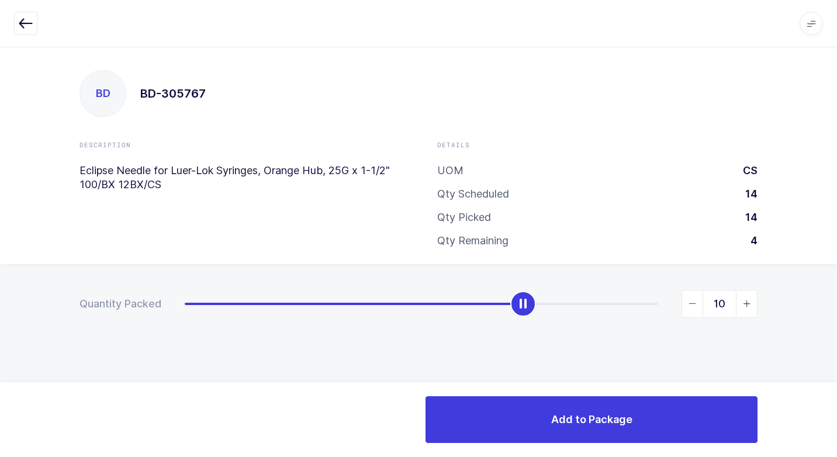
type input "11"
drag, startPoint x: 185, startPoint y: 306, endPoint x: 543, endPoint y: 339, distance: 358.7
click at [544, 336] on div "Quantity Packed 11" at bounding box center [418, 344] width 837 height 161
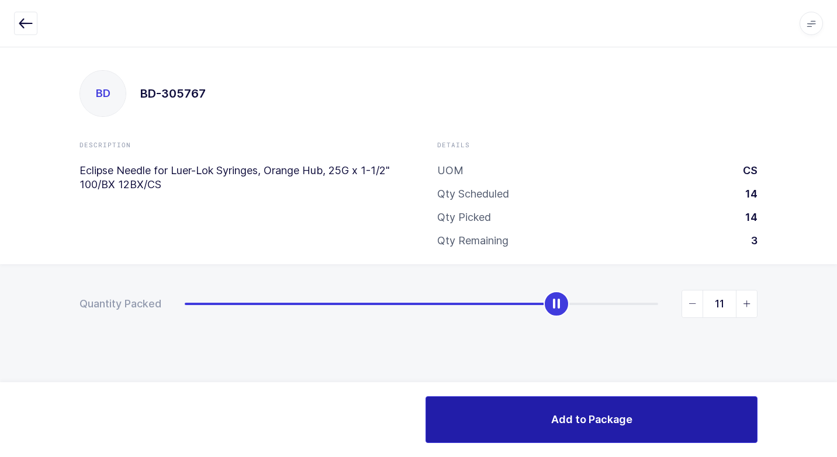
click at [543, 433] on button "Add to Package" at bounding box center [592, 419] width 332 height 47
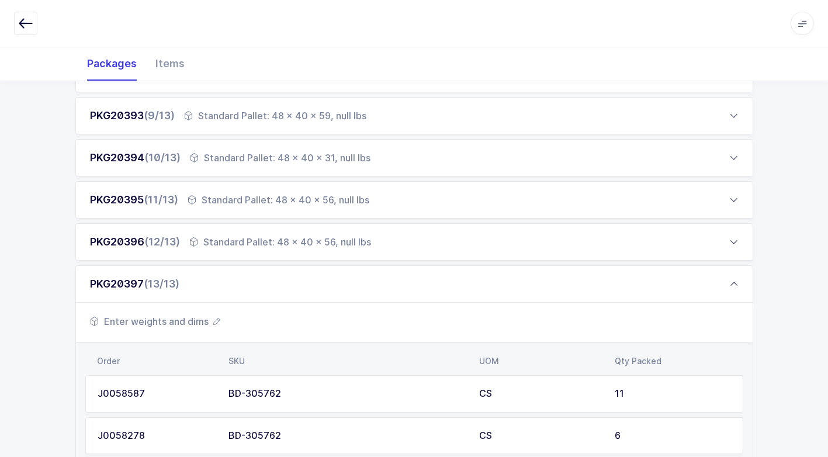
scroll to position [585, 0]
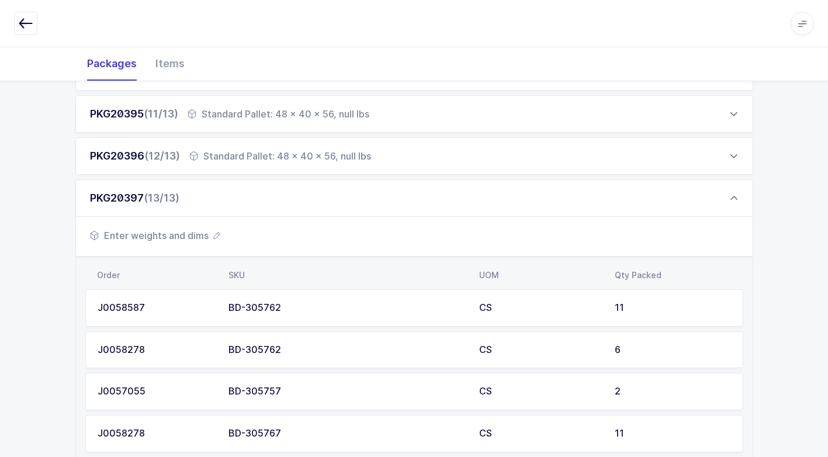
click at [177, 229] on span "Enter weights and dims" at bounding box center [155, 236] width 130 height 14
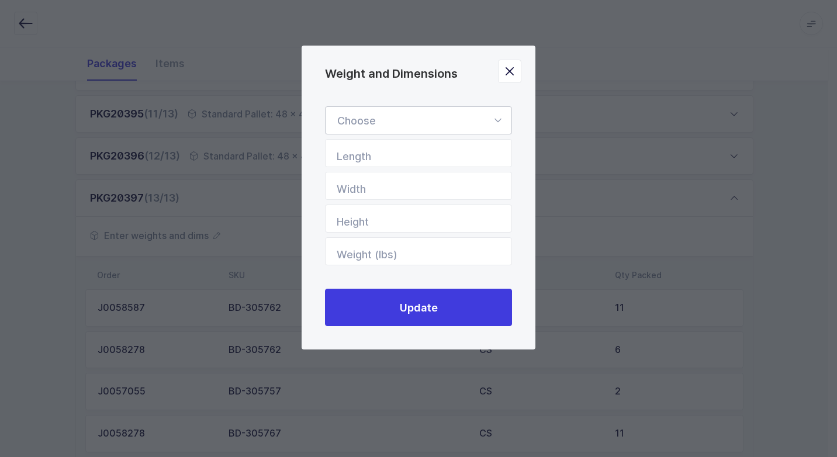
click at [498, 119] on icon "Weight and Dimensions" at bounding box center [498, 120] width 15 height 28
click at [402, 154] on span "Standard Pallet" at bounding box center [374, 154] width 75 height 12
type input "Standard Pallet"
type input "48"
type input "40"
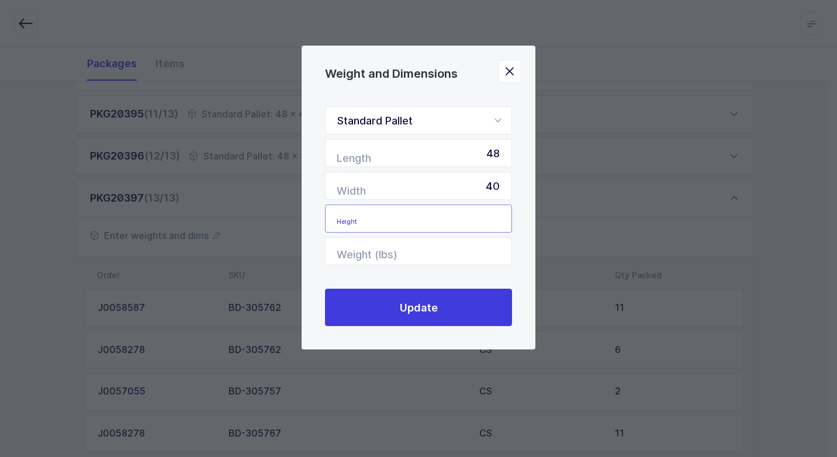
click at [471, 220] on input "Height" at bounding box center [418, 219] width 187 height 28
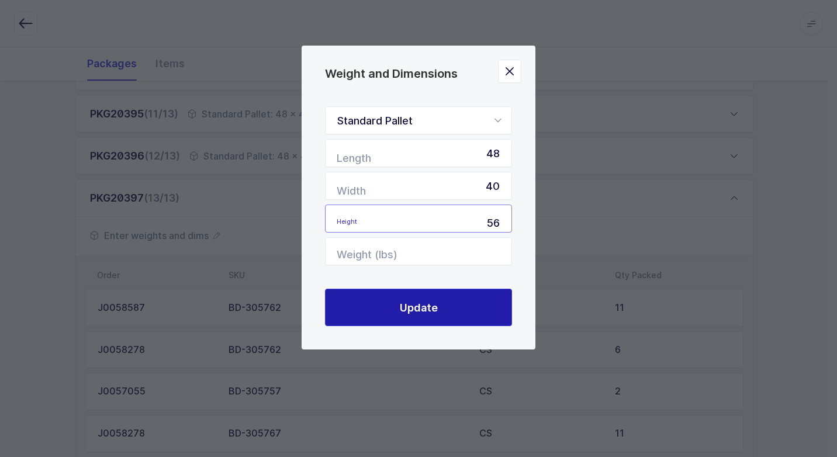
type input "56"
click at [420, 303] on span "Update" at bounding box center [419, 308] width 38 height 15
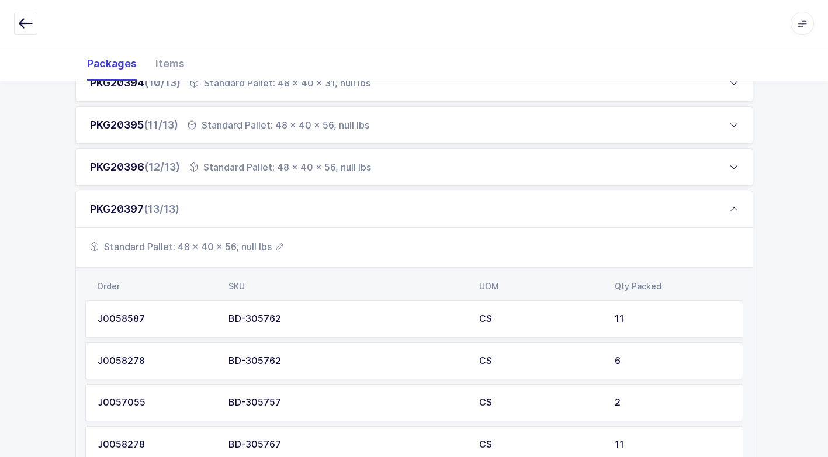
scroll to position [720, 0]
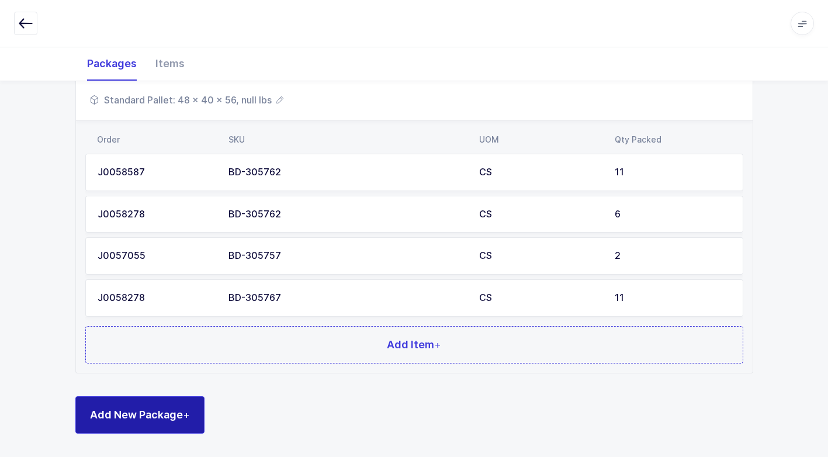
click at [178, 422] on button "Add New Package +" at bounding box center [139, 414] width 129 height 37
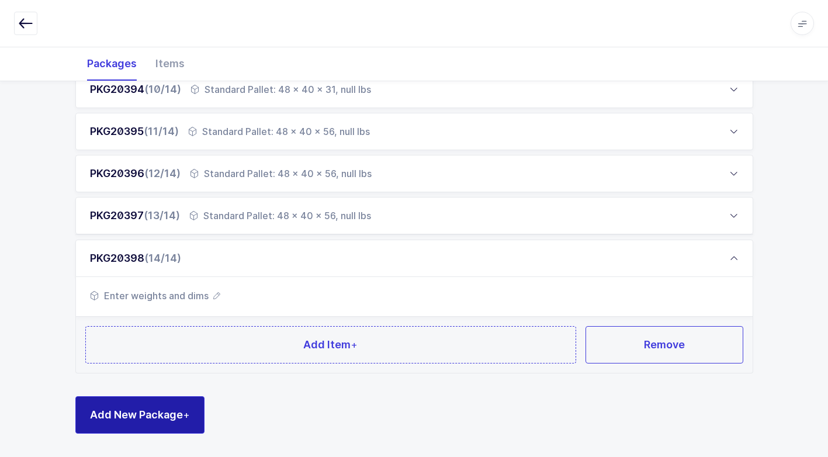
scroll to position [567, 0]
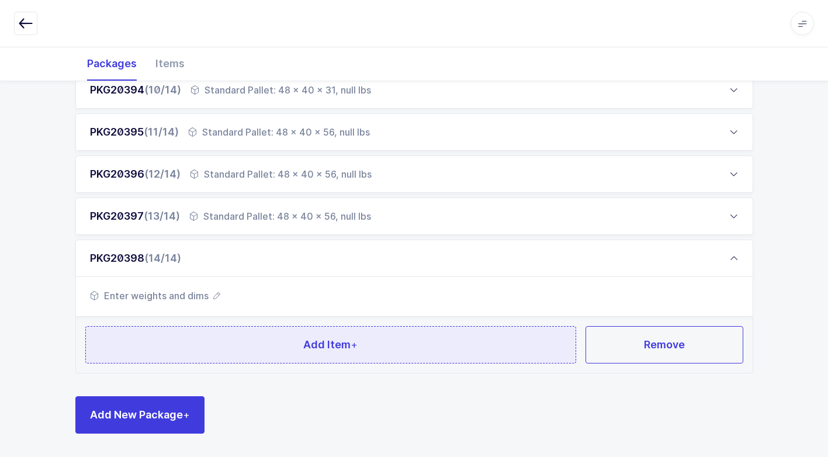
click at [257, 353] on button "Add Item +" at bounding box center [331, 344] width 492 height 37
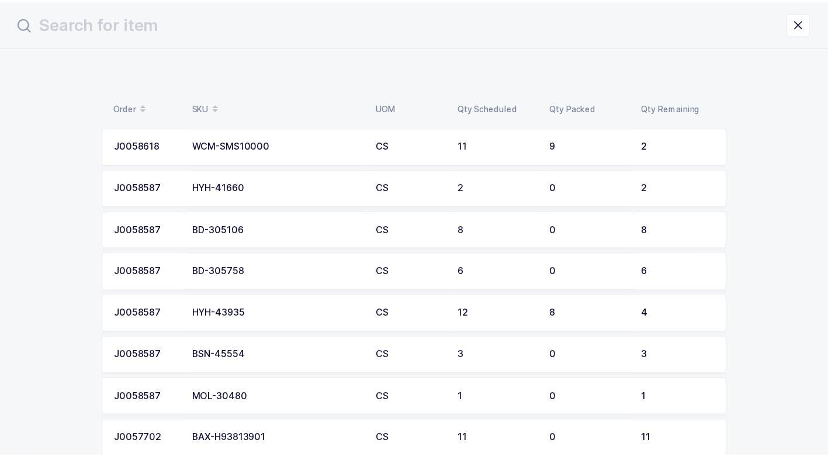
scroll to position [113, 0]
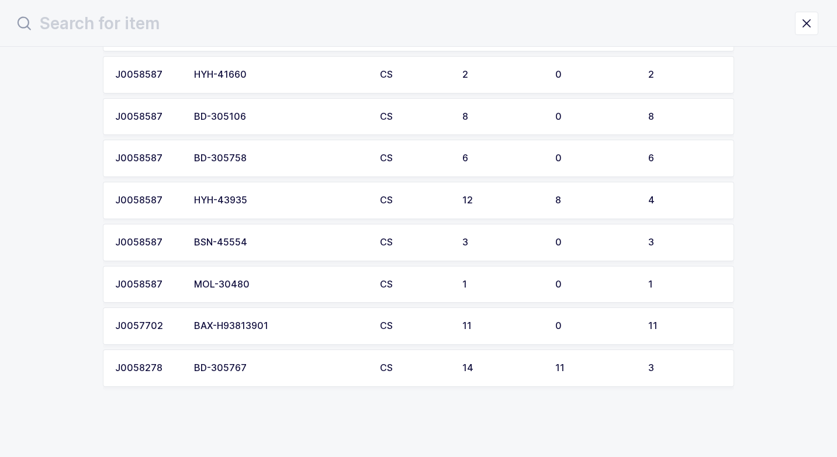
click at [285, 363] on div "BD-305767" at bounding box center [280, 368] width 172 height 11
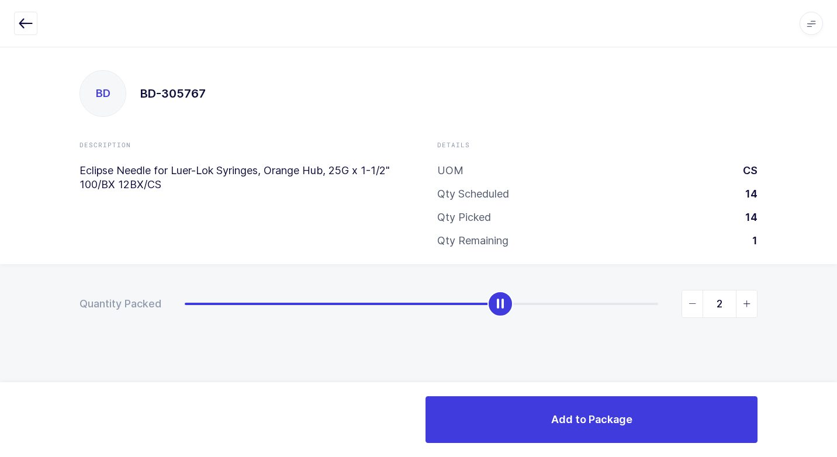
type input "3"
drag, startPoint x: 184, startPoint y: 306, endPoint x: 839, endPoint y: 300, distance: 654.8
click at [827, 300] on html "Apps Core [GEOGRAPHIC_DATA] Admin Mission Control Purchasing [PERSON_NAME] Logo…" at bounding box center [418, 228] width 837 height 457
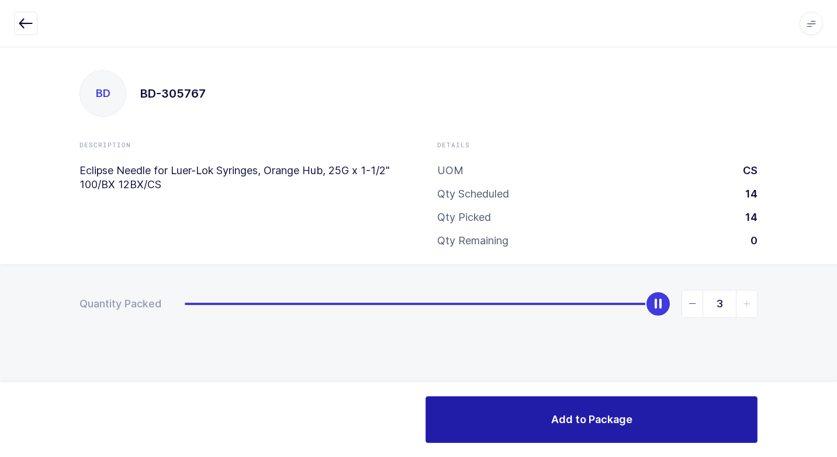
drag, startPoint x: 539, startPoint y: 410, endPoint x: 531, endPoint y: 410, distance: 7.6
click at [538, 410] on button "Add to Package" at bounding box center [592, 419] width 332 height 47
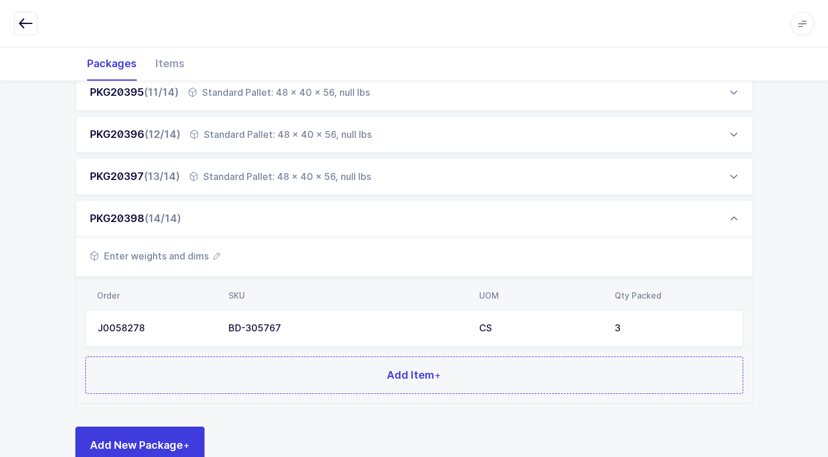
scroll to position [637, 0]
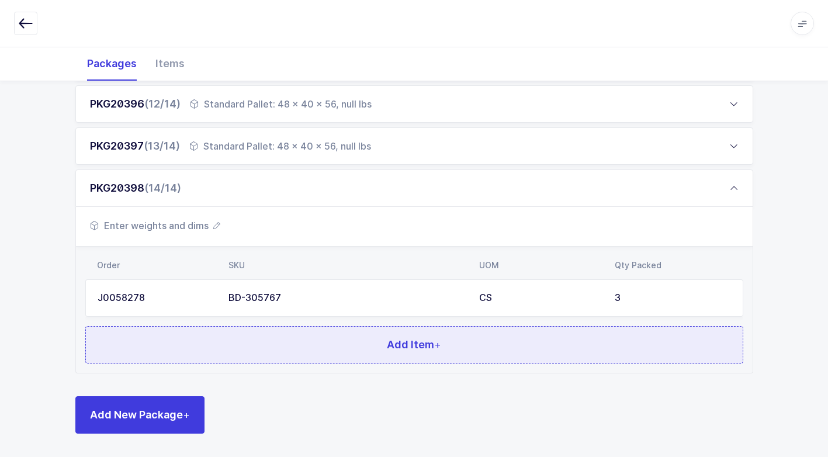
click at [290, 356] on button "Add Item +" at bounding box center [414, 344] width 658 height 37
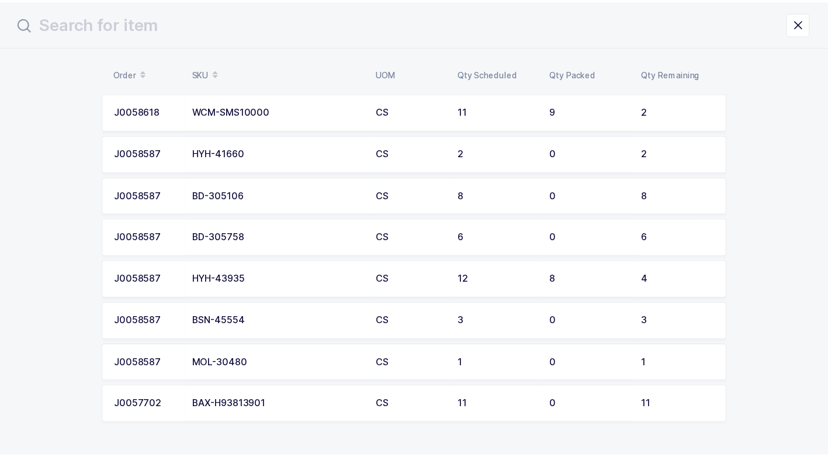
scroll to position [58, 0]
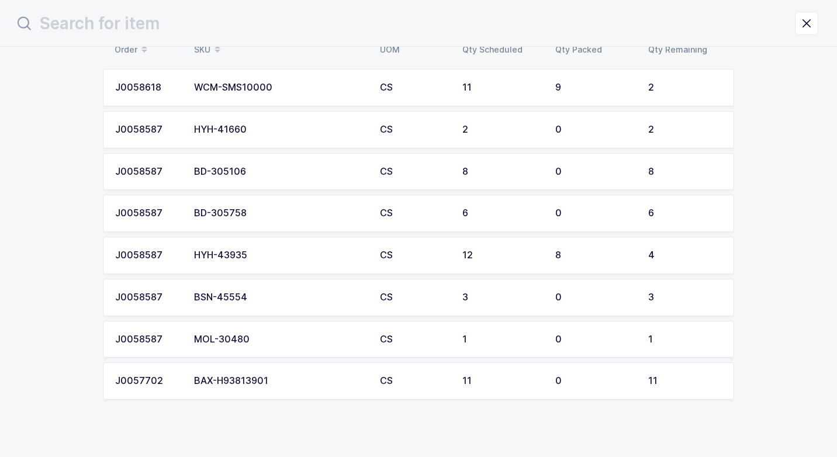
click at [282, 208] on div "BD-305758" at bounding box center [280, 213] width 172 height 11
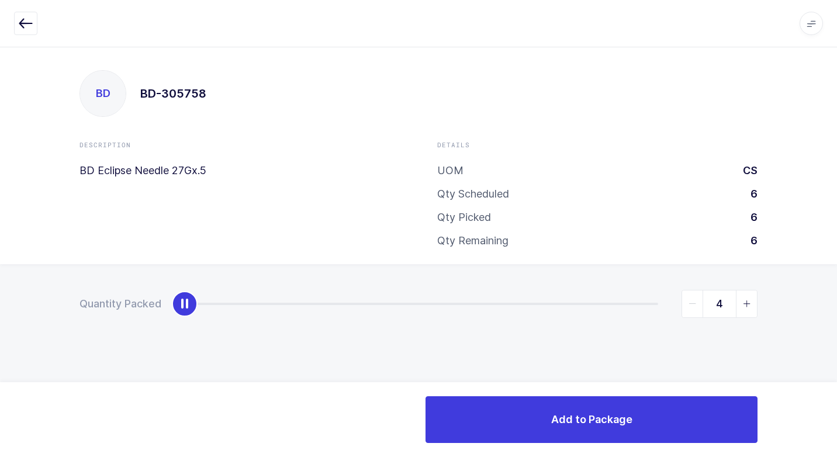
type input "6"
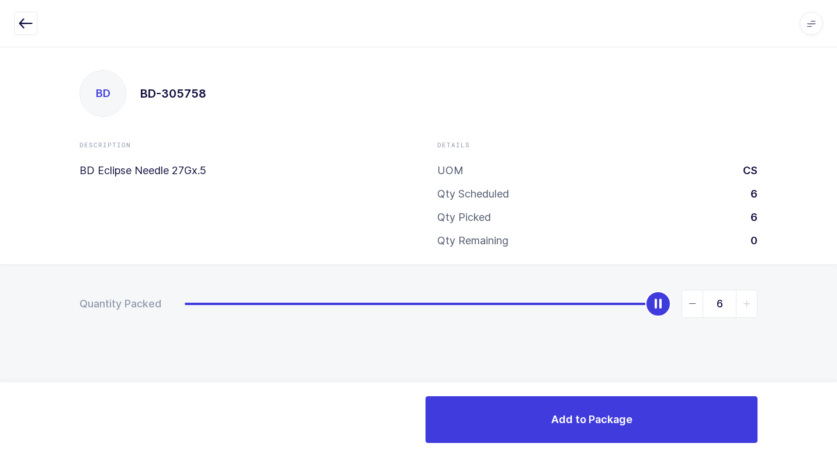
drag, startPoint x: 191, startPoint y: 303, endPoint x: 793, endPoint y: 359, distance: 604.8
click at [827, 326] on html "Apps Core [GEOGRAPHIC_DATA] Admin Mission Control Purchasing [PERSON_NAME] Logo…" at bounding box center [418, 228] width 837 height 457
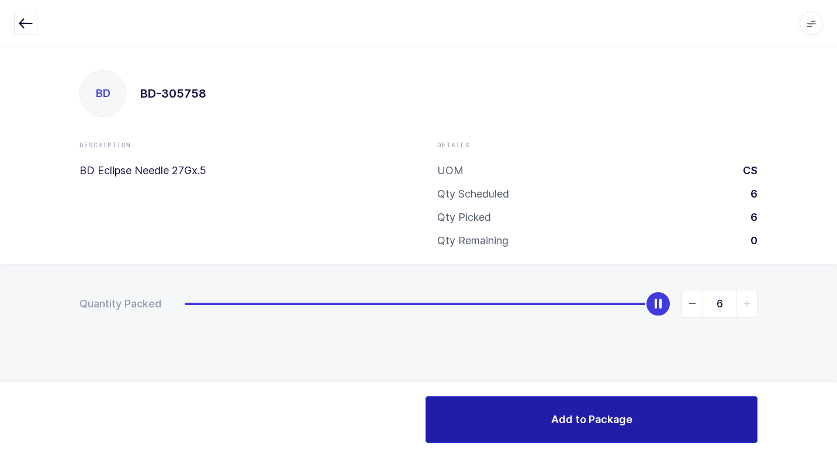
drag, startPoint x: 544, startPoint y: 416, endPoint x: 523, endPoint y: 417, distance: 21.1
click at [534, 417] on button "Add to Package" at bounding box center [592, 419] width 332 height 47
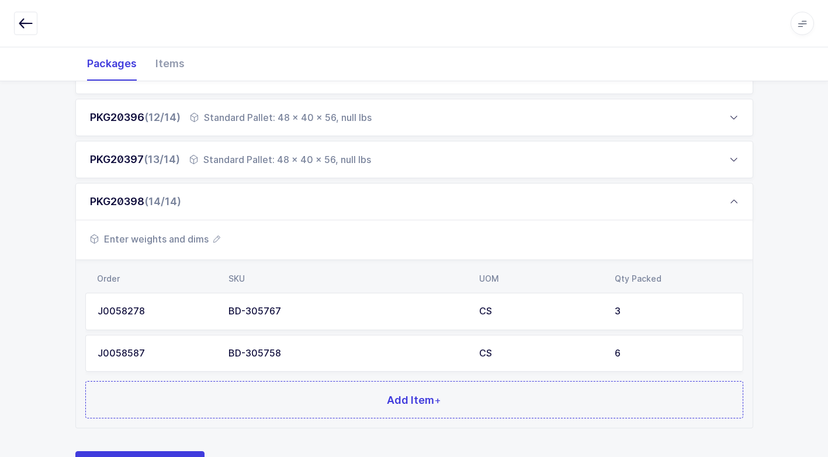
scroll to position [678, 0]
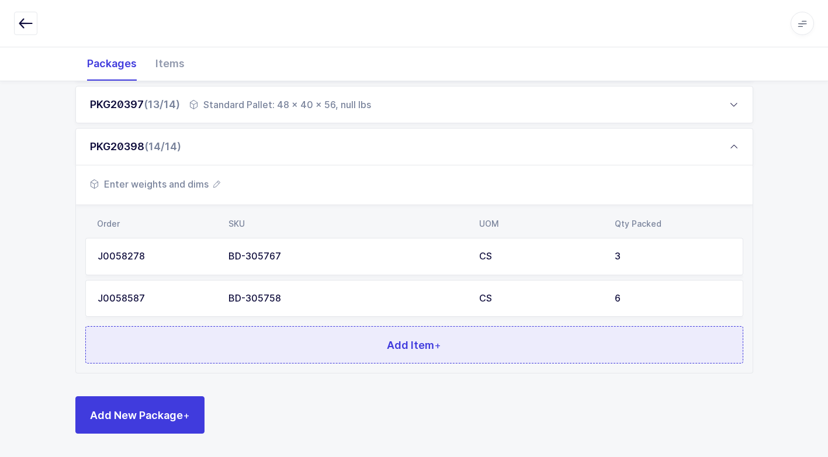
click at [297, 349] on button "Add Item +" at bounding box center [414, 344] width 658 height 37
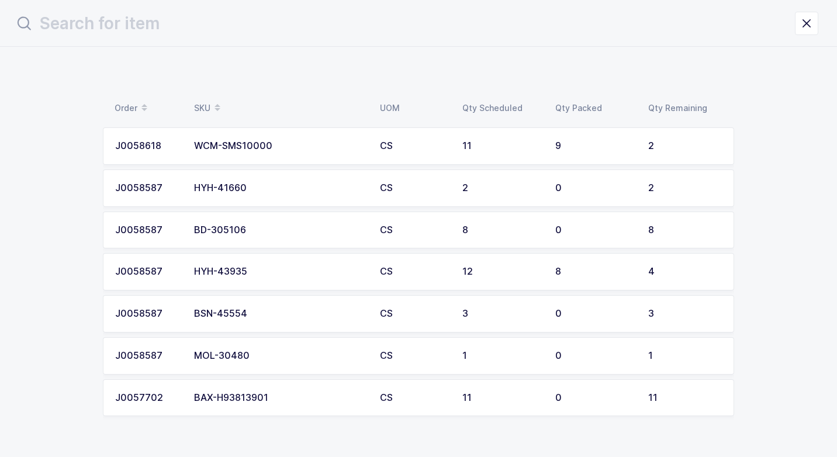
click at [281, 192] on div "HYH-41660" at bounding box center [280, 188] width 172 height 11
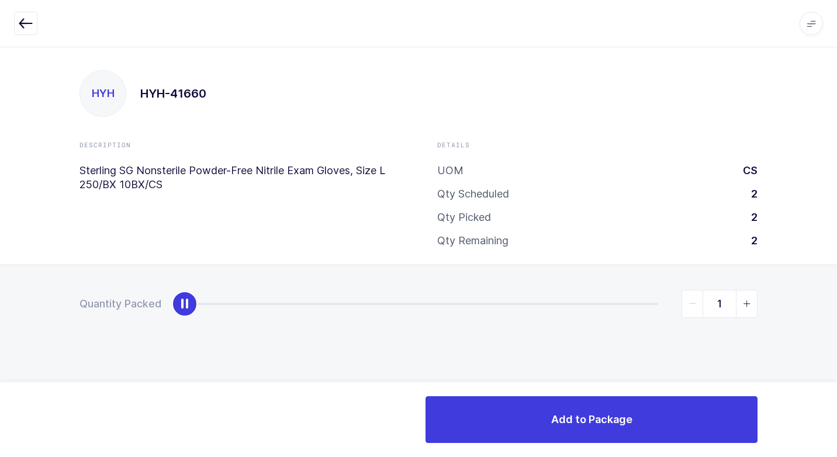
type input "2"
drag, startPoint x: 184, startPoint y: 308, endPoint x: 837, endPoint y: 346, distance: 653.6
click at [827, 340] on html "Apps Core [GEOGRAPHIC_DATA] Admin Mission Control Purchasing [PERSON_NAME] Logo…" at bounding box center [418, 228] width 837 height 457
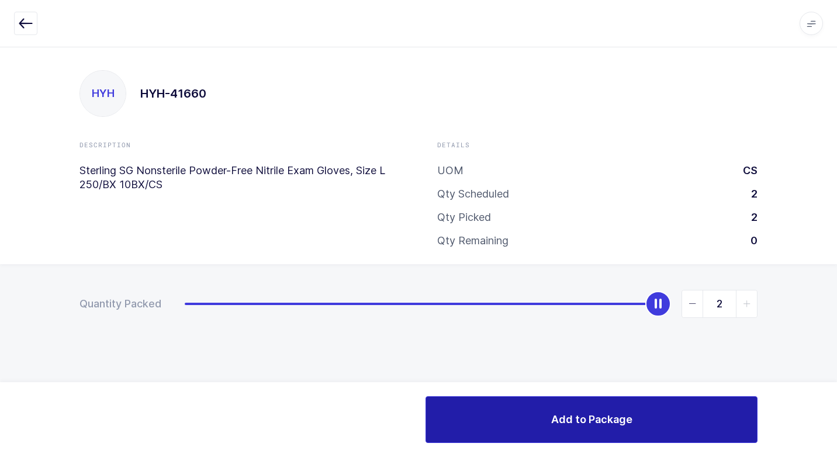
drag, startPoint x: 537, startPoint y: 404, endPoint x: 517, endPoint y: 405, distance: 19.9
click at [530, 405] on button "Add to Package" at bounding box center [592, 419] width 332 height 47
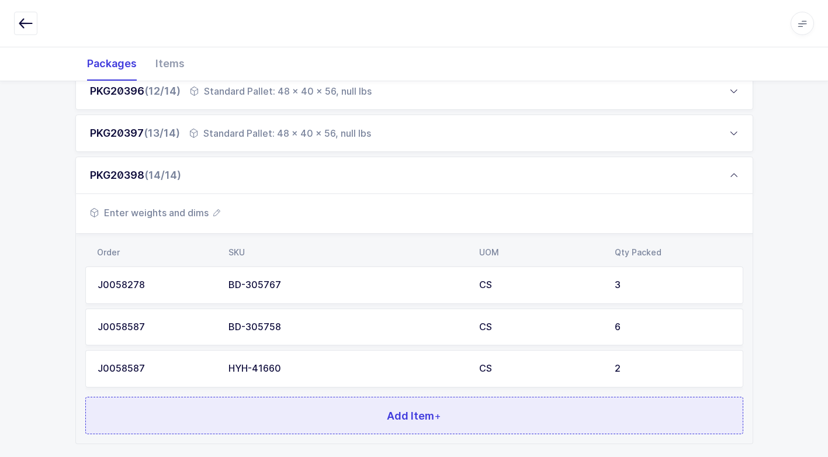
scroll to position [720, 0]
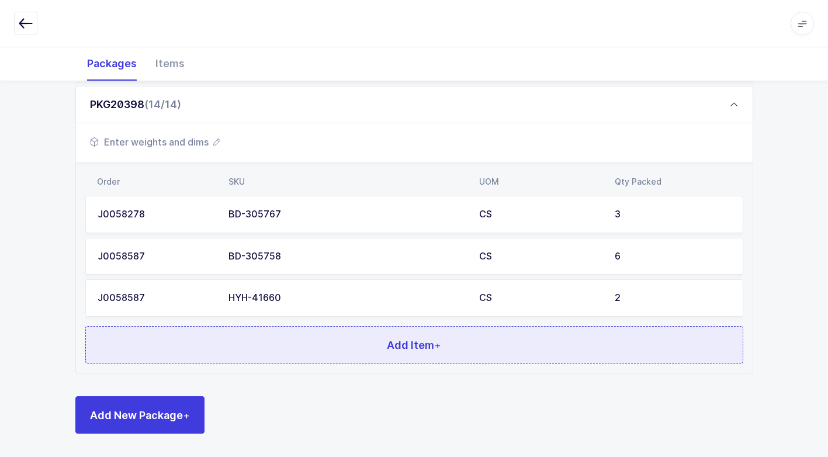
click at [344, 360] on button "Add Item +" at bounding box center [414, 344] width 658 height 37
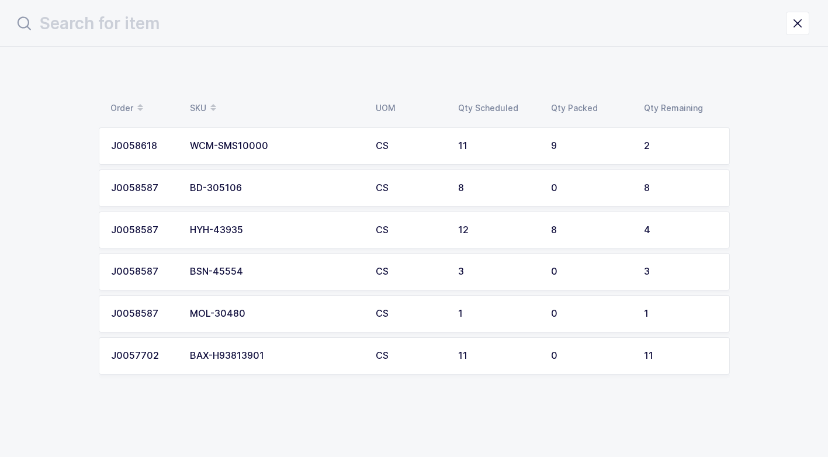
scroll to position [0, 0]
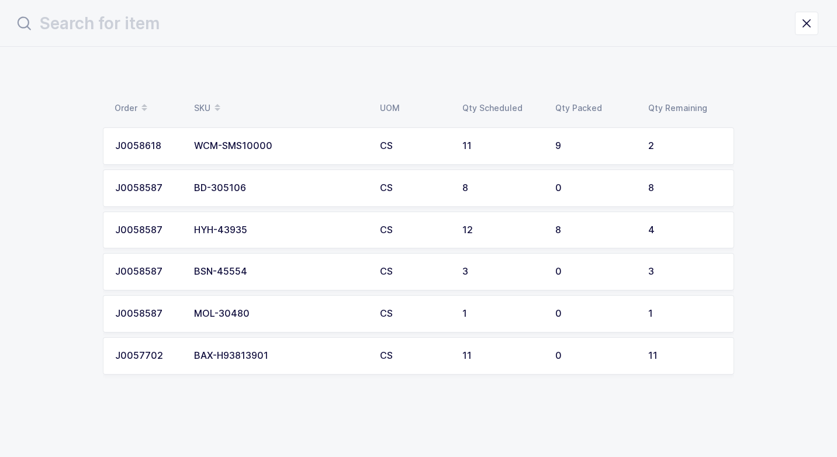
click at [299, 194] on td "BD-305106" at bounding box center [280, 188] width 186 height 37
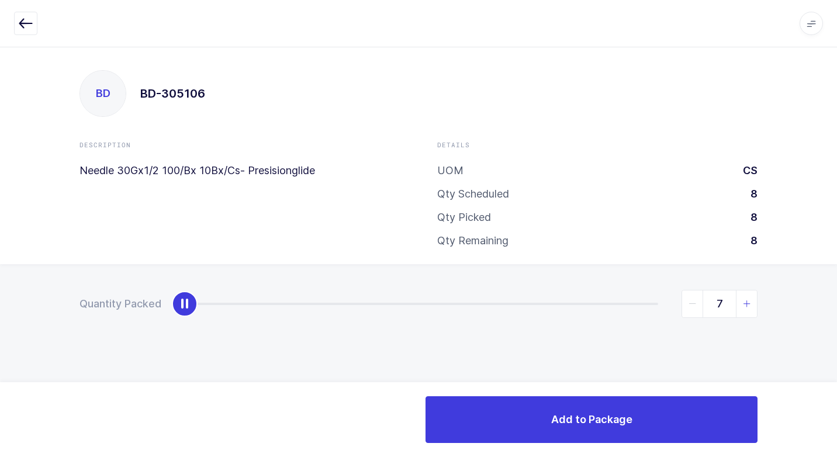
type input "8"
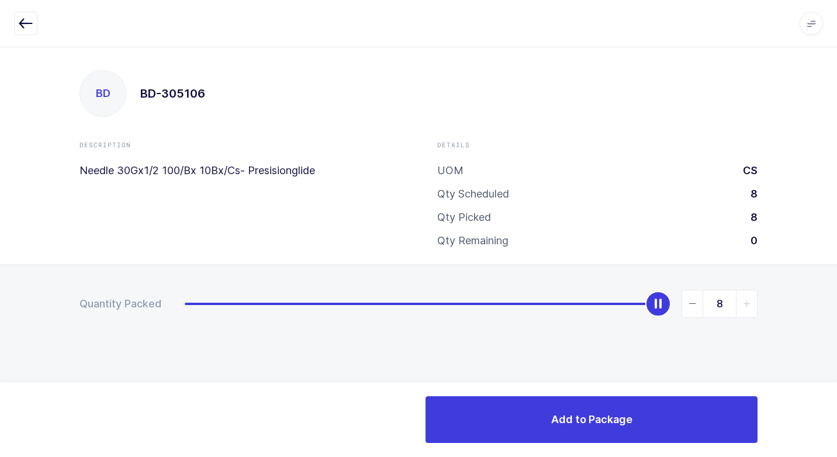
drag, startPoint x: 183, startPoint y: 306, endPoint x: 827, endPoint y: 324, distance: 644.5
click at [827, 314] on html "Apps Core [GEOGRAPHIC_DATA] Admin Mission Control Purchasing [PERSON_NAME] Logo…" at bounding box center [418, 228] width 837 height 457
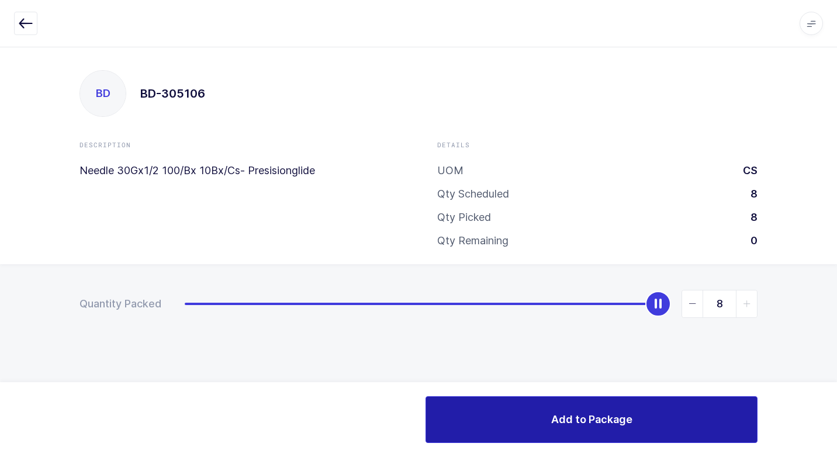
drag, startPoint x: 545, startPoint y: 416, endPoint x: 511, endPoint y: 410, distance: 34.4
click at [532, 412] on button "Add to Package" at bounding box center [592, 419] width 332 height 47
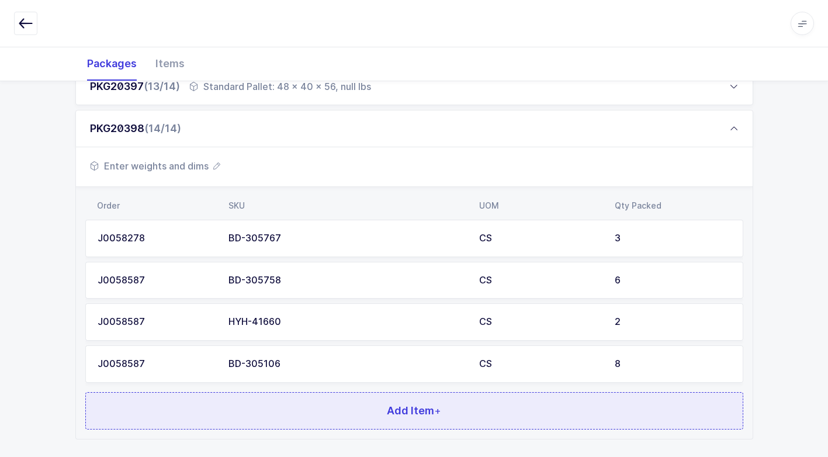
scroll to position [762, 0]
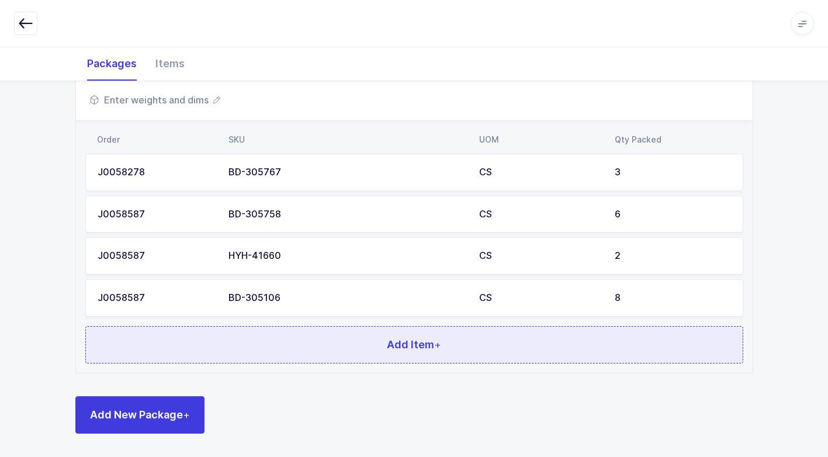
click at [348, 356] on button "Add Item +" at bounding box center [414, 344] width 658 height 37
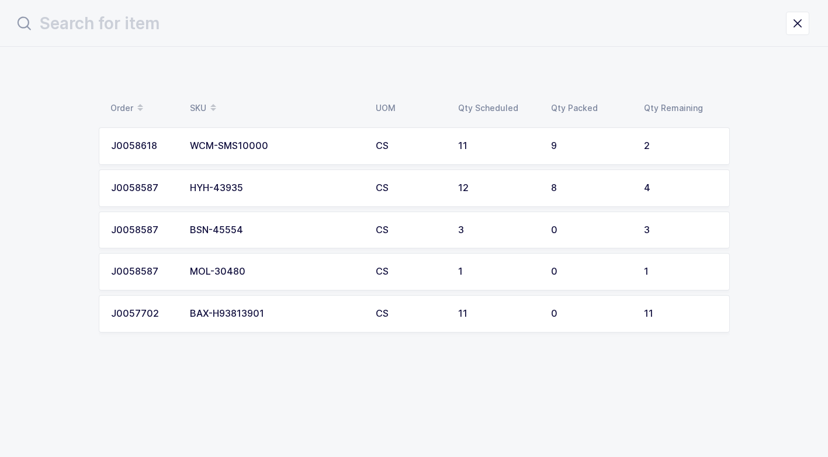
scroll to position [0, 0]
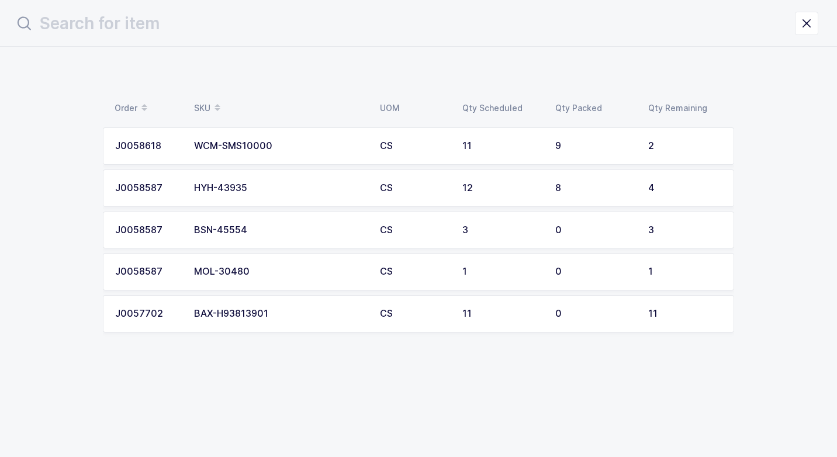
click at [283, 315] on div "BAX-H93813901" at bounding box center [280, 314] width 172 height 11
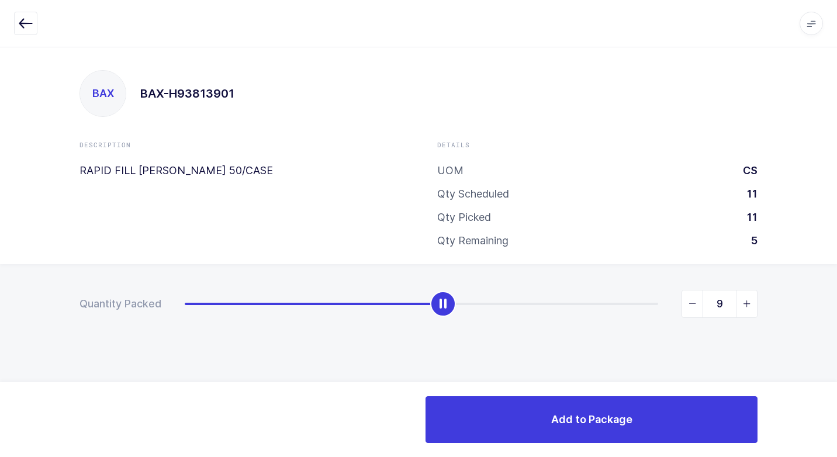
type input "11"
drag, startPoint x: 208, startPoint y: 302, endPoint x: 831, endPoint y: 329, distance: 623.8
click at [827, 305] on html "Apps Core [GEOGRAPHIC_DATA] Admin Mission Control Purchasing [PERSON_NAME] Logo…" at bounding box center [418, 228] width 837 height 457
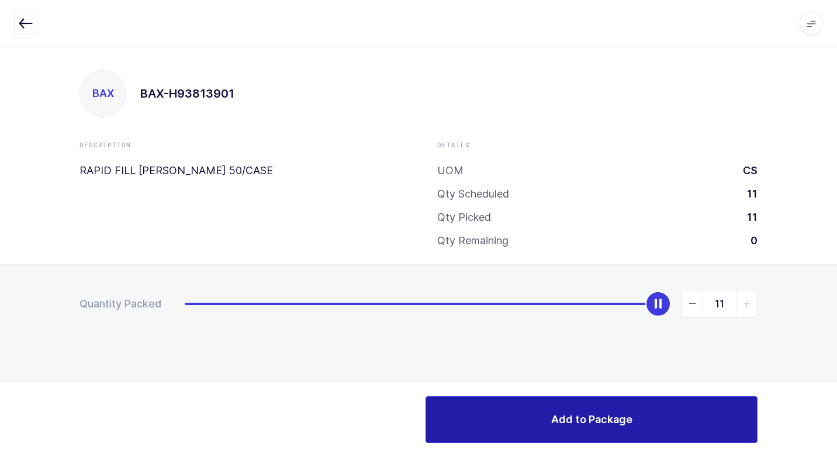
click at [565, 433] on button "Add to Package" at bounding box center [592, 419] width 332 height 47
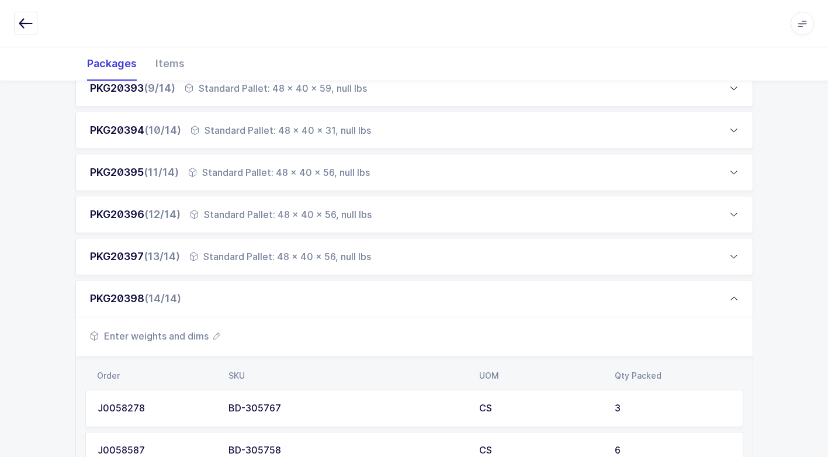
scroll to position [804, 0]
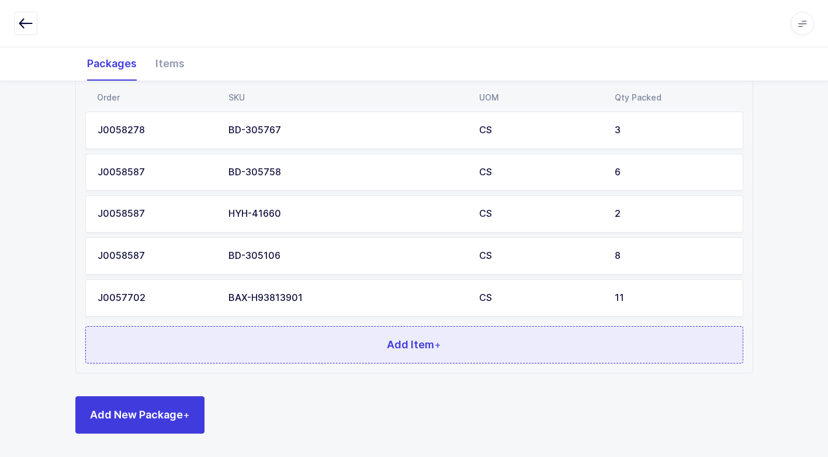
click at [324, 350] on button "Add Item +" at bounding box center [414, 344] width 658 height 37
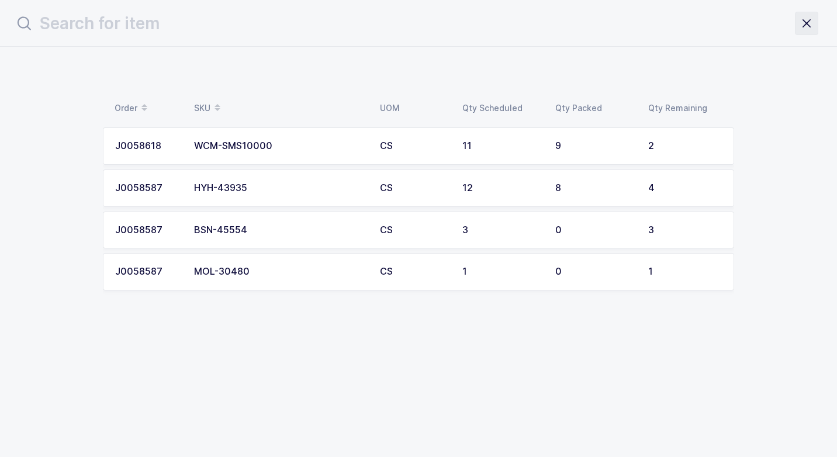
click at [800, 27] on icon "close drawer" at bounding box center [807, 23] width 16 height 16
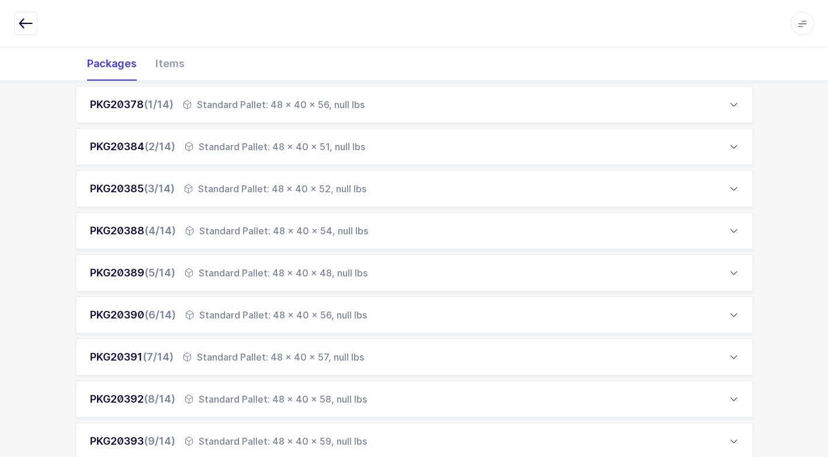
scroll to position [409, 0]
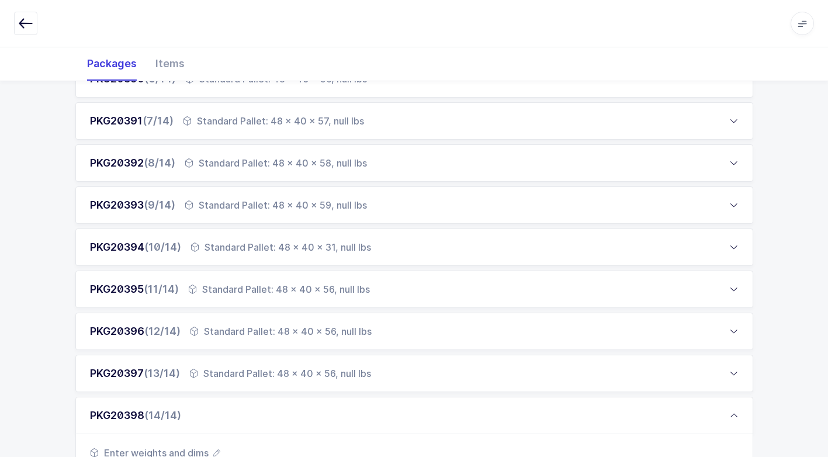
click at [331, 207] on div "Standard Pallet: 48 x 40 x 59, null lbs" at bounding box center [276, 205] width 182 height 14
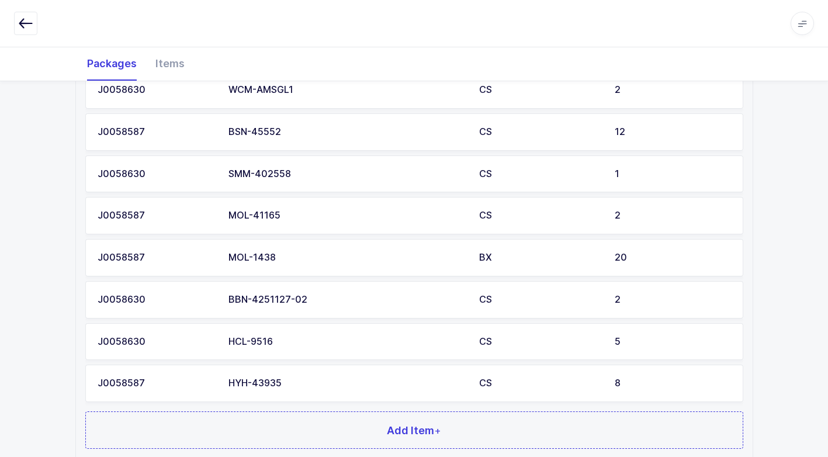
scroll to position [819, 0]
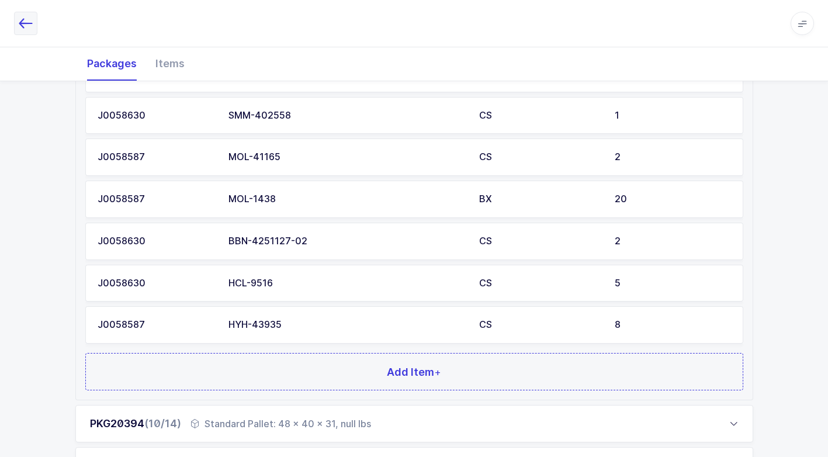
click at [30, 26] on icon "button" at bounding box center [26, 23] width 14 height 14
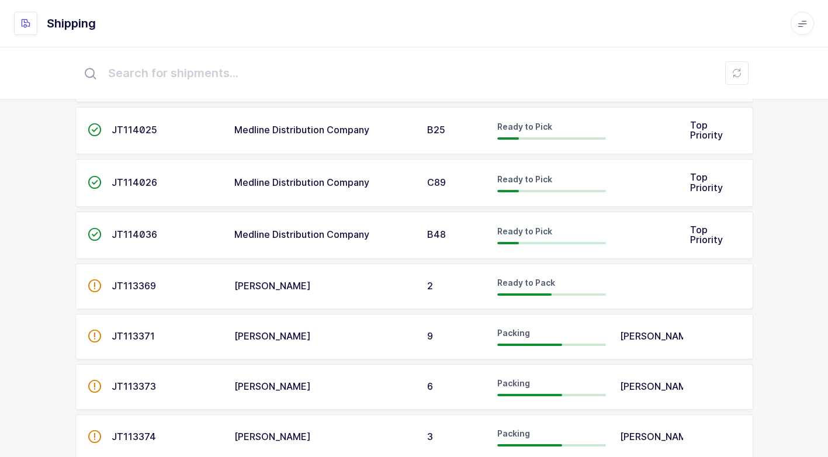
scroll to position [122, 0]
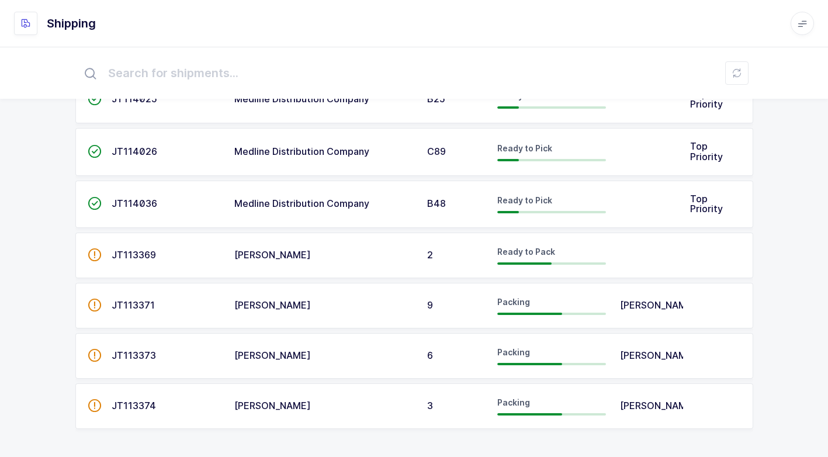
click at [290, 408] on span "[PERSON_NAME]" at bounding box center [272, 406] width 77 height 12
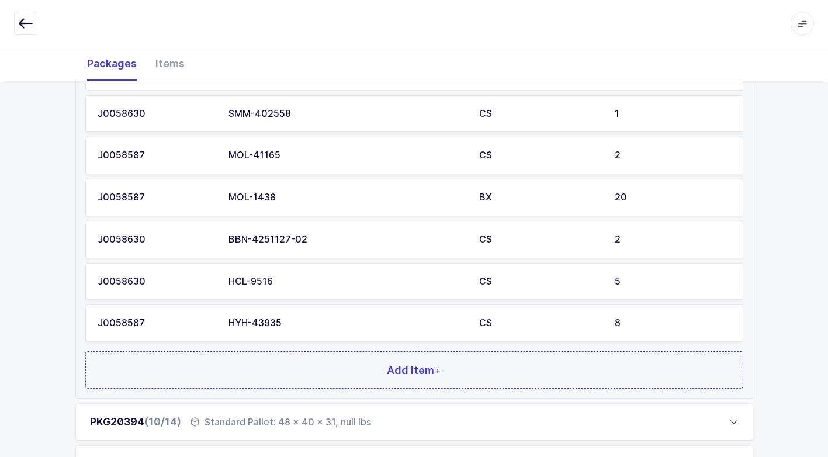
scroll to position [877, 0]
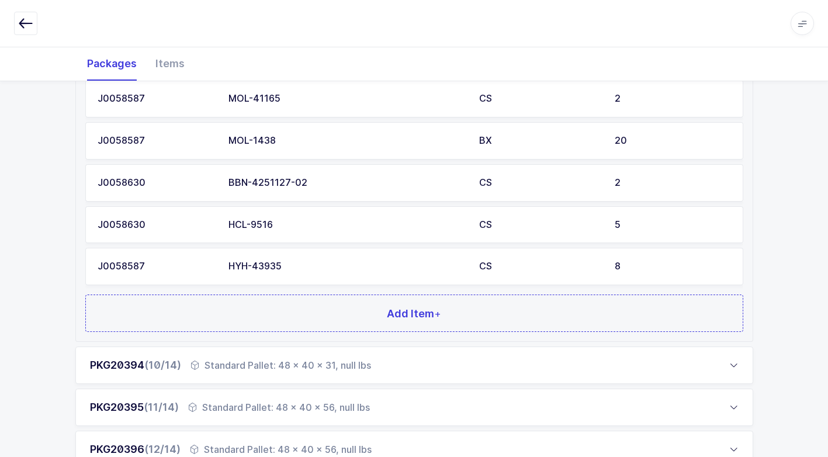
click at [232, 367] on div "Standard Pallet: 48 x 40 x 31, null lbs" at bounding box center [281, 365] width 181 height 14
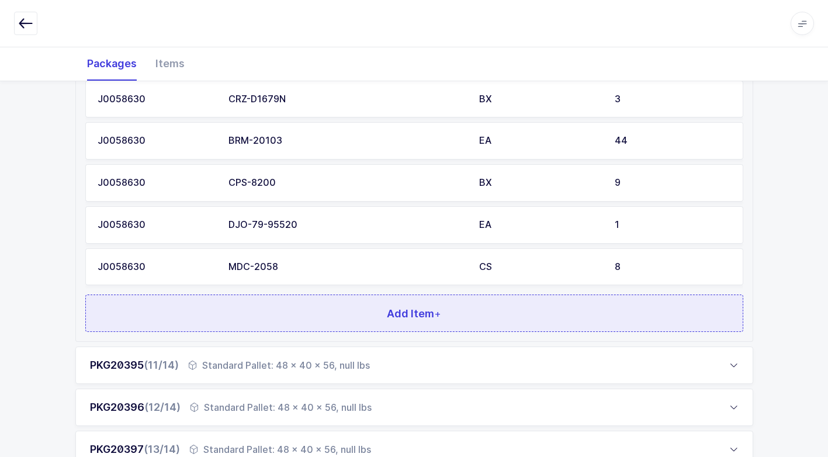
click at [308, 323] on button "Add Item +" at bounding box center [414, 313] width 658 height 37
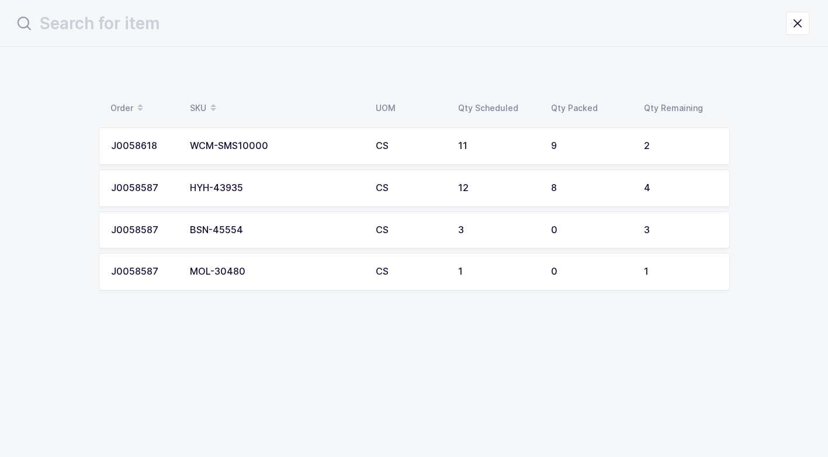
scroll to position [0, 0]
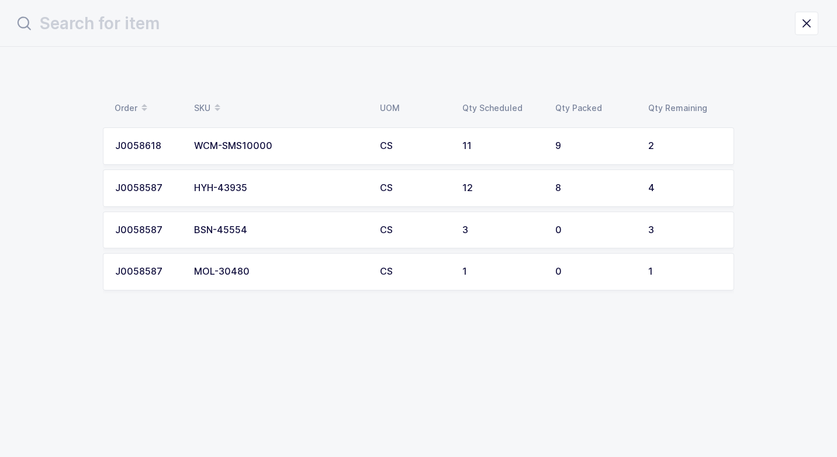
click at [289, 186] on div "HYH-43935" at bounding box center [280, 188] width 172 height 11
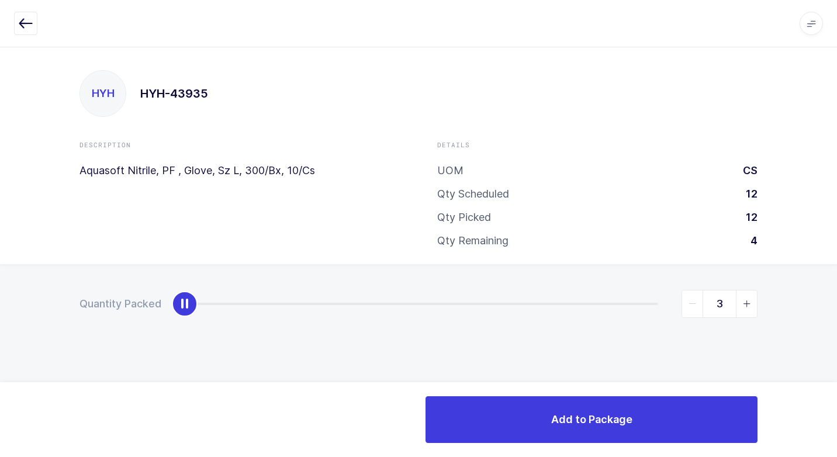
type input "4"
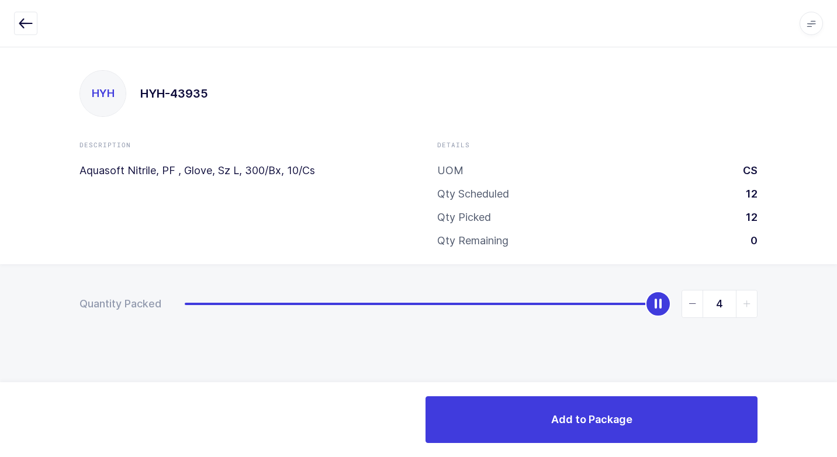
drag, startPoint x: 181, startPoint y: 303, endPoint x: 839, endPoint y: 265, distance: 658.8
click at [827, 265] on html "Apps Core [GEOGRAPHIC_DATA] Admin Mission Control Purchasing [PERSON_NAME] Logo…" at bounding box center [418, 228] width 837 height 457
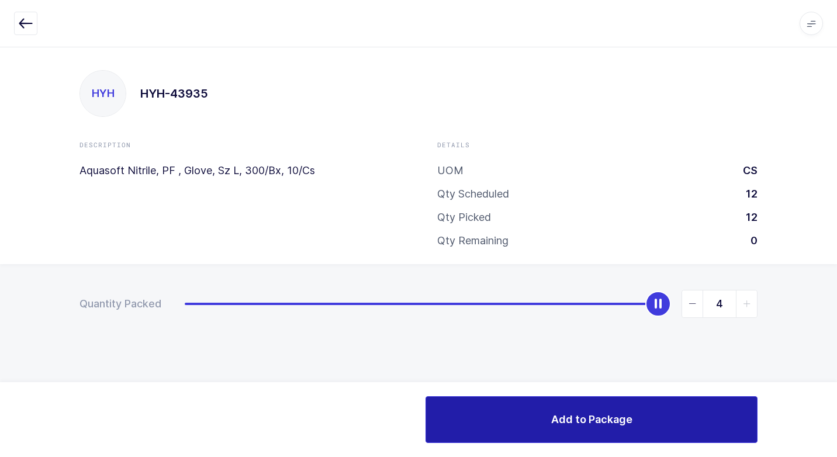
click at [536, 420] on button "Add to Package" at bounding box center [592, 419] width 332 height 47
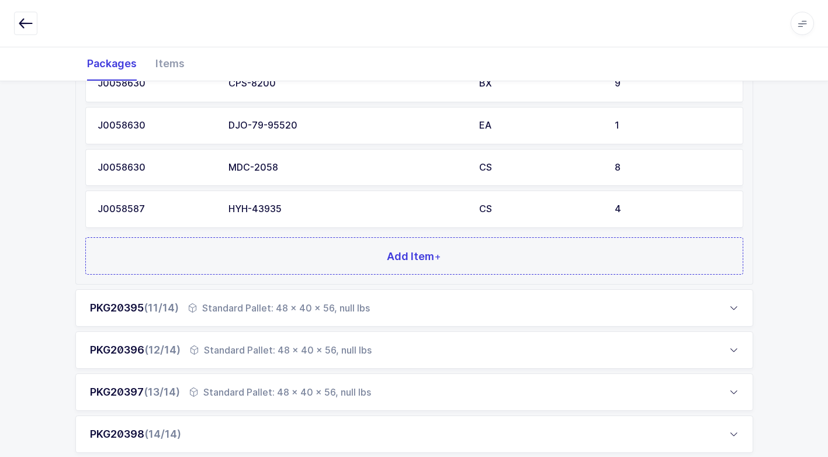
scroll to position [1056, 0]
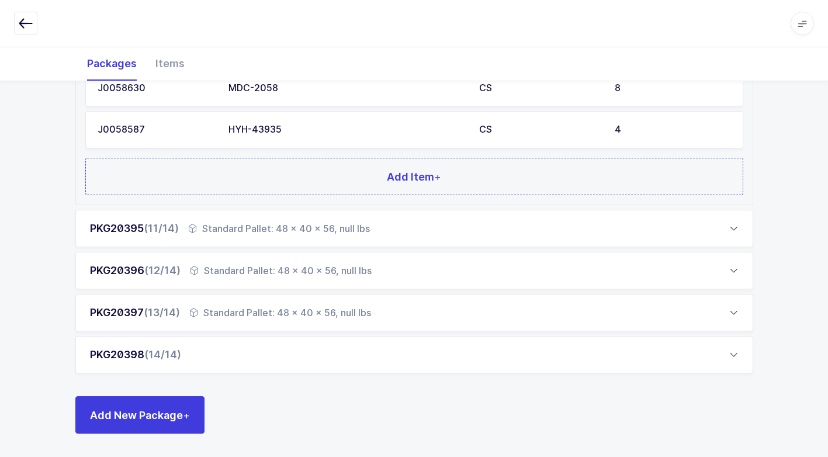
click at [254, 363] on div "PKG20398 (14/14)" at bounding box center [414, 354] width 678 height 37
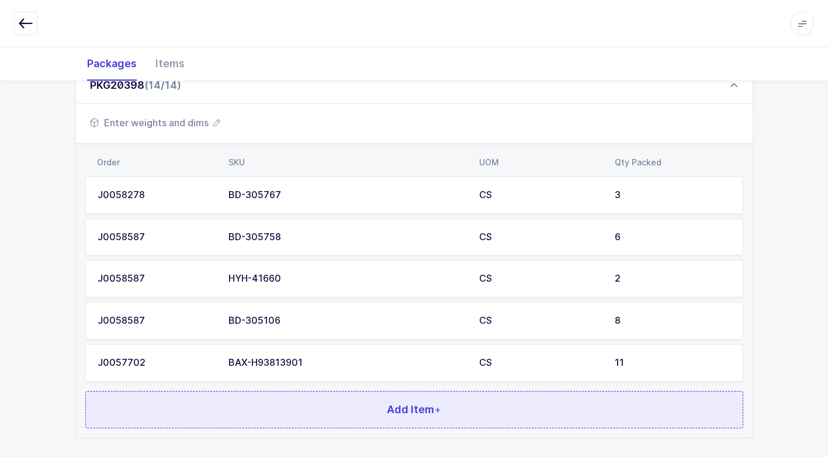
scroll to position [804, 0]
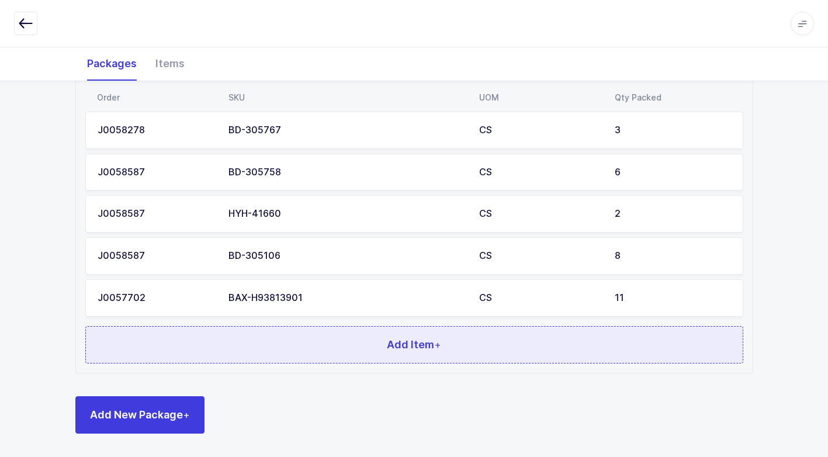
click at [302, 350] on button "Add Item +" at bounding box center [414, 344] width 658 height 37
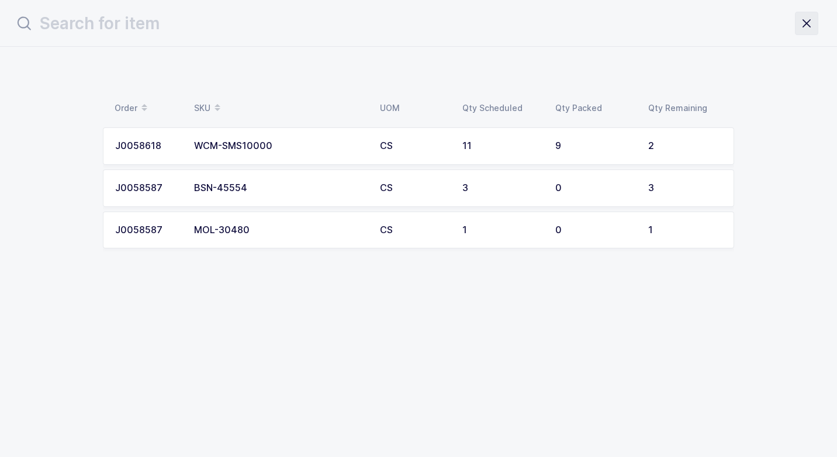
click at [803, 23] on icon "close drawer" at bounding box center [807, 23] width 16 height 16
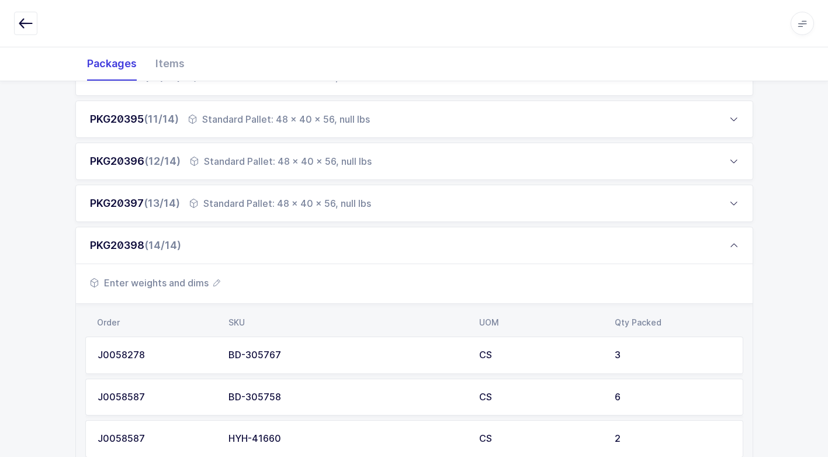
scroll to position [409, 0]
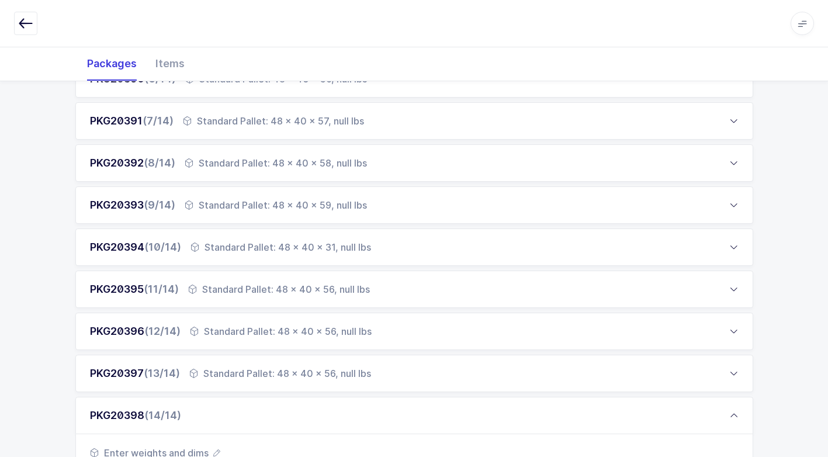
click at [241, 207] on div "Standard Pallet: 48 x 40 x 59, null lbs" at bounding box center [276, 205] width 182 height 14
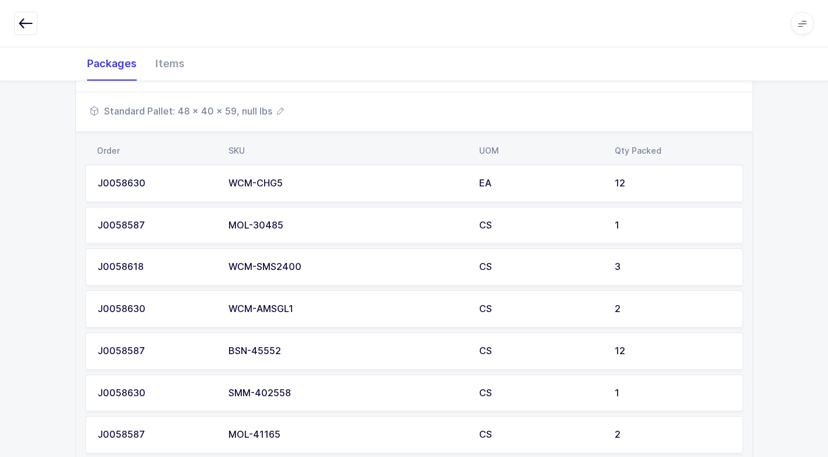
scroll to position [760, 0]
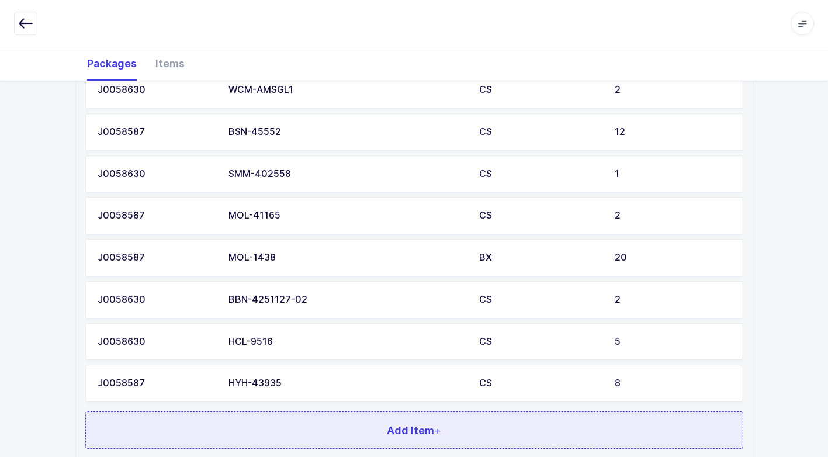
click at [253, 424] on button "Add Item +" at bounding box center [414, 430] width 658 height 37
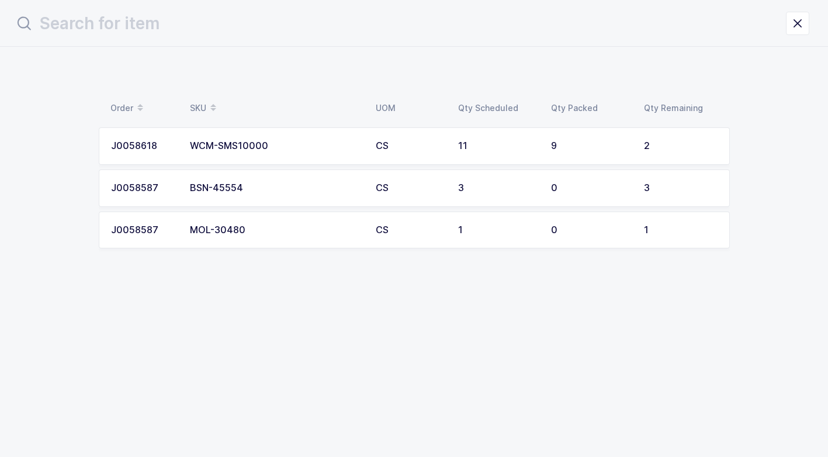
scroll to position [0, 0]
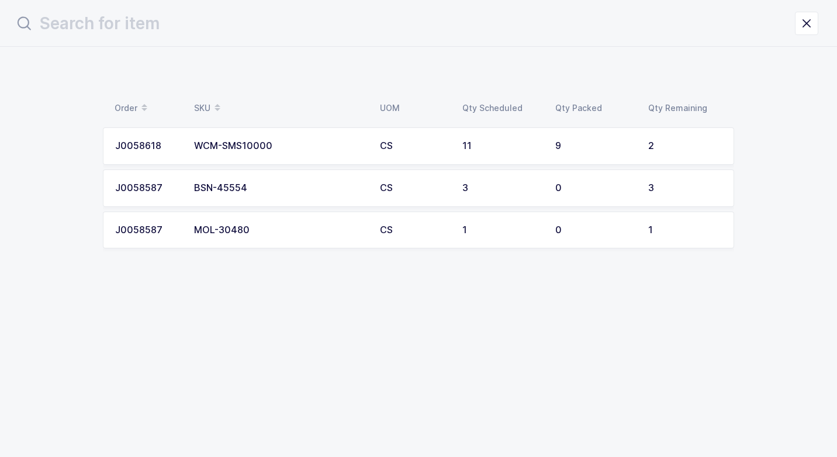
click at [268, 187] on div "BSN-45554" at bounding box center [280, 188] width 172 height 11
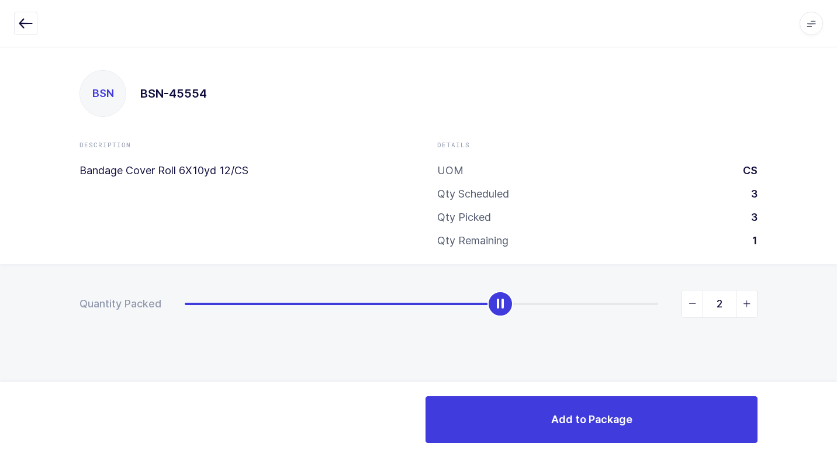
type input "3"
drag, startPoint x: 185, startPoint y: 302, endPoint x: 733, endPoint y: 350, distance: 550.4
click at [827, 268] on html "Apps Core [GEOGRAPHIC_DATA] Admin Mission Control Purchasing [PERSON_NAME] Logo…" at bounding box center [418, 228] width 837 height 457
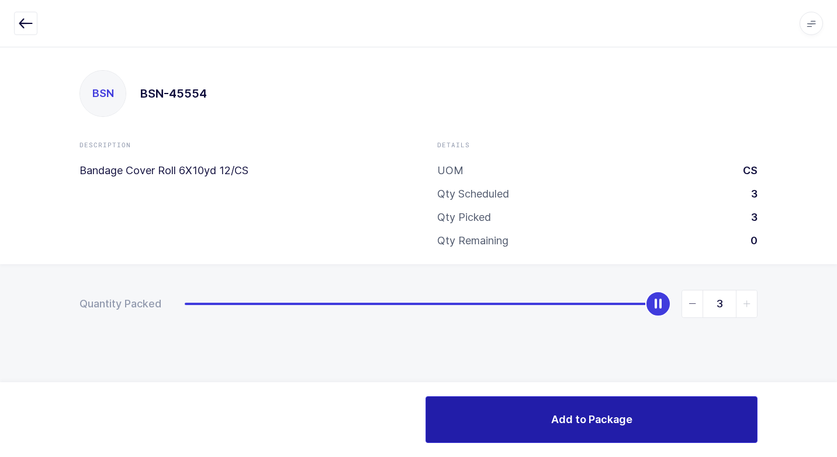
drag, startPoint x: 490, startPoint y: 403, endPoint x: 469, endPoint y: 399, distance: 20.9
click at [486, 403] on button "Add to Package" at bounding box center [592, 419] width 332 height 47
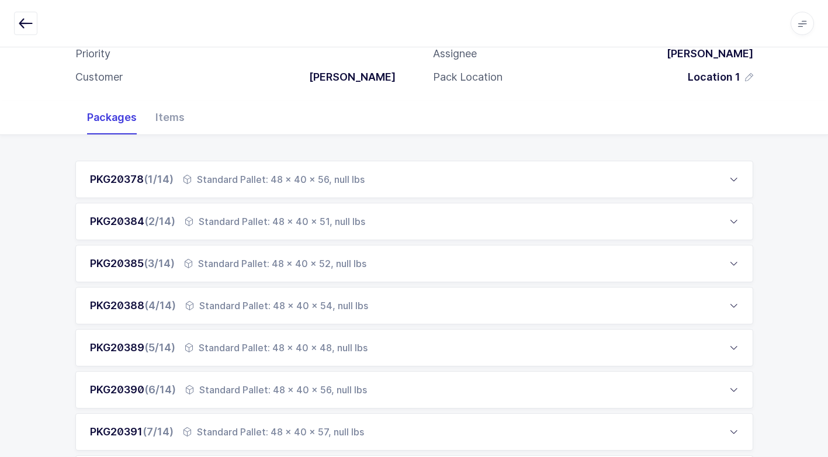
scroll to position [175, 0]
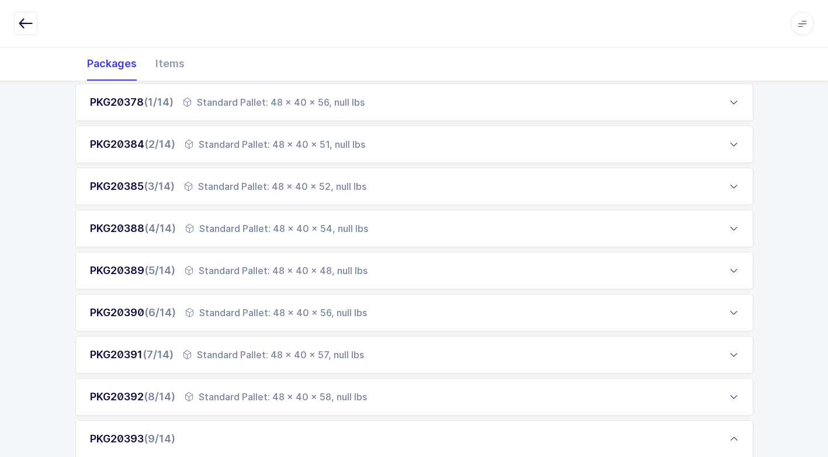
click at [199, 393] on div "Standard Pallet: 48 x 40 x 58, null lbs" at bounding box center [276, 397] width 182 height 14
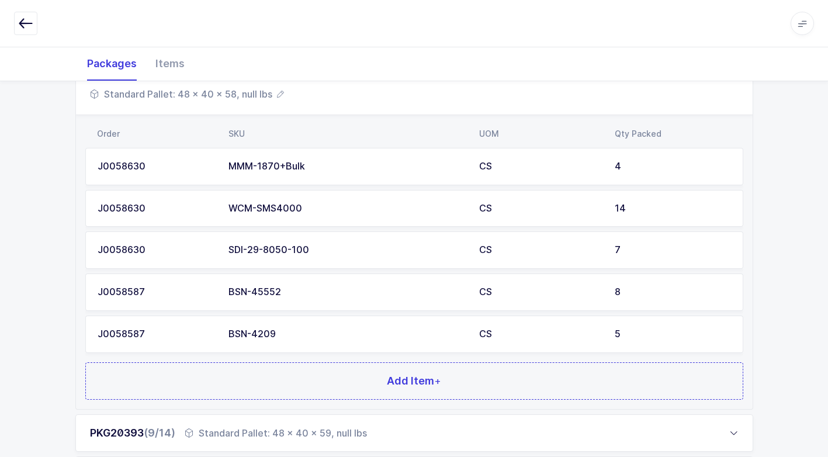
scroll to position [643, 0]
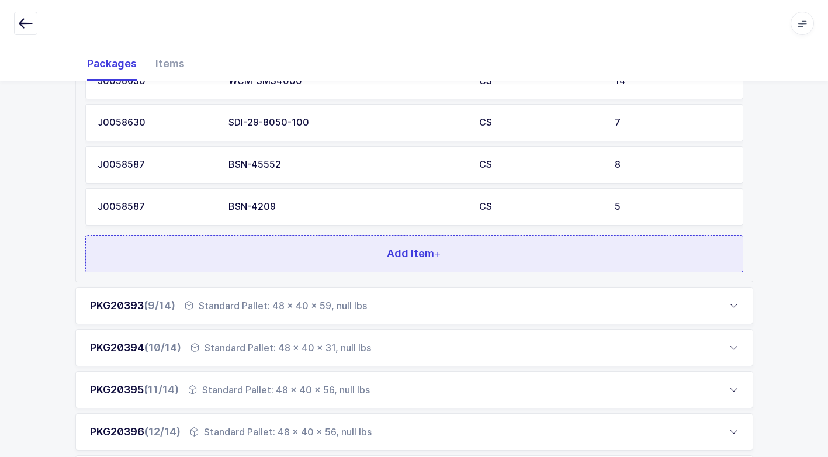
click at [293, 249] on button "Add Item +" at bounding box center [414, 253] width 658 height 37
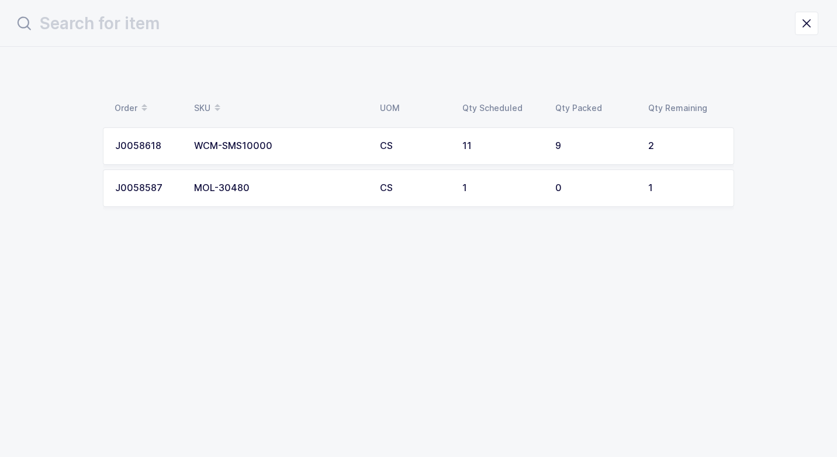
click at [274, 188] on div "MOL-30480" at bounding box center [280, 188] width 172 height 11
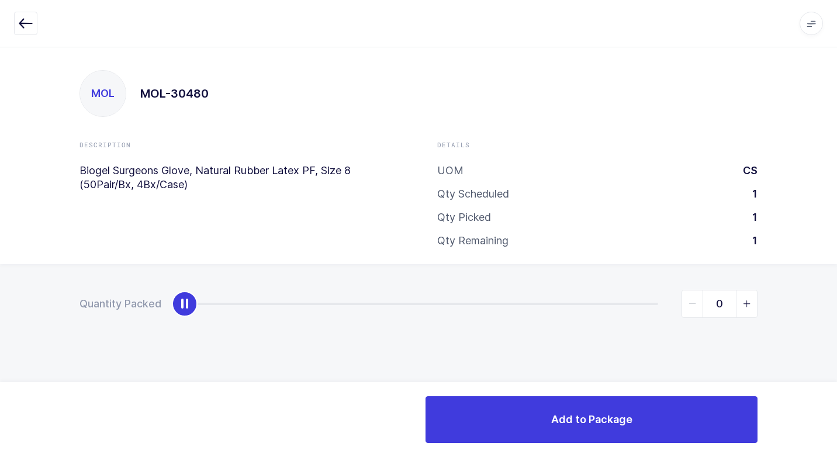
type input "1"
drag, startPoint x: 187, startPoint y: 307, endPoint x: 800, endPoint y: 310, distance: 612.7
click at [827, 278] on html "Apps Core [GEOGRAPHIC_DATA] Admin Mission Control Purchasing [PERSON_NAME] Logo…" at bounding box center [418, 228] width 837 height 457
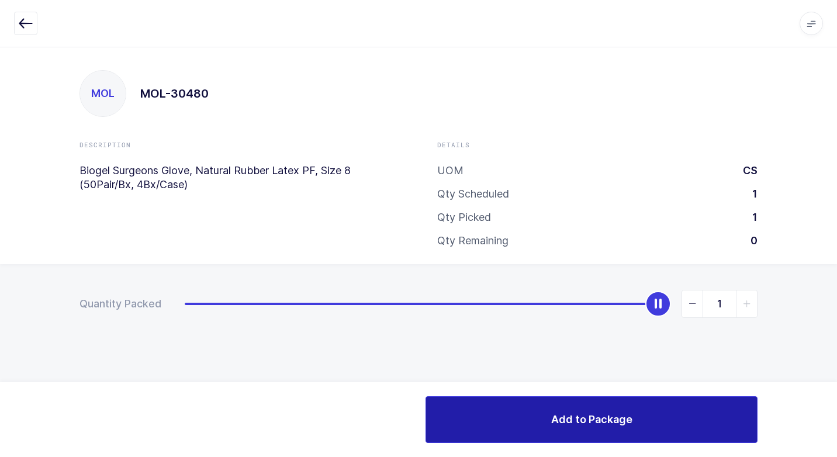
drag, startPoint x: 506, startPoint y: 427, endPoint x: 486, endPoint y: 425, distance: 20.6
click at [503, 427] on button "Add to Package" at bounding box center [592, 419] width 332 height 47
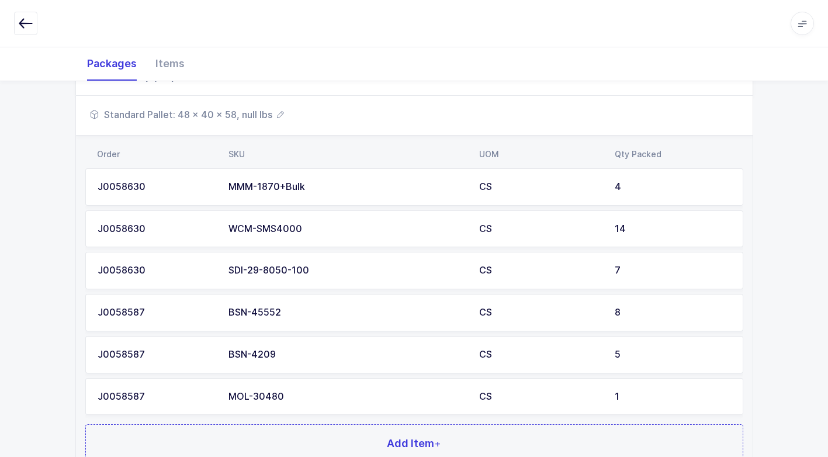
scroll to position [86, 0]
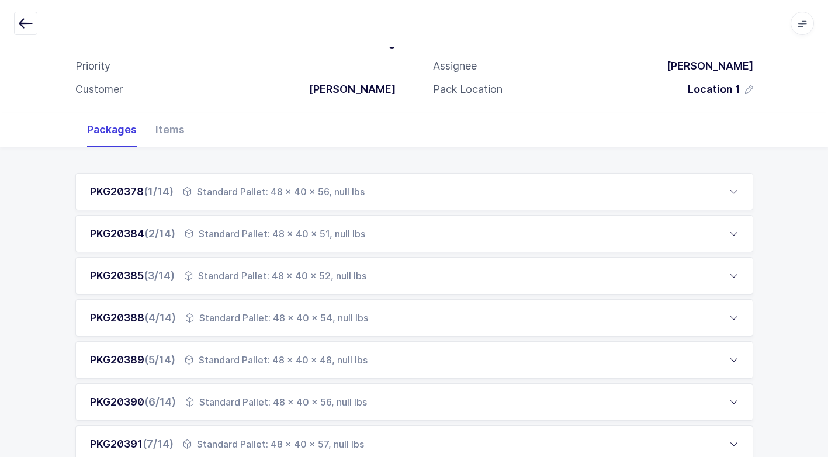
click at [231, 319] on div "Standard Pallet: 48 x 40 x 54, null lbs" at bounding box center [276, 318] width 183 height 14
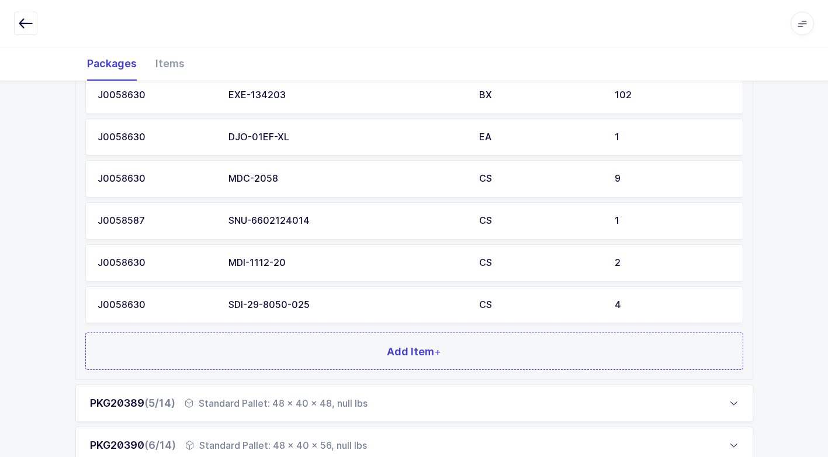
scroll to position [437, 0]
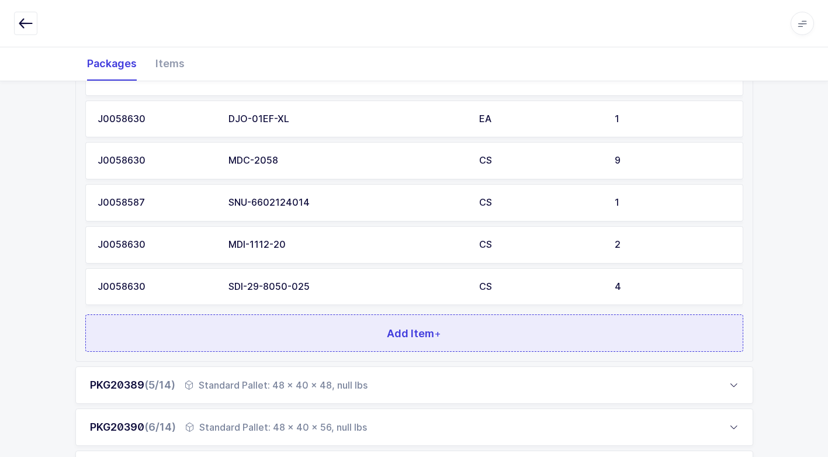
click at [290, 324] on button "Add Item +" at bounding box center [414, 333] width 658 height 37
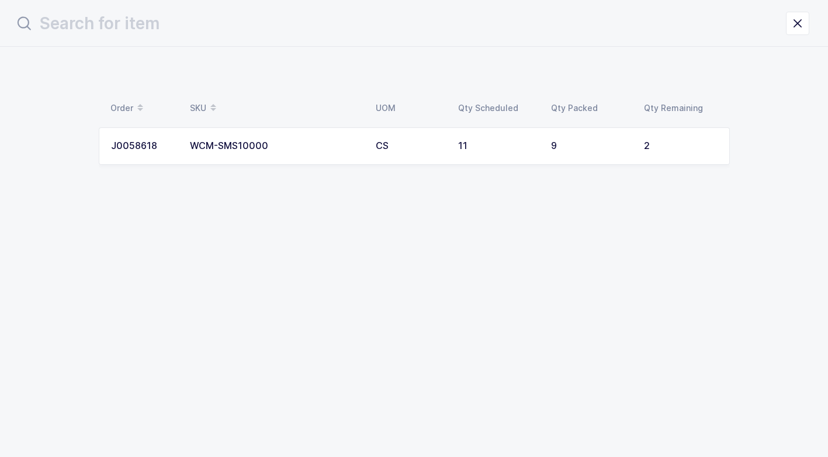
scroll to position [0, 0]
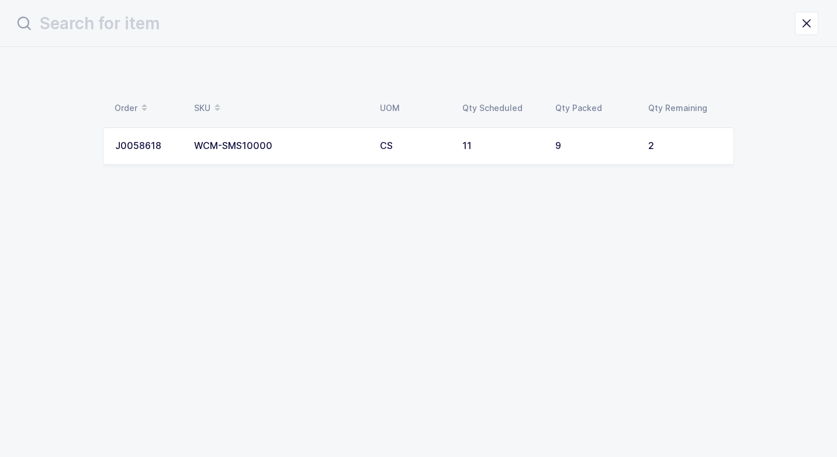
click at [320, 144] on div "WCM-SMS10000" at bounding box center [280, 146] width 172 height 11
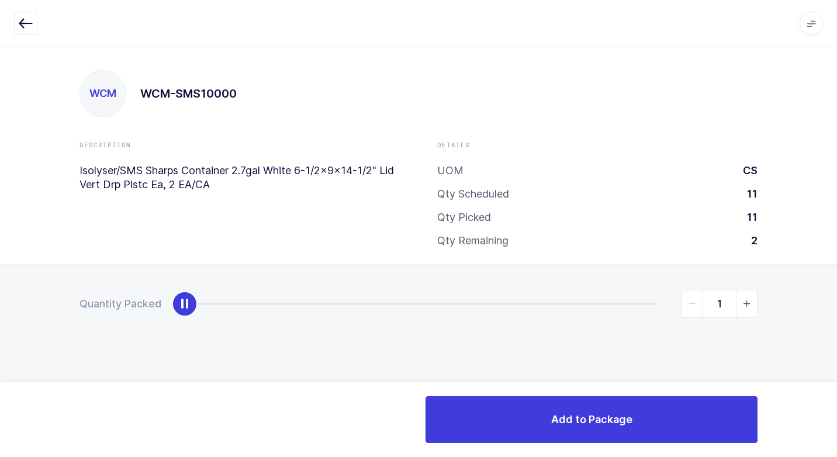
type input "2"
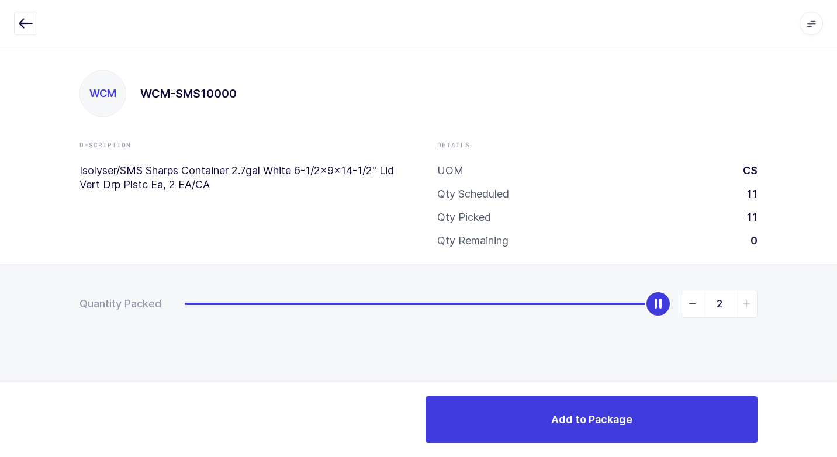
drag, startPoint x: 189, startPoint y: 305, endPoint x: 822, endPoint y: 319, distance: 632.8
click at [827, 303] on html "Apps Core [GEOGRAPHIC_DATA] Admin Mission Control Purchasing [PERSON_NAME] Logo…" at bounding box center [418, 228] width 837 height 457
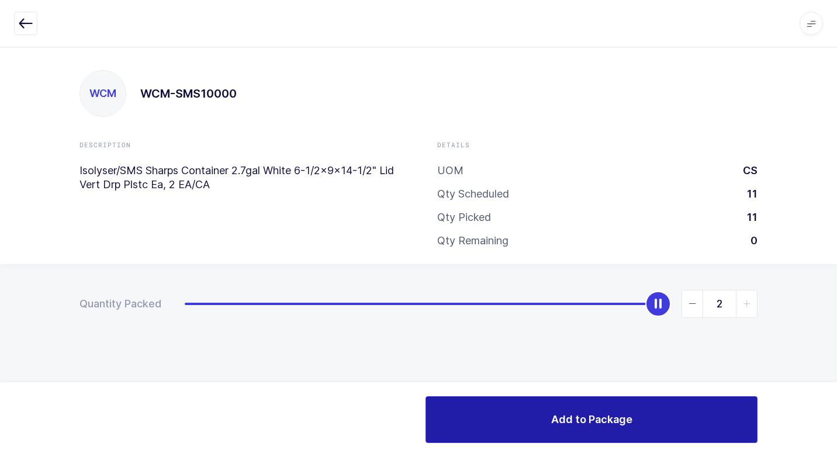
click at [494, 418] on button "Add to Package" at bounding box center [592, 419] width 332 height 47
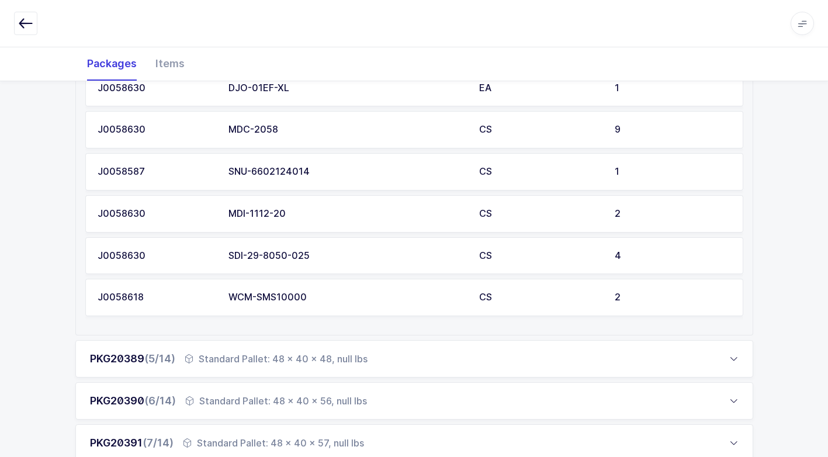
scroll to position [813, 0]
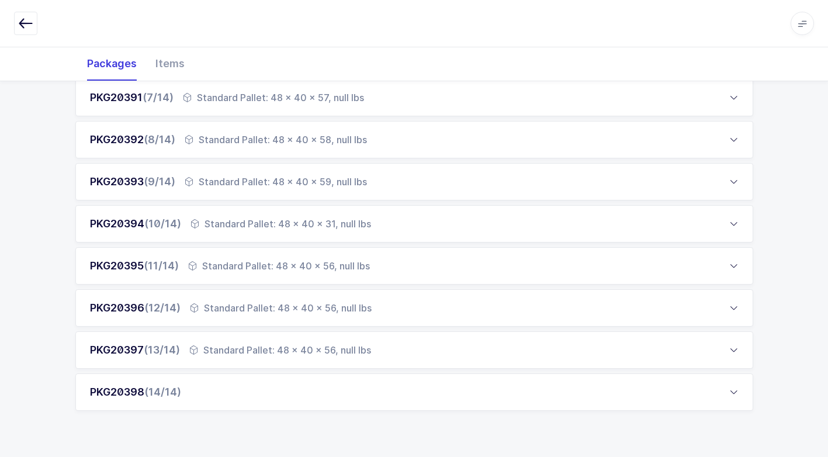
click at [215, 388] on div "PKG20398 (14/14)" at bounding box center [414, 392] width 678 height 37
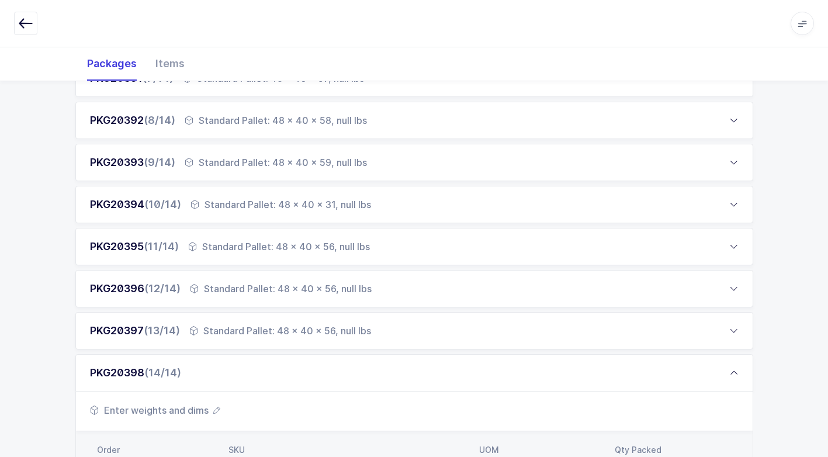
scroll to position [468, 0]
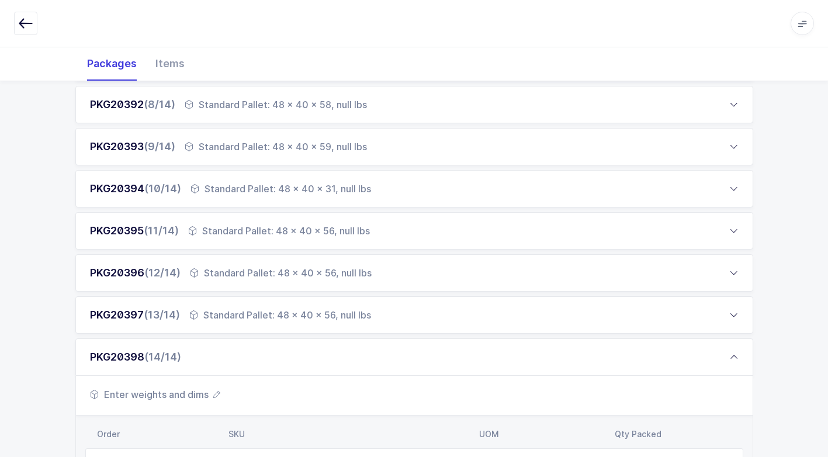
click at [239, 227] on div "Standard Pallet: 48 x 40 x 56, null lbs" at bounding box center [279, 231] width 182 height 14
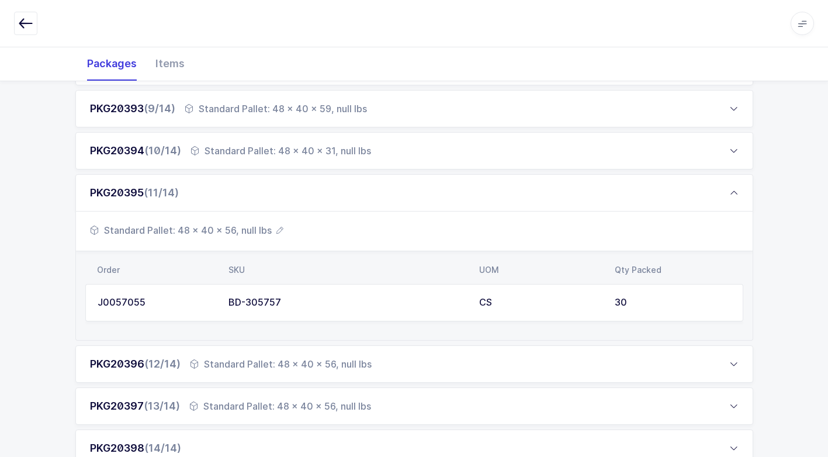
scroll to position [526, 0]
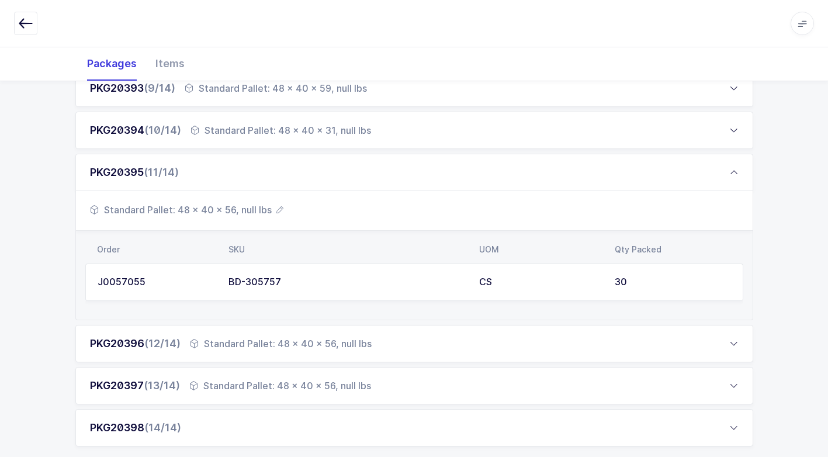
click at [257, 210] on span "Standard Pallet: 48 x 40 x 56, null lbs" at bounding box center [187, 210] width 194 height 14
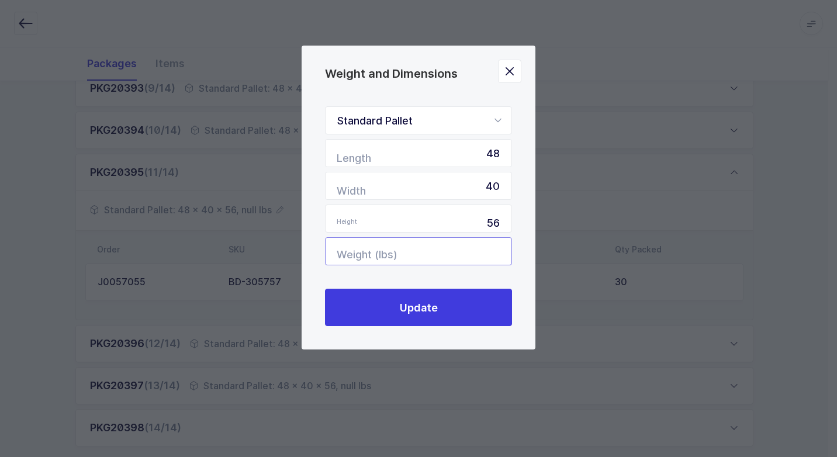
click at [457, 250] on input "Weight (lbs)" at bounding box center [418, 251] width 187 height 28
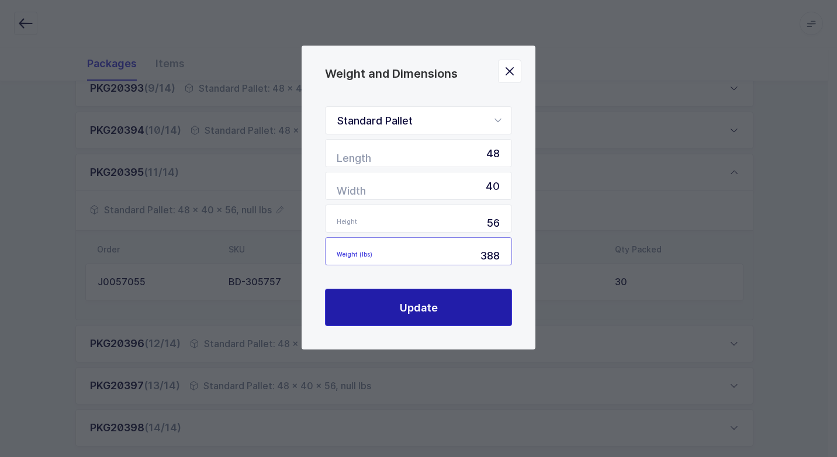
type input "388"
click at [427, 303] on span "Update" at bounding box center [419, 308] width 38 height 15
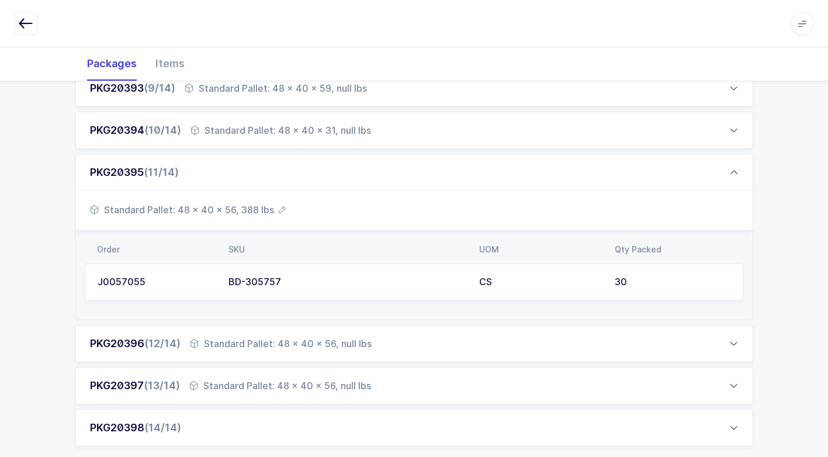
click at [303, 349] on div "Standard Pallet: 48 x 40 x 56, null lbs" at bounding box center [281, 344] width 182 height 14
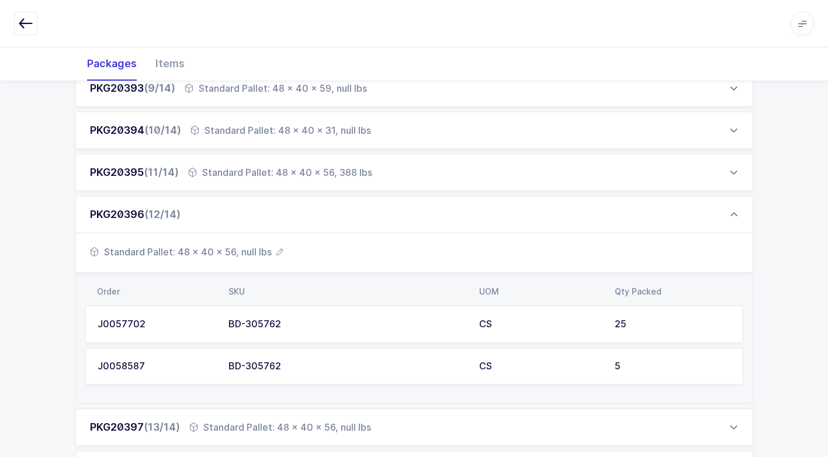
click at [248, 249] on span "Standard Pallet: 48 x 40 x 56, null lbs" at bounding box center [187, 252] width 194 height 14
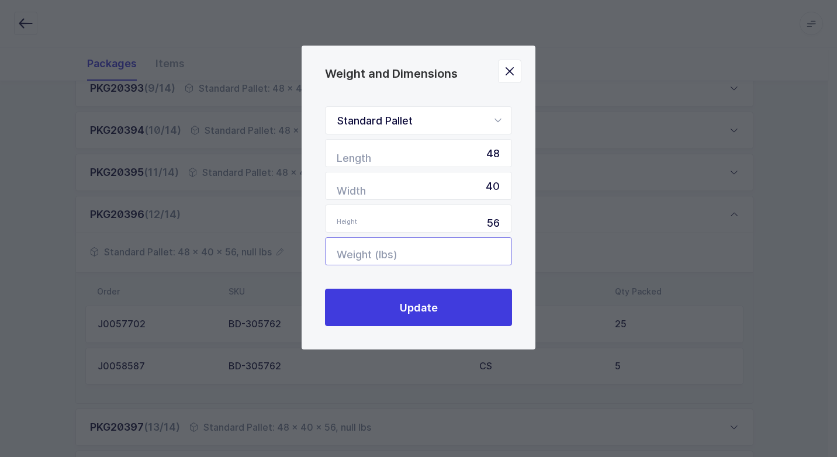
click at [480, 253] on input "Weight (lbs)" at bounding box center [418, 251] width 187 height 28
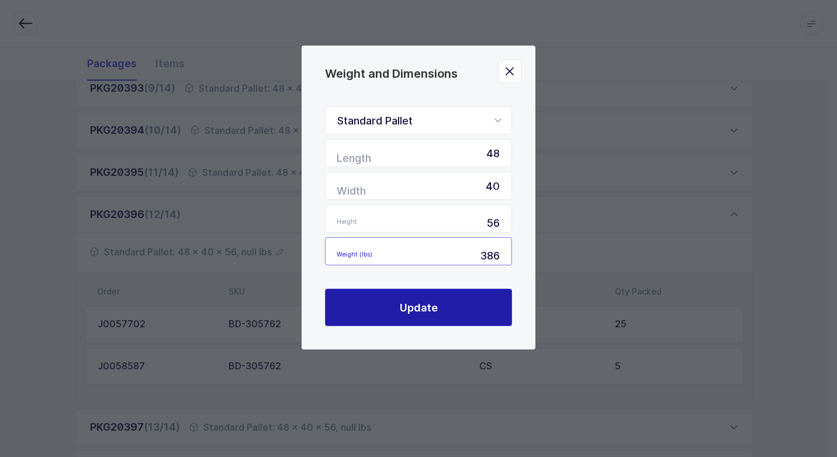
type input "386"
click at [422, 303] on span "Update" at bounding box center [419, 308] width 38 height 15
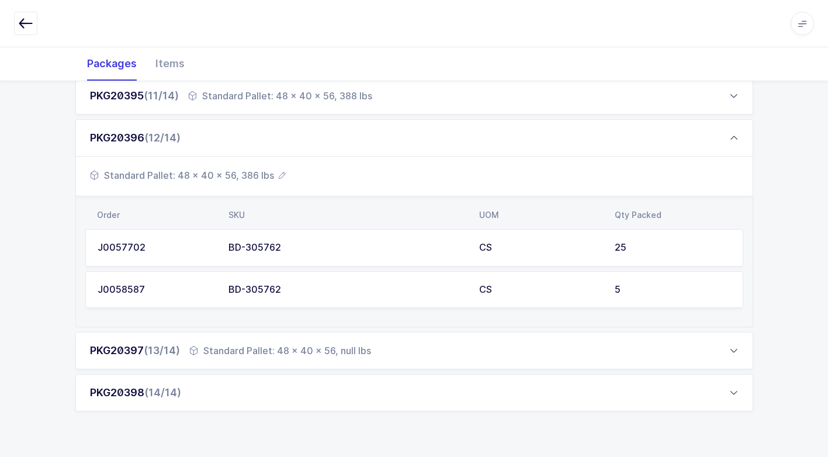
scroll to position [603, 0]
click at [297, 351] on div "Standard Pallet: 48 x 40 x 56, null lbs" at bounding box center [280, 350] width 182 height 14
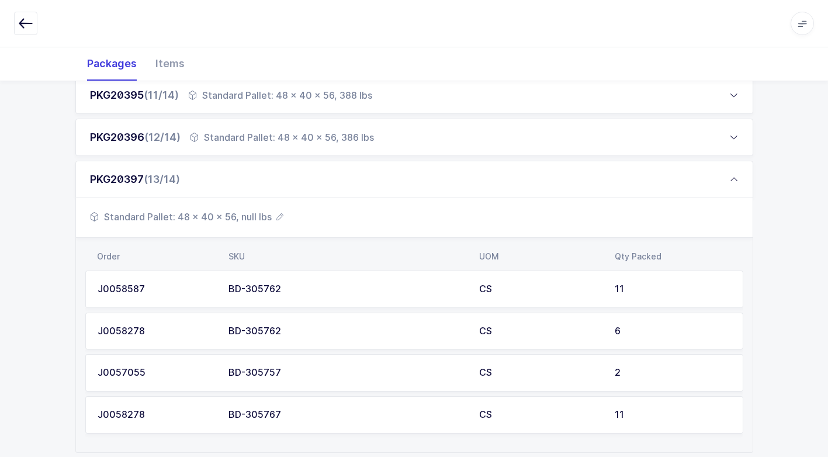
click at [279, 217] on icon "button" at bounding box center [280, 216] width 7 height 7
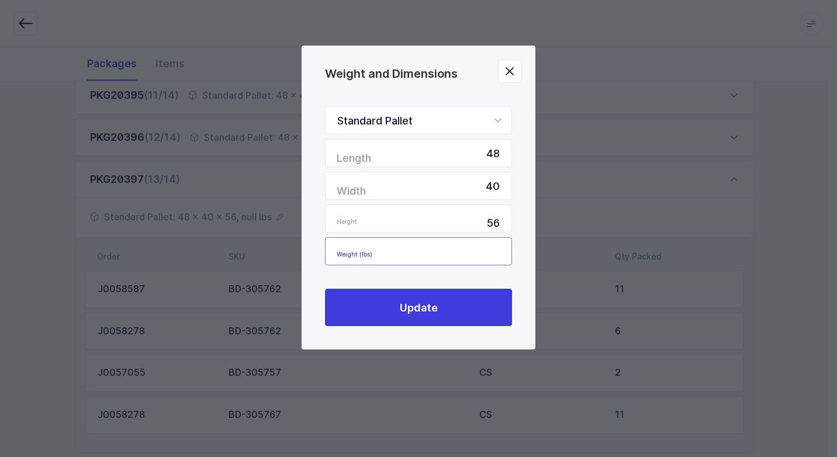
drag, startPoint x: 477, startPoint y: 246, endPoint x: 471, endPoint y: 255, distance: 11.4
click at [475, 248] on input "Weight (lbs)" at bounding box center [418, 251] width 187 height 28
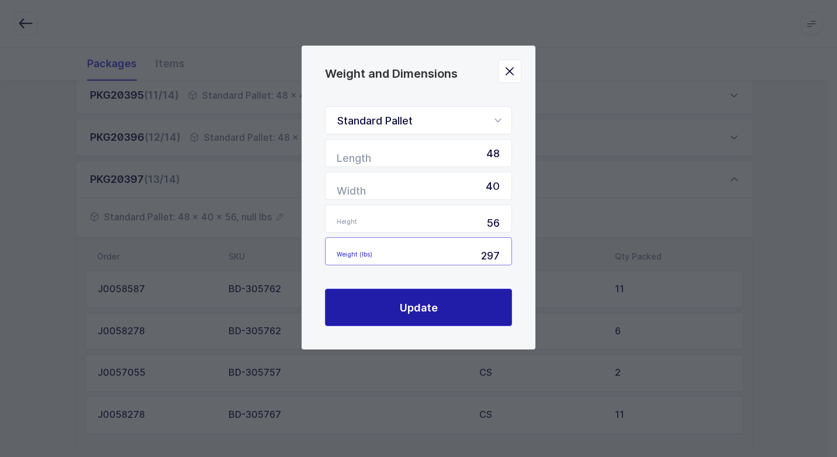
type input "297"
click at [448, 305] on button "Update" at bounding box center [418, 307] width 187 height 37
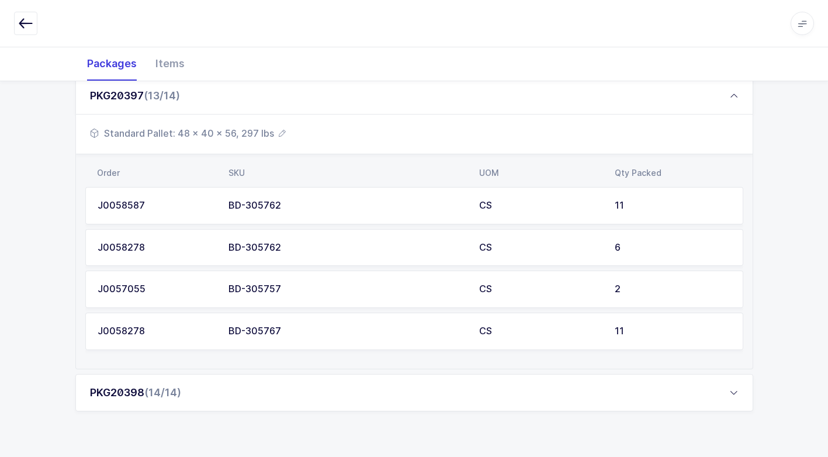
scroll to position [688, 0]
click at [222, 402] on div "PKG20398 (14/14)" at bounding box center [414, 392] width 678 height 37
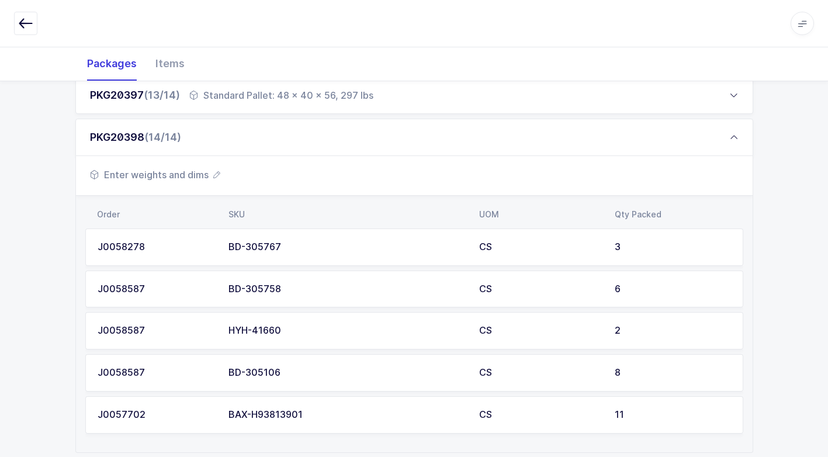
click at [171, 179] on span "Enter weights and dims" at bounding box center [155, 175] width 130 height 14
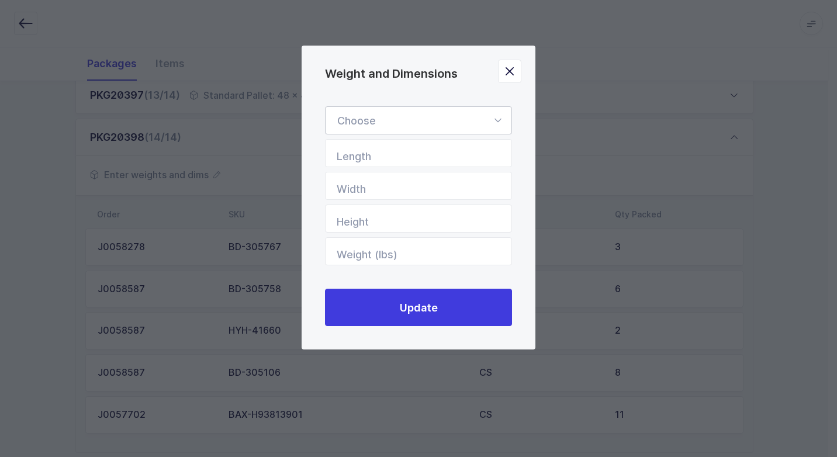
click at [495, 117] on icon "Weight and Dimensions" at bounding box center [498, 120] width 15 height 28
drag, startPoint x: 447, startPoint y: 151, endPoint x: 431, endPoint y: 162, distance: 19.3
click at [446, 151] on li "Standard Pallet" at bounding box center [422, 154] width 185 height 22
type input "Standard Pallet"
type input "48"
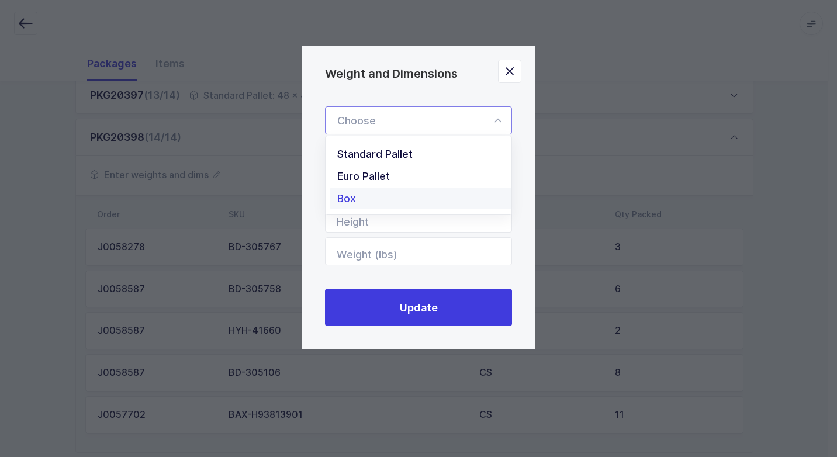
type input "40"
type input "Standard Pallet"
click at [469, 210] on input "Height" at bounding box center [418, 219] width 187 height 28
type input "26"
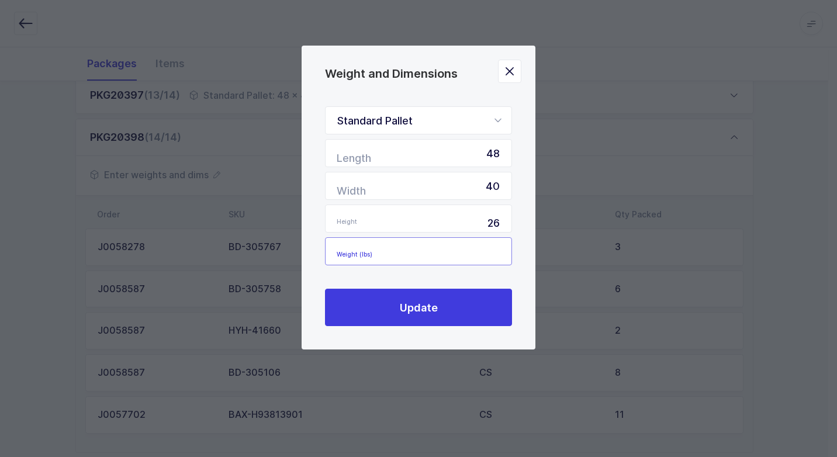
click at [455, 250] on input "Weight (lbs)" at bounding box center [418, 251] width 187 height 28
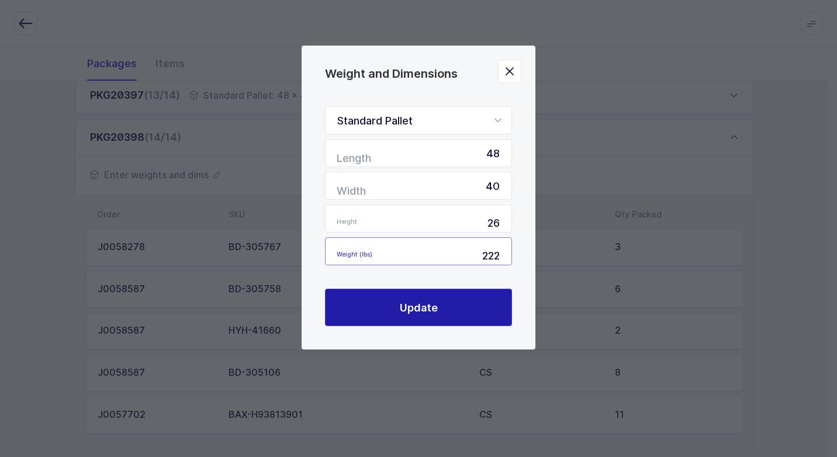
type input "222"
click at [454, 319] on button "Update" at bounding box center [418, 307] width 187 height 37
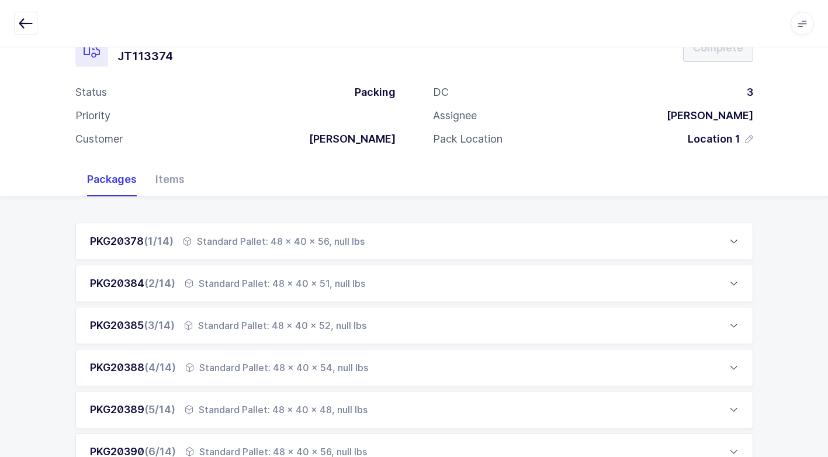
scroll to position [0, 0]
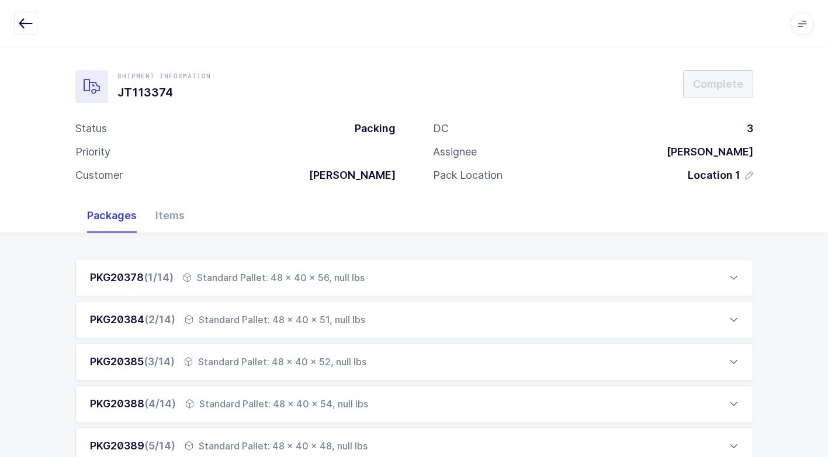
click at [248, 278] on div "Standard Pallet: 48 x 40 x 56, null lbs" at bounding box center [274, 278] width 182 height 14
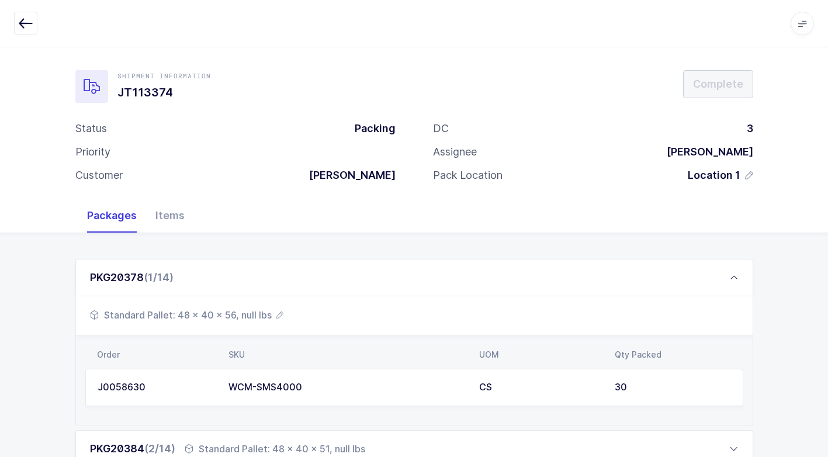
click at [251, 310] on span "Standard Pallet: 48 x 40 x 56, null lbs" at bounding box center [187, 315] width 194 height 14
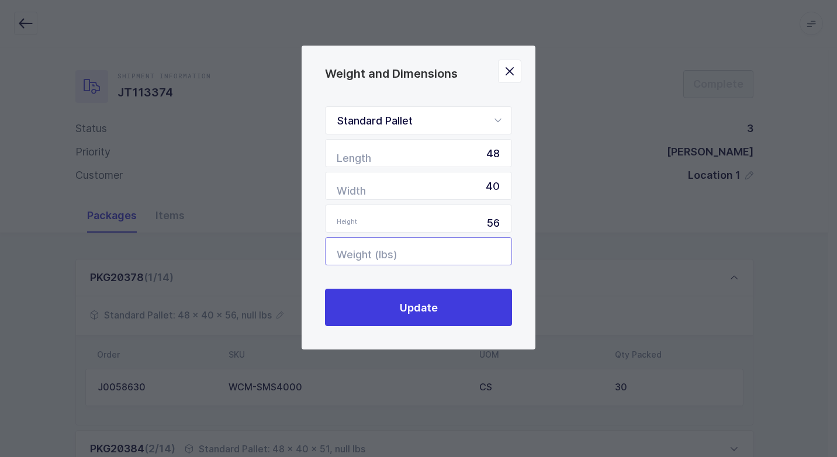
click at [478, 255] on input "Weight (lbs)" at bounding box center [418, 251] width 187 height 28
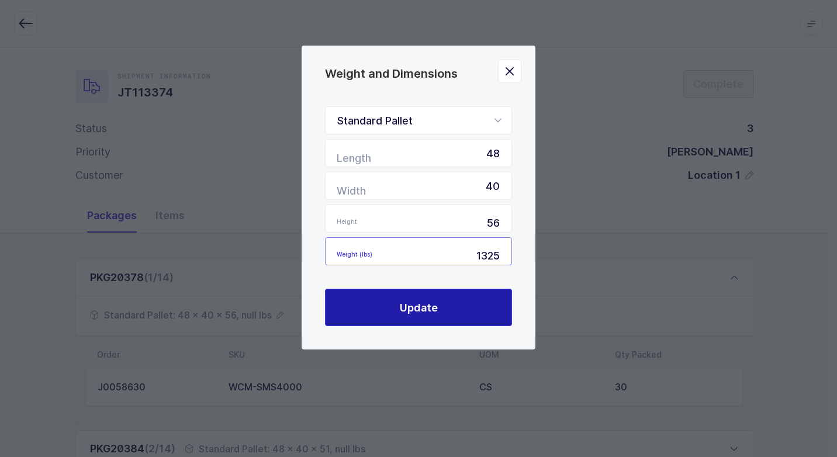
type input "1325"
click at [447, 306] on button "Update" at bounding box center [418, 307] width 187 height 37
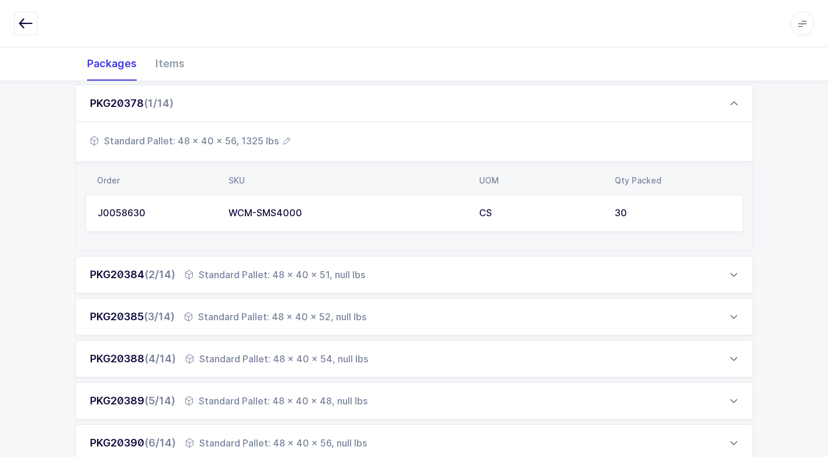
scroll to position [175, 0]
click at [272, 276] on div "Standard Pallet: 48 x 40 x 51, null lbs" at bounding box center [275, 274] width 181 height 14
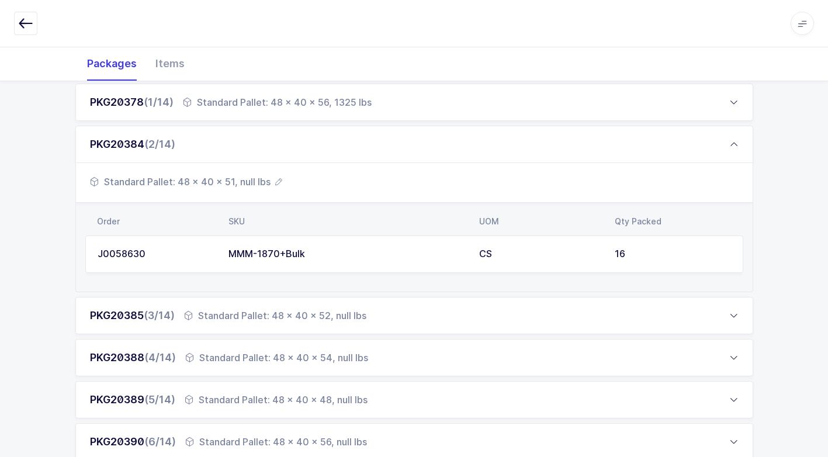
click at [239, 179] on span "Standard Pallet: 48 x 40 x 51, null lbs" at bounding box center [186, 182] width 192 height 14
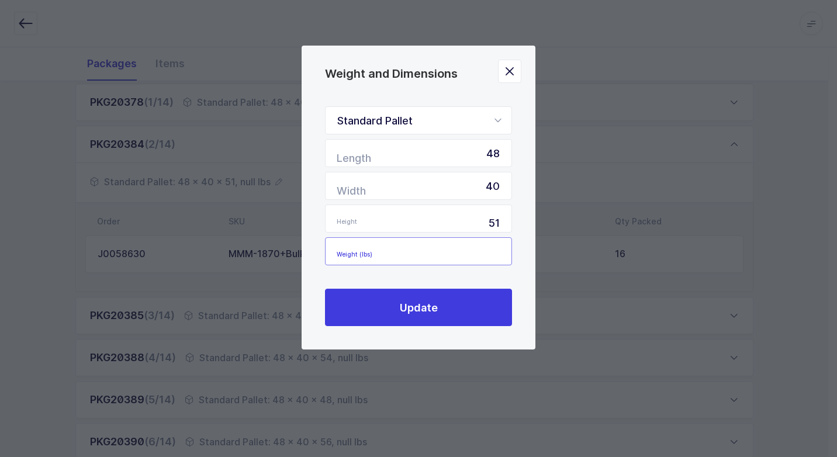
click at [486, 251] on input "Weight (lbs)" at bounding box center [418, 251] width 187 height 28
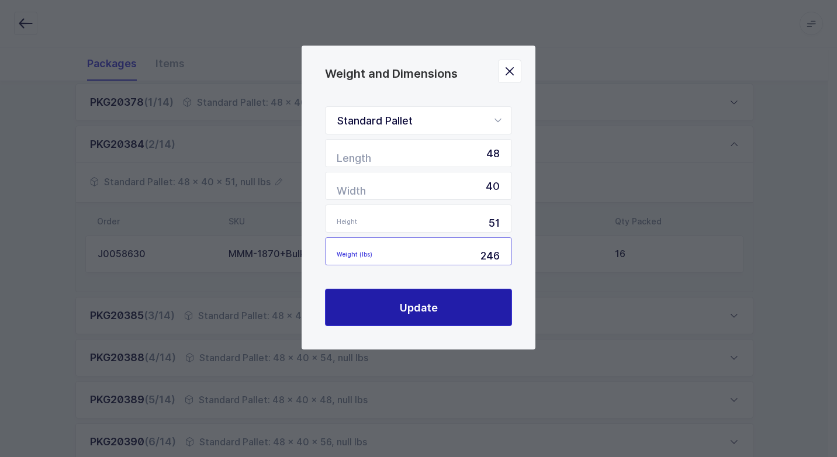
type input "246"
click at [427, 300] on button "Update" at bounding box center [418, 307] width 187 height 37
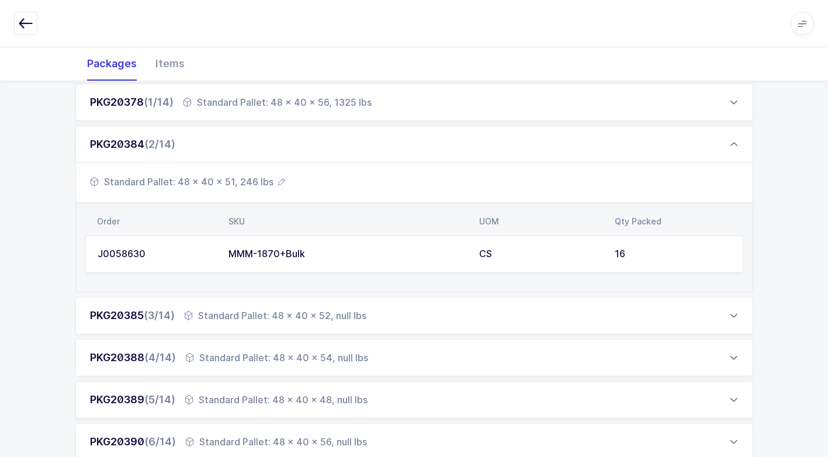
click at [246, 312] on div "Standard Pallet: 48 x 40 x 52, null lbs" at bounding box center [275, 316] width 182 height 14
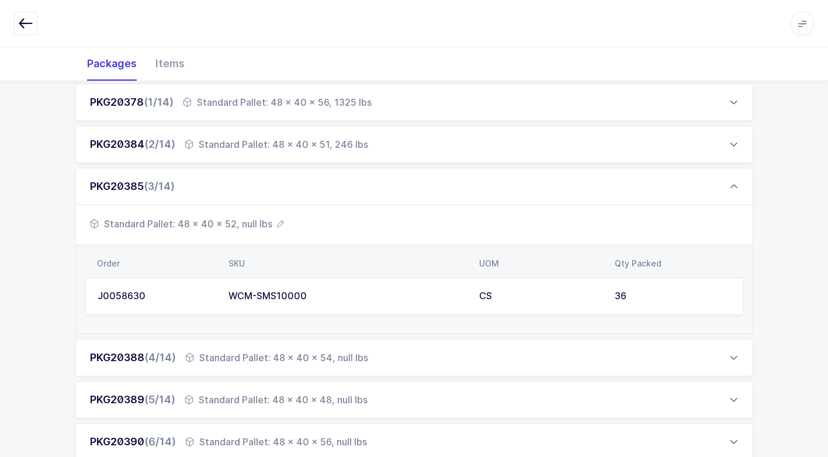
click at [239, 220] on span "Standard Pallet: 48 x 40 x 52, null lbs" at bounding box center [187, 224] width 194 height 14
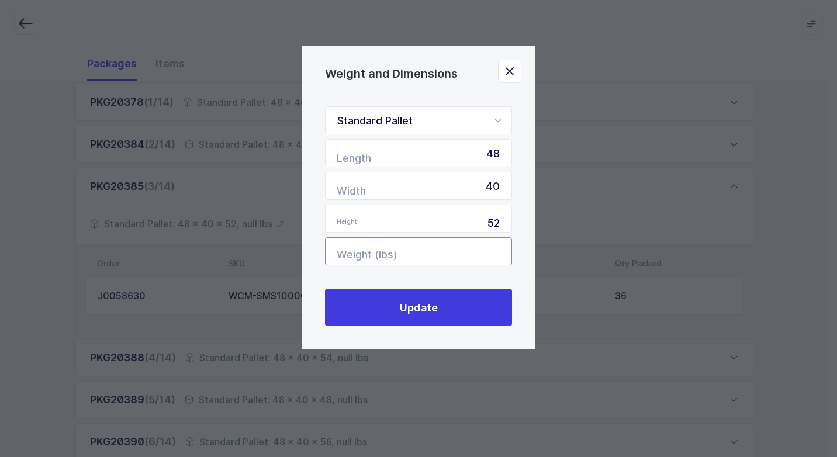
click at [485, 250] on input "Weight (lbs)" at bounding box center [418, 251] width 187 height 28
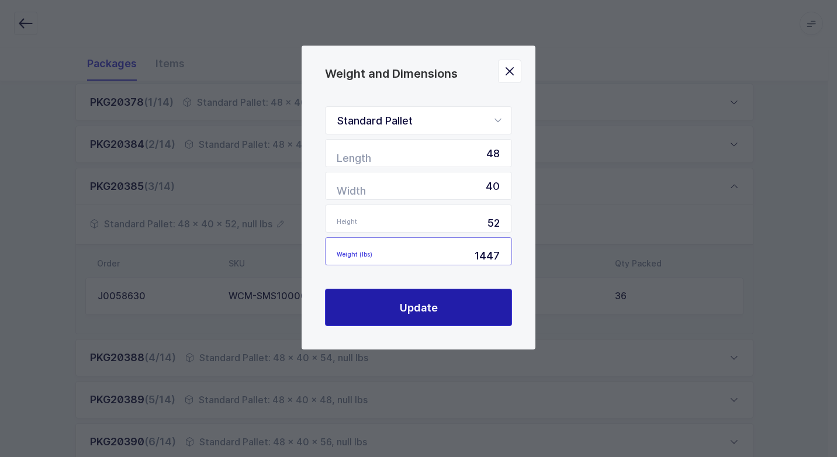
type input "1447"
click at [447, 307] on button "Update" at bounding box center [418, 307] width 187 height 37
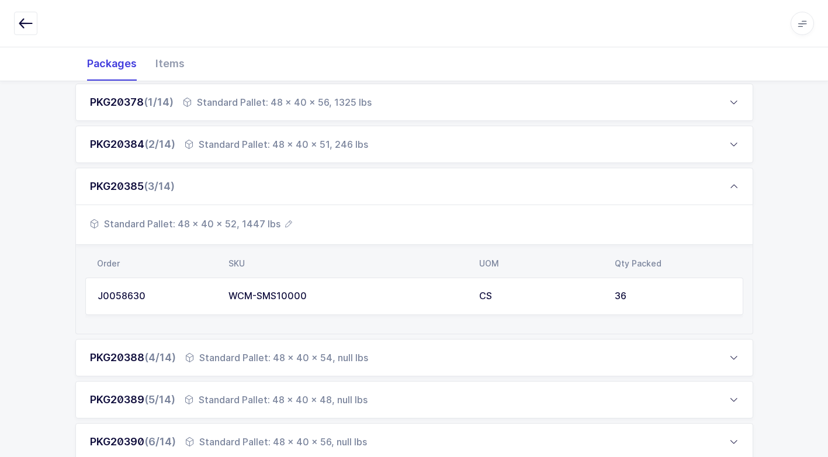
click at [284, 358] on div "Standard Pallet: 48 x 40 x 54, null lbs" at bounding box center [276, 358] width 183 height 14
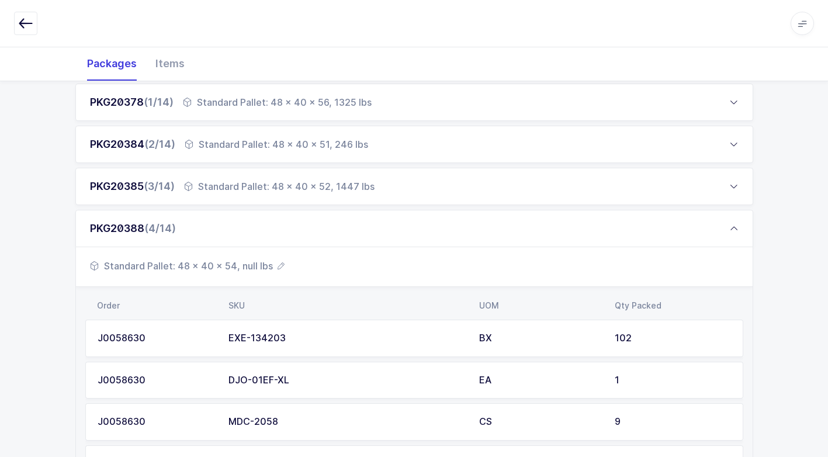
click at [247, 264] on span "Standard Pallet: 48 x 40 x 54, null lbs" at bounding box center [187, 266] width 195 height 14
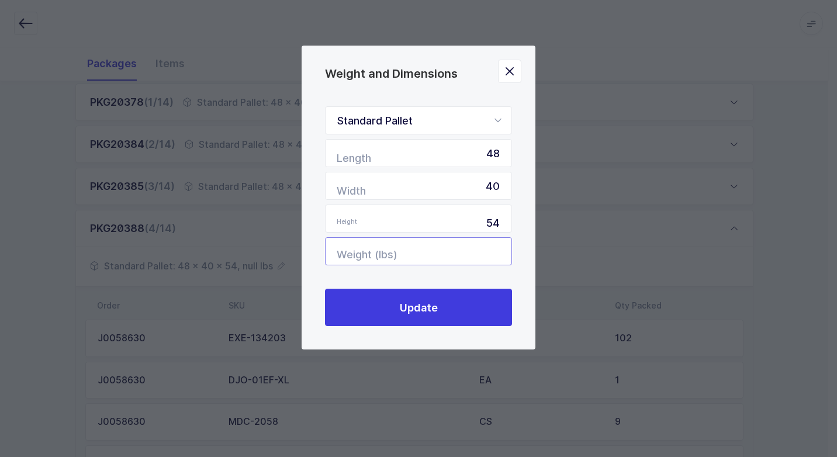
click at [493, 251] on input "Weight (lbs)" at bounding box center [418, 251] width 187 height 28
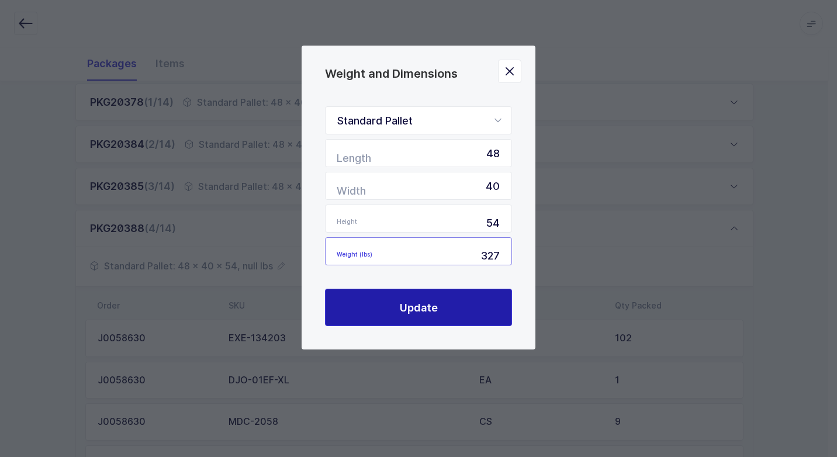
type input "327"
click at [478, 308] on button "Update" at bounding box center [418, 307] width 187 height 37
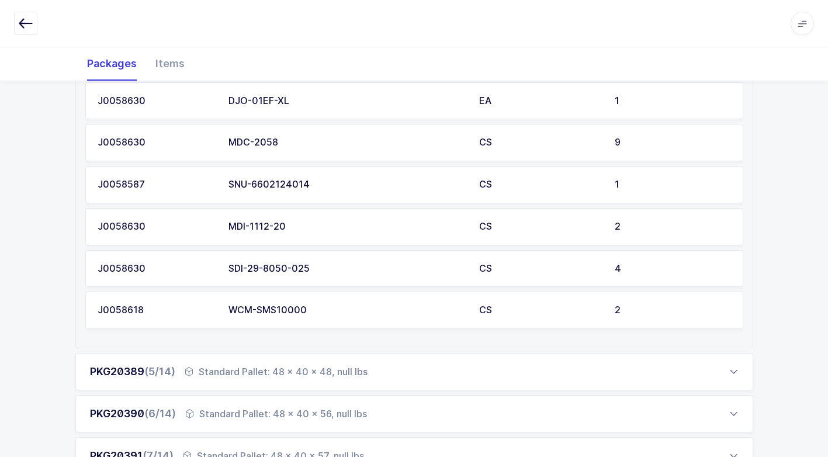
scroll to position [468, 0]
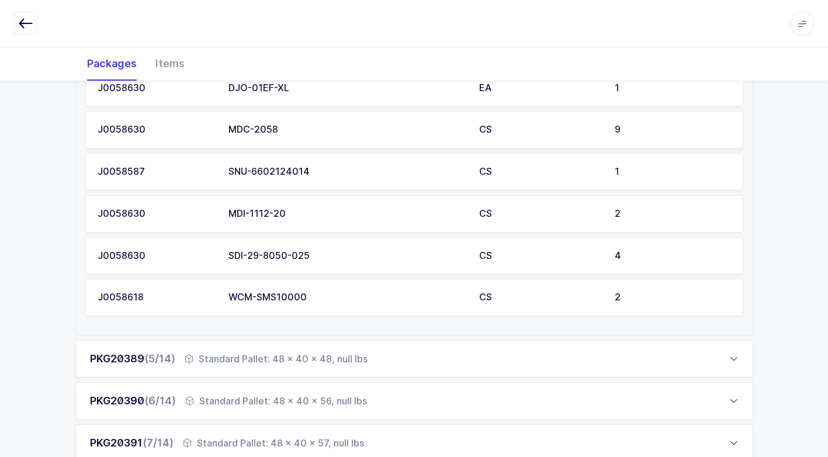
click at [222, 362] on div "Standard Pallet: 48 x 40 x 48, null lbs" at bounding box center [276, 359] width 183 height 14
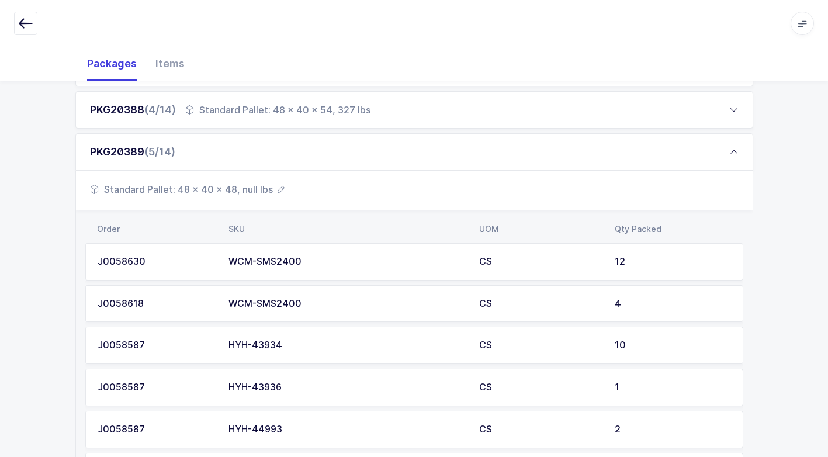
scroll to position [292, 0]
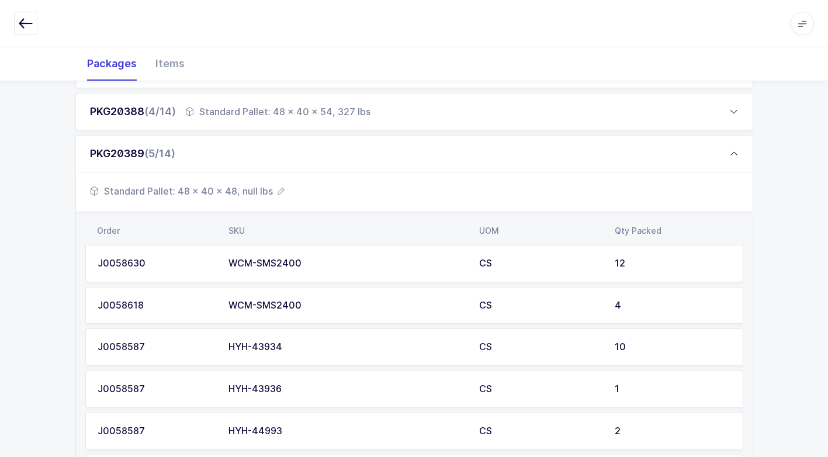
click at [246, 186] on span "Standard Pallet: 48 x 40 x 48, null lbs" at bounding box center [187, 191] width 195 height 14
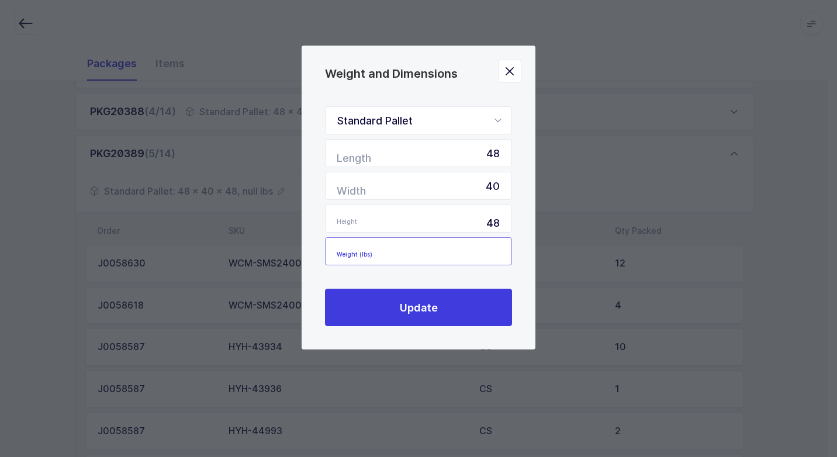
click at [490, 246] on input "Weight (lbs)" at bounding box center [418, 251] width 187 height 28
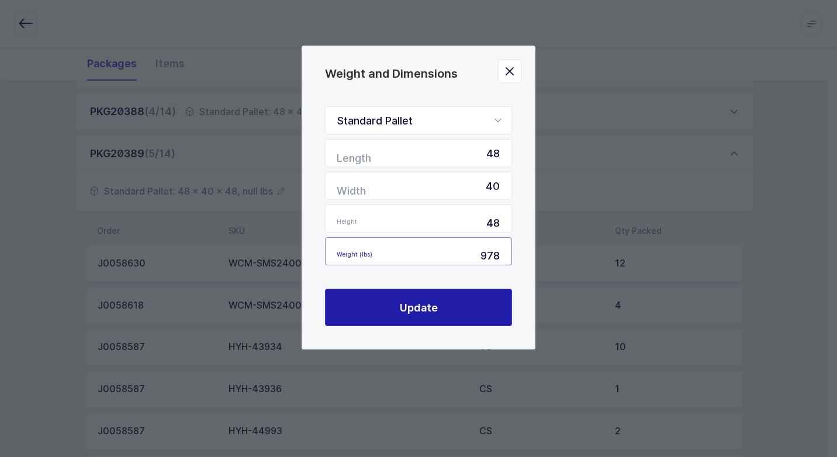
type input "978"
click at [420, 308] on span "Update" at bounding box center [419, 308] width 38 height 15
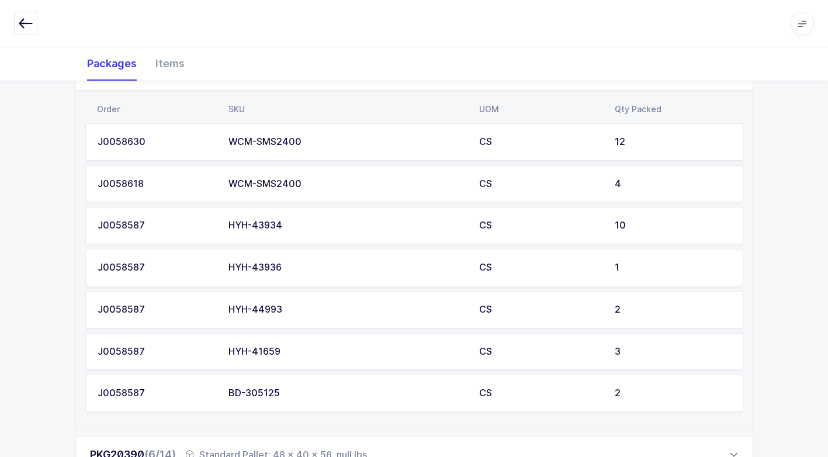
scroll to position [585, 0]
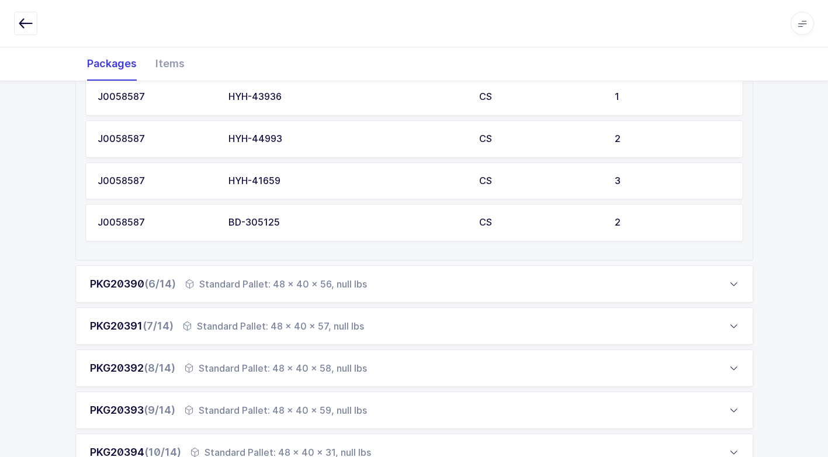
click at [281, 284] on div "Standard Pallet: 48 x 40 x 56, null lbs" at bounding box center [276, 284] width 182 height 14
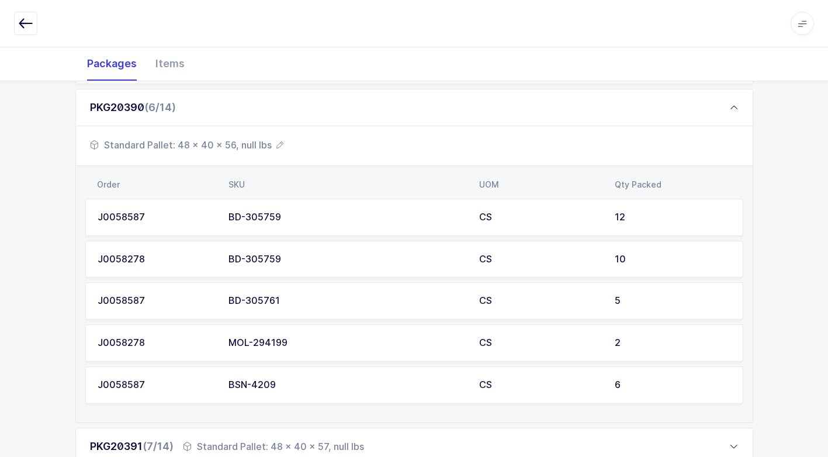
scroll to position [351, 0]
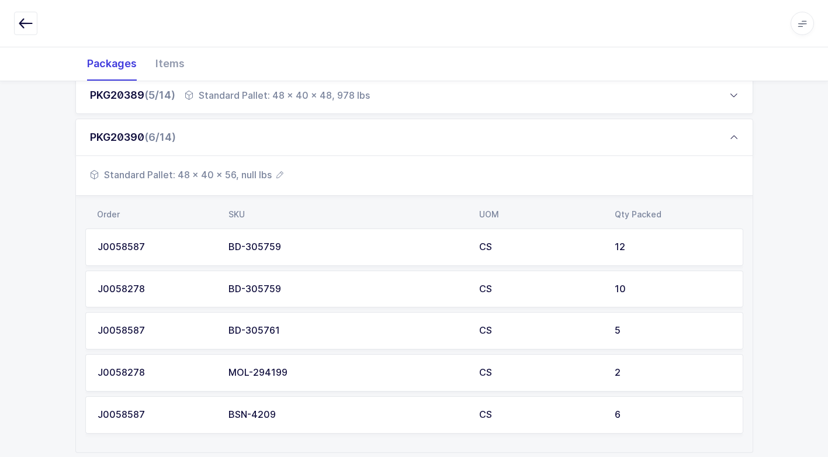
click at [256, 174] on span "Standard Pallet: 48 x 40 x 56, null lbs" at bounding box center [187, 175] width 194 height 14
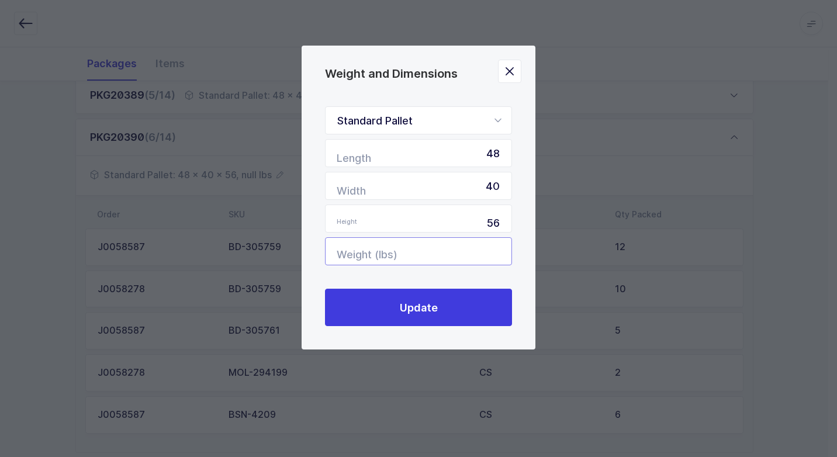
click at [488, 255] on input "Weight (lbs)" at bounding box center [418, 251] width 187 height 28
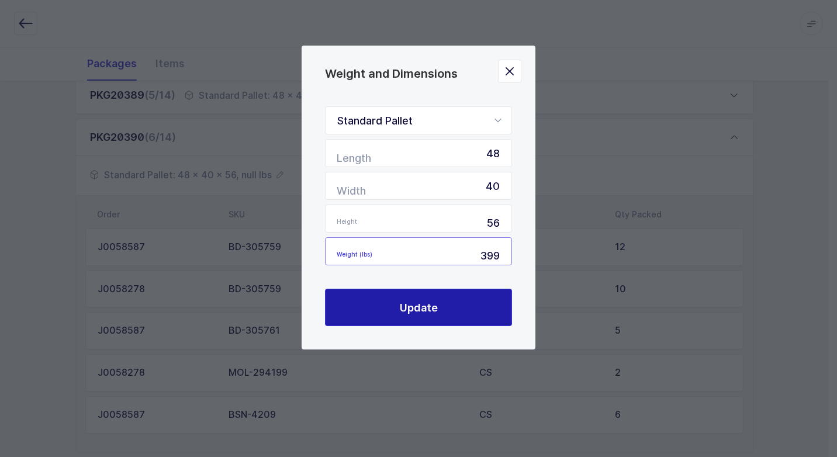
type input "399"
drag, startPoint x: 457, startPoint y: 310, endPoint x: 451, endPoint y: 309, distance: 6.0
click at [454, 309] on button "Update" at bounding box center [418, 307] width 187 height 37
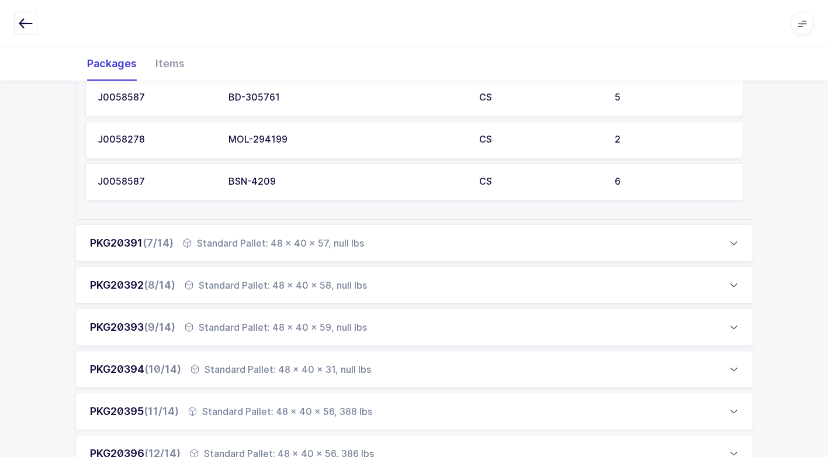
scroll to position [585, 0]
click at [256, 241] on div "Standard Pallet: 48 x 40 x 57, null lbs" at bounding box center [273, 243] width 181 height 14
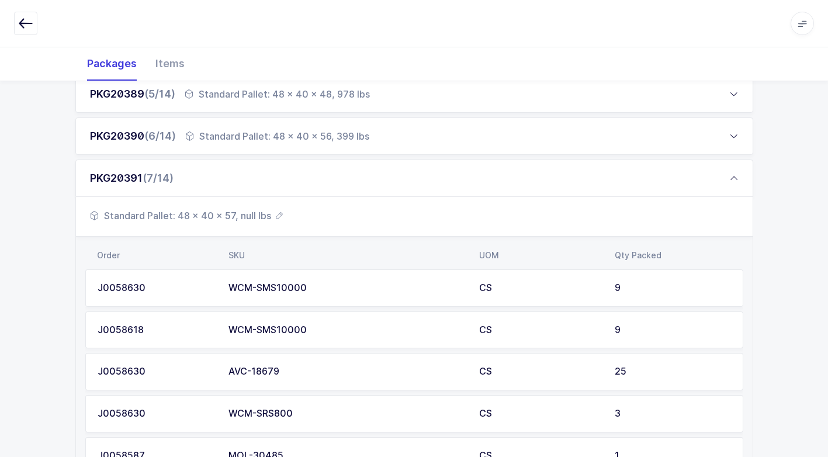
scroll to position [351, 0]
click at [252, 221] on span "Standard Pallet: 48 x 40 x 57, null lbs" at bounding box center [186, 217] width 193 height 14
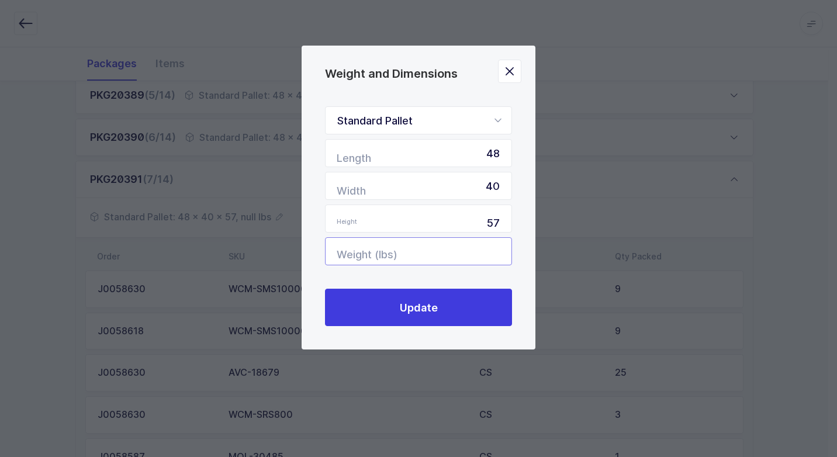
click at [474, 261] on input "Weight (lbs)" at bounding box center [418, 251] width 187 height 28
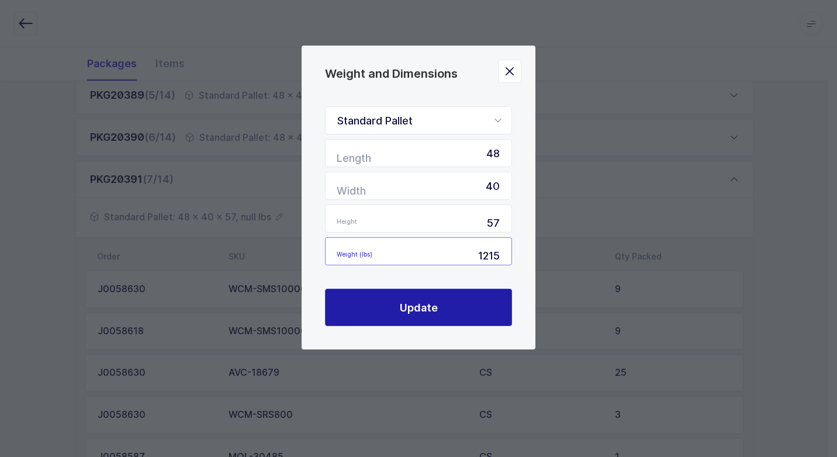
type input "1215"
click at [446, 301] on button "Update" at bounding box center [418, 307] width 187 height 37
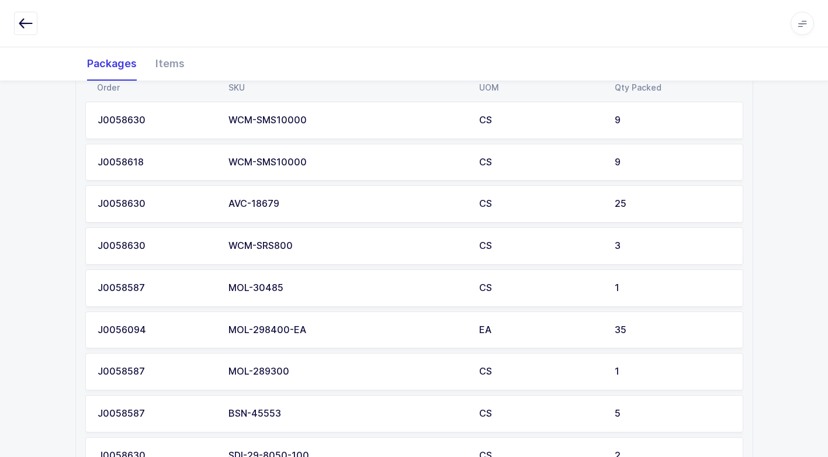
scroll to position [702, 0]
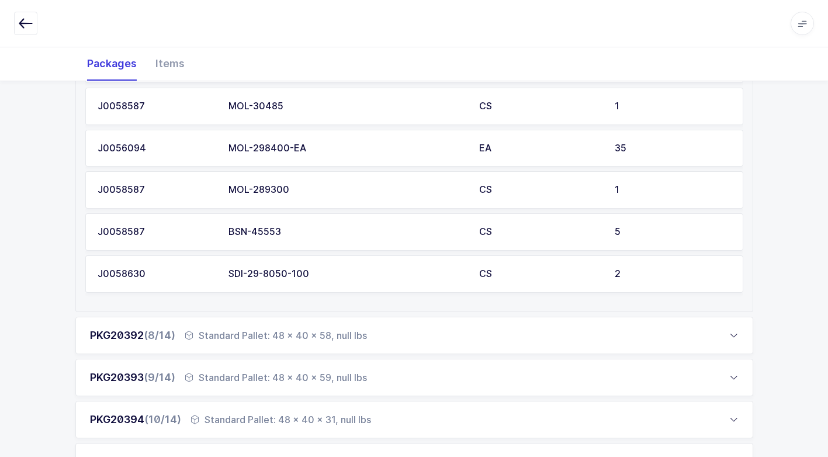
click at [310, 329] on div "Standard Pallet: 48 x 40 x 58, null lbs" at bounding box center [276, 336] width 182 height 14
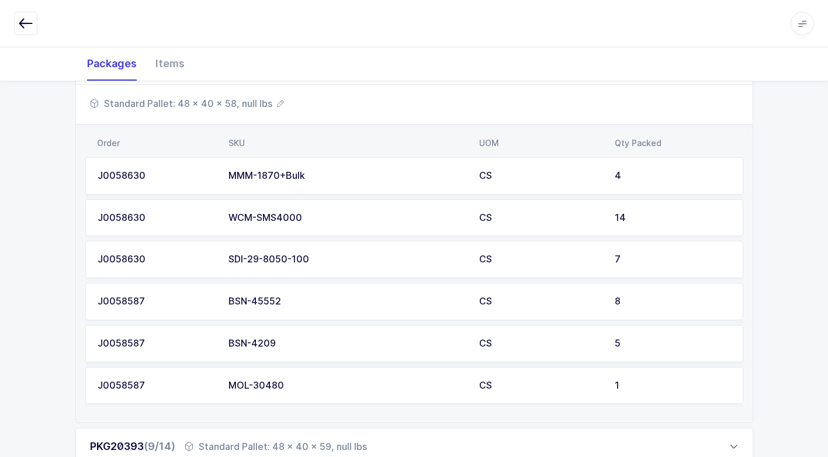
scroll to position [468, 0]
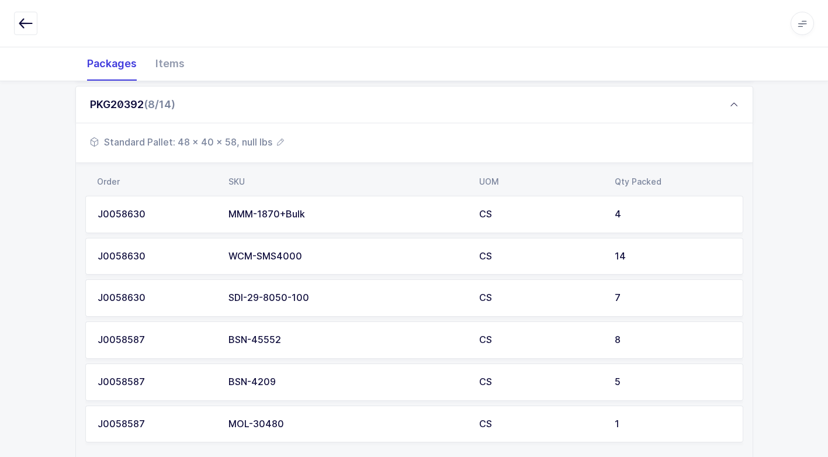
click at [259, 145] on span "Standard Pallet: 48 x 40 x 58, null lbs" at bounding box center [187, 142] width 194 height 14
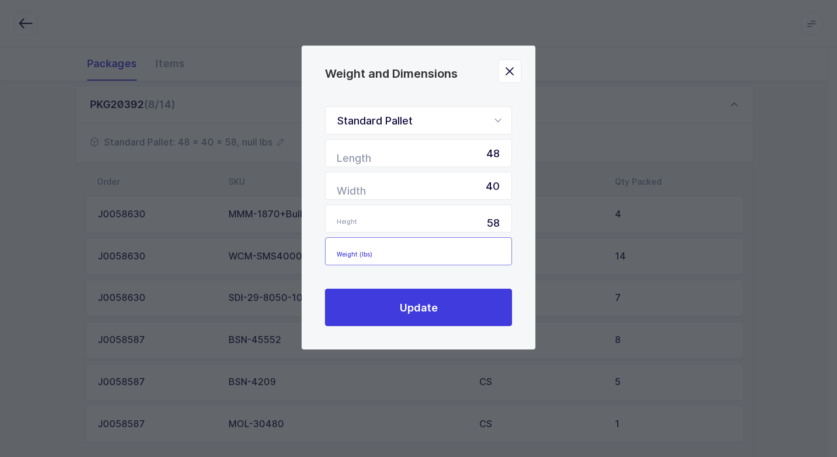
click at [472, 249] on input "Weight (lbs)" at bounding box center [418, 251] width 187 height 28
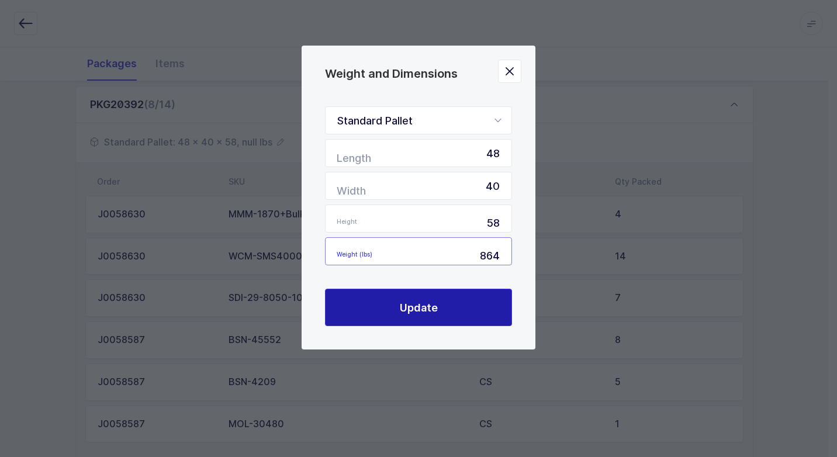
type input "864"
click at [414, 310] on span "Update" at bounding box center [419, 308] width 38 height 15
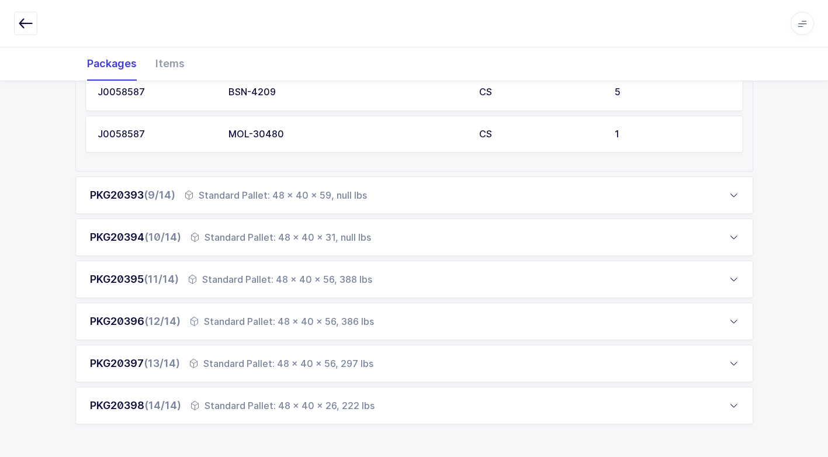
scroll to position [760, 0]
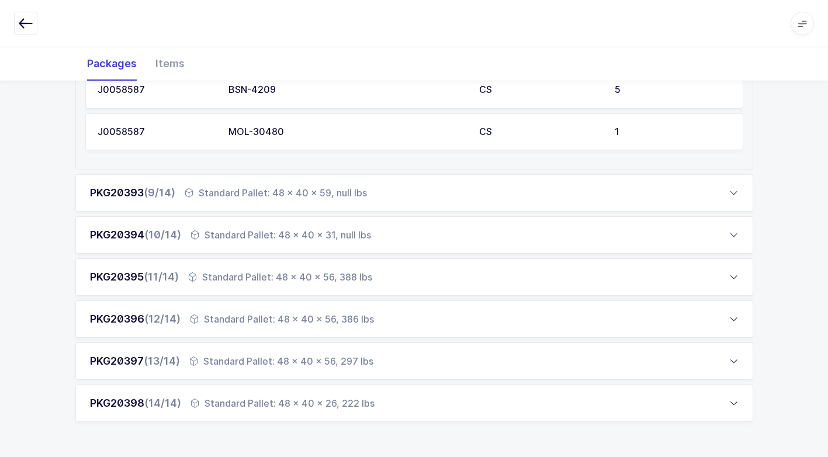
click at [307, 191] on div "Standard Pallet: 48 x 40 x 59, null lbs" at bounding box center [276, 193] width 182 height 14
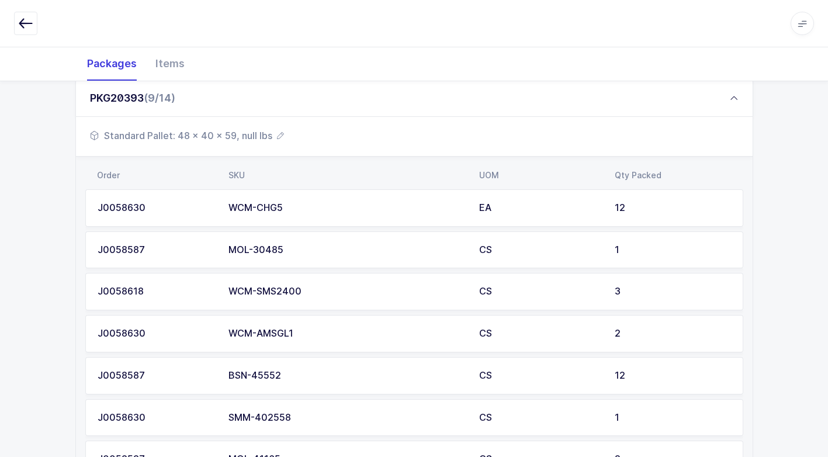
scroll to position [468, 0]
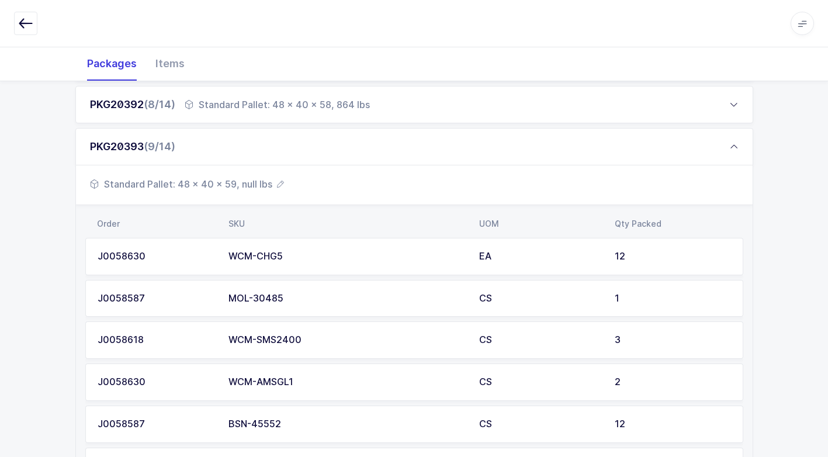
click at [250, 185] on span "Standard Pallet: 48 x 40 x 59, null lbs" at bounding box center [187, 184] width 194 height 14
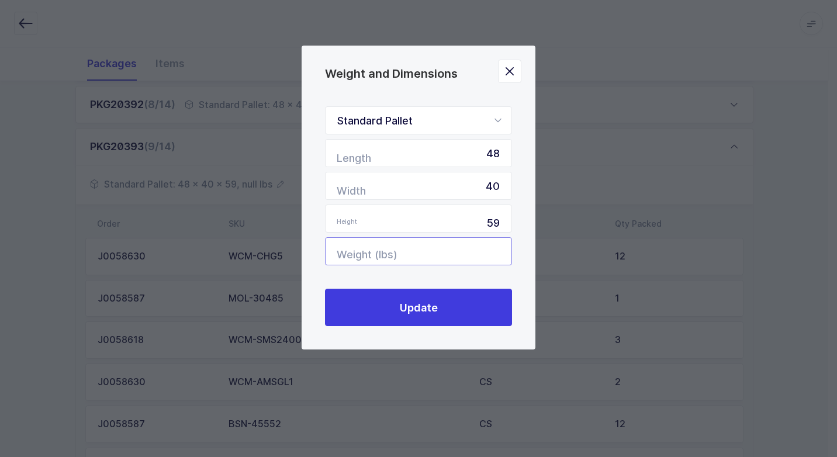
click at [492, 244] on input "Weight (lbs)" at bounding box center [418, 251] width 187 height 28
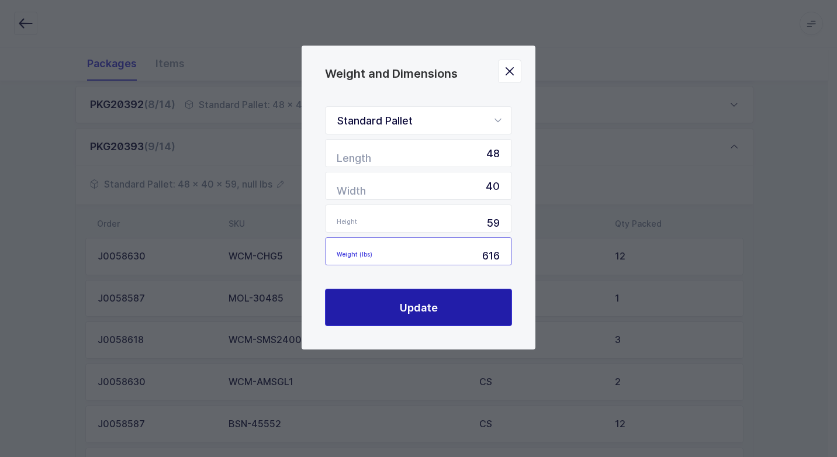
type input "616"
click at [370, 313] on button "Update" at bounding box center [418, 307] width 187 height 37
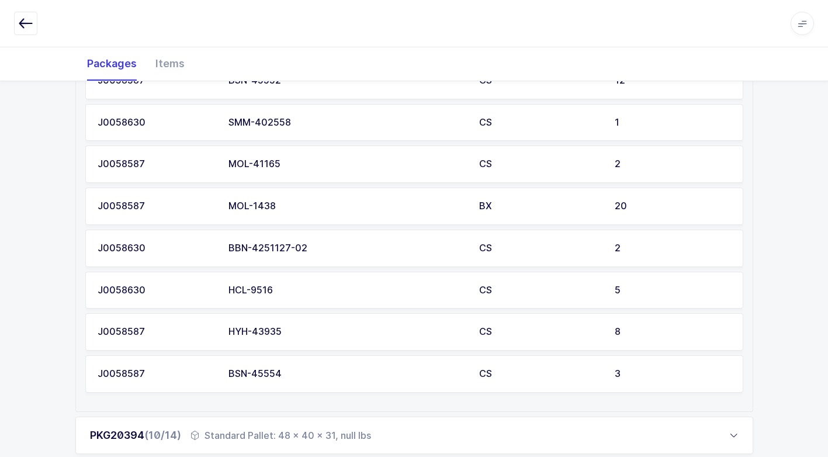
scroll to position [877, 0]
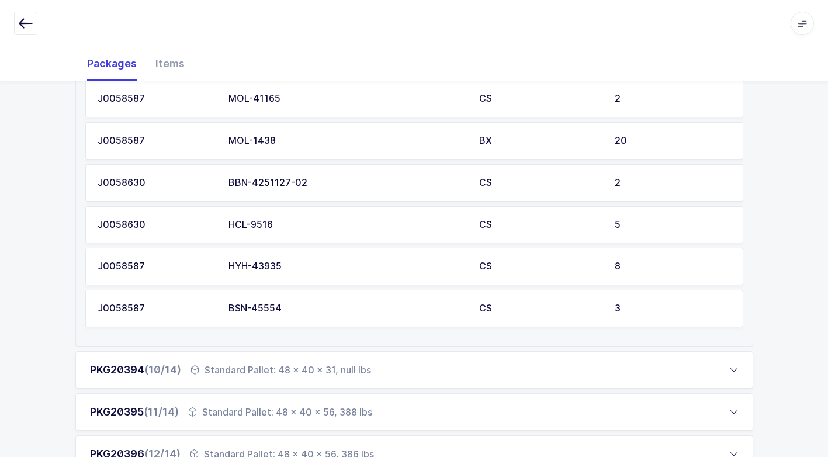
click at [249, 371] on div "Standard Pallet: 48 x 40 x 31, null lbs" at bounding box center [281, 370] width 181 height 14
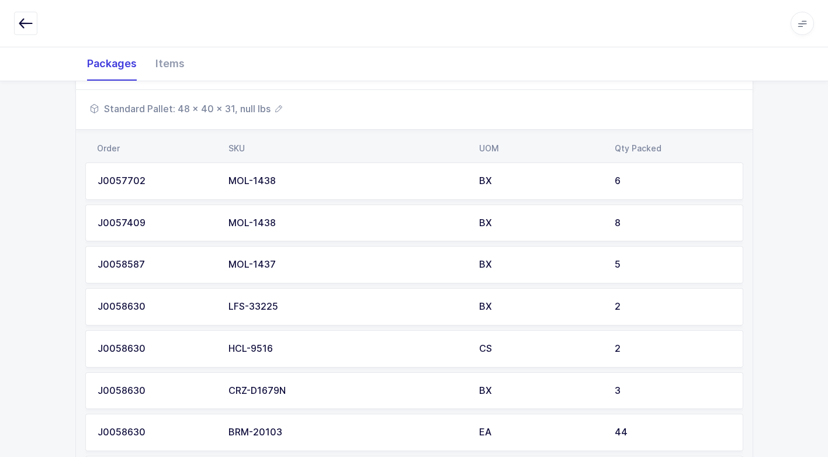
scroll to position [585, 0]
click at [251, 105] on span "Standard Pallet: 48 x 40 x 31, null lbs" at bounding box center [186, 109] width 192 height 14
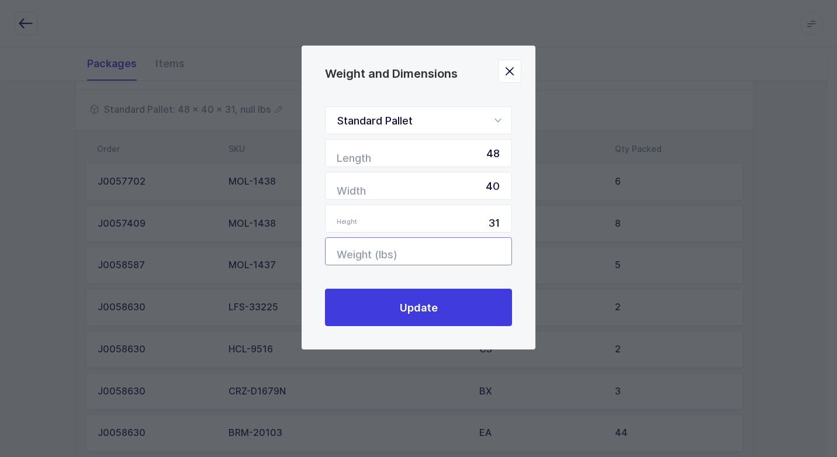
click at [481, 253] on input "Weight (lbs)" at bounding box center [418, 251] width 187 height 28
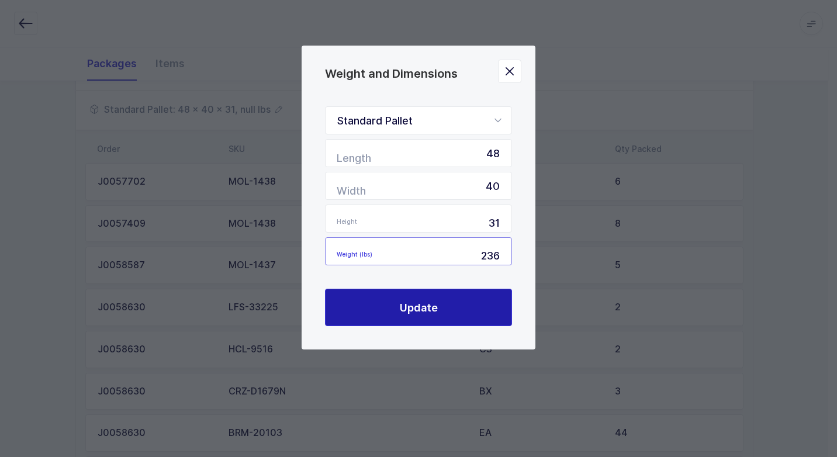
type input "236"
click at [429, 316] on button "Update" at bounding box center [418, 307] width 187 height 37
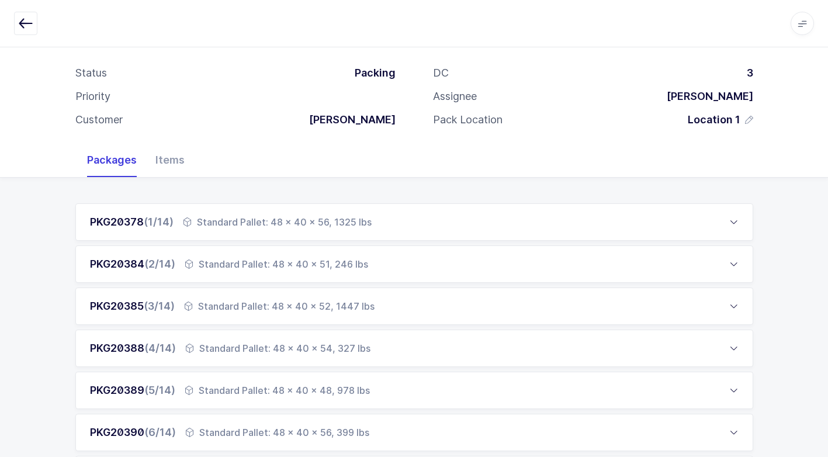
scroll to position [0, 0]
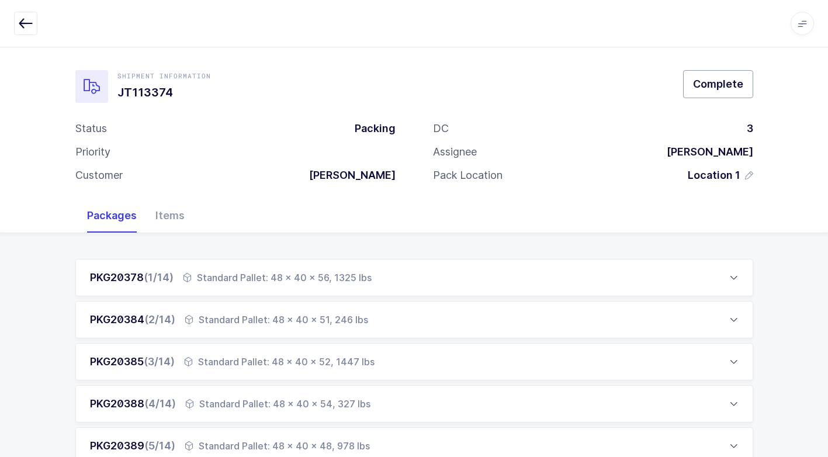
click at [721, 76] on button "Complete" at bounding box center [718, 84] width 70 height 28
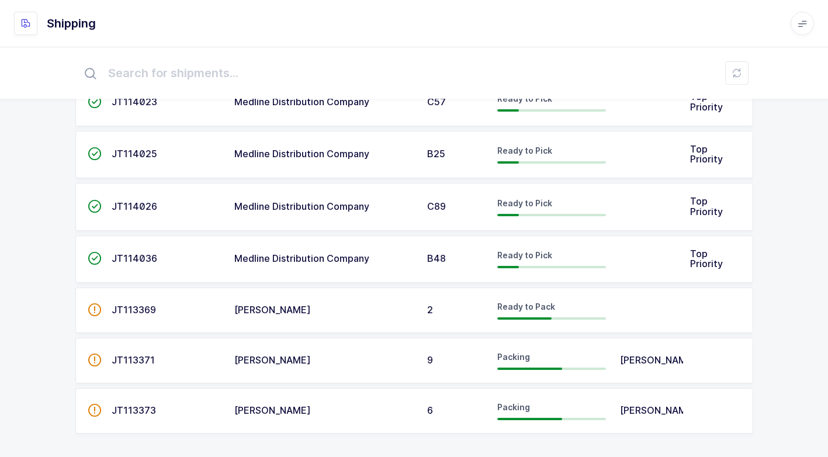
scroll to position [71, 0]
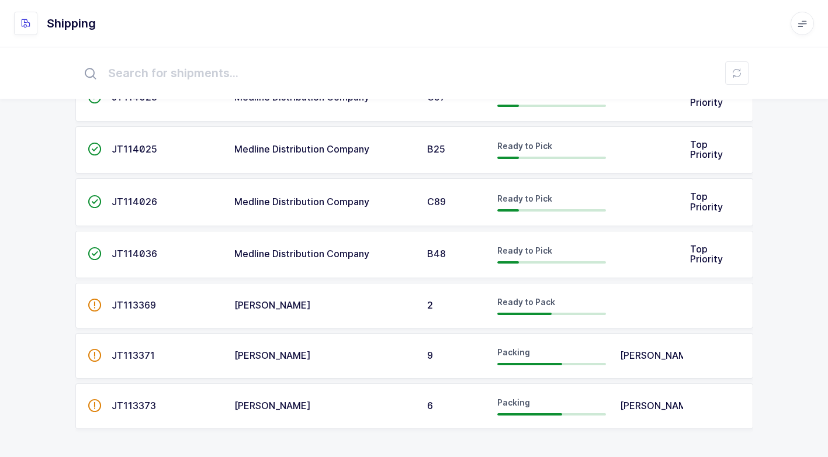
click at [344, 359] on div "[PERSON_NAME]" at bounding box center [323, 356] width 179 height 11
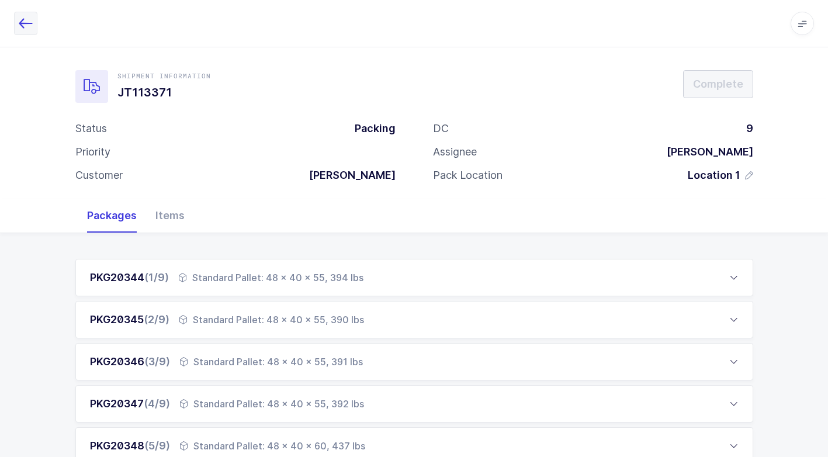
click at [29, 25] on icon "button" at bounding box center [26, 23] width 14 height 14
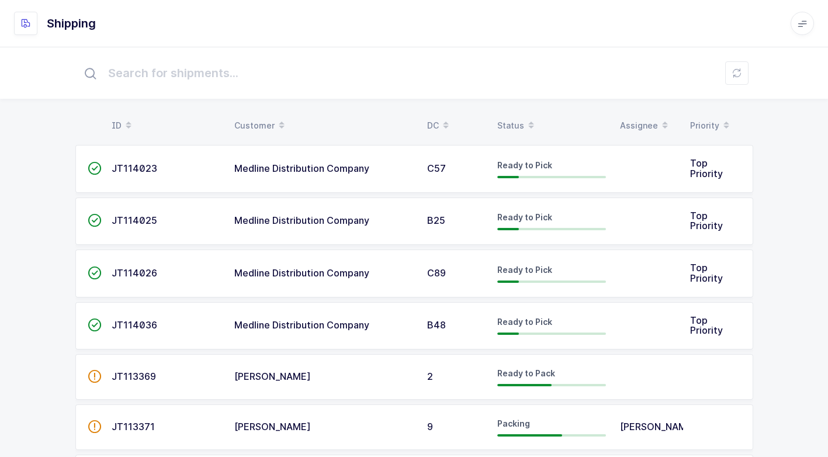
click at [324, 375] on div "[PERSON_NAME]" at bounding box center [323, 377] width 179 height 11
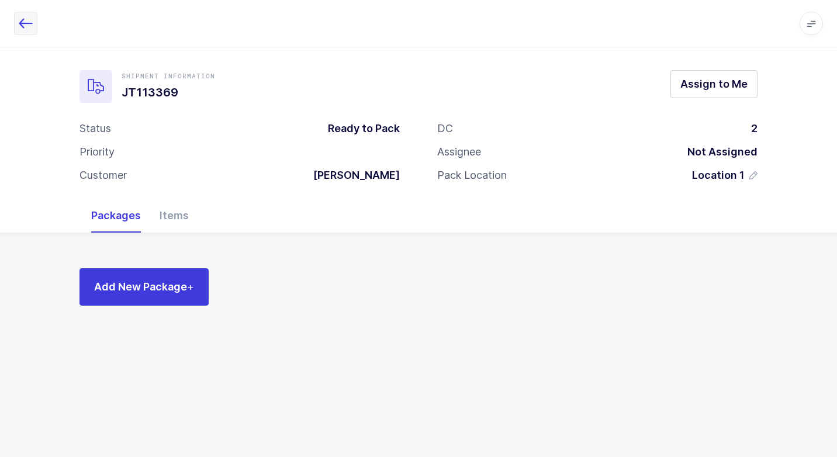
click at [19, 18] on icon "button" at bounding box center [26, 23] width 14 height 14
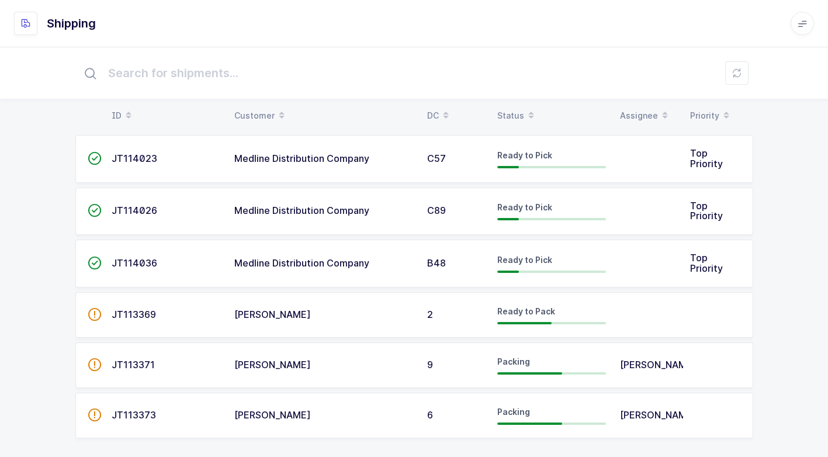
scroll to position [19, 0]
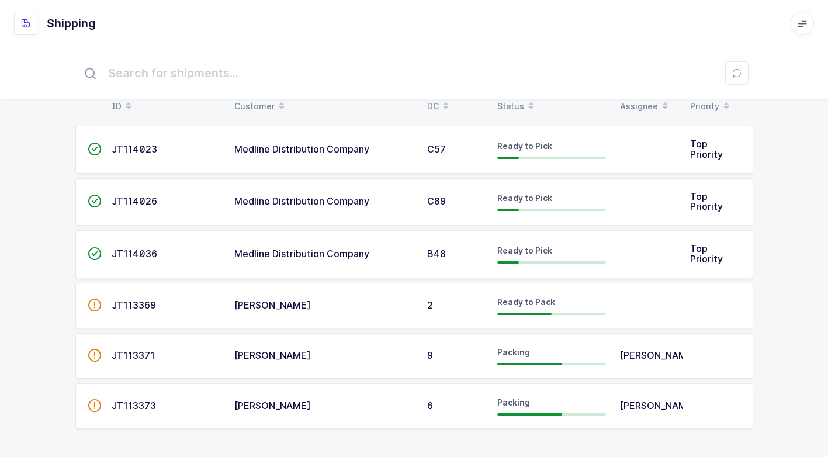
click at [357, 357] on div "[PERSON_NAME]" at bounding box center [323, 356] width 179 height 11
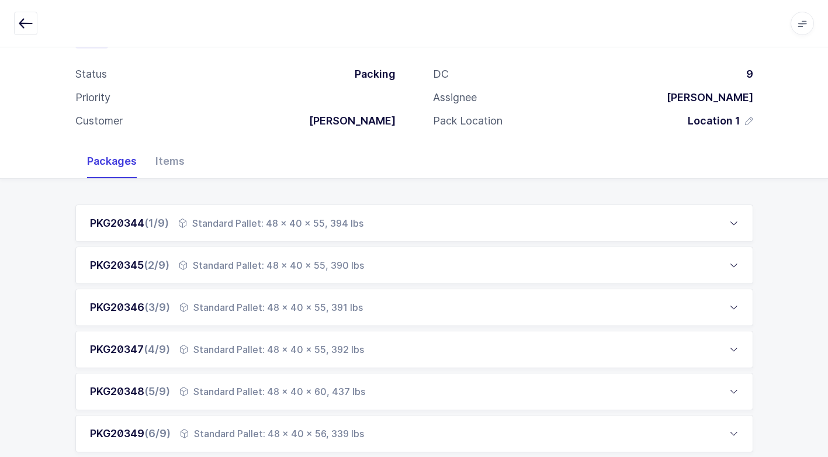
scroll to position [260, 0]
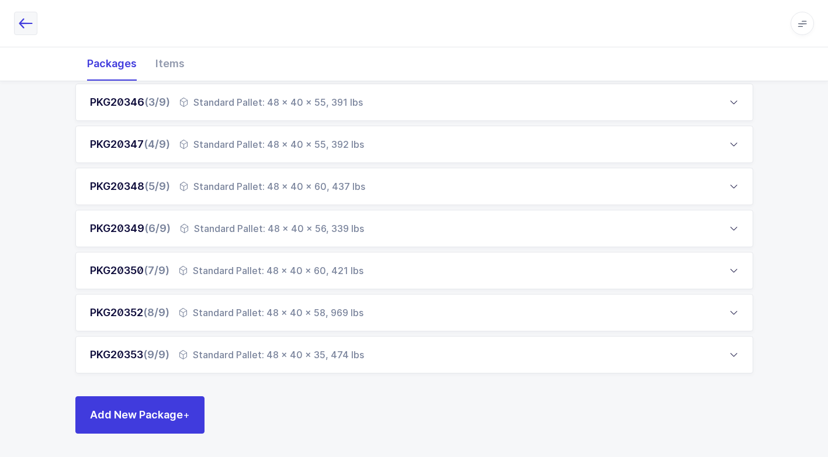
click at [29, 19] on icon "button" at bounding box center [26, 23] width 14 height 14
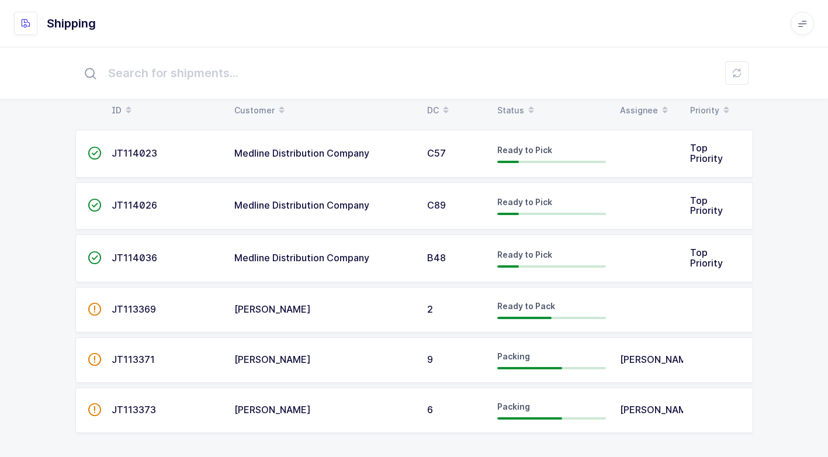
scroll to position [19, 0]
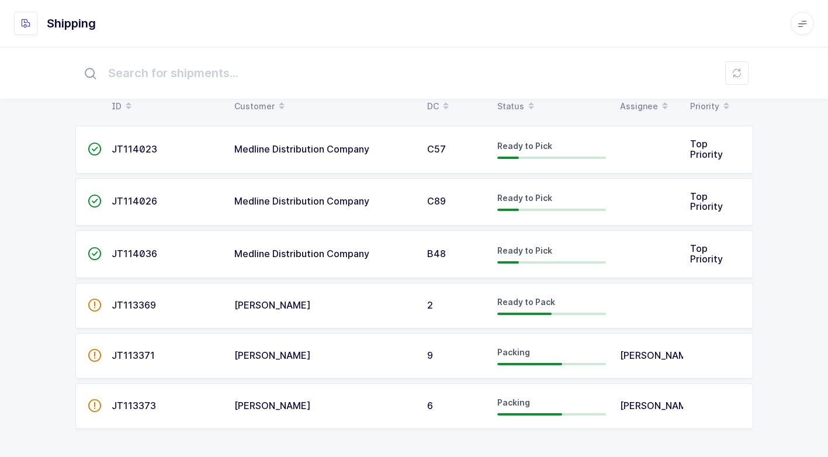
click at [338, 362] on td "[PERSON_NAME]" at bounding box center [323, 356] width 193 height 46
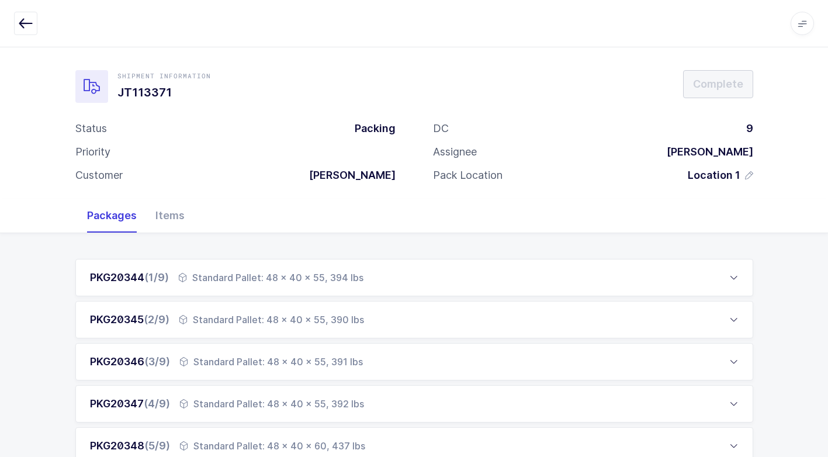
click at [242, 278] on div "Standard Pallet: 48 x 40 x 55, 394 lbs" at bounding box center [270, 278] width 185 height 14
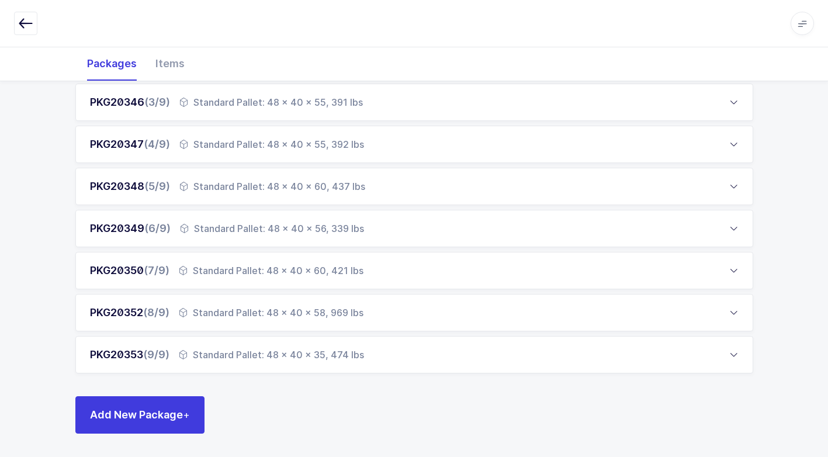
click at [201, 355] on div "Standard Pallet: 48 x 40 x 35, 474 lbs" at bounding box center [271, 355] width 185 height 14
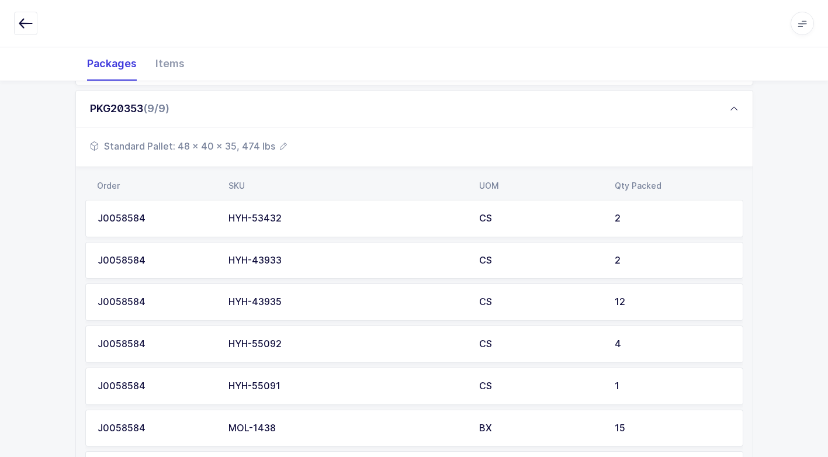
scroll to position [327, 0]
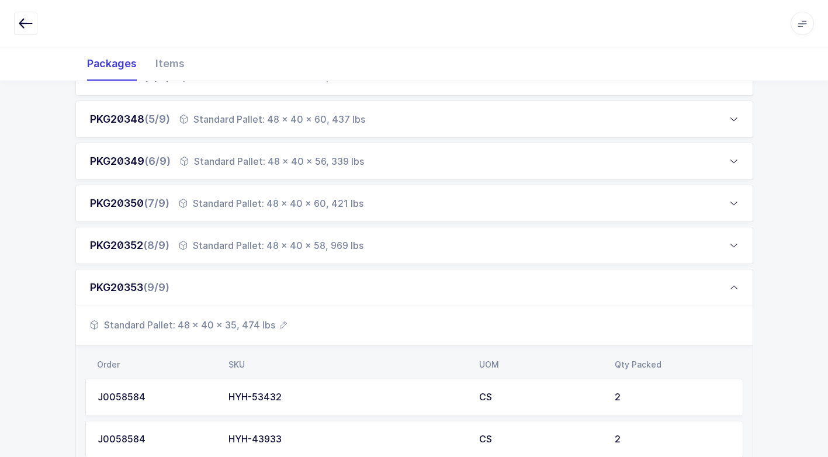
click at [263, 200] on div "Standard Pallet: 48 x 40 x 60, 421 lbs" at bounding box center [271, 203] width 185 height 14
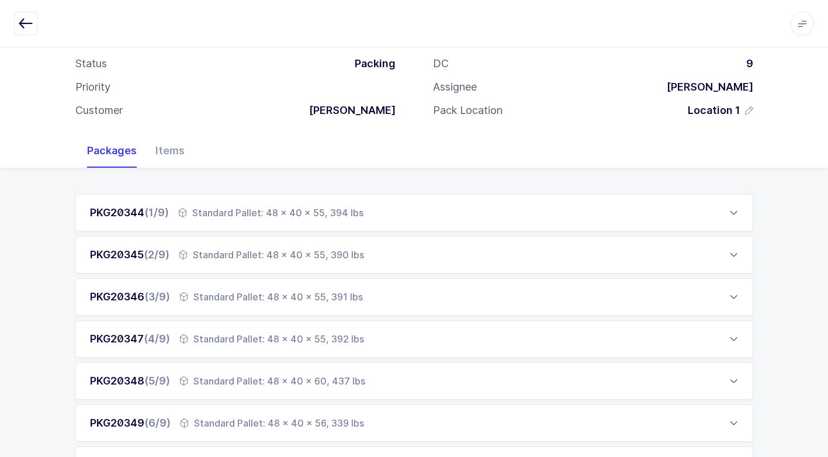
scroll to position [0, 0]
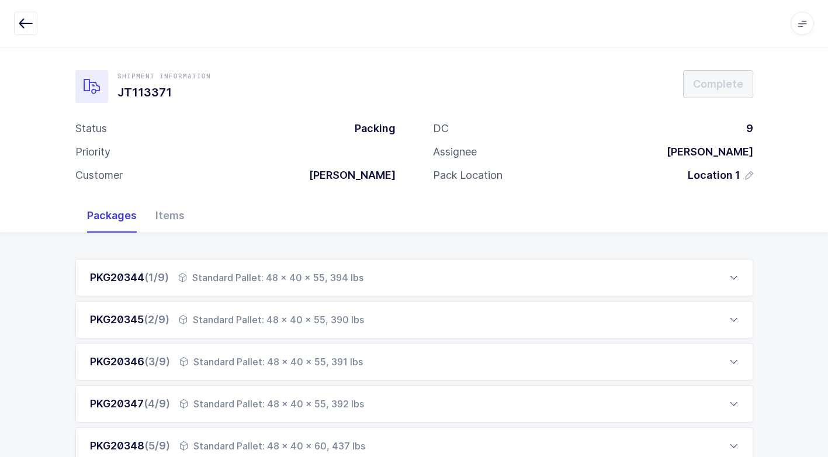
click at [287, 316] on div "Standard Pallet: 48 x 40 x 55, 390 lbs" at bounding box center [271, 320] width 185 height 14
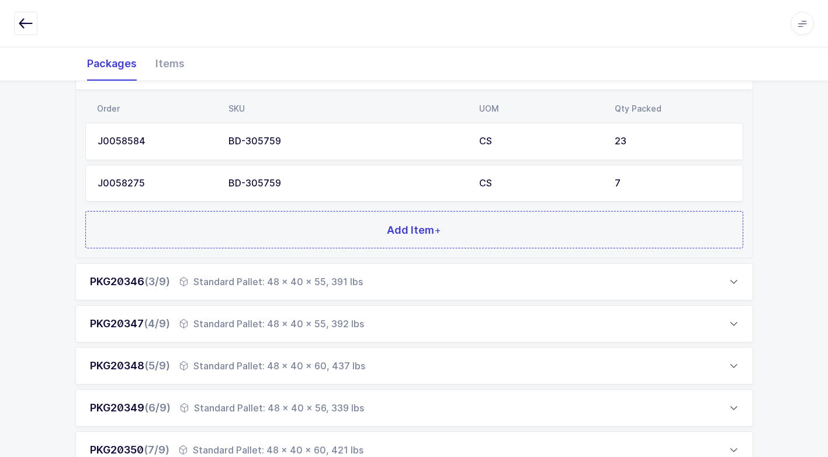
scroll to position [292, 0]
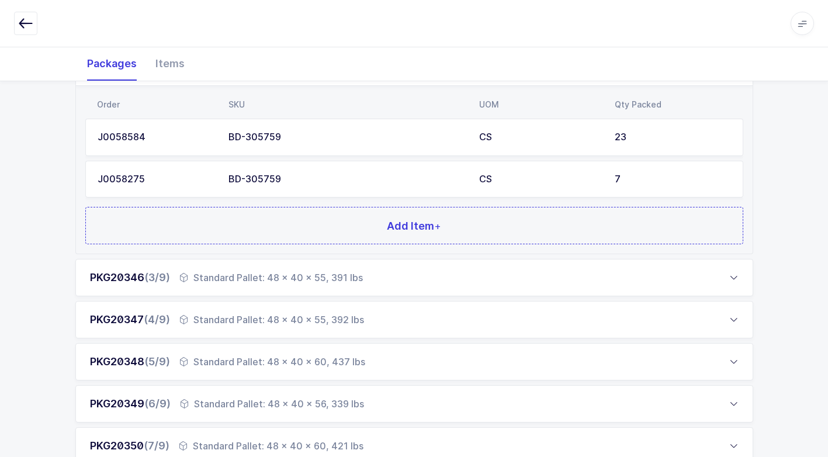
click at [281, 280] on div "Standard Pallet: 48 x 40 x 55, 391 lbs" at bounding box center [271, 278] width 184 height 14
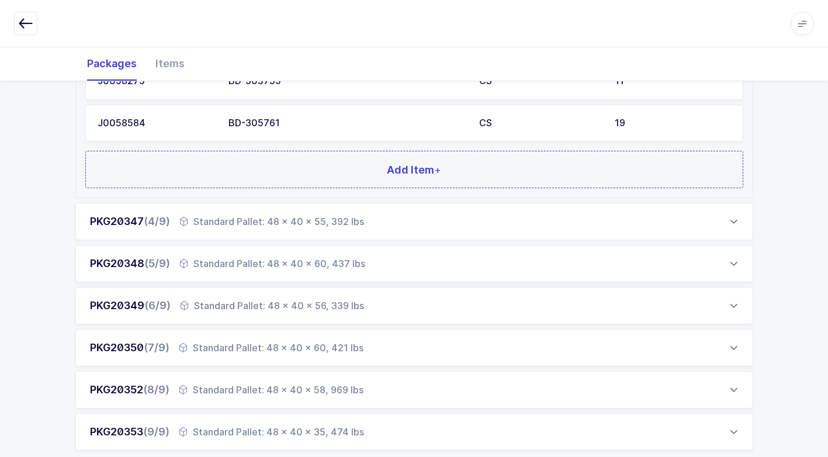
scroll to position [409, 0]
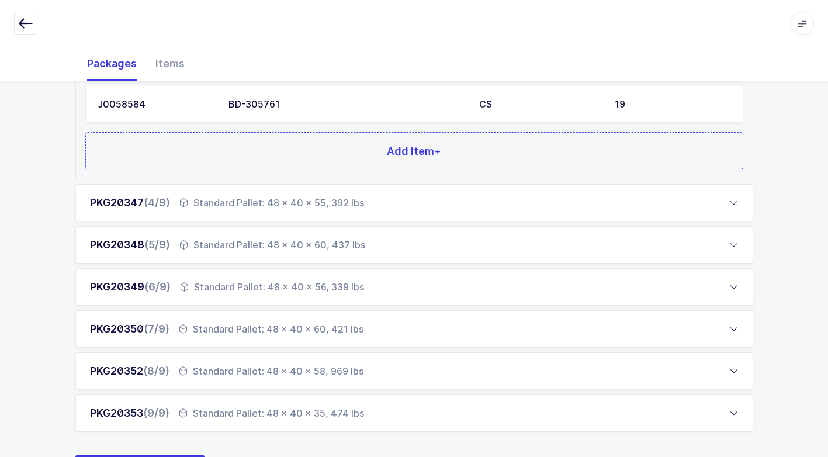
click at [273, 249] on div "Standard Pallet: 48 x 40 x 60, 437 lbs" at bounding box center [272, 245] width 186 height 14
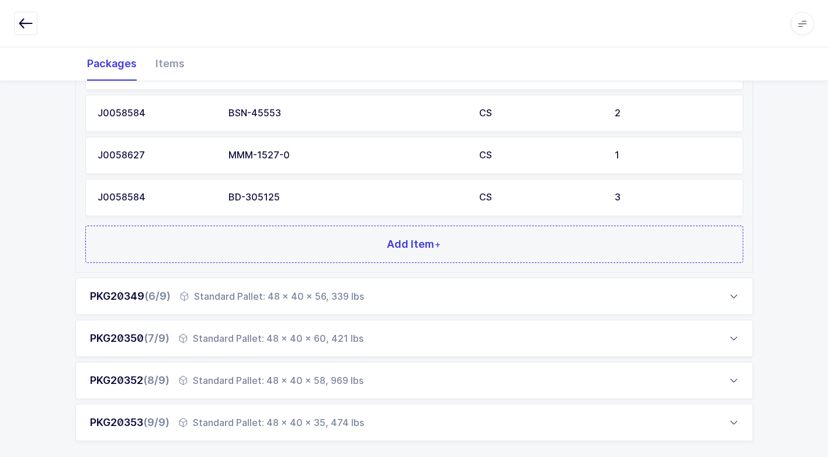
scroll to position [876, 0]
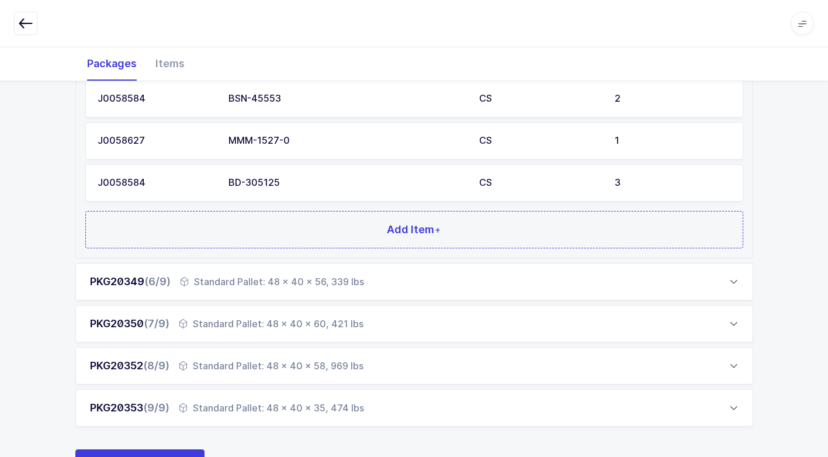
click at [232, 282] on div "Standard Pallet: 48 x 40 x 56, 339 lbs" at bounding box center [272, 282] width 184 height 14
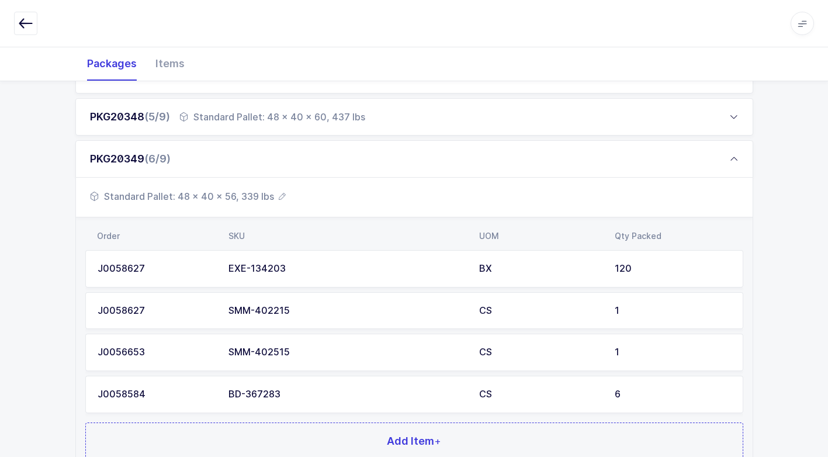
scroll to position [350, 0]
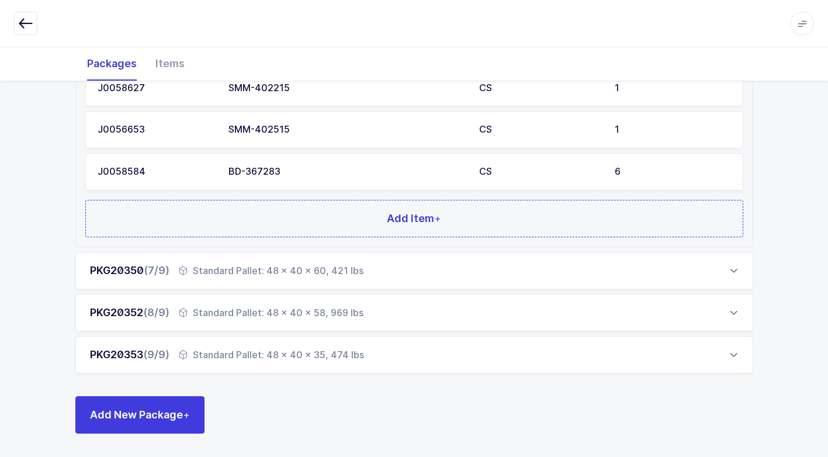
click at [258, 268] on div "Standard Pallet: 48 x 40 x 60, 421 lbs" at bounding box center [271, 271] width 185 height 14
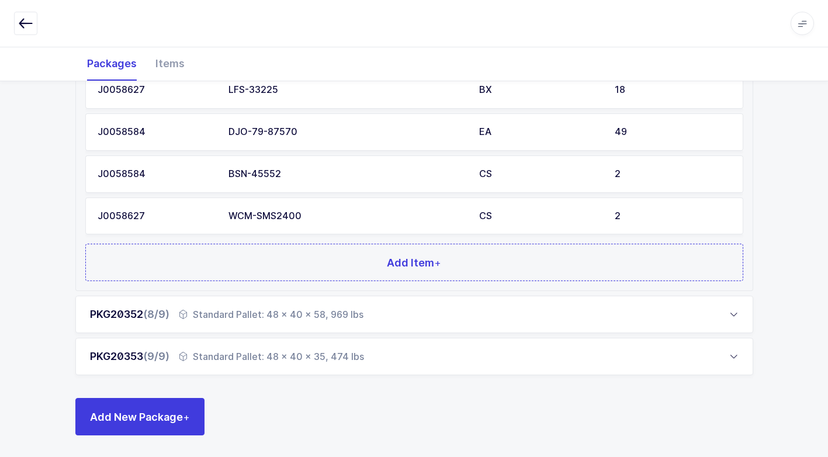
scroll to position [1139, 0]
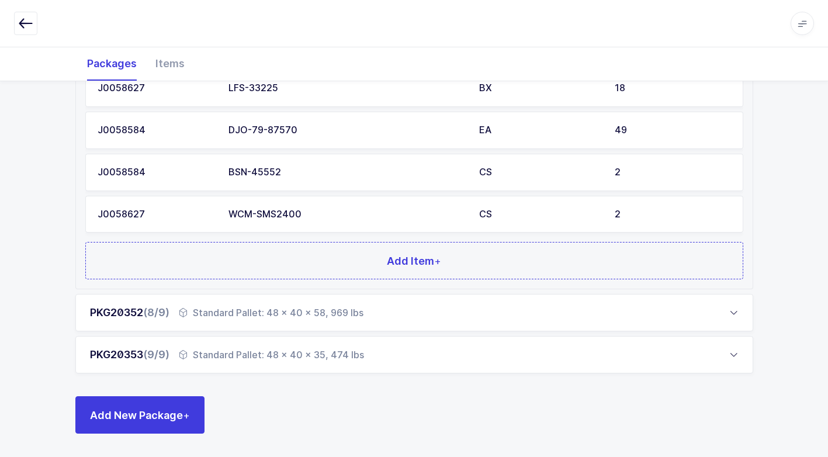
click at [281, 310] on div "Standard Pallet: 48 x 40 x 58, 969 lbs" at bounding box center [271, 313] width 185 height 14
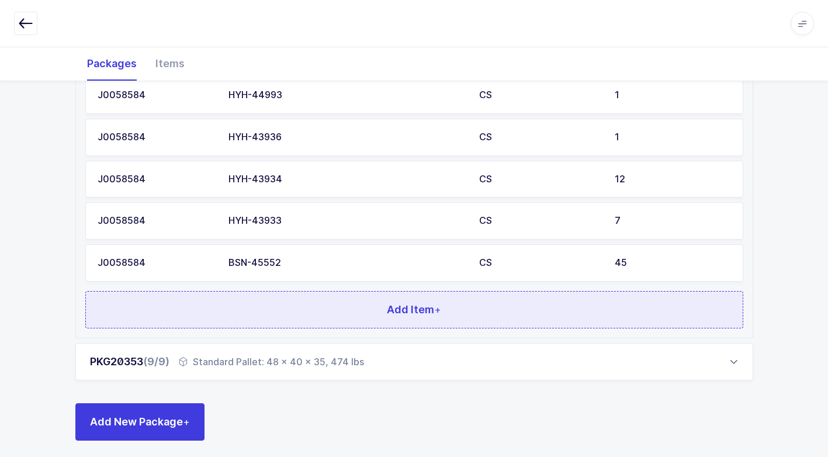
scroll to position [720, 0]
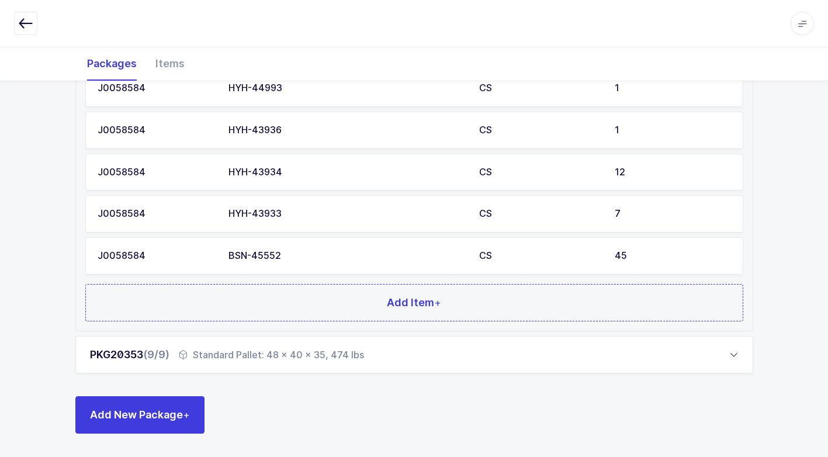
click at [263, 350] on div "Standard Pallet: 48 x 40 x 35, 474 lbs" at bounding box center [271, 355] width 185 height 14
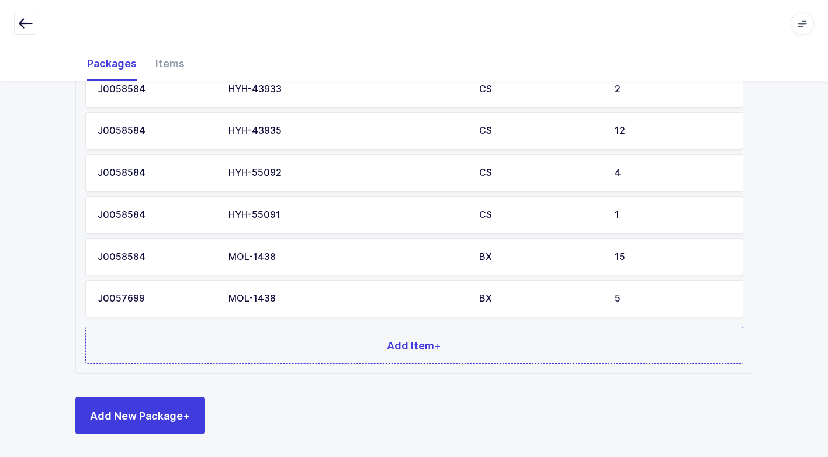
scroll to position [678, 0]
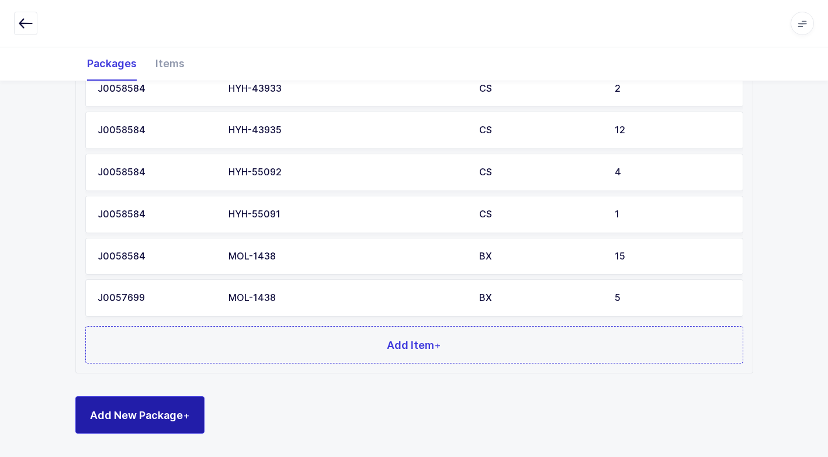
click at [172, 407] on button "Add New Package +" at bounding box center [139, 414] width 129 height 37
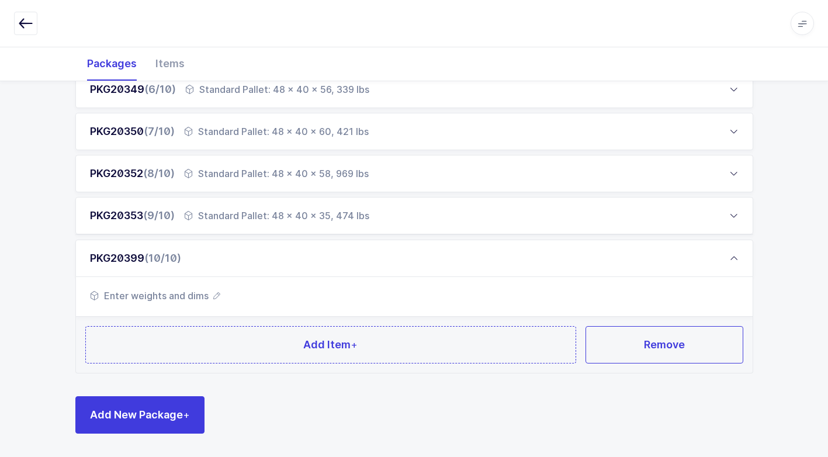
scroll to position [398, 0]
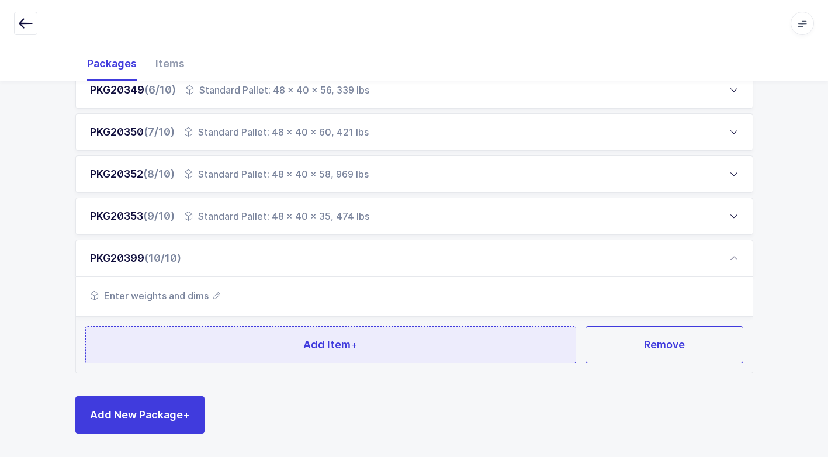
click at [268, 352] on button "Add Item +" at bounding box center [331, 344] width 492 height 37
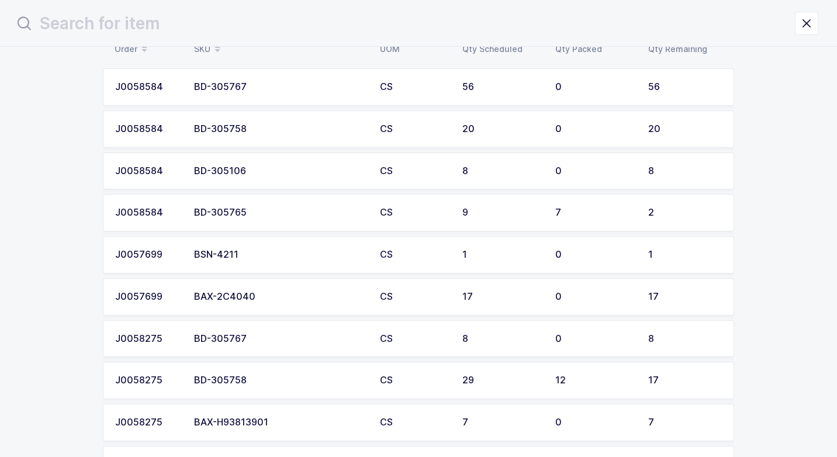
scroll to position [39, 0]
